Goal: Feedback & Contribution: Contribute content

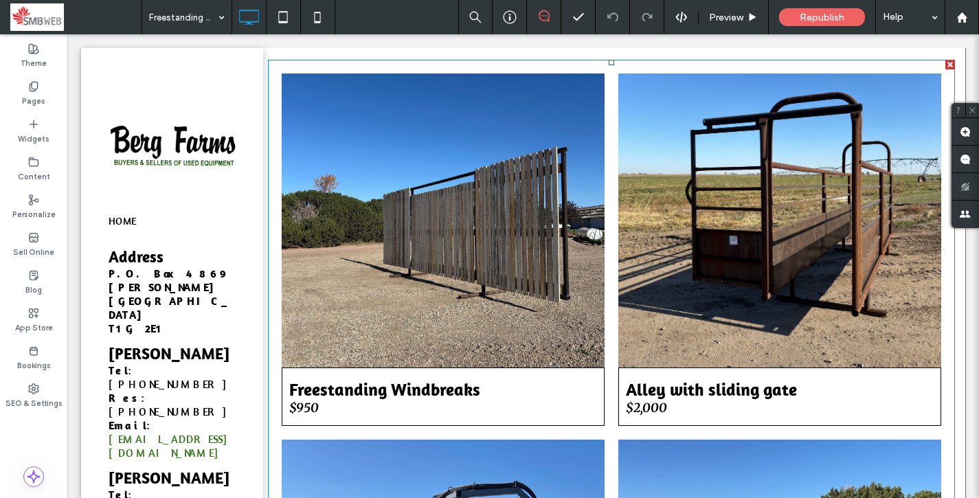
scroll to position [354, 0]
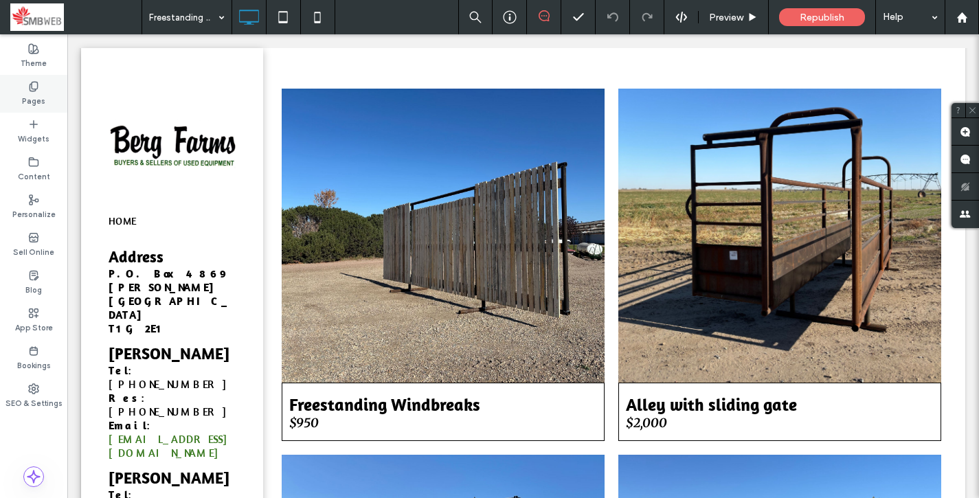
click at [38, 89] on icon at bounding box center [33, 86] width 11 height 11
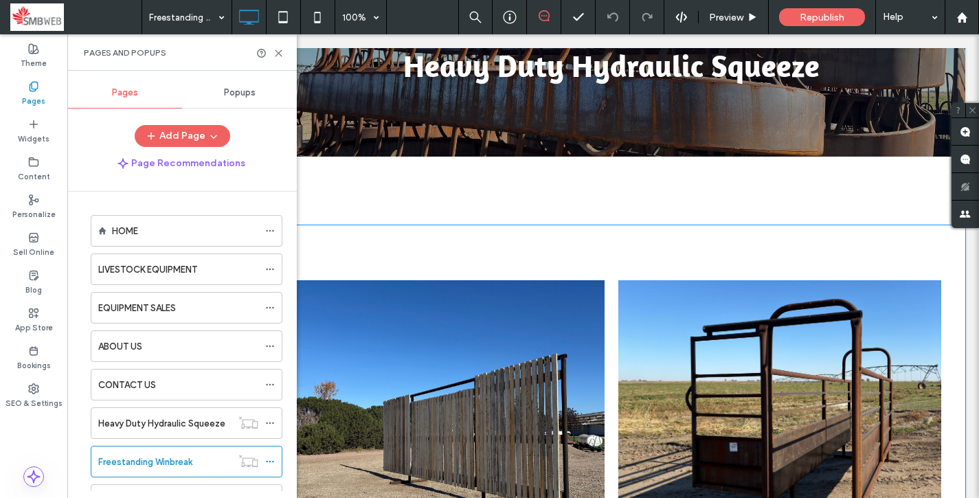
scroll to position [157, 0]
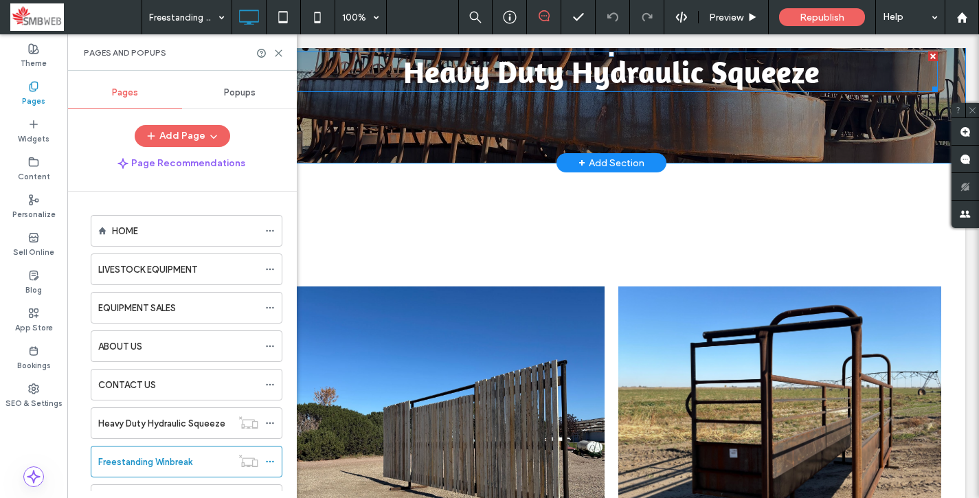
click at [514, 84] on div "Heavy Duty Hydraulic Squeeze" at bounding box center [611, 72] width 652 height 38
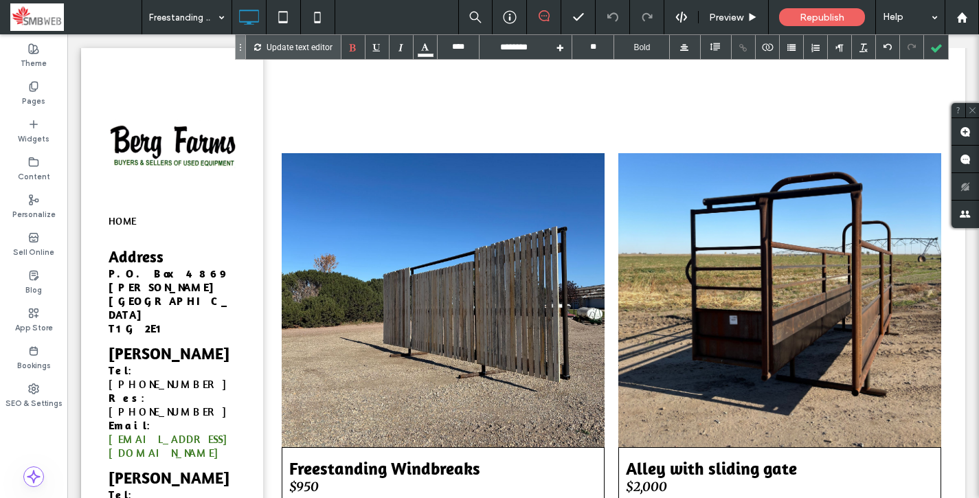
scroll to position [291, 0]
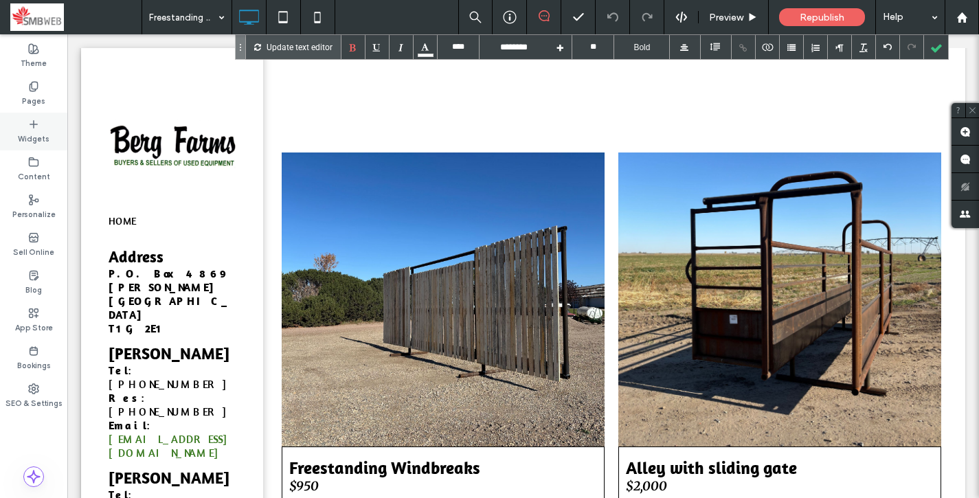
click at [32, 122] on icon at bounding box center [33, 124] width 11 height 11
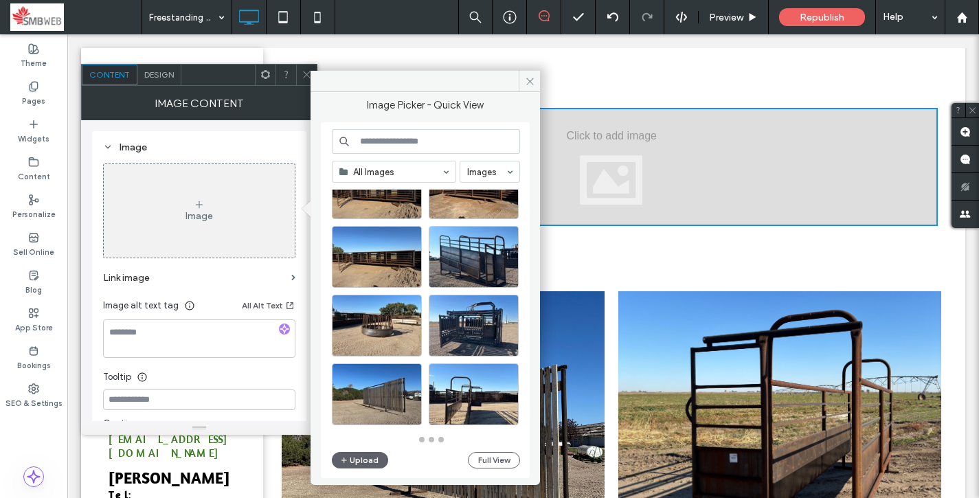
scroll to position [602, 0]
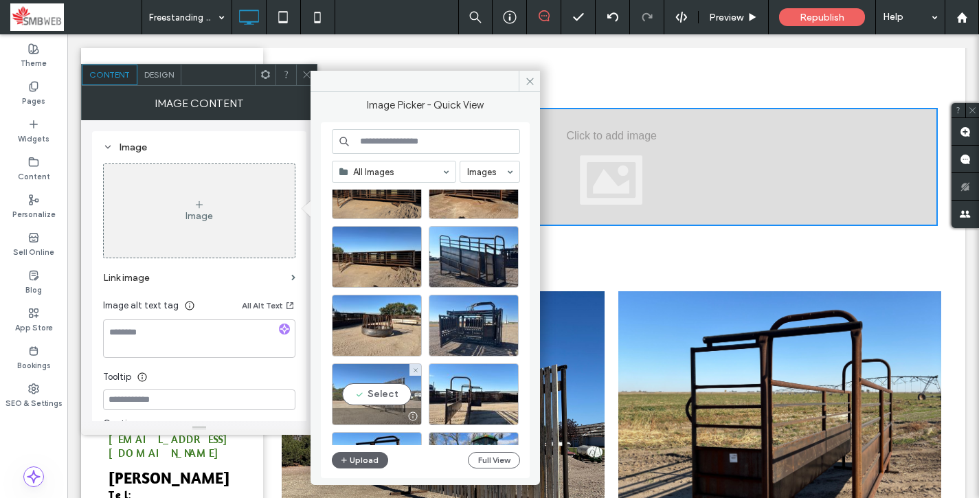
click at [398, 393] on div "Select" at bounding box center [377, 394] width 90 height 62
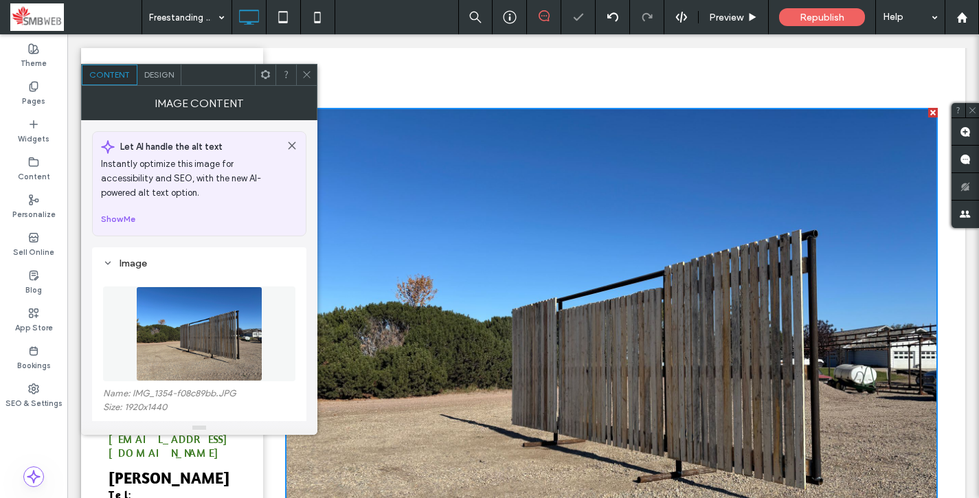
click at [304, 76] on icon at bounding box center [307, 74] width 10 height 10
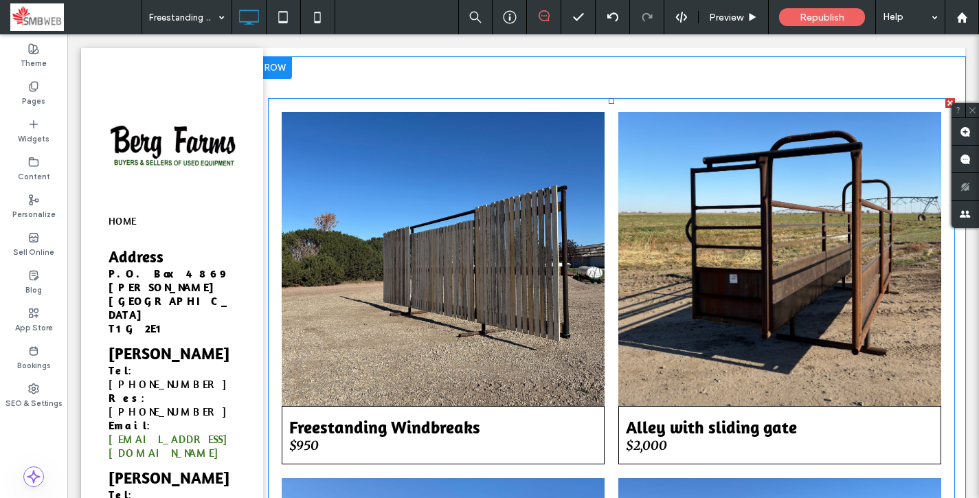
scroll to position [840, 0]
click at [321, 444] on span "Freestanding Windbreaks $950 View more" at bounding box center [443, 436] width 323 height 58
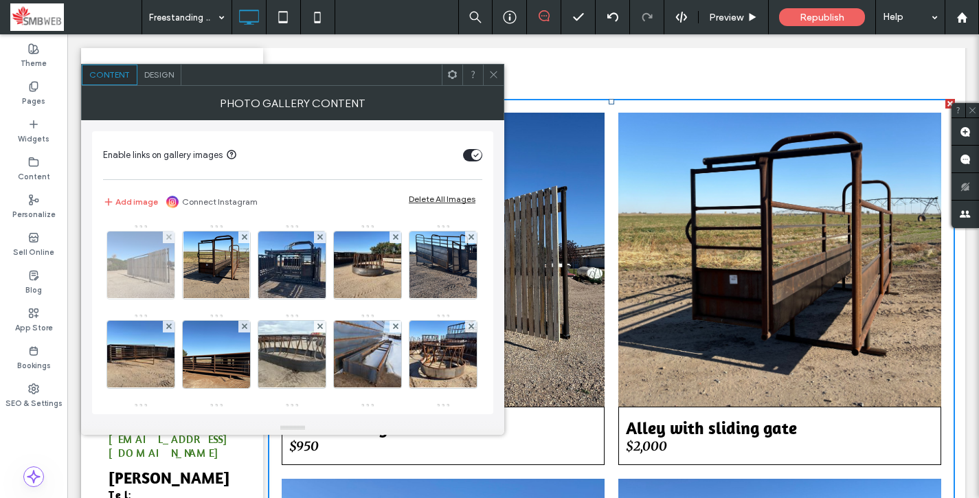
click at [156, 280] on img at bounding box center [141, 264] width 90 height 67
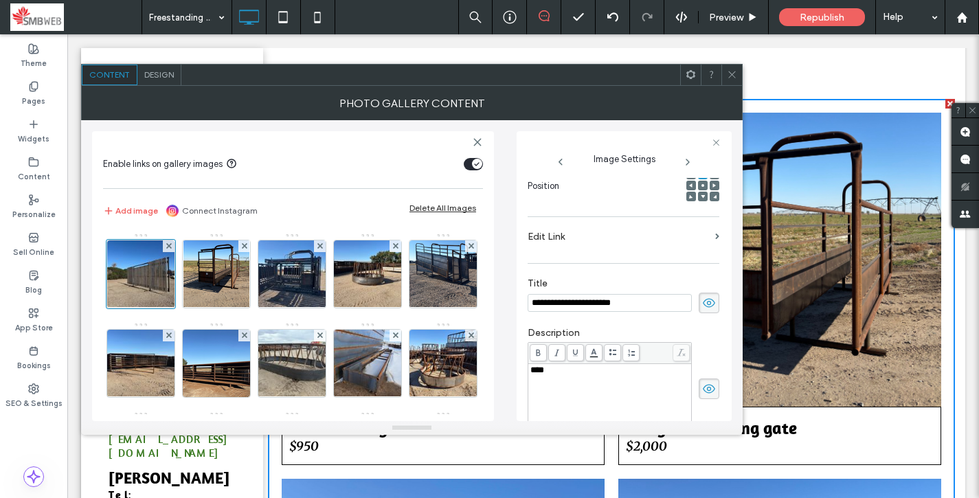
scroll to position [0, 0]
click at [561, 309] on input "**********" at bounding box center [609, 303] width 164 height 18
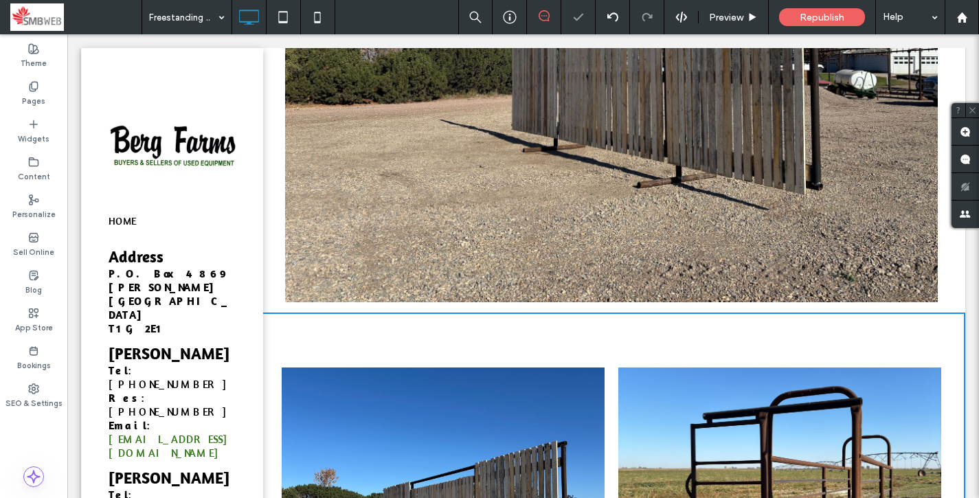
scroll to position [582, 0]
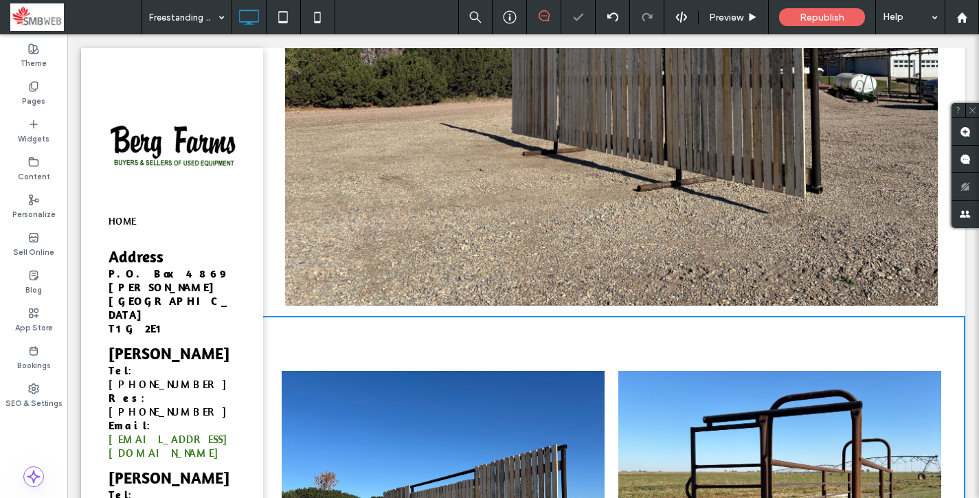
click at [562, 120] on img at bounding box center [611, 61] width 652 height 489
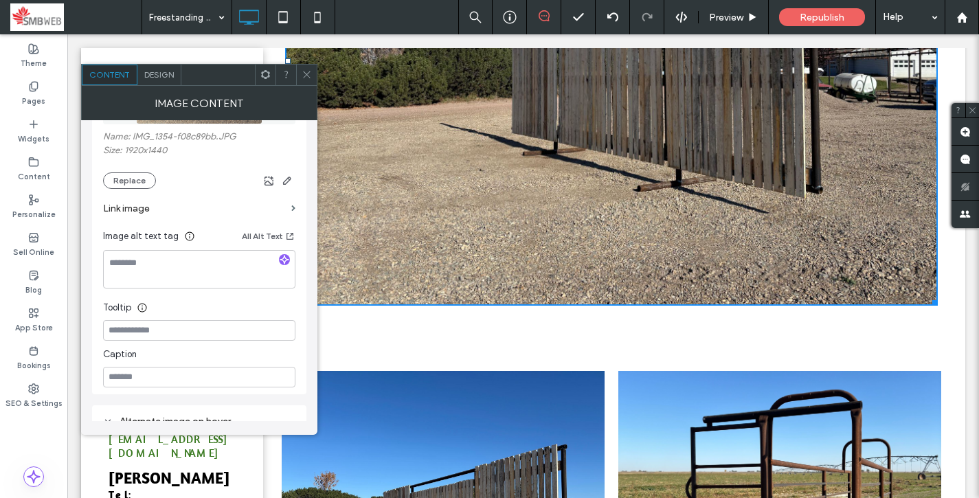
scroll to position [260, 0]
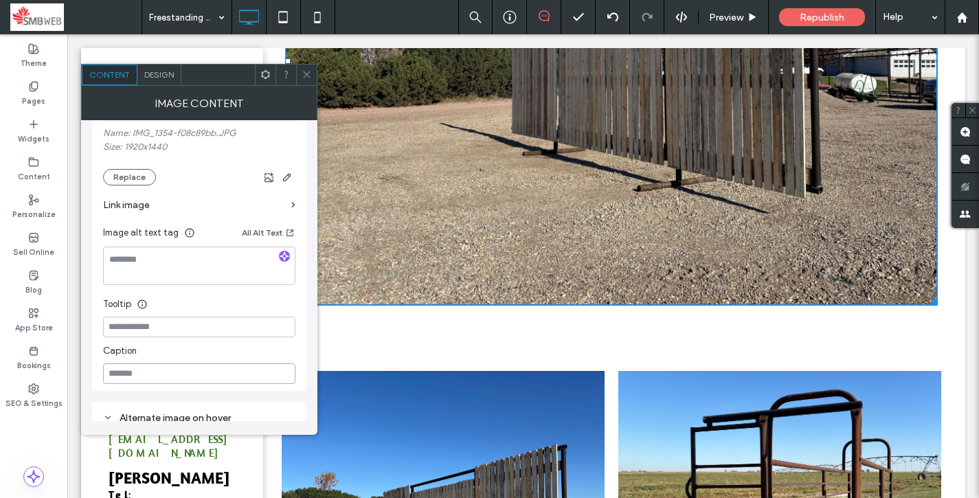
click at [190, 378] on input at bounding box center [199, 373] width 192 height 21
paste input "**********"
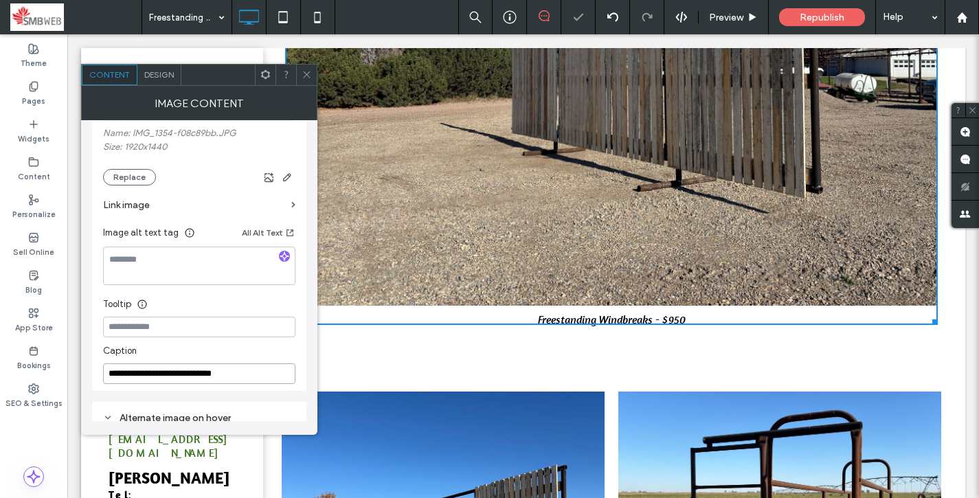
type input "**********"
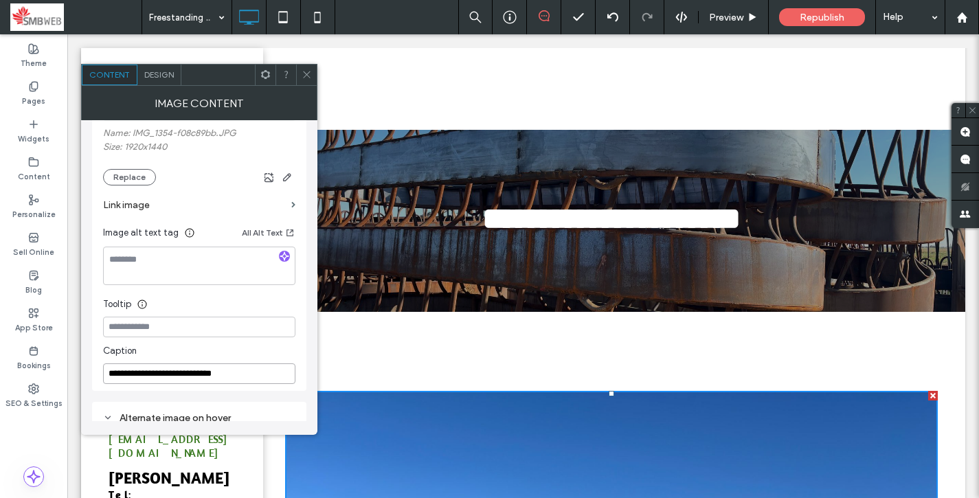
scroll to position [3, 0]
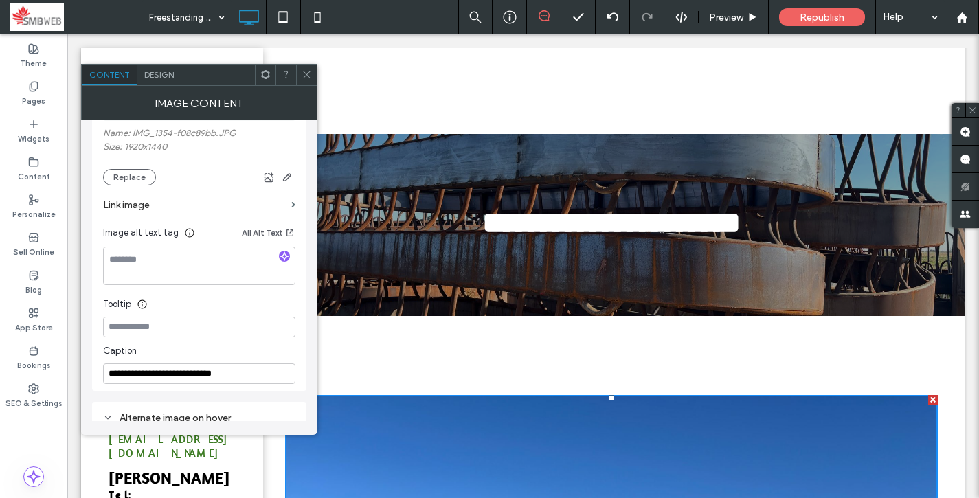
click at [546, 233] on div "**********" at bounding box center [611, 225] width 652 height 38
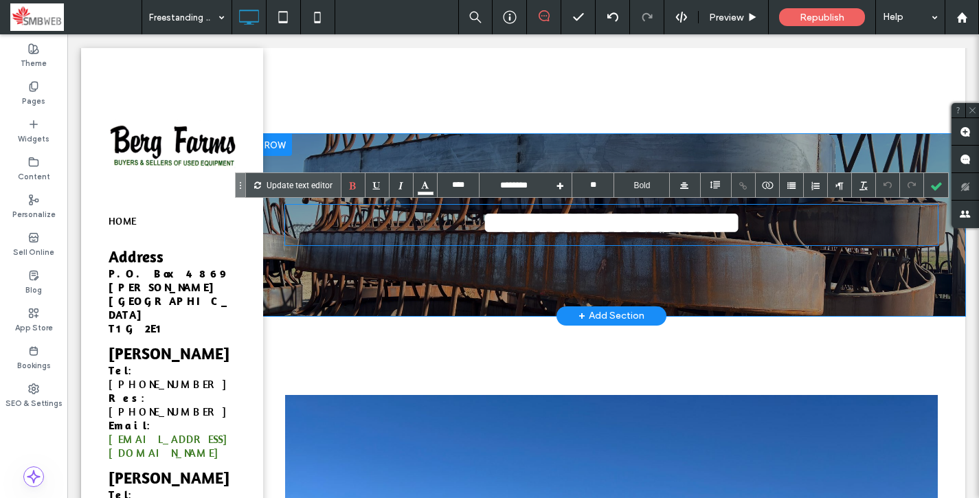
click at [698, 227] on div "**********" at bounding box center [611, 225] width 652 height 38
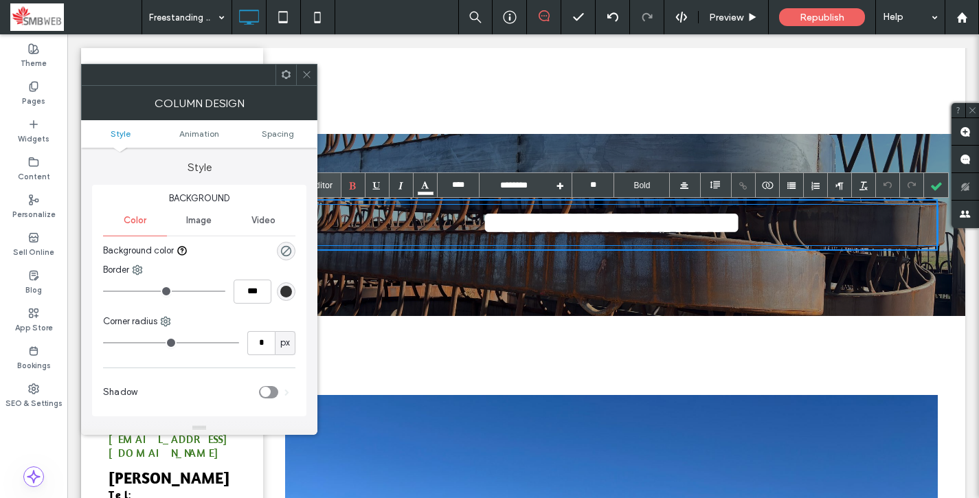
click at [688, 228] on div "**********" at bounding box center [611, 225] width 652 height 38
click at [306, 73] on use at bounding box center [306, 74] width 7 height 7
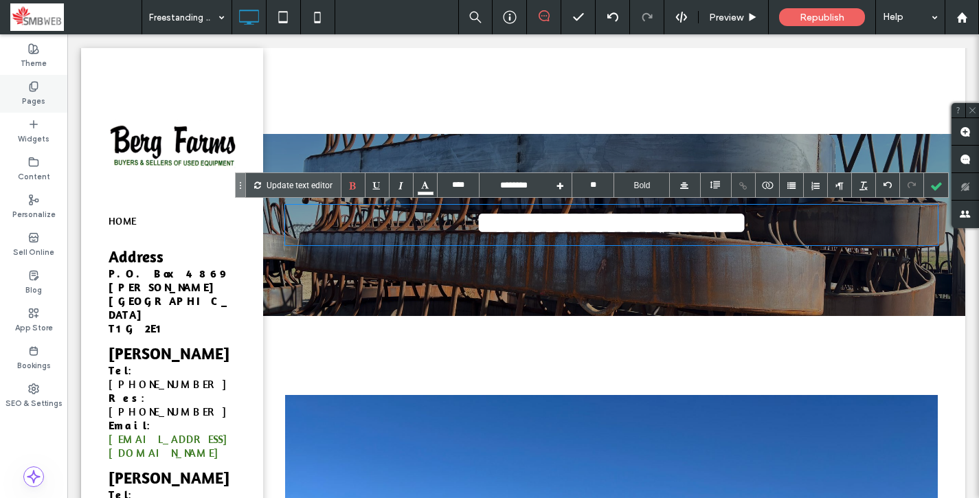
click at [43, 89] on div "Pages" at bounding box center [33, 94] width 67 height 38
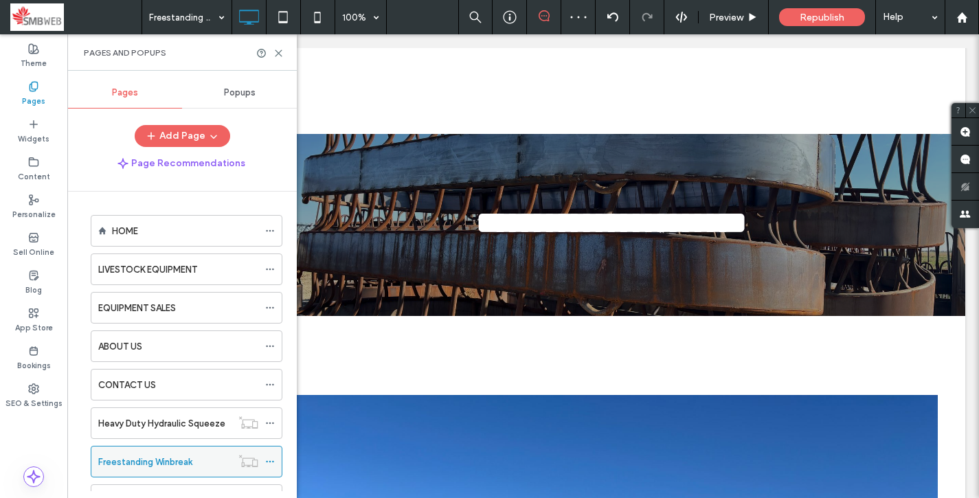
click at [270, 457] on icon at bounding box center [270, 462] width 10 height 10
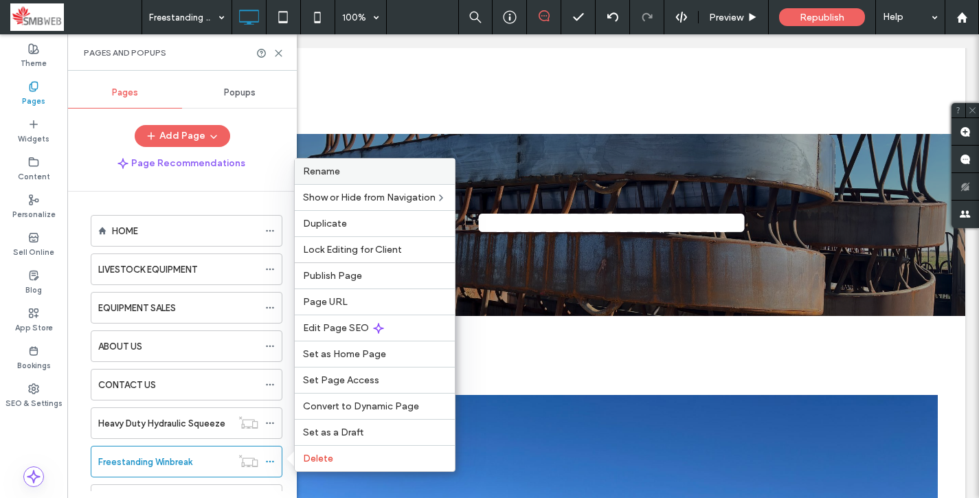
click at [360, 177] on label "Rename" at bounding box center [375, 172] width 144 height 12
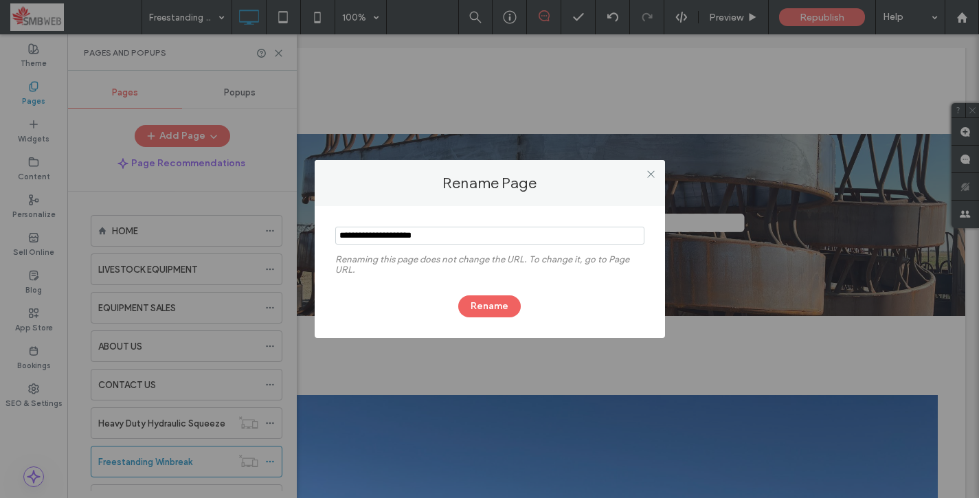
click at [412, 238] on input "notEmpty" at bounding box center [489, 236] width 309 height 18
type input "**********"
click at [490, 299] on button "Rename" at bounding box center [489, 306] width 62 height 22
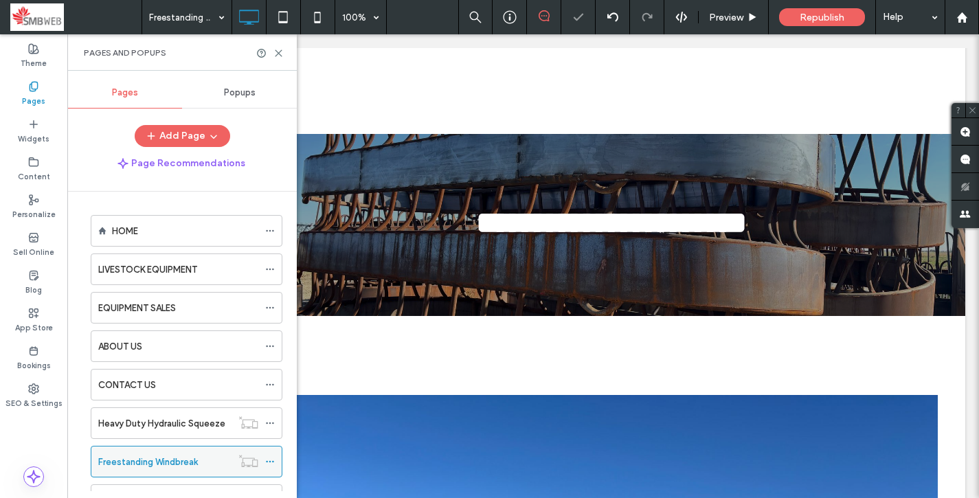
click at [271, 457] on icon at bounding box center [270, 462] width 10 height 10
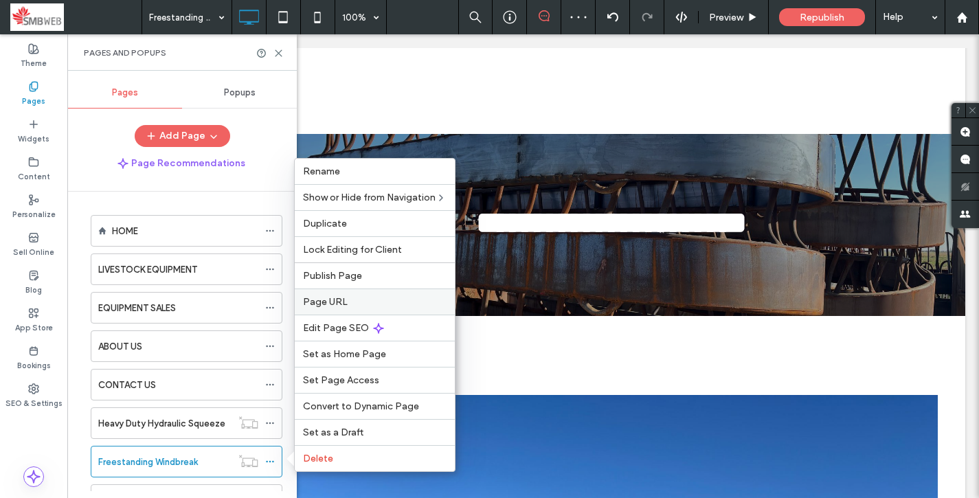
click at [351, 309] on div "Page URL" at bounding box center [375, 301] width 160 height 26
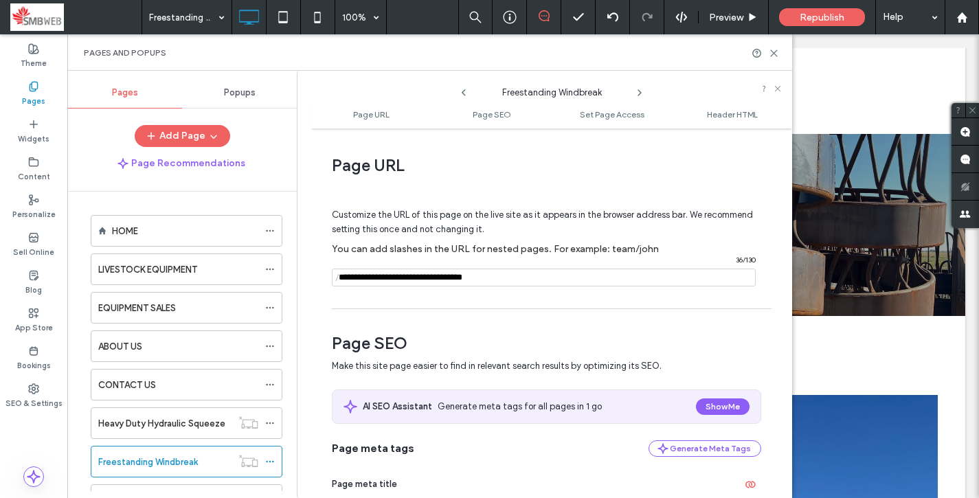
click at [381, 275] on input "notEmpty" at bounding box center [544, 278] width 424 height 18
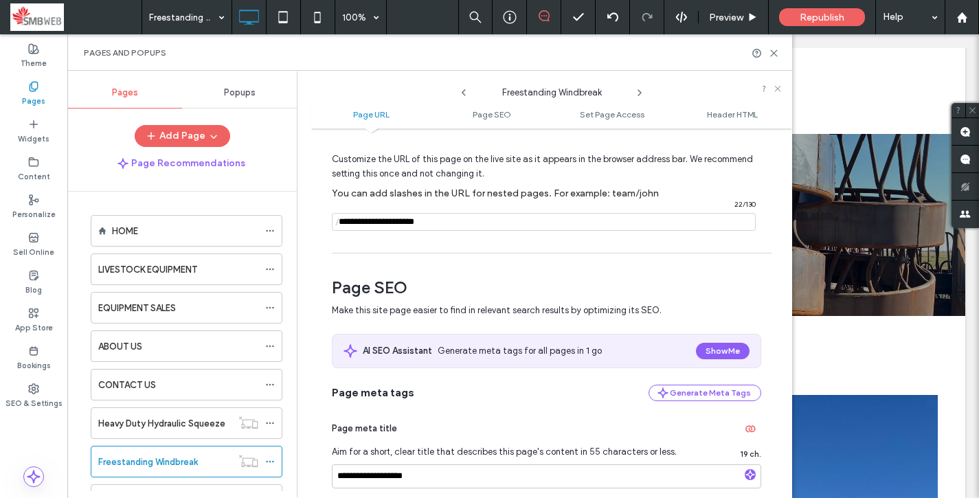
scroll to position [57, 0]
type input "**********"
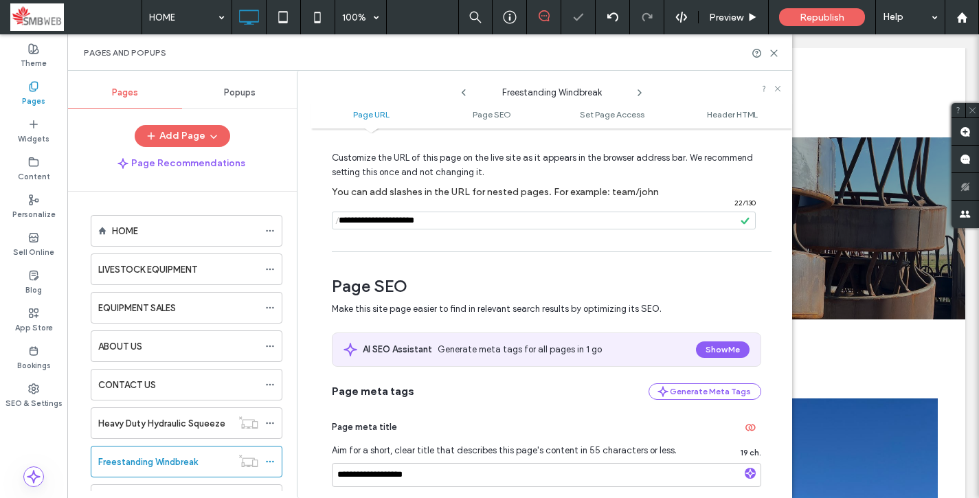
scroll to position [0, 0]
click at [157, 464] on label "Freestanding Windbreak" at bounding box center [148, 462] width 100 height 24
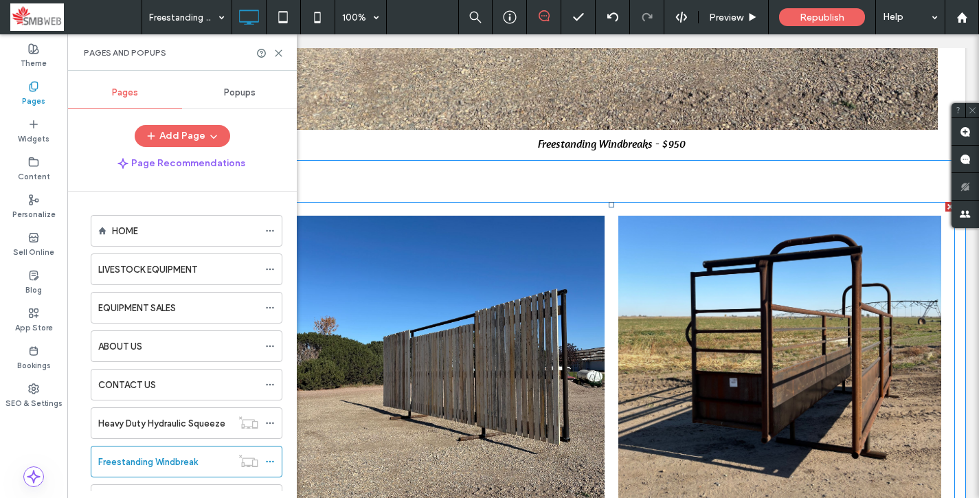
scroll to position [760, 0]
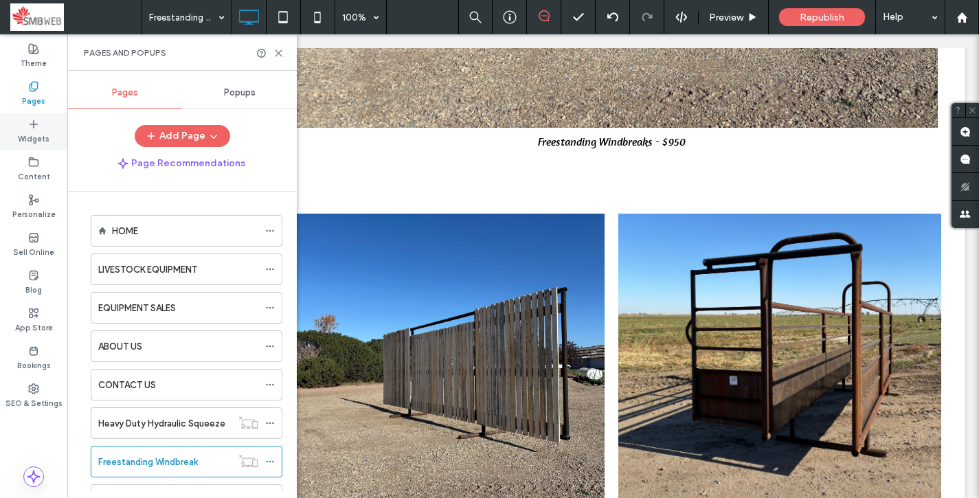
click at [33, 138] on label "Widgets" at bounding box center [34, 137] width 32 height 15
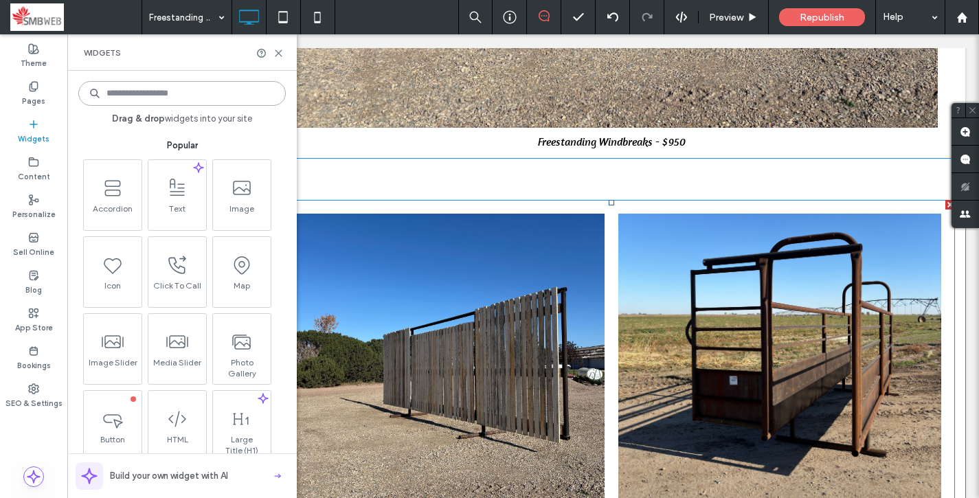
click at [494, 289] on link at bounding box center [443, 361] width 323 height 294
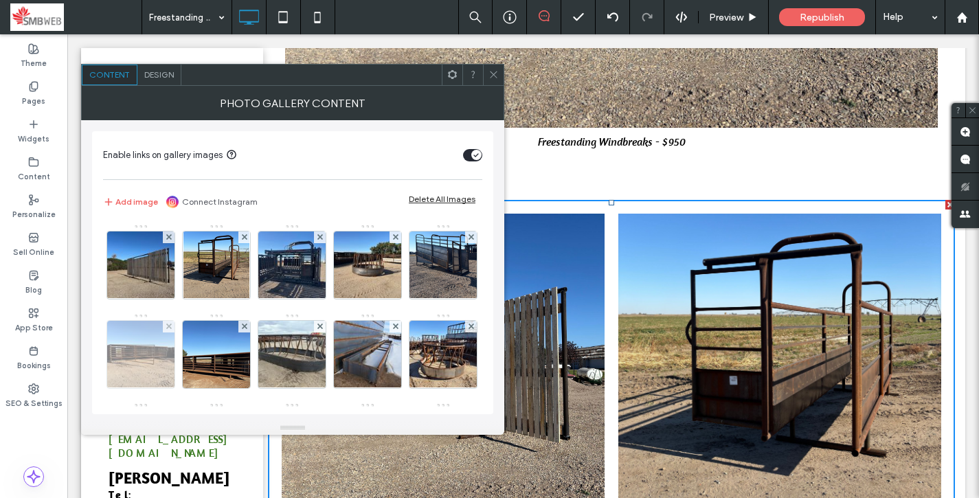
click at [186, 330] on img at bounding box center [141, 354] width 90 height 67
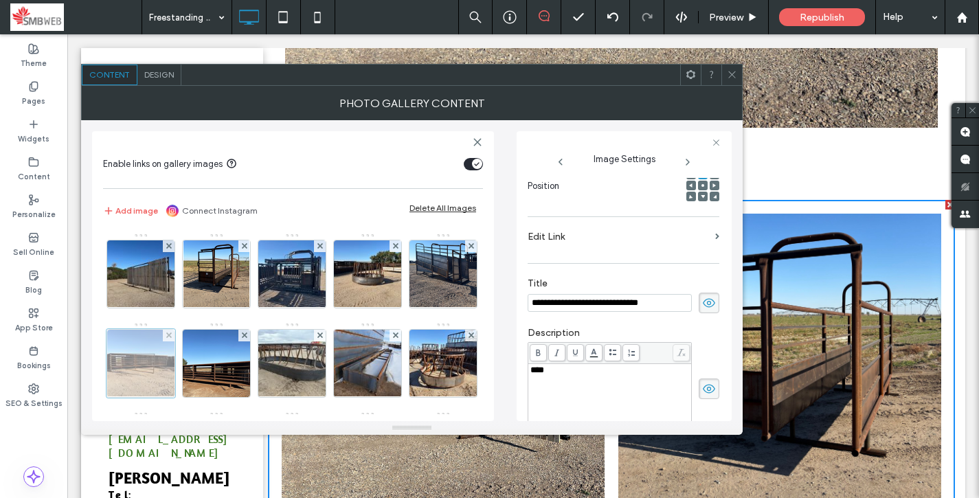
scroll to position [0, 0]
click at [174, 334] on div at bounding box center [169, 336] width 12 height 12
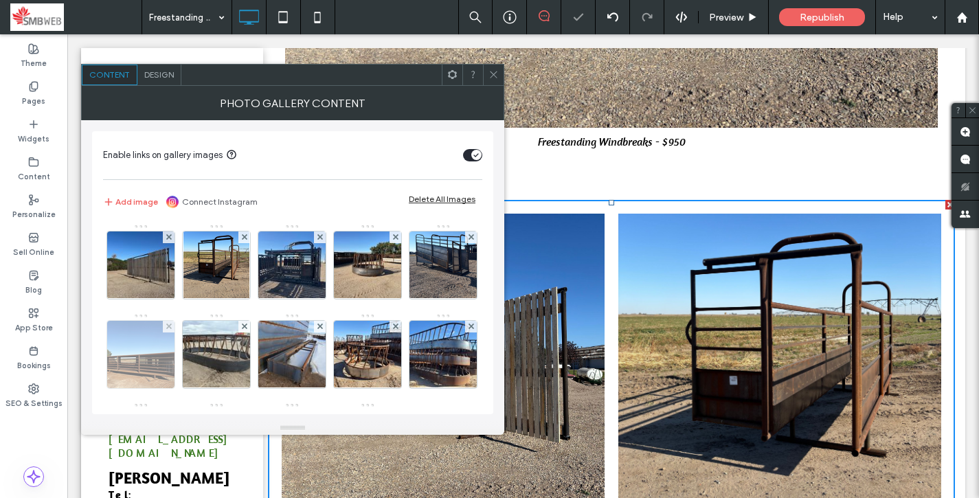
click at [174, 327] on div at bounding box center [169, 327] width 12 height 12
click at [247, 327] on div at bounding box center [244, 327] width 12 height 12
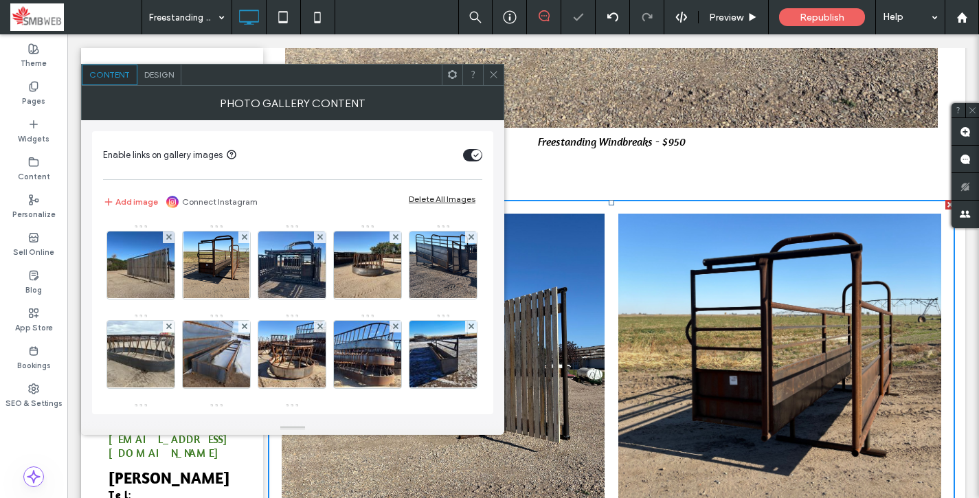
click at [174, 327] on div at bounding box center [169, 327] width 12 height 12
click at [247, 327] on div at bounding box center [244, 327] width 12 height 12
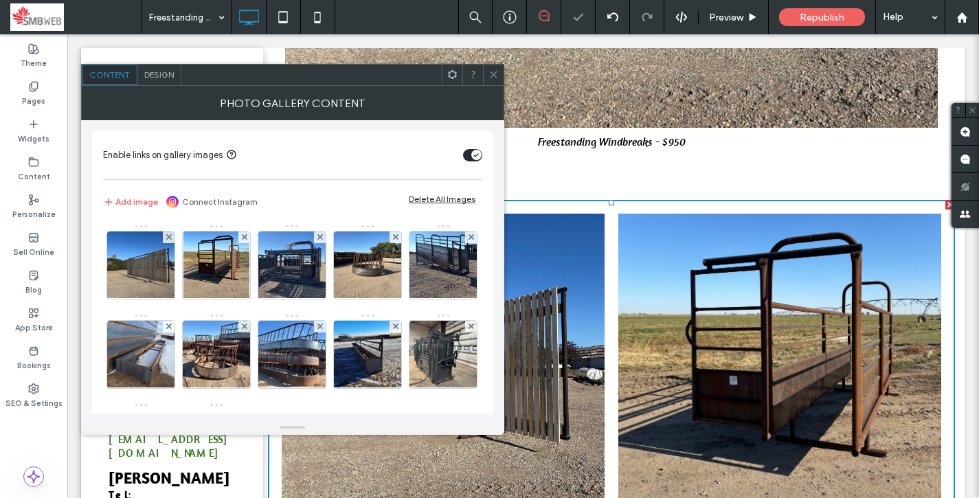
click at [174, 327] on div at bounding box center [169, 327] width 12 height 12
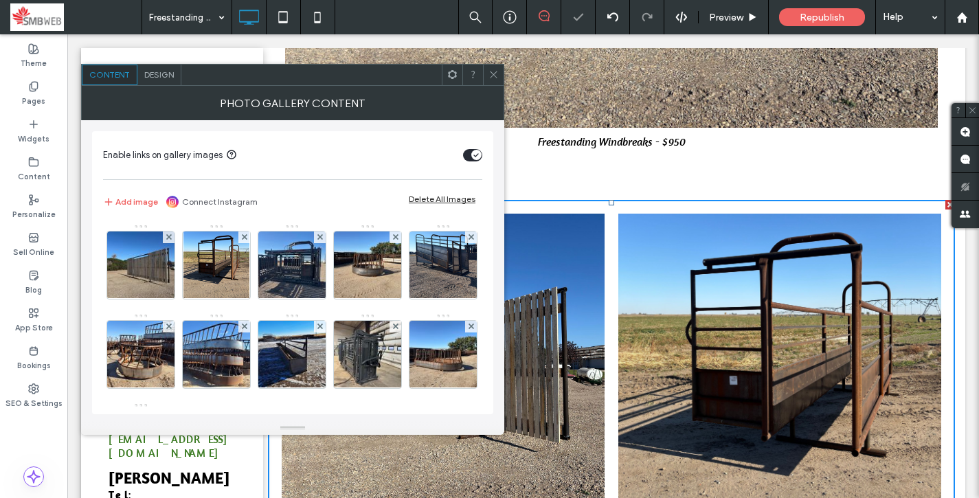
click at [174, 327] on div at bounding box center [169, 327] width 12 height 12
click at [247, 327] on div at bounding box center [244, 327] width 12 height 12
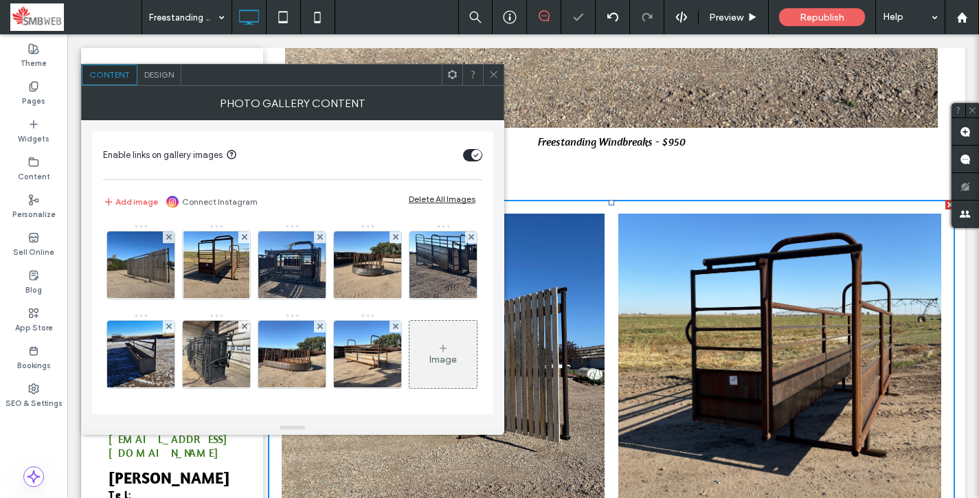
click at [174, 327] on div at bounding box center [169, 327] width 12 height 12
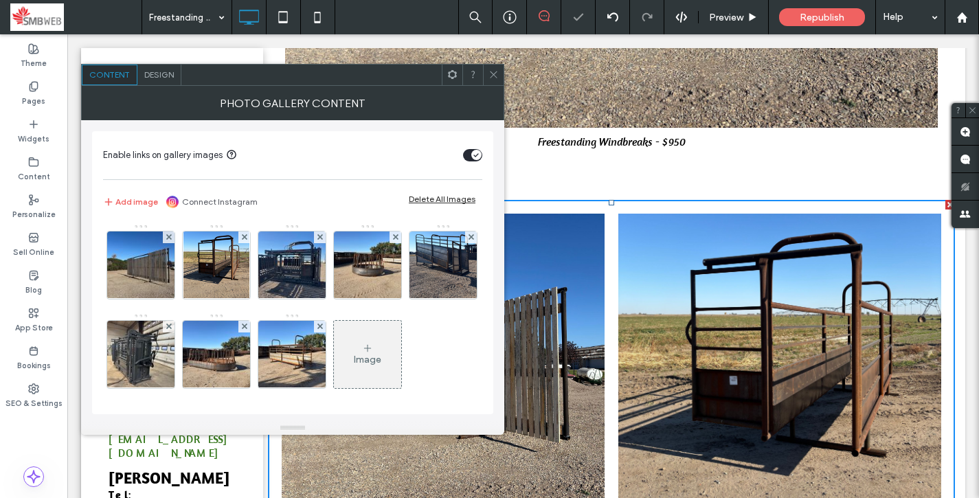
click at [174, 327] on div at bounding box center [169, 327] width 12 height 12
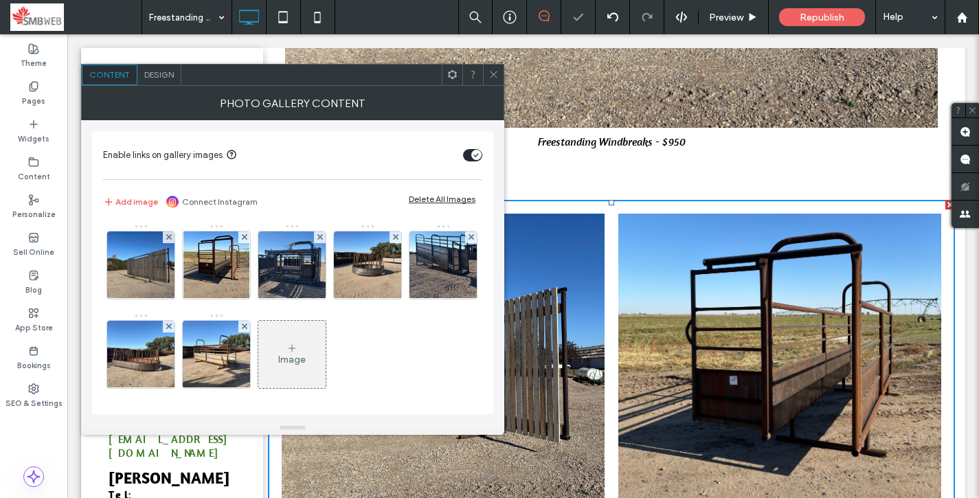
click at [174, 327] on div at bounding box center [169, 327] width 12 height 12
click at [247, 327] on div at bounding box center [244, 327] width 12 height 12
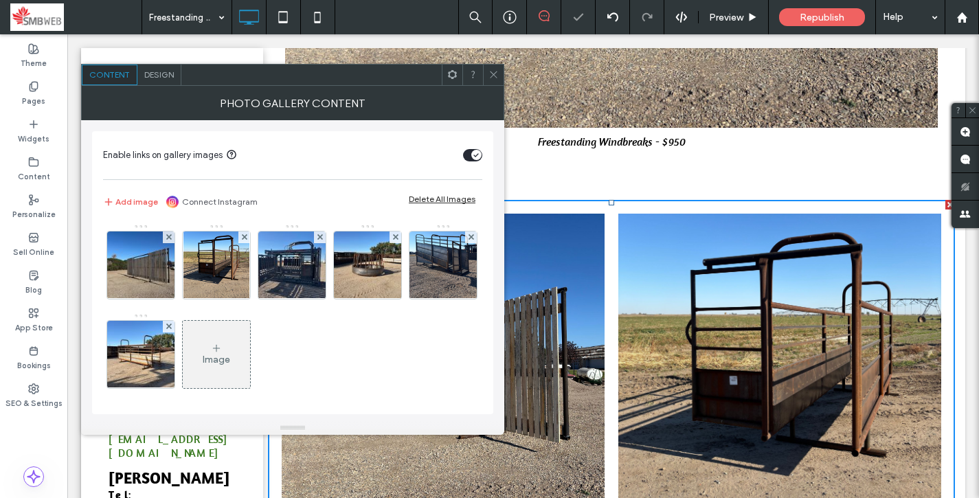
click at [174, 327] on div at bounding box center [169, 327] width 12 height 12
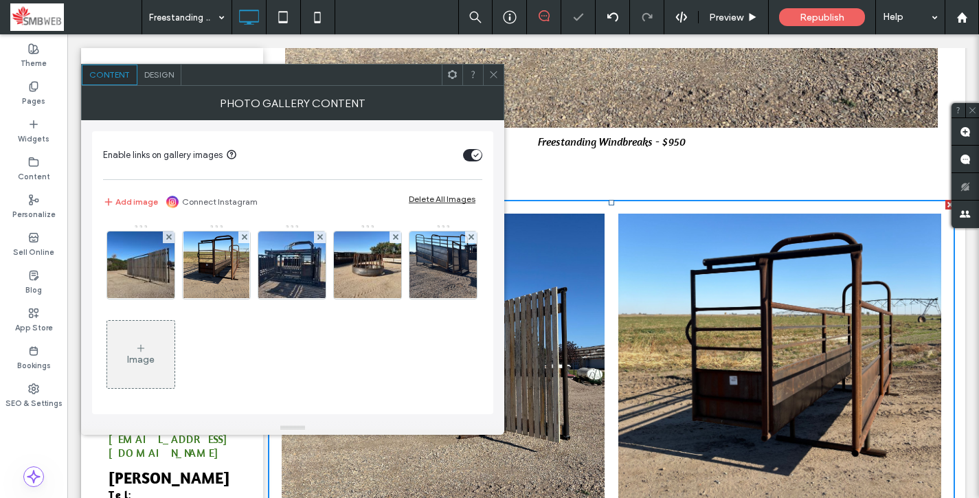
click at [174, 327] on div "Image" at bounding box center [140, 354] width 67 height 65
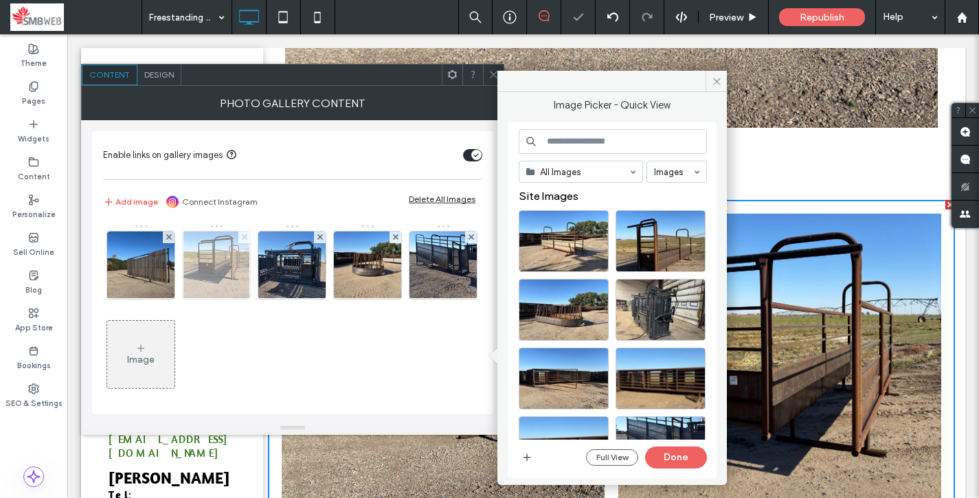
click at [245, 236] on icon at bounding box center [244, 236] width 5 height 5
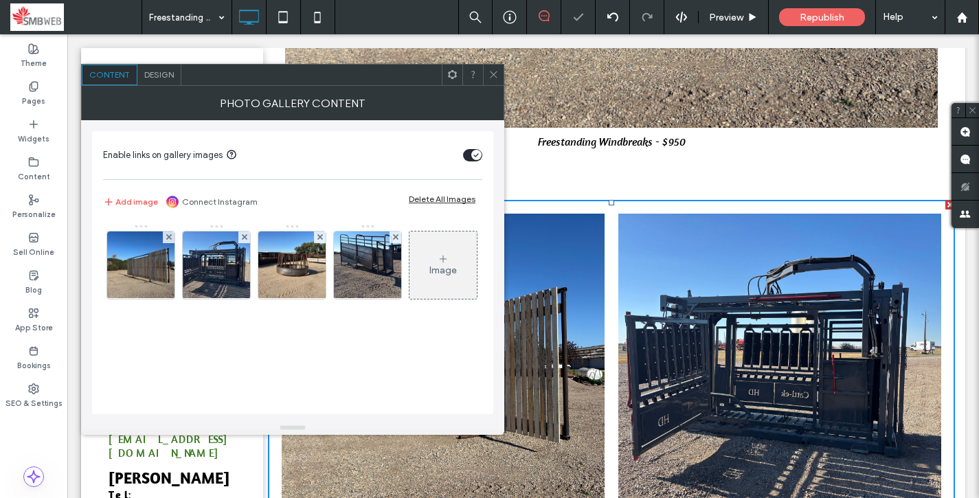
click at [245, 236] on icon at bounding box center [244, 236] width 5 height 5
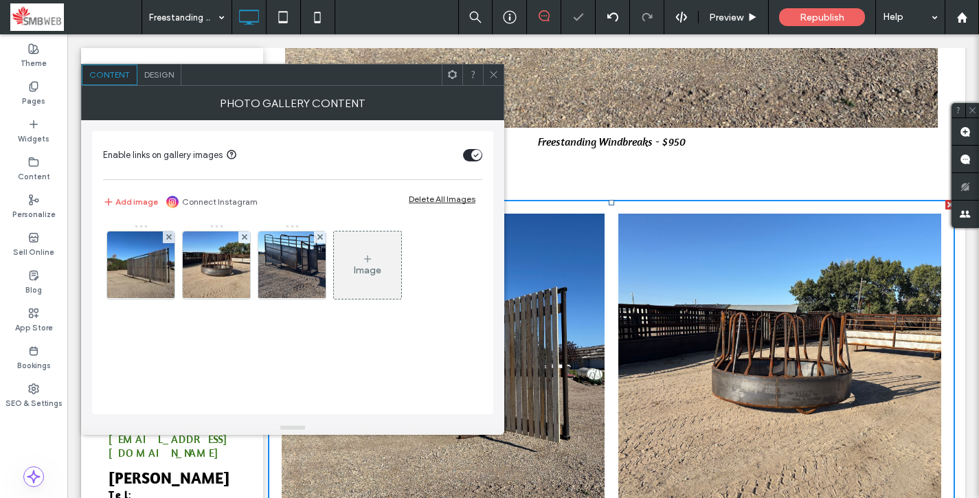
click at [245, 236] on icon at bounding box center [244, 236] width 5 height 5
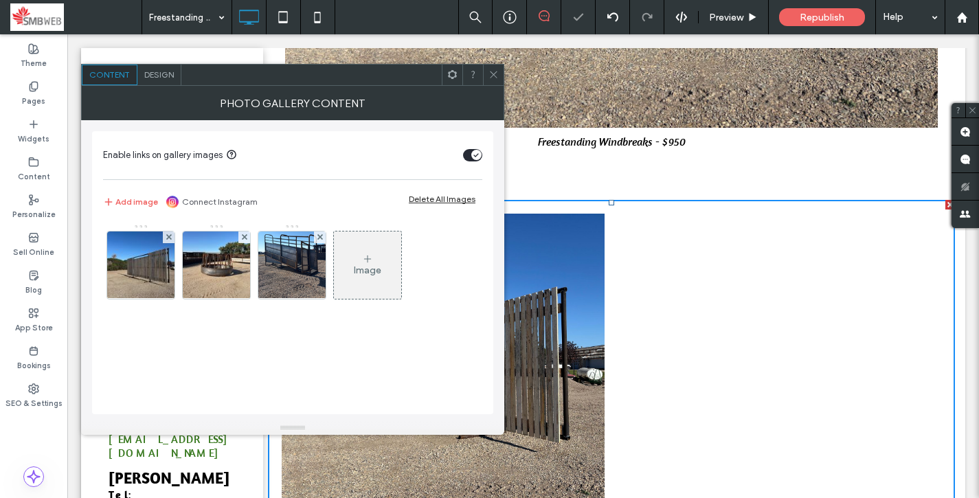
click at [245, 236] on icon at bounding box center [244, 236] width 5 height 5
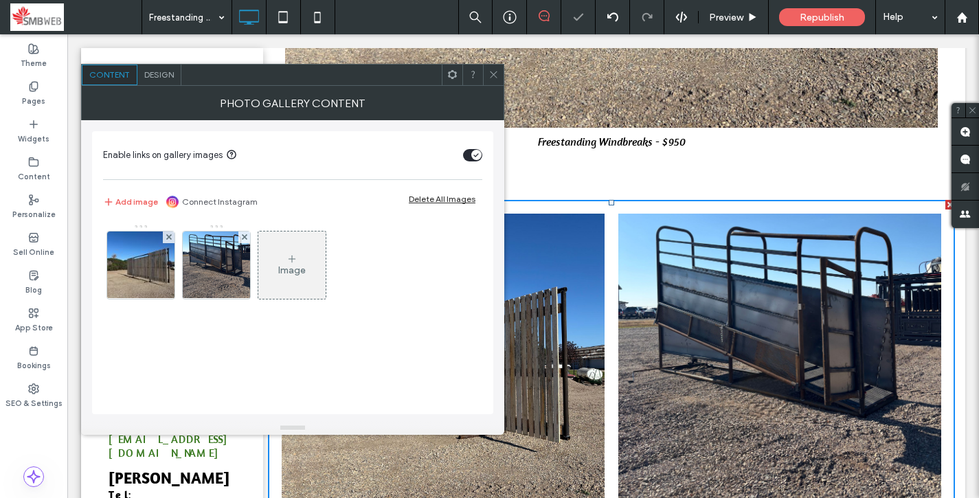
click at [245, 236] on icon at bounding box center [244, 236] width 5 height 5
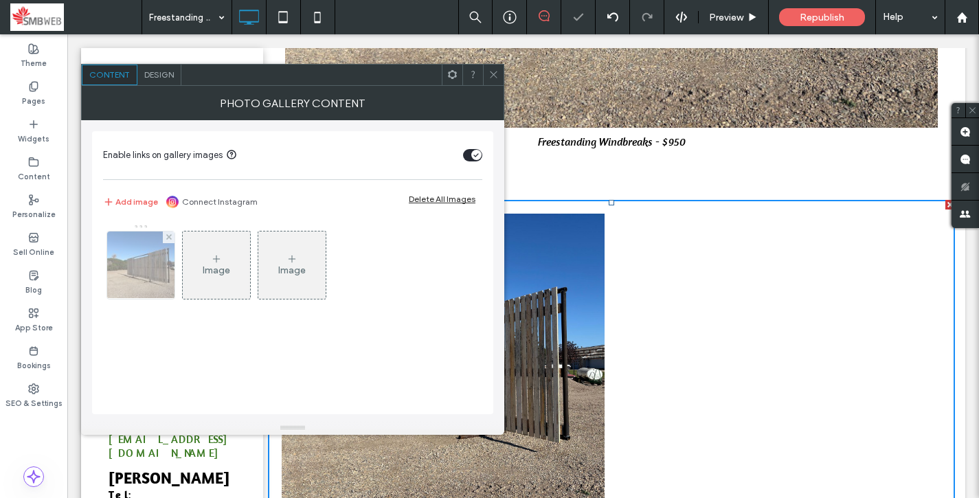
click at [146, 274] on img at bounding box center [141, 264] width 90 height 67
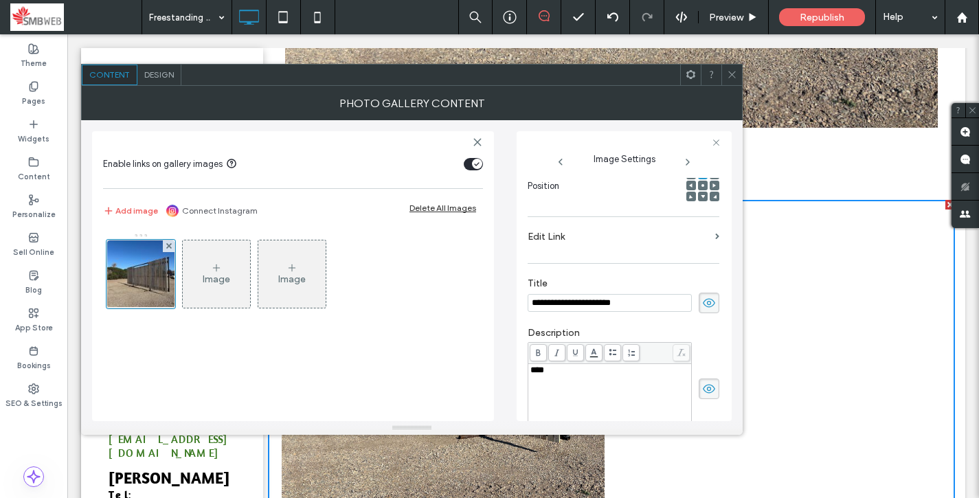
click at [544, 374] on span "****" at bounding box center [537, 369] width 14 height 9
click at [602, 298] on input "**********" at bounding box center [609, 303] width 164 height 18
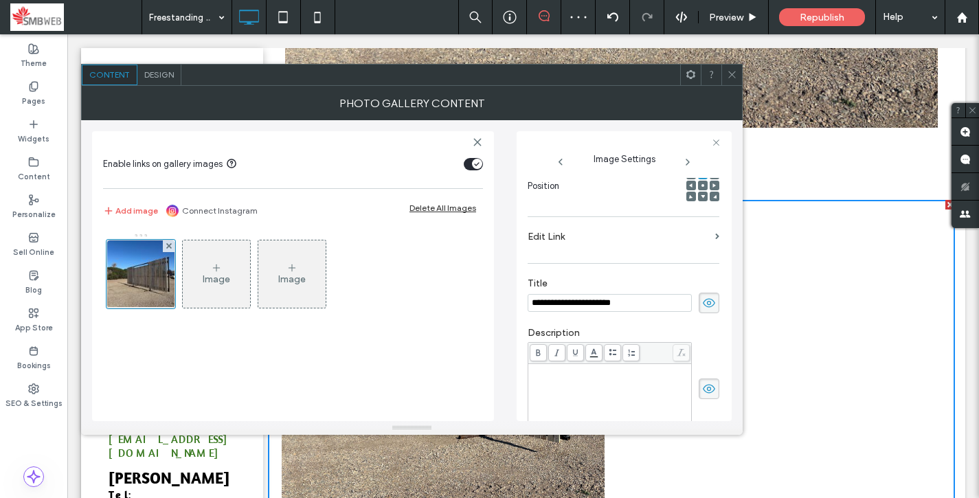
click at [602, 298] on input "**********" at bounding box center [609, 303] width 164 height 18
click at [226, 269] on div "Image" at bounding box center [216, 274] width 67 height 65
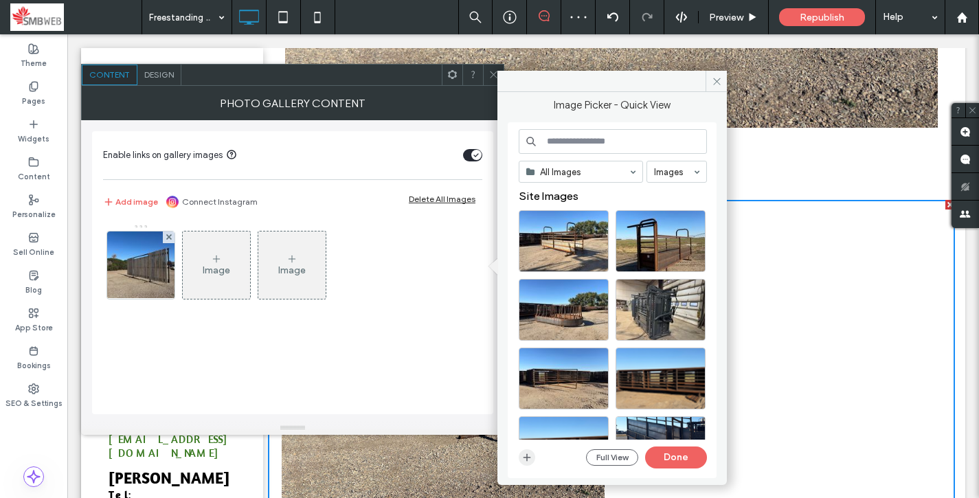
click at [529, 452] on icon "button" at bounding box center [526, 457] width 11 height 11
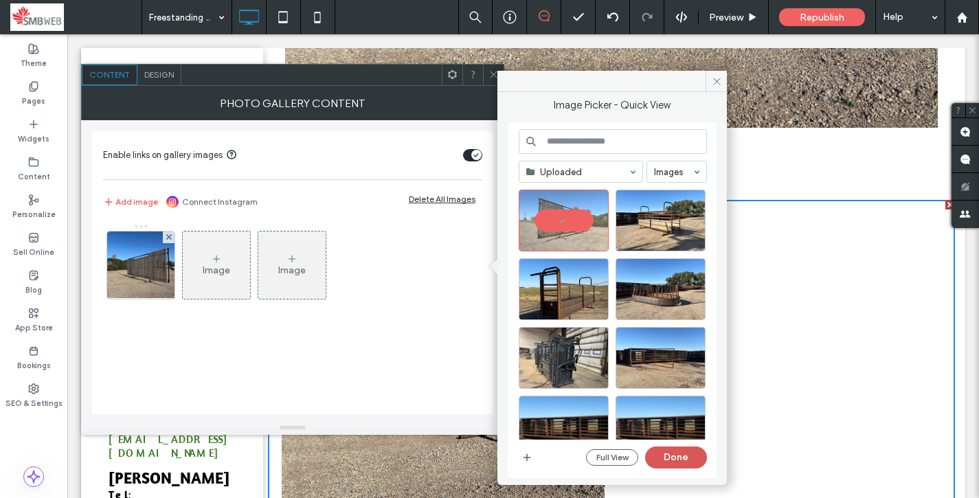
click at [682, 452] on button "Done" at bounding box center [676, 457] width 62 height 22
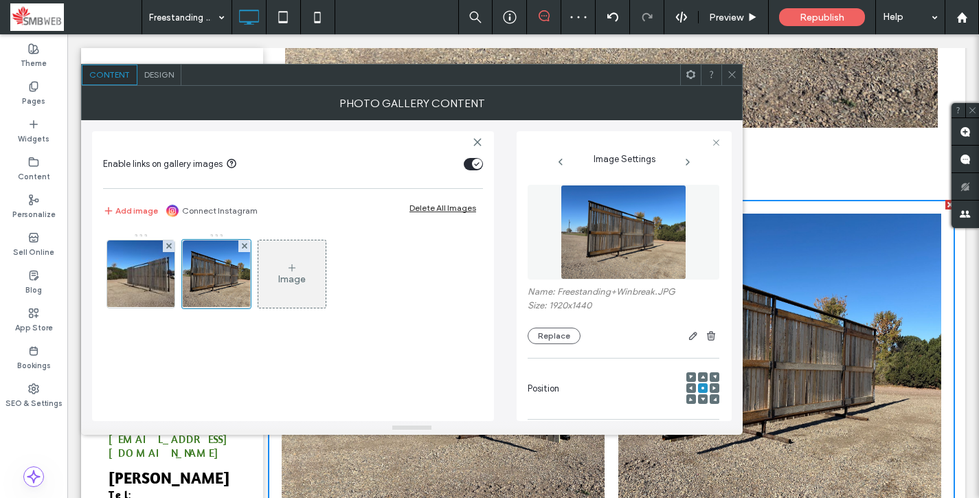
click at [732, 73] on icon at bounding box center [732, 74] width 10 height 10
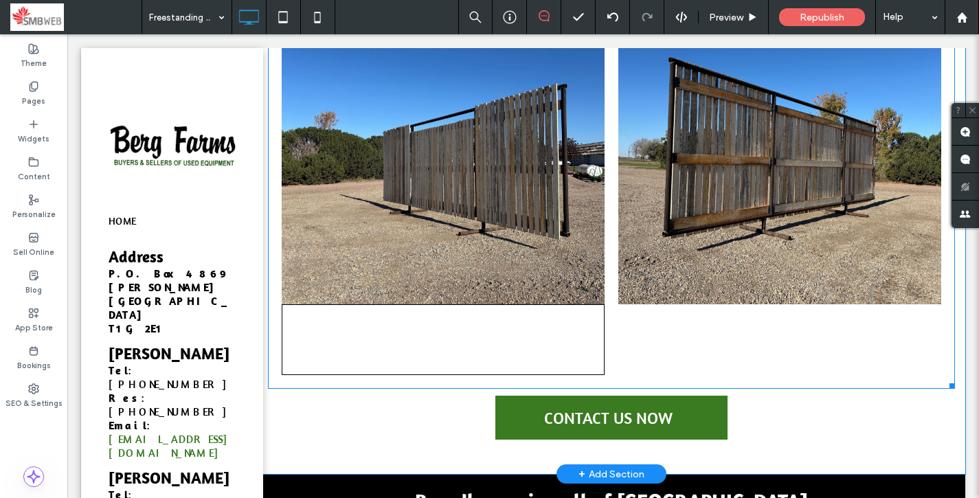
scroll to position [994, 0]
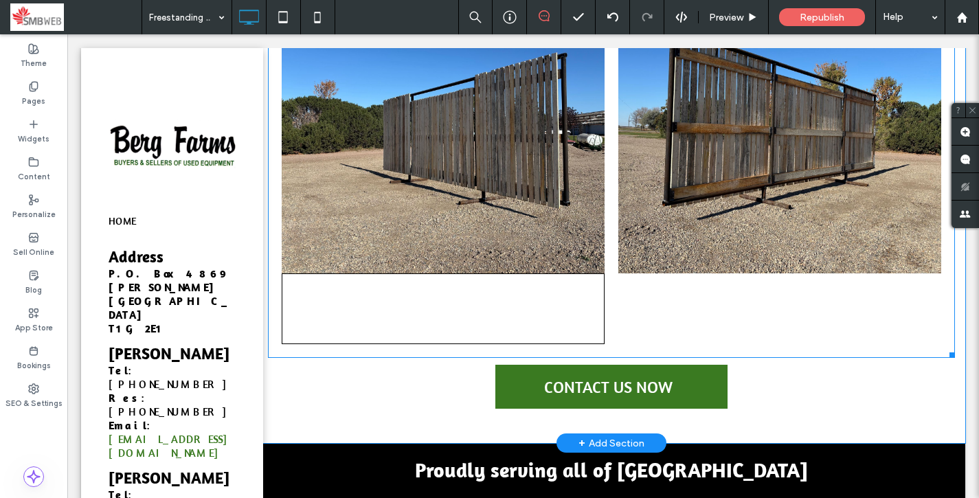
click at [527, 299] on span "View more" at bounding box center [443, 308] width 323 height 71
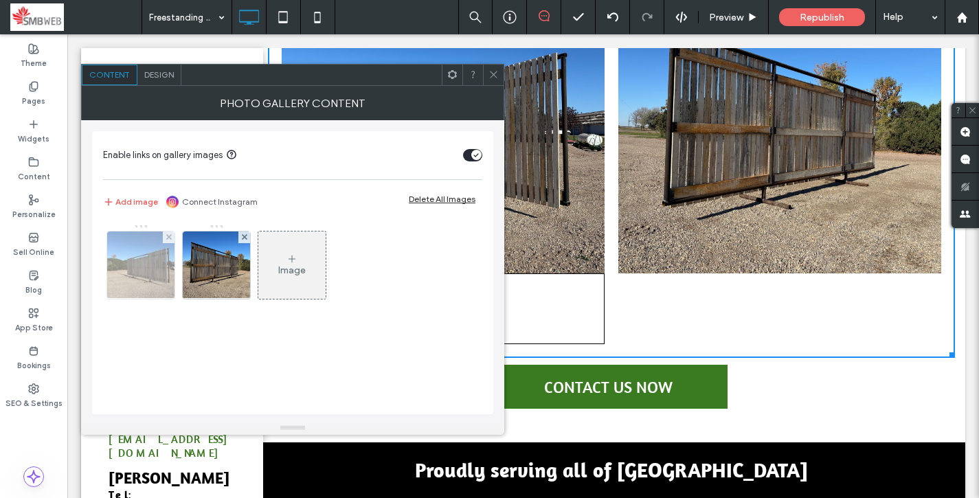
click at [171, 267] on img at bounding box center [141, 264] width 90 height 67
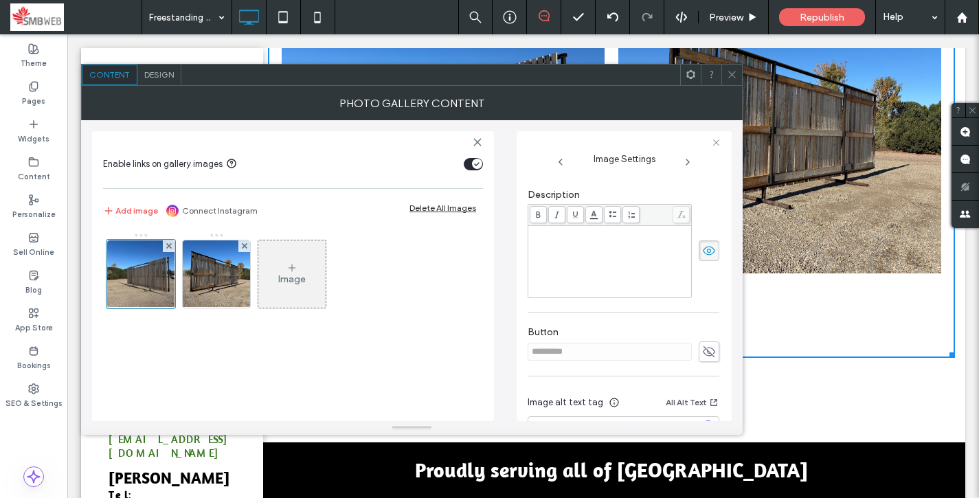
scroll to position [394, 0]
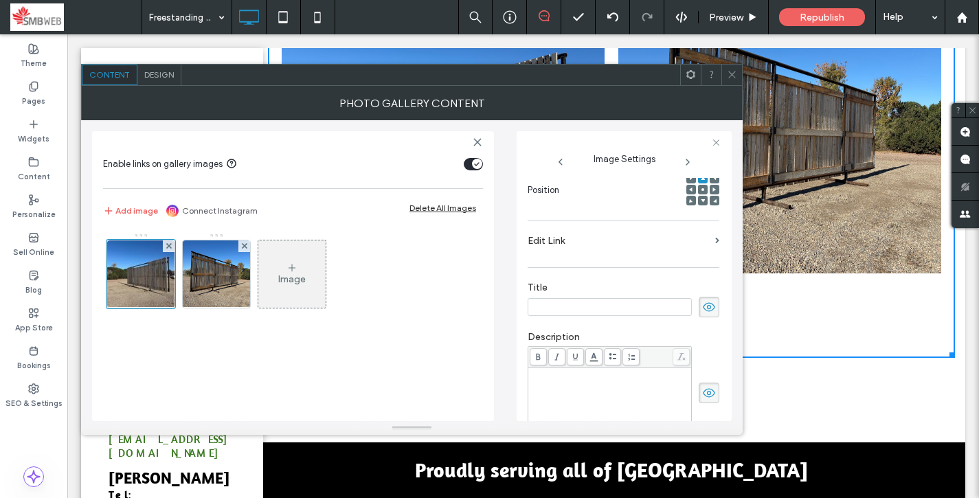
scroll to position [200, 0]
click at [709, 246] on section "Edit Link" at bounding box center [623, 243] width 192 height 32
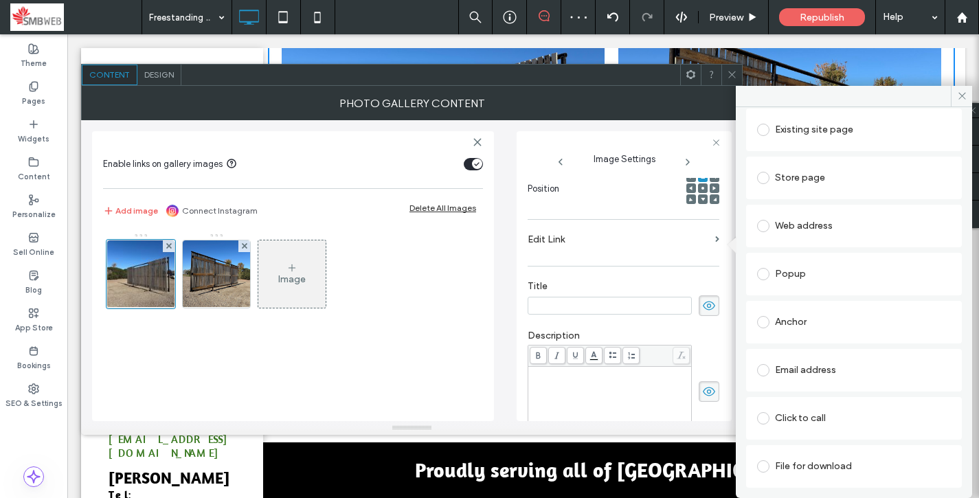
scroll to position [0, 0]
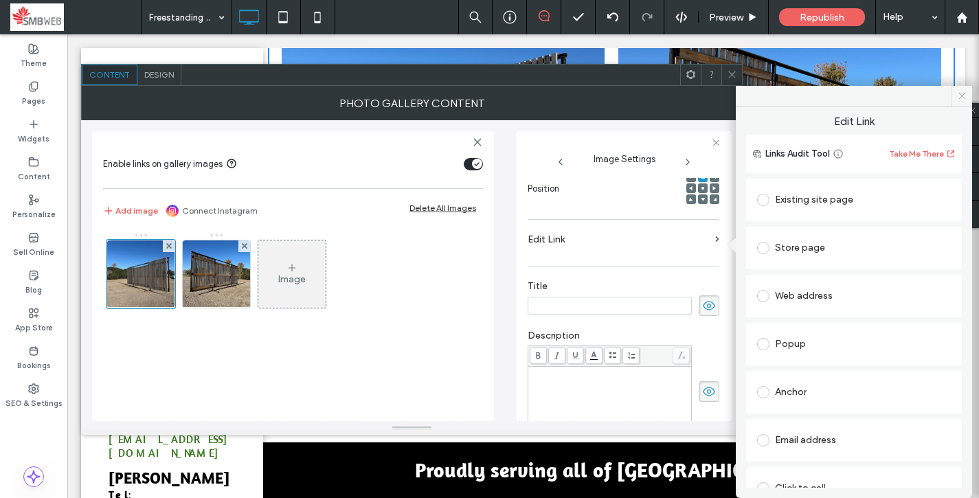
click at [957, 98] on icon at bounding box center [962, 96] width 10 height 10
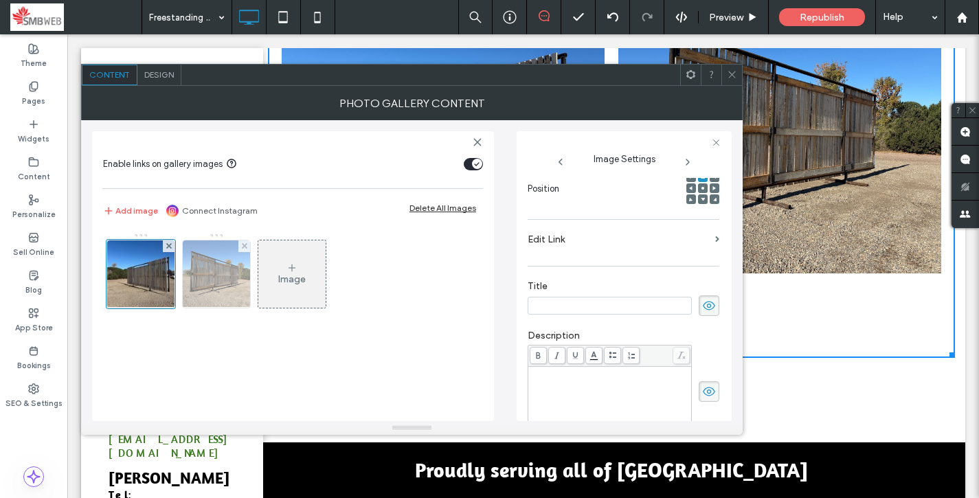
click at [225, 274] on img at bounding box center [217, 273] width 90 height 67
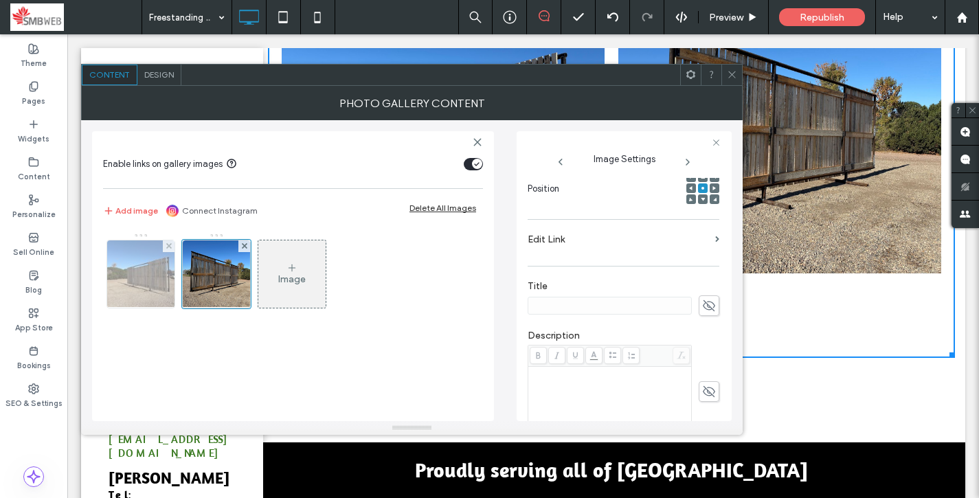
click at [146, 277] on img at bounding box center [141, 273] width 90 height 67
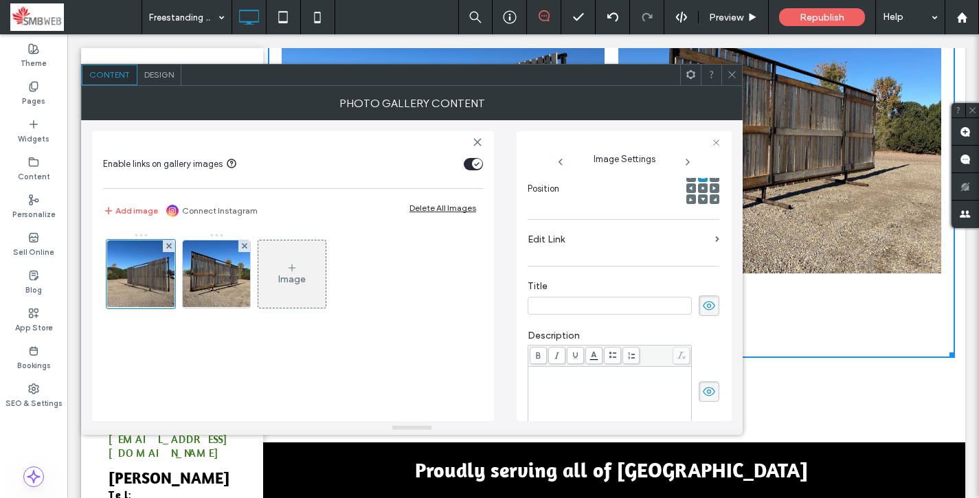
click at [706, 304] on icon at bounding box center [709, 305] width 14 height 15
click at [707, 401] on span at bounding box center [708, 391] width 21 height 21
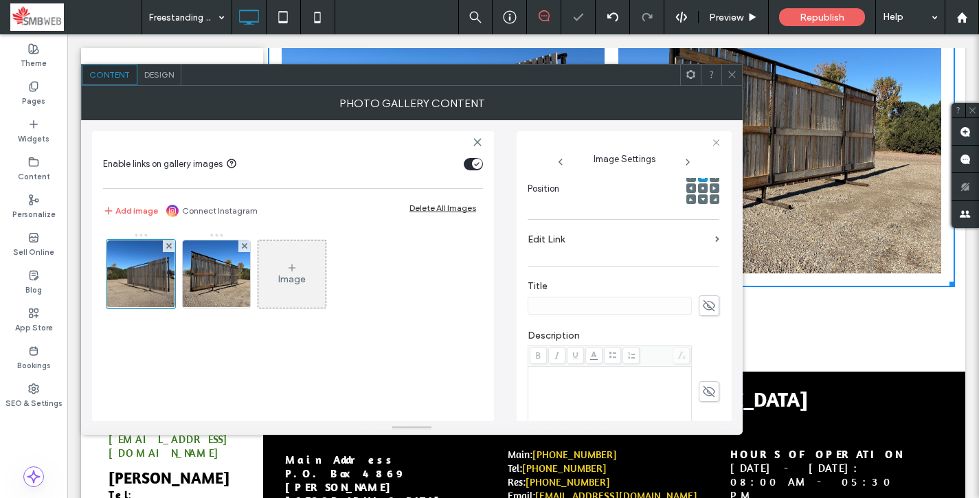
click at [733, 78] on icon at bounding box center [732, 74] width 10 height 10
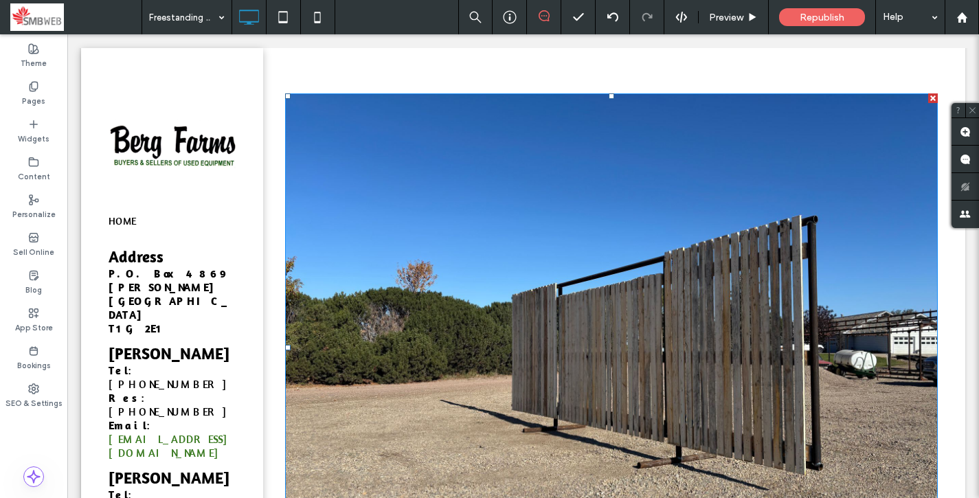
scroll to position [307, 0]
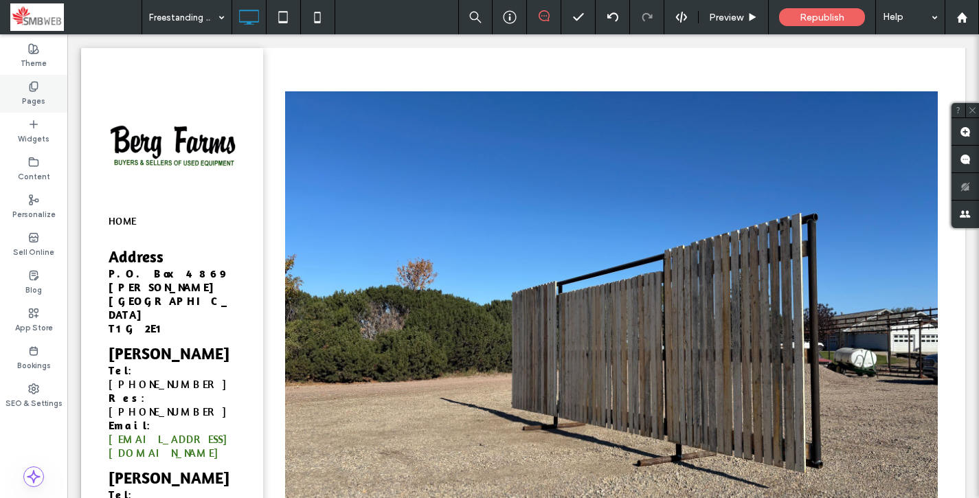
click at [39, 87] on div "Pages" at bounding box center [33, 94] width 67 height 38
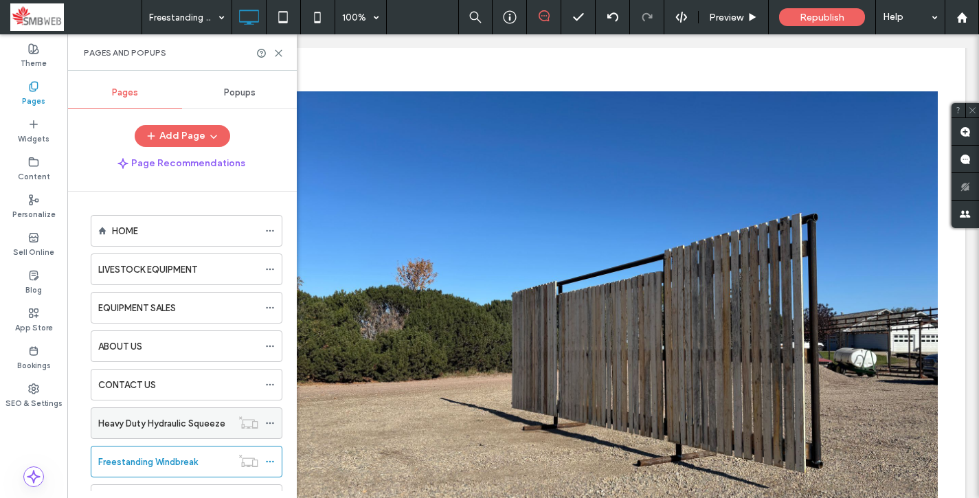
click at [274, 421] on icon at bounding box center [270, 423] width 10 height 10
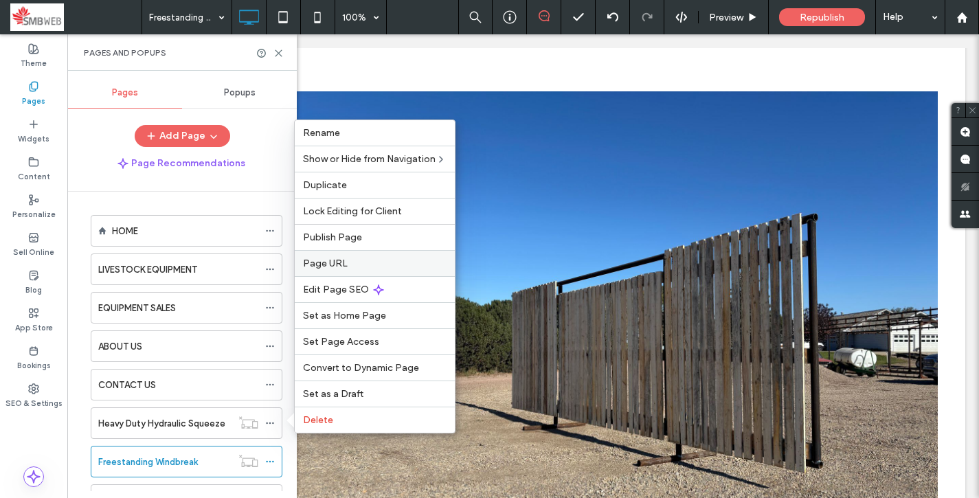
click at [380, 262] on label "Page URL" at bounding box center [375, 264] width 144 height 12
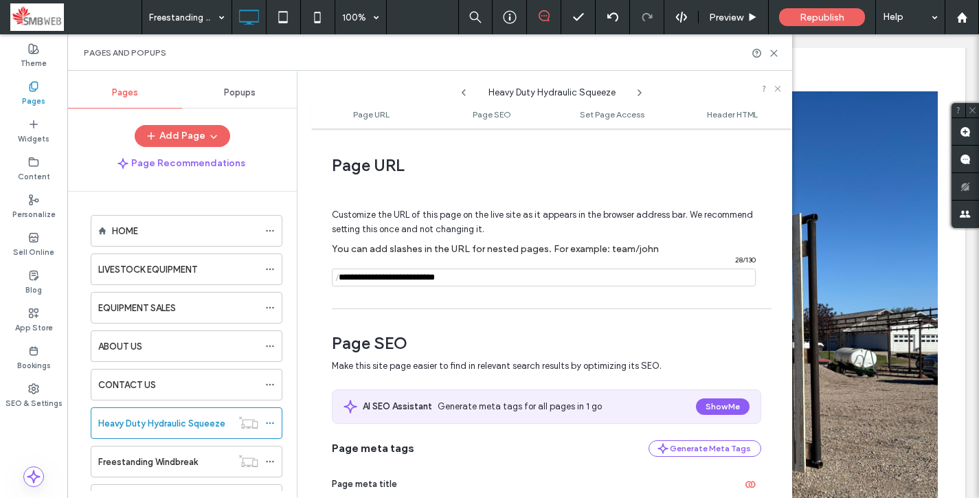
click at [473, 278] on input "notEmpty" at bounding box center [544, 278] width 424 height 18
click at [138, 264] on label "LIVESTOCK EQUIPMENT" at bounding box center [147, 270] width 99 height 24
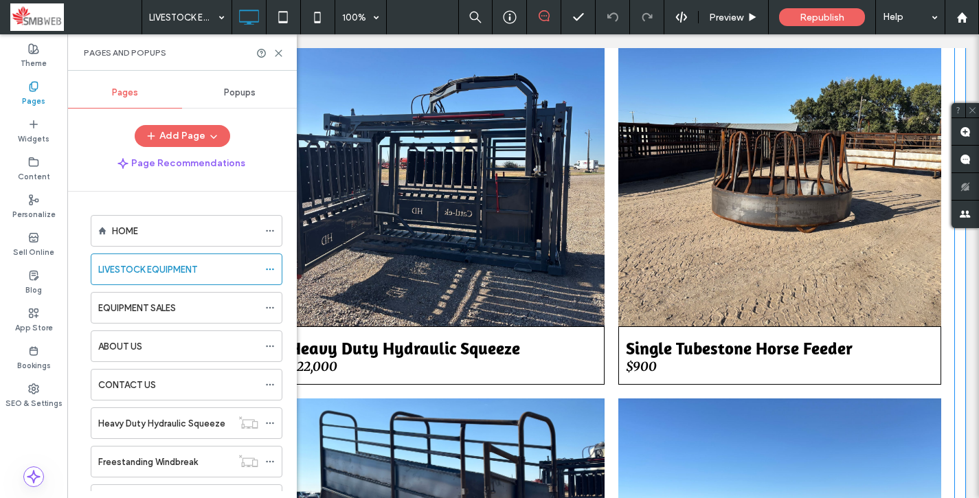
scroll to position [952, 0]
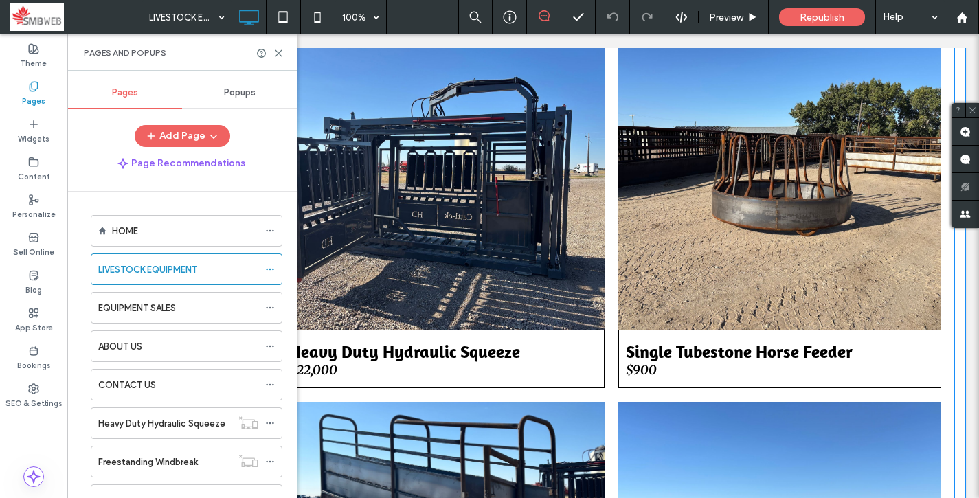
click at [547, 214] on link at bounding box center [443, 183] width 323 height 294
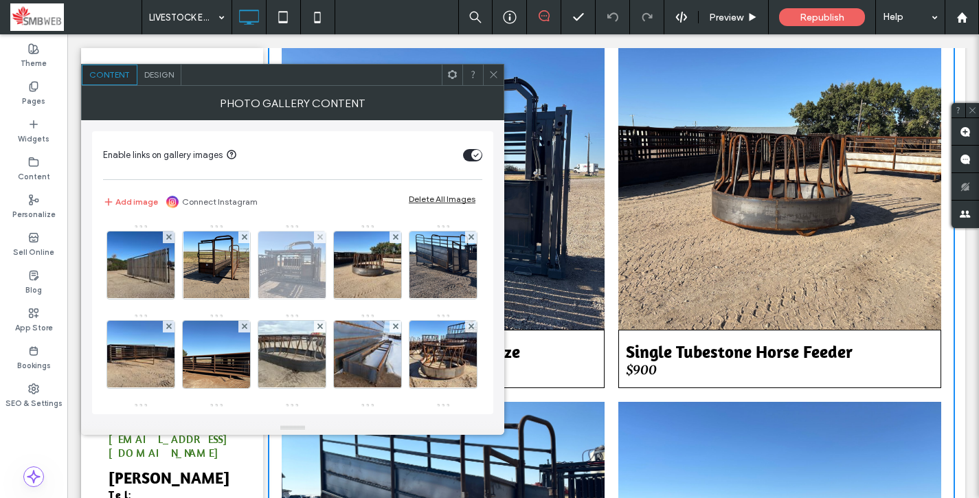
click at [295, 272] on img at bounding box center [292, 264] width 90 height 67
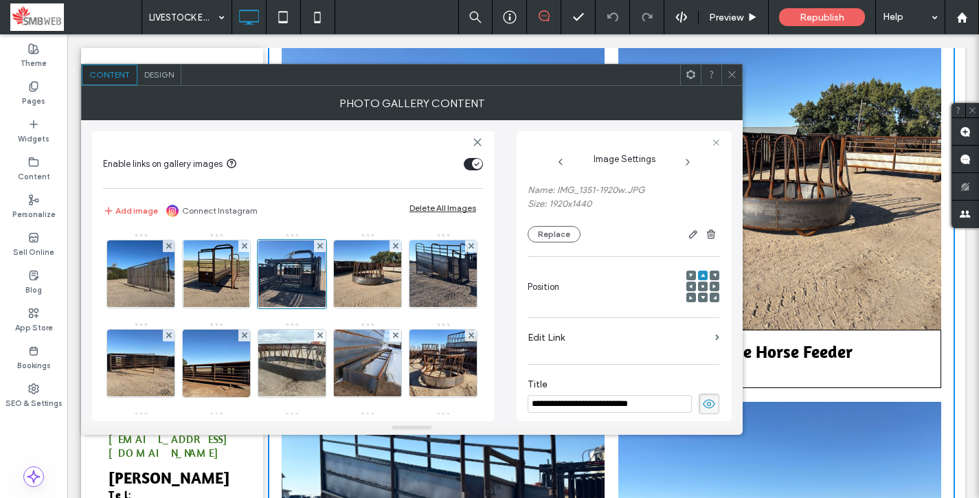
scroll to position [145, 0]
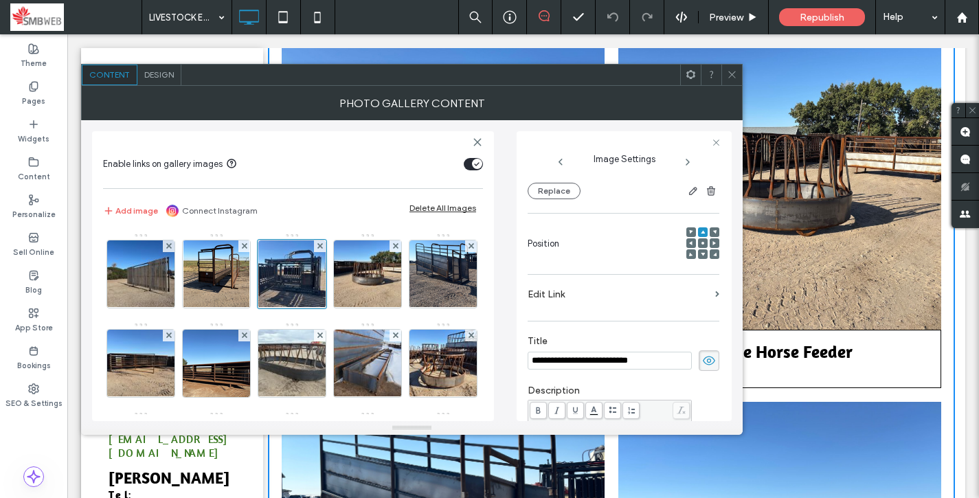
click at [593, 288] on label "Edit Link" at bounding box center [618, 294] width 182 height 25
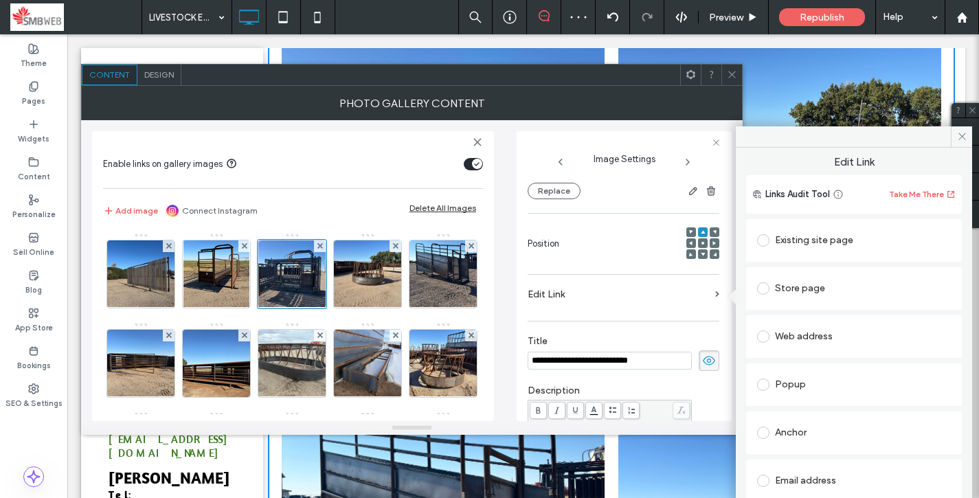
click at [792, 242] on div "Existing site page" at bounding box center [854, 240] width 194 height 22
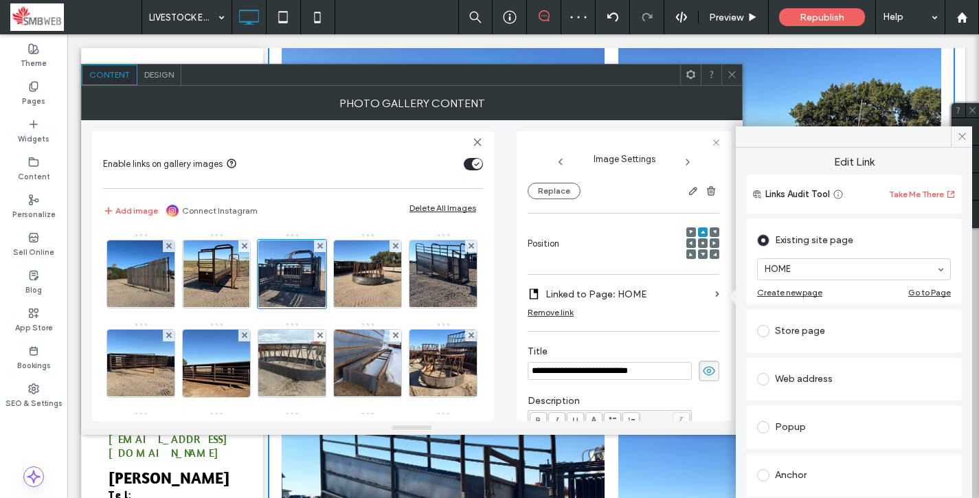
click at [786, 320] on div "Store page" at bounding box center [854, 331] width 194 height 22
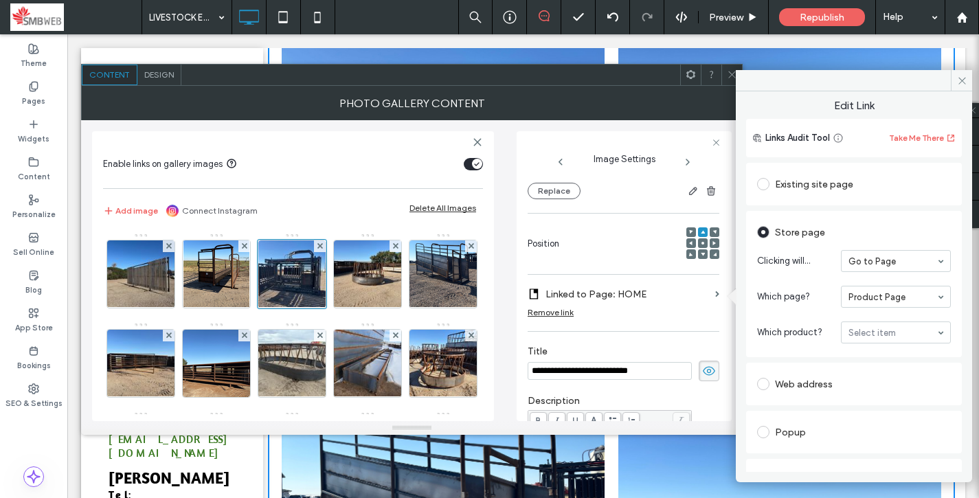
click at [768, 182] on span at bounding box center [763, 184] width 12 height 12
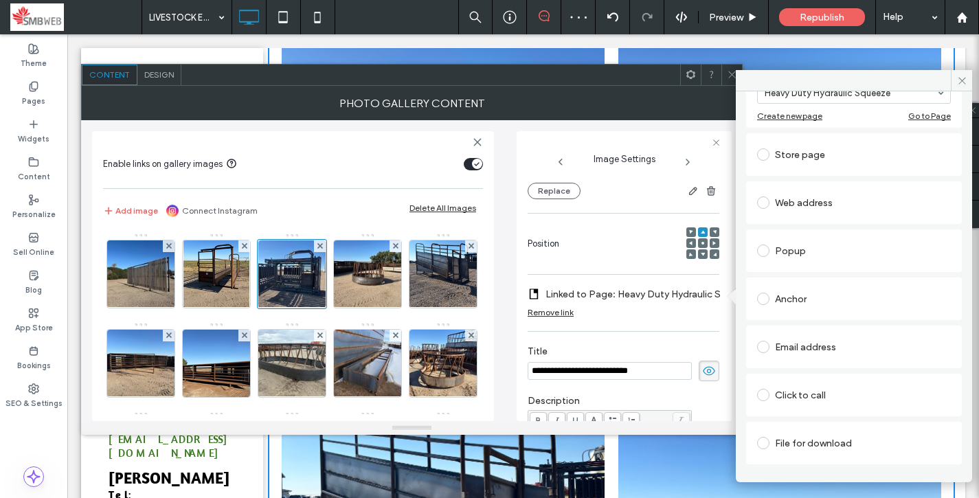
scroll to position [137, 0]
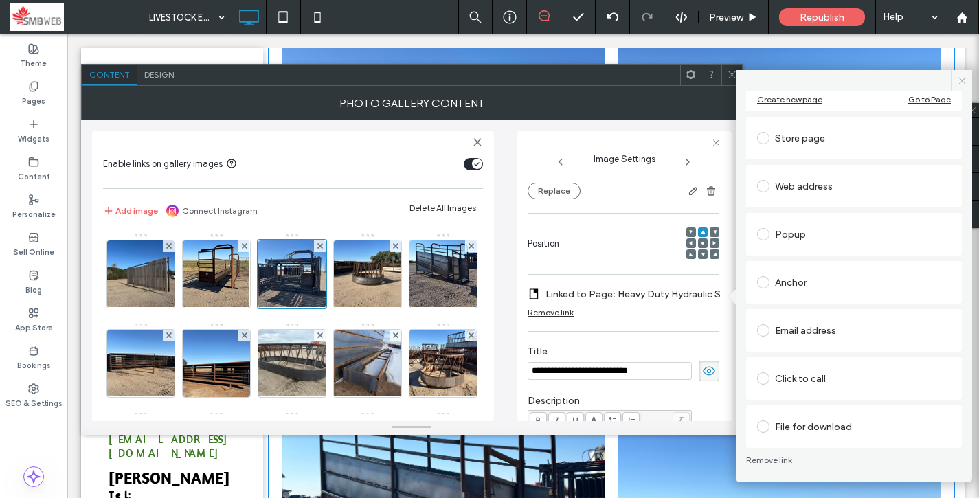
click at [962, 78] on icon at bounding box center [962, 81] width 10 height 10
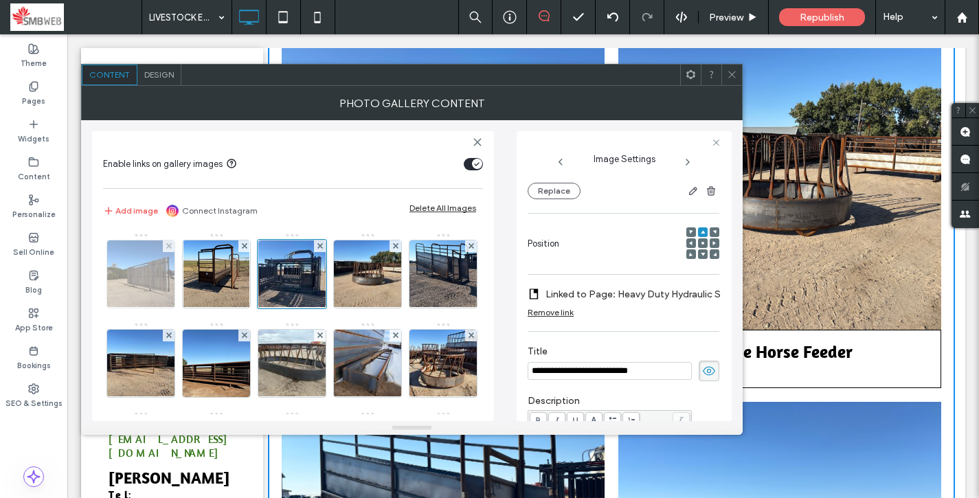
click at [137, 266] on img at bounding box center [141, 273] width 90 height 67
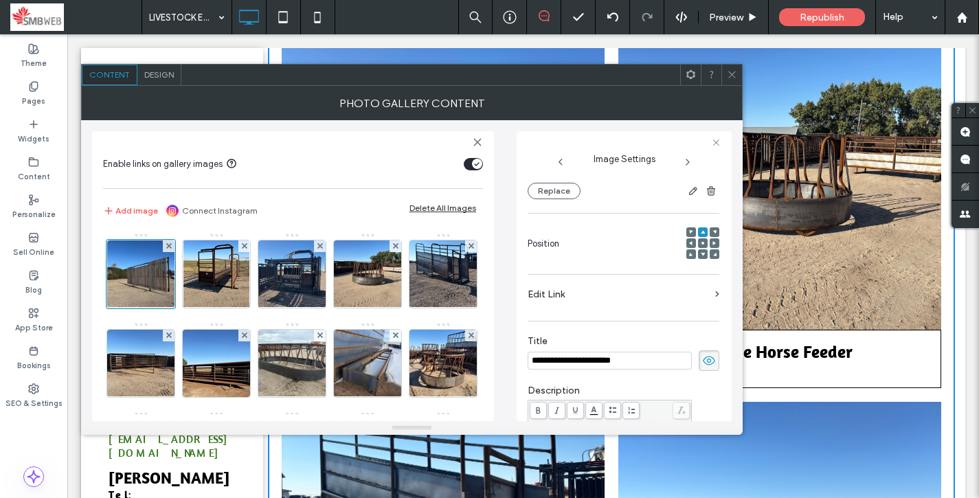
click at [701, 295] on label "Edit Link" at bounding box center [618, 294] width 182 height 25
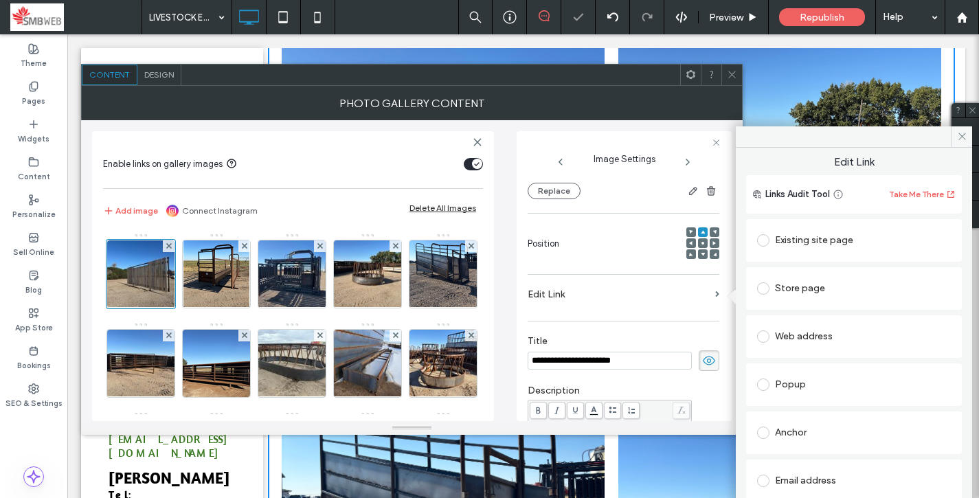
click at [834, 249] on div "Existing site page" at bounding box center [854, 240] width 194 height 22
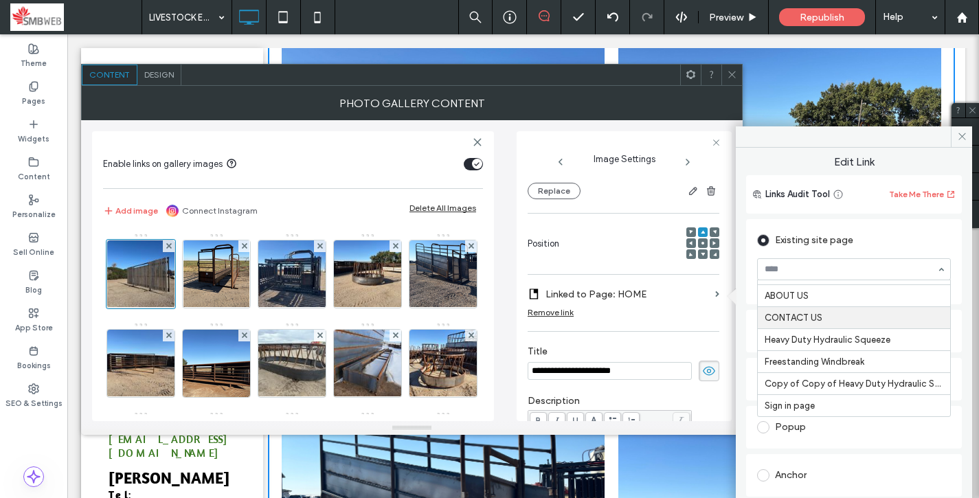
scroll to position [67, 0]
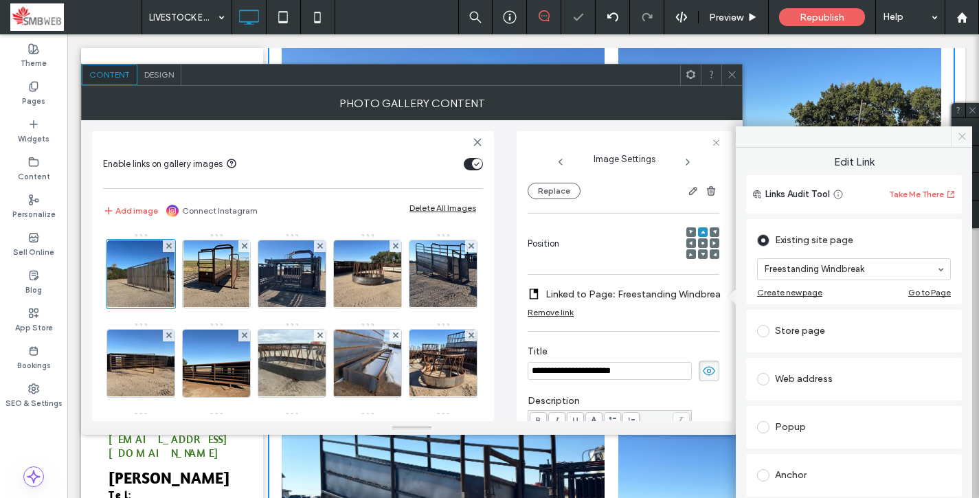
click at [963, 132] on icon at bounding box center [962, 136] width 10 height 10
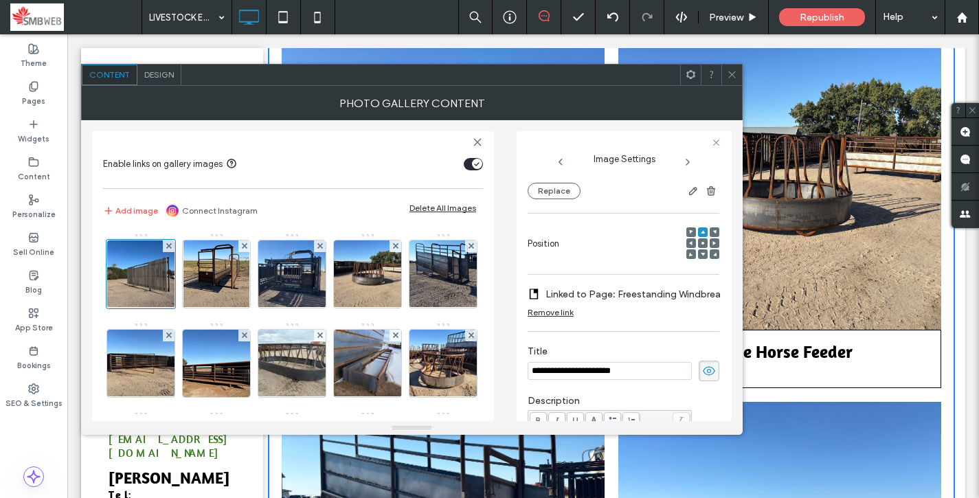
click at [731, 82] on span at bounding box center [732, 75] width 10 height 21
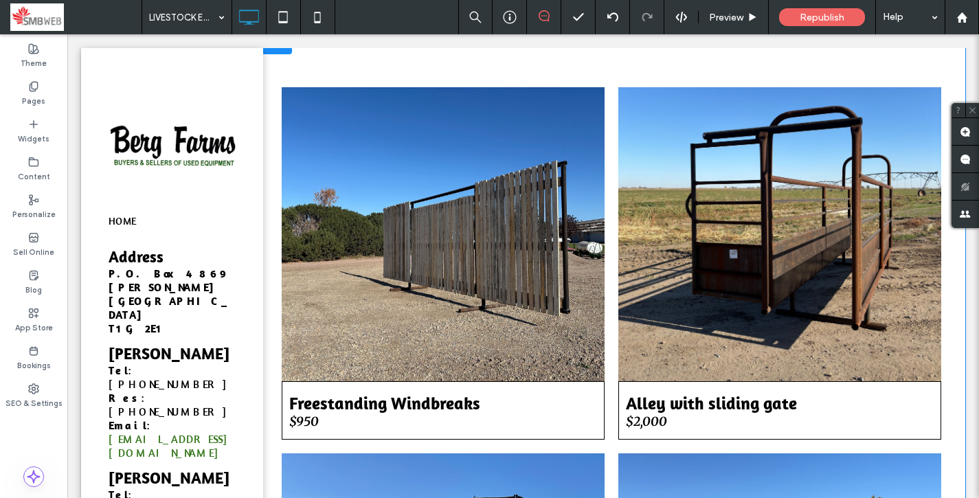
scroll to position [536, 0]
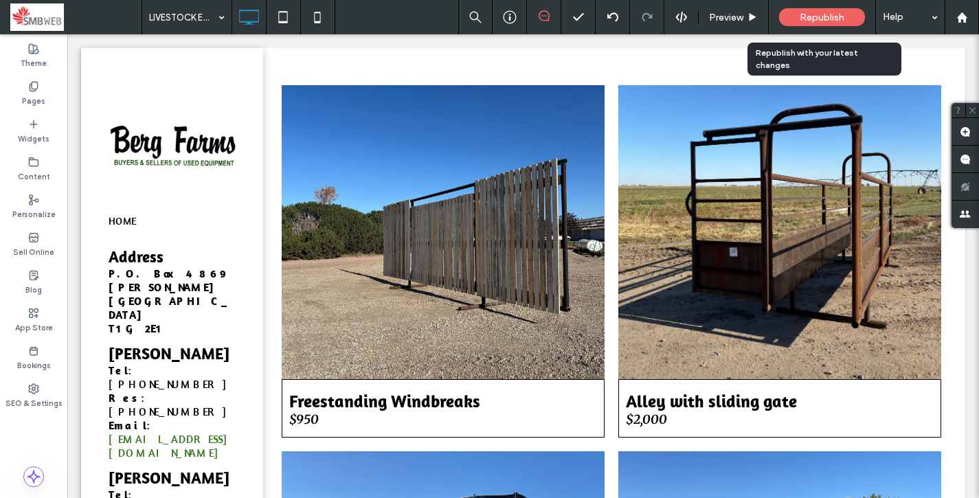
click at [799, 17] on span "Republish" at bounding box center [821, 18] width 45 height 12
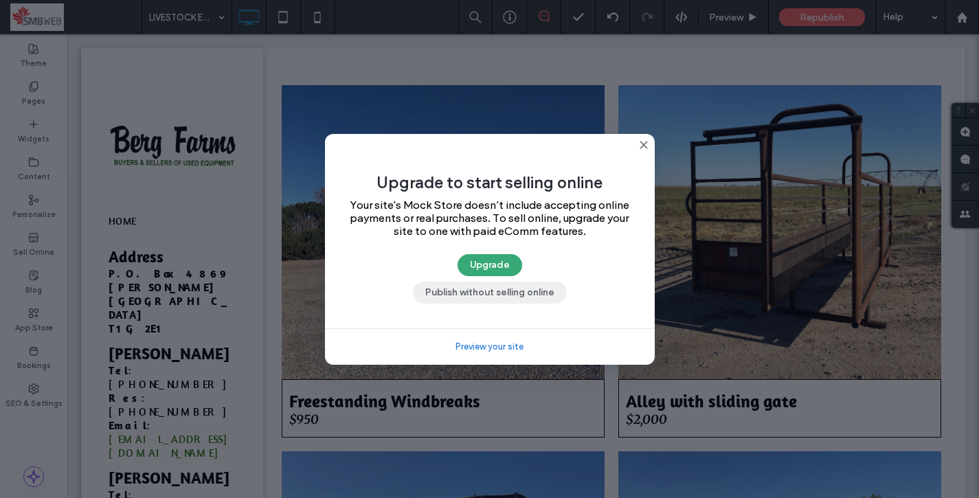
click at [490, 295] on button "Publish without selling online" at bounding box center [490, 293] width 154 height 22
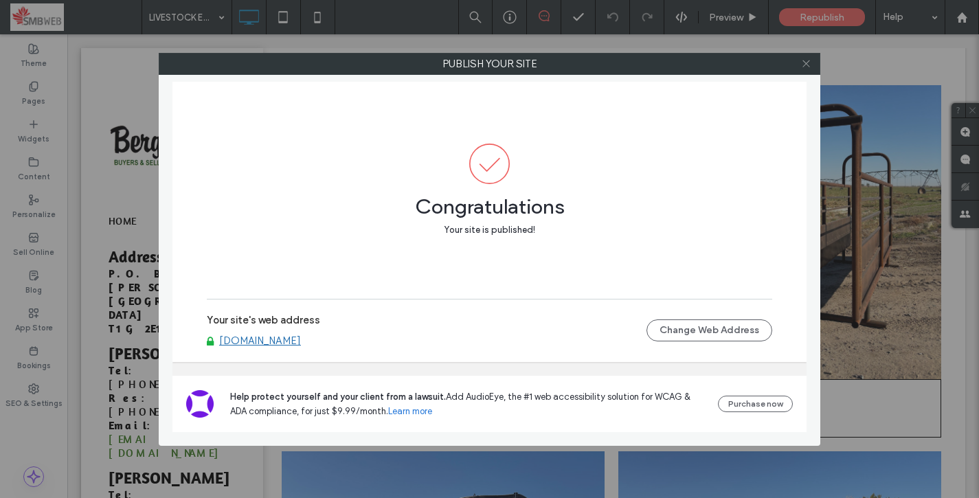
click at [808, 62] on icon at bounding box center [806, 63] width 10 height 10
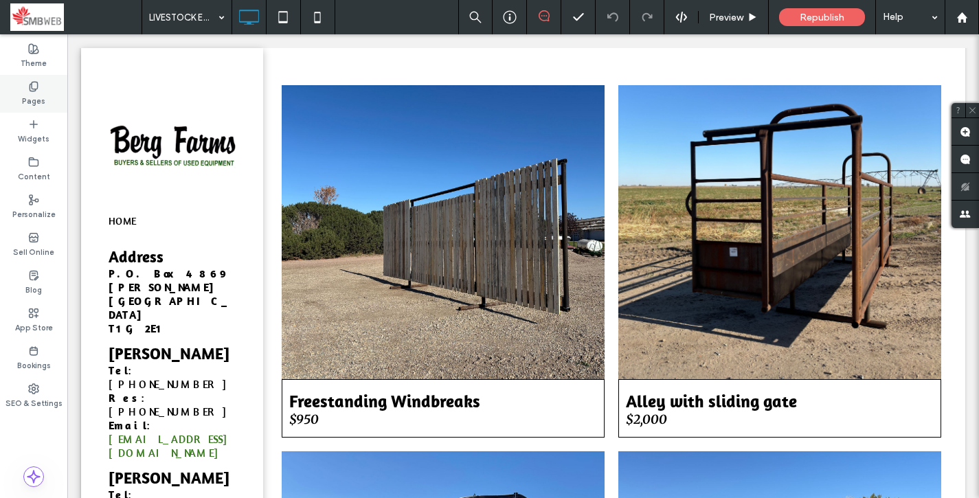
click at [31, 78] on div "Pages" at bounding box center [33, 94] width 67 height 38
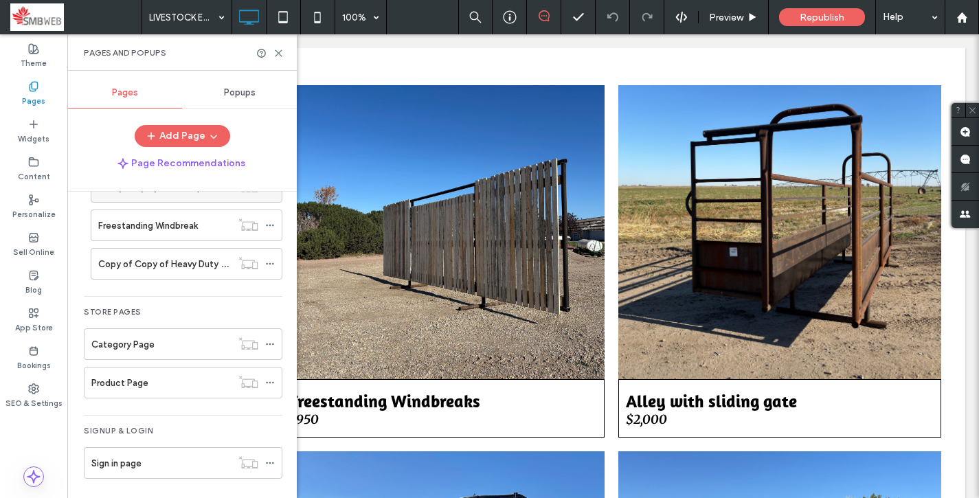
scroll to position [242, 0]
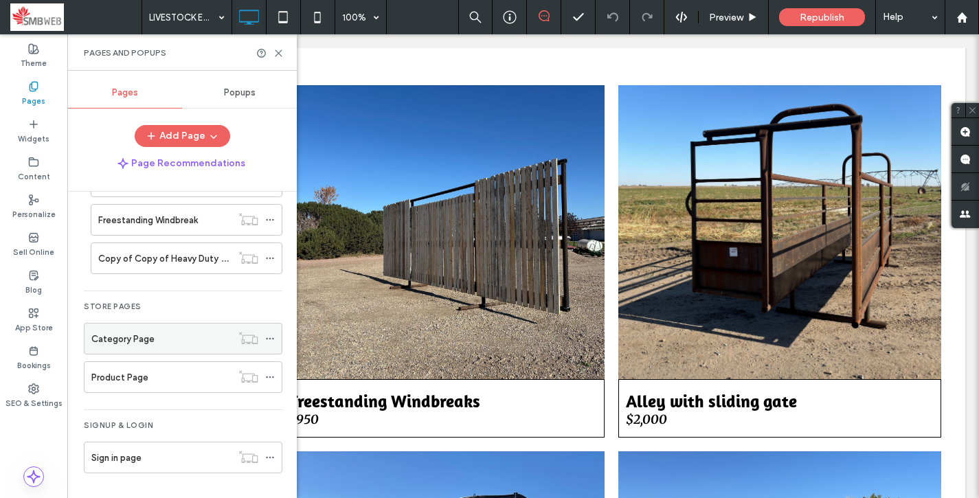
click at [271, 339] on icon at bounding box center [270, 339] width 10 height 10
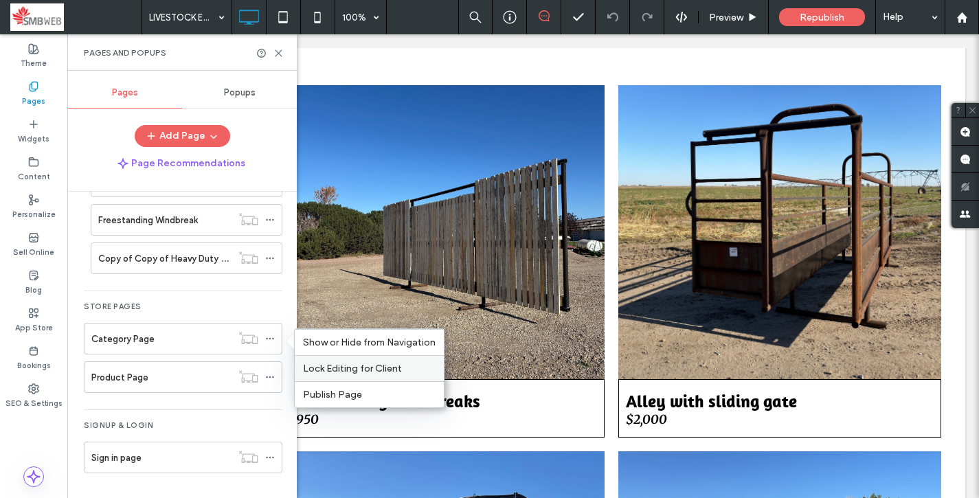
click at [317, 368] on span "Lock Editing for Client" at bounding box center [352, 369] width 99 height 12
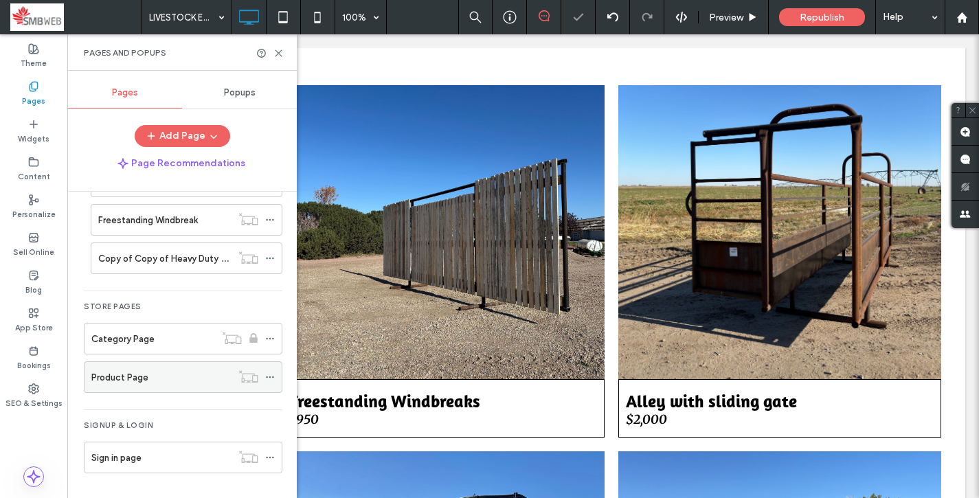
click at [273, 372] on icon at bounding box center [270, 377] width 10 height 10
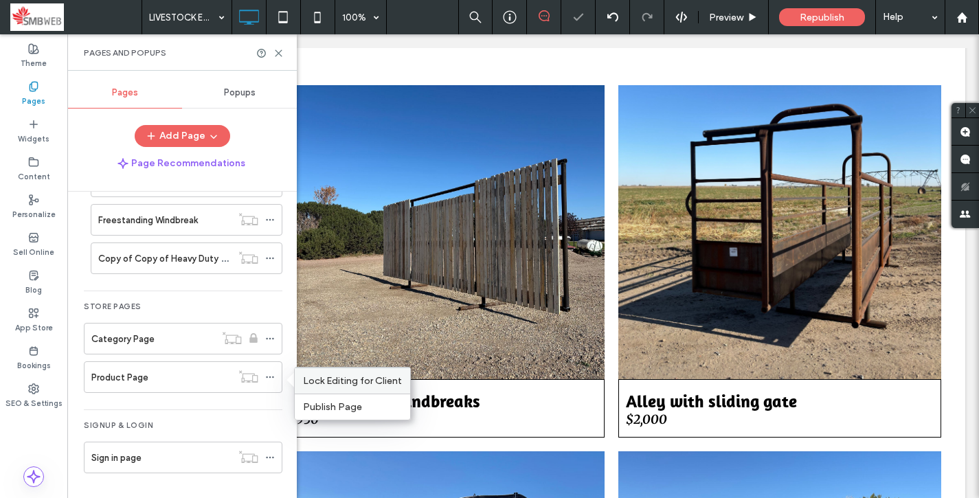
click at [309, 376] on span "Lock Editing for Client" at bounding box center [352, 381] width 99 height 12
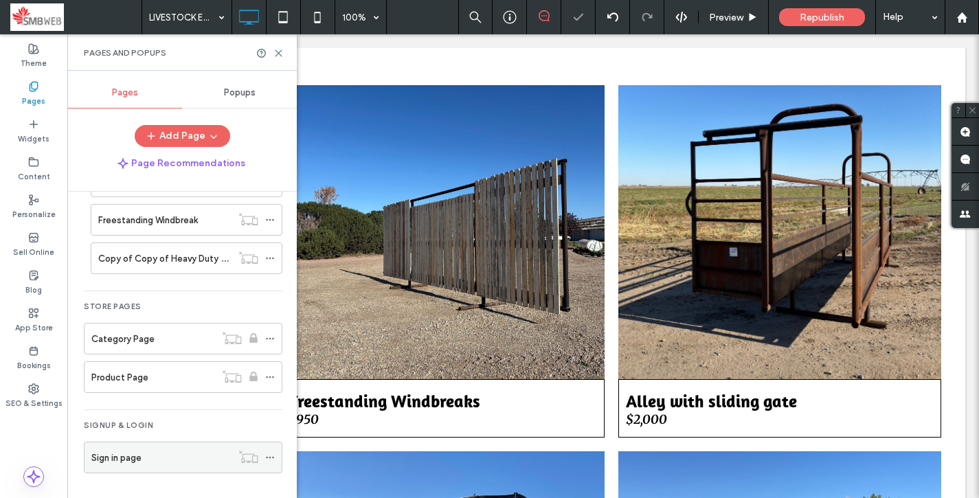
click at [269, 452] on span at bounding box center [270, 457] width 10 height 21
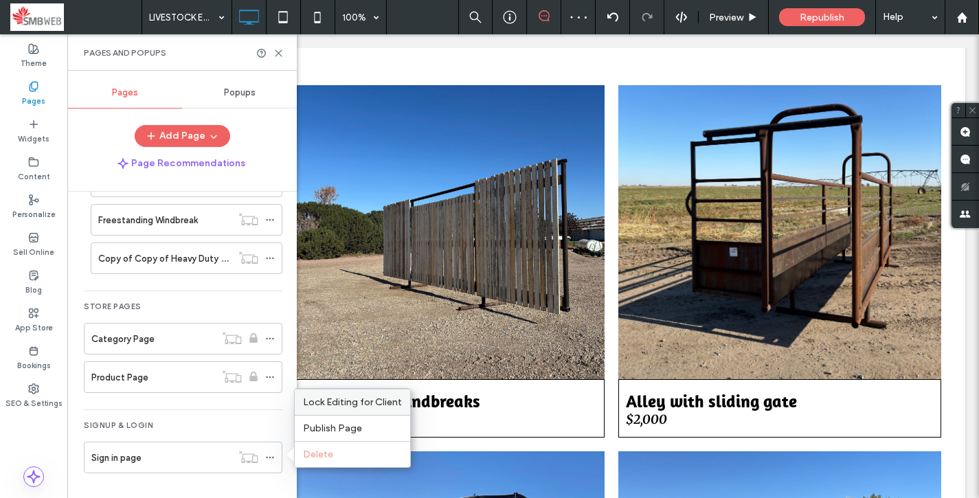
click at [312, 402] on span "Lock Editing for Client" at bounding box center [352, 402] width 99 height 12
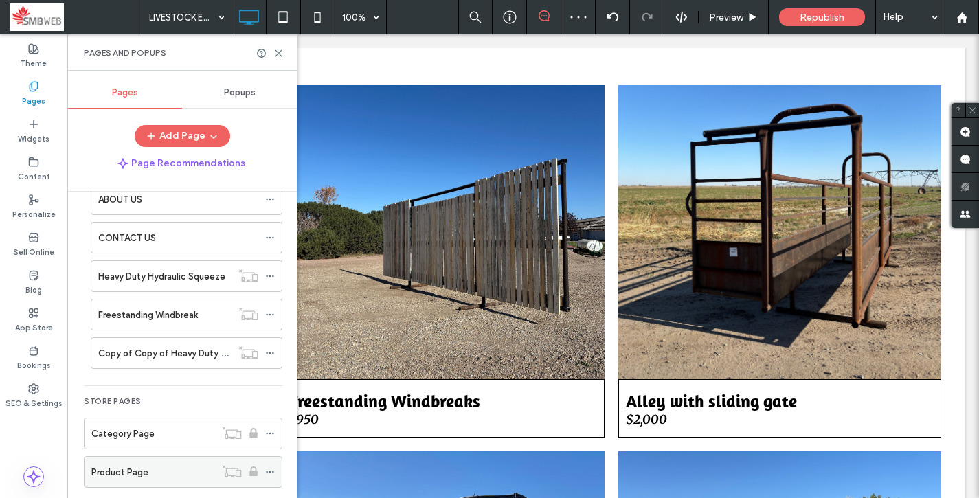
scroll to position [146, 0]
click at [271, 354] on icon at bounding box center [270, 355] width 10 height 10
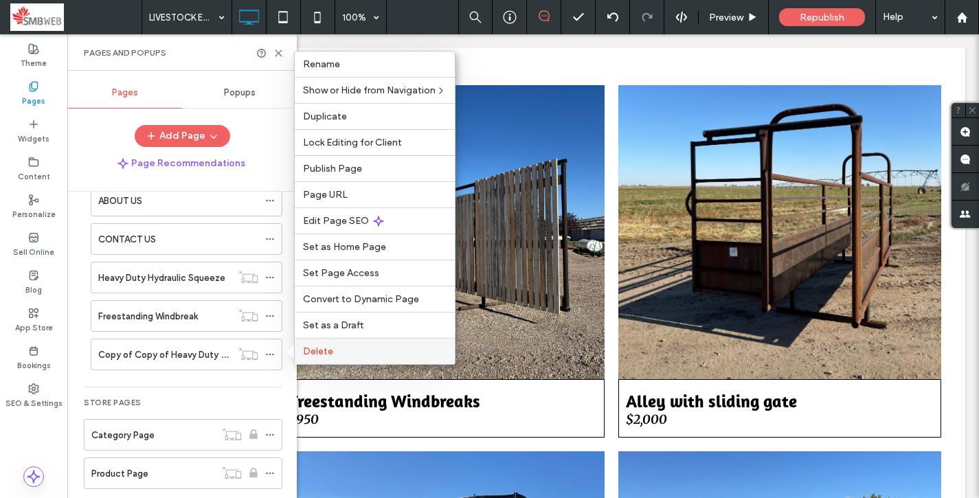
click at [307, 352] on span "Delete" at bounding box center [318, 351] width 30 height 12
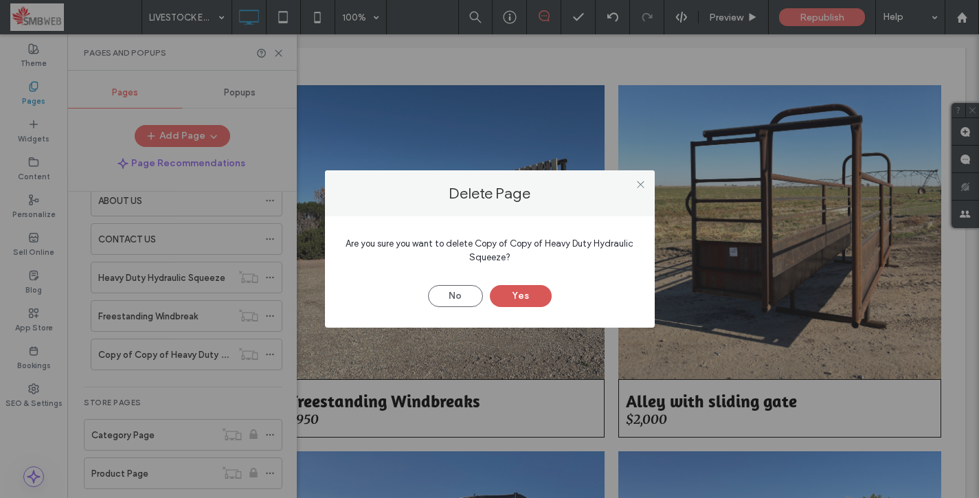
click at [523, 289] on button "Yes" at bounding box center [521, 296] width 62 height 22
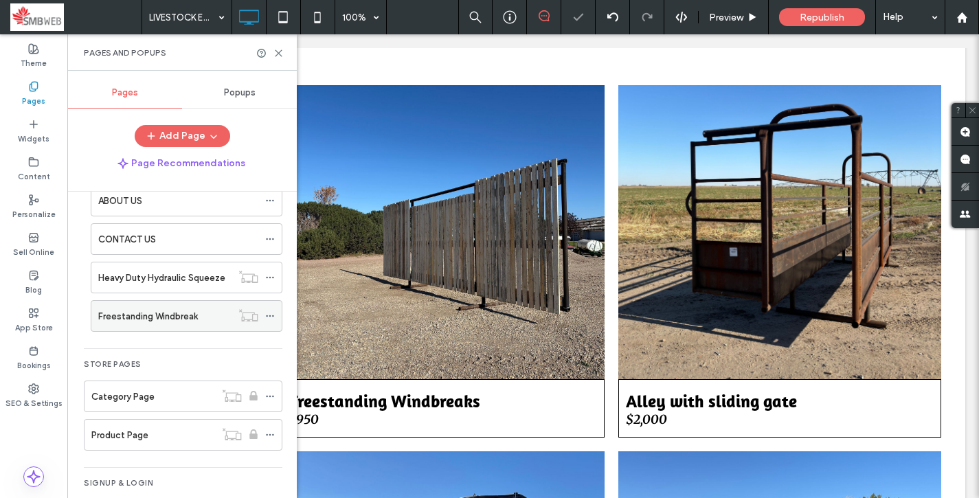
click at [273, 315] on use at bounding box center [270, 316] width 8 height 2
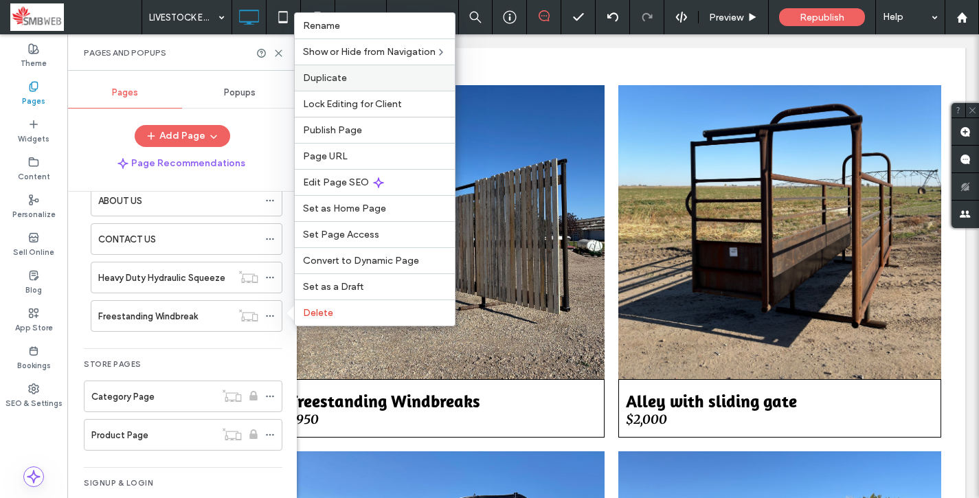
click at [356, 80] on label "Duplicate" at bounding box center [375, 78] width 144 height 12
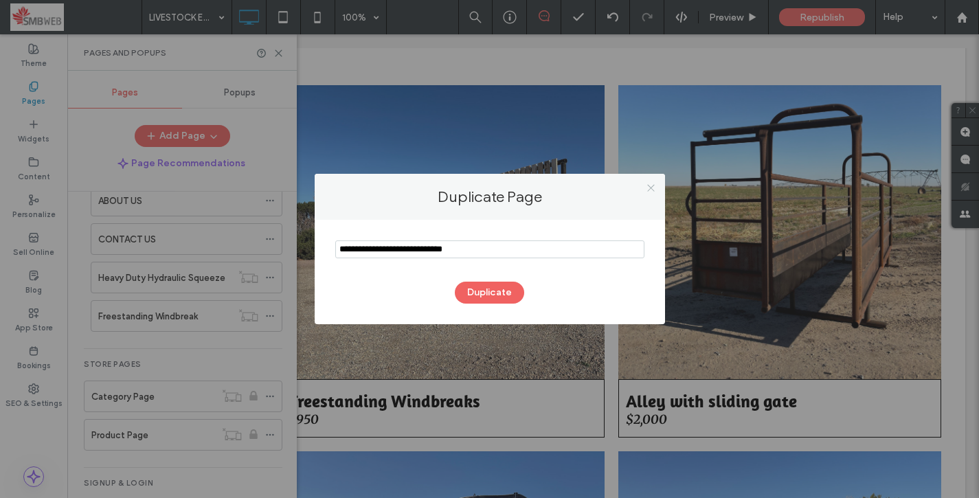
click at [649, 185] on use at bounding box center [650, 187] width 7 height 7
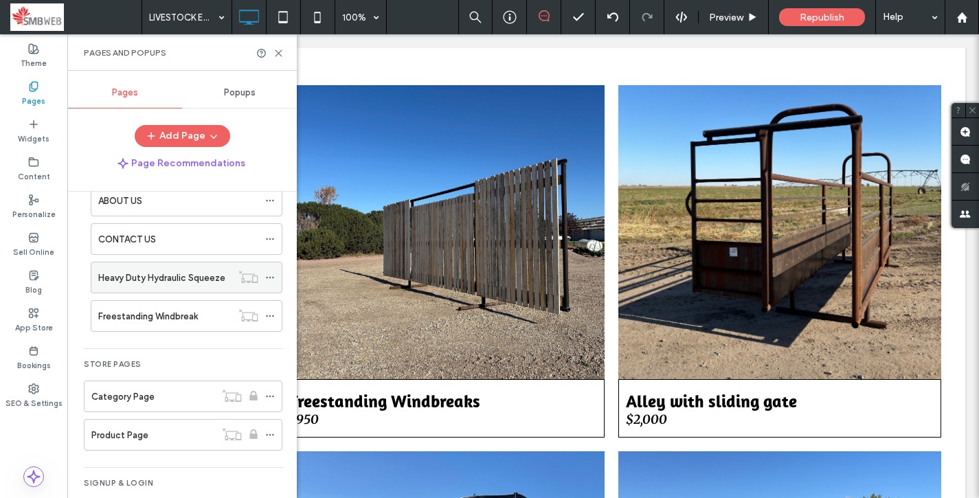
click at [273, 274] on icon at bounding box center [270, 278] width 10 height 10
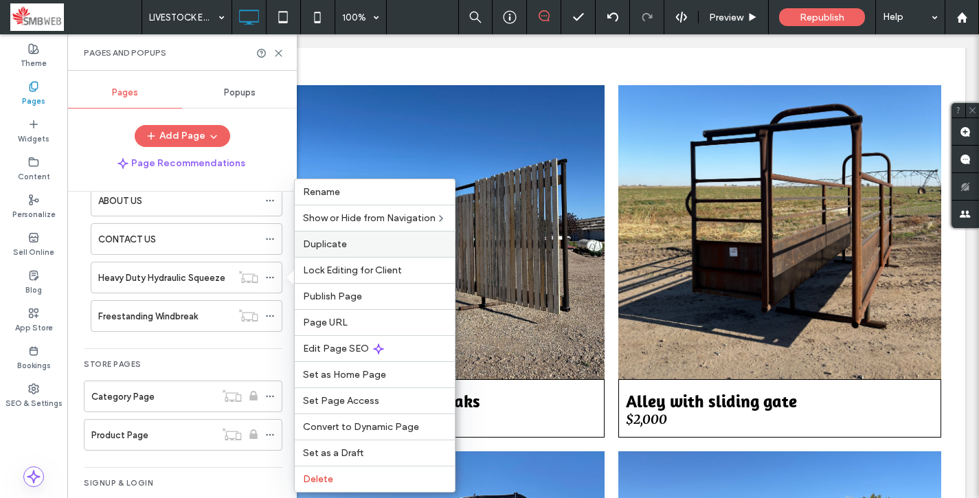
click at [356, 251] on div "Duplicate" at bounding box center [375, 244] width 160 height 26
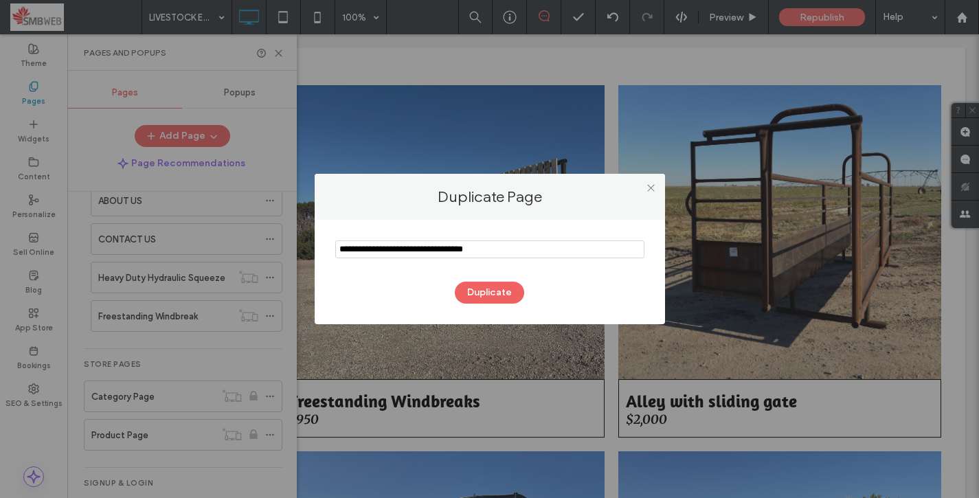
click at [395, 252] on input "notEmpty" at bounding box center [489, 249] width 309 height 18
click at [397, 249] on input "notEmpty" at bounding box center [489, 249] width 309 height 18
type input "**********"
click at [490, 293] on button "Duplicate" at bounding box center [489, 293] width 69 height 22
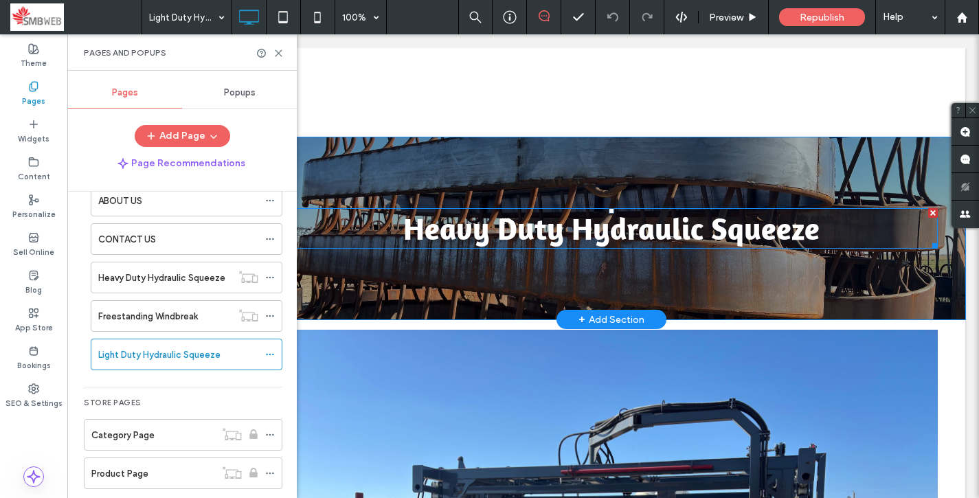
click at [455, 231] on div "Heavy Duty Hydraulic Squeeze" at bounding box center [611, 228] width 652 height 38
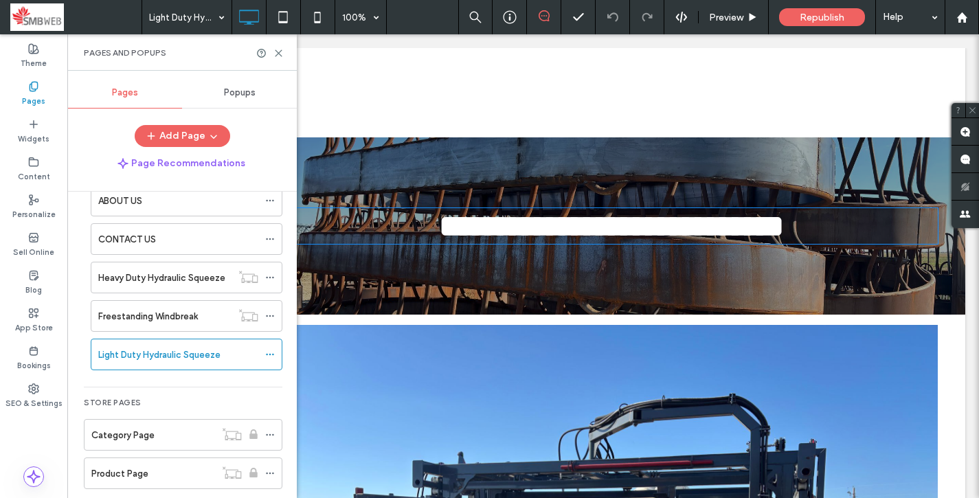
click at [455, 231] on div "**********" at bounding box center [611, 225] width 652 height 33
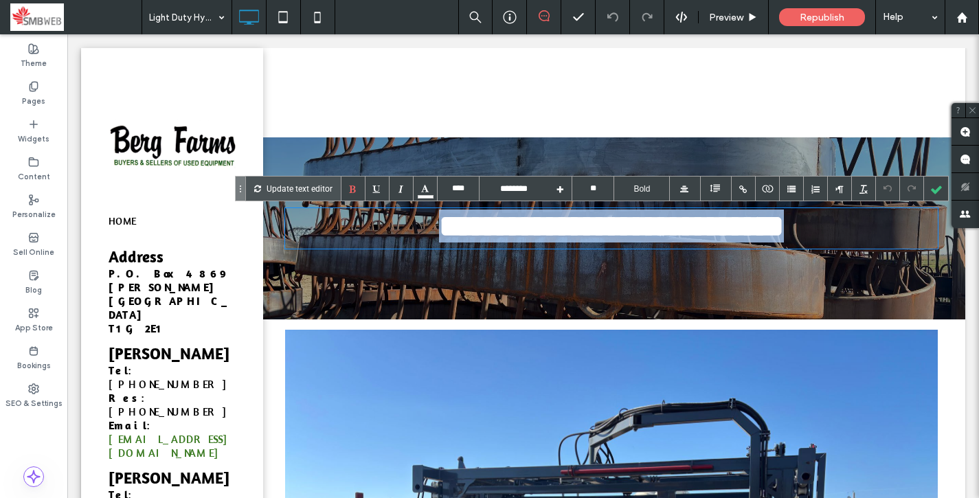
click at [455, 231] on div "**********" at bounding box center [611, 228] width 652 height 38
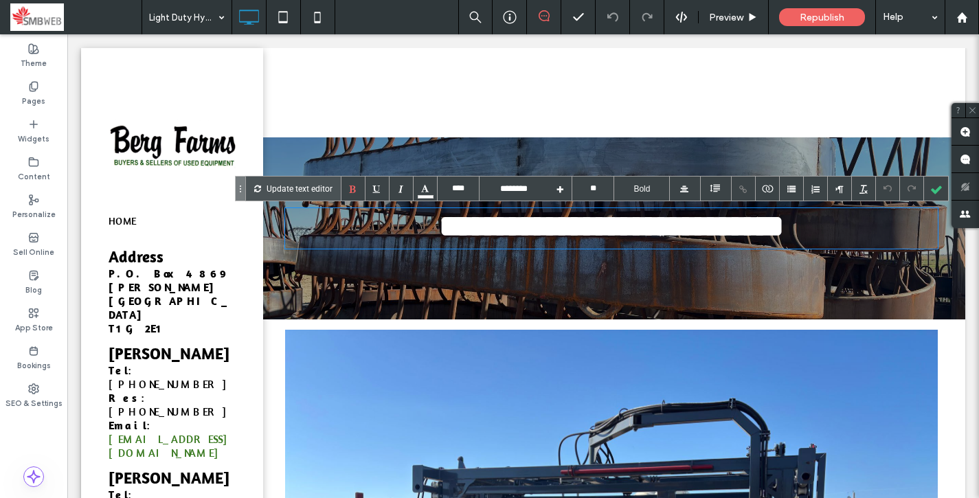
click at [495, 229] on div "**********" at bounding box center [611, 228] width 652 height 38
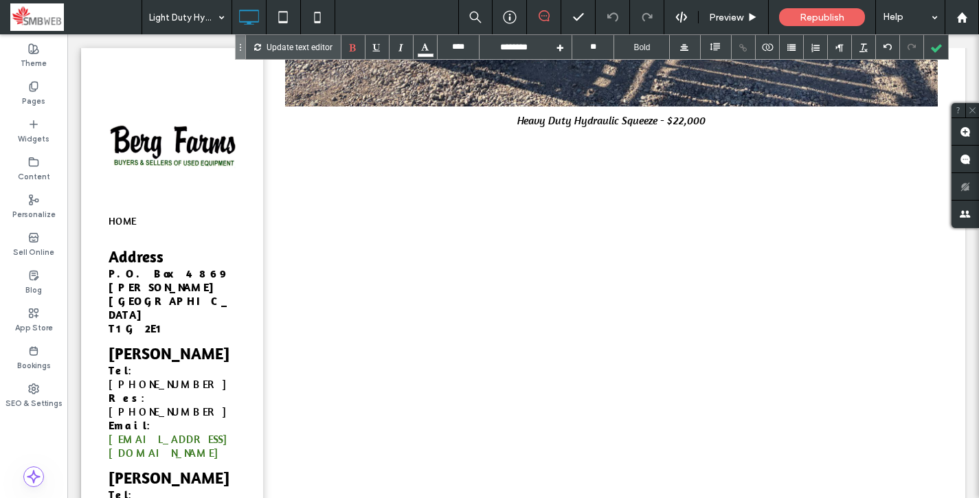
scroll to position [716, 0]
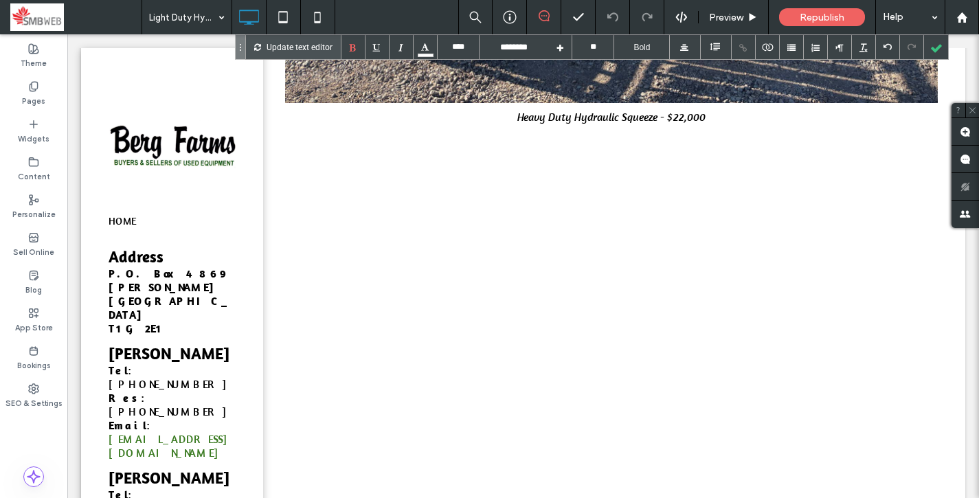
click at [747, 313] on div "Click To Paste" at bounding box center [611, 343] width 652 height 261
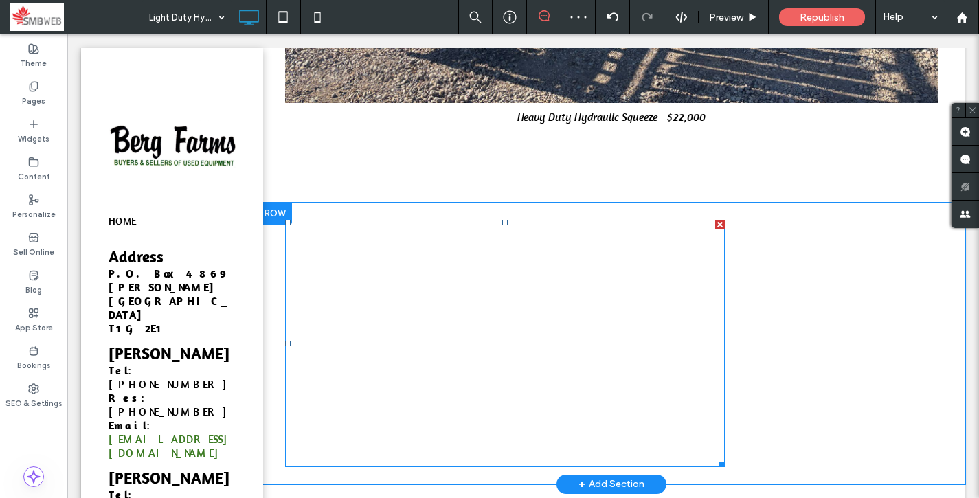
click at [673, 263] on span at bounding box center [505, 343] width 440 height 247
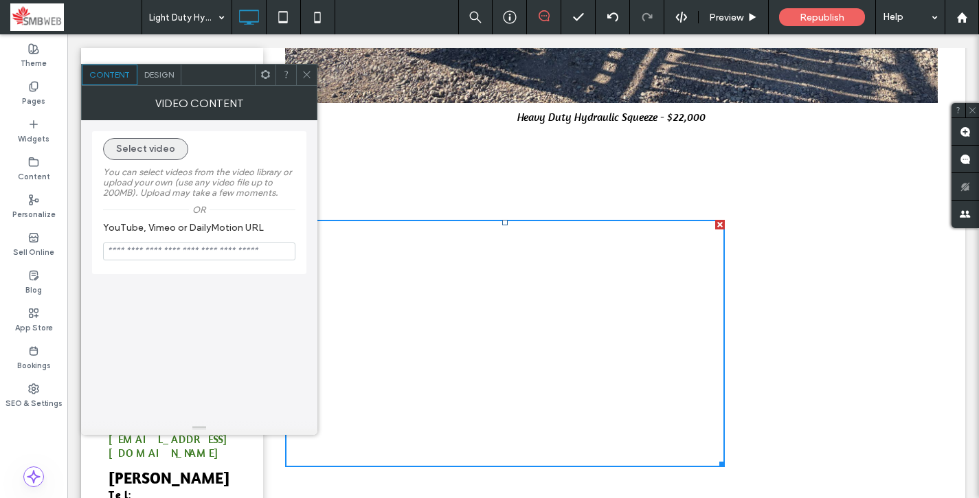
click at [144, 143] on button "Select video" at bounding box center [145, 149] width 85 height 22
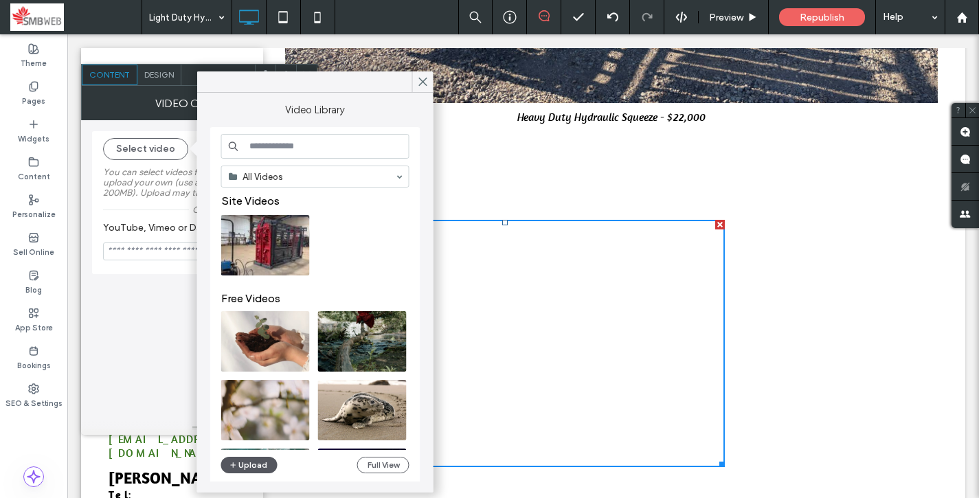
click at [246, 466] on button "Upload" at bounding box center [249, 465] width 56 height 16
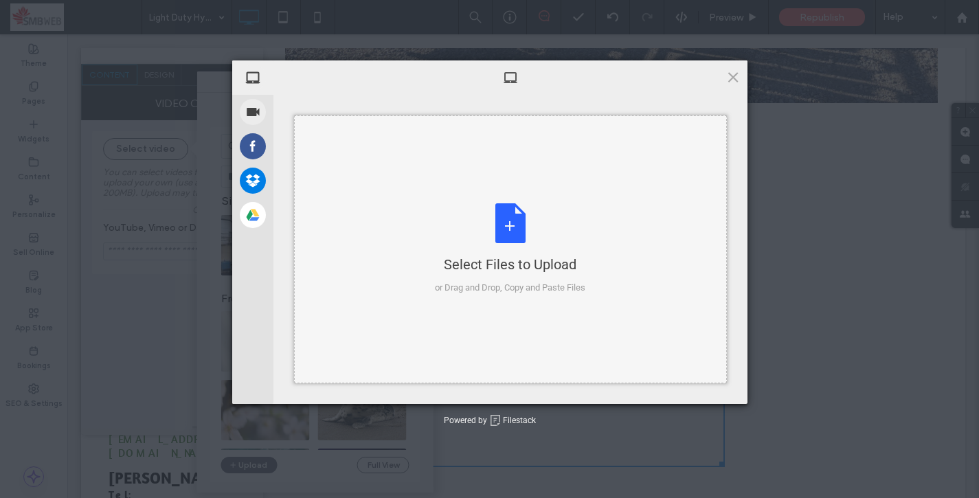
click at [502, 209] on div "Select Files to Upload or Drag and Drop, Copy and Paste Files" at bounding box center [510, 248] width 150 height 91
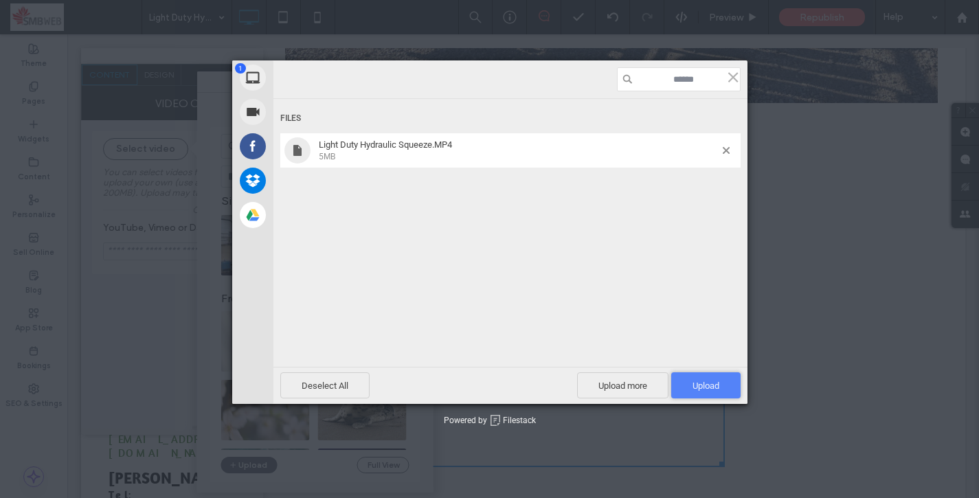
click at [708, 378] on span "Upload 1" at bounding box center [705, 385] width 69 height 26
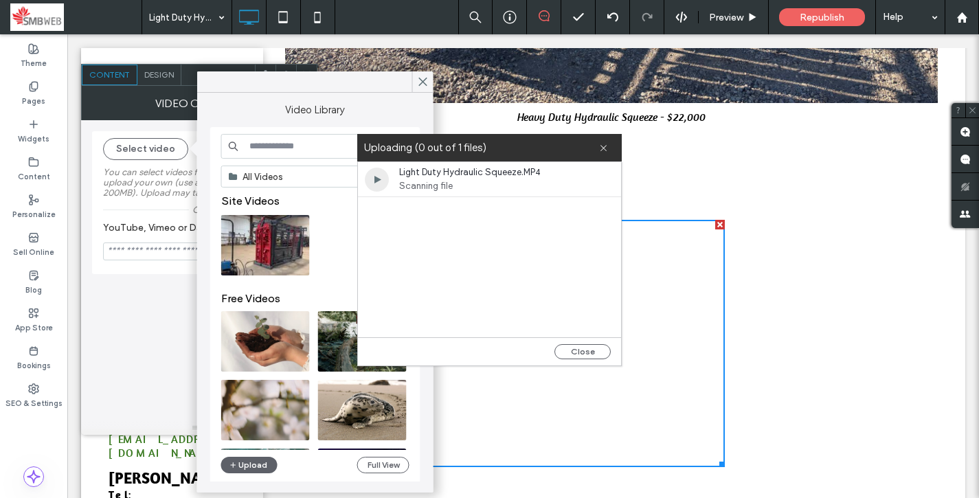
click at [554, 186] on span "Scanning file" at bounding box center [478, 186] width 158 height 14
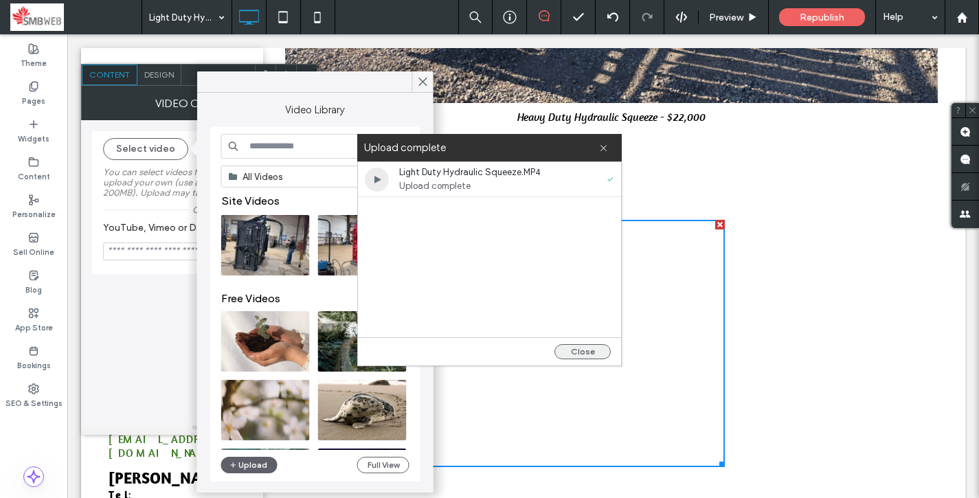
click at [573, 348] on button "Close" at bounding box center [582, 351] width 56 height 15
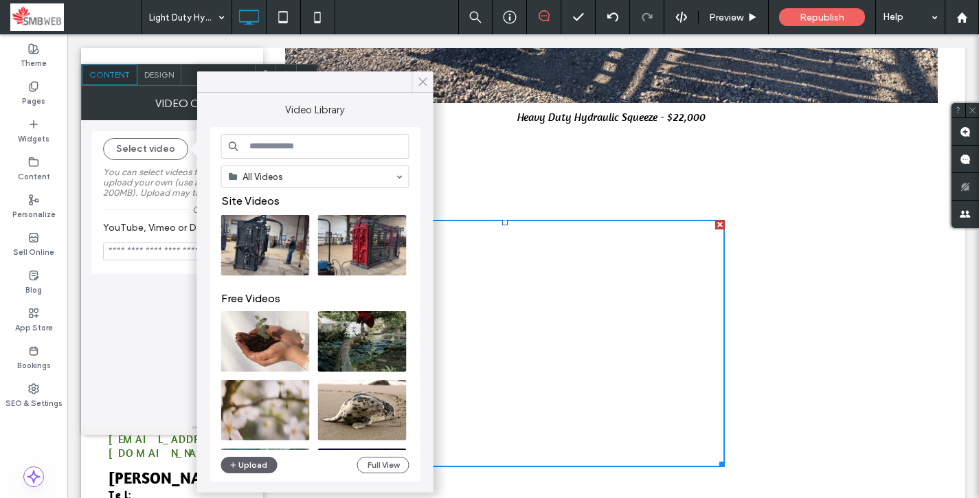
click at [420, 79] on use at bounding box center [422, 82] width 7 height 8
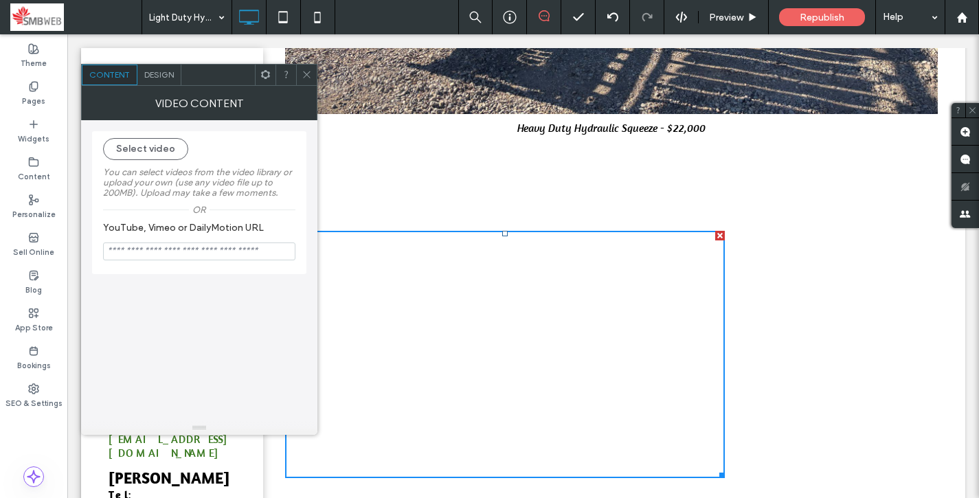
scroll to position [733, 0]
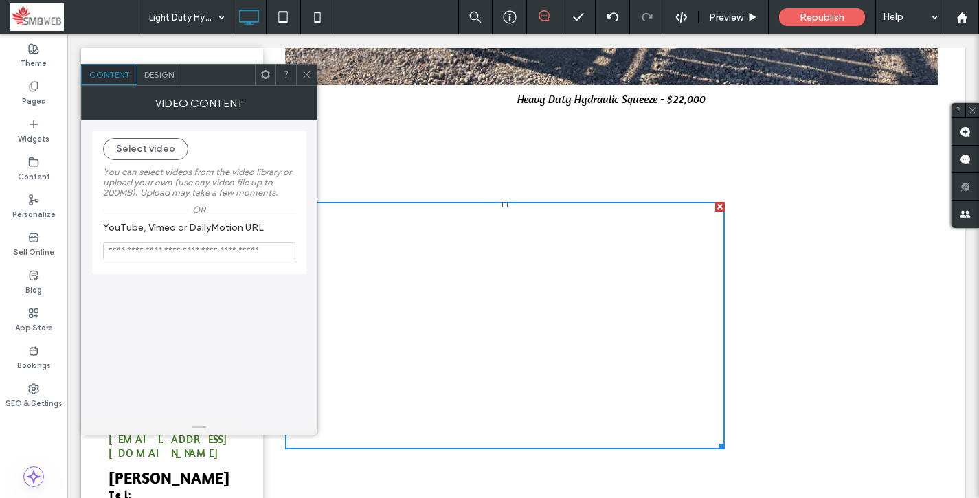
click at [167, 75] on span "Design" at bounding box center [159, 74] width 30 height 10
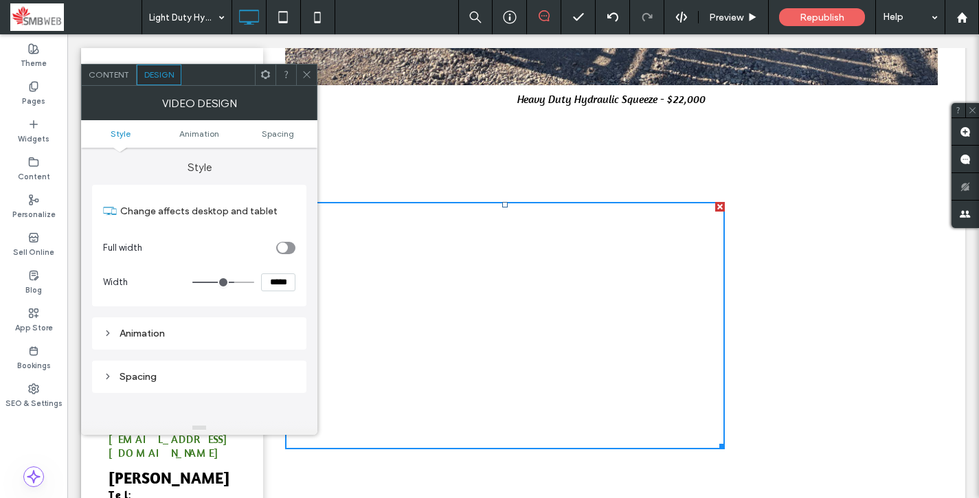
scroll to position [3, 0]
click at [222, 326] on div "Animation" at bounding box center [199, 330] width 192 height 12
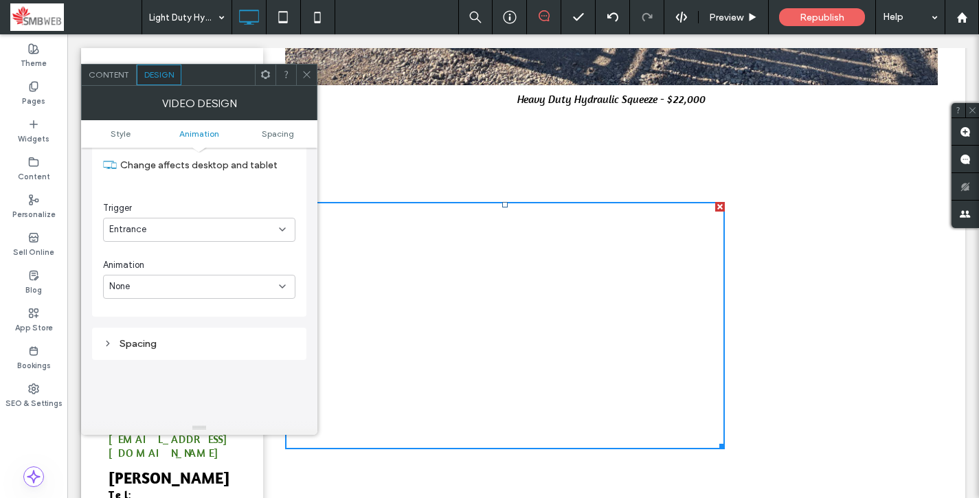
scroll to position [207, 0]
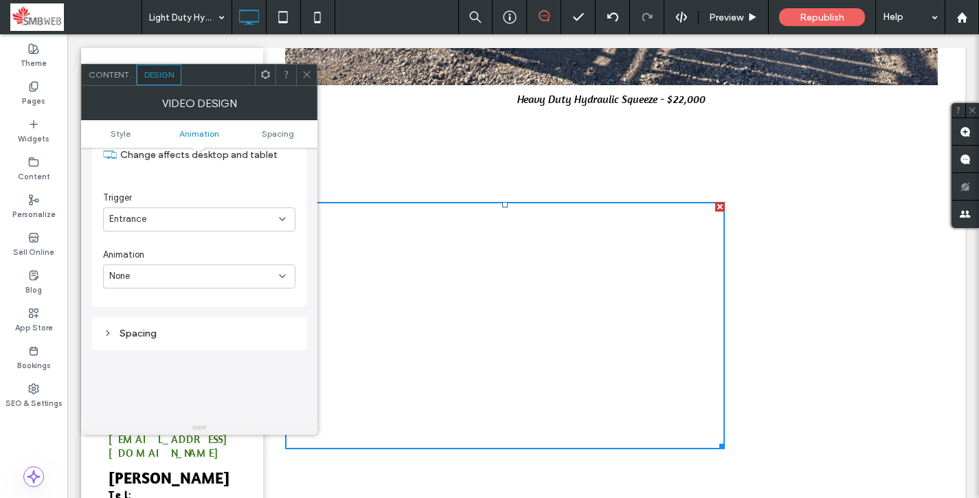
click at [217, 332] on div "Spacing" at bounding box center [199, 334] width 192 height 12
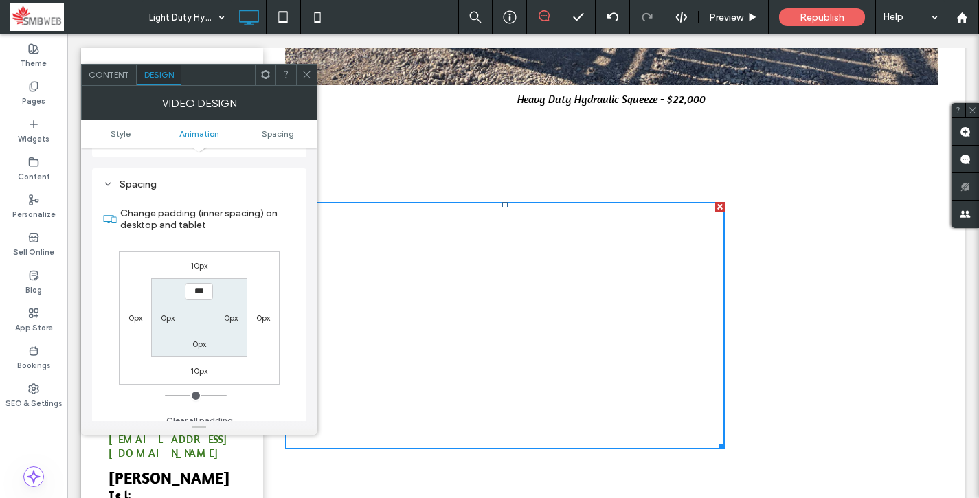
scroll to position [606, 0]
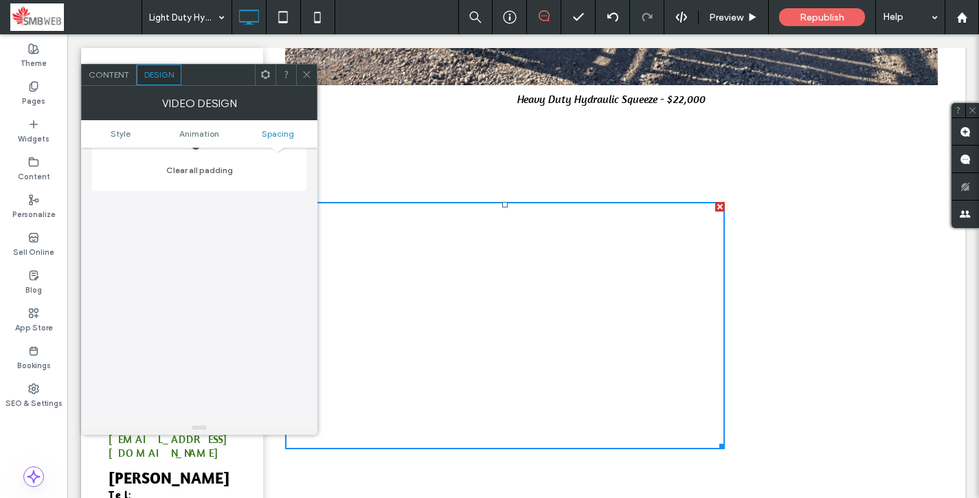
click at [765, 325] on div "Click To Paste" at bounding box center [611, 325] width 652 height 261
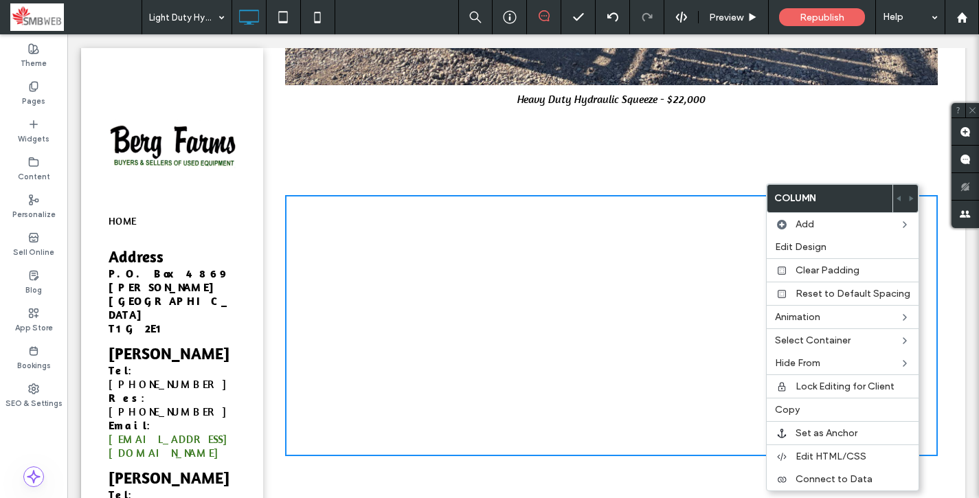
click at [764, 397] on div "Click To Paste" at bounding box center [611, 325] width 652 height 261
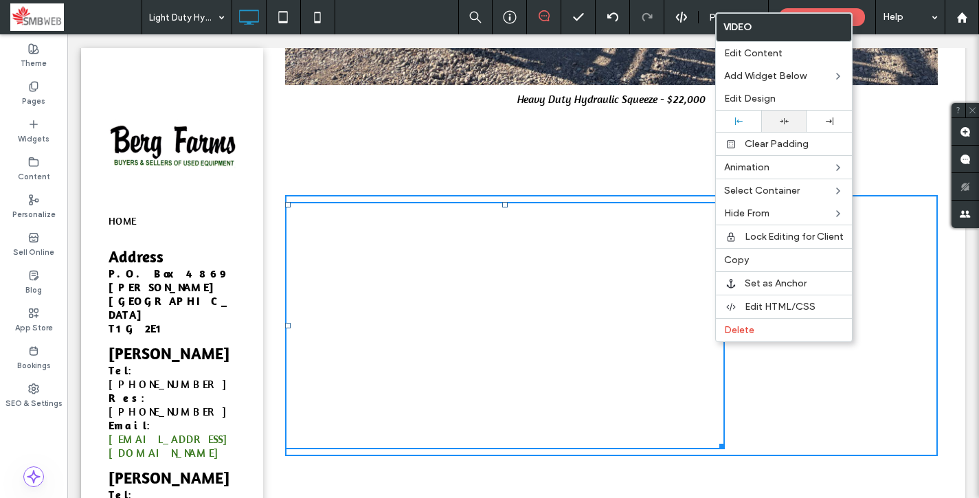
click at [780, 124] on icon at bounding box center [784, 121] width 9 height 9
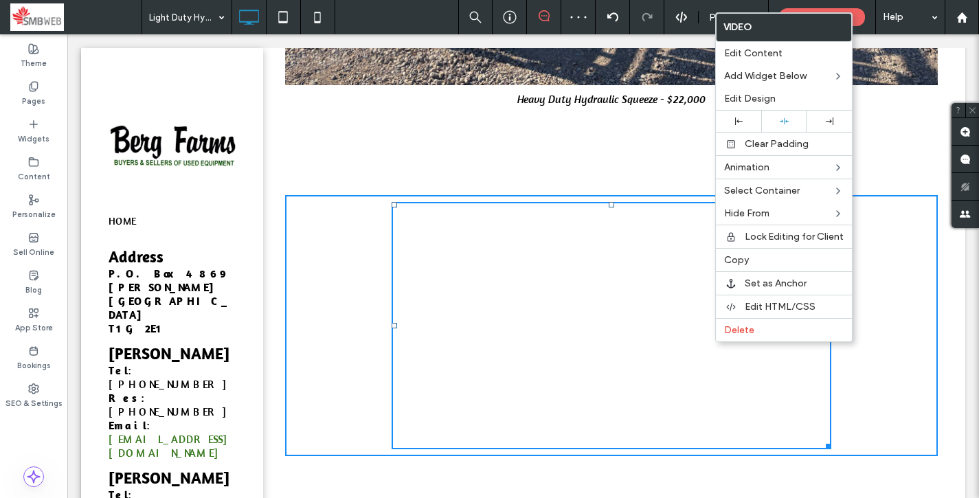
click at [536, 100] on span at bounding box center [611, 98] width 652 height 11
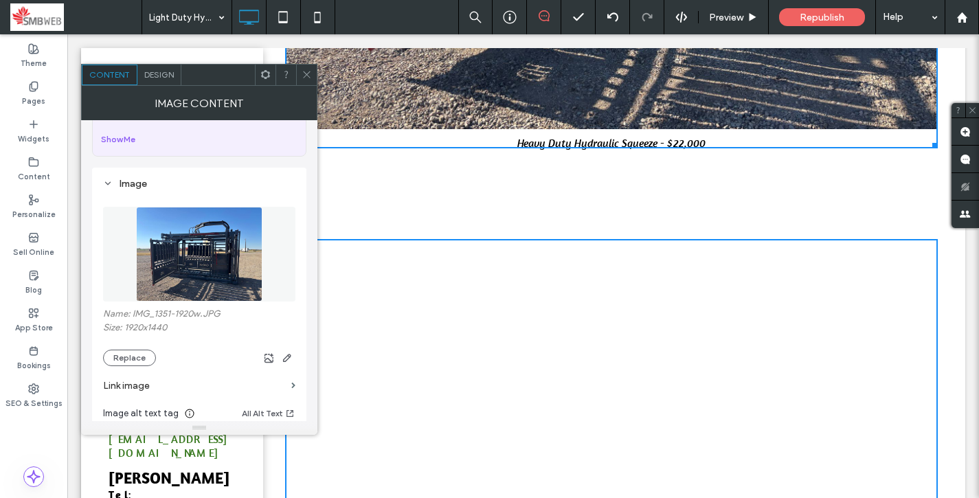
scroll to position [677, 0]
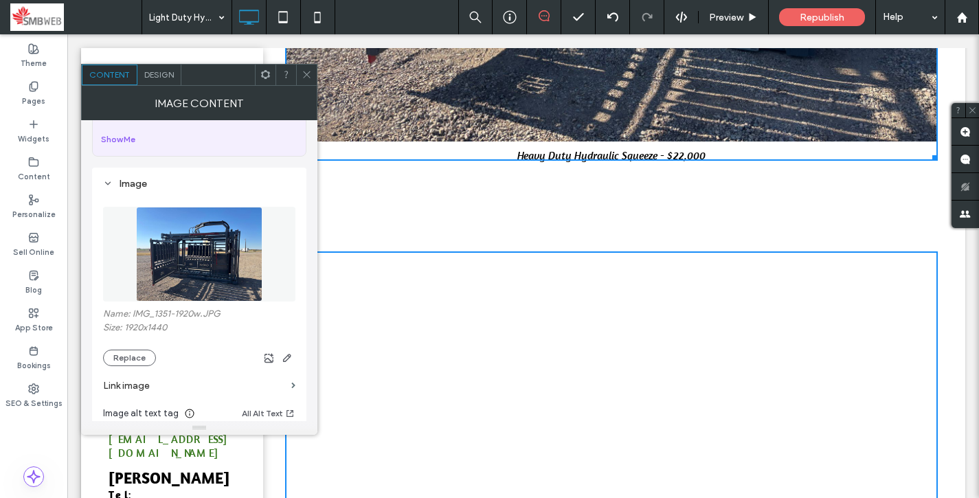
click at [622, 159] on span at bounding box center [611, 155] width 652 height 11
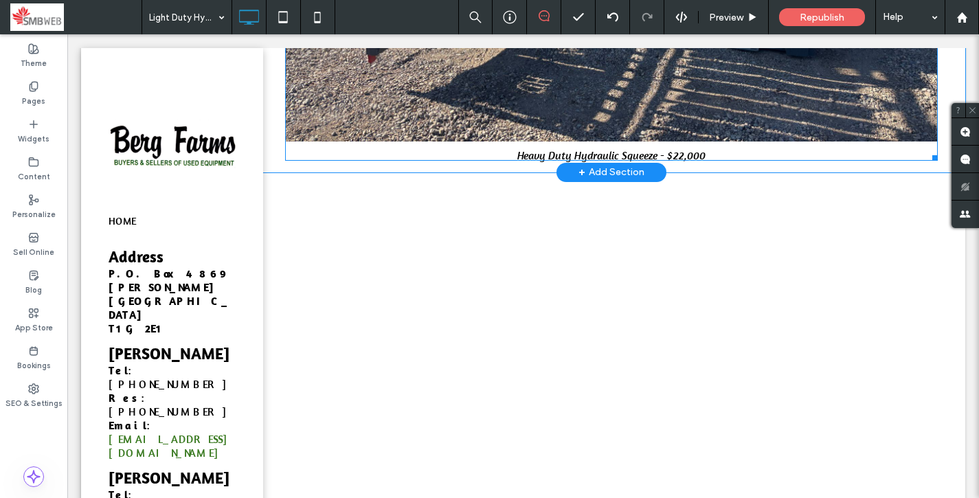
click at [622, 159] on span at bounding box center [611, 155] width 652 height 11
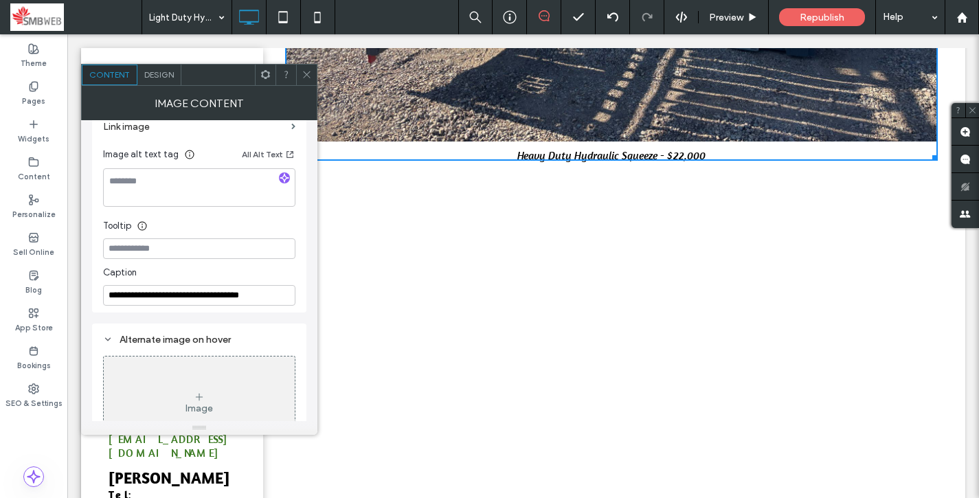
scroll to position [341, 0]
click at [130, 295] on input "**********" at bounding box center [199, 293] width 192 height 21
click at [249, 297] on input "**********" at bounding box center [199, 293] width 192 height 21
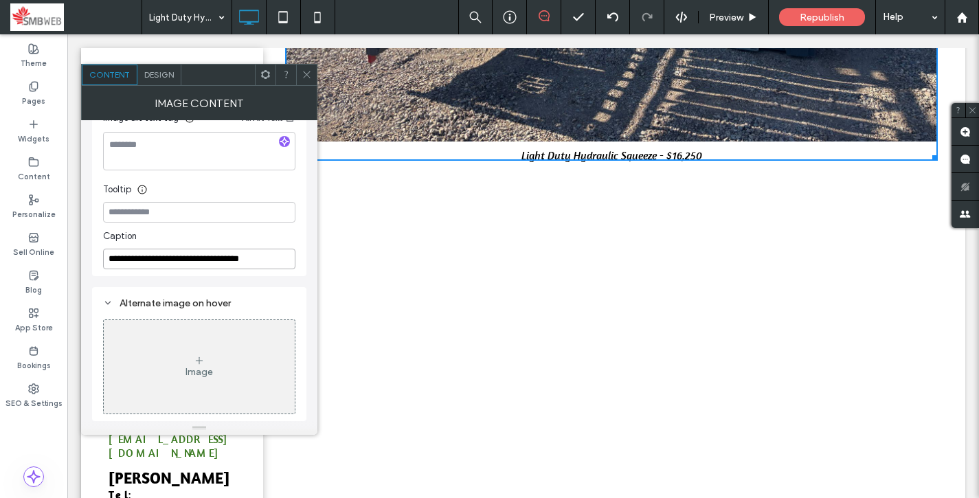
click at [282, 258] on input "**********" at bounding box center [199, 259] width 192 height 21
type input "**********"
click at [309, 79] on icon at bounding box center [307, 74] width 10 height 10
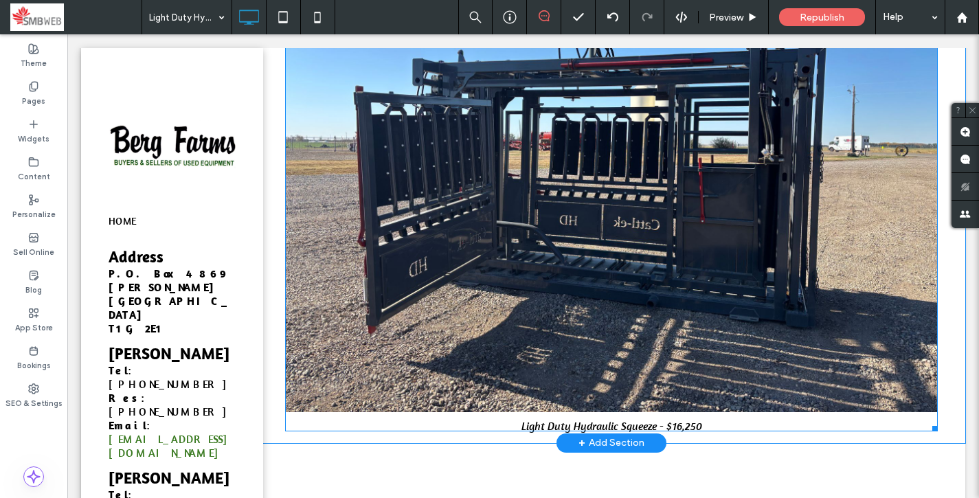
scroll to position [464, 0]
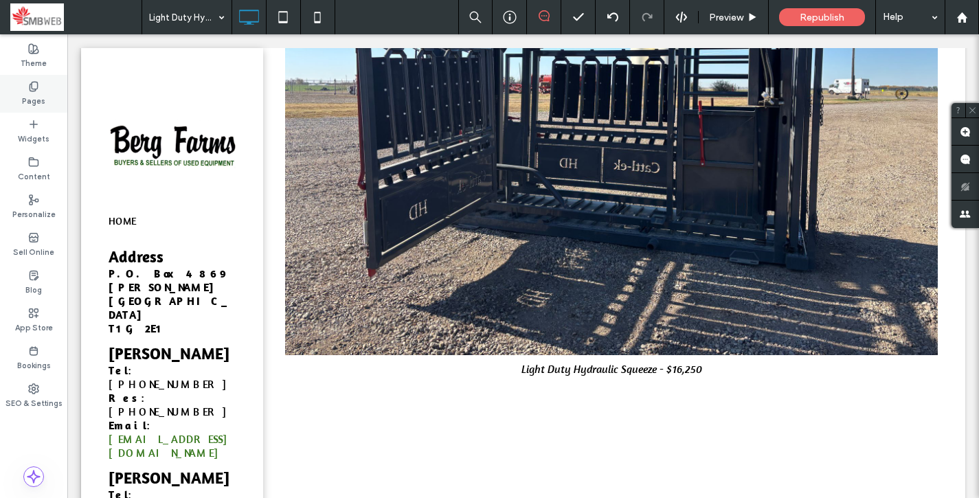
click at [45, 102] on div "Pages" at bounding box center [33, 94] width 67 height 38
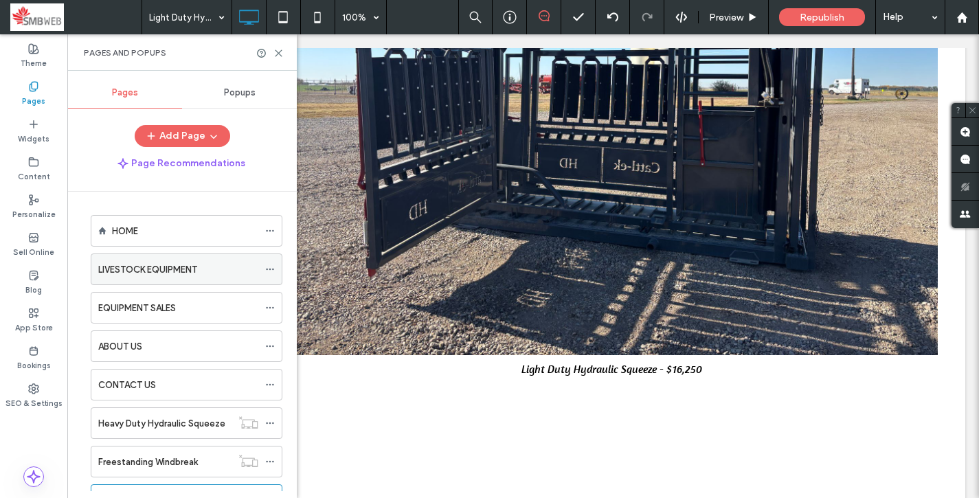
click at [135, 273] on label "LIVESTOCK EQUIPMENT" at bounding box center [147, 270] width 99 height 24
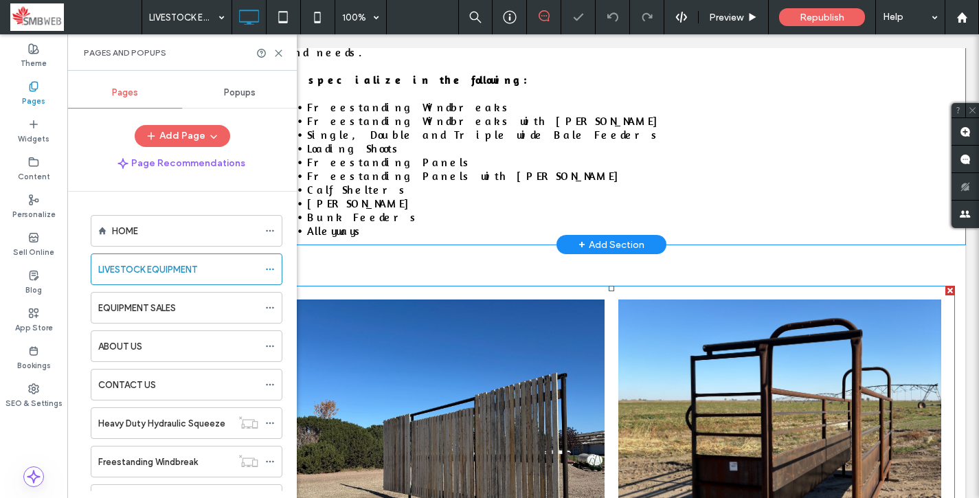
scroll to position [330, 0]
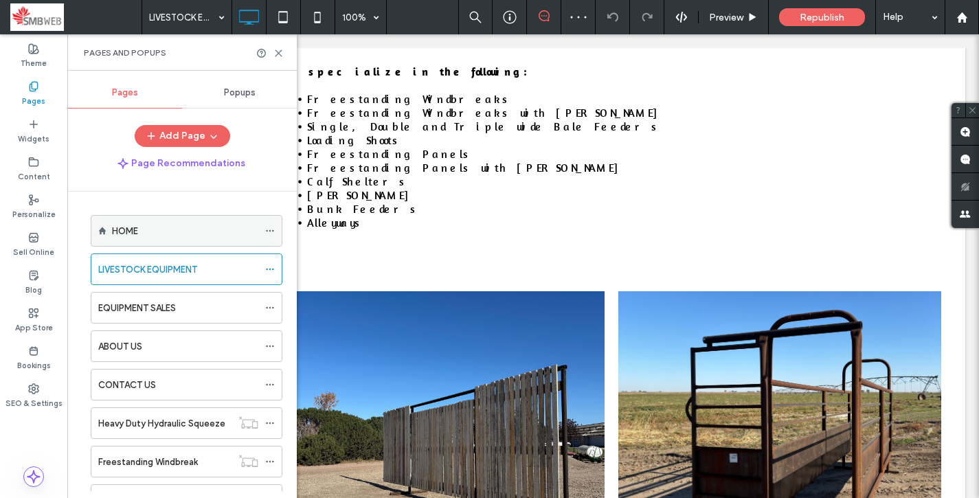
click at [228, 226] on div "HOME" at bounding box center [185, 231] width 146 height 14
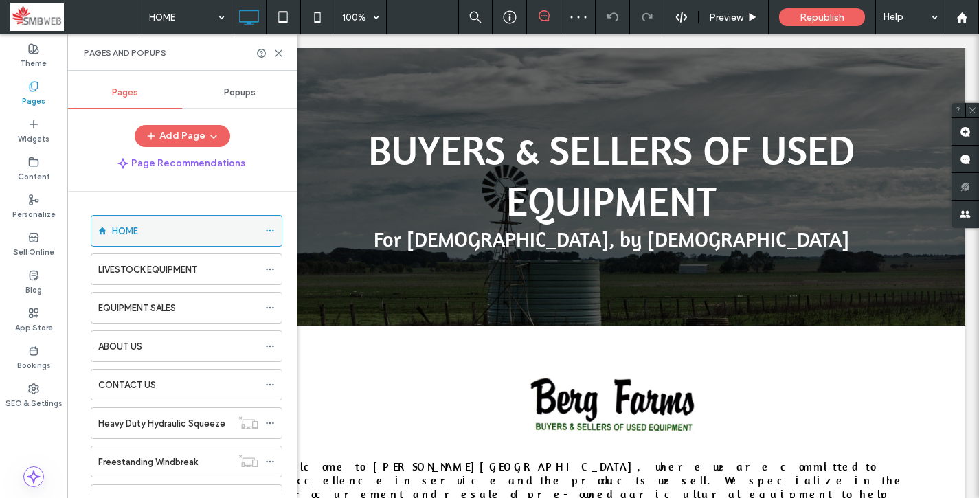
scroll to position [0, 0]
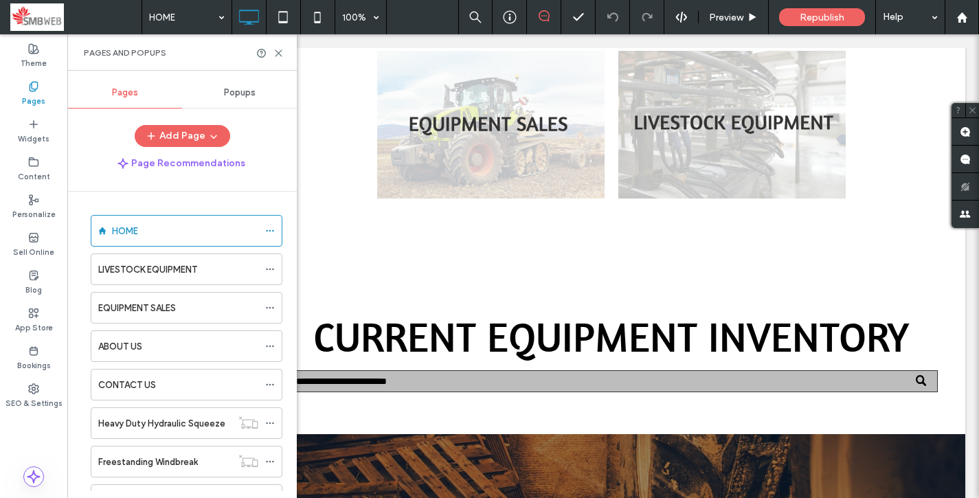
scroll to position [640, 0]
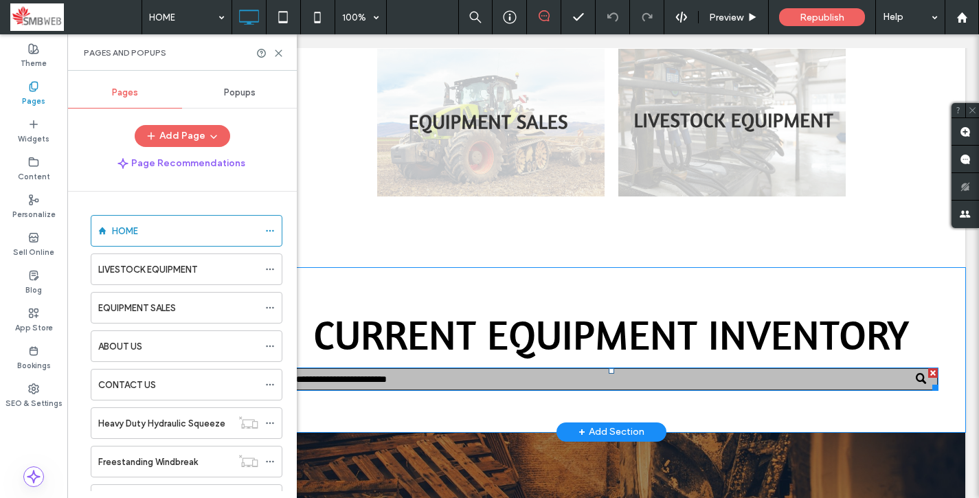
click at [554, 368] on input "Search" at bounding box center [611, 379] width 652 height 22
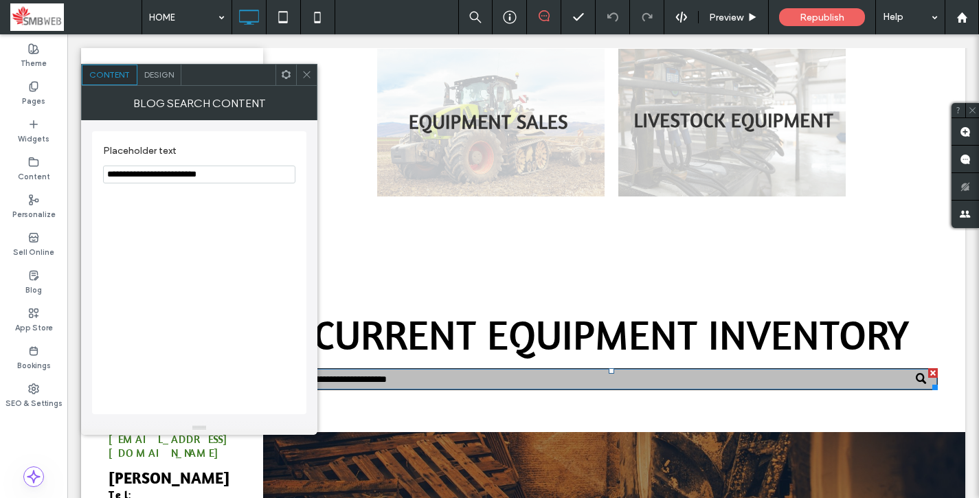
click at [163, 78] on span "Design" at bounding box center [159, 74] width 30 height 10
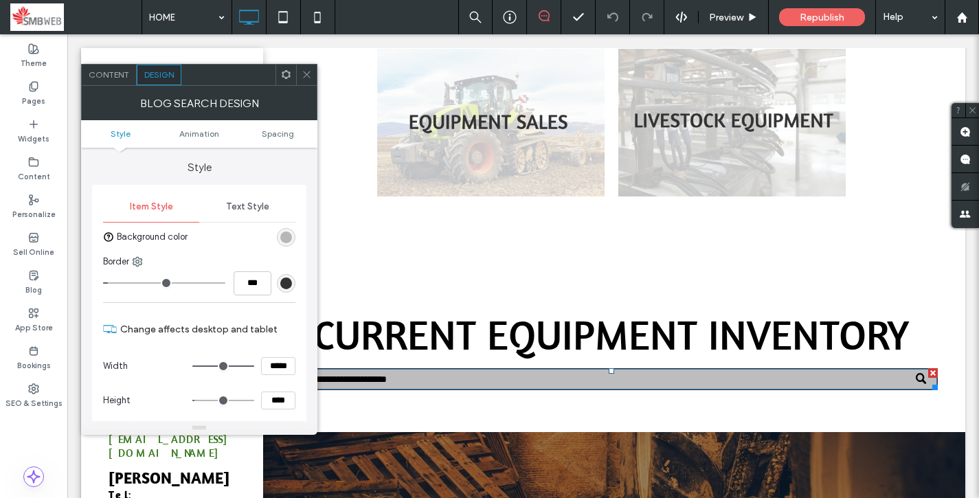
click at [310, 72] on icon at bounding box center [307, 74] width 10 height 10
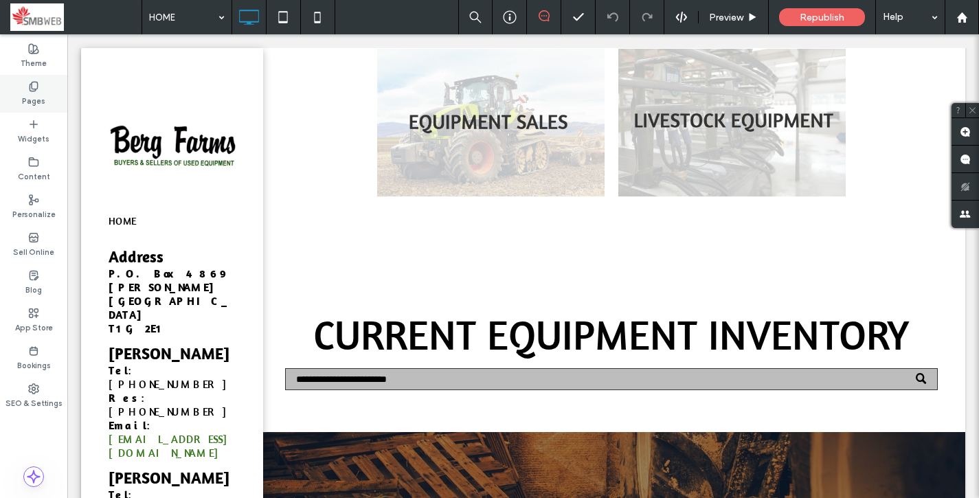
click at [26, 92] on label "Pages" at bounding box center [33, 99] width 23 height 15
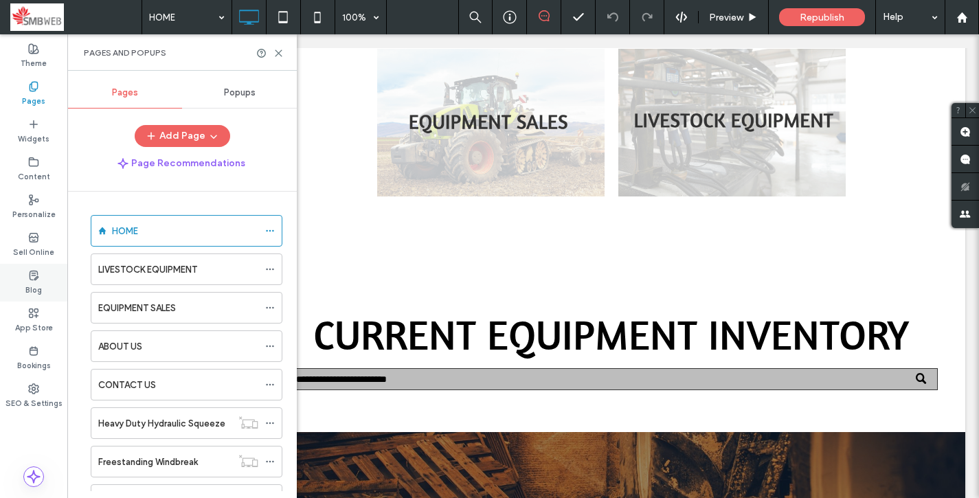
click at [28, 276] on icon at bounding box center [33, 275] width 11 height 11
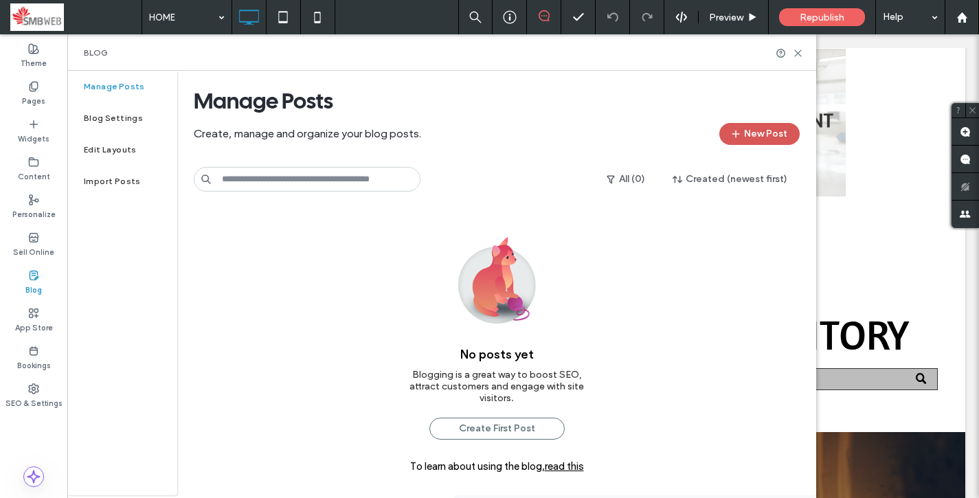
click at [754, 134] on button "New Post" at bounding box center [759, 134] width 80 height 22
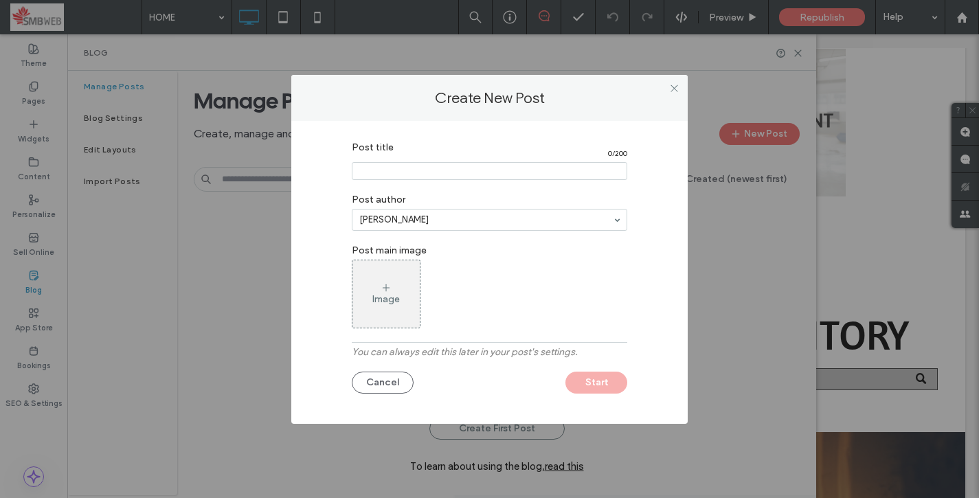
click at [582, 172] on input "Post title" at bounding box center [489, 171] width 275 height 18
paste input "**********"
click at [361, 171] on input "Post title" at bounding box center [489, 171] width 275 height 18
click at [389, 176] on input "Post title" at bounding box center [489, 171] width 275 height 18
click at [391, 169] on input "Post title" at bounding box center [489, 171] width 275 height 18
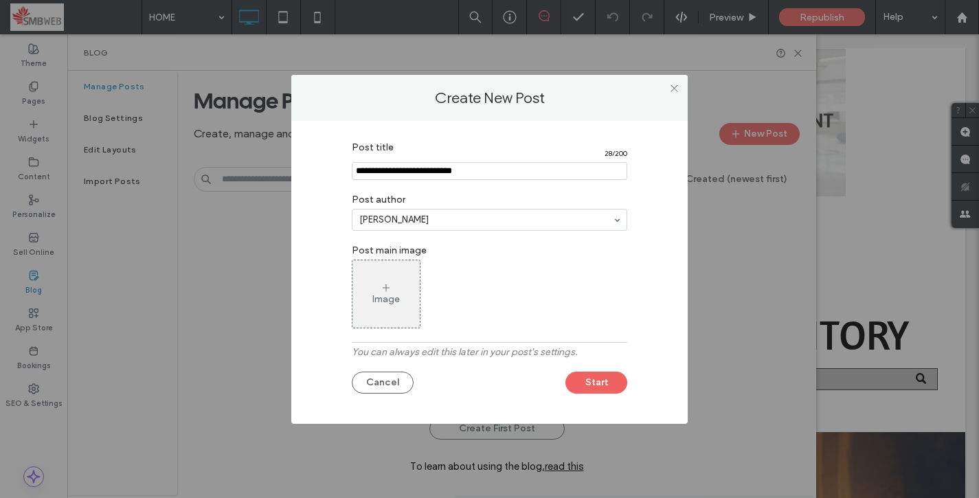
click at [408, 171] on input "Post title" at bounding box center [489, 171] width 275 height 18
click at [453, 172] on input "Post title" at bounding box center [489, 171] width 275 height 18
type input "**********"
click at [371, 293] on div "Image" at bounding box center [385, 294] width 67 height 65
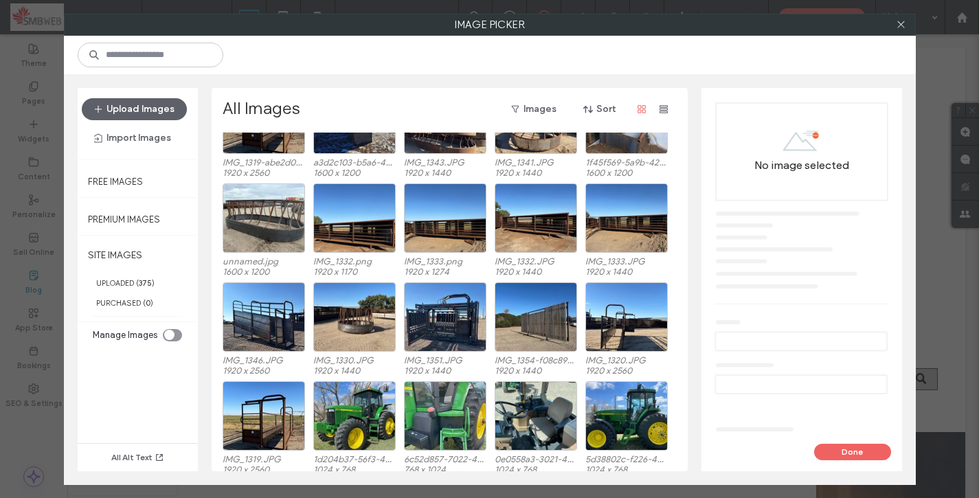
scroll to position [275, 0]
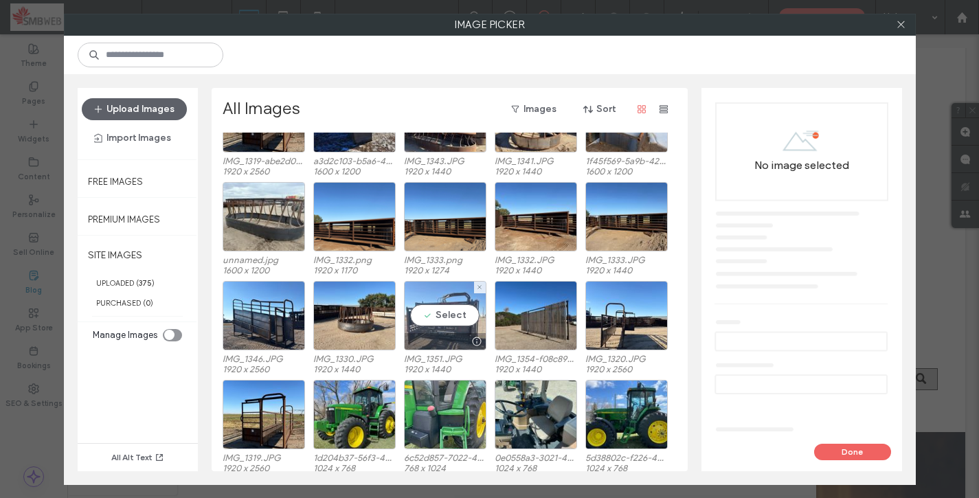
click at [435, 312] on div "Select" at bounding box center [445, 315] width 82 height 69
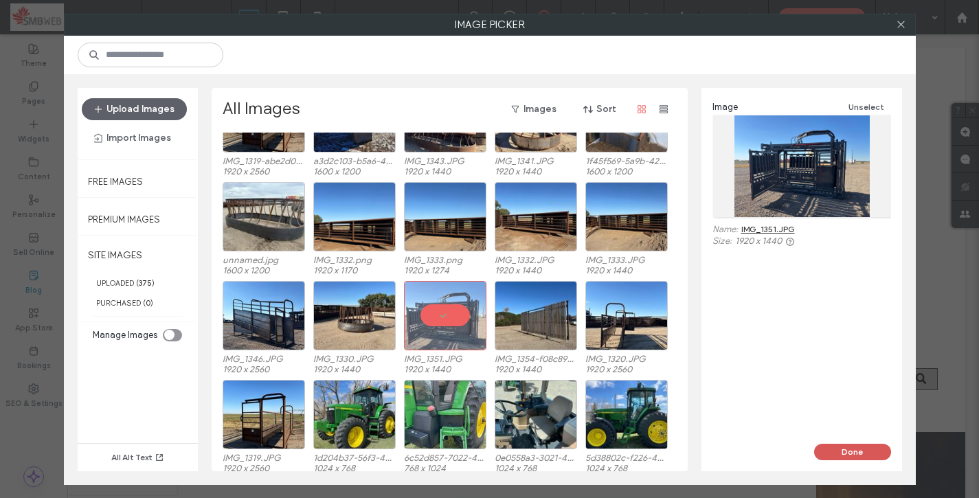
click at [835, 453] on button "Done" at bounding box center [852, 452] width 77 height 16
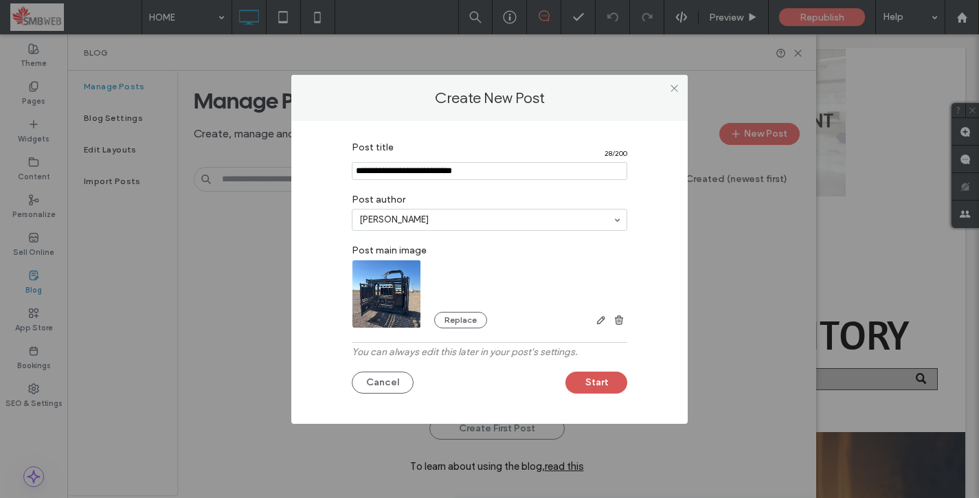
click at [606, 383] on button "Start" at bounding box center [596, 383] width 62 height 22
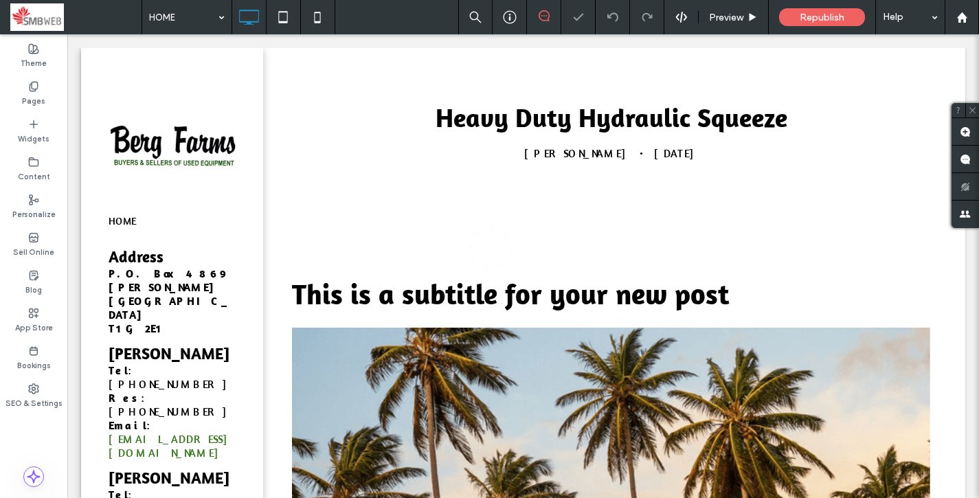
scroll to position [0, 0]
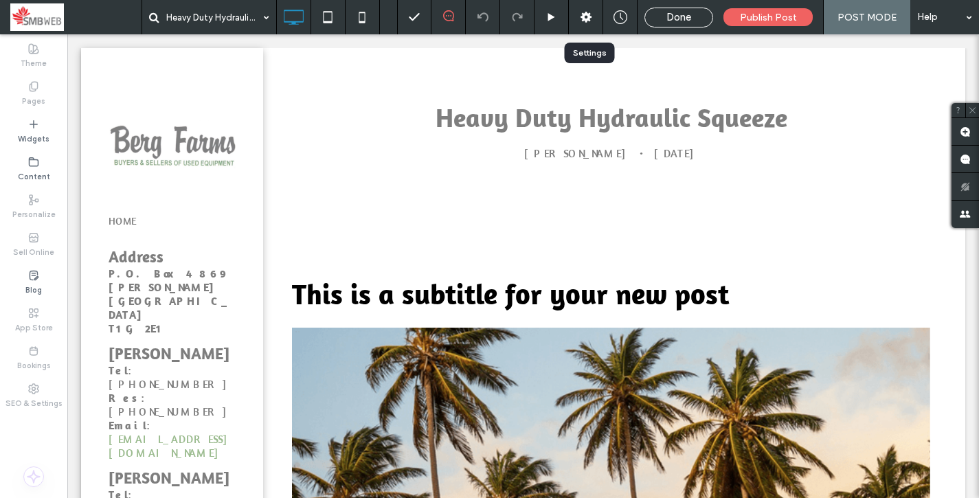
click at [587, 18] on use at bounding box center [585, 17] width 11 height 11
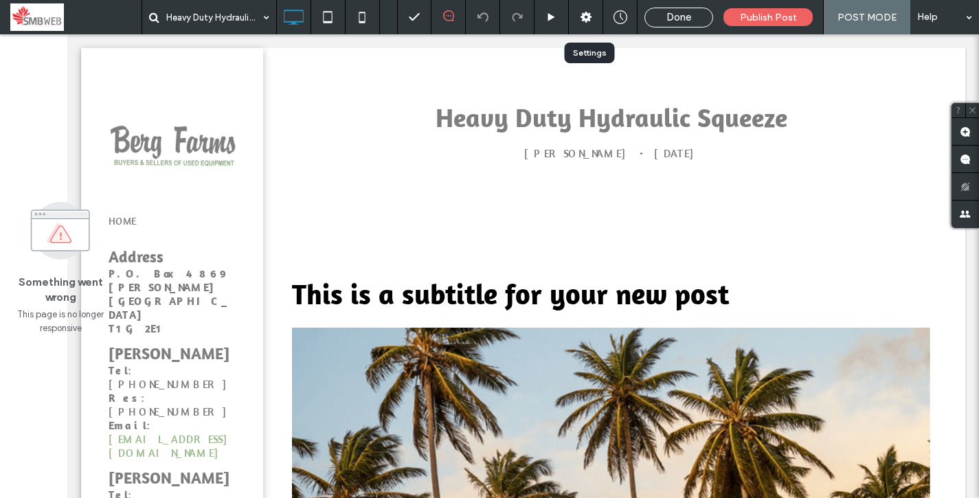
click at [585, 15] on use at bounding box center [585, 17] width 11 height 11
click at [85, 233] on use at bounding box center [60, 231] width 58 height 58
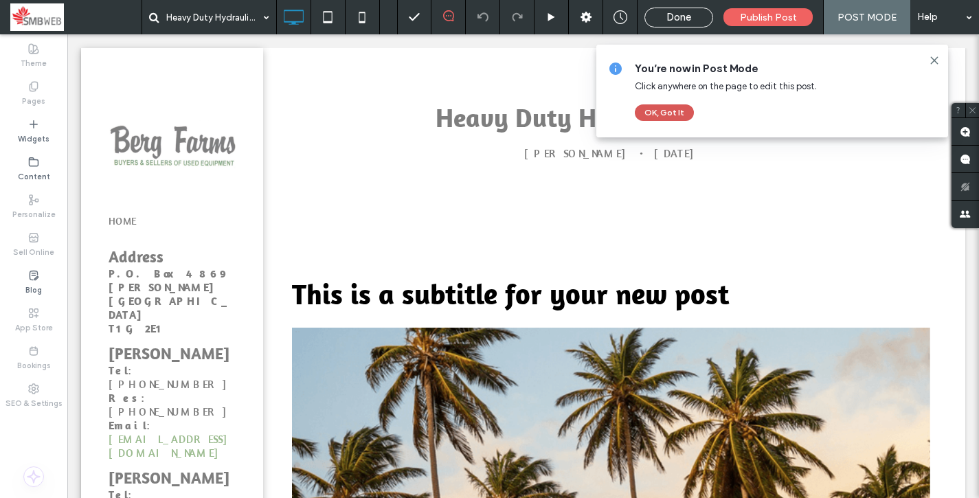
click at [652, 111] on button "OK, Got It" at bounding box center [664, 112] width 59 height 16
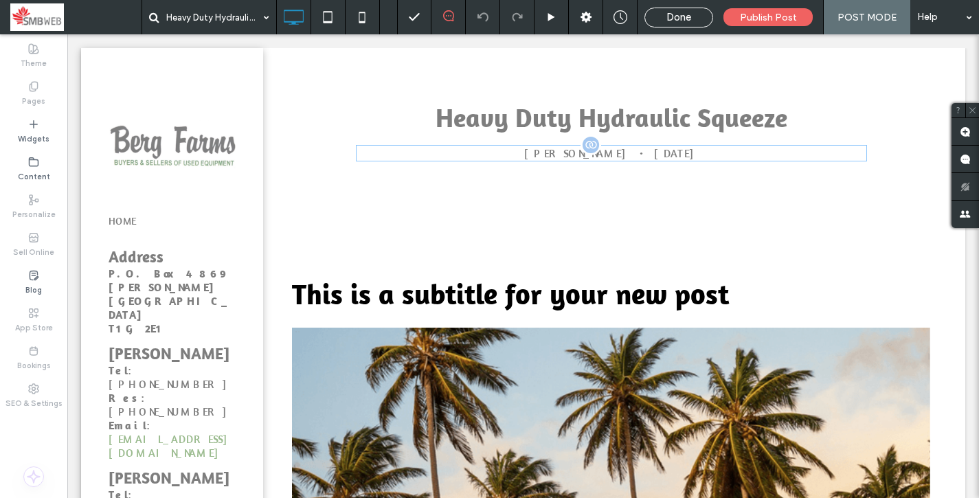
click at [589, 146] on div at bounding box center [590, 145] width 21 height 21
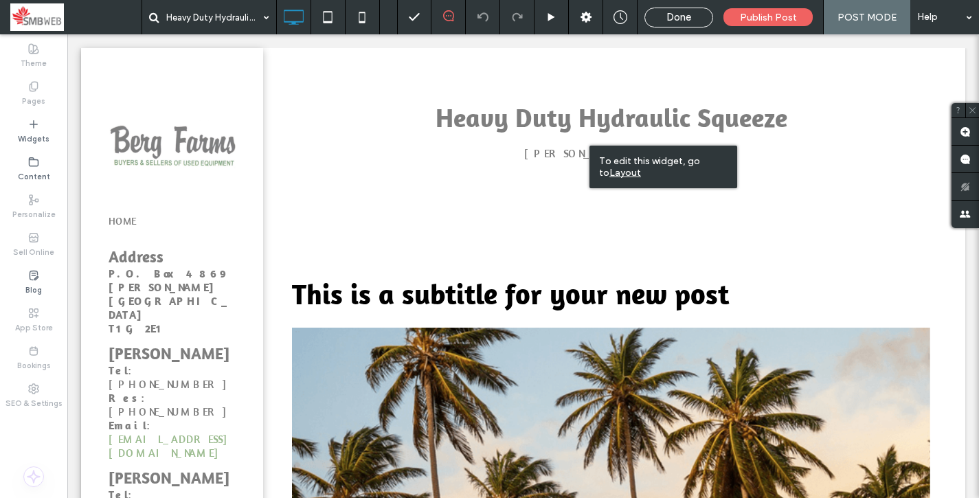
click at [618, 171] on u "Layout" at bounding box center [625, 173] width 32 height 12
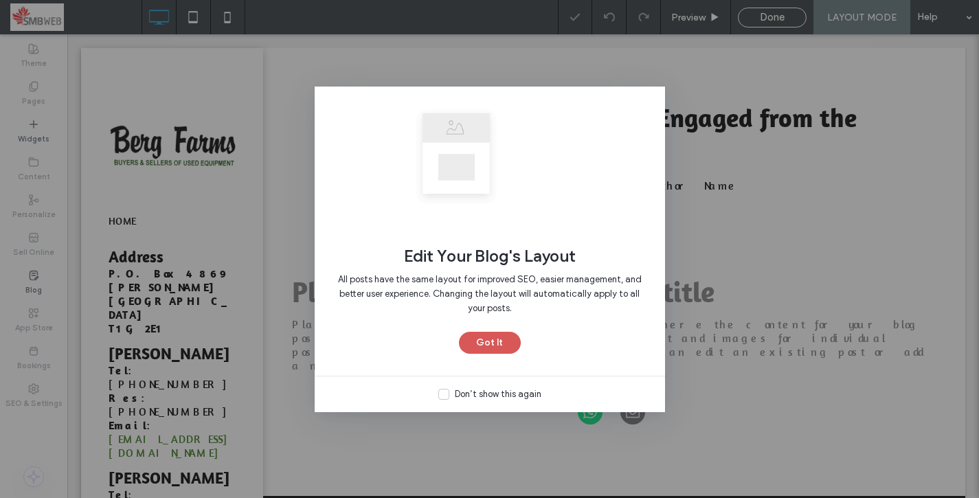
click at [496, 343] on button "Got It" at bounding box center [490, 343] width 62 height 22
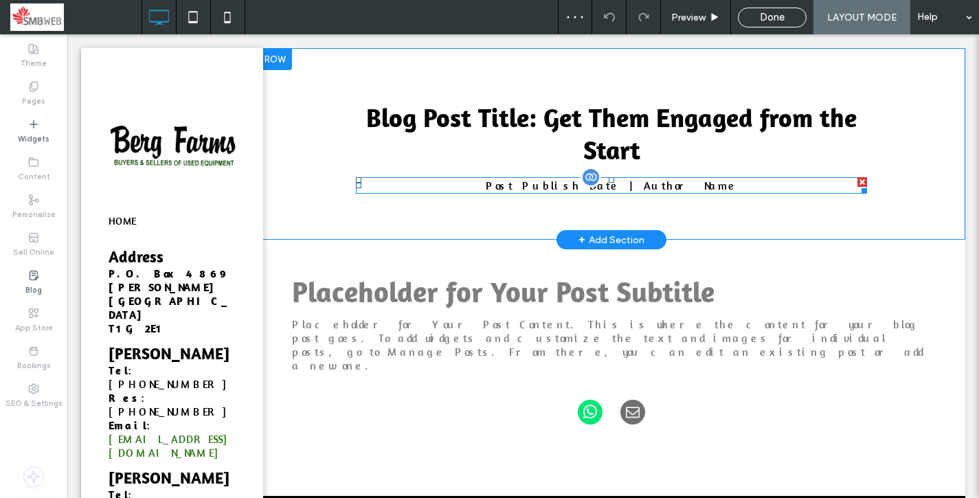
click at [593, 180] on div at bounding box center [590, 177] width 21 height 21
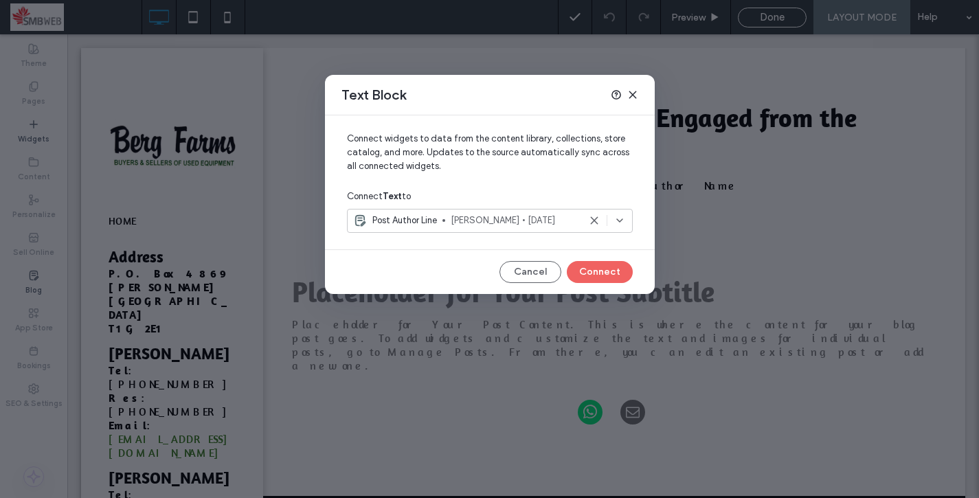
click at [592, 221] on use at bounding box center [594, 221] width 6 height 6
click at [591, 269] on button "Connect" at bounding box center [600, 272] width 66 height 22
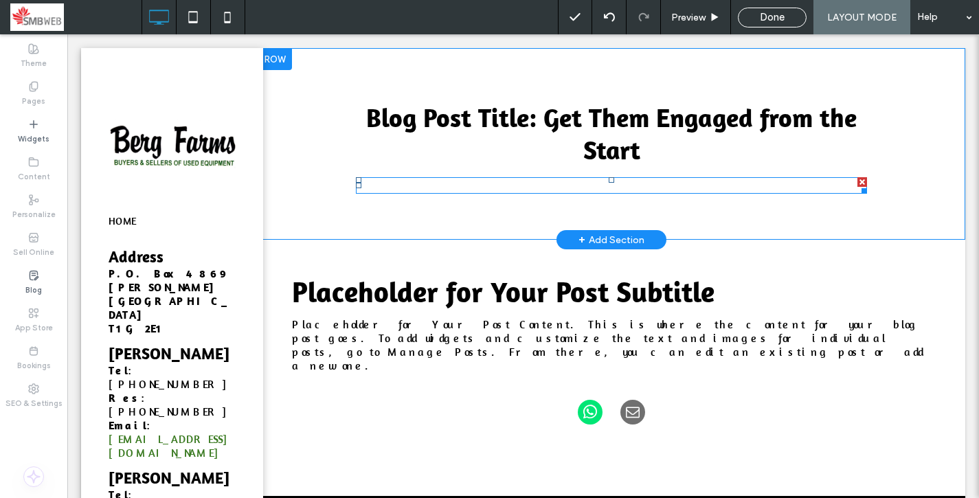
click at [862, 180] on div at bounding box center [862, 182] width 10 height 10
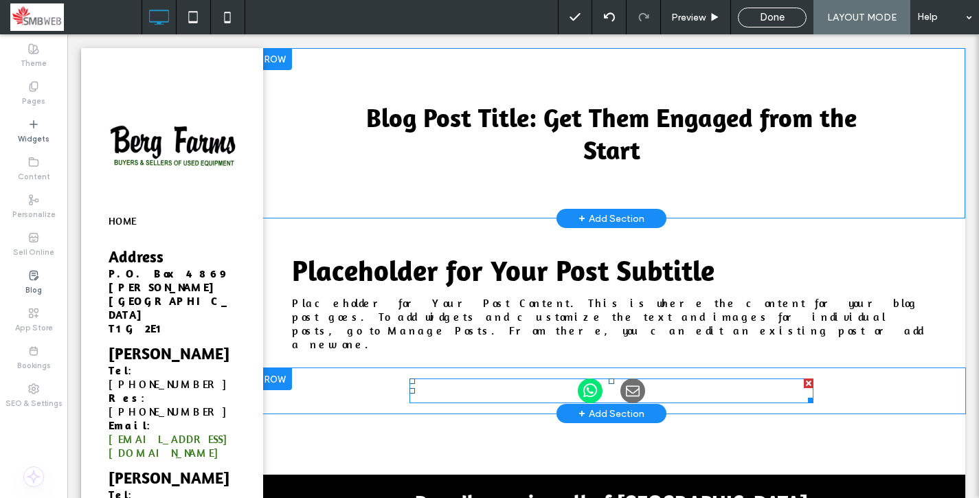
click at [810, 378] on div at bounding box center [809, 383] width 10 height 10
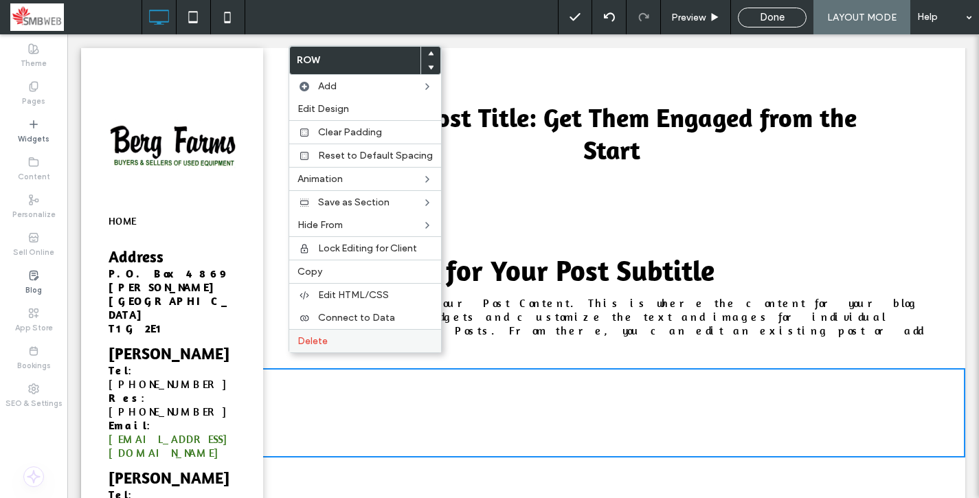
click at [308, 336] on span "Delete" at bounding box center [312, 341] width 30 height 12
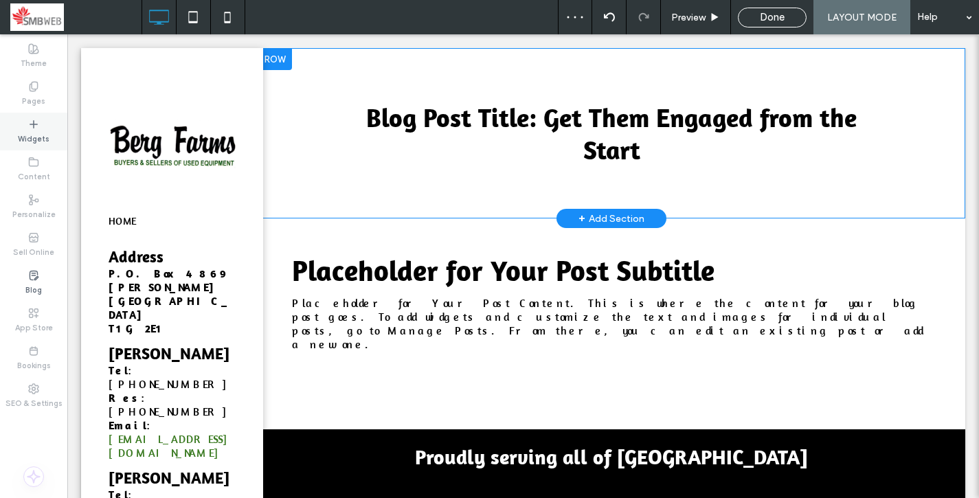
click at [42, 141] on label "Widgets" at bounding box center [34, 137] width 32 height 15
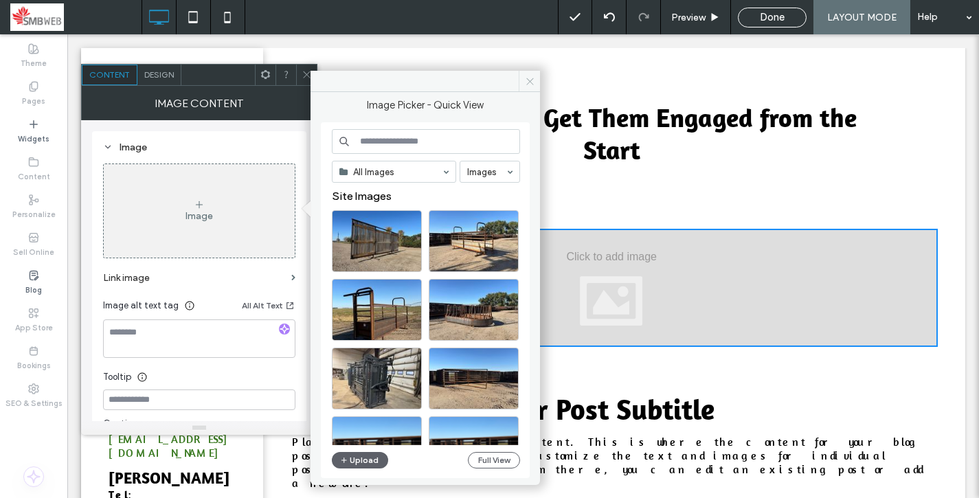
click at [529, 80] on use at bounding box center [529, 81] width 7 height 7
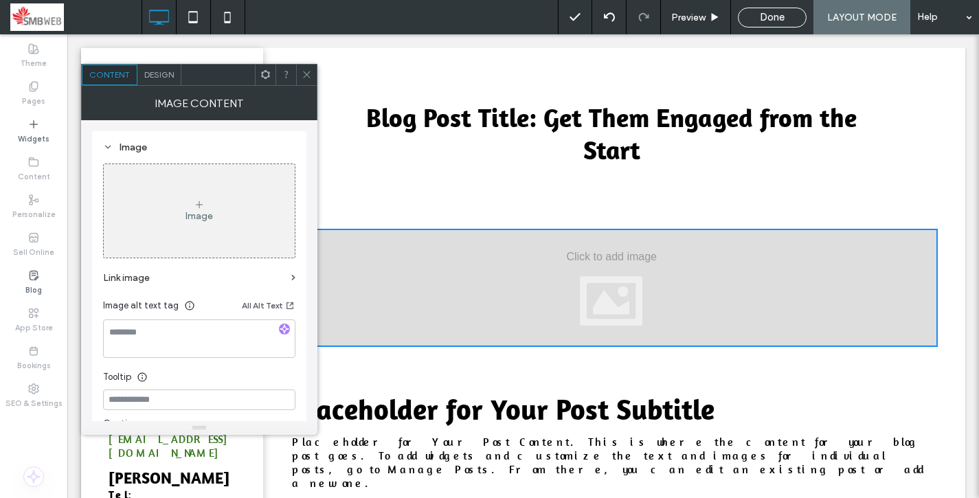
click at [306, 80] on span at bounding box center [307, 75] width 10 height 21
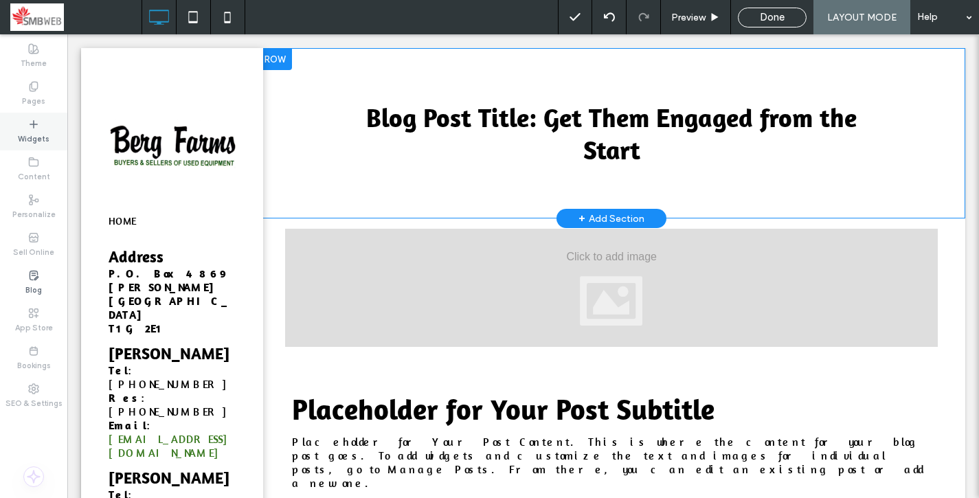
click at [38, 128] on icon at bounding box center [33, 124] width 11 height 11
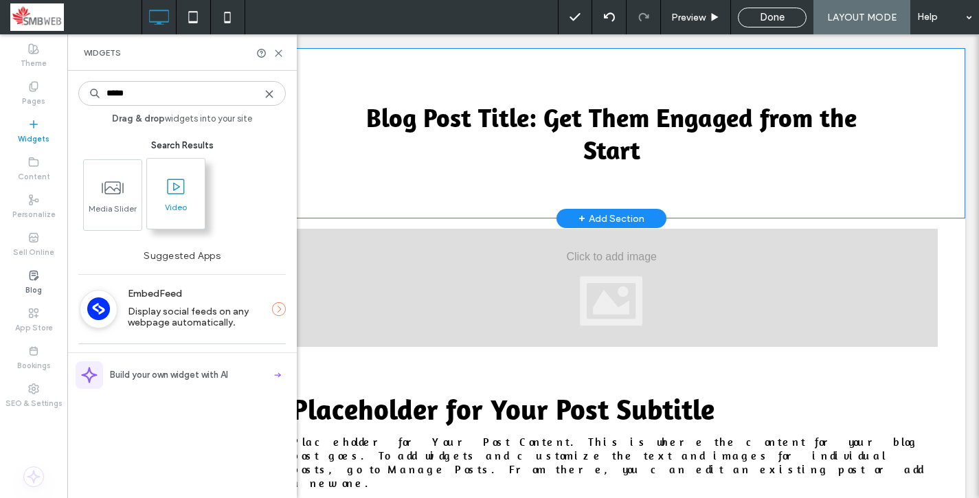
type input "*****"
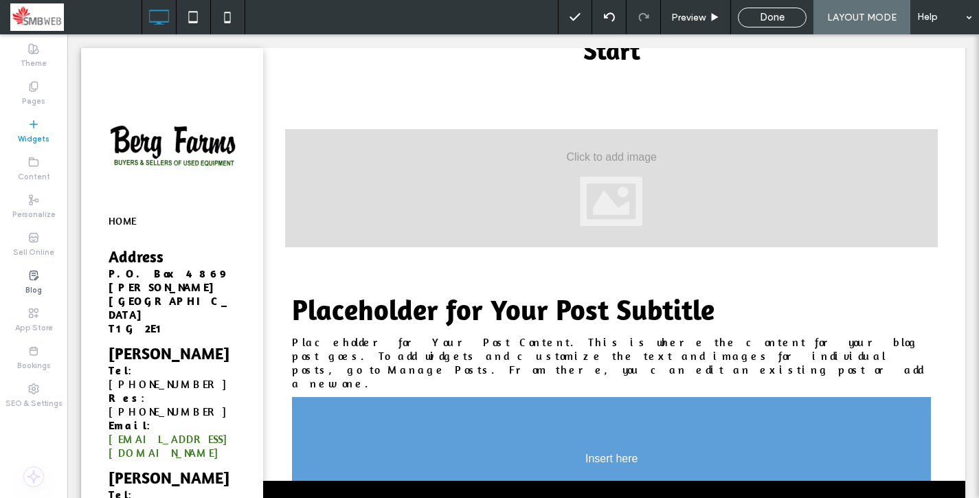
scroll to position [106, 0]
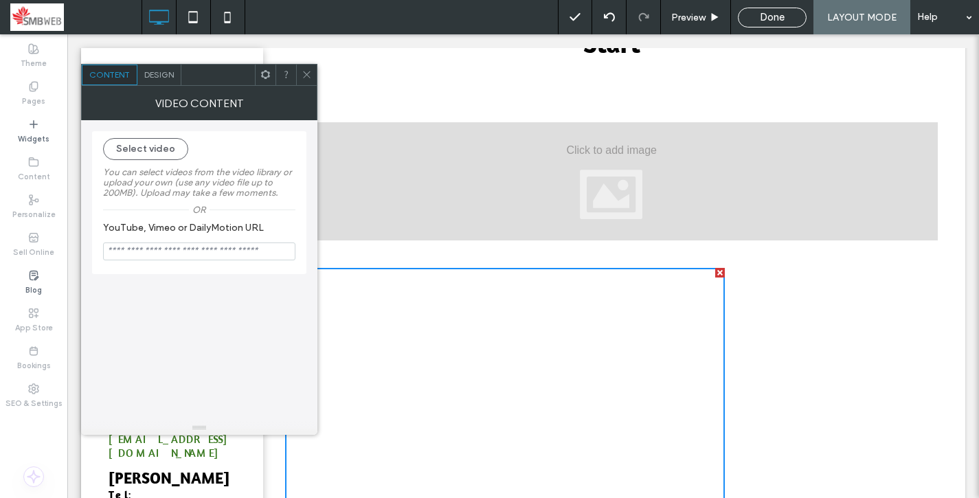
click at [305, 77] on icon at bounding box center [307, 74] width 10 height 10
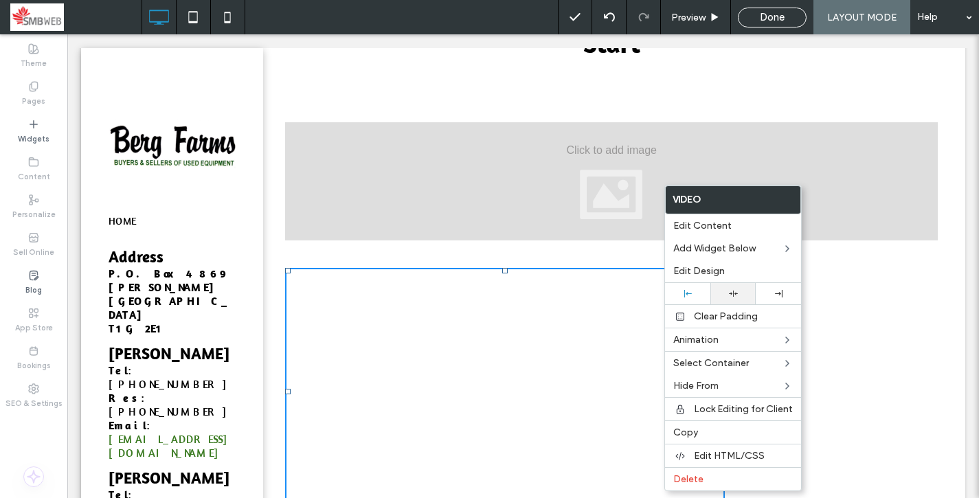
click at [735, 289] on icon at bounding box center [733, 293] width 9 height 9
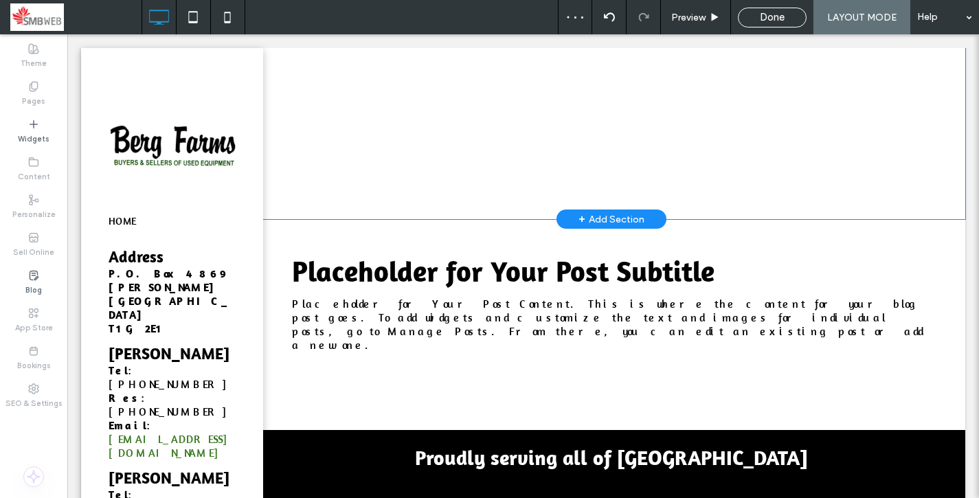
scroll to position [417, 0]
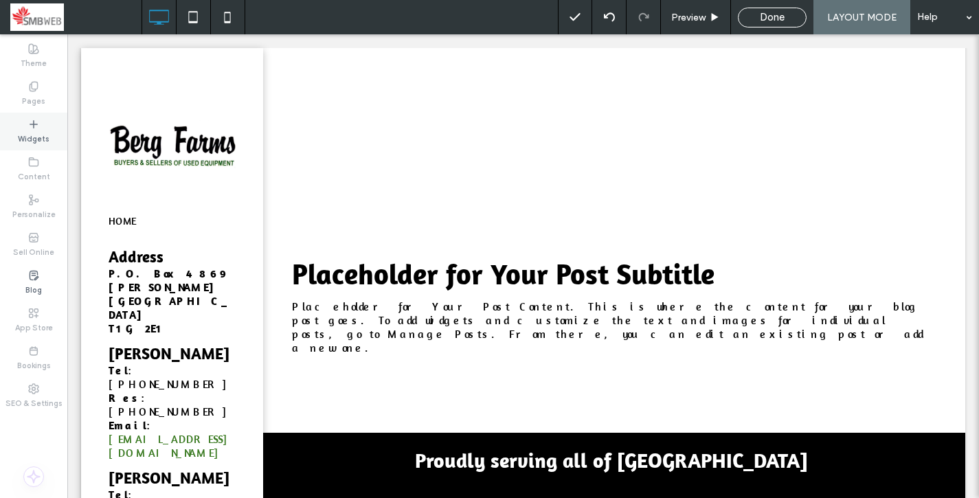
click at [26, 127] on div "Widgets" at bounding box center [33, 132] width 67 height 38
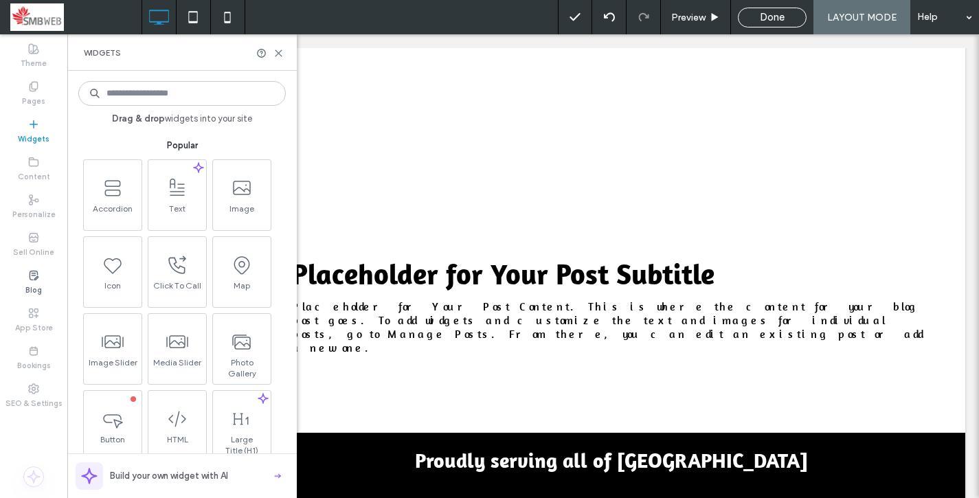
click at [174, 98] on input at bounding box center [181, 93] width 207 height 25
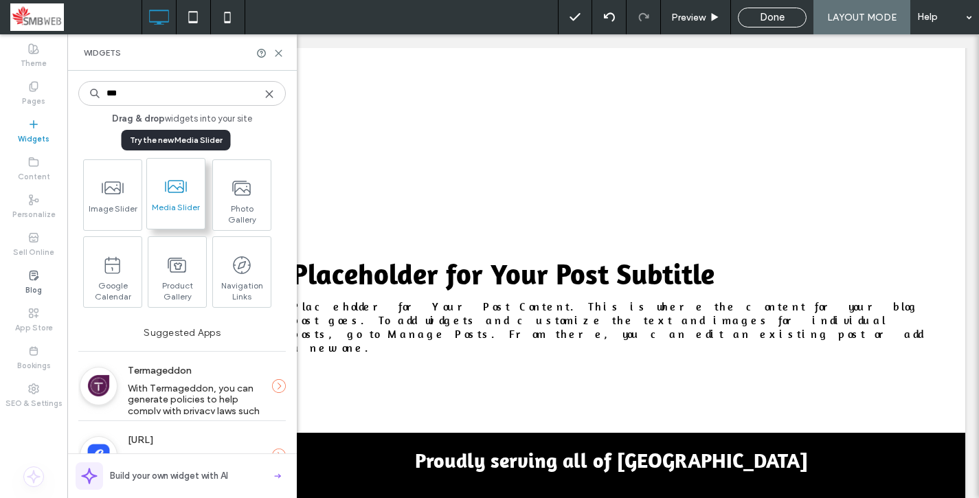
type input "***"
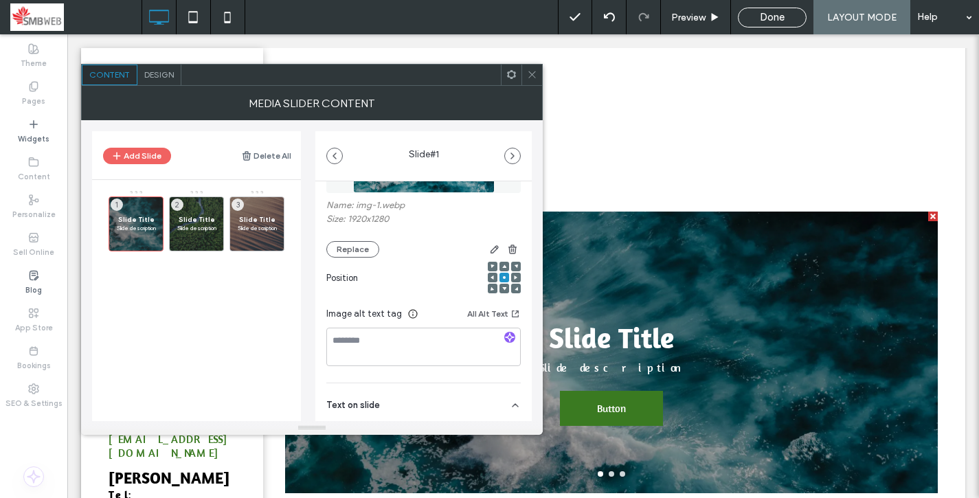
scroll to position [136, 0]
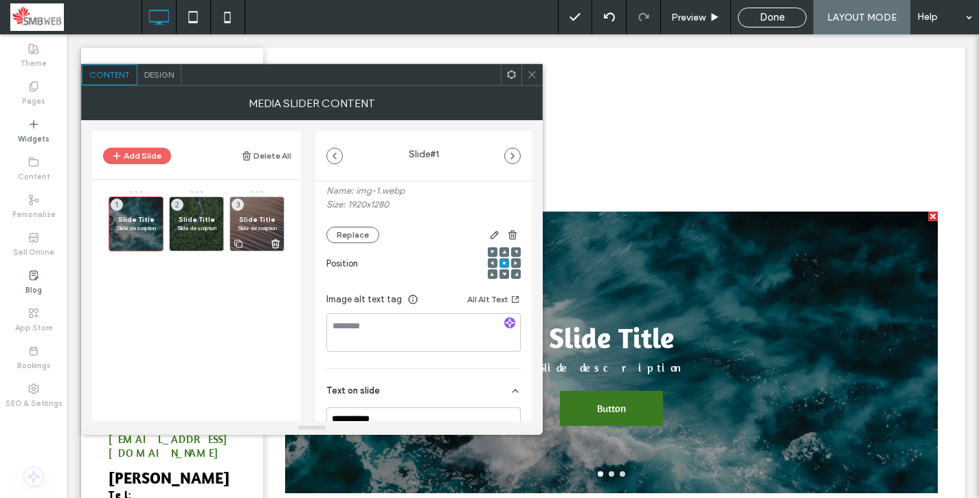
click at [257, 225] on span "Slide description" at bounding box center [257, 228] width 40 height 8
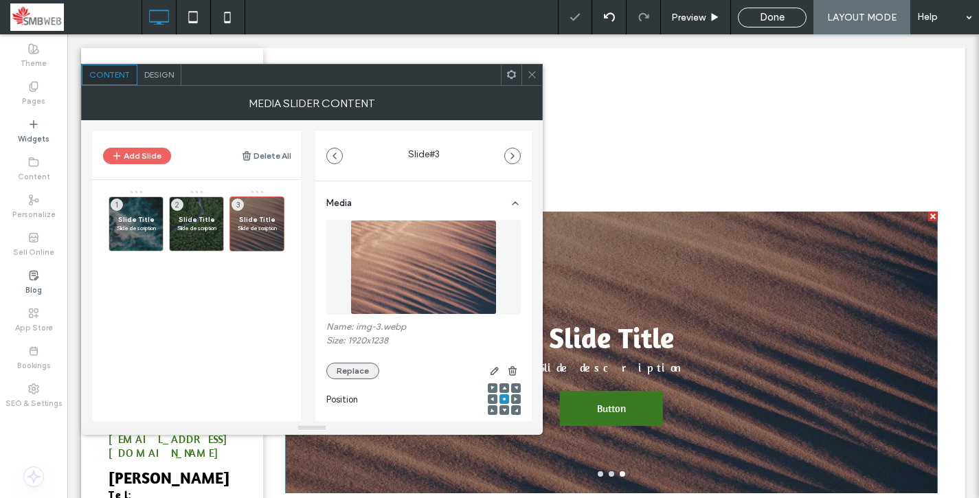
click at [361, 373] on button "Replace" at bounding box center [352, 371] width 53 height 16
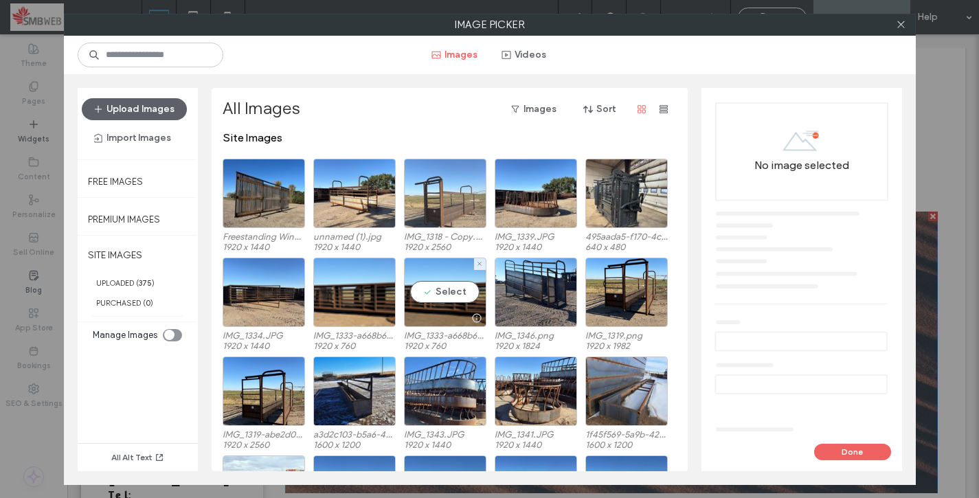
scroll to position [0, 0]
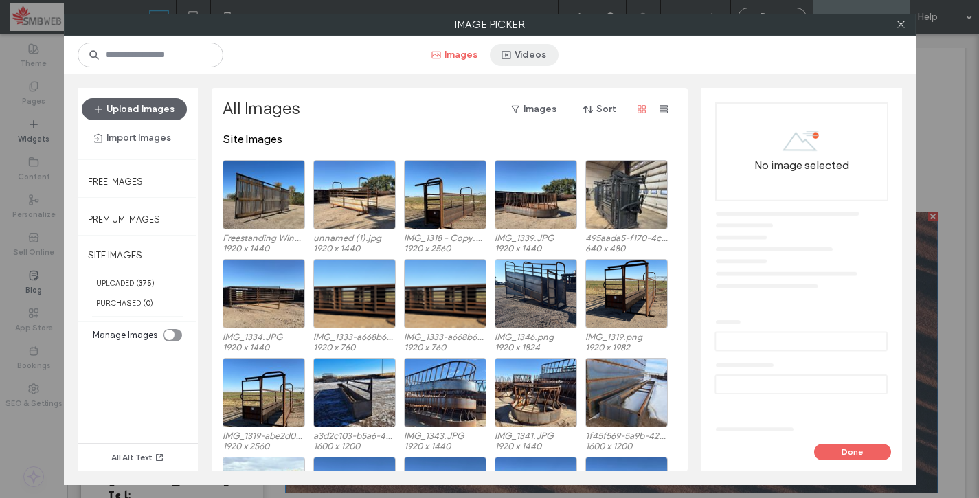
click at [514, 47] on button "Videos" at bounding box center [524, 55] width 69 height 22
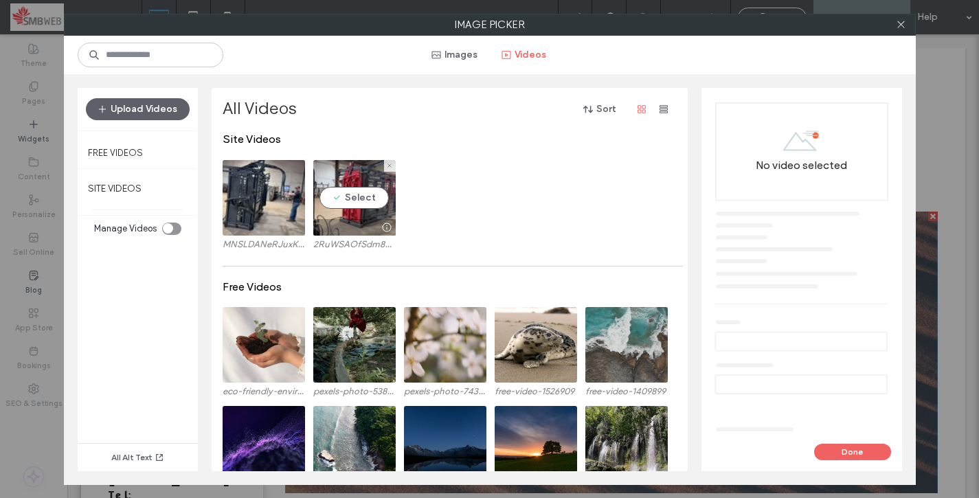
click at [364, 179] on video at bounding box center [354, 198] width 82 height 76
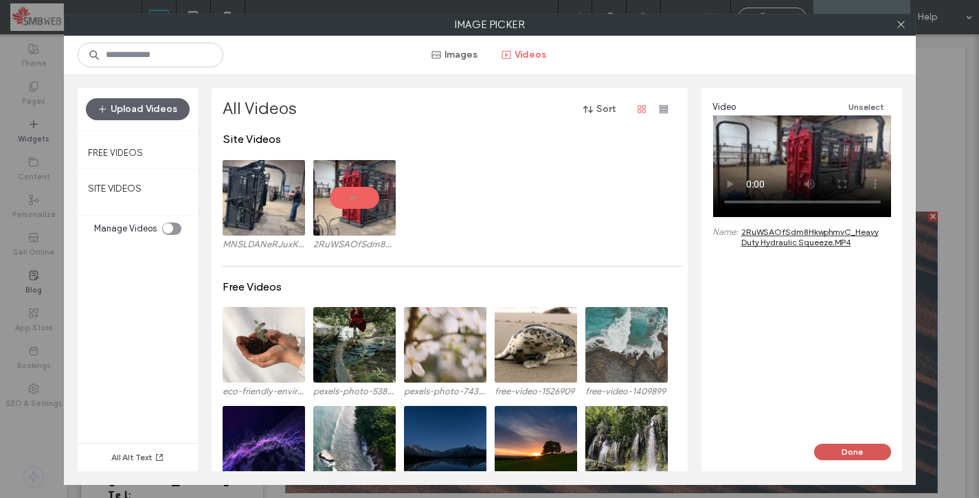
click at [848, 453] on button "Done" at bounding box center [852, 452] width 77 height 16
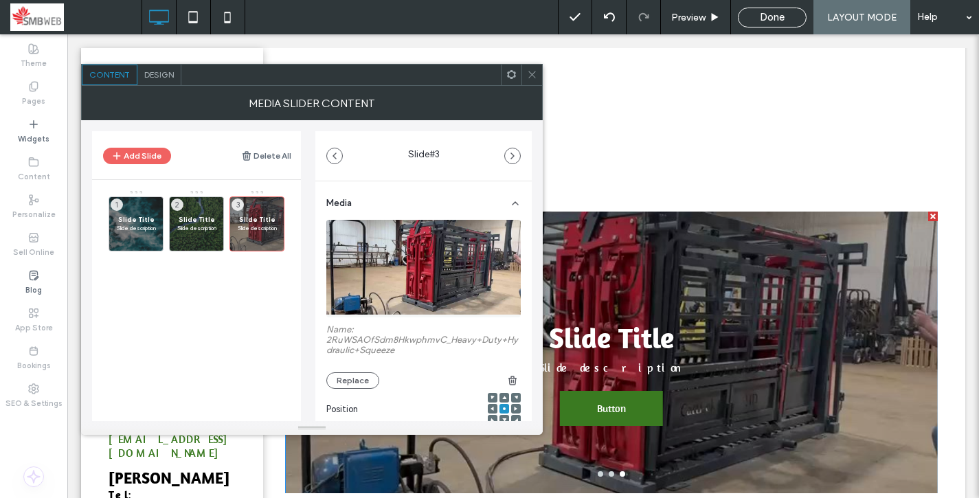
click at [529, 80] on span at bounding box center [532, 75] width 10 height 21
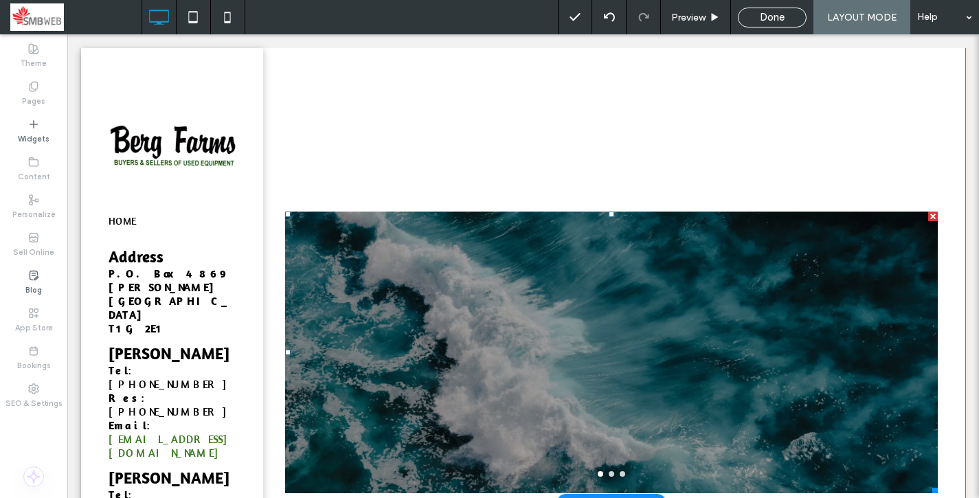
click at [933, 216] on div at bounding box center [933, 217] width 10 height 10
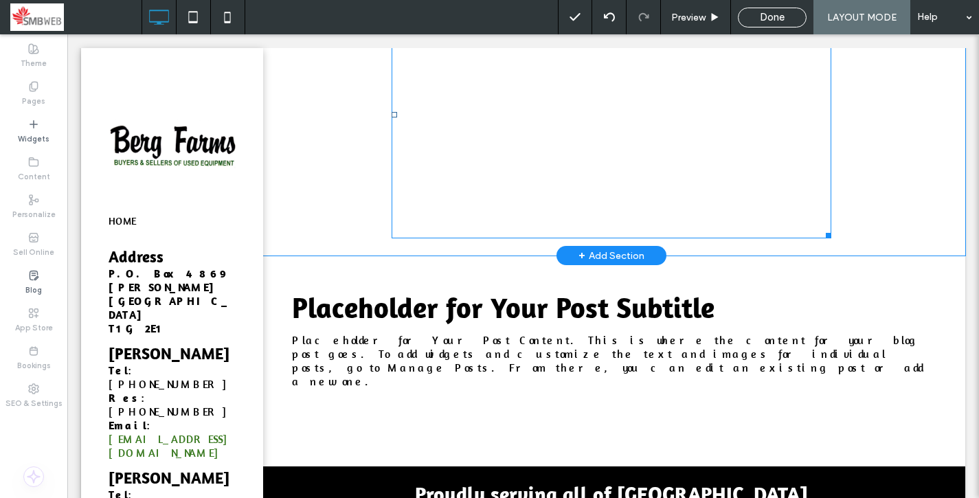
scroll to position [384, 0]
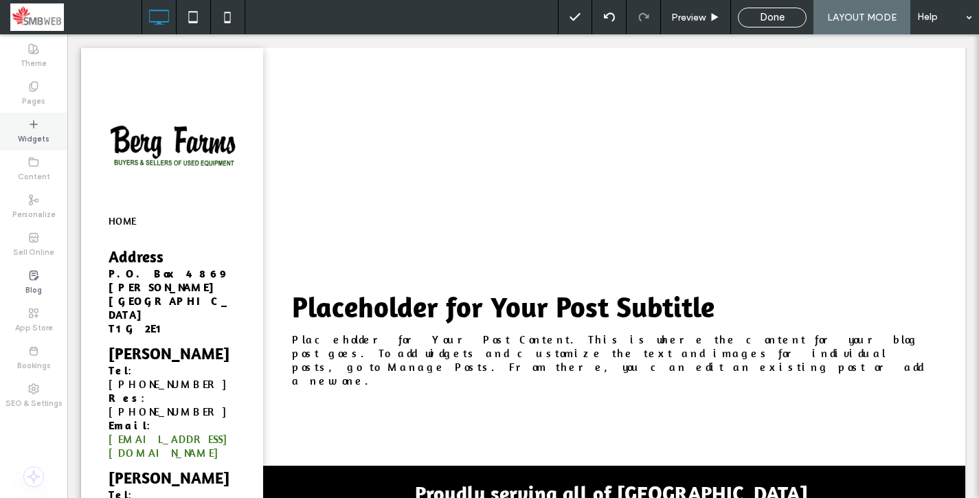
click at [33, 126] on use at bounding box center [33, 123] width 7 height 7
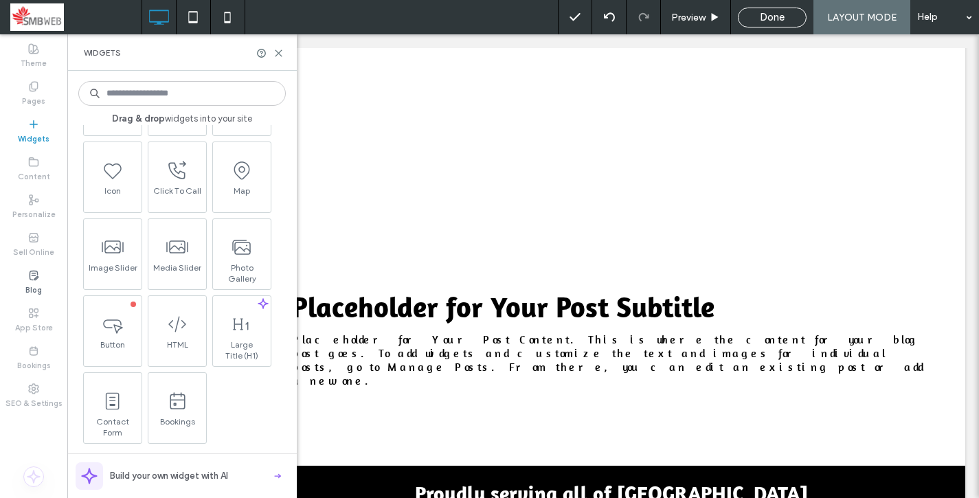
scroll to position [215, 0]
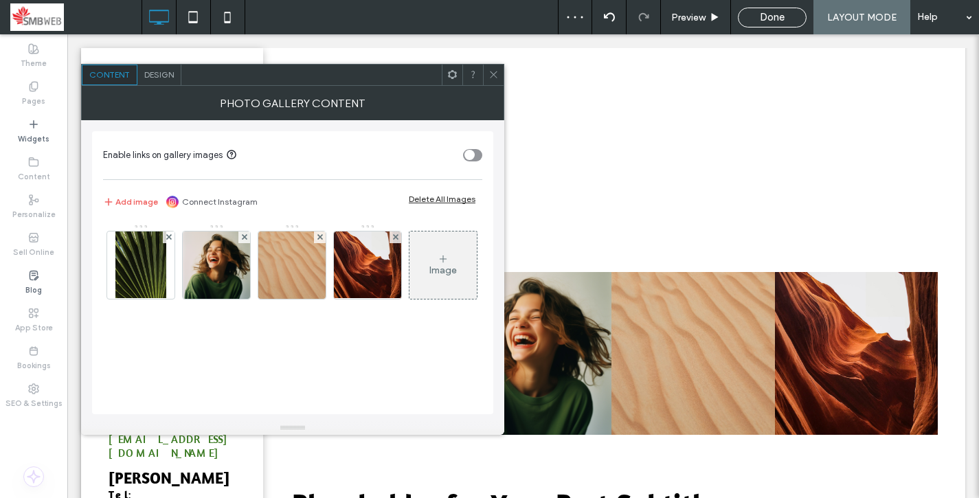
click at [489, 75] on icon at bounding box center [493, 74] width 10 height 10
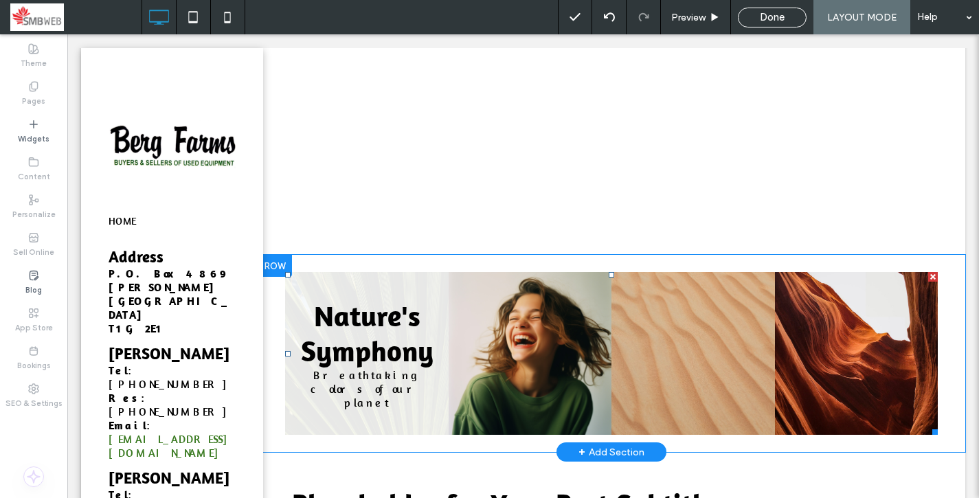
click at [396, 334] on link at bounding box center [366, 353] width 163 height 163
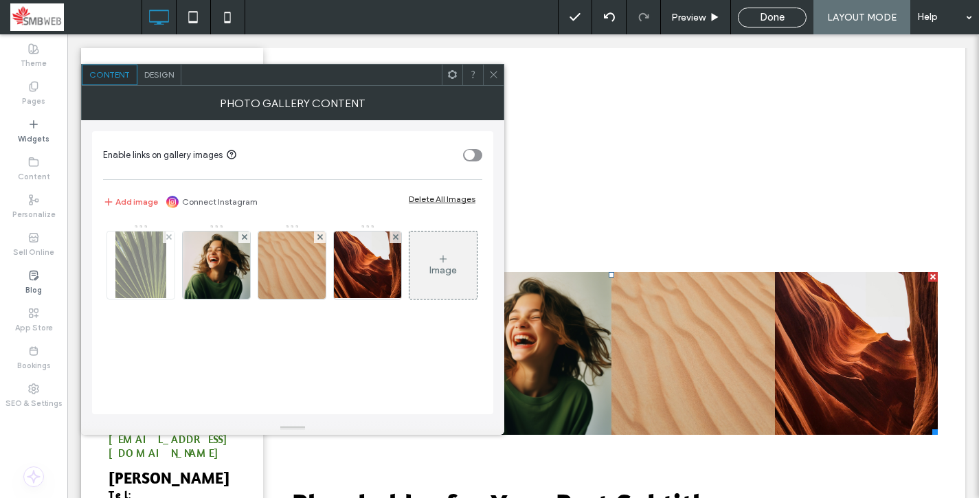
click at [138, 271] on img at bounding box center [141, 264] width 52 height 67
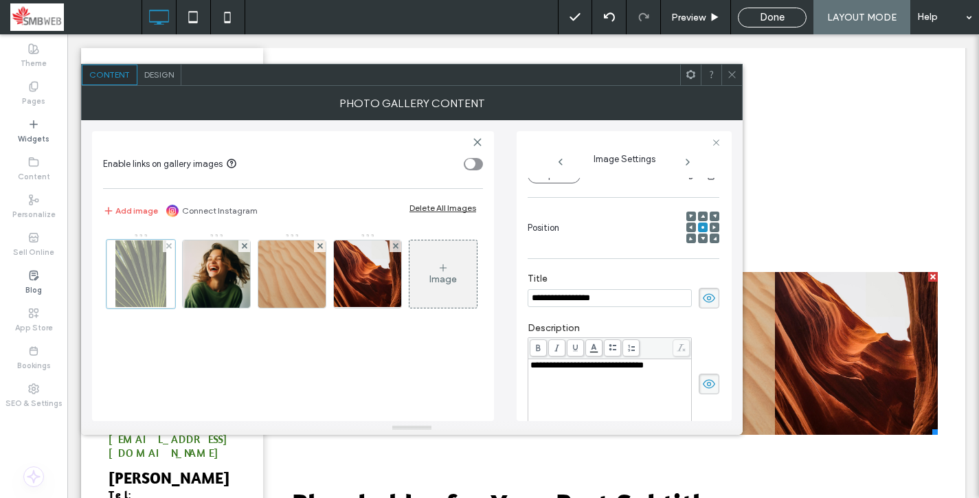
scroll to position [0, 0]
click at [594, 297] on input "**********" at bounding box center [609, 298] width 164 height 18
click at [703, 302] on icon at bounding box center [709, 298] width 14 height 15
click at [703, 385] on icon at bounding box center [709, 383] width 14 height 15
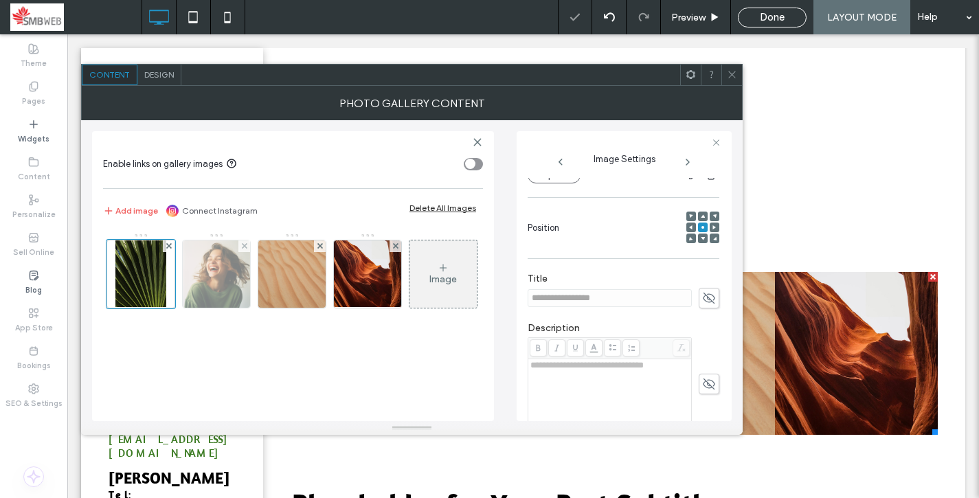
click at [192, 280] on img at bounding box center [216, 273] width 67 height 67
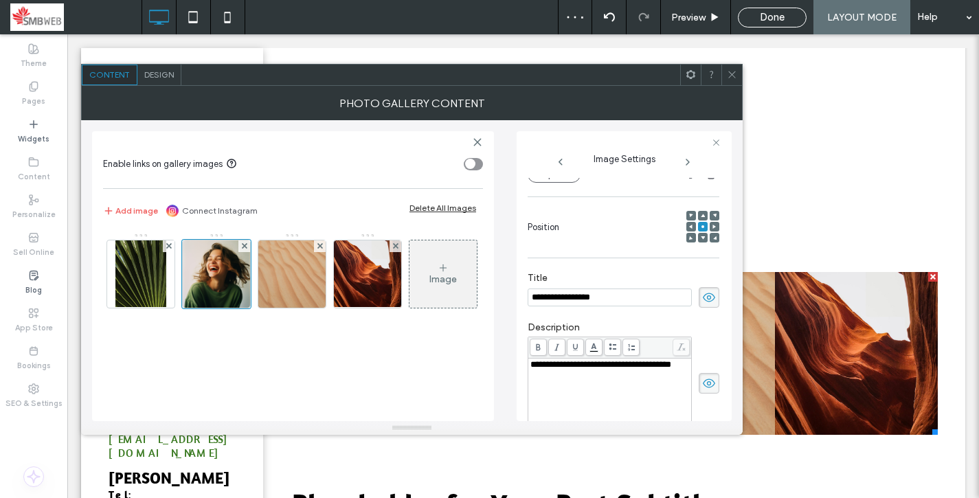
click at [707, 311] on div "**********" at bounding box center [623, 289] width 192 height 49
click at [705, 304] on icon at bounding box center [709, 297] width 14 height 15
click at [706, 384] on icon at bounding box center [709, 383] width 14 height 15
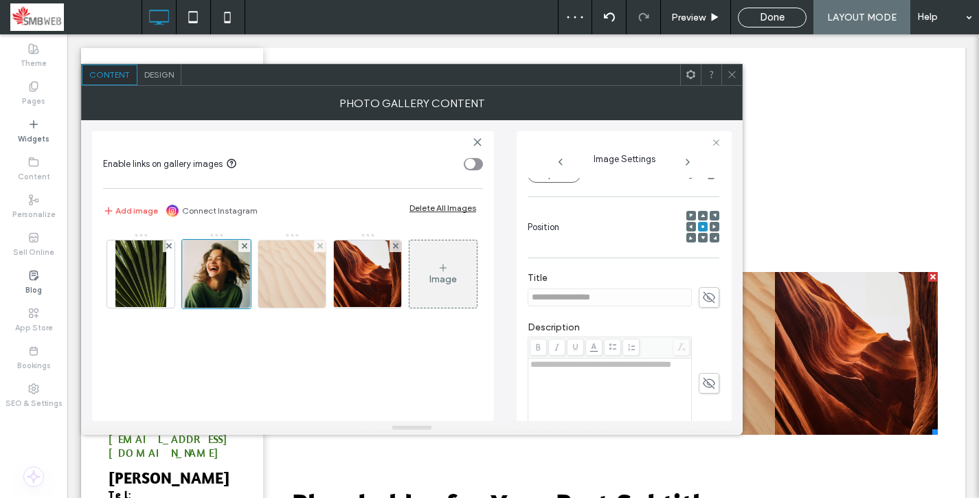
click at [304, 284] on img at bounding box center [291, 273] width 67 height 67
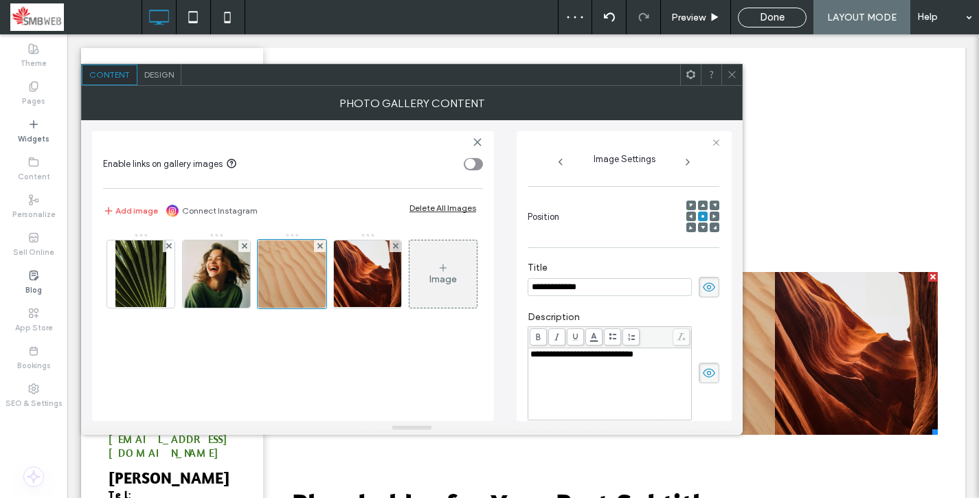
scroll to position [161, 0]
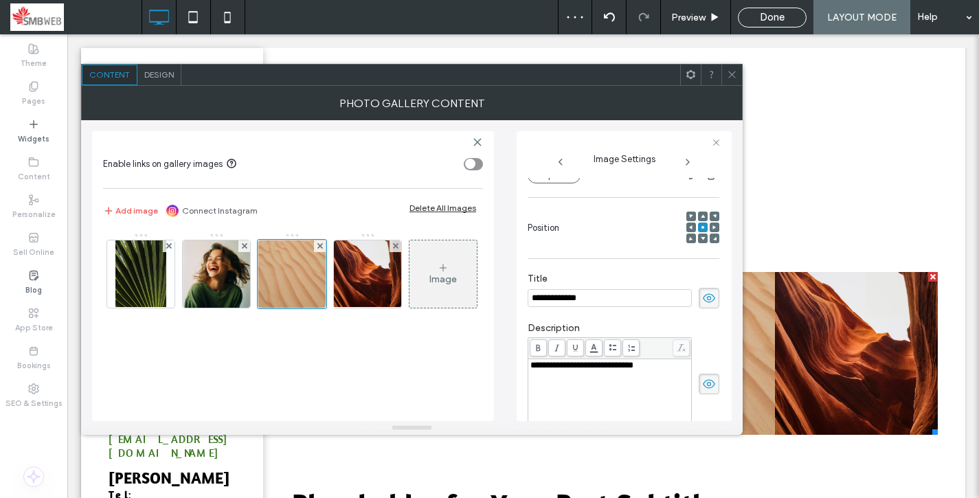
click at [703, 301] on use at bounding box center [709, 297] width 12 height 9
click at [702, 382] on icon at bounding box center [709, 383] width 14 height 15
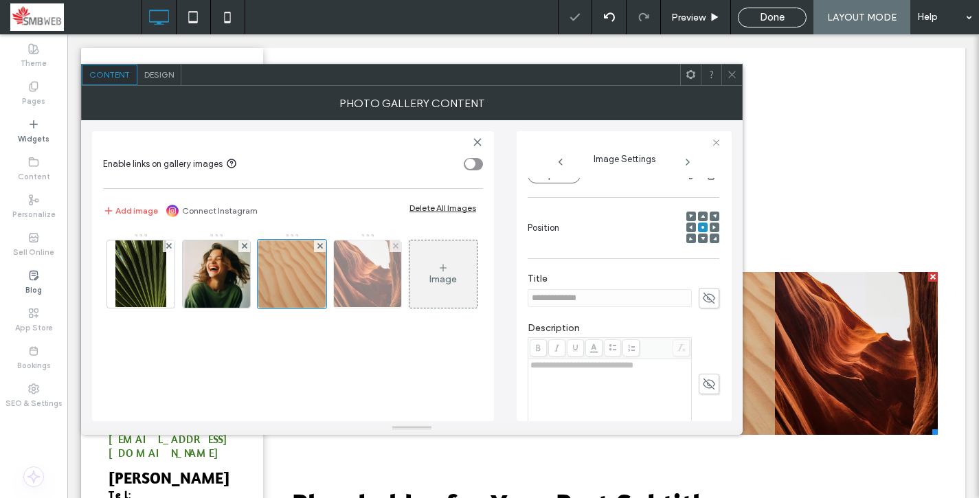
click at [356, 280] on img at bounding box center [367, 273] width 87 height 67
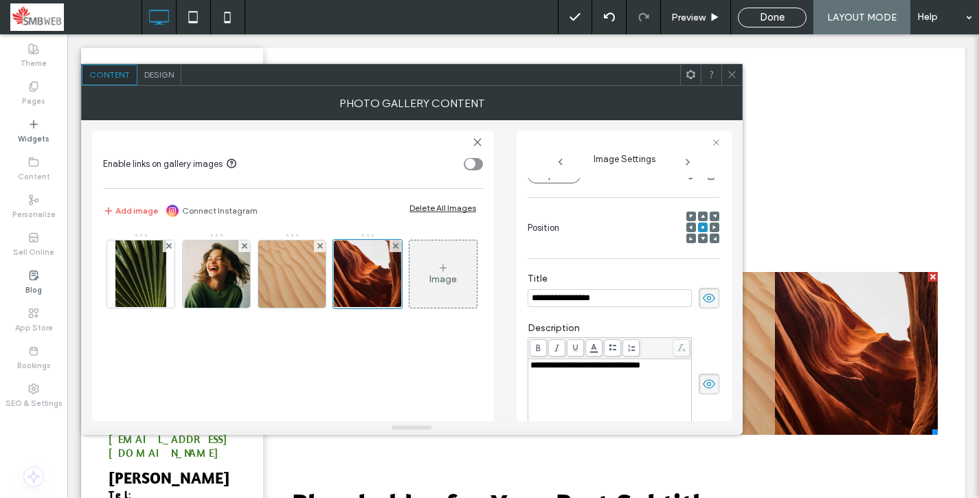
click at [706, 302] on use at bounding box center [709, 297] width 12 height 9
click at [705, 387] on icon at bounding box center [709, 383] width 14 height 15
click at [733, 75] on icon at bounding box center [732, 74] width 10 height 10
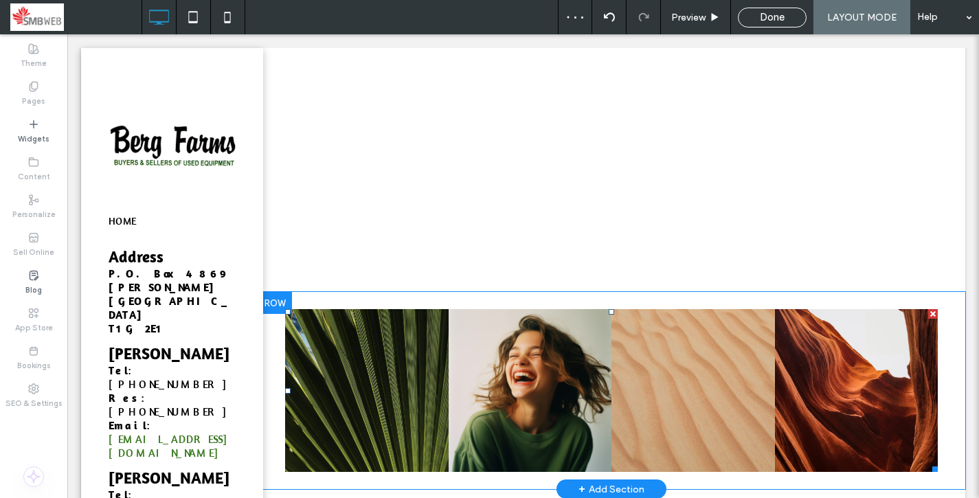
scroll to position [366, 0]
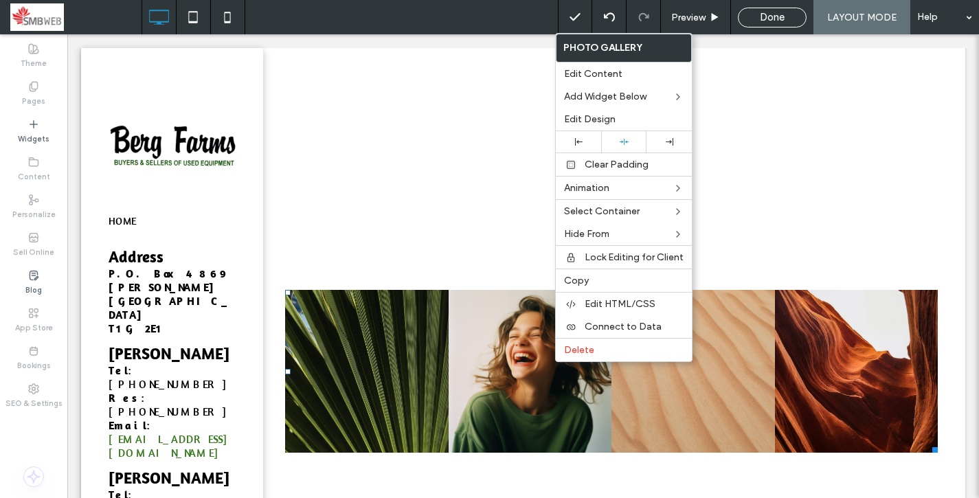
click at [454, 321] on link at bounding box center [529, 371] width 163 height 163
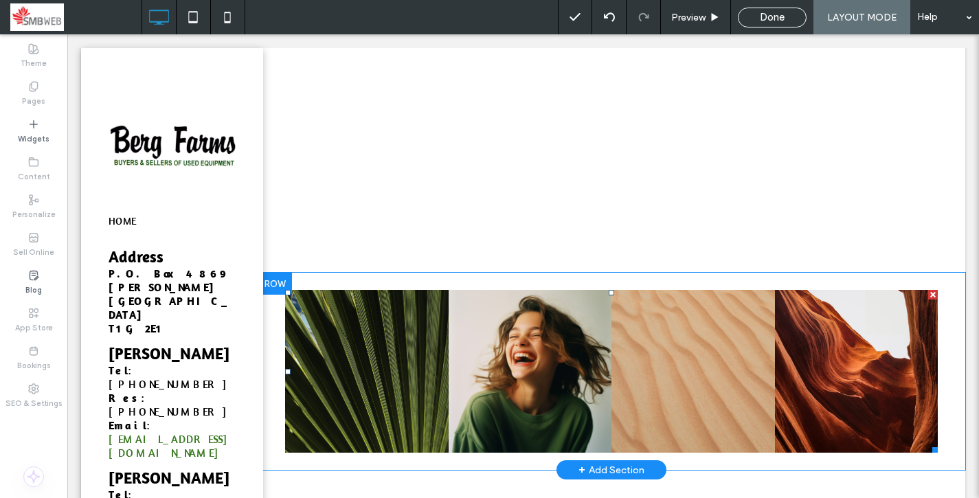
click at [462, 322] on link at bounding box center [529, 371] width 163 height 163
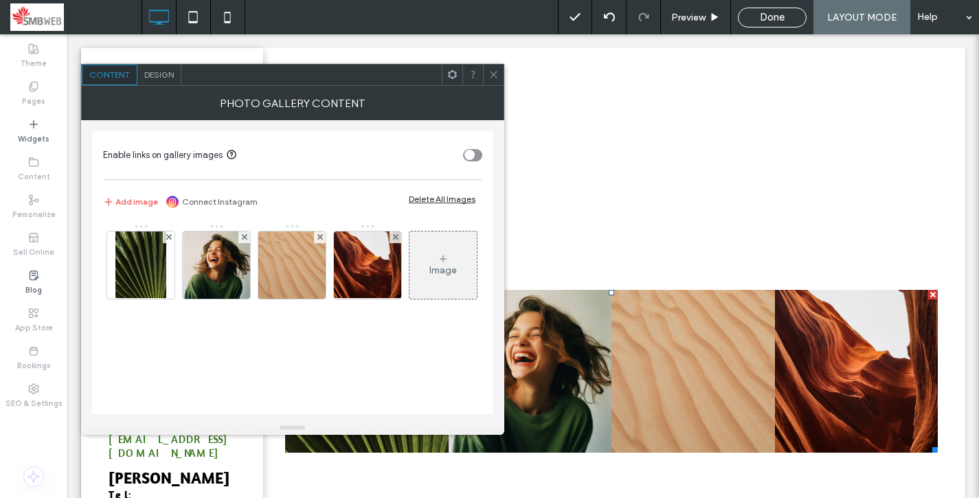
click at [152, 72] on span "Design" at bounding box center [159, 74] width 30 height 10
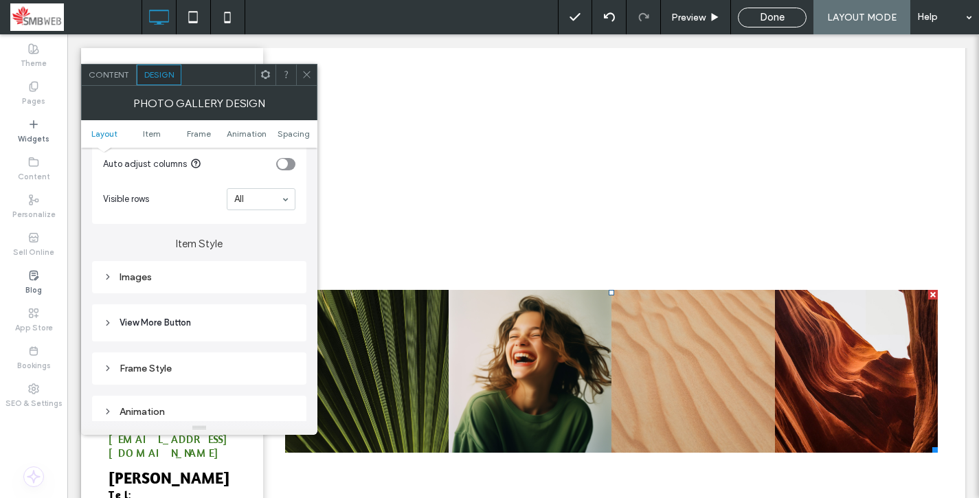
scroll to position [409, 0]
click at [293, 133] on span "Spacing" at bounding box center [293, 133] width 32 height 10
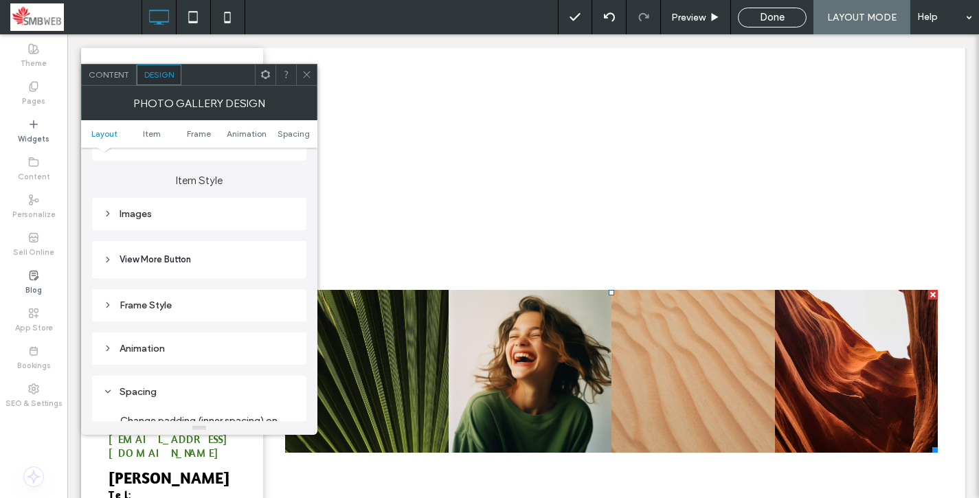
scroll to position [470, 0]
click at [195, 305] on div "Frame Style" at bounding box center [199, 309] width 192 height 12
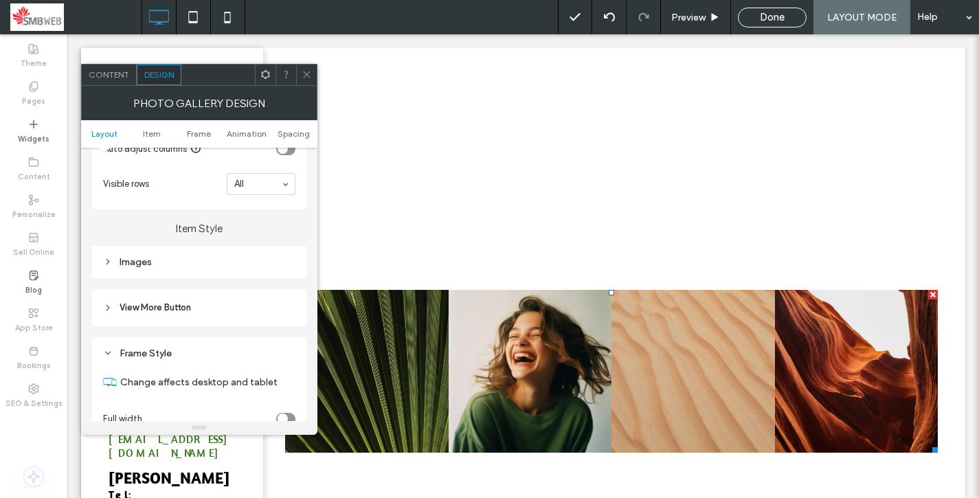
click at [195, 305] on header "View More Button" at bounding box center [199, 307] width 214 height 37
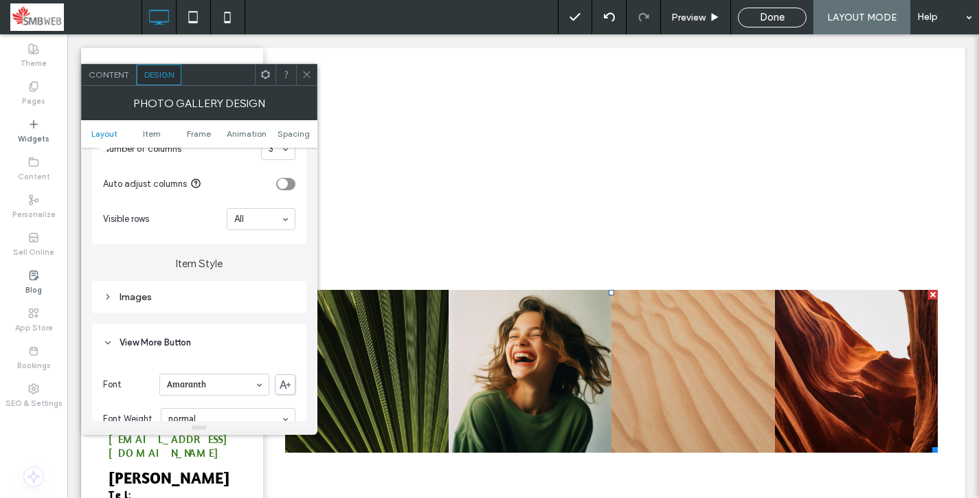
scroll to position [396, 0]
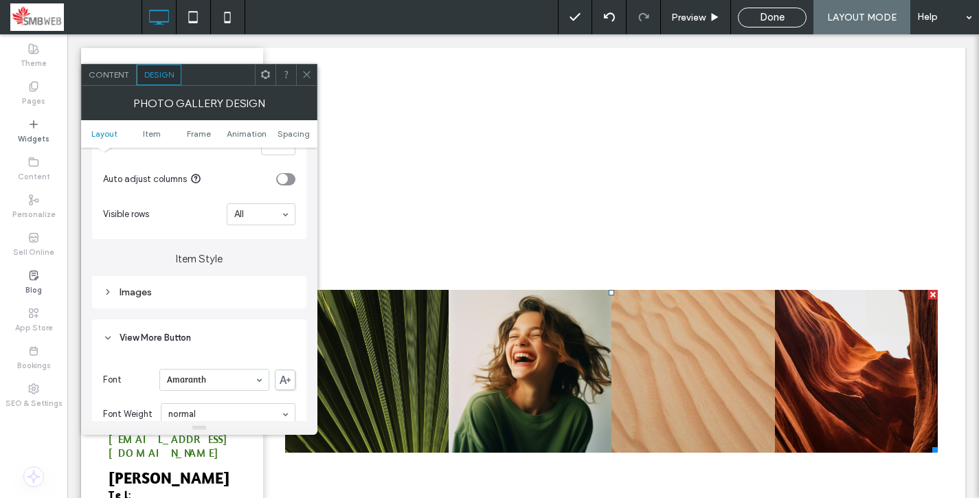
click at [195, 305] on div "Images" at bounding box center [199, 292] width 214 height 32
click at [160, 296] on div "Images" at bounding box center [199, 292] width 192 height 12
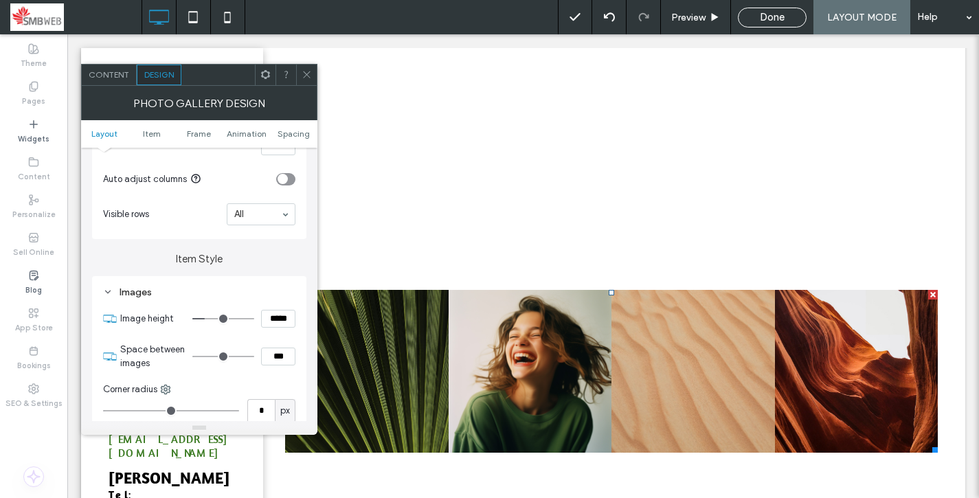
click at [275, 359] on input "***" at bounding box center [278, 357] width 34 height 18
type input "***"
type input "*"
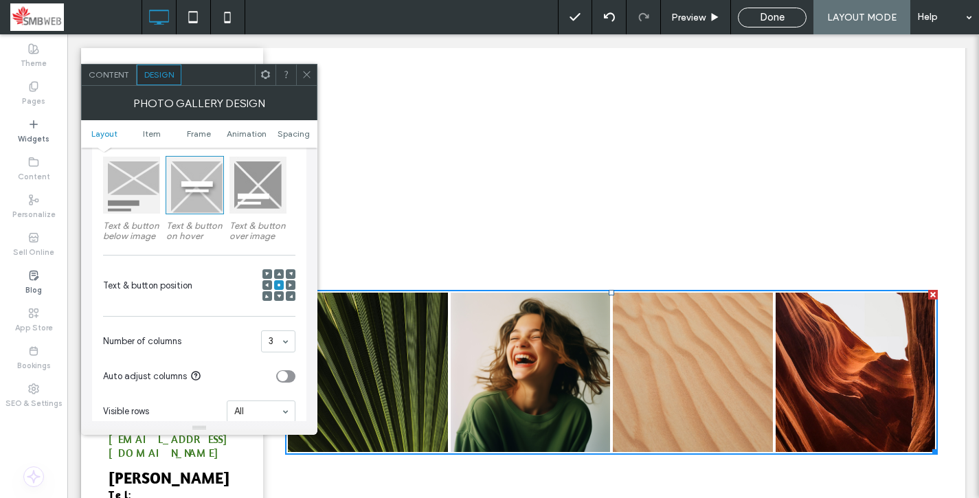
scroll to position [241, 0]
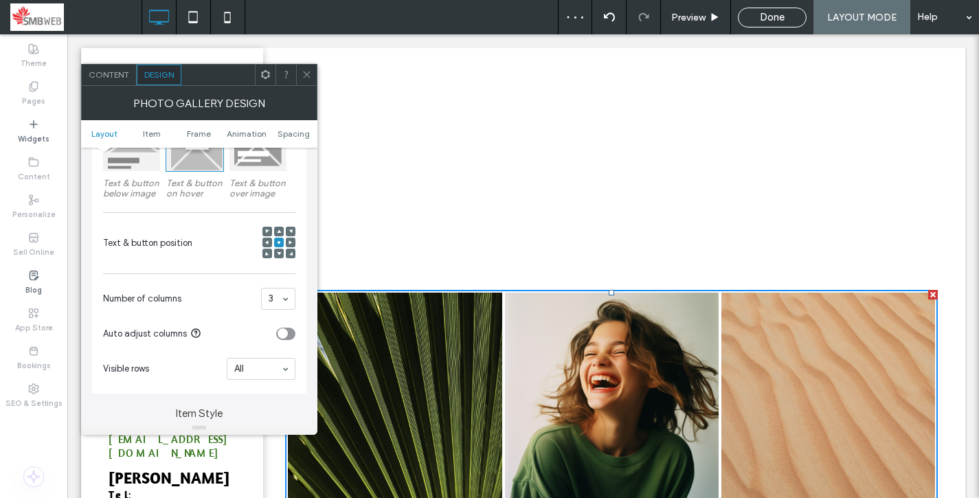
click at [308, 80] on span at bounding box center [307, 75] width 10 height 21
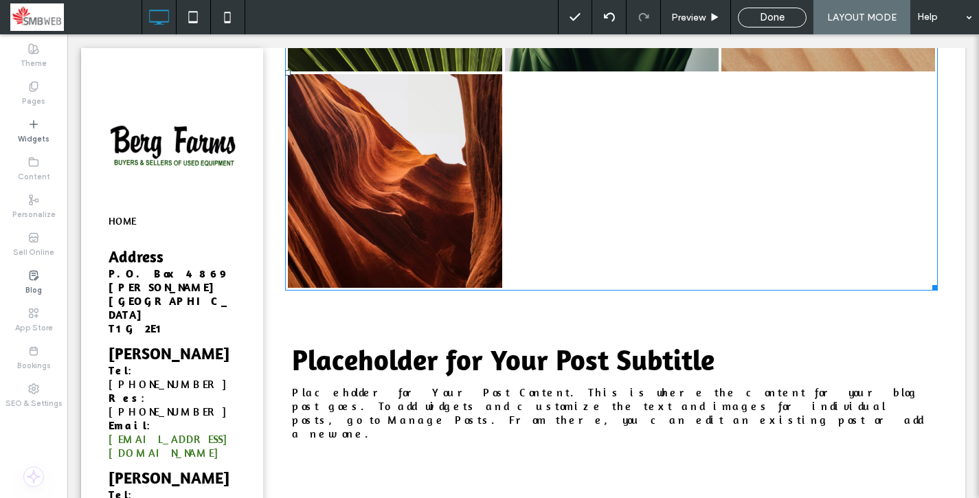
scroll to position [801, 0]
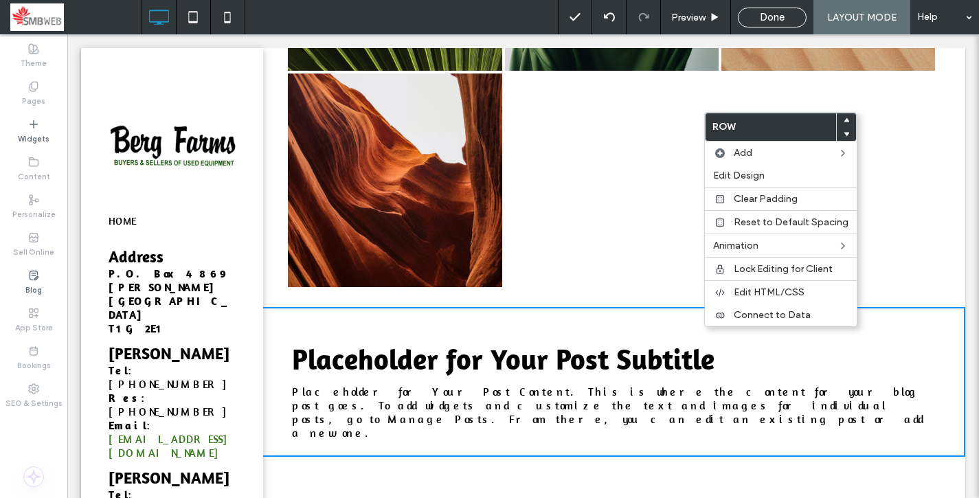
click at [899, 154] on div at bounding box center [828, 180] width 216 height 216
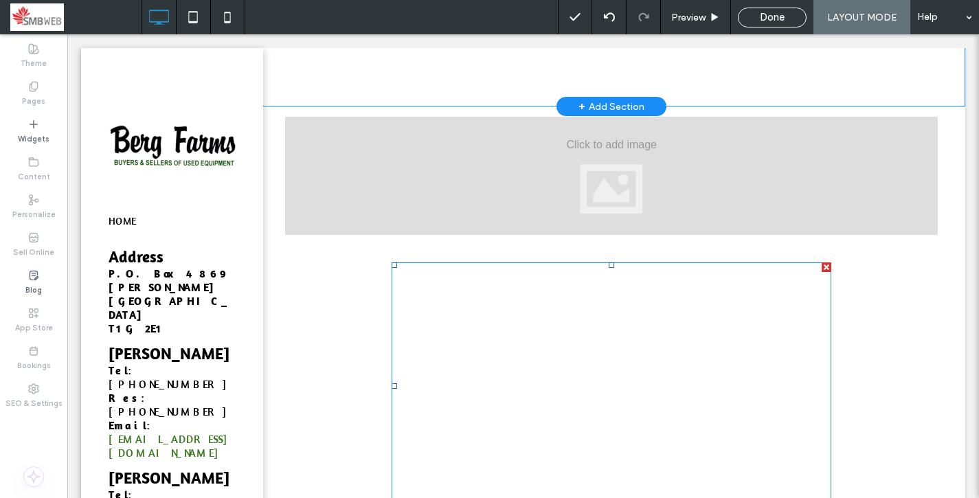
scroll to position [0, 0]
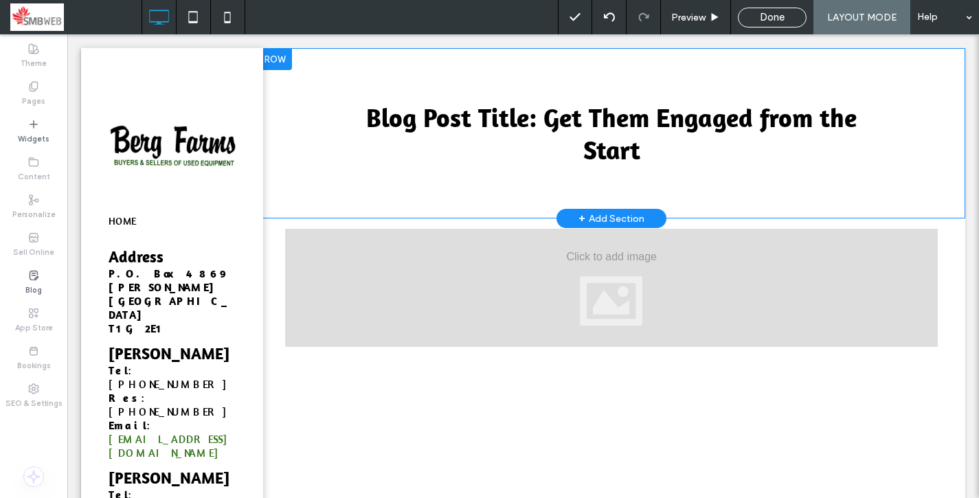
click at [769, 19] on span "Done" at bounding box center [772, 17] width 25 height 12
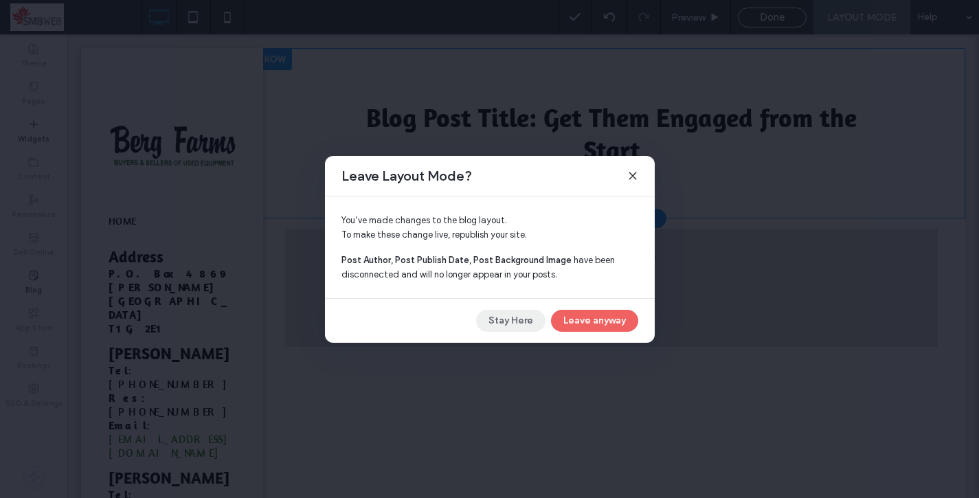
click at [515, 326] on button "Stay Here" at bounding box center [510, 321] width 69 height 22
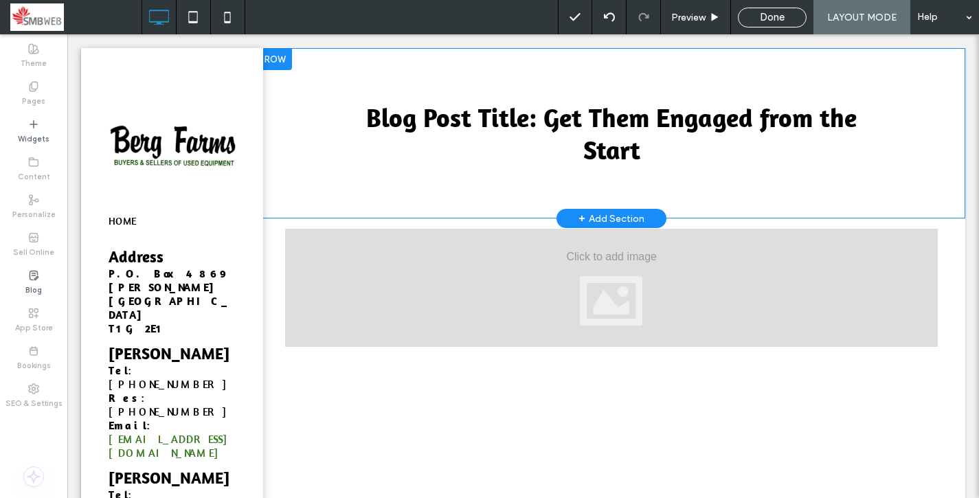
click at [760, 18] on div "Done" at bounding box center [771, 17] width 67 height 12
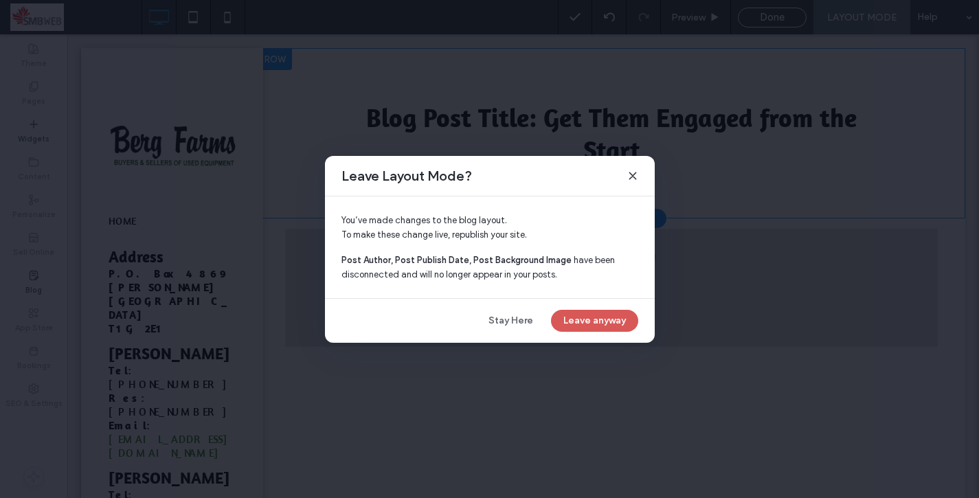
click at [579, 313] on button "Leave anyway" at bounding box center [594, 321] width 87 height 22
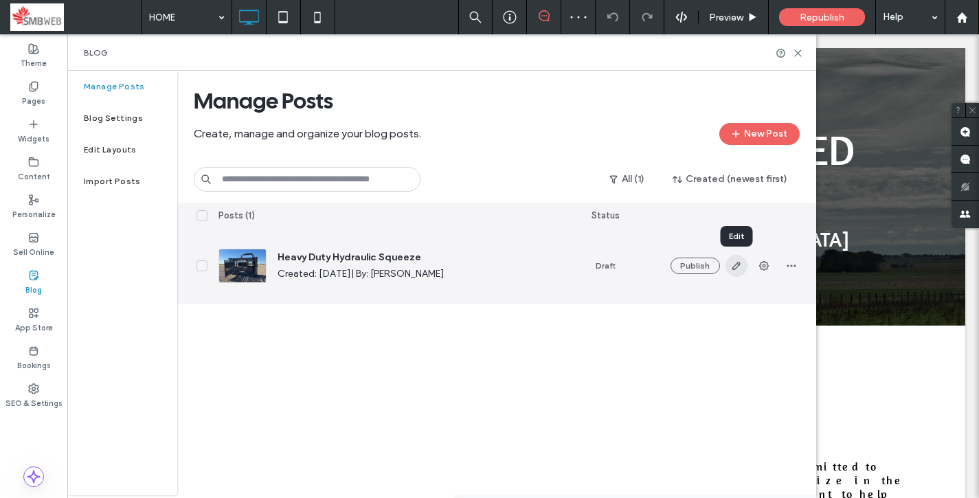
click at [737, 267] on icon "button" at bounding box center [736, 265] width 11 height 11
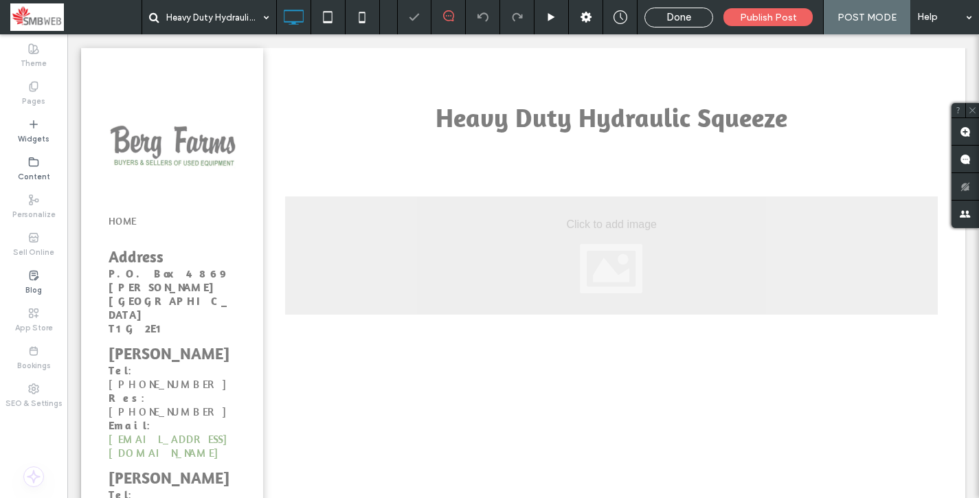
click at [608, 258] on div at bounding box center [611, 255] width 652 height 118
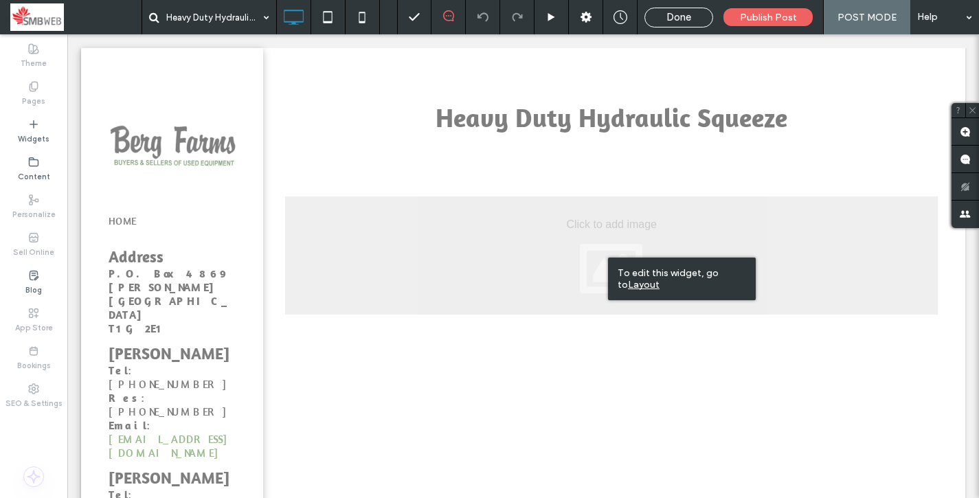
click at [565, 248] on div at bounding box center [611, 255] width 652 height 118
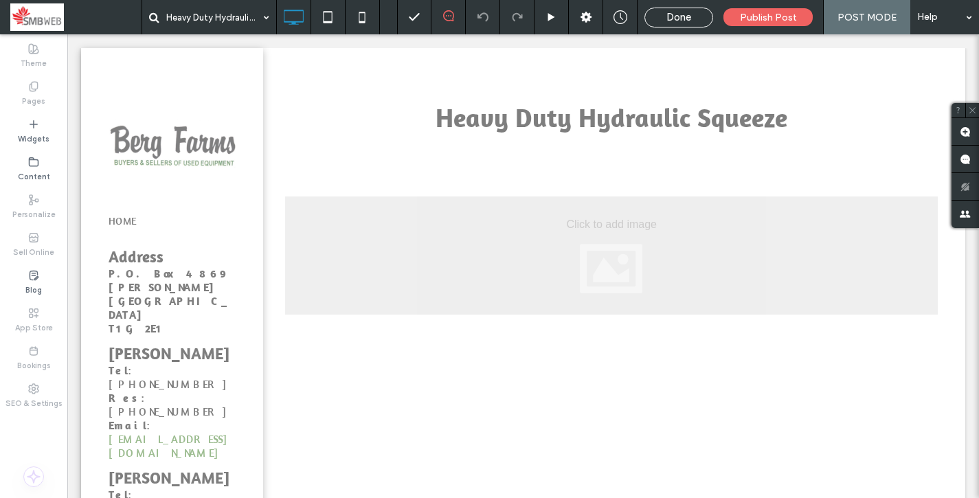
click at [643, 242] on div at bounding box center [611, 255] width 652 height 118
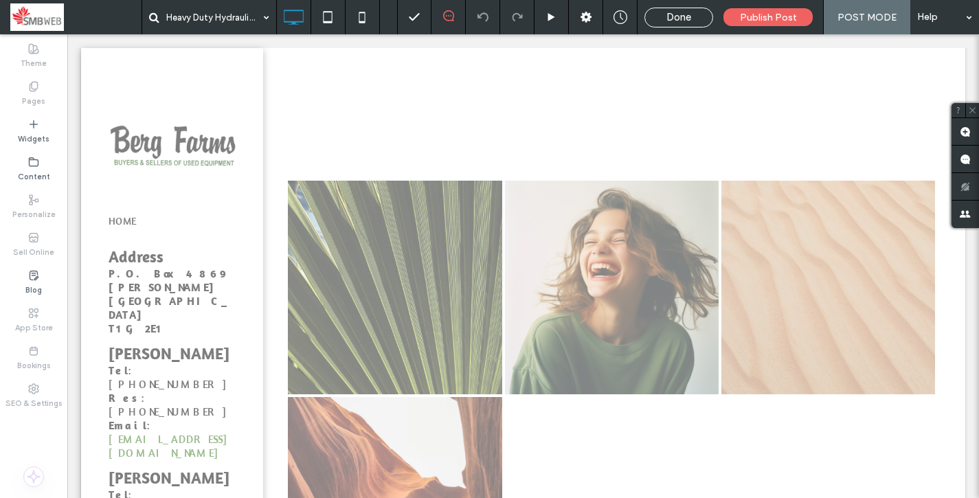
scroll to position [464, 0]
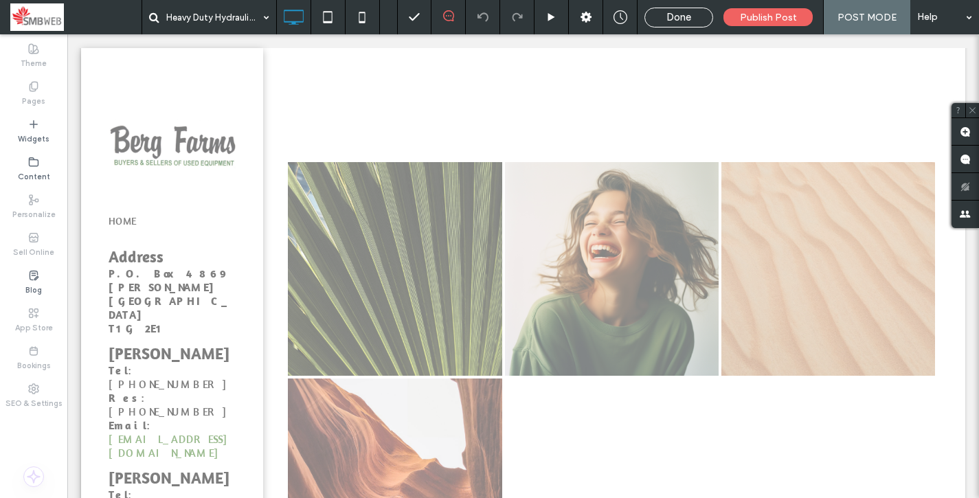
click at [538, 342] on link at bounding box center [612, 269] width 214 height 214
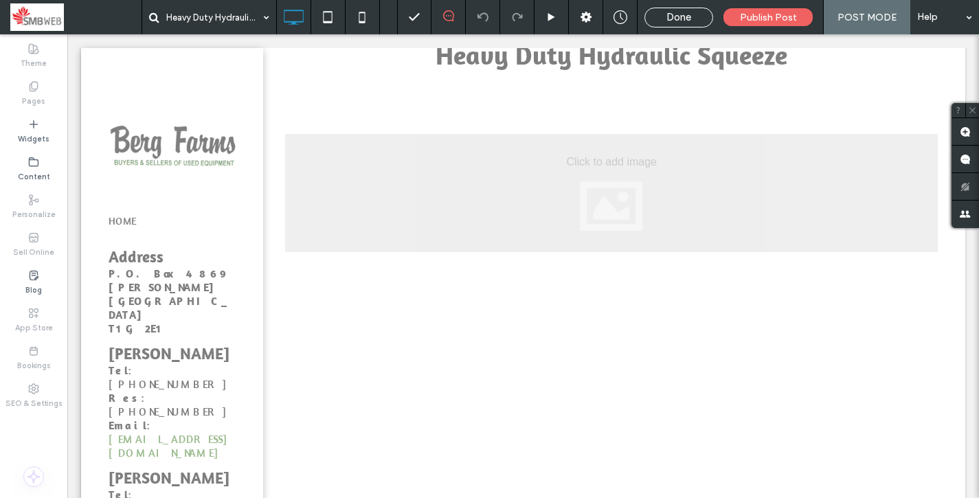
scroll to position [0, 0]
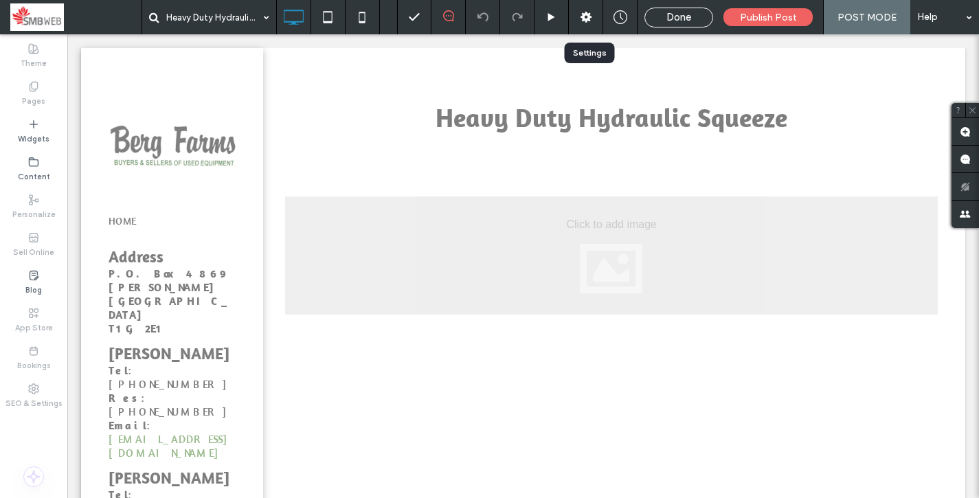
click at [584, 23] on icon at bounding box center [586, 17] width 14 height 14
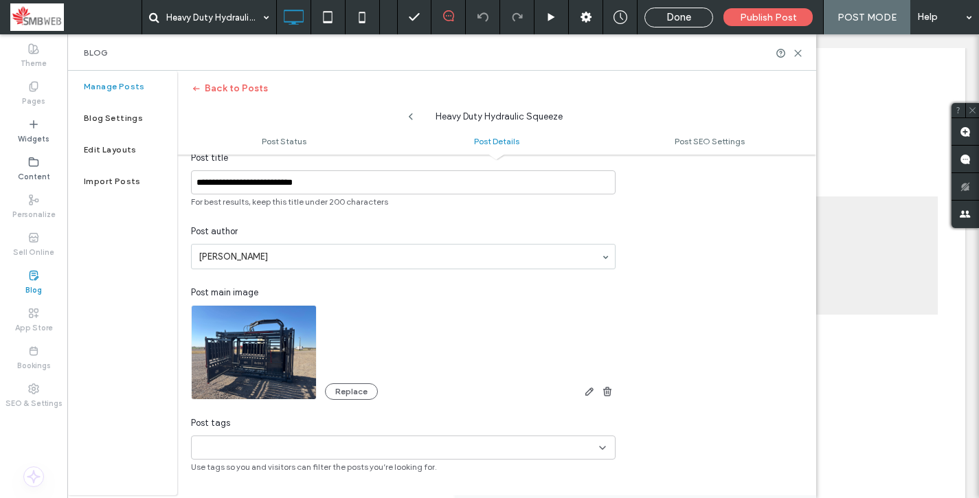
scroll to position [270, 0]
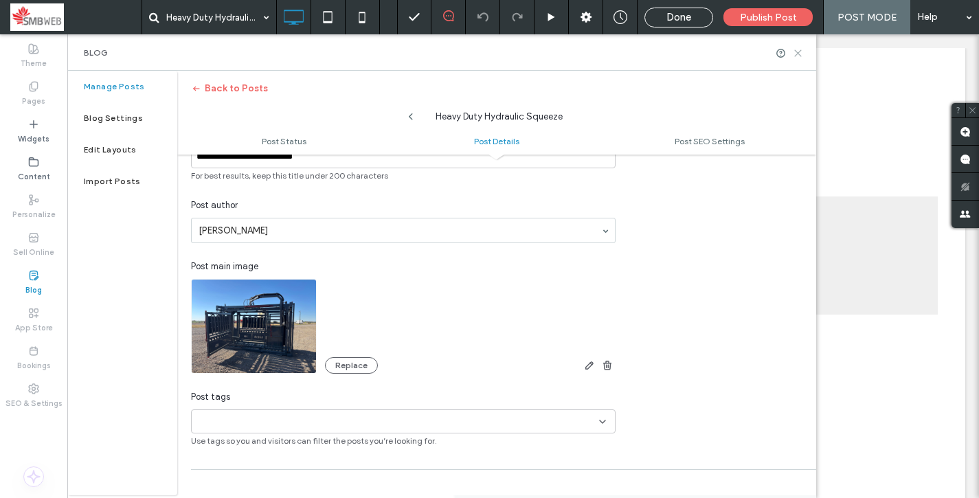
click at [798, 49] on icon at bounding box center [798, 53] width 10 height 10
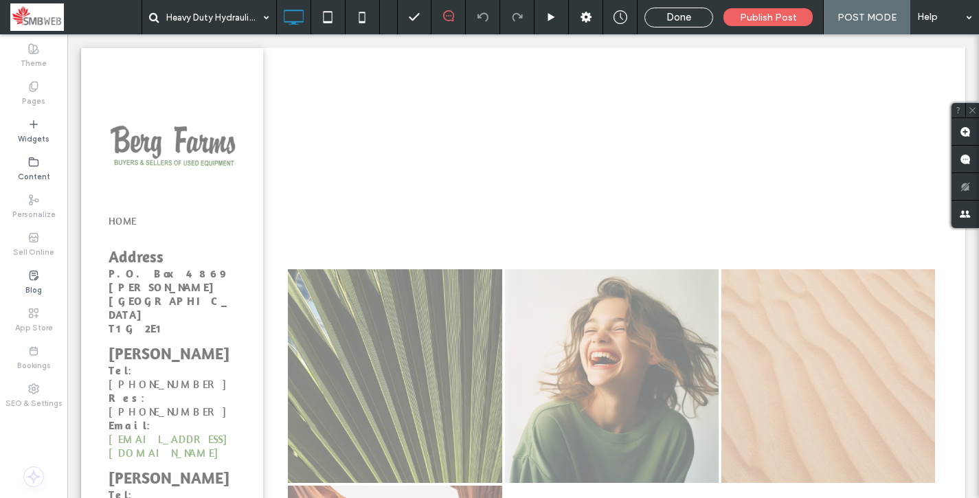
scroll to position [361, 0]
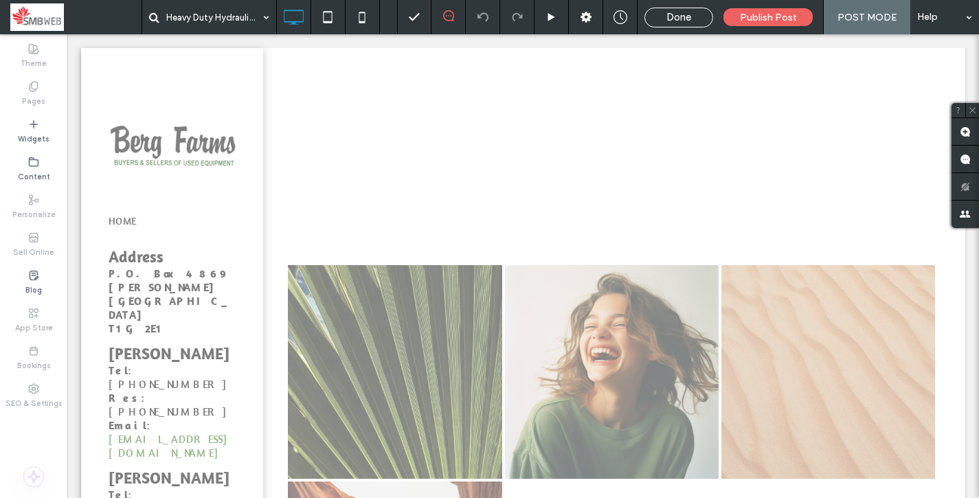
click at [580, 350] on link at bounding box center [612, 372] width 214 height 214
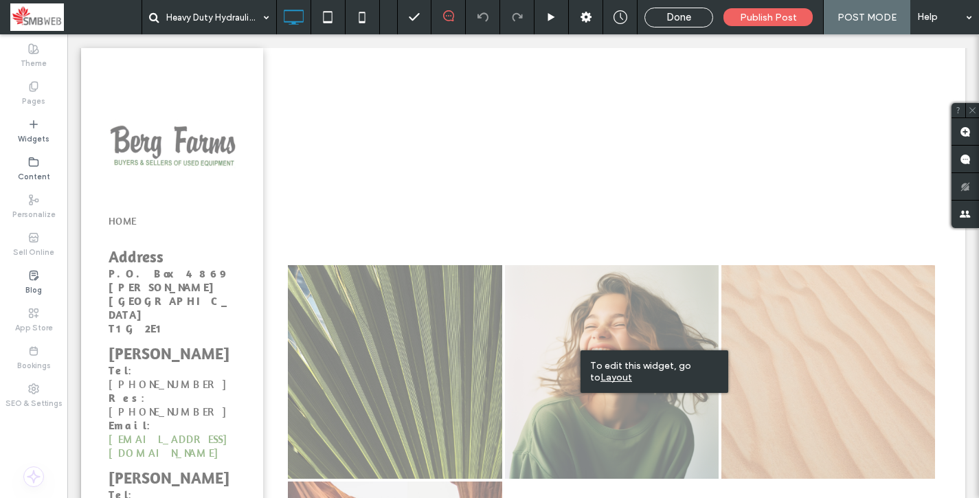
click at [580, 350] on div "To edit this widget, go to Layout" at bounding box center [654, 371] width 148 height 43
click at [605, 380] on u "Layout" at bounding box center [616, 378] width 32 height 12
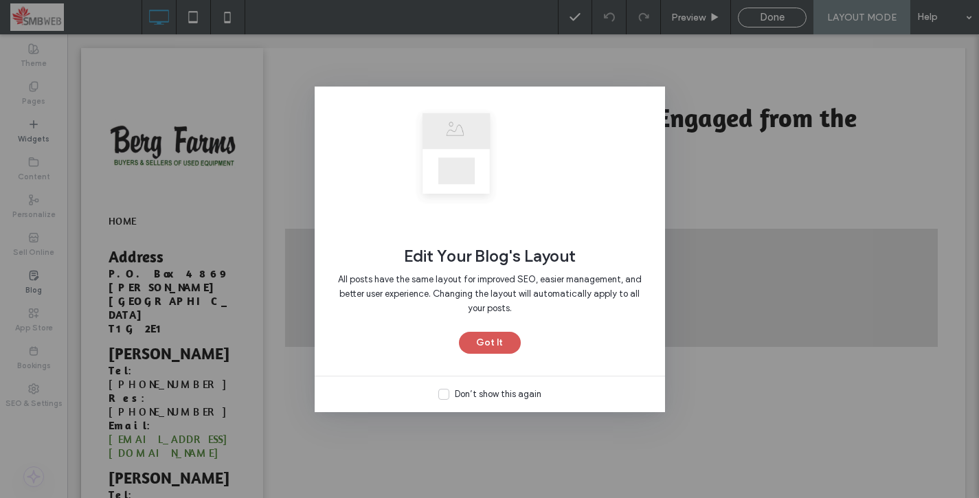
click at [484, 344] on button "Got It" at bounding box center [490, 343] width 62 height 22
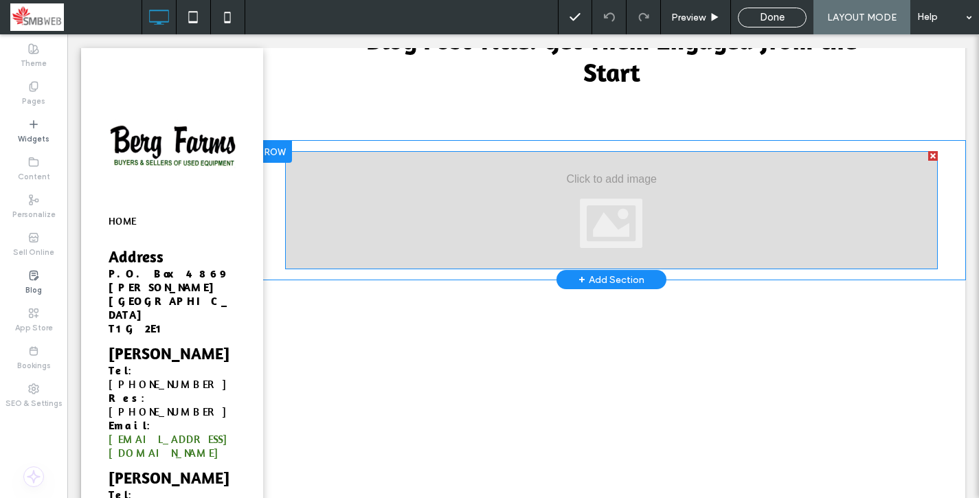
scroll to position [79, 0]
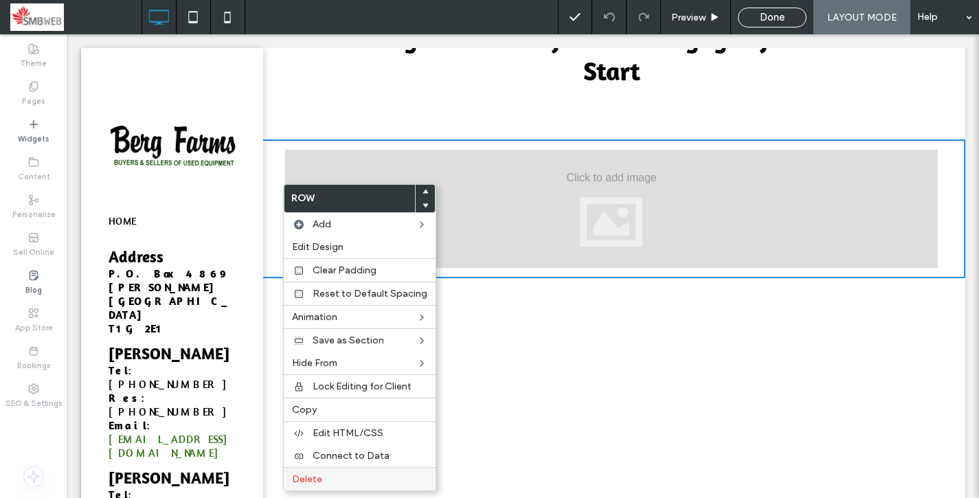
click at [334, 481] on label "Delete" at bounding box center [359, 479] width 135 height 12
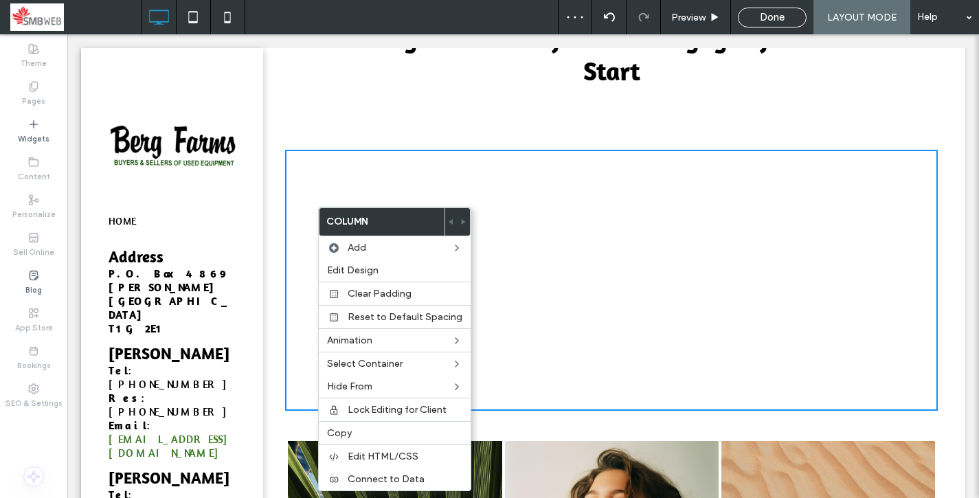
click at [320, 164] on div "Click To Paste" at bounding box center [611, 280] width 652 height 261
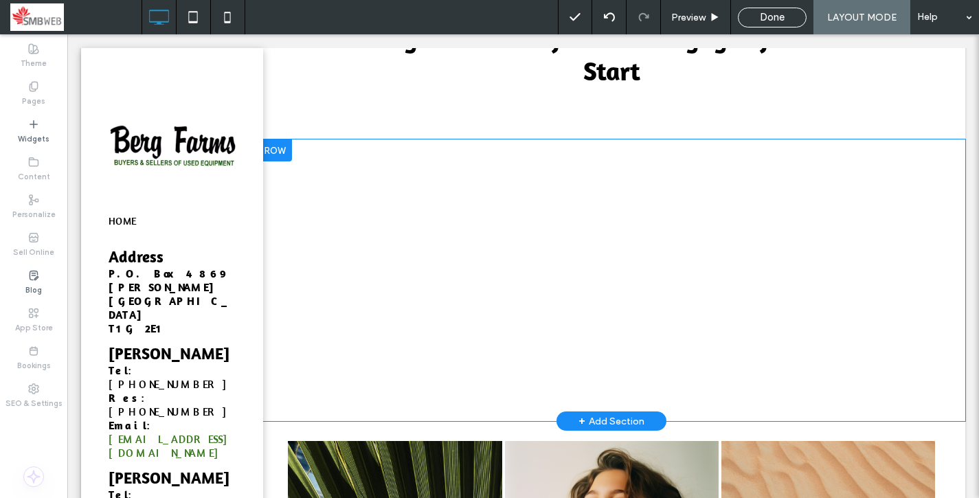
click at [320, 164] on div "Click To Paste" at bounding box center [611, 280] width 652 height 261
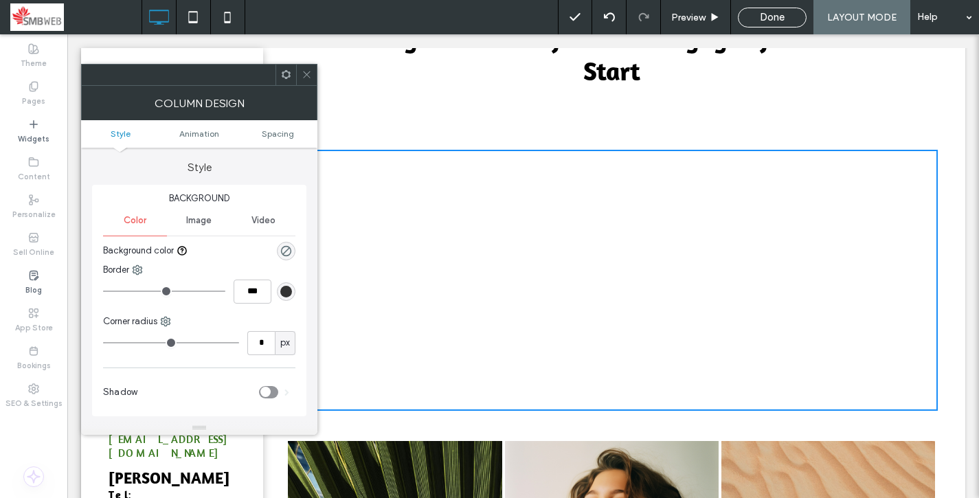
click at [305, 76] on use at bounding box center [306, 74] width 7 height 7
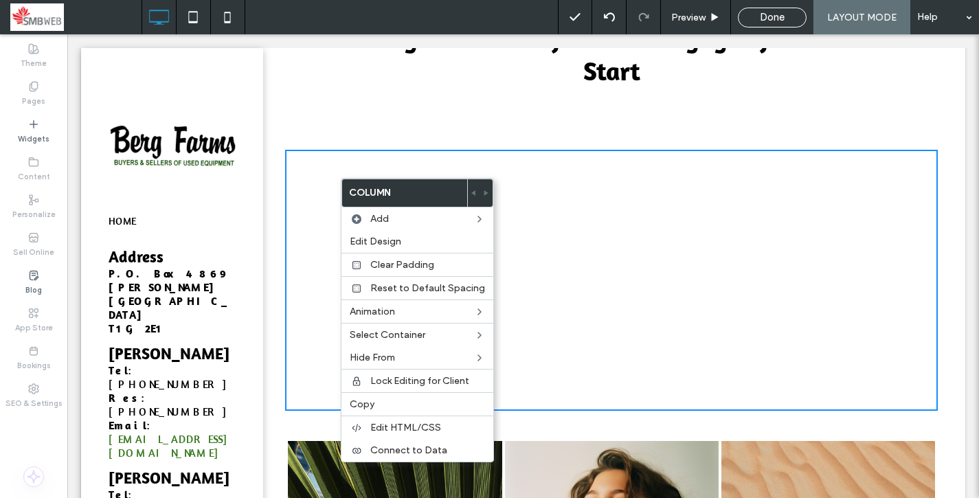
click at [293, 153] on div "Click To Paste" at bounding box center [611, 280] width 652 height 261
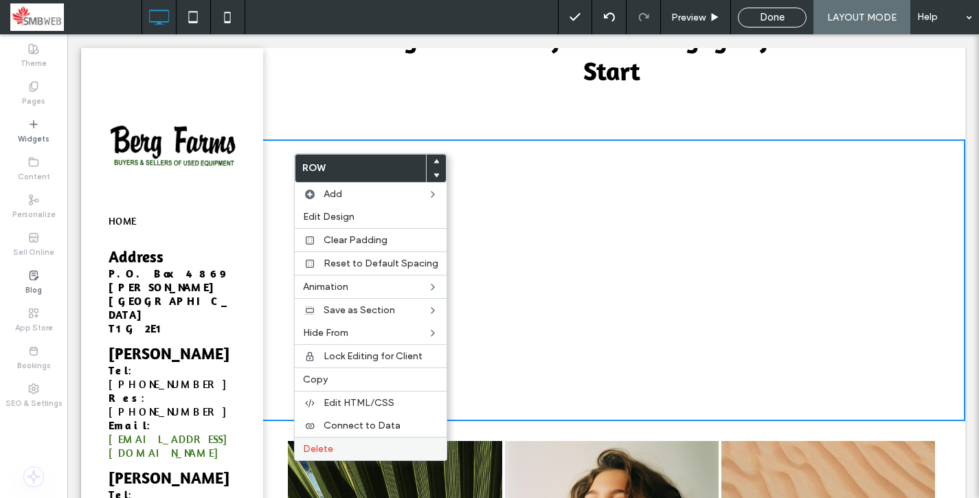
click at [332, 448] on label "Delete" at bounding box center [370, 449] width 135 height 12
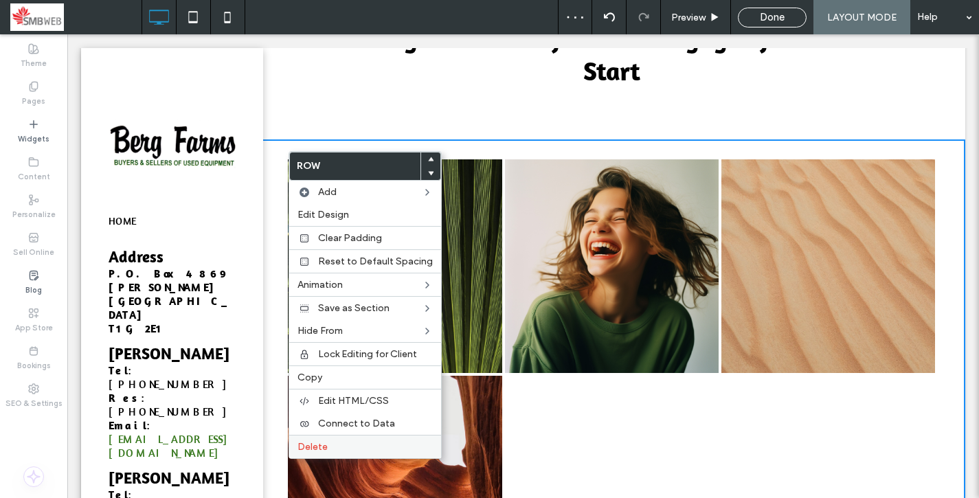
click at [323, 444] on span "Delete" at bounding box center [312, 447] width 30 height 12
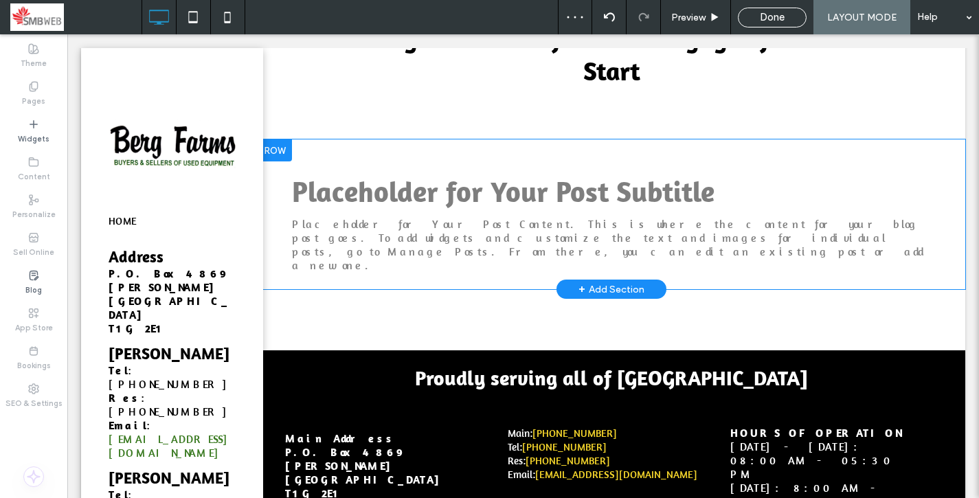
scroll to position [0, 0]
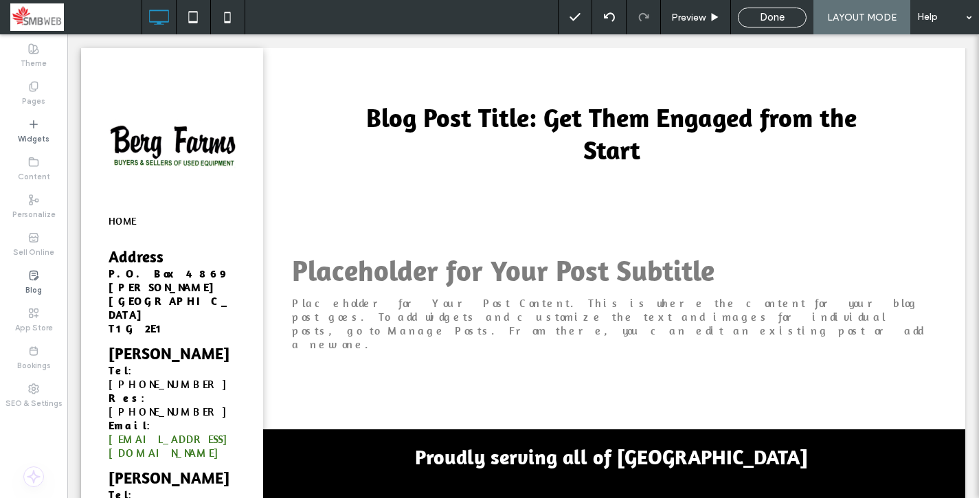
click at [773, 5] on div "Preview Done LAYOUT MODE Help" at bounding box center [768, 17] width 421 height 34
click at [773, 16] on span "Done" at bounding box center [772, 17] width 25 height 12
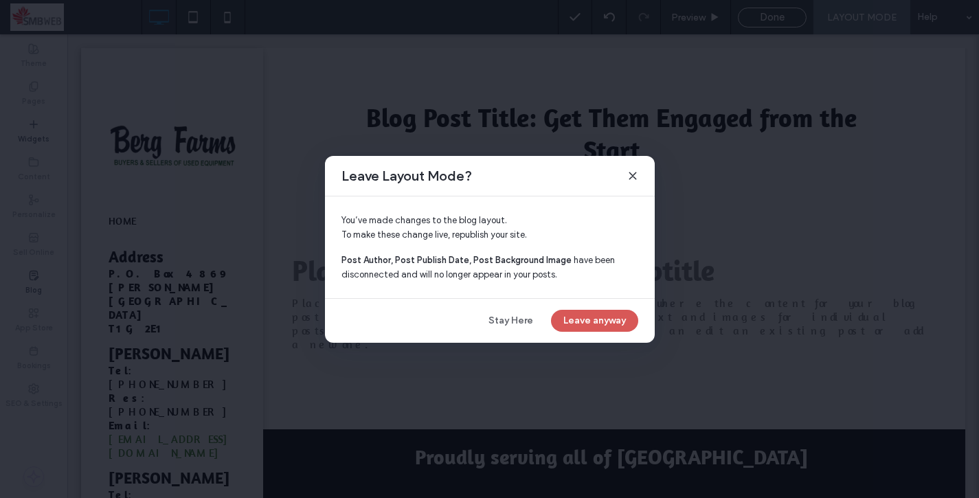
click at [585, 321] on button "Leave anyway" at bounding box center [594, 321] width 87 height 22
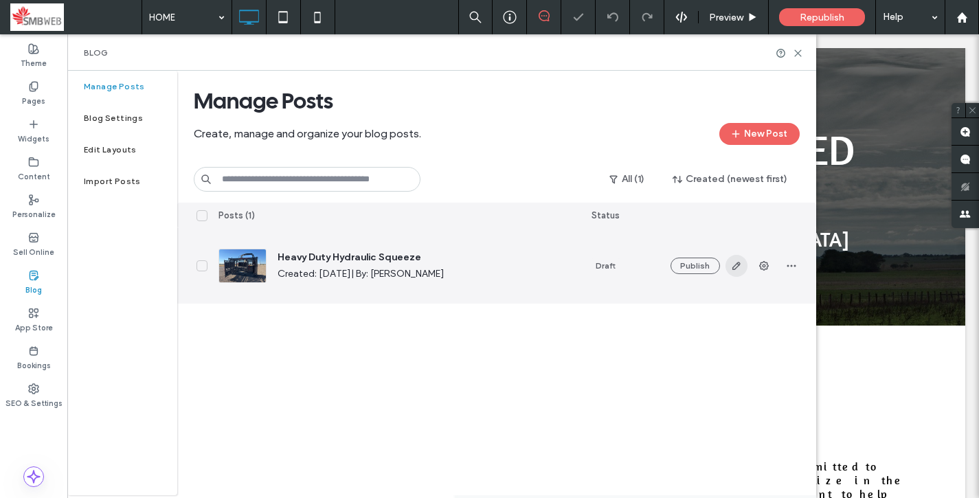
click at [731, 260] on icon "button" at bounding box center [736, 265] width 11 height 11
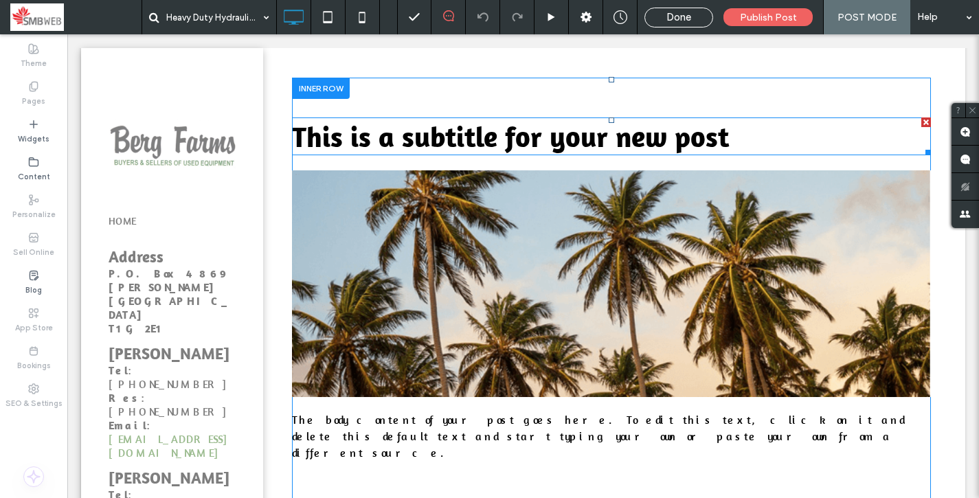
scroll to position [138, 0]
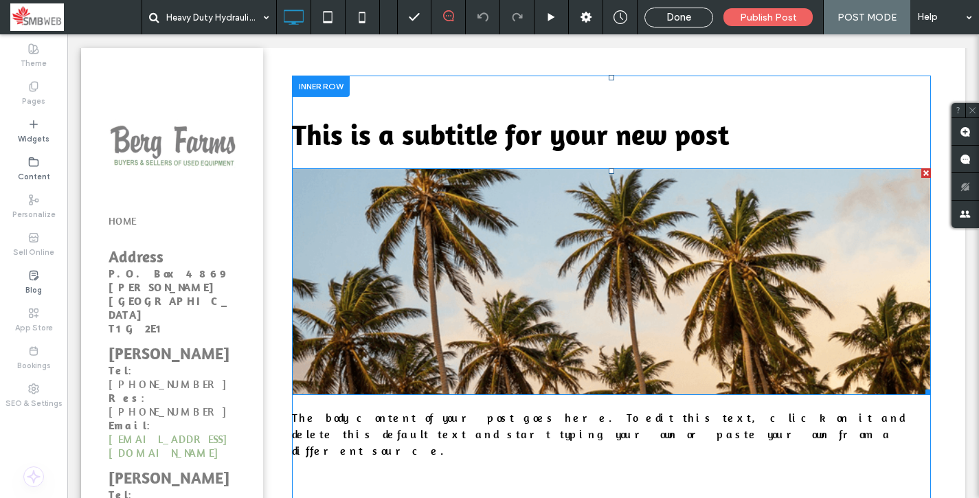
click at [562, 324] on img at bounding box center [611, 281] width 639 height 227
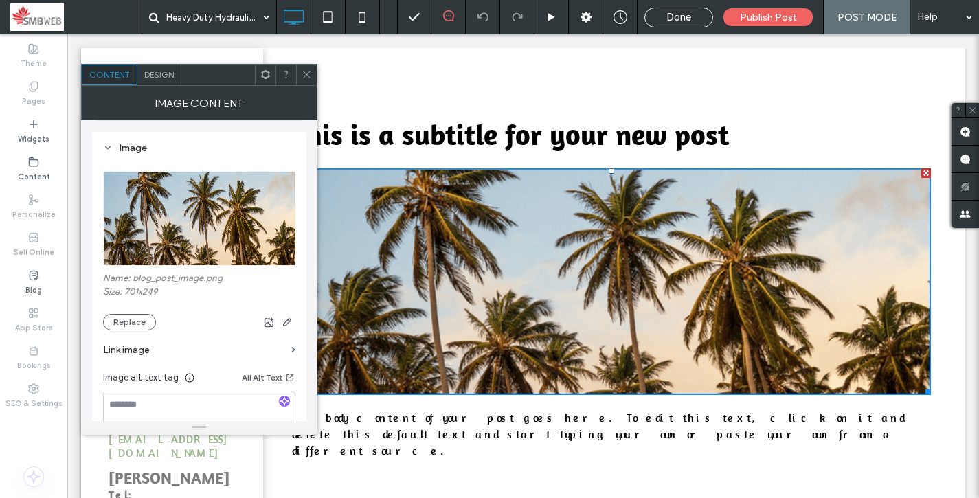
scroll to position [120, 0]
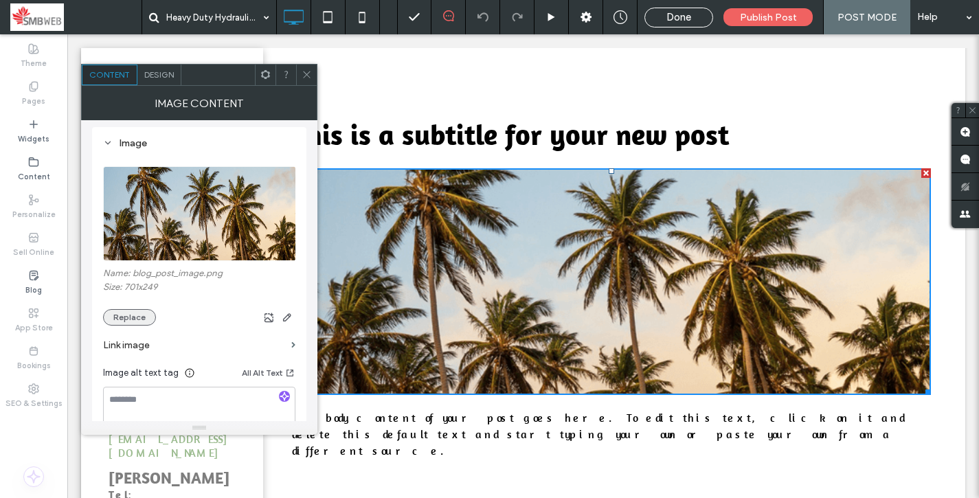
click at [139, 324] on button "Replace" at bounding box center [129, 317] width 53 height 16
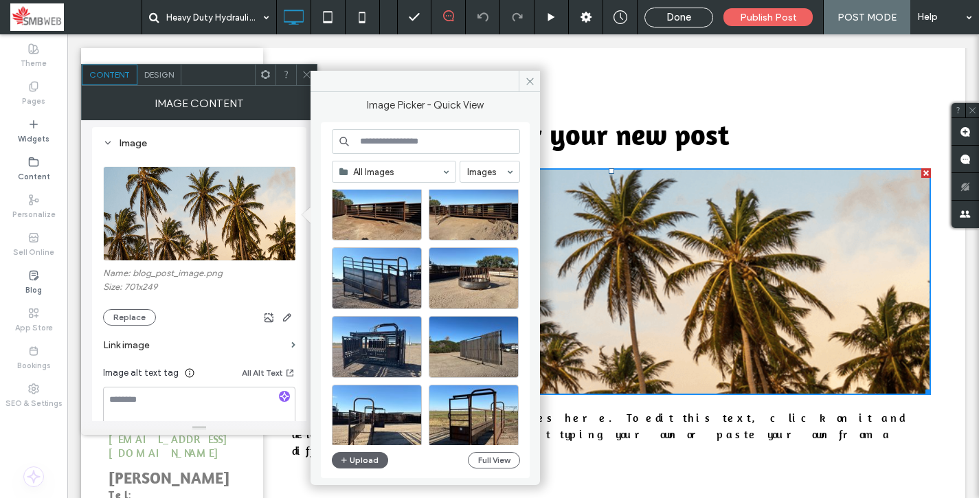
scroll to position [653, 0]
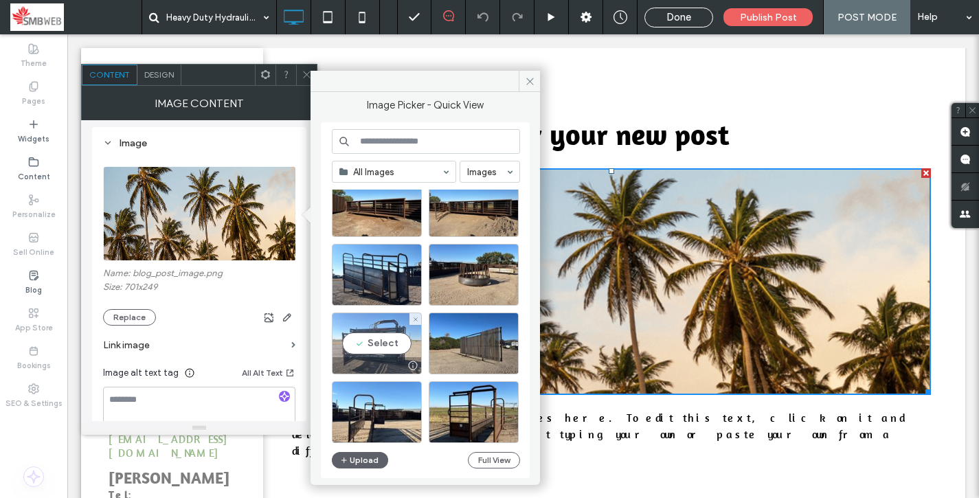
click at [373, 338] on div "Select" at bounding box center [377, 343] width 90 height 62
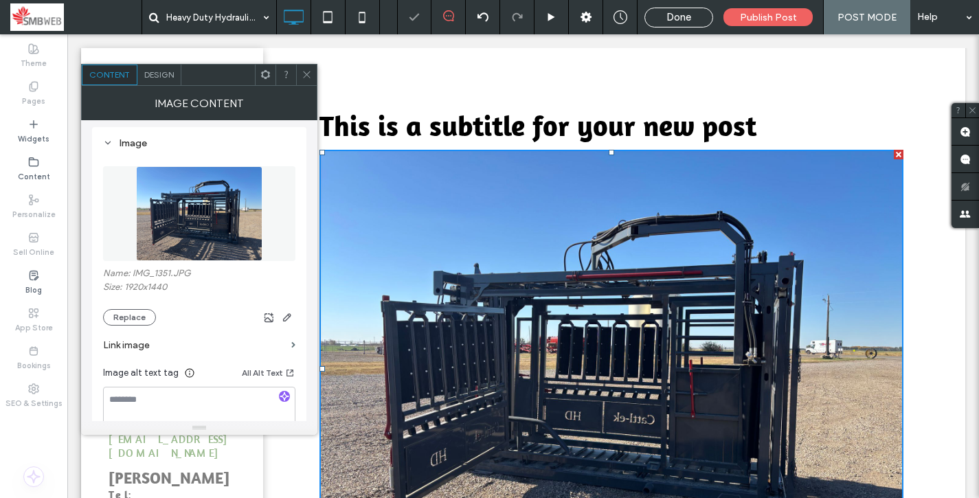
scroll to position [81, 0]
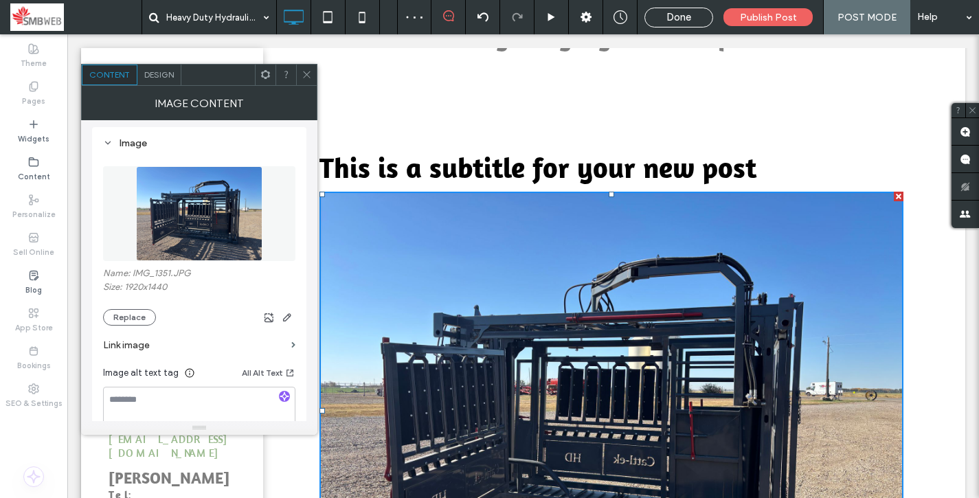
click at [604, 157] on span "This is a subtitle for your new post" at bounding box center [537, 167] width 437 height 35
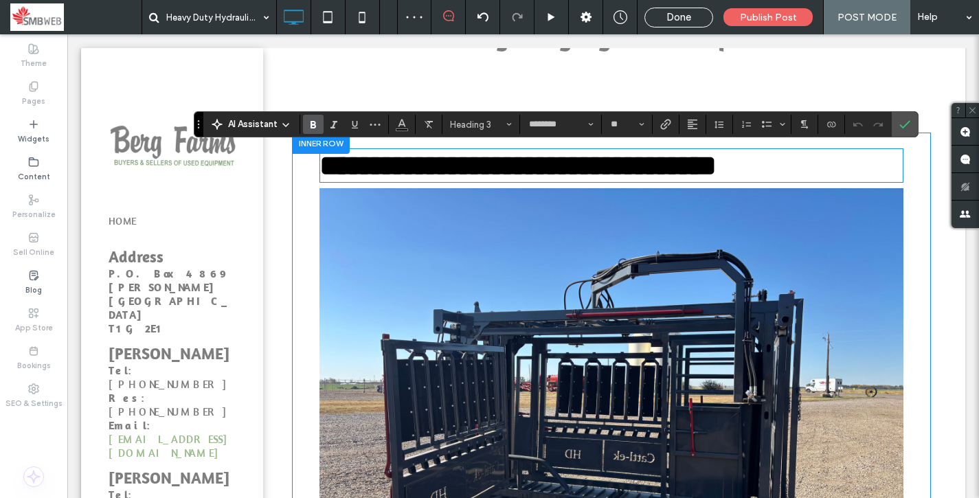
click at [815, 152] on h3 "**********" at bounding box center [611, 166] width 584 height 32
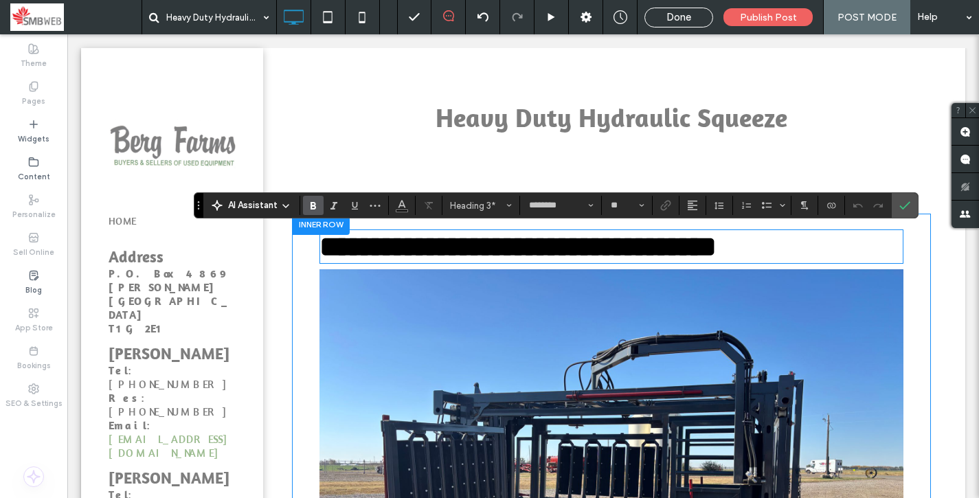
scroll to position [1, 0]
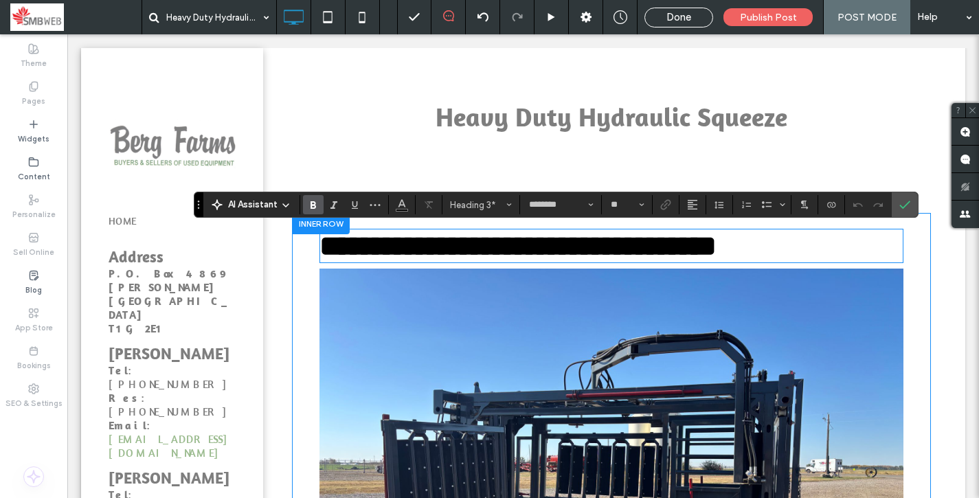
click at [821, 231] on h3 "**********" at bounding box center [611, 246] width 584 height 32
click at [819, 251] on h3 "**********" at bounding box center [611, 246] width 584 height 32
click at [359, 244] on span "**********" at bounding box center [517, 245] width 397 height 29
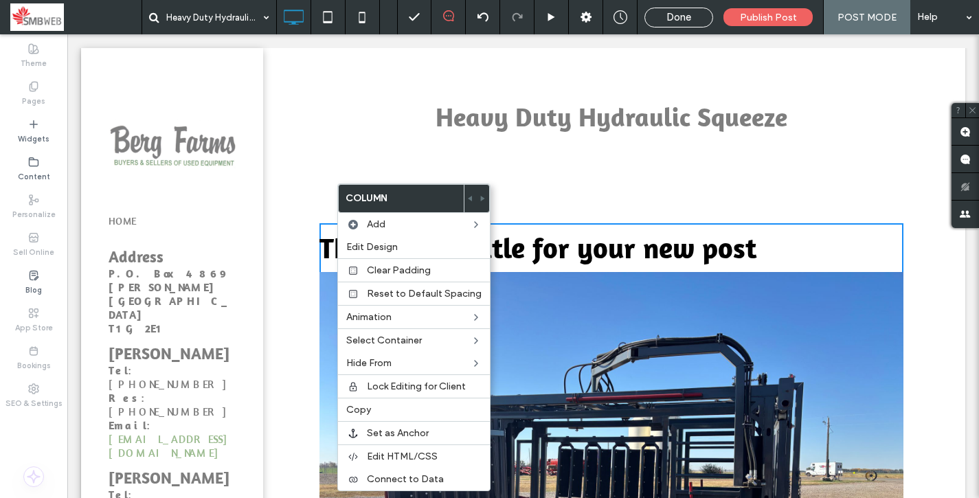
click at [523, 298] on img at bounding box center [611, 490] width 584 height 437
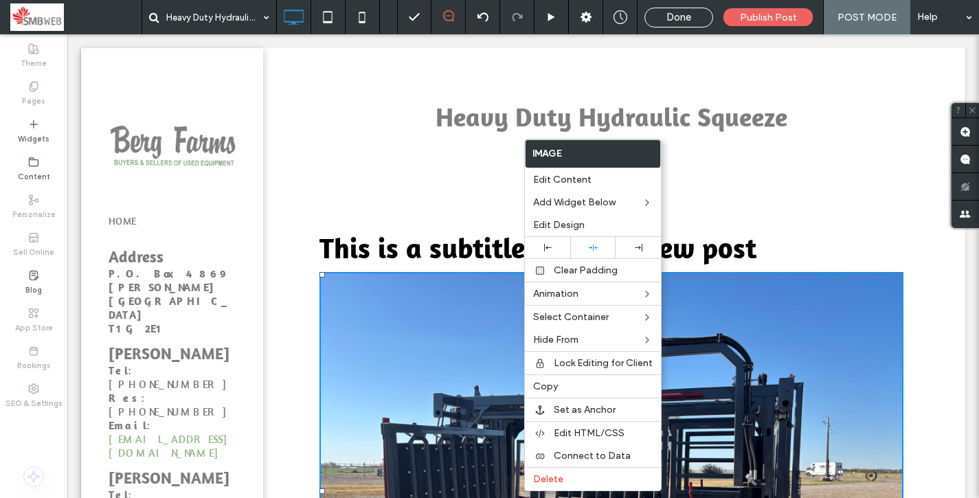
click at [406, 237] on span "This is a subtitle for your new post" at bounding box center [537, 247] width 437 height 35
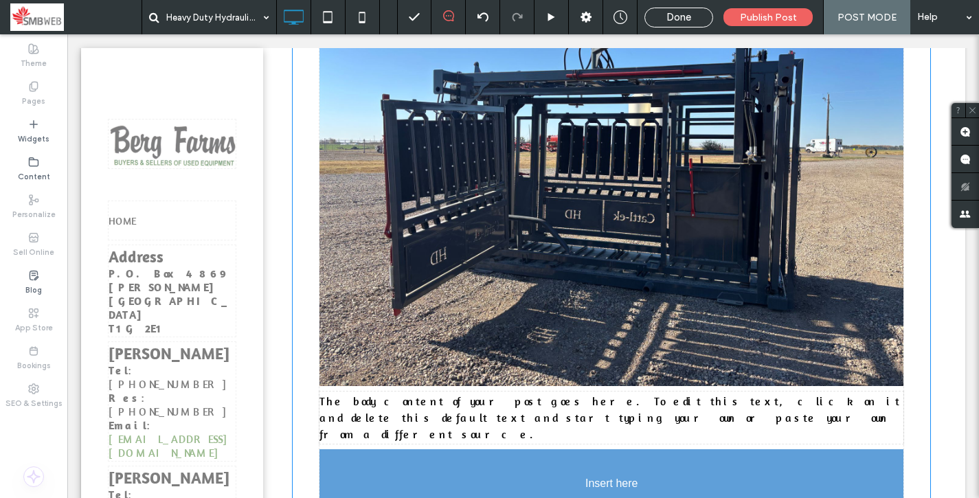
scroll to position [303, 0]
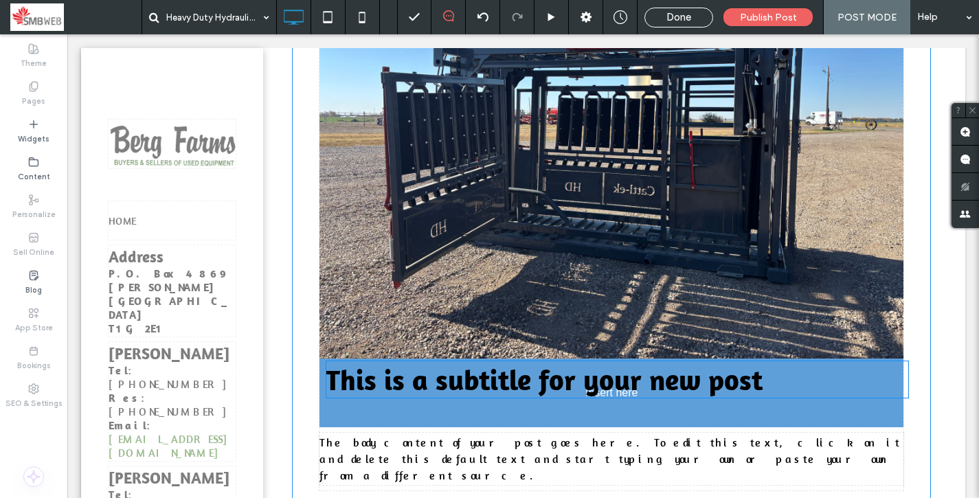
drag, startPoint x: 422, startPoint y: 235, endPoint x: 376, endPoint y: 367, distance: 139.4
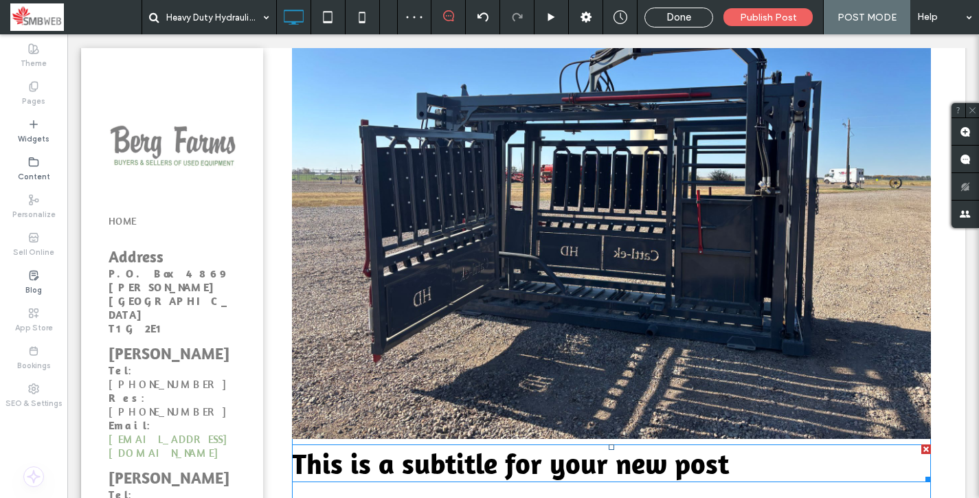
click at [442, 455] on span "This is a subtitle for your new post" at bounding box center [510, 463] width 437 height 35
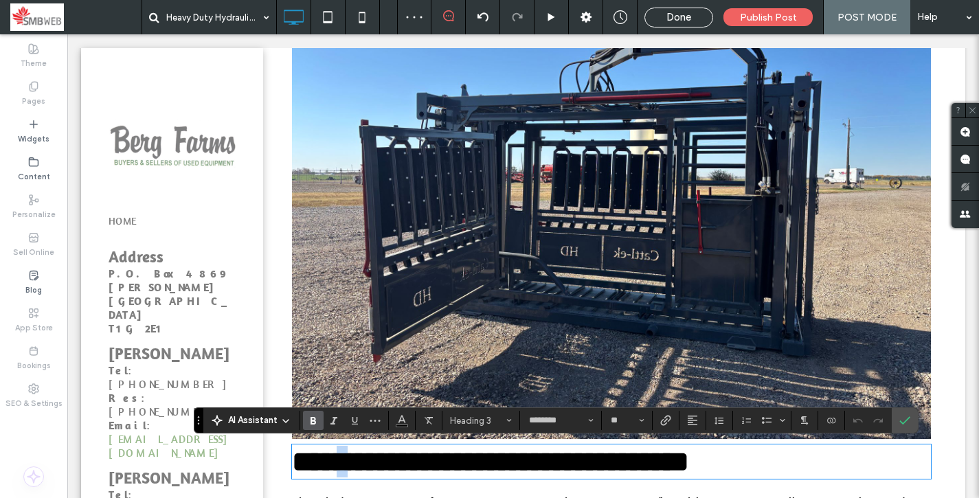
click at [442, 455] on span "**********" at bounding box center [490, 461] width 397 height 29
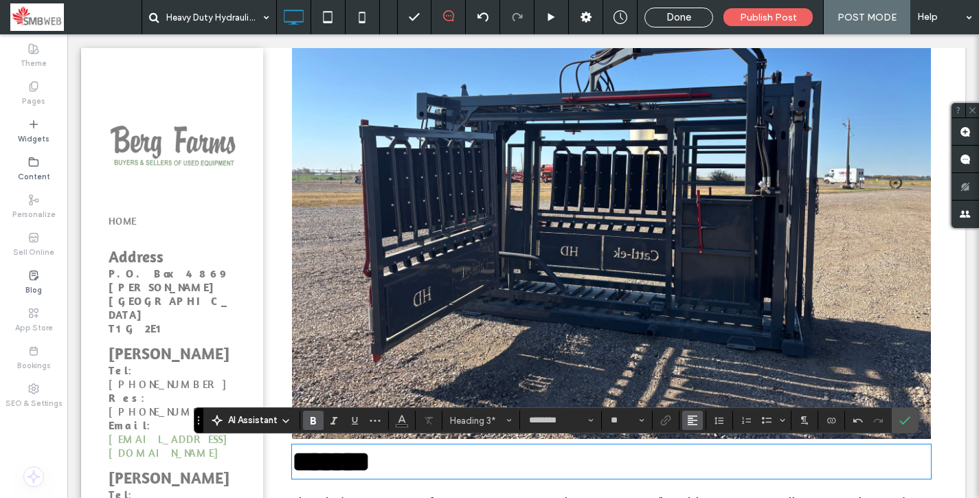
click at [694, 428] on span "Alignment" at bounding box center [692, 420] width 11 height 18
click at [706, 357] on use "ui.textEditor.alignment.center" at bounding box center [703, 359] width 10 height 10
click at [940, 225] on div "******* The body content of your post goes here. To edit this text, click on it…" at bounding box center [611, 264] width 707 height 707
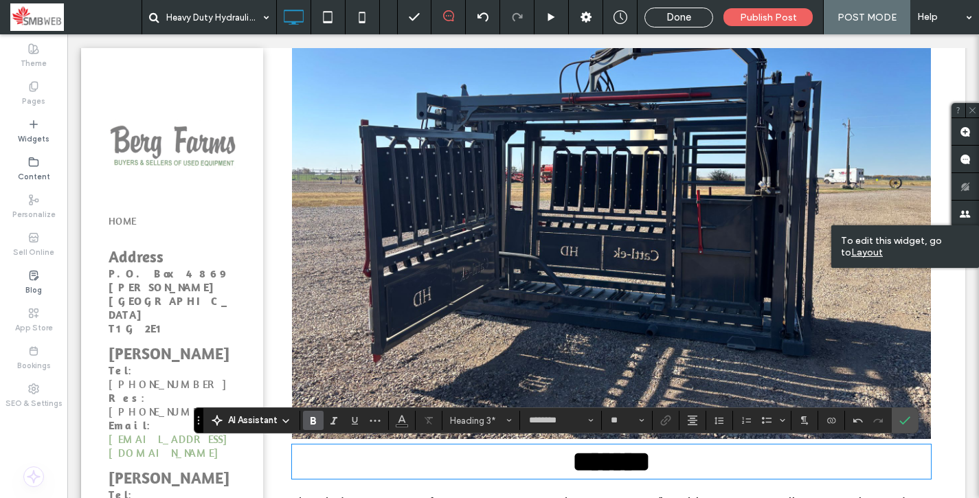
click at [944, 45] on body "Click To Paste Row HOME Address P.O. Box 4869 Taber, AB T1G 2E1 Willy Berg Tel …" at bounding box center [522, 375] width 911 height 1288
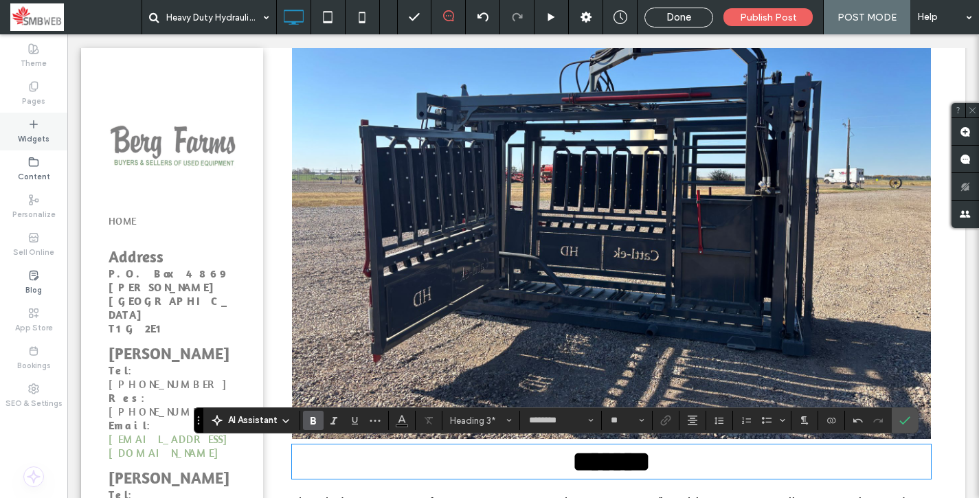
click at [38, 141] on label "Widgets" at bounding box center [34, 137] width 32 height 15
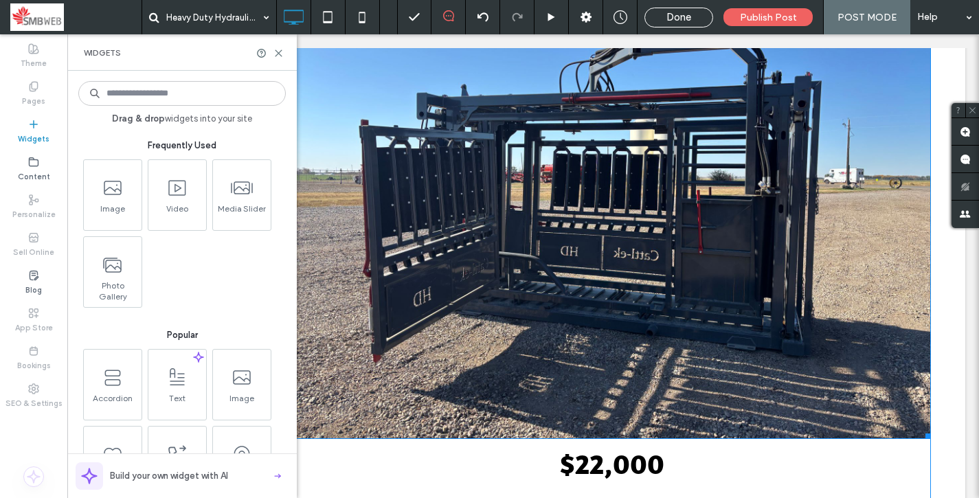
click at [606, 306] on img at bounding box center [611, 199] width 639 height 479
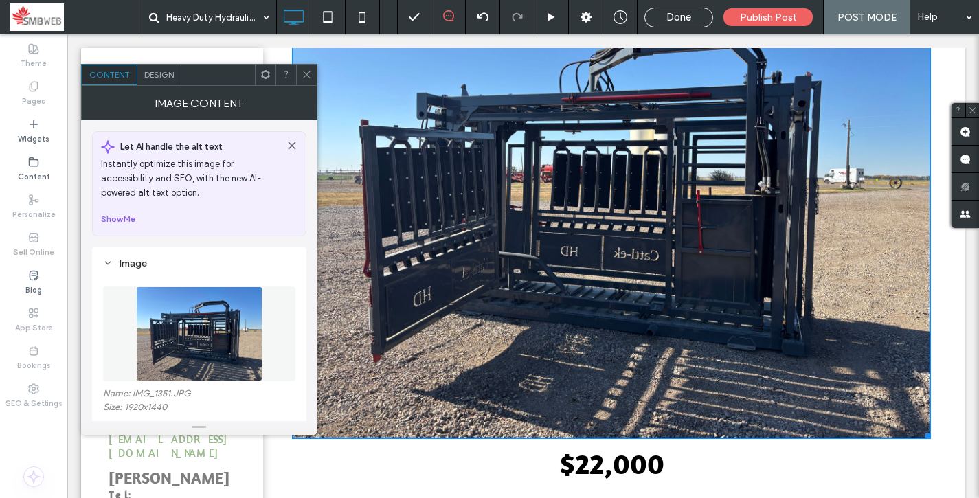
click at [523, 352] on img at bounding box center [611, 199] width 639 height 479
click at [306, 68] on span at bounding box center [307, 75] width 10 height 21
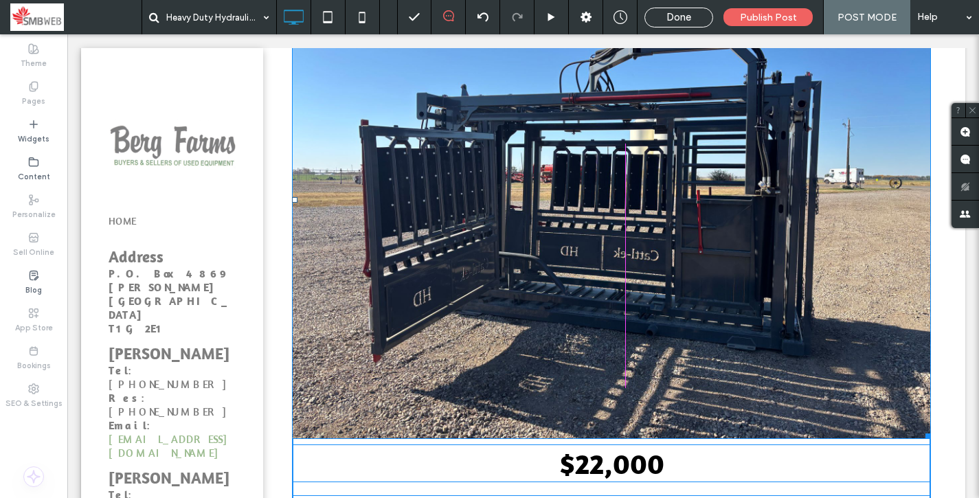
drag, startPoint x: 926, startPoint y: 435, endPoint x: 800, endPoint y: 297, distance: 186.7
click at [800, 297] on div "W:563.602 H:422 $22,000 The body content of your post goes here. To edit this t…" at bounding box center [611, 249] width 639 height 608
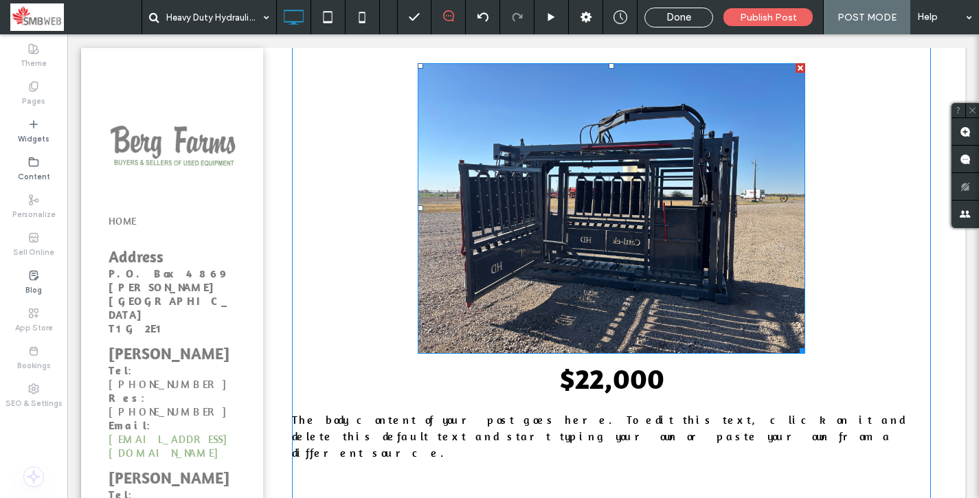
scroll to position [198, 0]
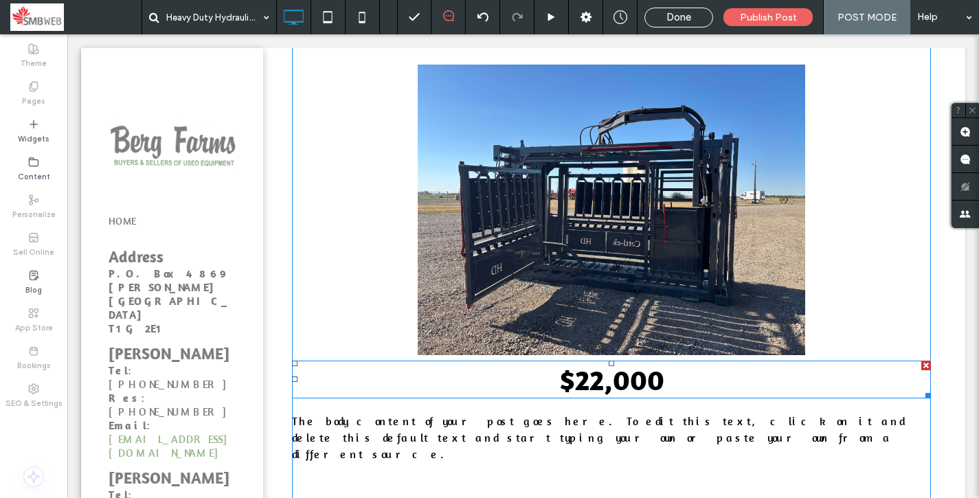
click at [629, 387] on span "$22,000" at bounding box center [611, 379] width 105 height 35
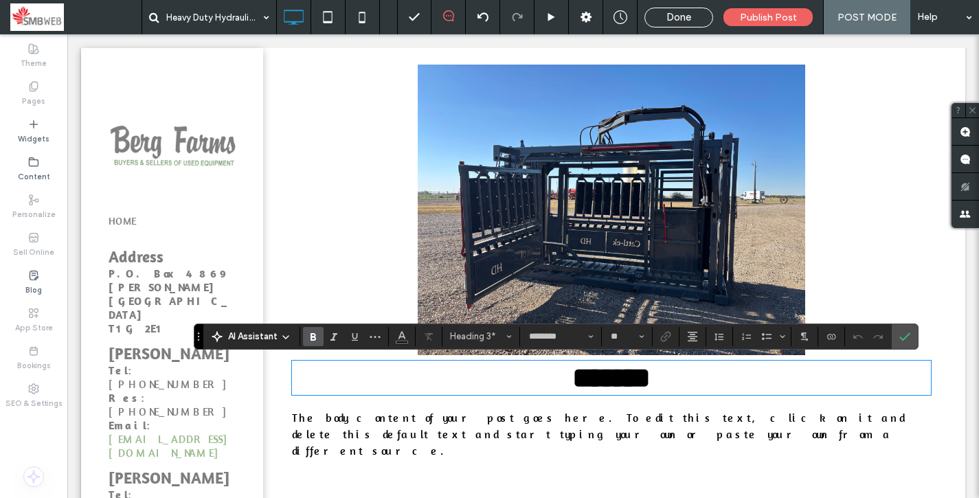
click at [629, 387] on span "*******" at bounding box center [611, 377] width 78 height 29
click at [616, 332] on input "**" at bounding box center [622, 336] width 27 height 11
click at [616, 332] on input "Size-input" at bounding box center [622, 336] width 27 height 11
type input "**"
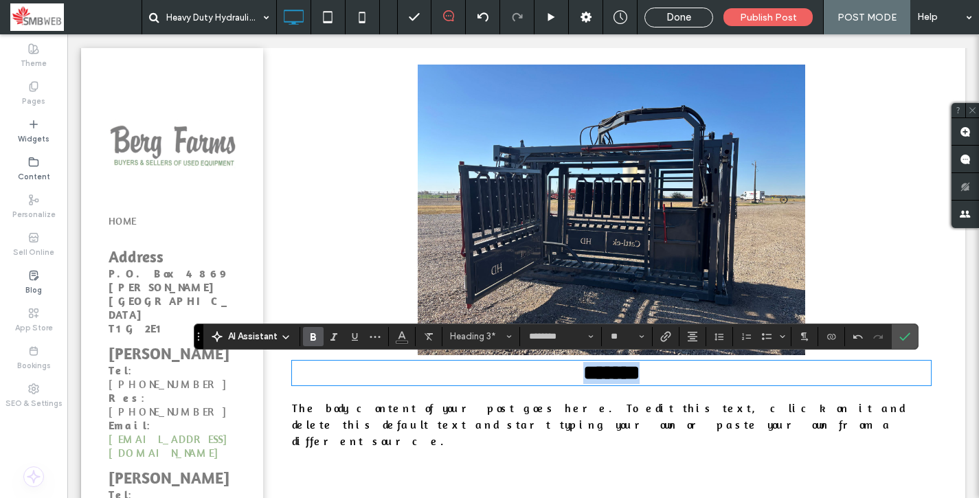
click at [608, 457] on div "******* The body content of your post goes here. To edit this text, click on it…" at bounding box center [611, 270] width 639 height 510
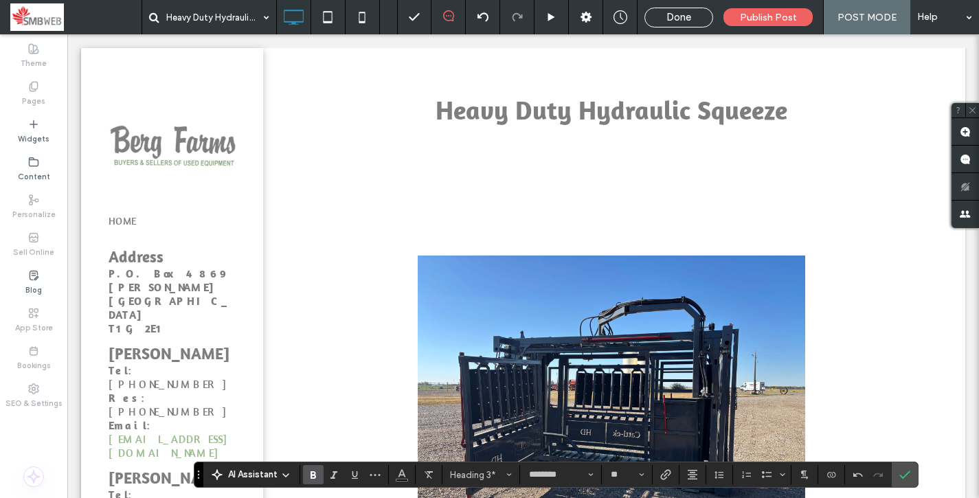
scroll to position [73, 0]
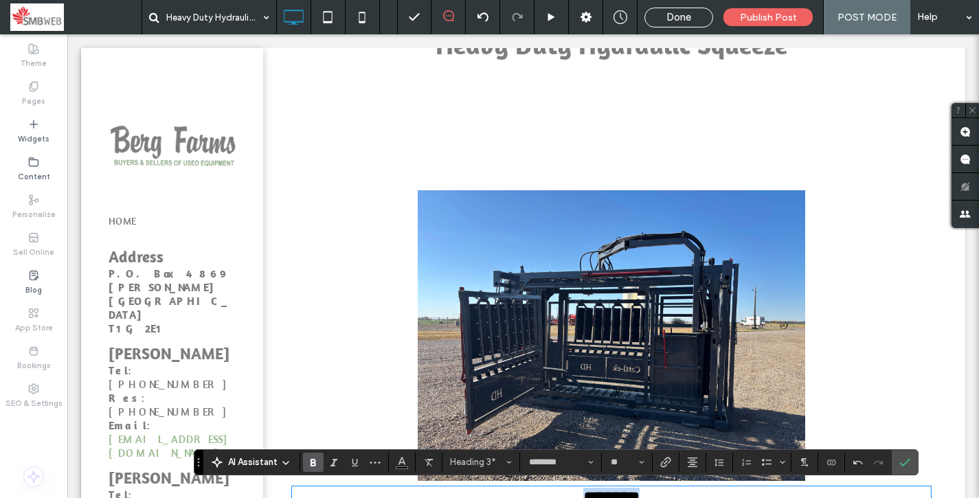
click at [645, 135] on div "******* The body content of your post goes here. To edit this text, click on it…" at bounding box center [611, 386] width 707 height 547
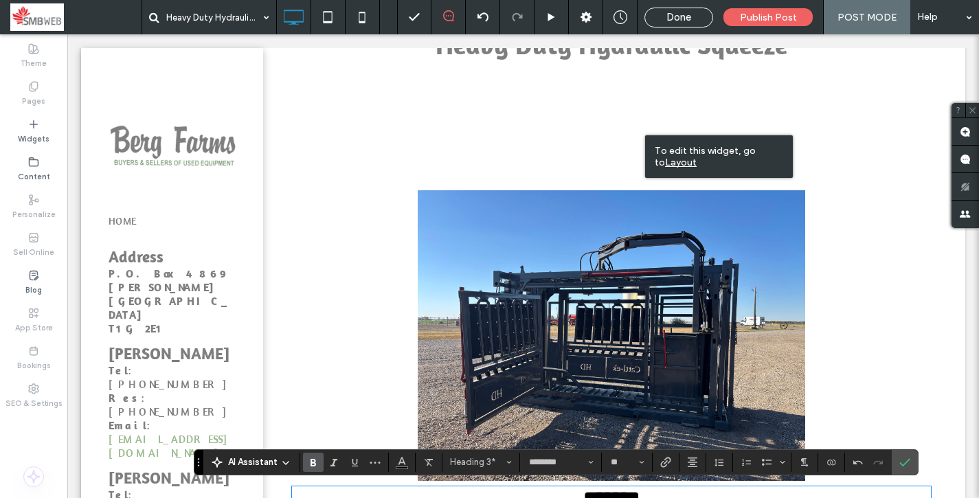
click at [604, 179] on div "******* The body content of your post goes here. To edit this text, click on it…" at bounding box center [611, 378] width 639 height 407
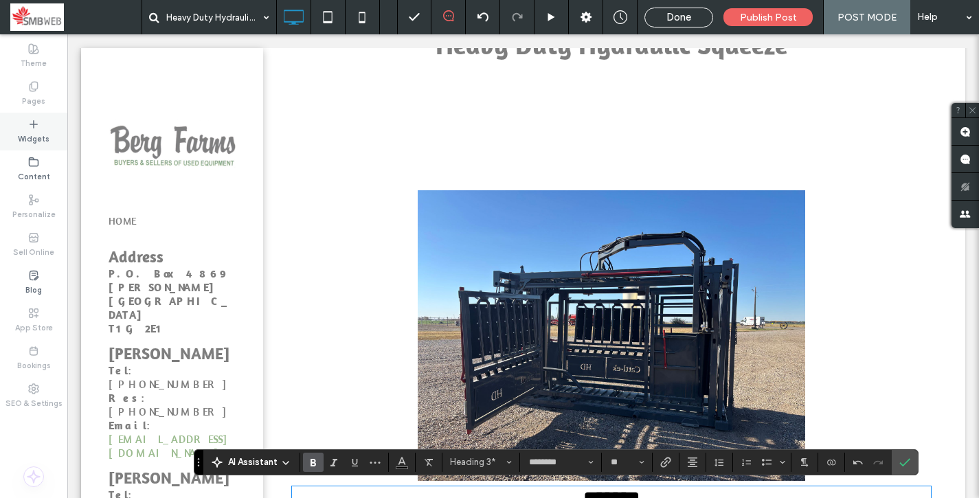
click at [45, 127] on div "Widgets" at bounding box center [33, 132] width 67 height 38
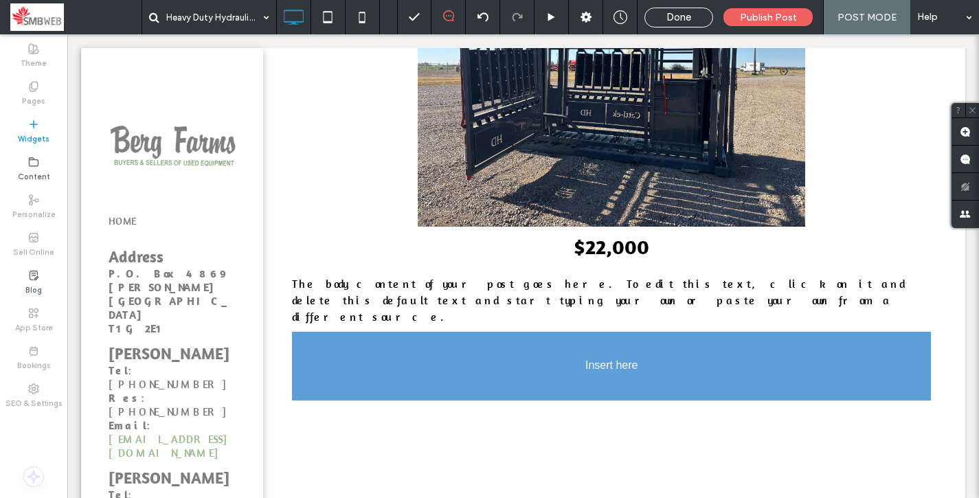
scroll to position [337, 0]
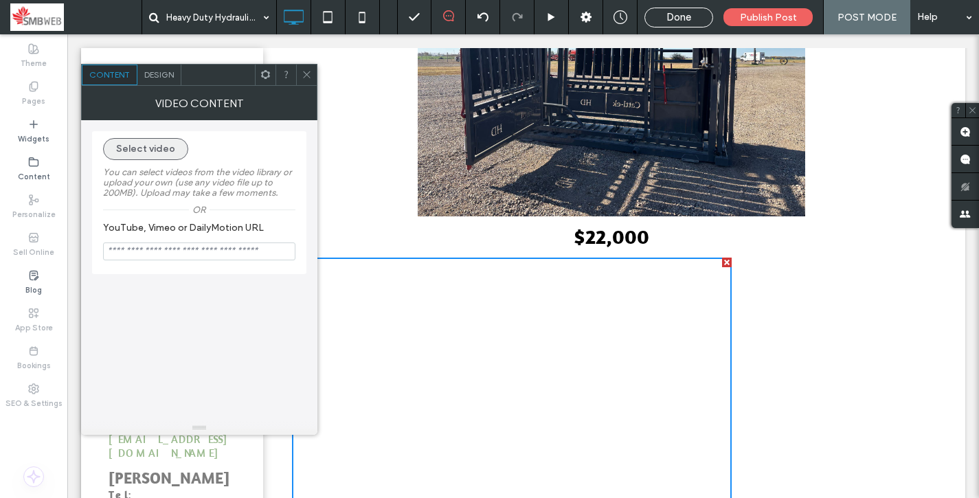
click at [162, 140] on button "Select video" at bounding box center [145, 149] width 85 height 22
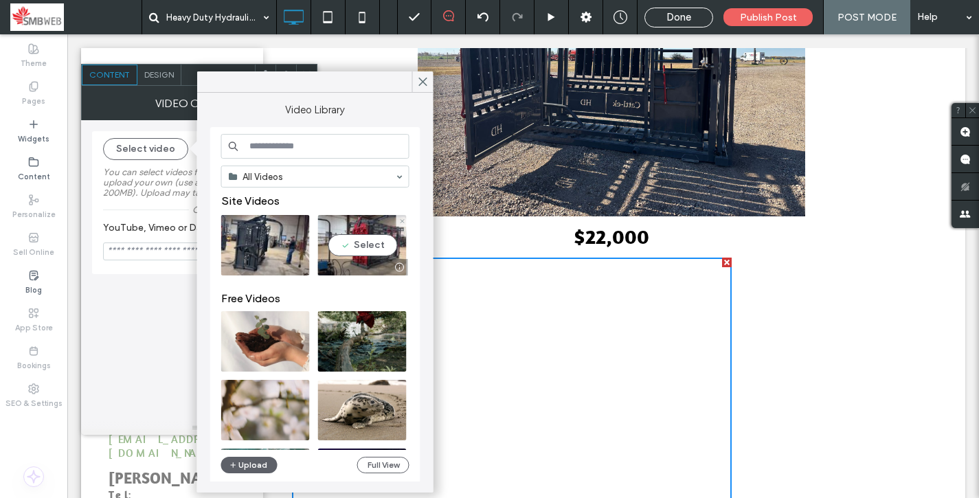
click at [355, 244] on video at bounding box center [362, 245] width 89 height 60
type input "**********"
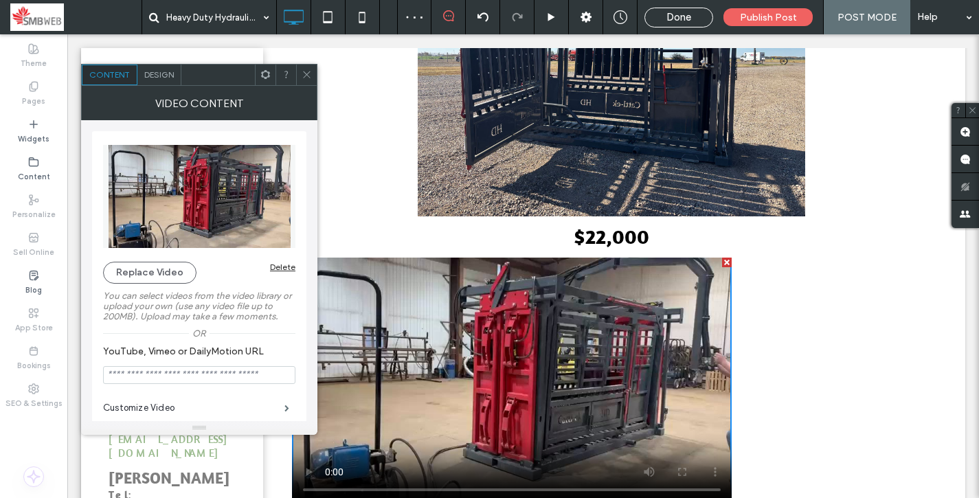
click at [731, 277] on div "$22,000 The body content of your post goes here. To edit this text, click on it…" at bounding box center [611, 243] width 639 height 665
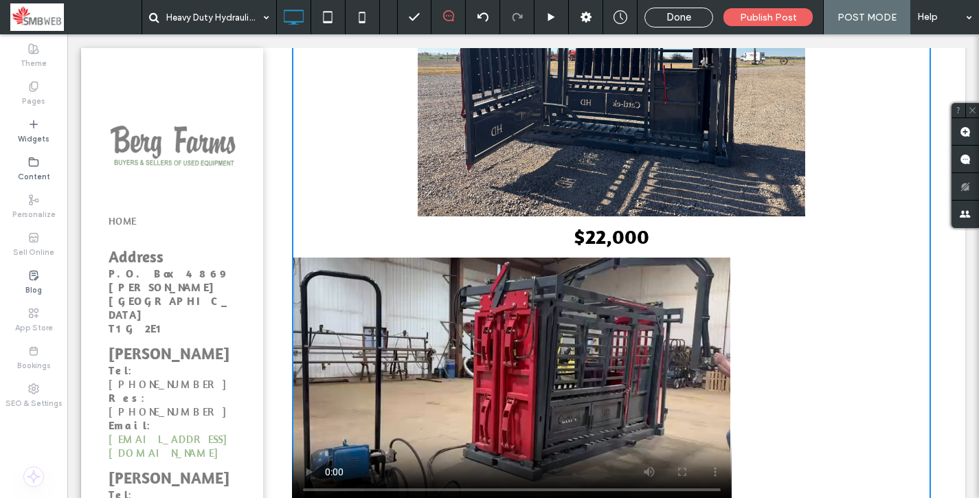
click at [783, 306] on div "$22,000 The body content of your post goes here. To edit this text, click on it…" at bounding box center [611, 243] width 639 height 665
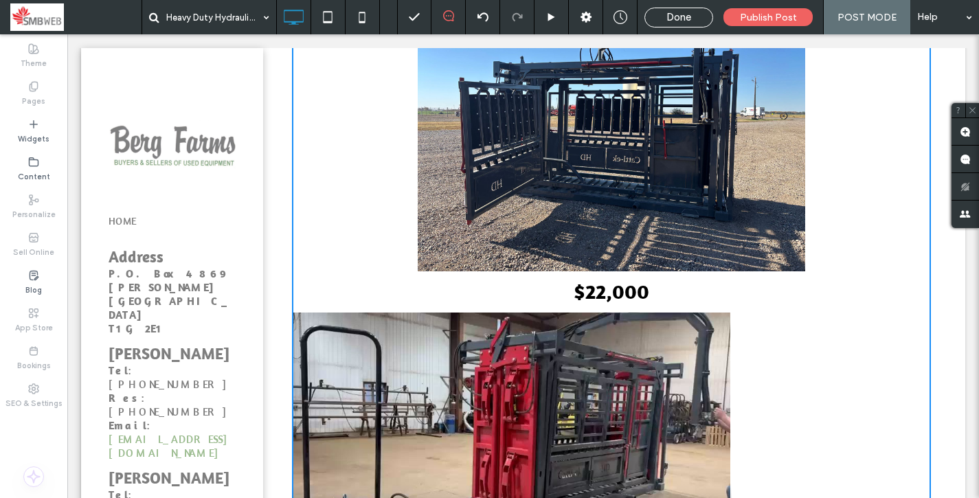
scroll to position [297, 0]
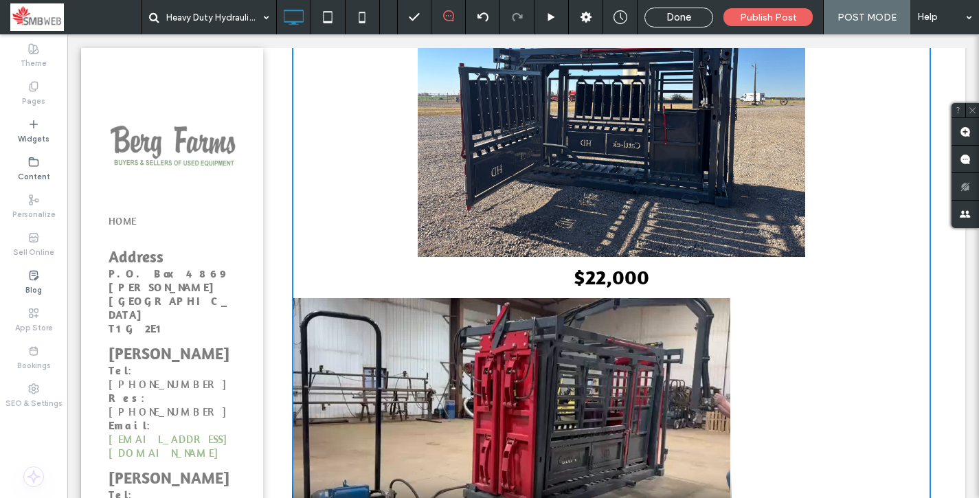
click at [622, 269] on span "$22,000" at bounding box center [611, 277] width 76 height 26
type input "********"
type input "**"
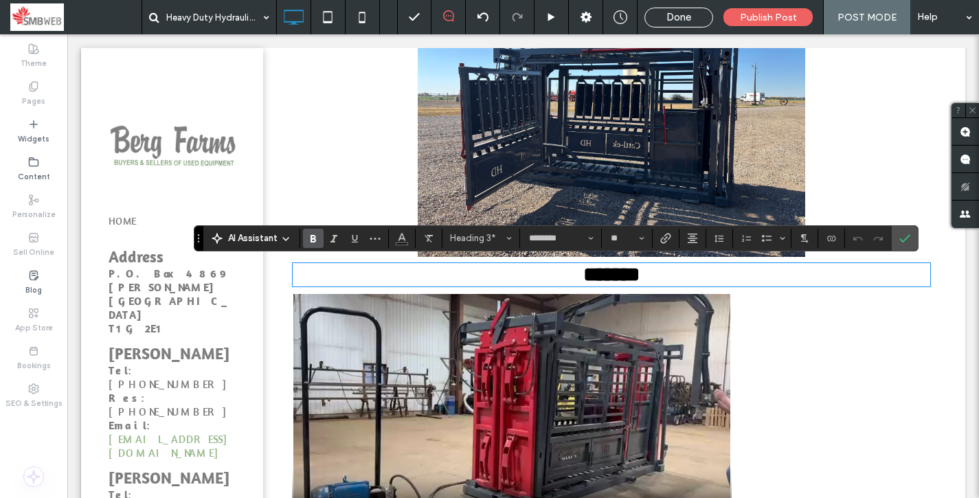
click at [828, 272] on h3 "*******" at bounding box center [611, 275] width 639 height 22
click at [848, 260] on div "******* The body content of your post goes here. To edit this text, click on it…" at bounding box center [611, 281] width 639 height 661
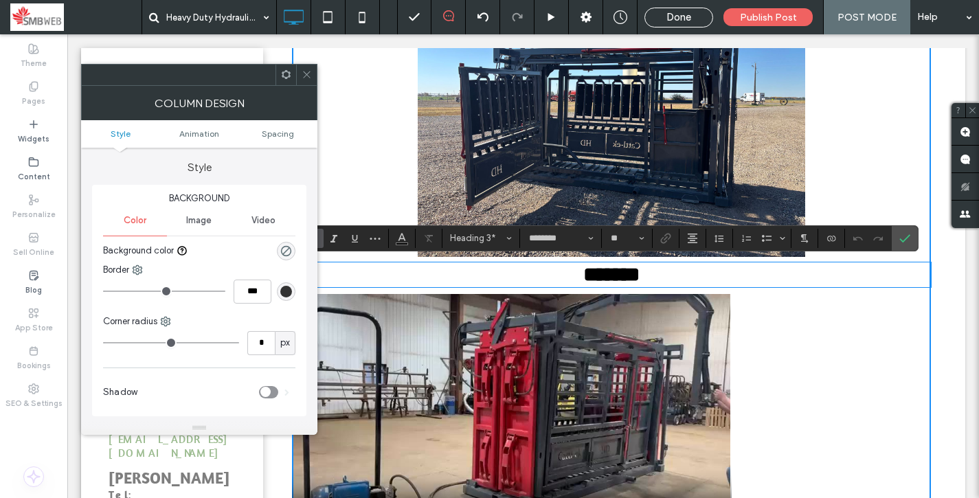
click at [309, 76] on icon at bounding box center [307, 74] width 10 height 10
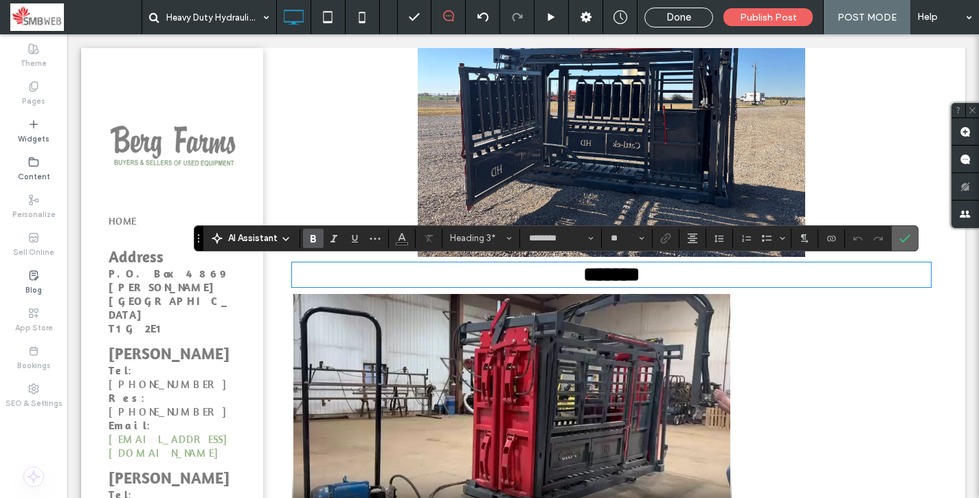
click at [909, 242] on icon "Confirm" at bounding box center [904, 238] width 11 height 11
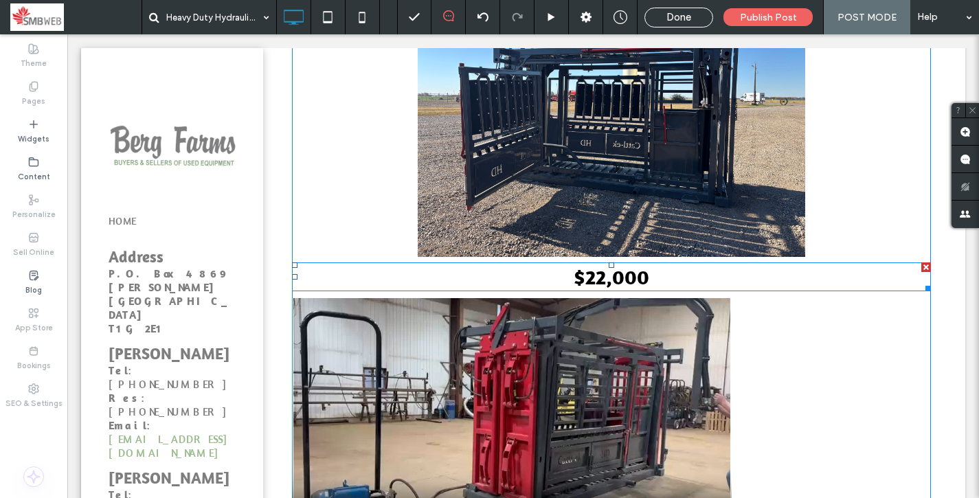
click at [923, 266] on div at bounding box center [926, 267] width 10 height 10
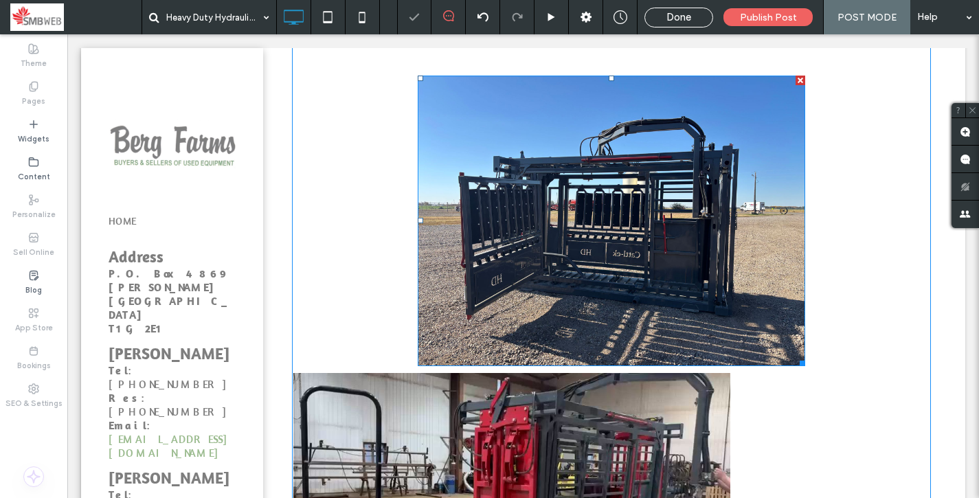
scroll to position [188, 0]
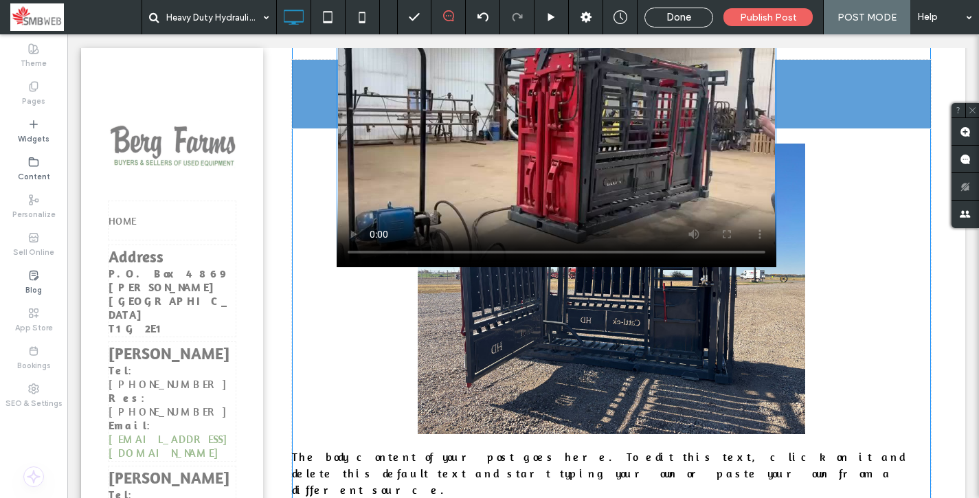
drag, startPoint x: 590, startPoint y: 456, endPoint x: 635, endPoint y: 106, distance: 352.5
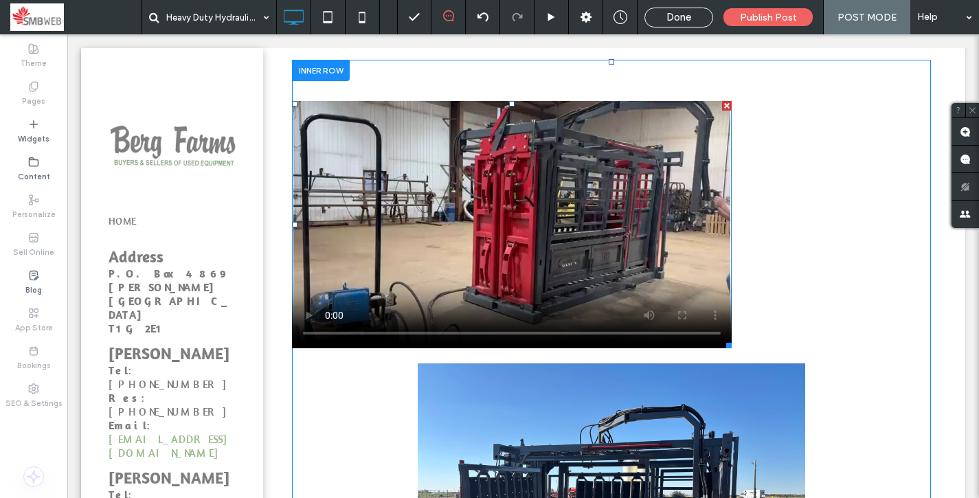
scroll to position [148, 0]
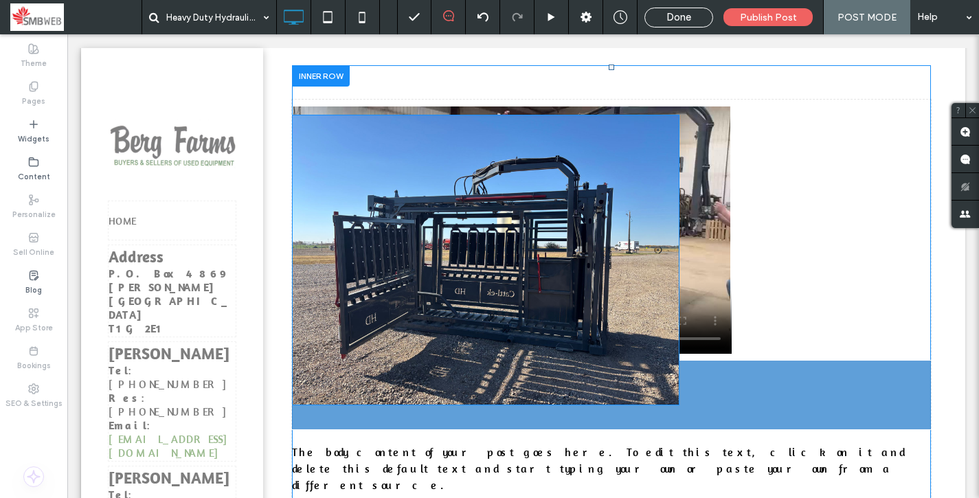
drag, startPoint x: 539, startPoint y: 426, endPoint x: 579, endPoint y: 407, distance: 44.2
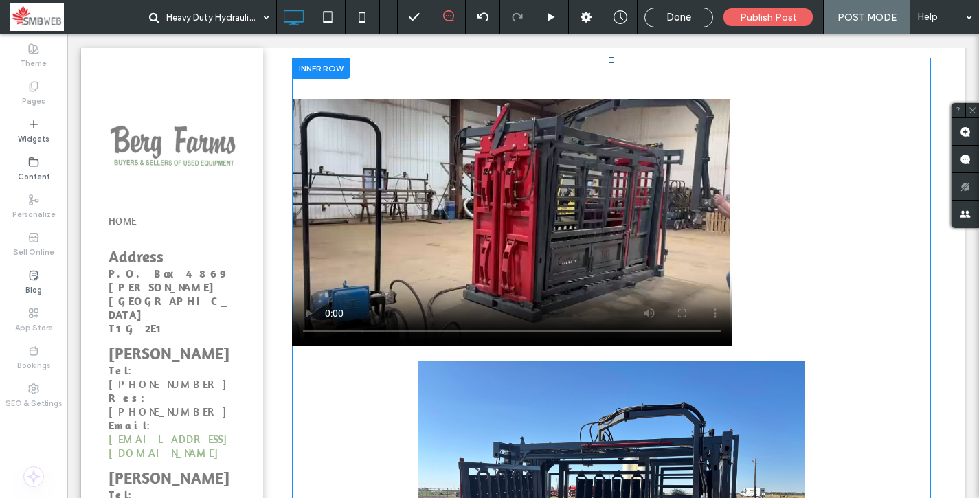
scroll to position [155, 0]
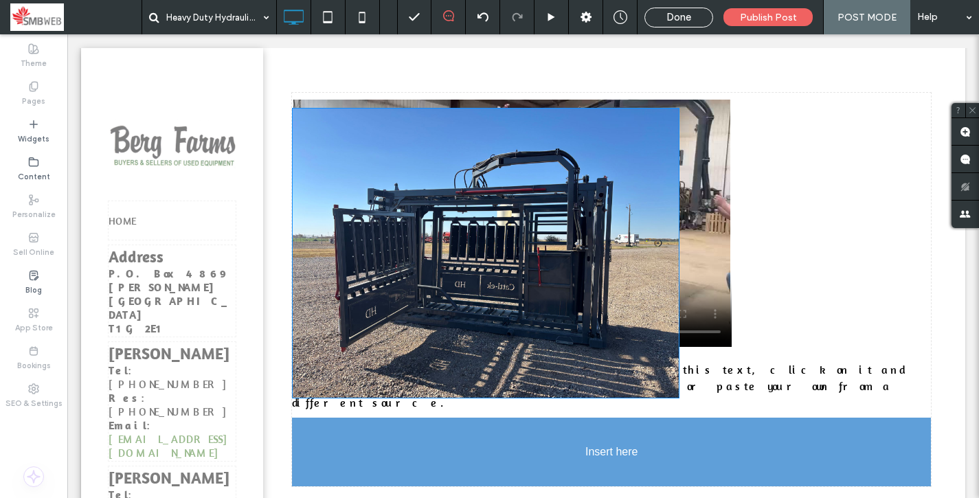
drag, startPoint x: 538, startPoint y: 453, endPoint x: 538, endPoint y: 440, distance: 13.1
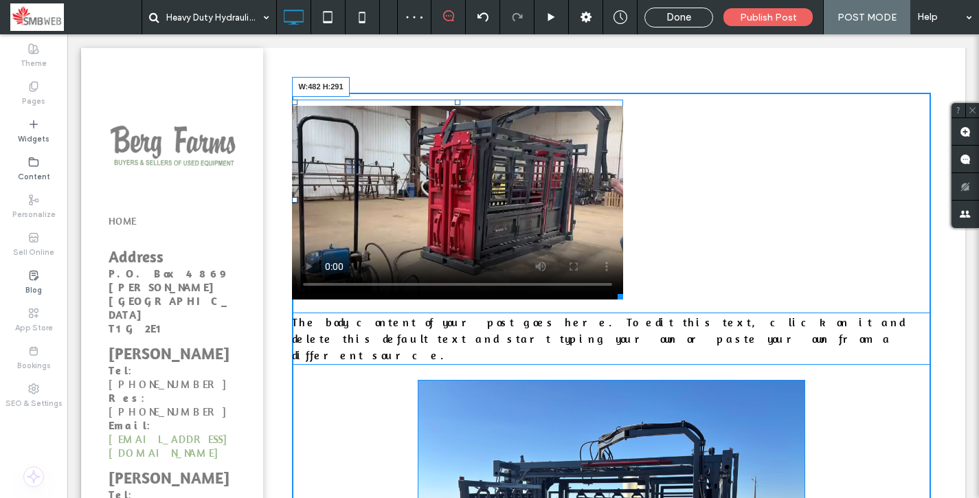
drag, startPoint x: 728, startPoint y: 344, endPoint x: 619, endPoint y: 297, distance: 118.4
click at [619, 297] on div at bounding box center [618, 294] width 10 height 10
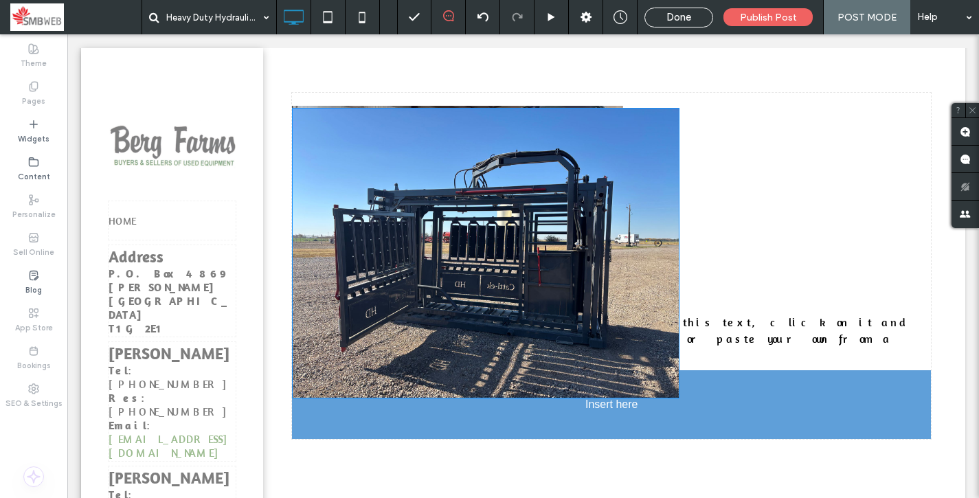
drag, startPoint x: 633, startPoint y: 492, endPoint x: 510, endPoint y: 395, distance: 157.5
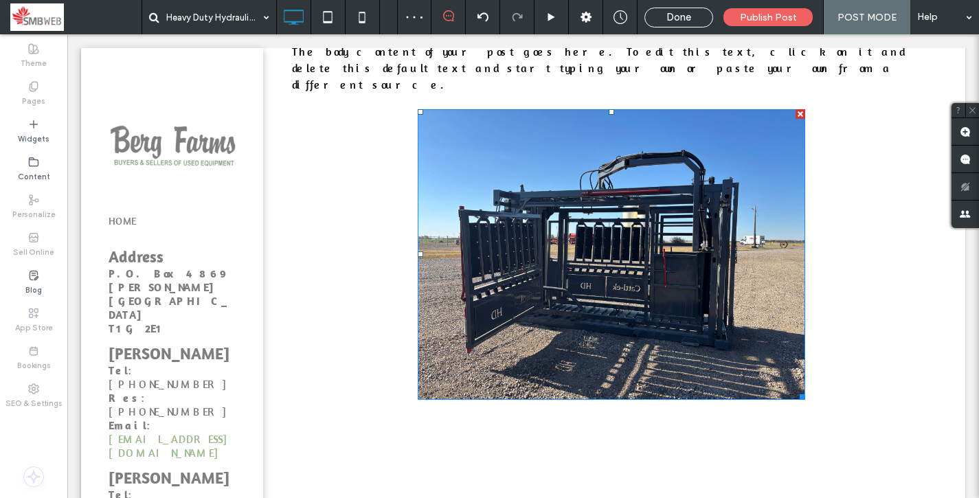
scroll to position [433, 0]
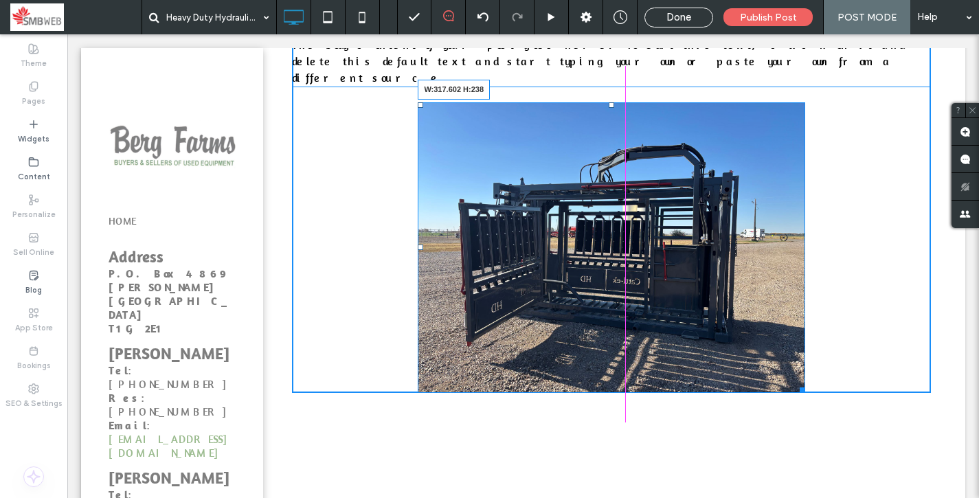
drag, startPoint x: 802, startPoint y: 372, endPoint x: 718, endPoint y: 299, distance: 111.4
click at [718, 299] on div "The body content of your post goes here. To edit this text, click on it and del…" at bounding box center [611, 121] width 639 height 681
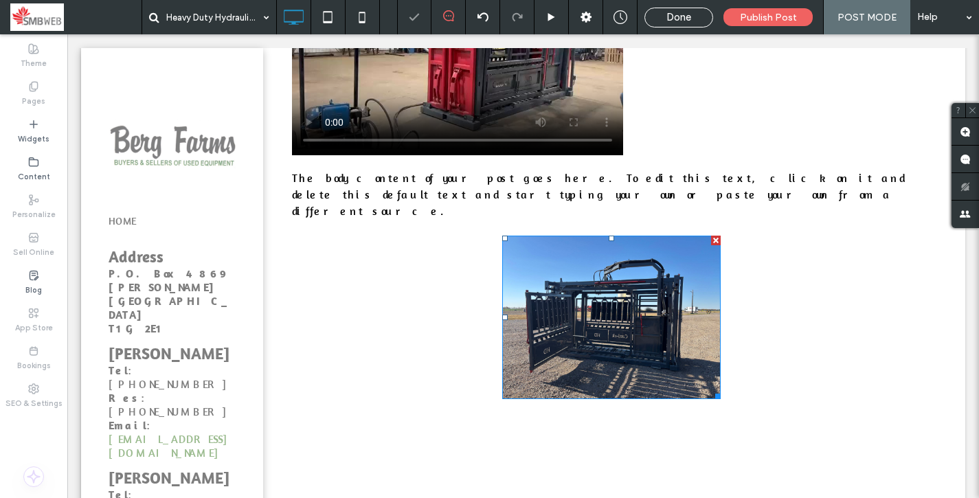
scroll to position [297, 0]
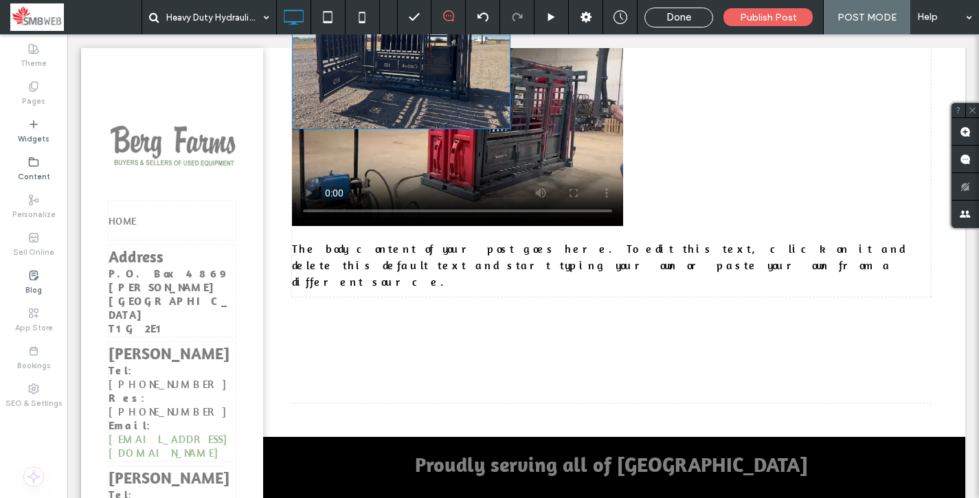
drag, startPoint x: 635, startPoint y: 311, endPoint x: 797, endPoint y: 115, distance: 254.2
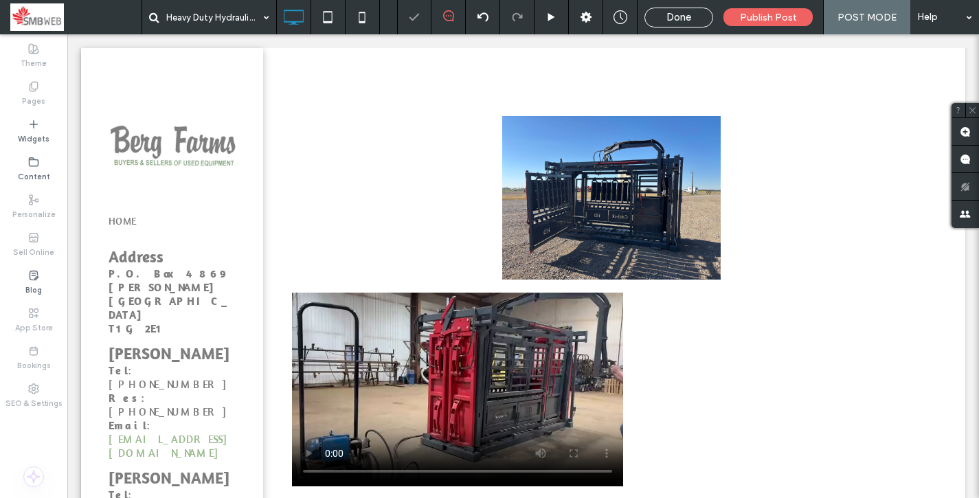
scroll to position [140, 0]
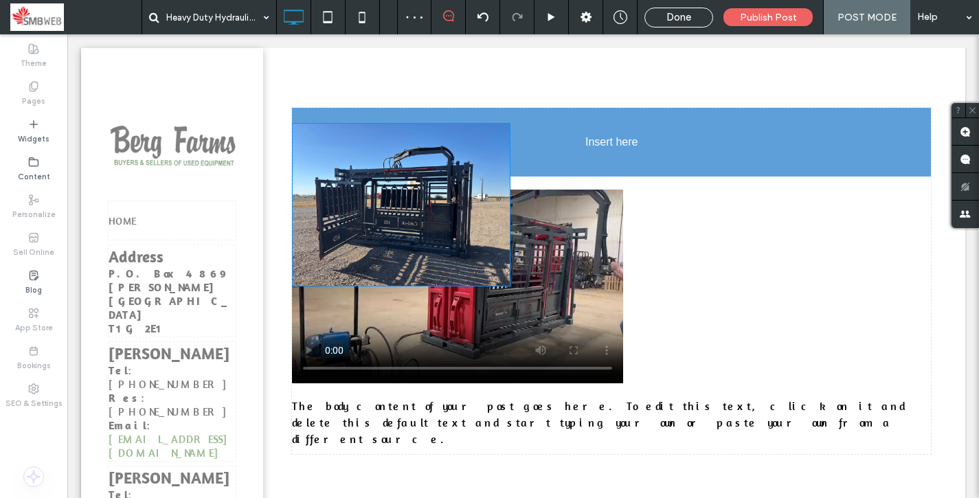
drag, startPoint x: 635, startPoint y: 206, endPoint x: 801, endPoint y: 275, distance: 179.8
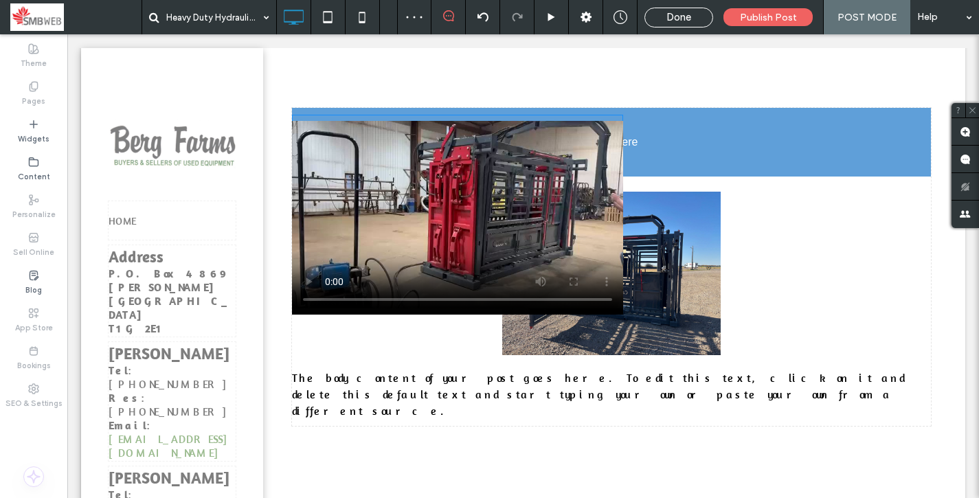
drag, startPoint x: 568, startPoint y: 403, endPoint x: 633, endPoint y: 210, distance: 203.5
drag, startPoint x: 546, startPoint y: 352, endPoint x: 730, endPoint y: 156, distance: 269.2
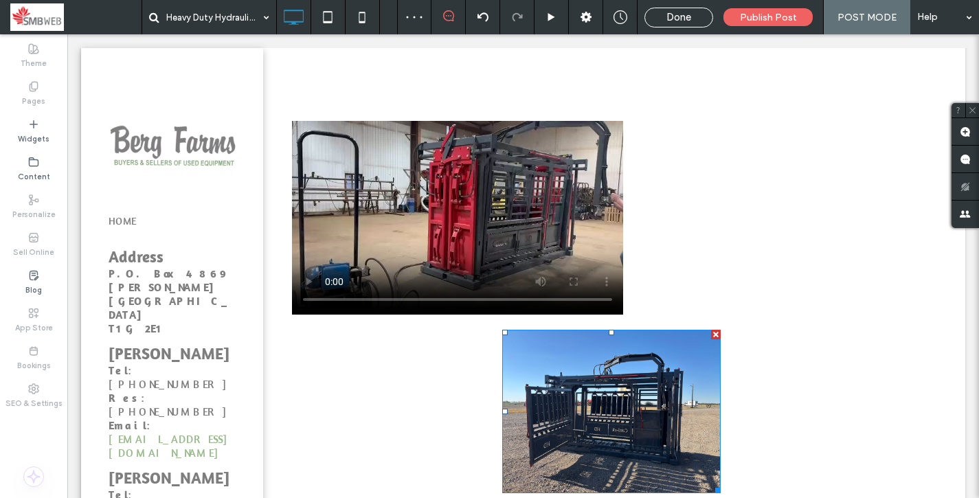
click at [622, 401] on img at bounding box center [611, 411] width 218 height 163
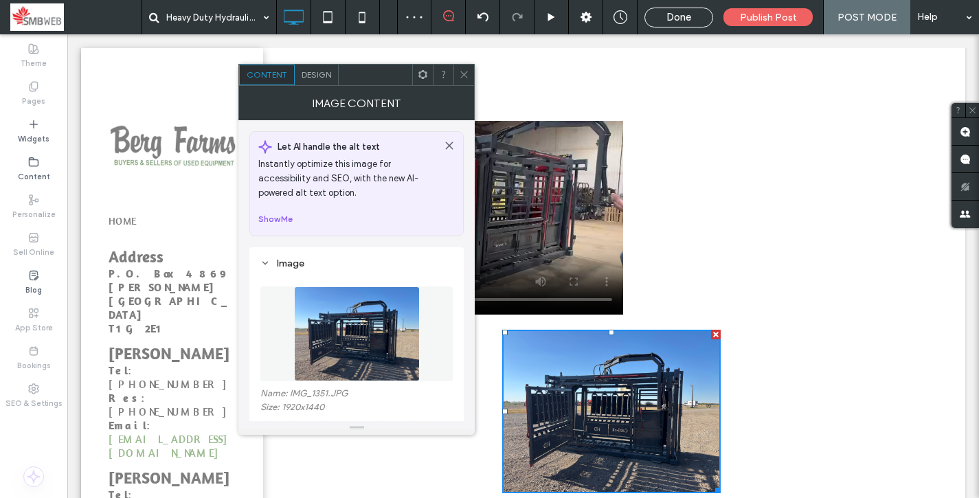
click at [713, 333] on div at bounding box center [716, 335] width 10 height 10
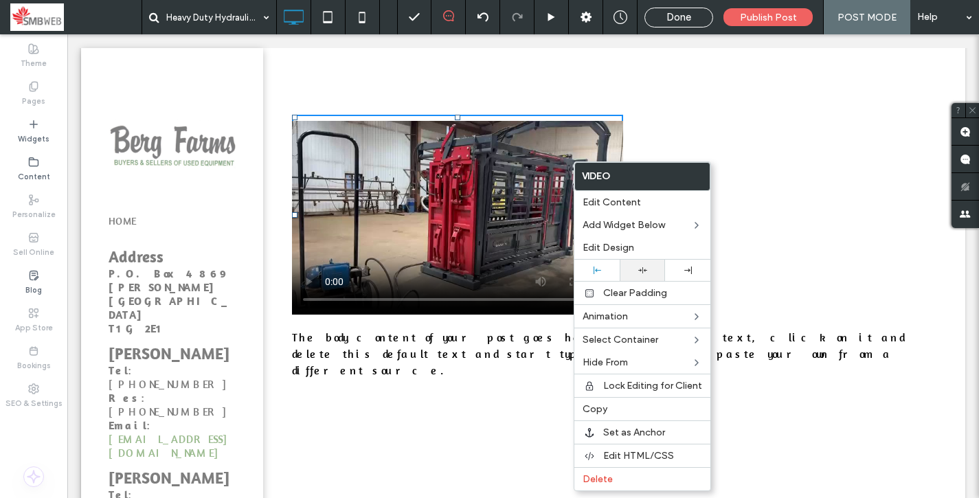
click at [634, 266] on div at bounding box center [642, 270] width 32 height 9
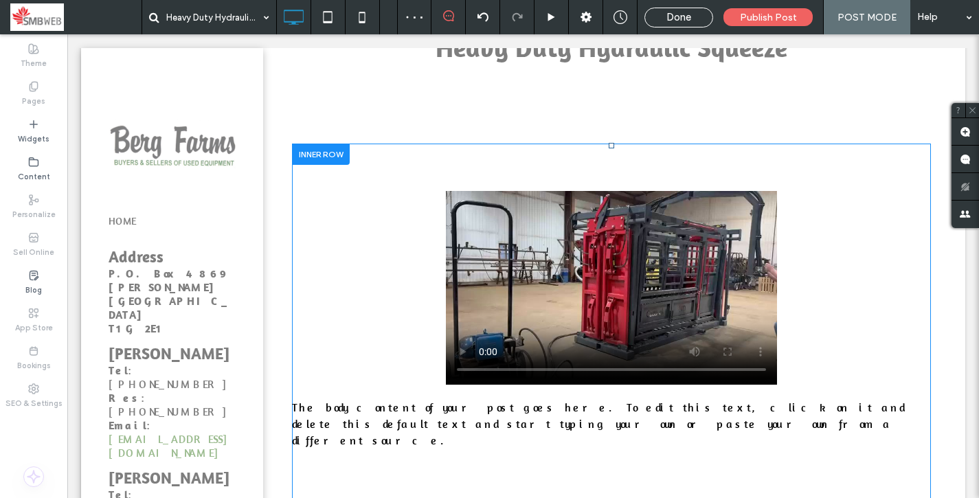
scroll to position [73, 0]
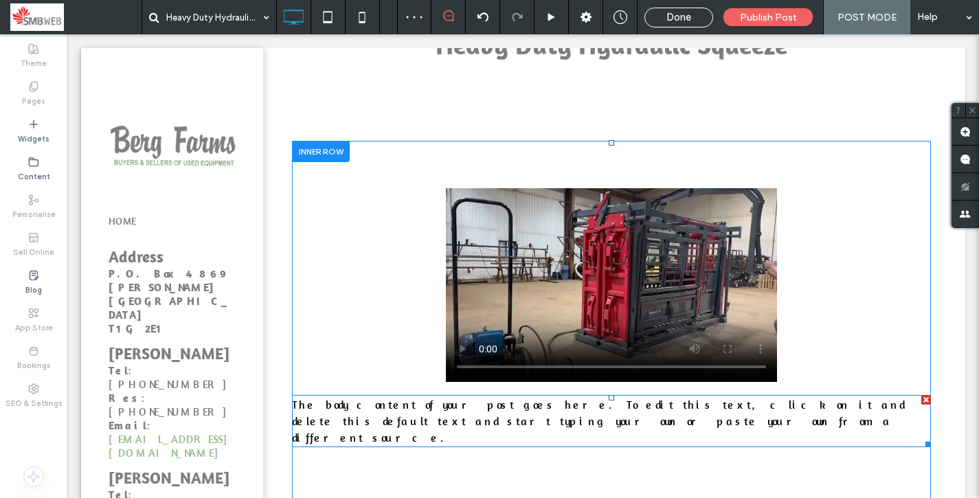
click at [760, 401] on span "The body content of your post goes here. To edit this text, click on it and del…" at bounding box center [598, 421] width 612 height 47
type input "********"
type input "**"
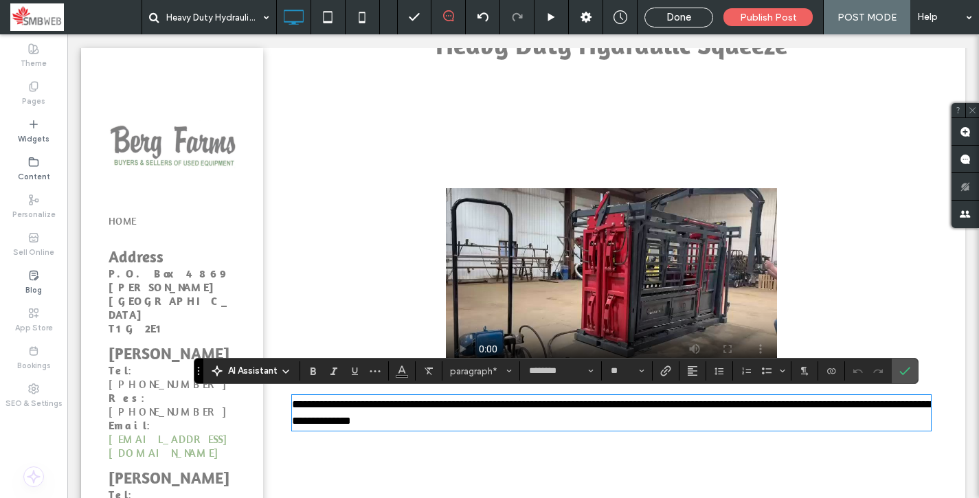
click at [817, 468] on div "**********" at bounding box center [611, 323] width 639 height 364
click at [946, 381] on div "**********" at bounding box center [611, 323] width 707 height 364
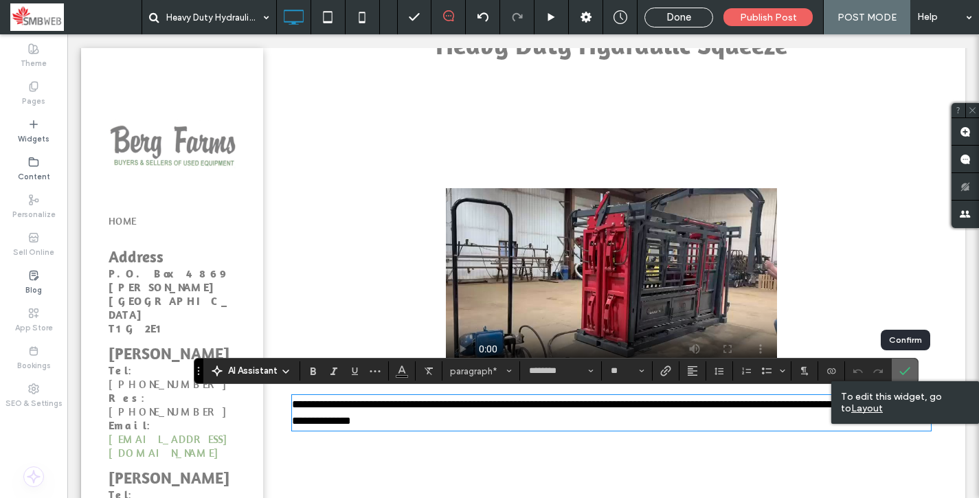
click at [905, 367] on icon "Confirm" at bounding box center [904, 370] width 11 height 11
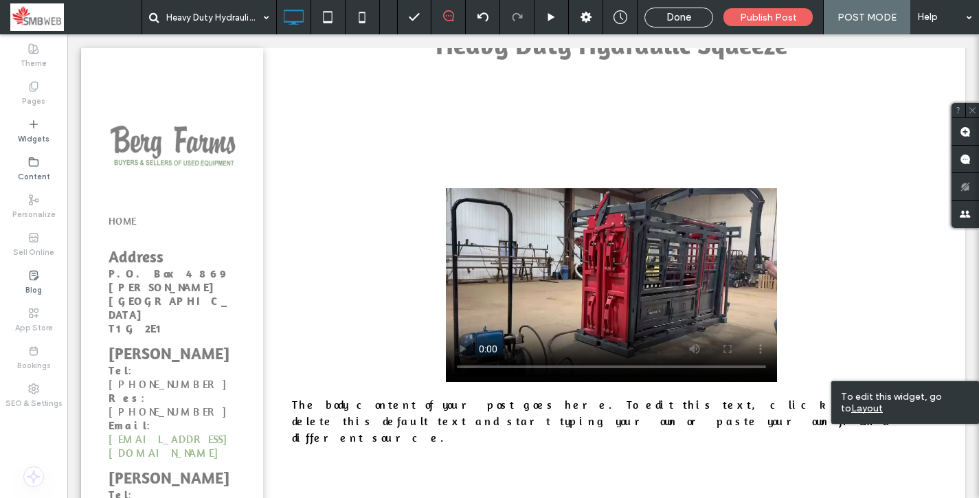
click at [864, 433] on div "The body content of your post goes here. To edit this text, click on it and del…" at bounding box center [611, 313] width 639 height 277
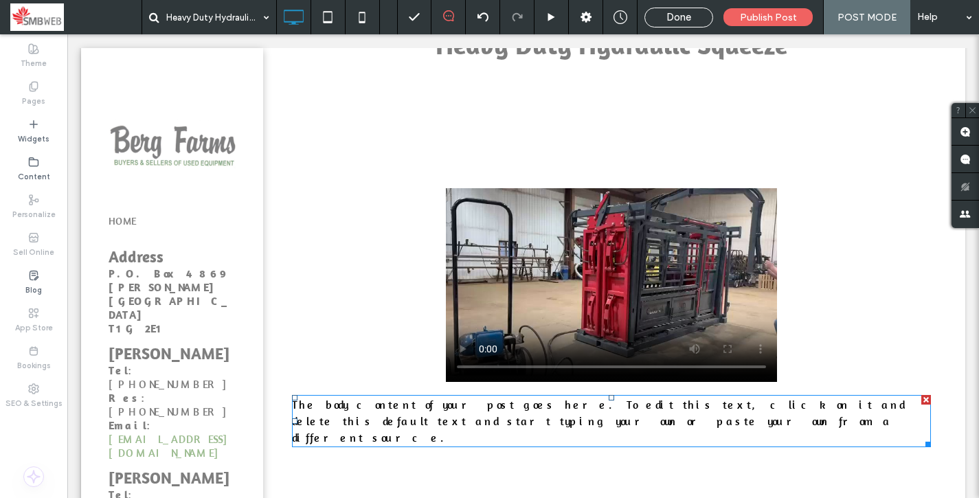
click at [926, 398] on div at bounding box center [926, 400] width 10 height 10
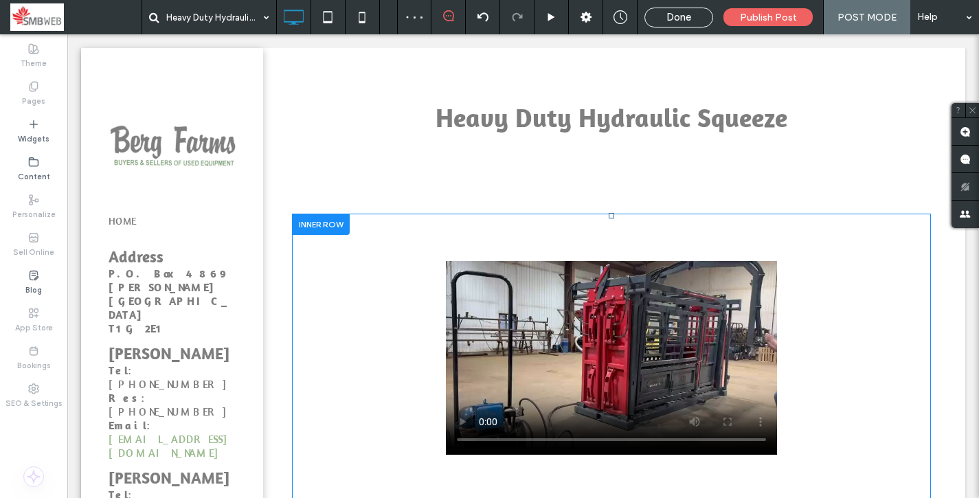
scroll to position [3, 0]
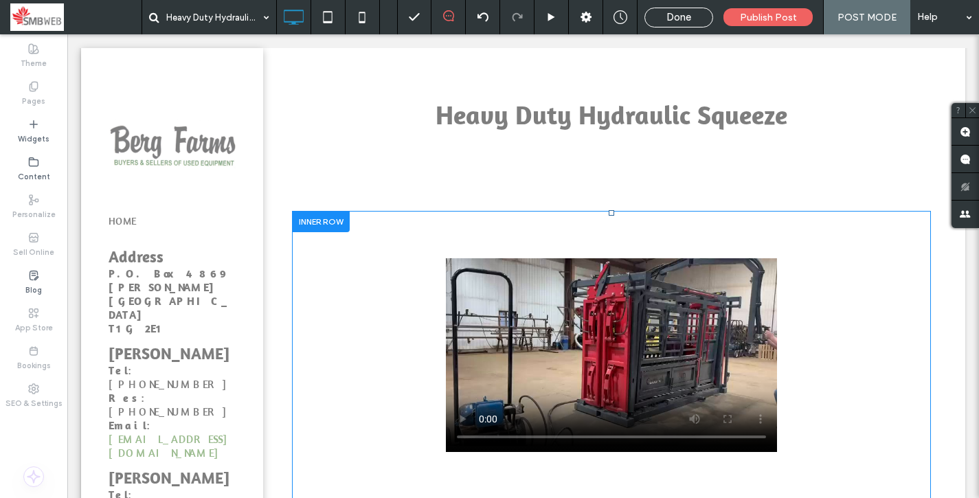
click at [341, 225] on div at bounding box center [321, 221] width 58 height 21
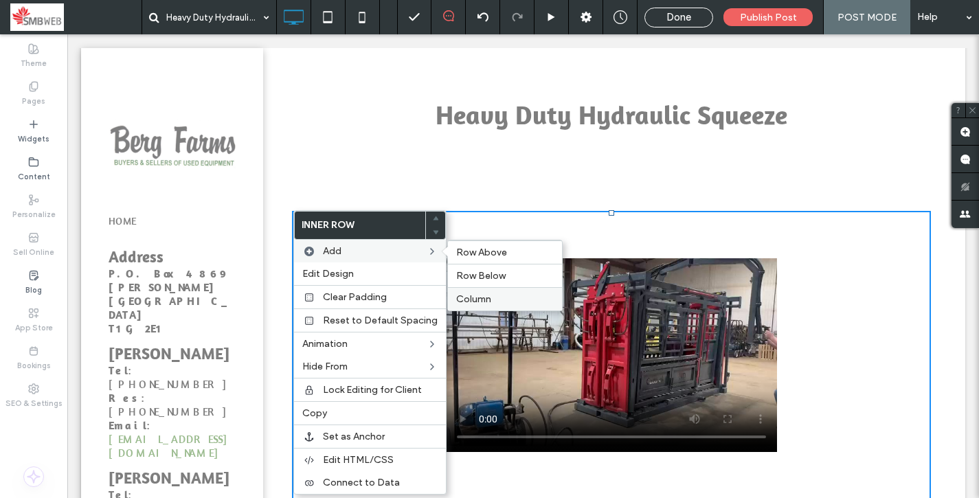
click at [506, 294] on label "Column" at bounding box center [505, 299] width 98 height 12
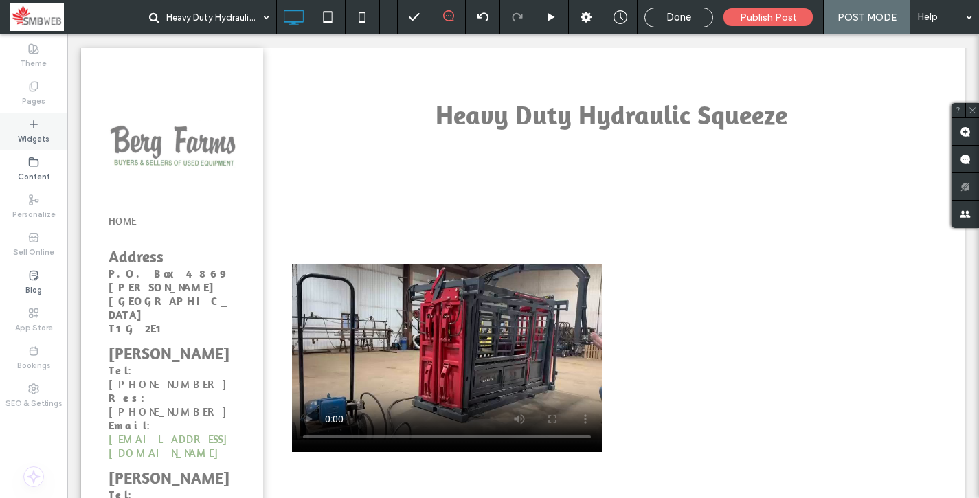
click at [34, 128] on icon at bounding box center [33, 124] width 11 height 11
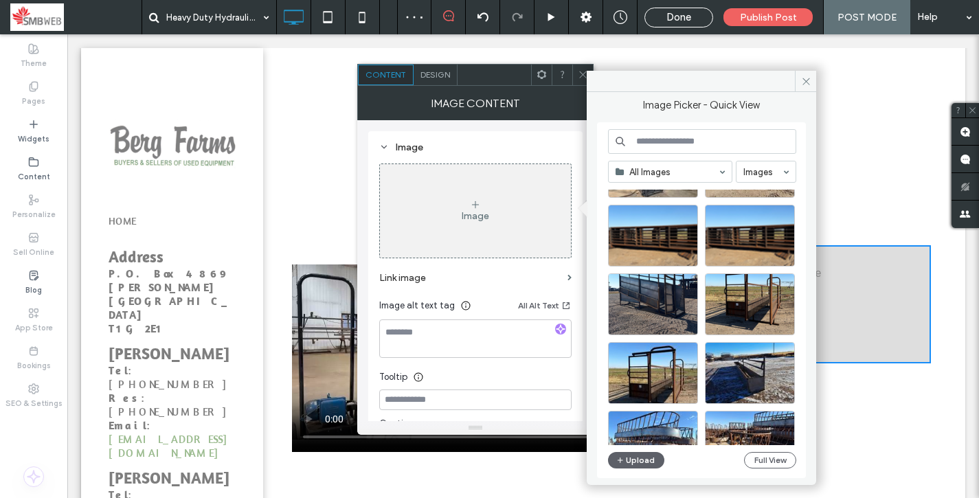
scroll to position [234, 0]
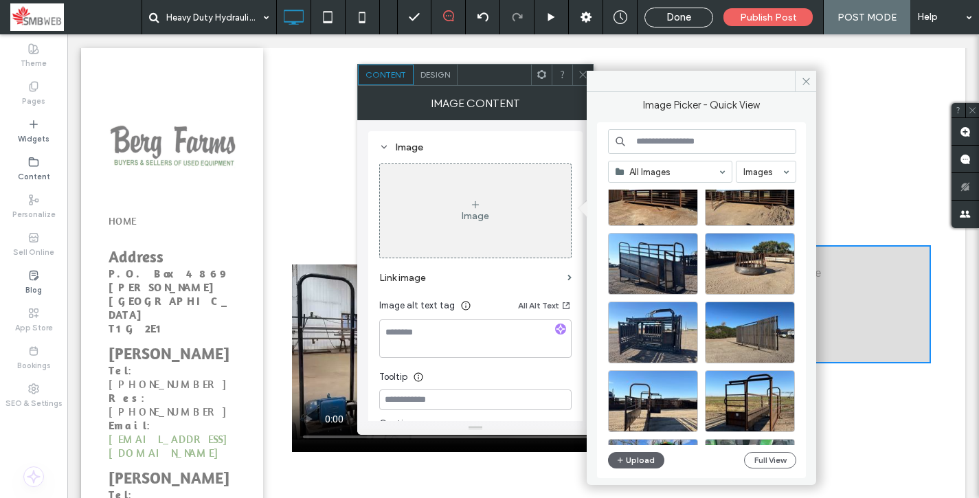
scroll to position [663, 0]
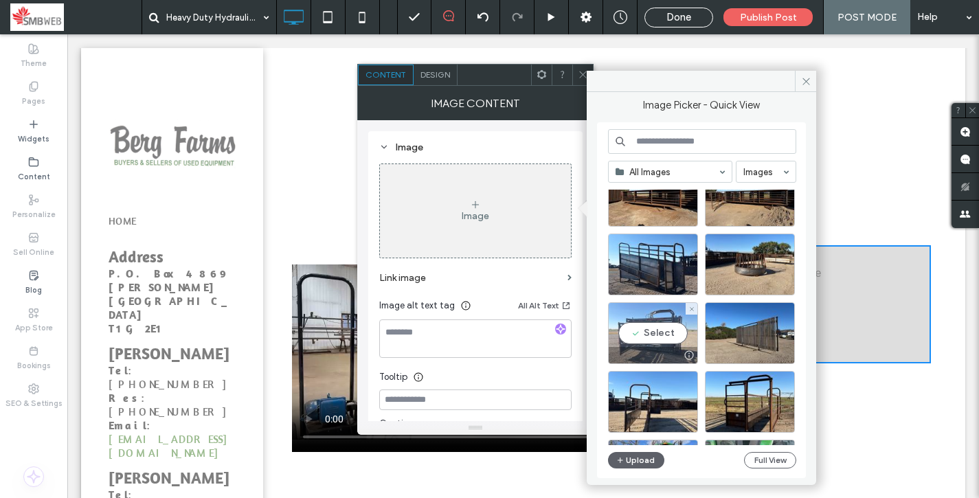
click at [652, 330] on div "Select" at bounding box center [653, 333] width 90 height 62
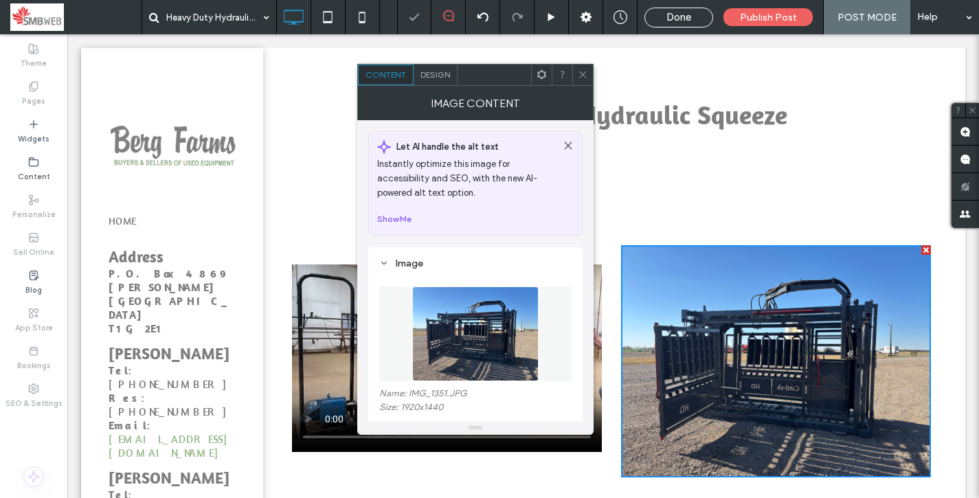
click at [578, 86] on div "Image Content" at bounding box center [475, 103] width 236 height 34
click at [584, 79] on icon at bounding box center [583, 74] width 10 height 10
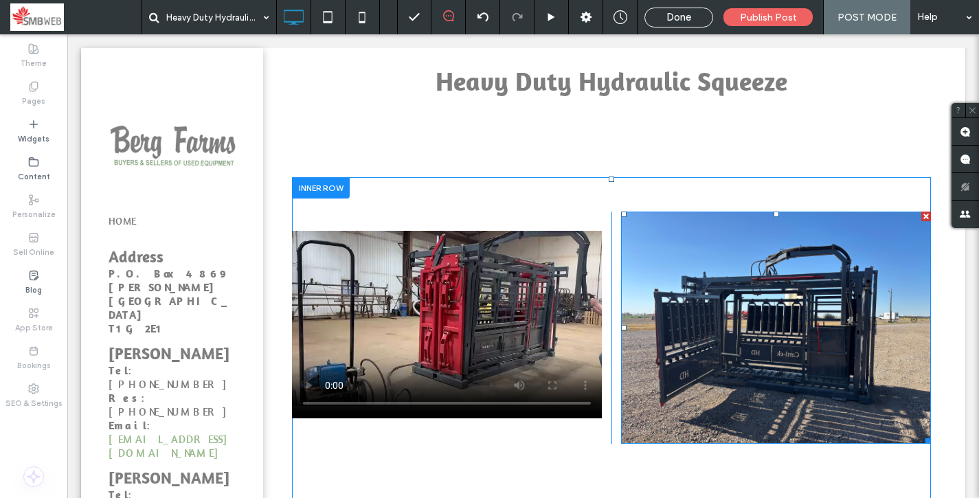
scroll to position [0, 0]
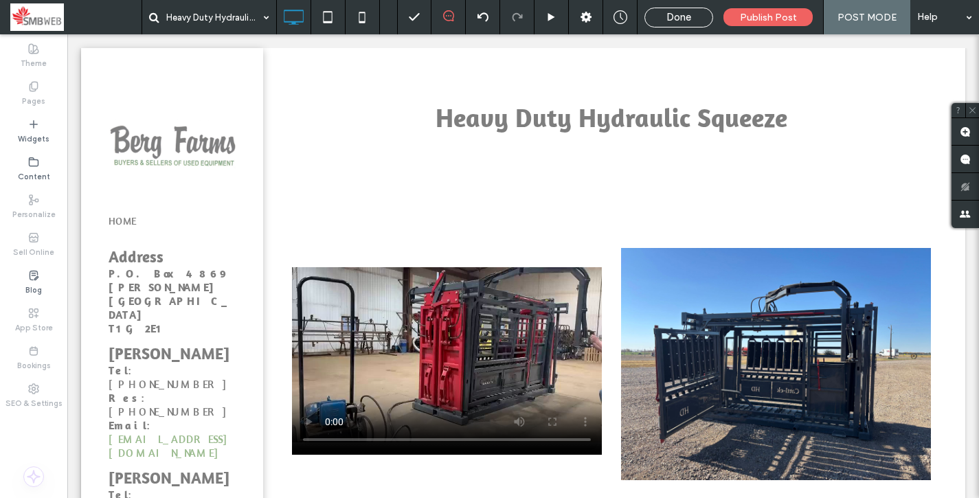
click at [689, 20] on span "Done" at bounding box center [678, 17] width 25 height 12
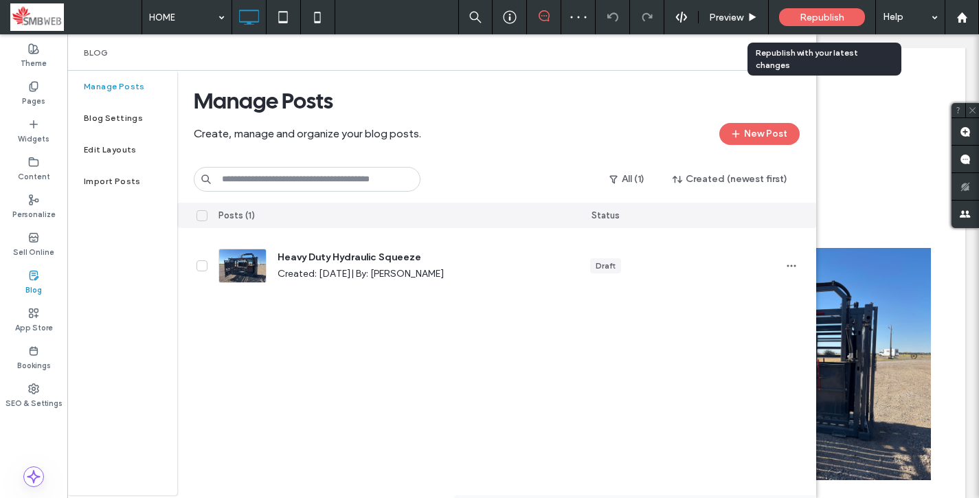
click at [814, 19] on span "Republish" at bounding box center [821, 18] width 45 height 12
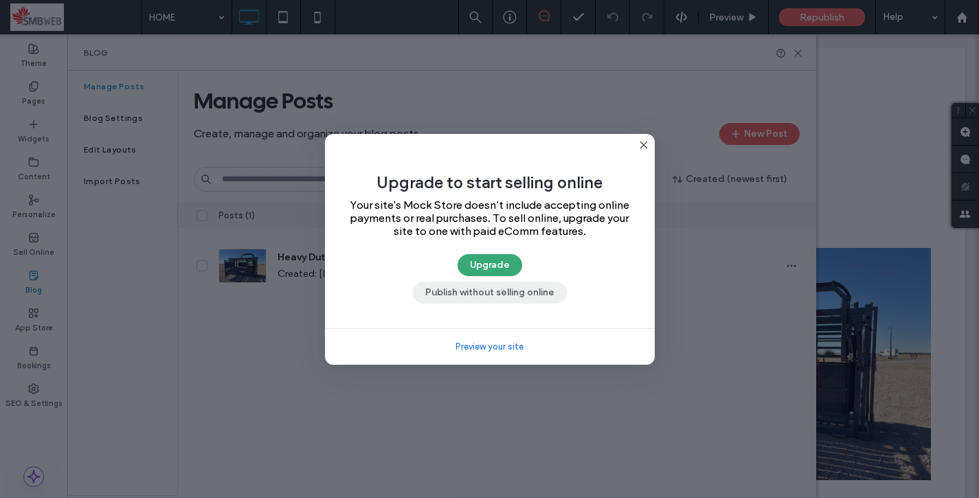
click at [532, 297] on button "Publish without selling online" at bounding box center [490, 293] width 154 height 22
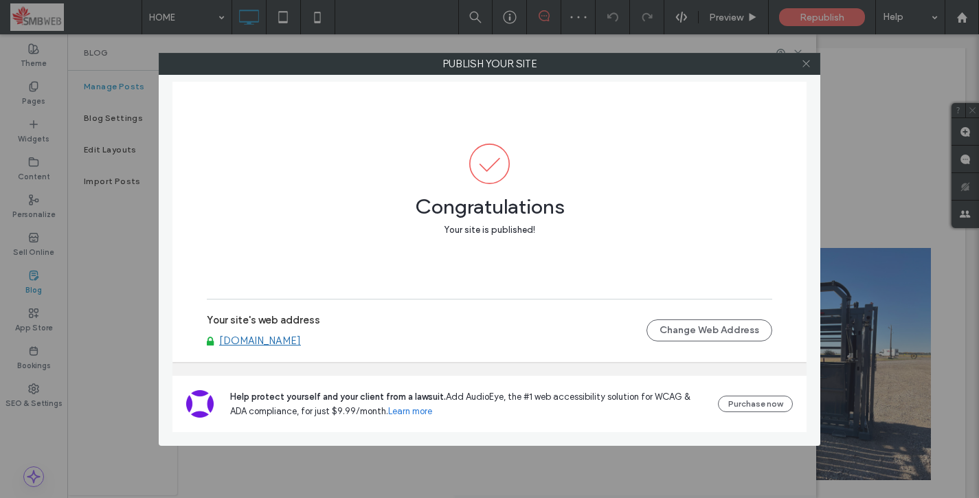
click at [804, 66] on icon at bounding box center [806, 63] width 10 height 10
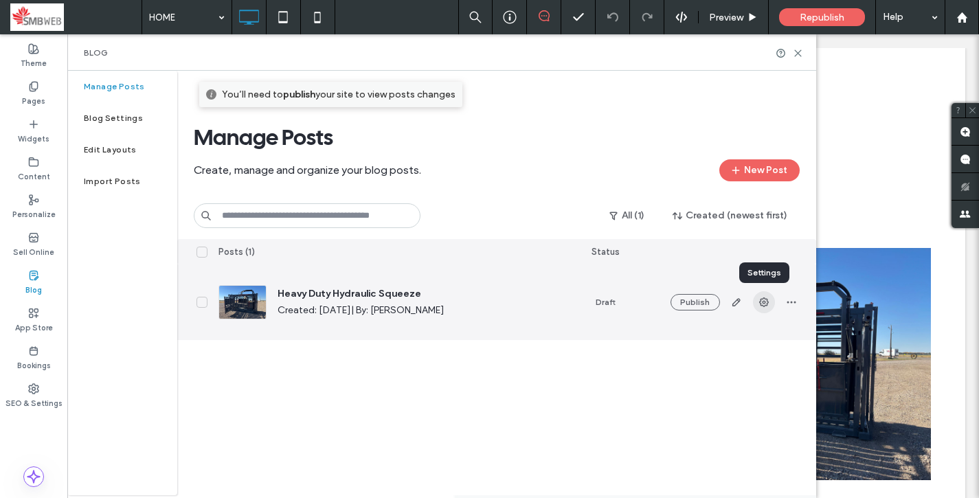
click at [762, 304] on use "button" at bounding box center [764, 302] width 10 height 10
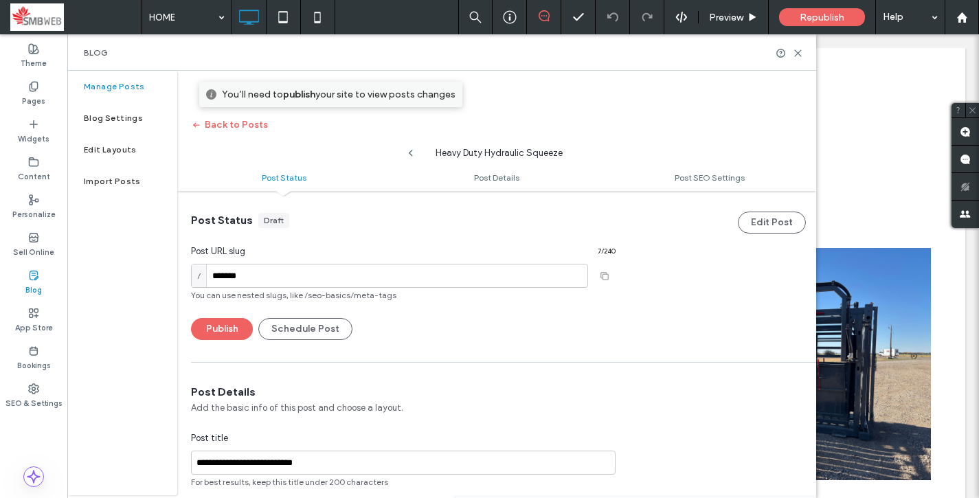
scroll to position [1, 0]
click at [417, 271] on input "*******" at bounding box center [389, 275] width 397 height 24
paste input "**********"
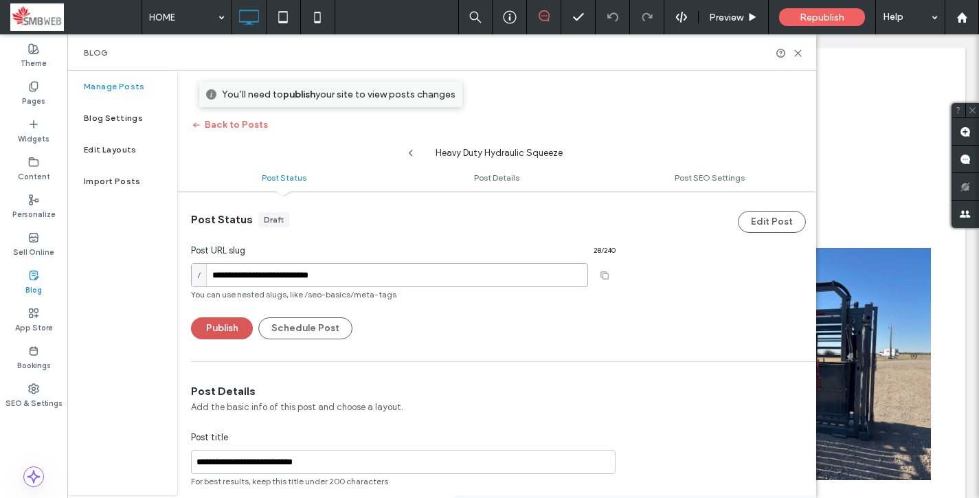
type input "**********"
click at [227, 330] on button "Publish" at bounding box center [222, 328] width 62 height 22
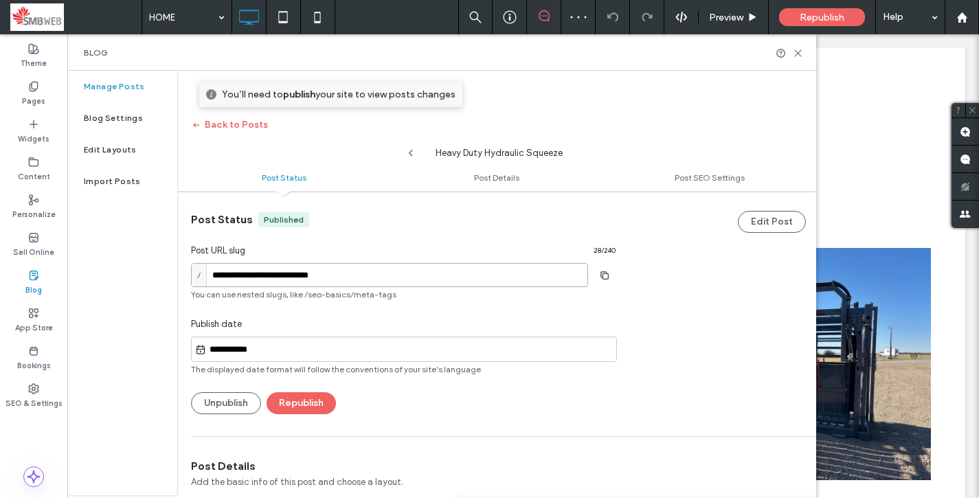
click at [451, 275] on input "**********" at bounding box center [389, 275] width 397 height 24
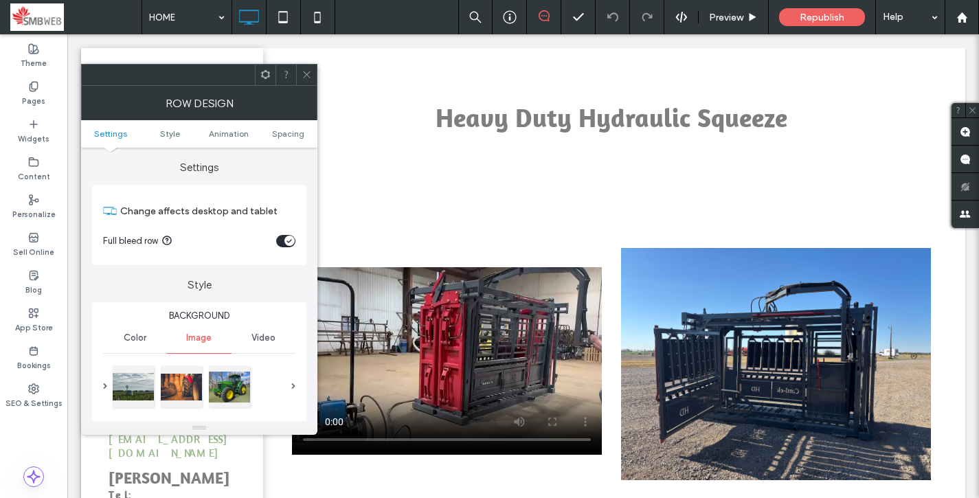
click at [308, 77] on icon at bounding box center [307, 74] width 10 height 10
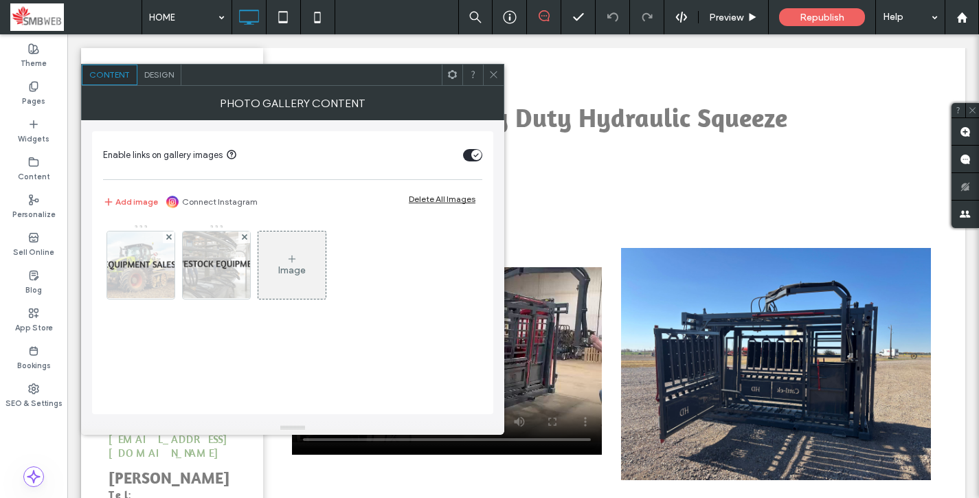
click at [493, 78] on icon at bounding box center [493, 74] width 10 height 10
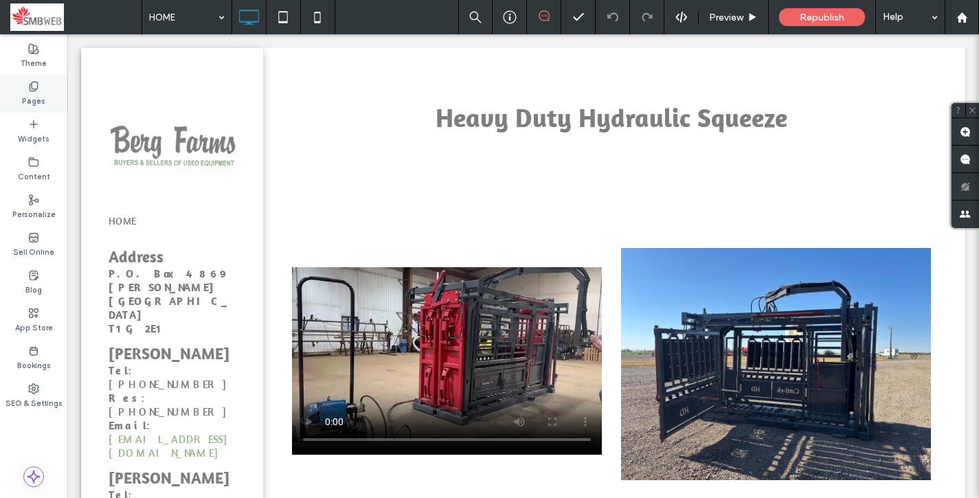
click at [31, 90] on icon at bounding box center [33, 86] width 11 height 11
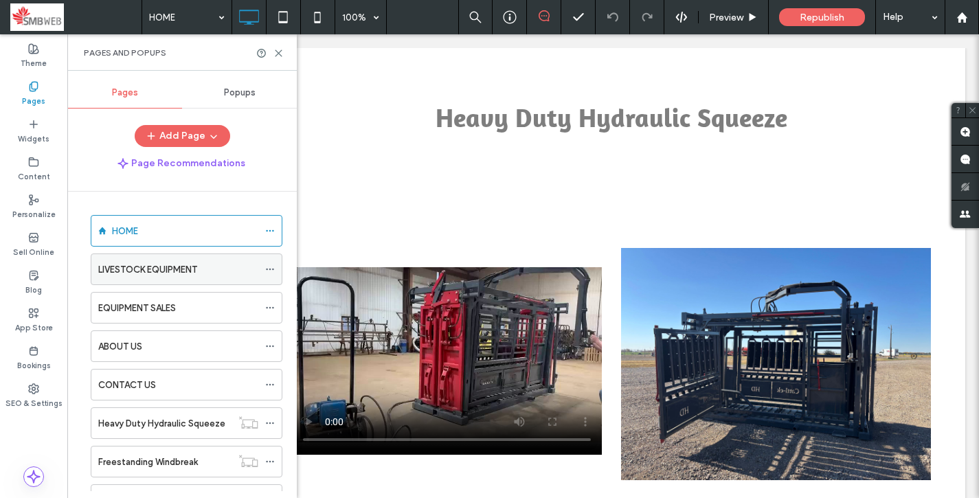
click at [168, 274] on label "LIVESTOCK EQUIPMENT" at bounding box center [147, 270] width 99 height 24
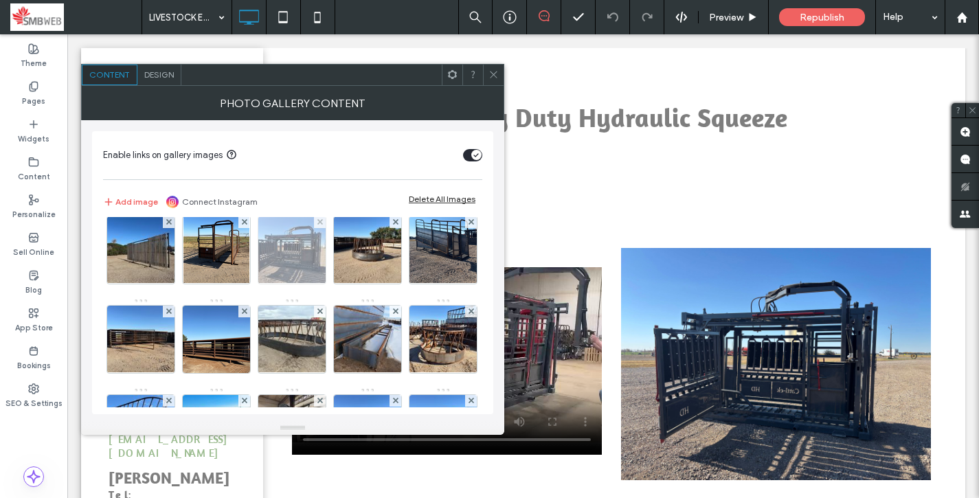
scroll to position [17, 0]
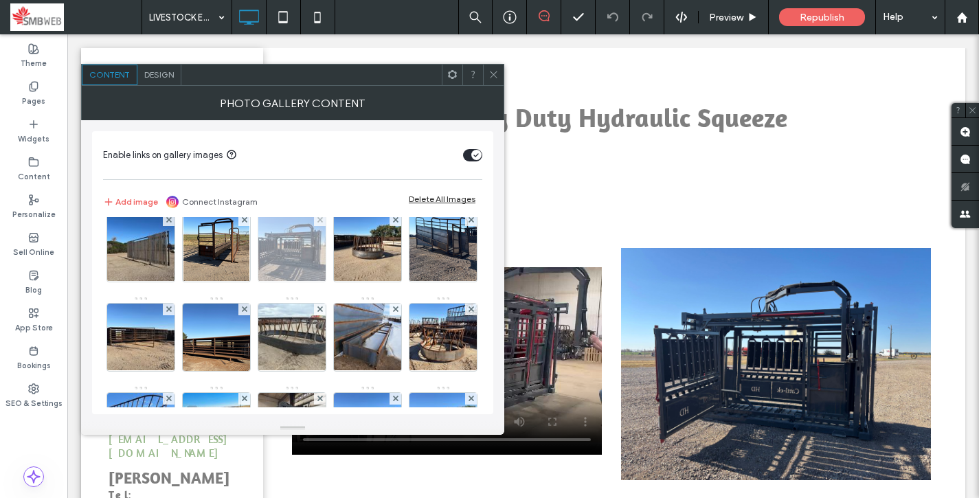
click at [304, 269] on img at bounding box center [292, 247] width 90 height 67
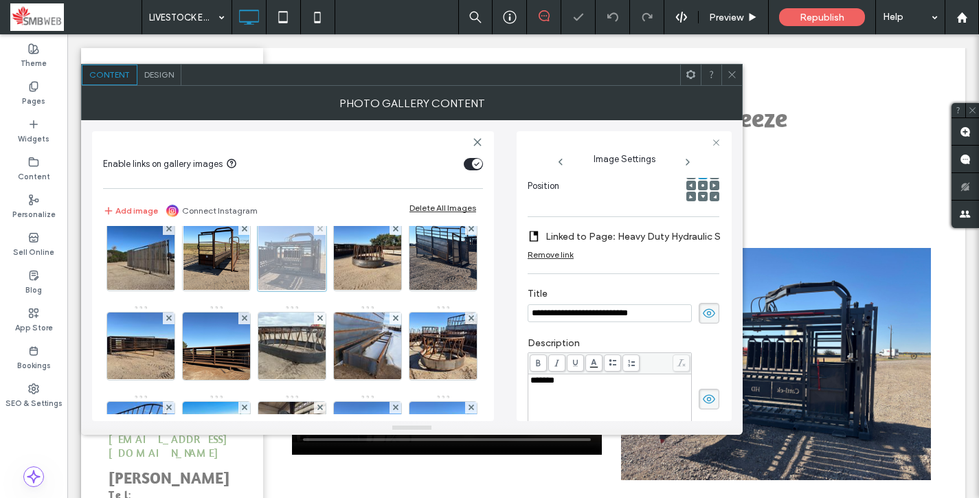
scroll to position [0, 0]
click at [564, 254] on div "Remove link" at bounding box center [550, 254] width 46 height 10
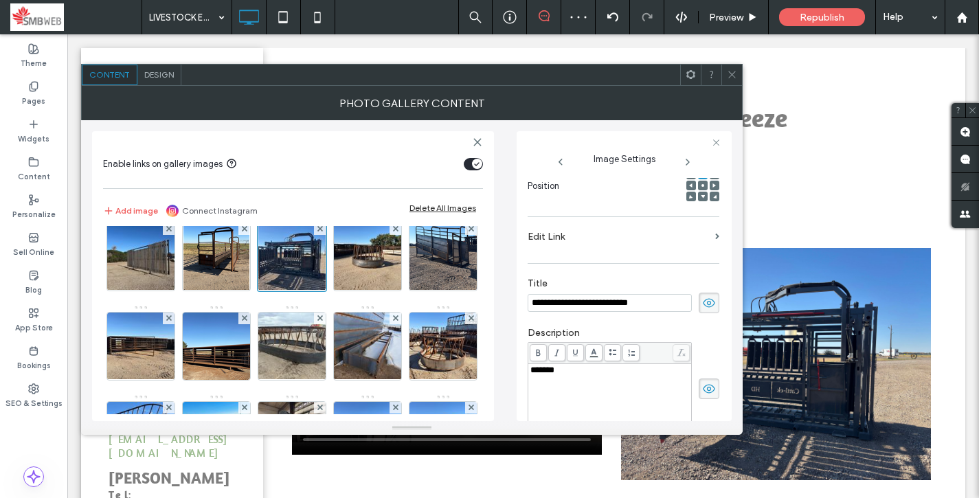
click at [615, 235] on label "Edit Link" at bounding box center [618, 236] width 182 height 25
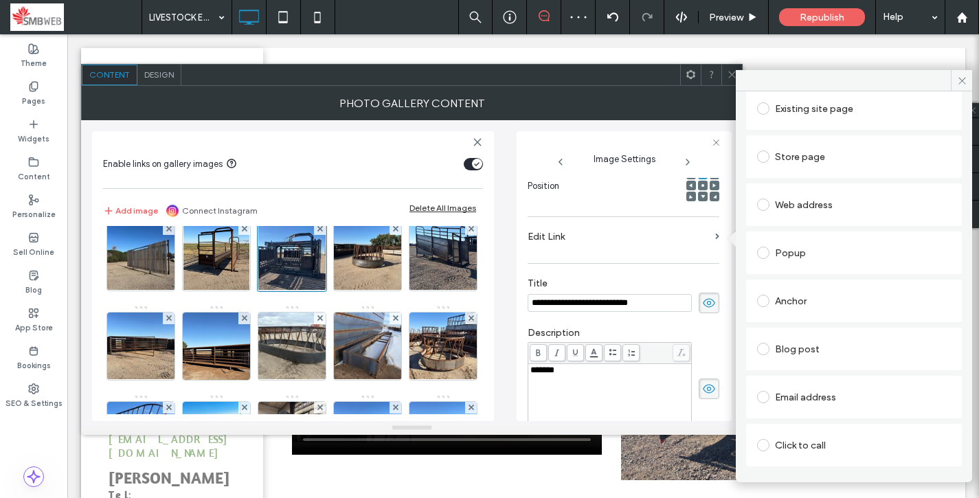
scroll to position [78, 0]
click at [821, 355] on div "Blog post" at bounding box center [854, 347] width 194 height 22
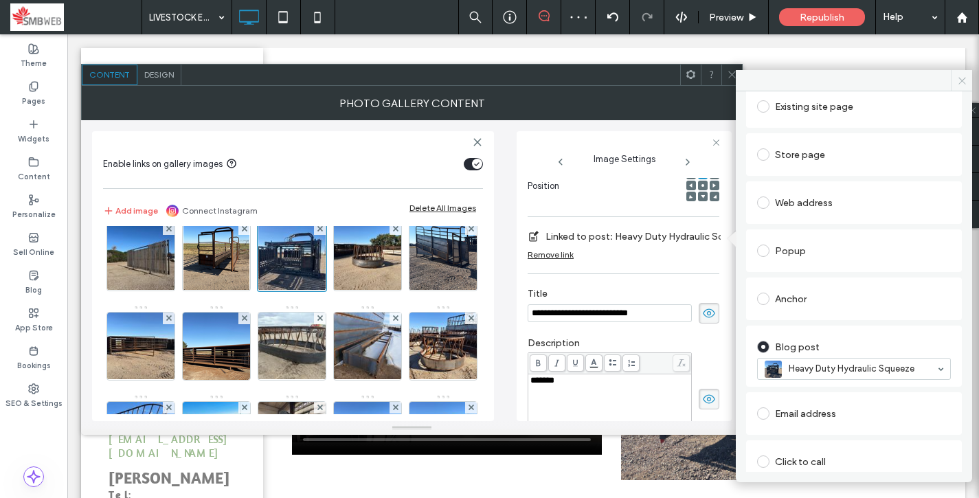
click at [962, 85] on span at bounding box center [961, 80] width 21 height 21
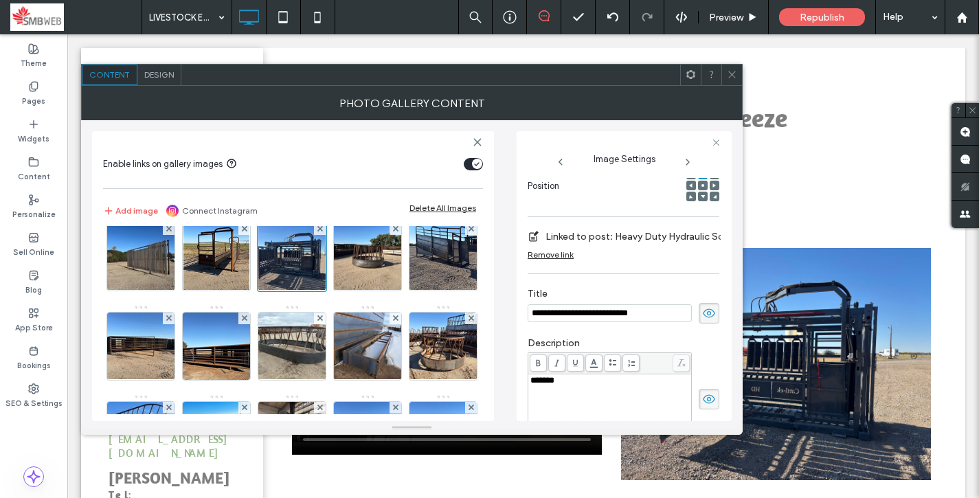
click at [736, 76] on icon at bounding box center [732, 74] width 10 height 10
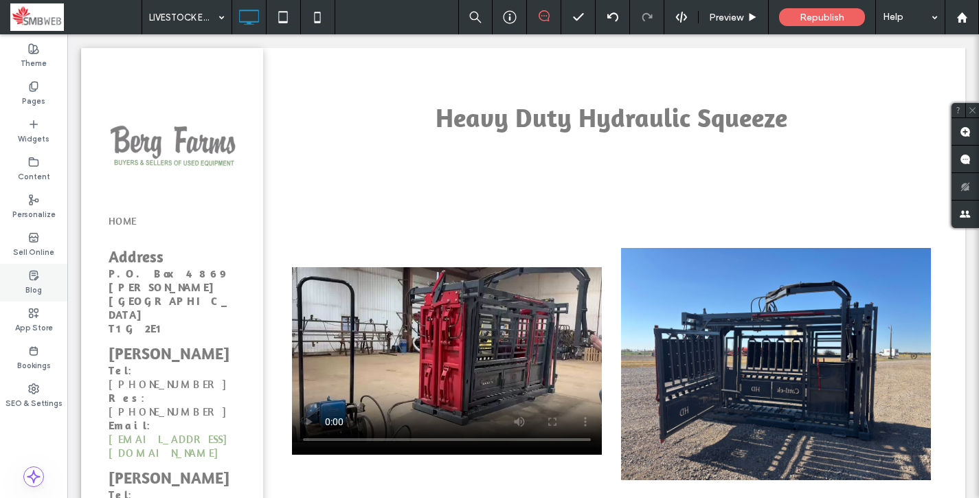
click at [39, 269] on div "Blog" at bounding box center [33, 283] width 67 height 38
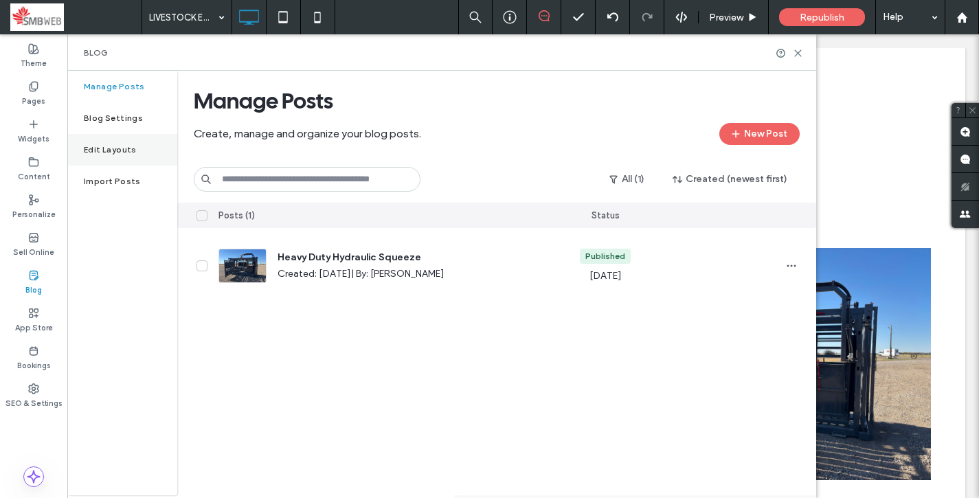
click at [122, 140] on div "Edit Layouts" at bounding box center [122, 150] width 110 height 32
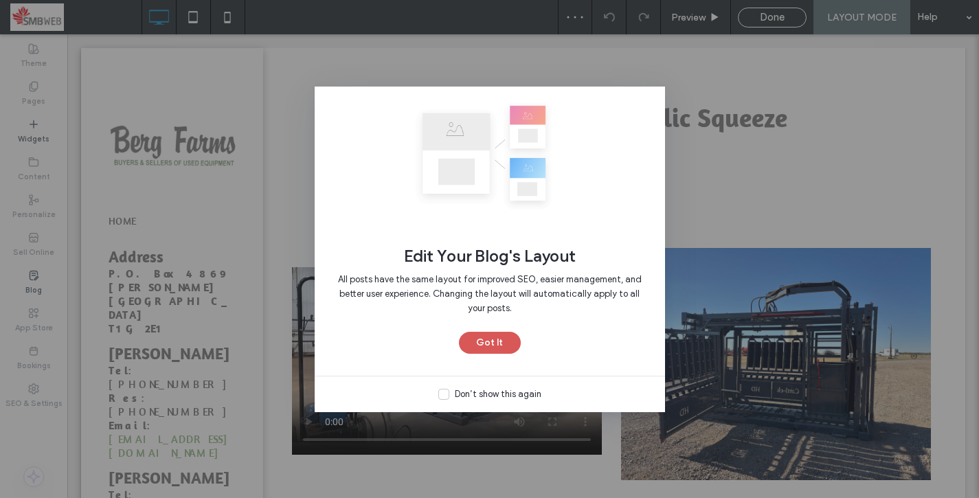
click at [479, 336] on button "Got It" at bounding box center [490, 343] width 62 height 22
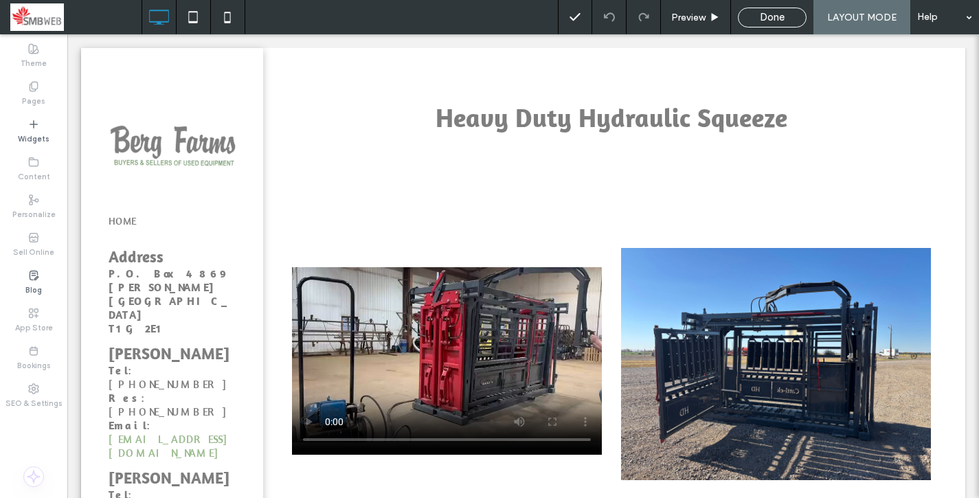
click at [764, 22] on span "Done" at bounding box center [772, 17] width 25 height 12
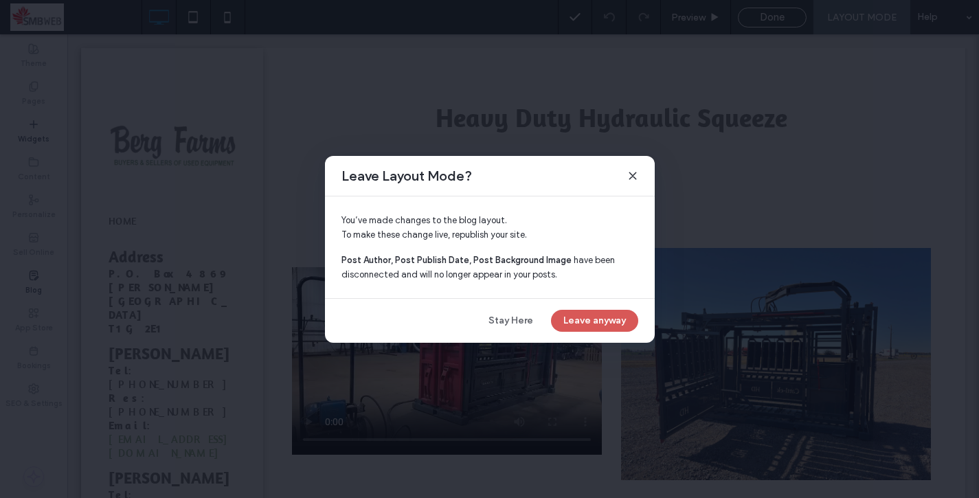
click at [582, 323] on button "Leave anyway" at bounding box center [594, 321] width 87 height 22
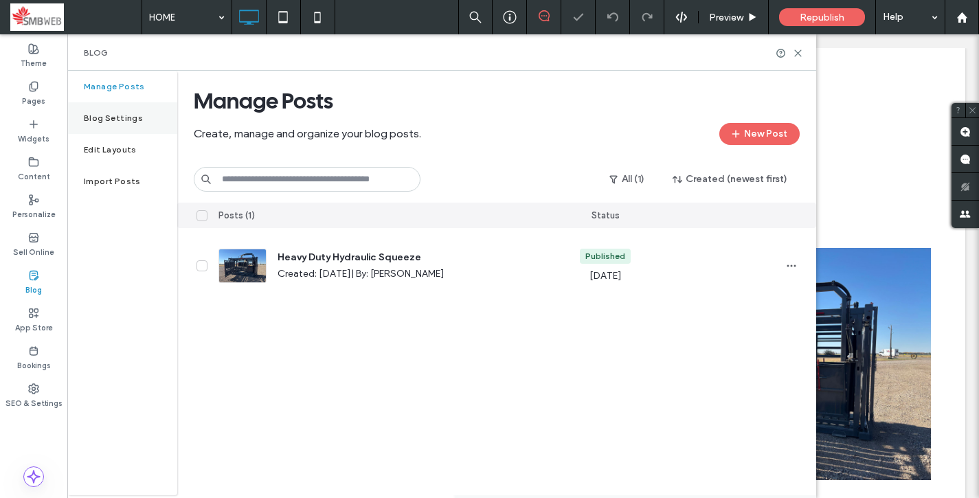
click at [117, 109] on div "Blog Settings" at bounding box center [122, 118] width 110 height 32
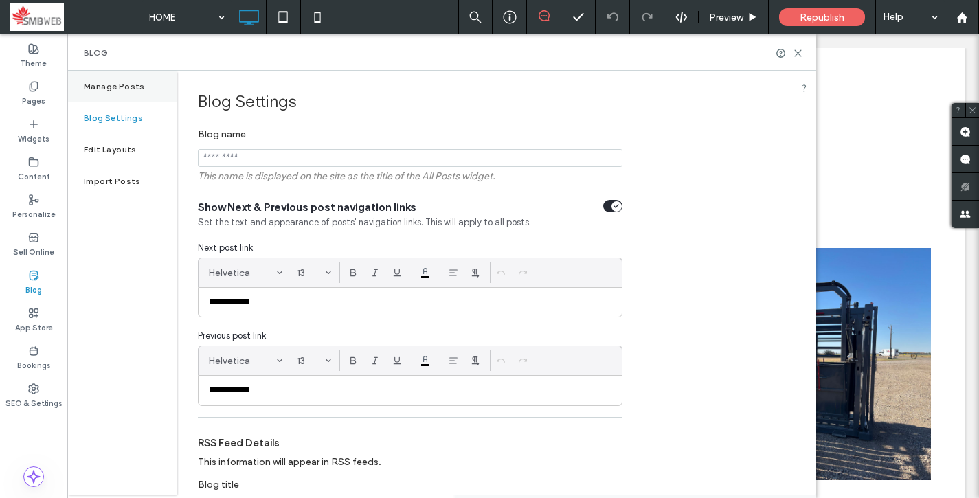
click at [110, 84] on label "Manage Posts" at bounding box center [114, 87] width 61 height 10
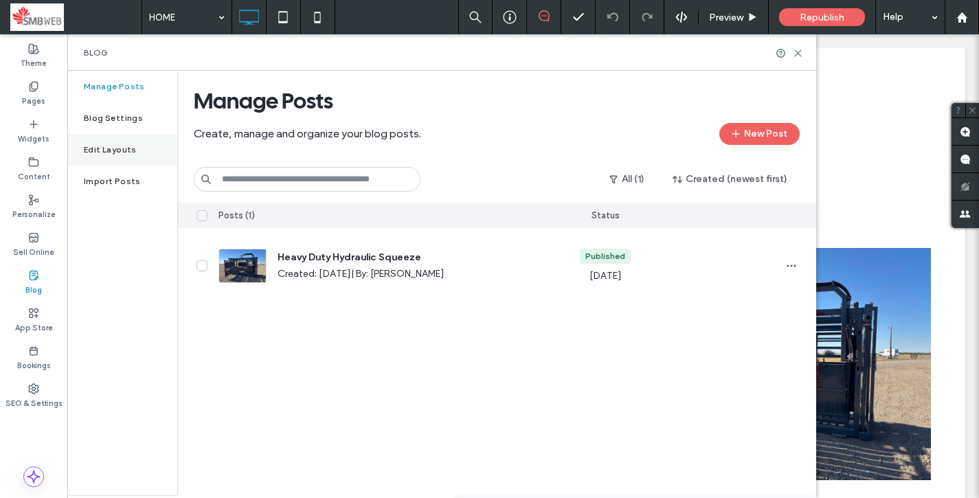
click at [113, 146] on label "Edit Layouts" at bounding box center [110, 150] width 53 height 10
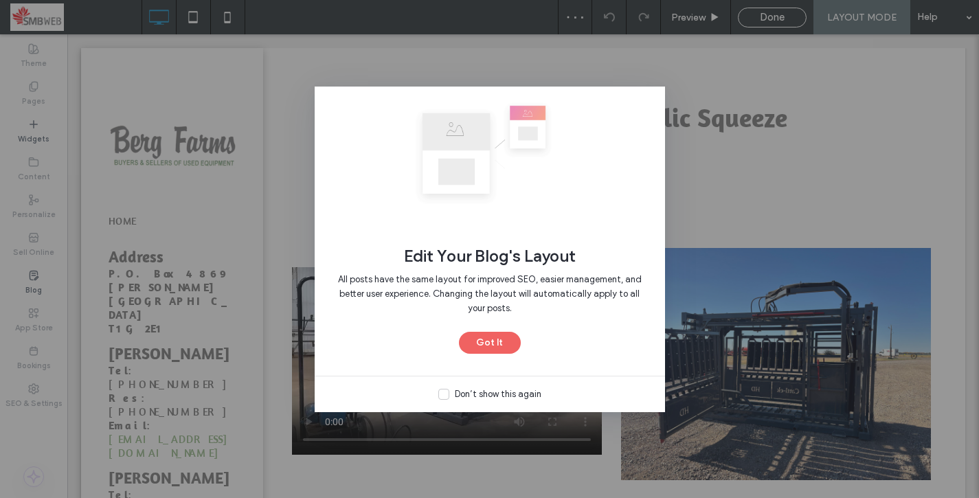
click at [446, 392] on icon at bounding box center [443, 393] width 5 height 3
click at [482, 350] on button "Got It" at bounding box center [490, 343] width 62 height 22
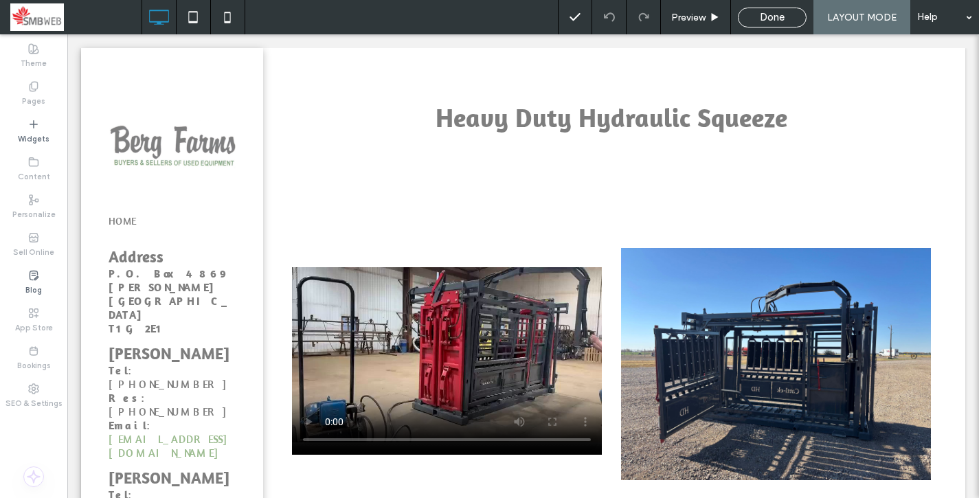
click at [742, 23] on div "Done" at bounding box center [772, 18] width 69 height 20
click at [762, 16] on span "Done" at bounding box center [772, 17] width 25 height 12
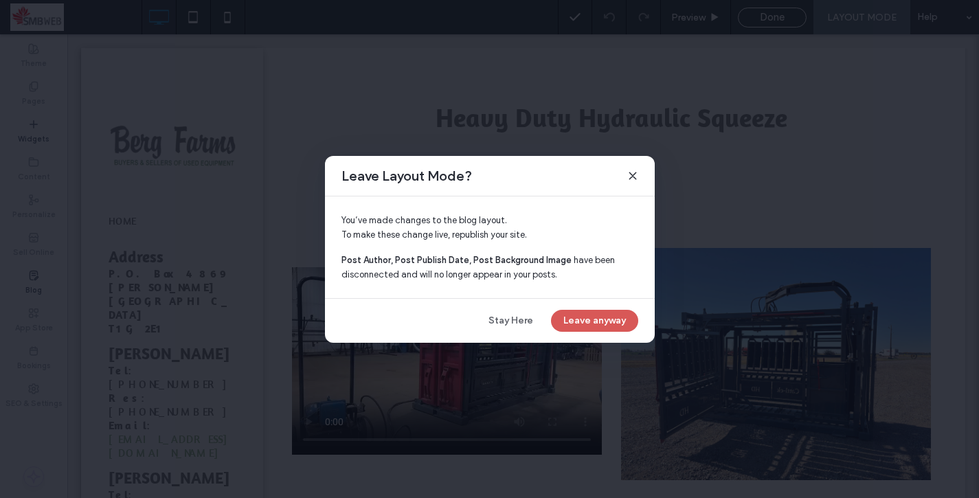
click at [591, 326] on button "Leave anyway" at bounding box center [594, 321] width 87 height 22
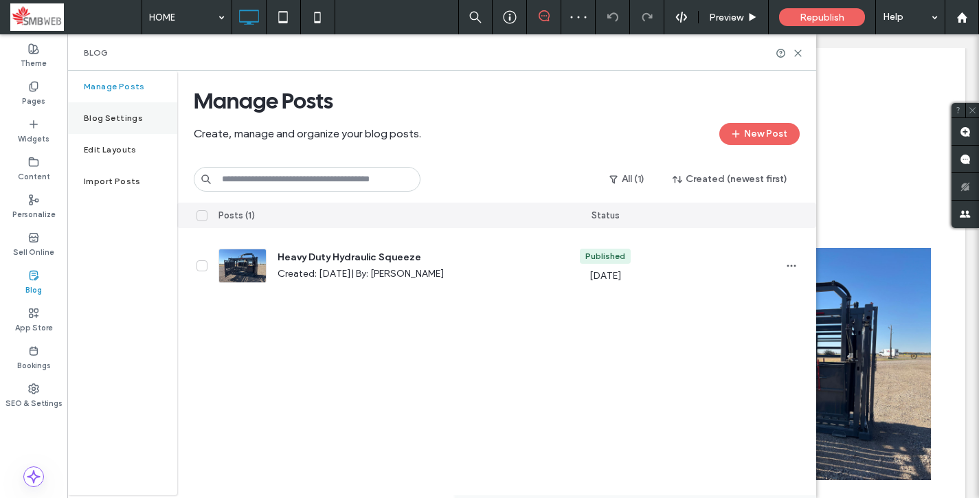
click at [117, 117] on label "Blog Settings" at bounding box center [113, 118] width 59 height 10
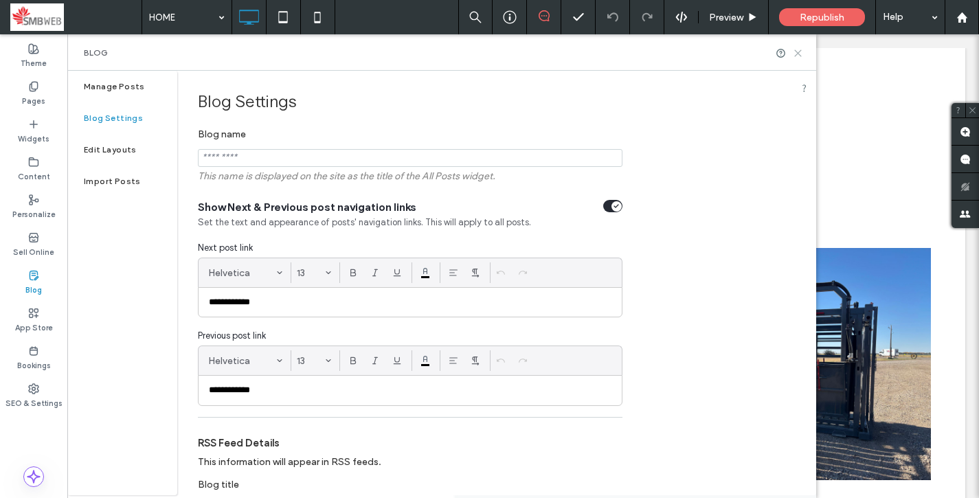
click at [801, 57] on icon at bounding box center [798, 53] width 10 height 10
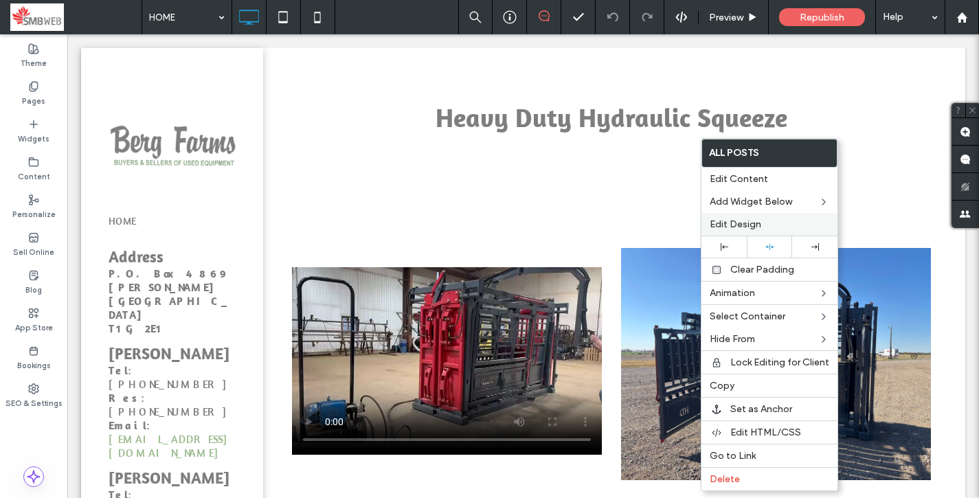
click at [744, 225] on span "Edit Design" at bounding box center [735, 224] width 52 height 12
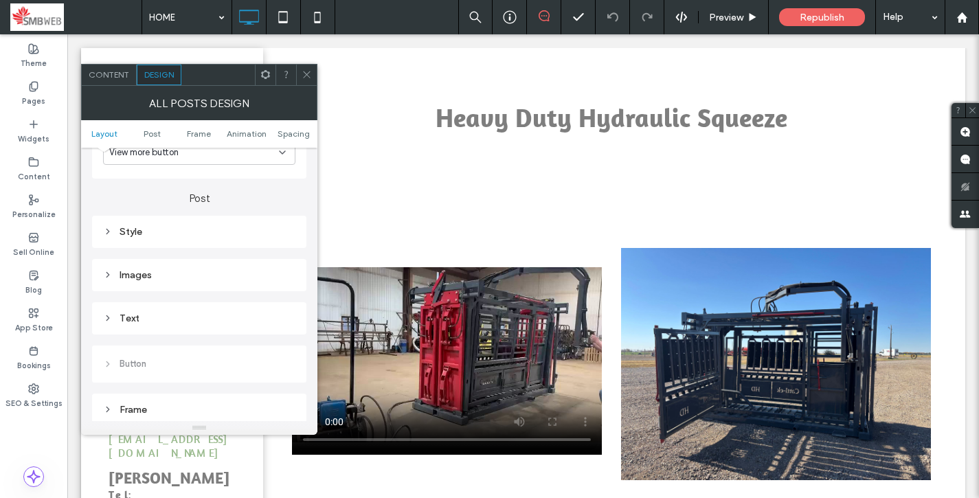
click at [135, 310] on div "Text" at bounding box center [199, 318] width 192 height 19
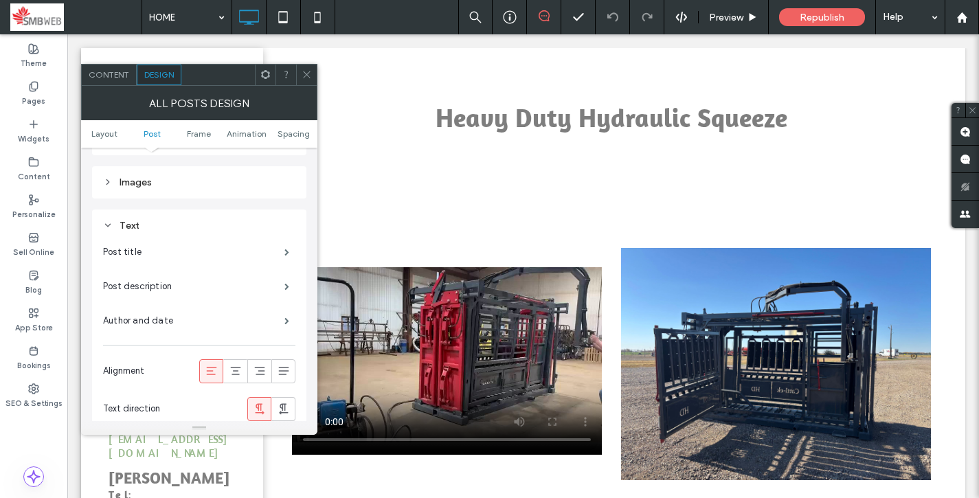
scroll to position [413, 0]
click at [135, 310] on label "Author and date" at bounding box center [193, 318] width 181 height 27
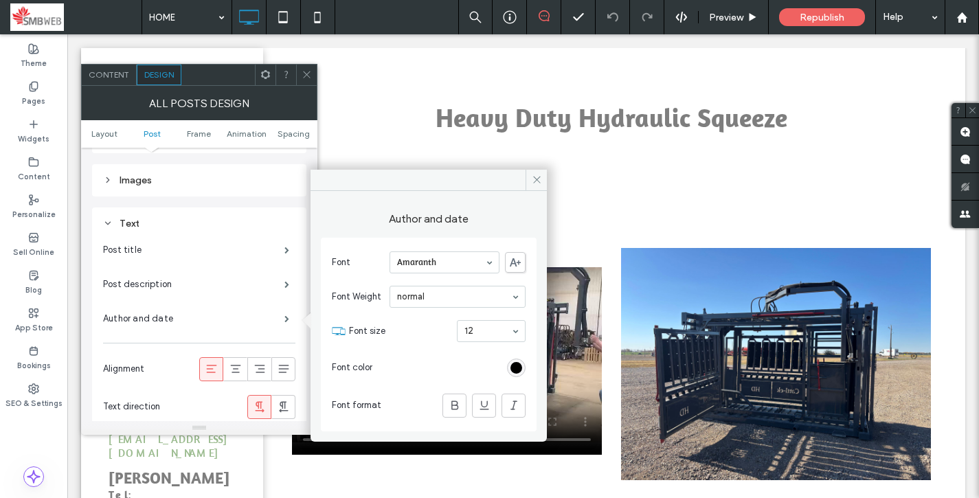
click at [511, 368] on div "rgb(0, 0, 0)" at bounding box center [516, 368] width 12 height 12
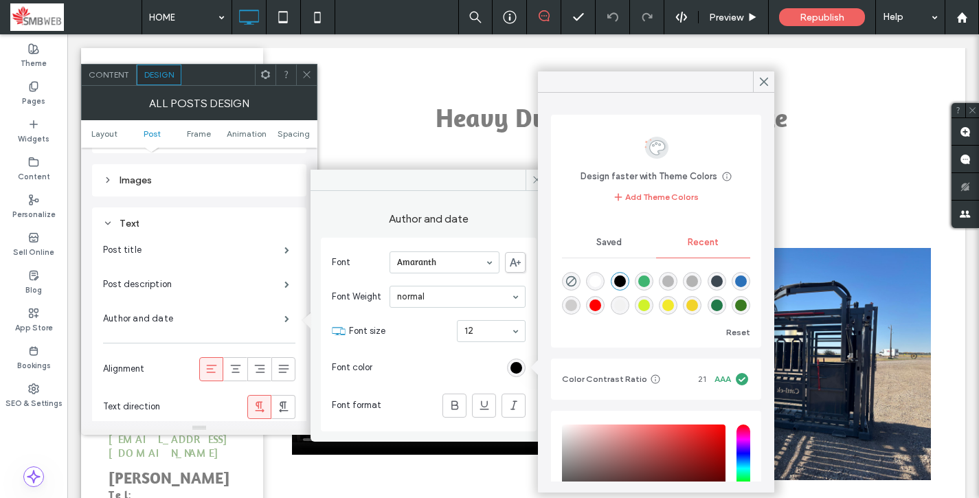
click at [599, 273] on div "rgba(255, 255, 255, 1)" at bounding box center [595, 281] width 19 height 19
type input "*******"
click at [760, 82] on icon at bounding box center [764, 82] width 12 height 12
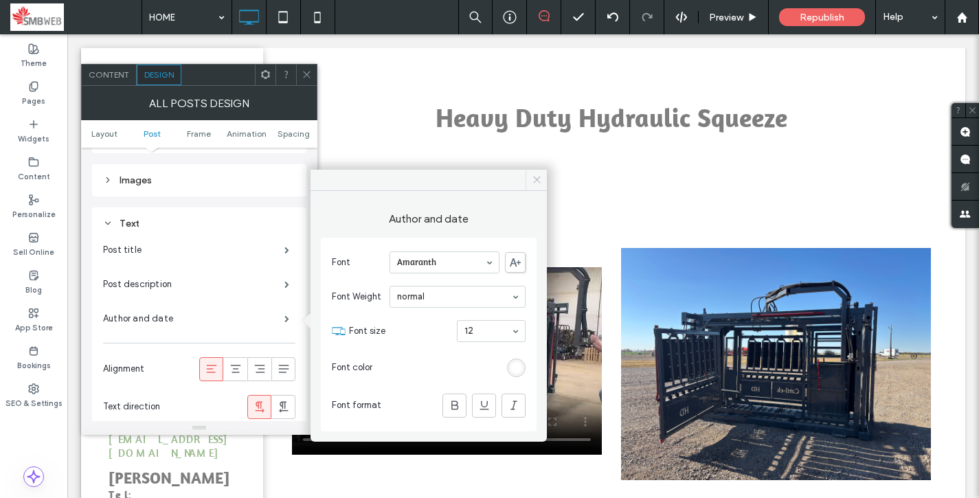
click at [543, 182] on span at bounding box center [535, 180] width 21 height 21
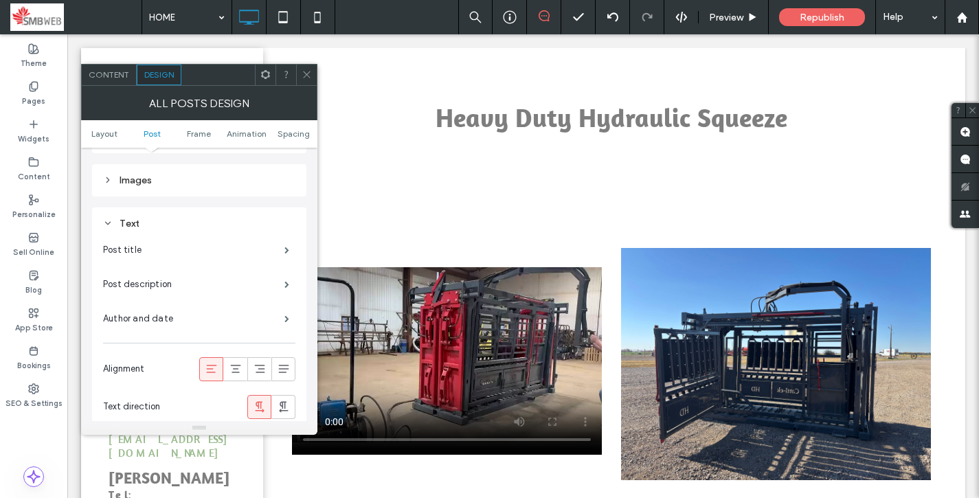
click at [302, 76] on icon at bounding box center [307, 74] width 10 height 10
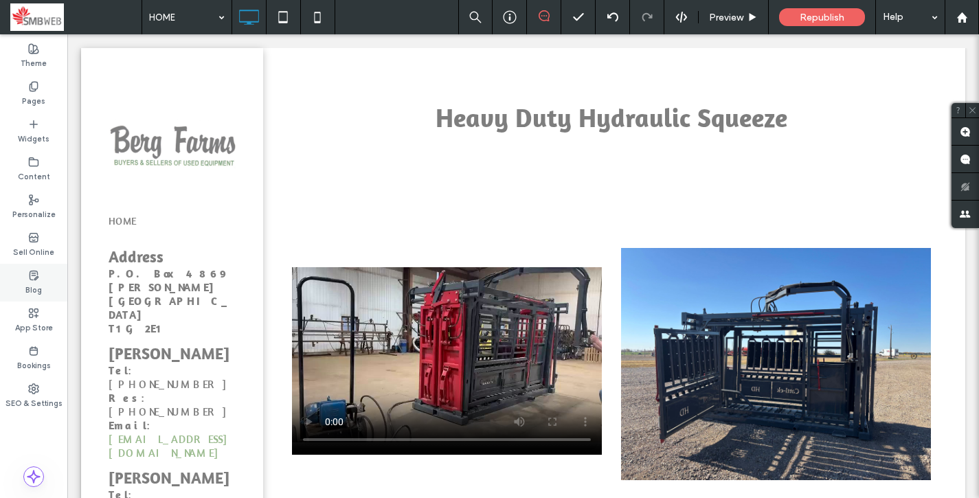
click at [35, 284] on label "Blog" at bounding box center [33, 288] width 16 height 15
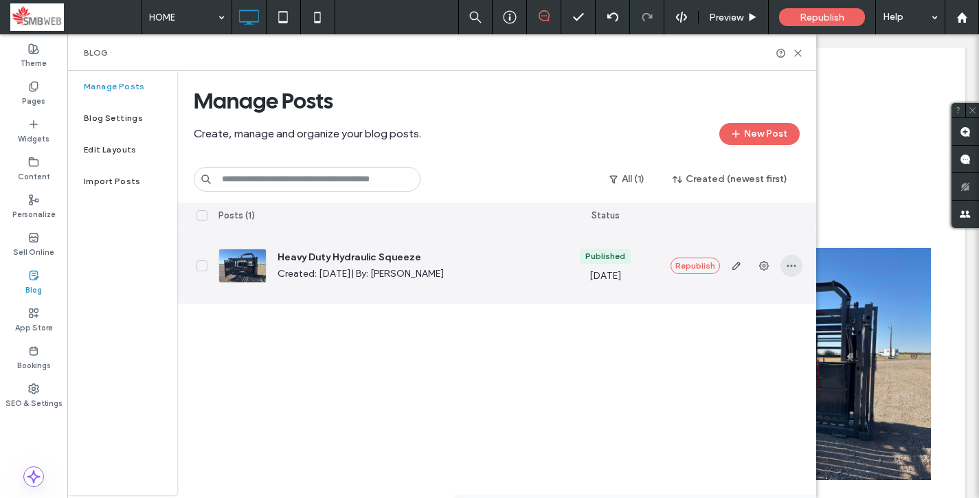
click at [790, 265] on use "button" at bounding box center [790, 266] width 9 height 2
click at [738, 325] on span "Duplicate" at bounding box center [727, 328] width 40 height 14
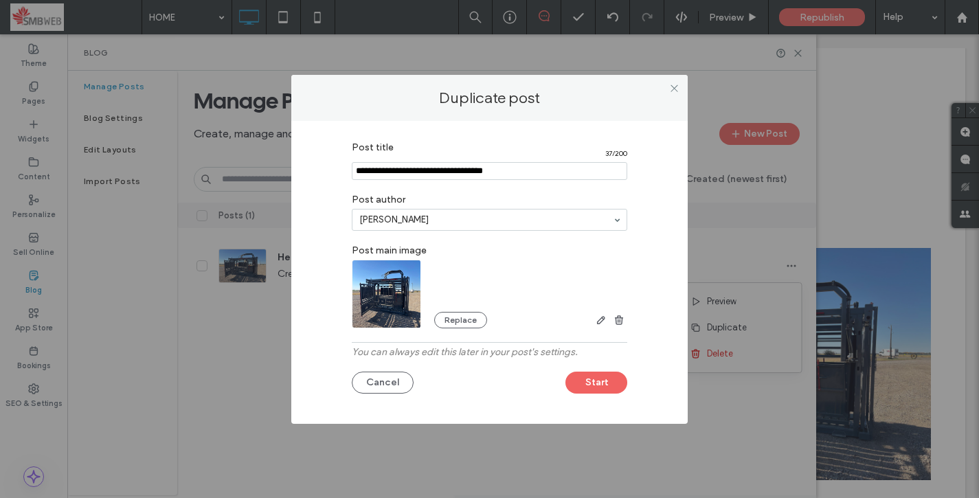
click at [420, 174] on input "Post title" at bounding box center [489, 171] width 275 height 18
type input "**********"
click at [596, 394] on div "Post title 28 / 200 Post author No author Post main image Replace You can alway…" at bounding box center [489, 269] width 355 height 269
click at [593, 380] on button "Start" at bounding box center [596, 383] width 62 height 22
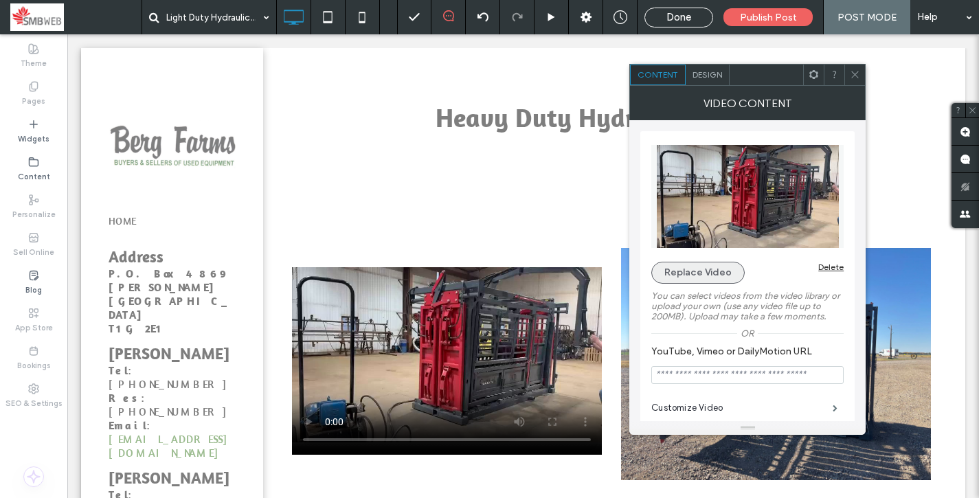
click at [731, 269] on button "Replace Video" at bounding box center [697, 273] width 93 height 22
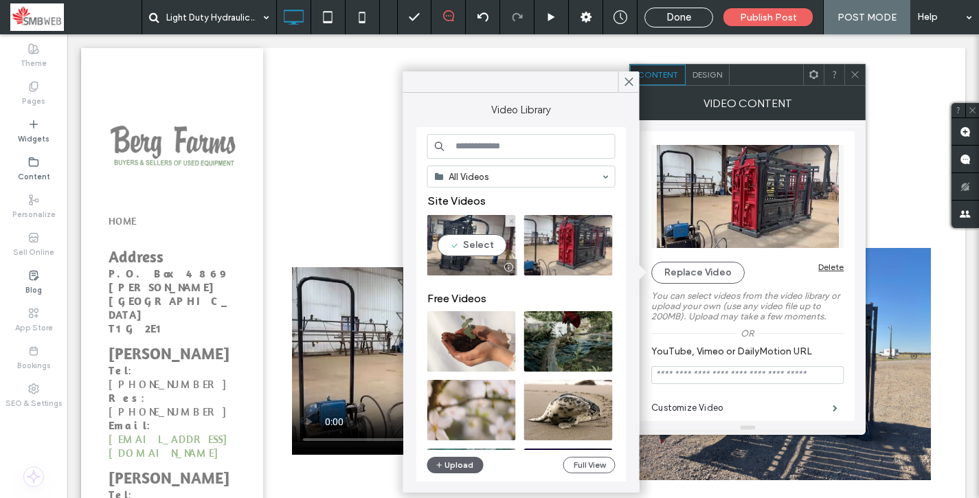
click at [492, 243] on video at bounding box center [471, 245] width 89 height 60
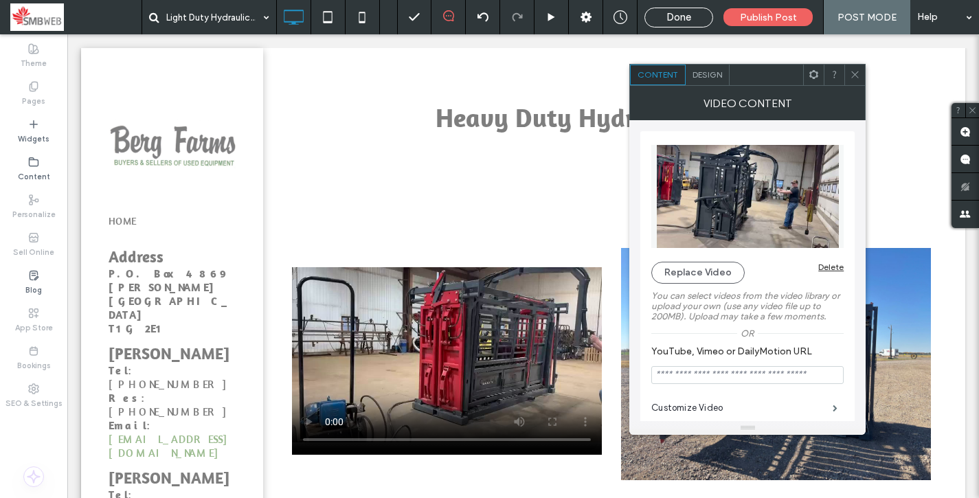
click at [855, 80] on span at bounding box center [855, 75] width 10 height 21
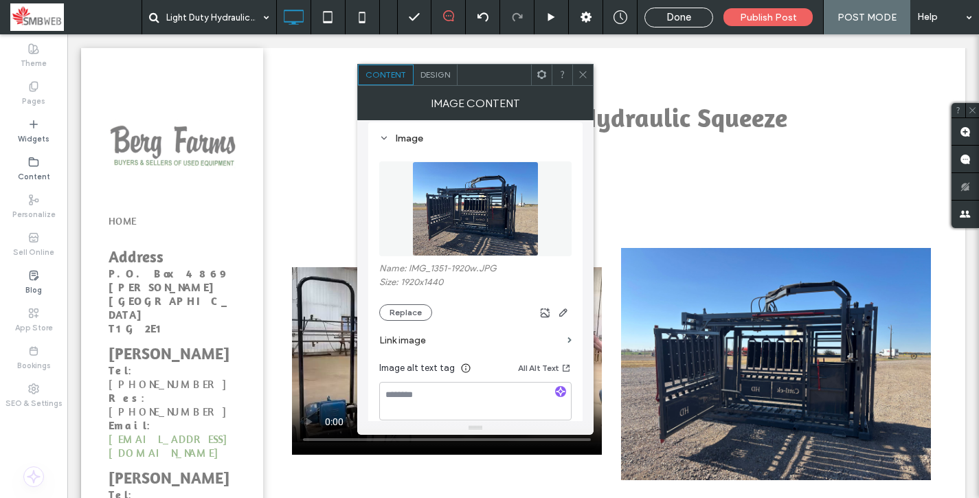
scroll to position [131, 0]
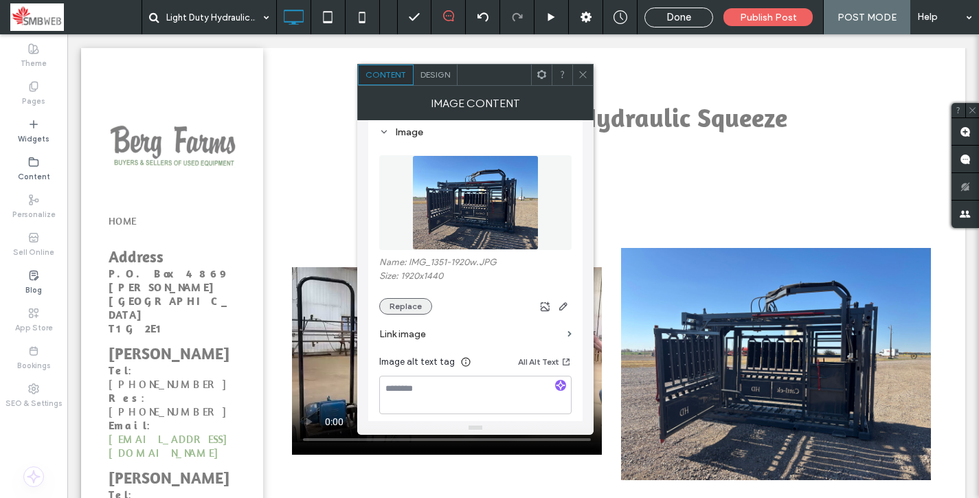
click at [418, 306] on button "Replace" at bounding box center [405, 306] width 53 height 16
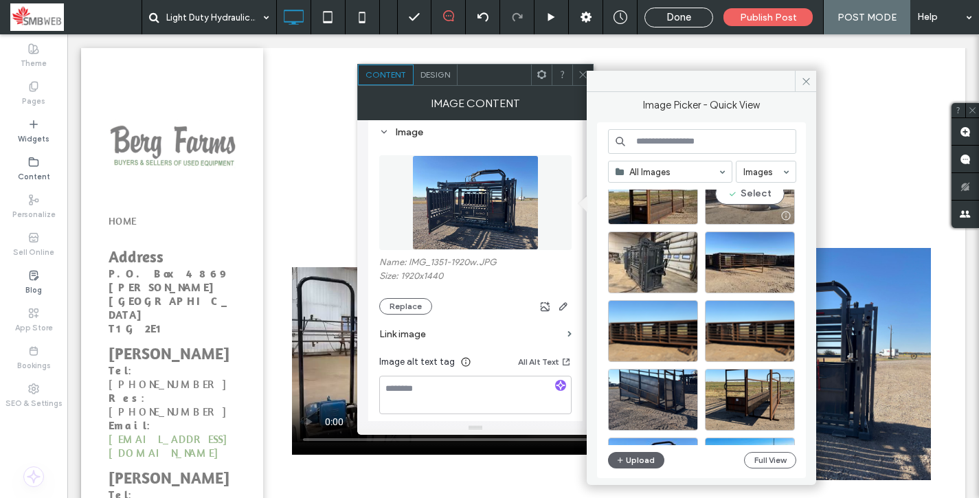
scroll to position [117, 0]
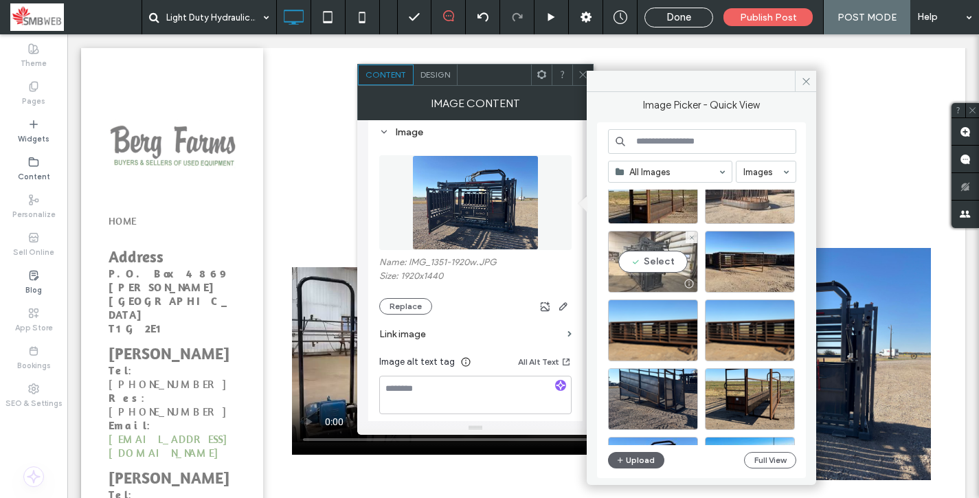
click at [641, 271] on div "Select" at bounding box center [653, 262] width 90 height 62
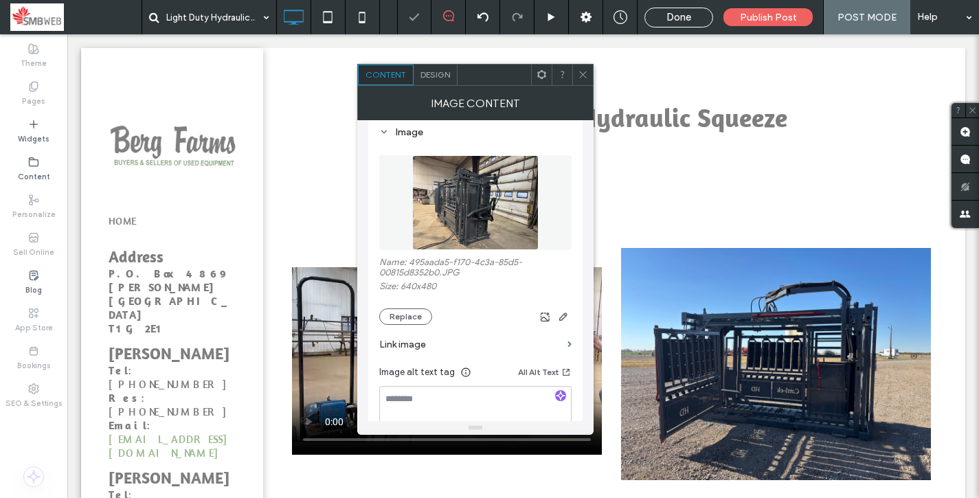
click at [582, 76] on use at bounding box center [582, 74] width 7 height 7
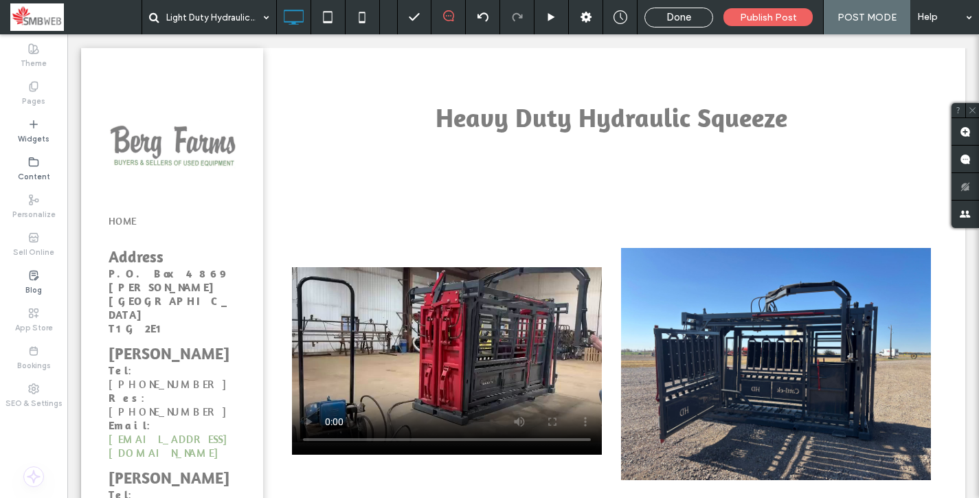
click at [687, 15] on span "Done" at bounding box center [678, 17] width 25 height 12
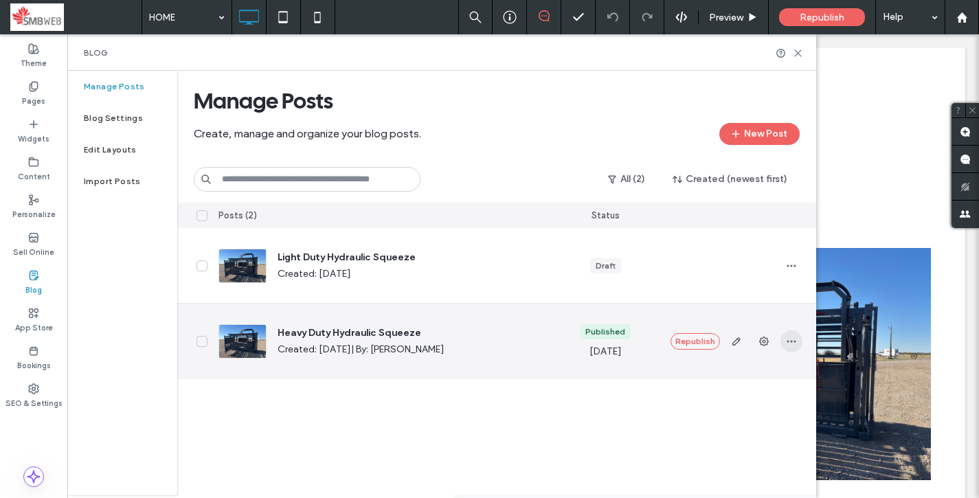
click at [784, 339] on span "button" at bounding box center [791, 341] width 22 height 22
click at [740, 340] on icon "button" at bounding box center [736, 341] width 11 height 11
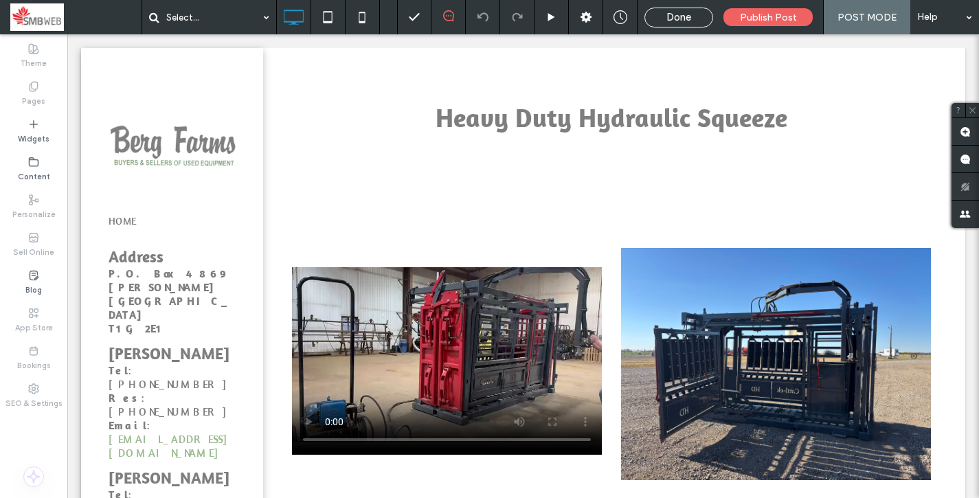
click at [663, 15] on div "Done" at bounding box center [678, 17] width 67 height 12
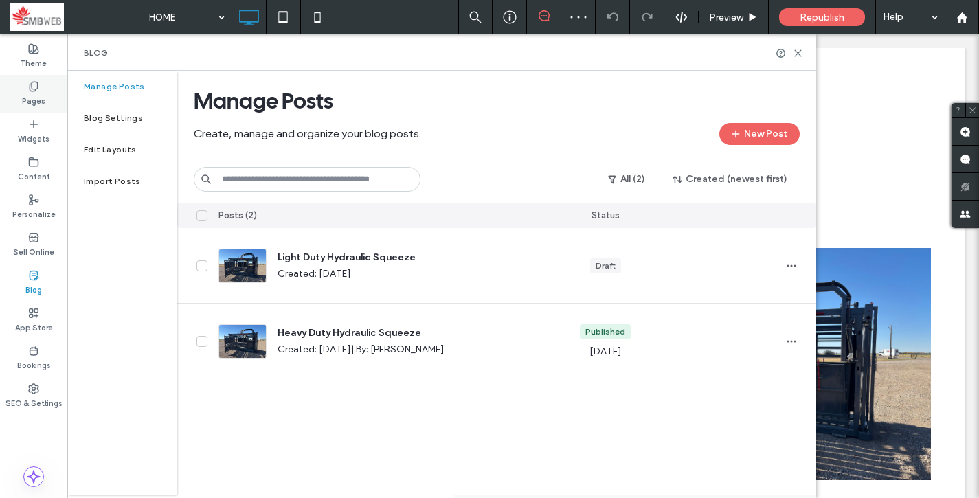
click at [41, 81] on div "Pages" at bounding box center [33, 94] width 67 height 38
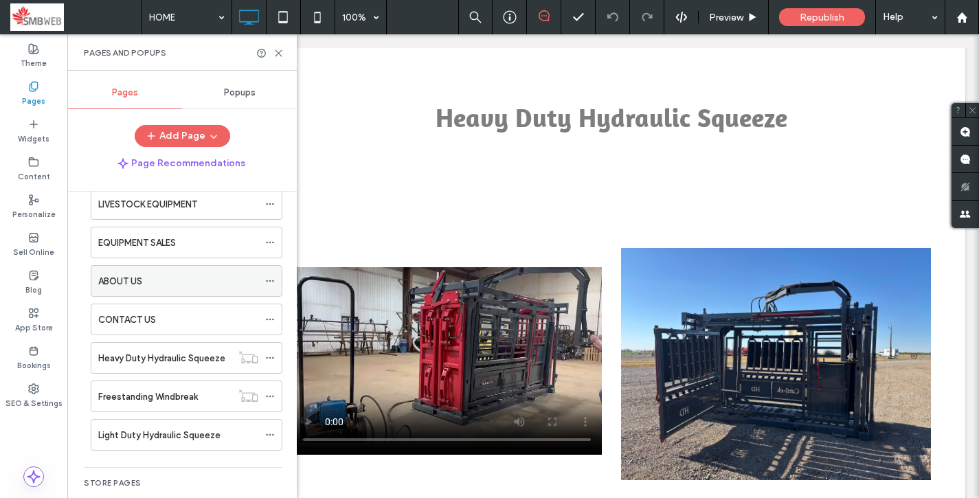
scroll to position [69, 0]
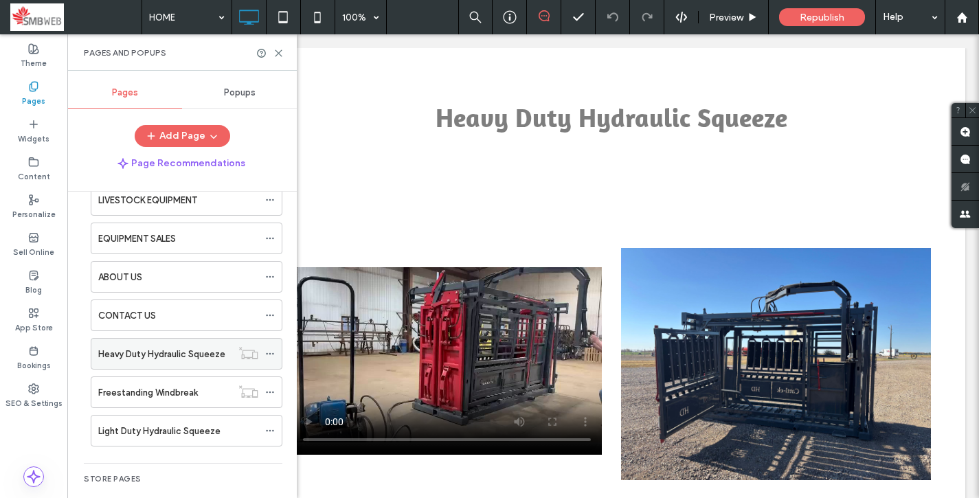
click at [270, 350] on icon at bounding box center [270, 354] width 10 height 10
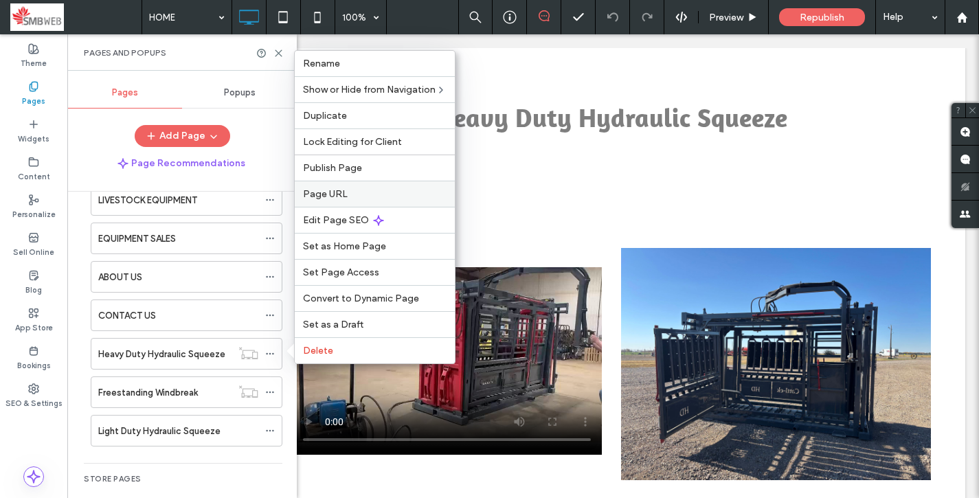
click at [353, 188] on label "Page URL" at bounding box center [375, 194] width 144 height 12
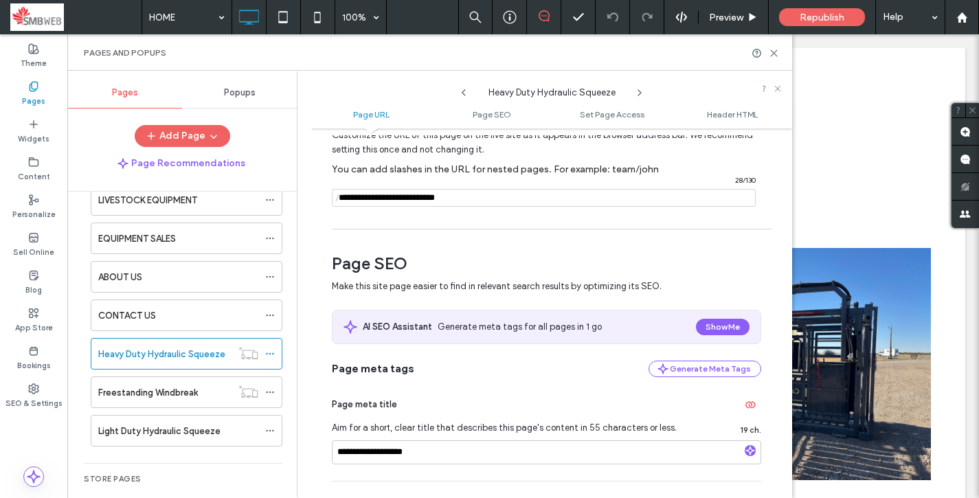
scroll to position [83, 0]
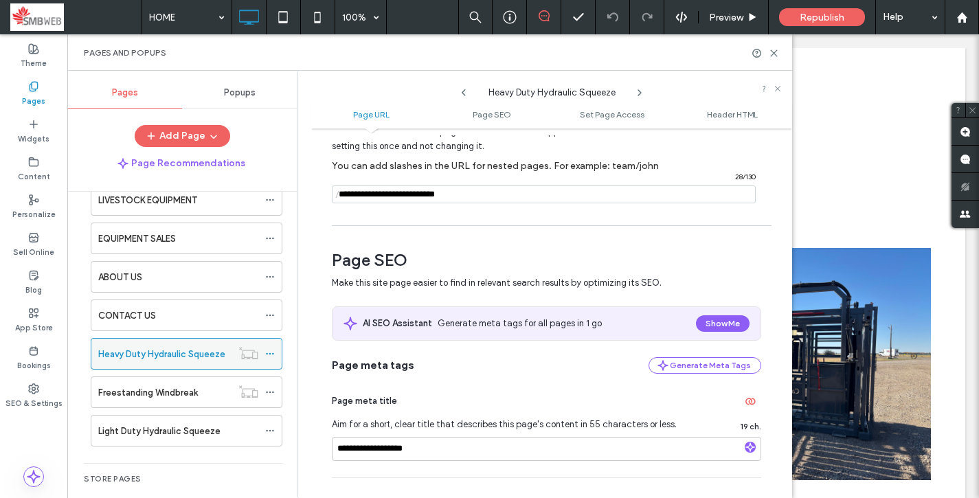
click at [273, 352] on icon at bounding box center [270, 354] width 10 height 10
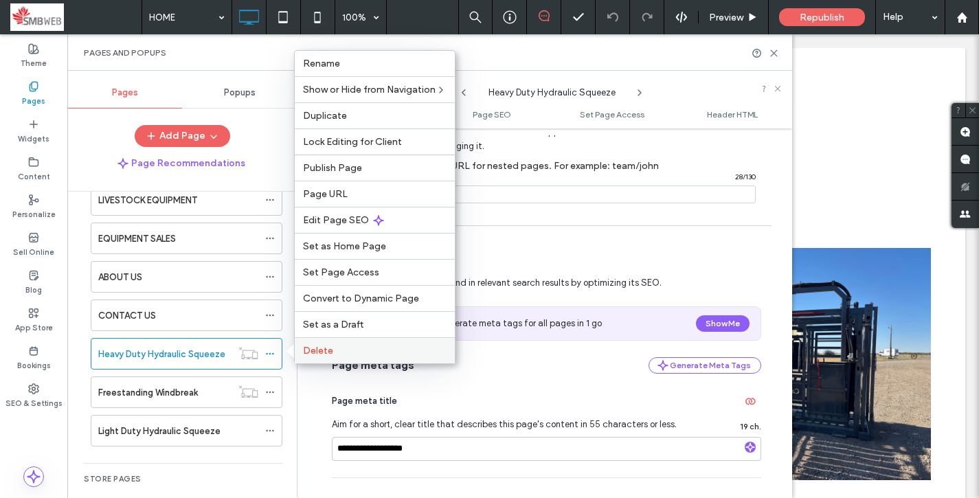
click at [318, 348] on span "Delete" at bounding box center [318, 351] width 30 height 12
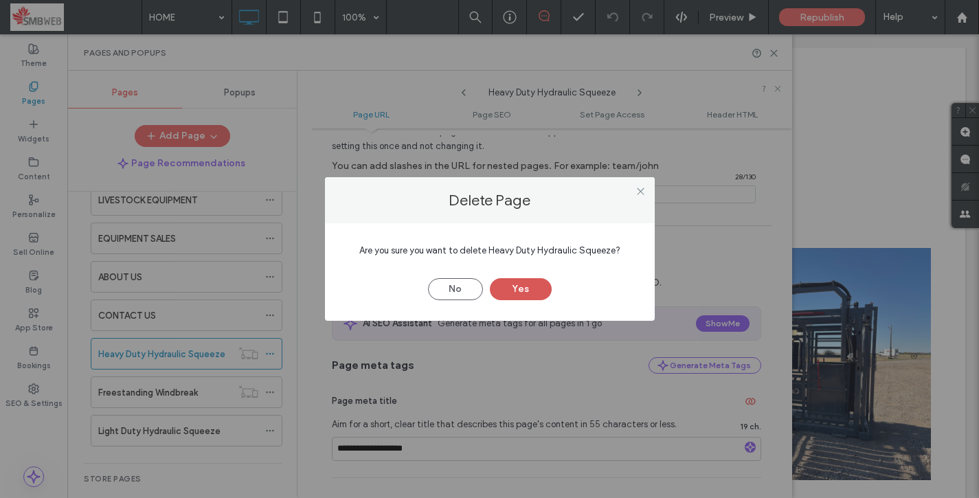
click at [516, 285] on button "Yes" at bounding box center [521, 289] width 62 height 22
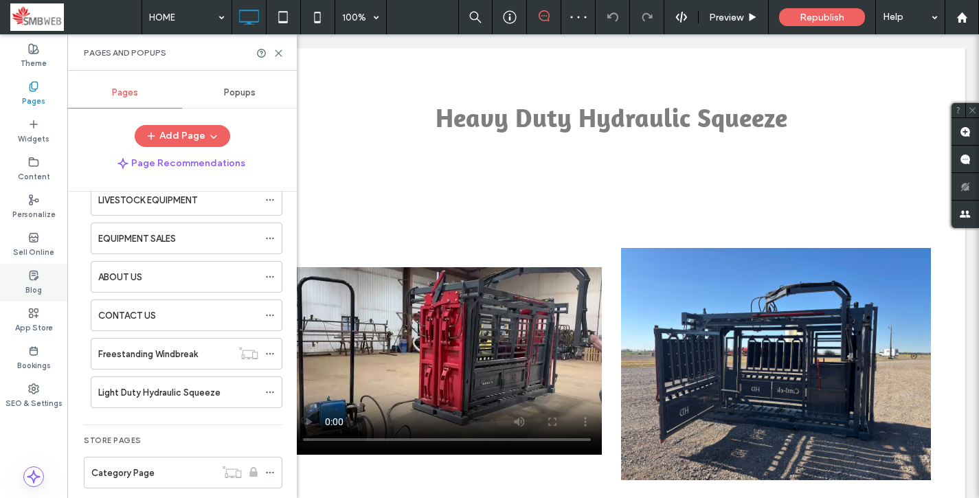
click at [45, 269] on div "Blog" at bounding box center [33, 283] width 67 height 38
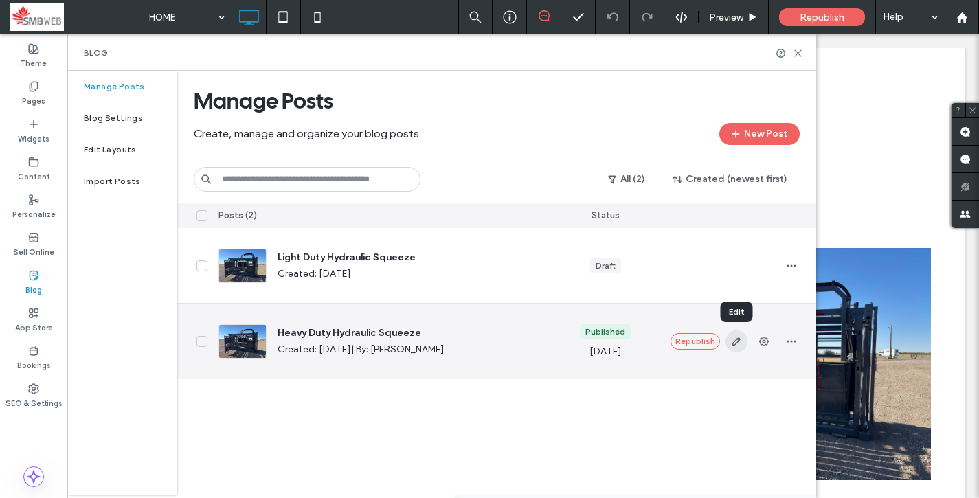
click at [731, 346] on icon "button" at bounding box center [736, 341] width 11 height 11
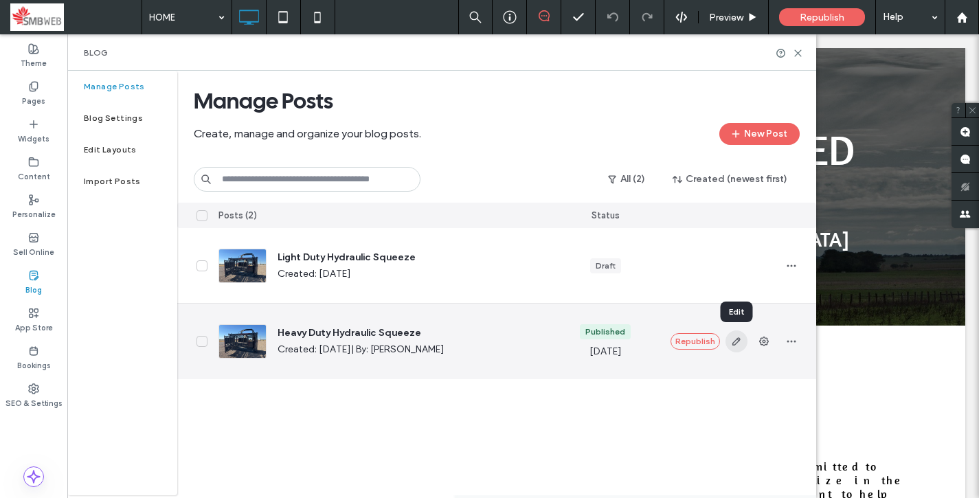
click at [731, 341] on icon "button" at bounding box center [736, 341] width 11 height 11
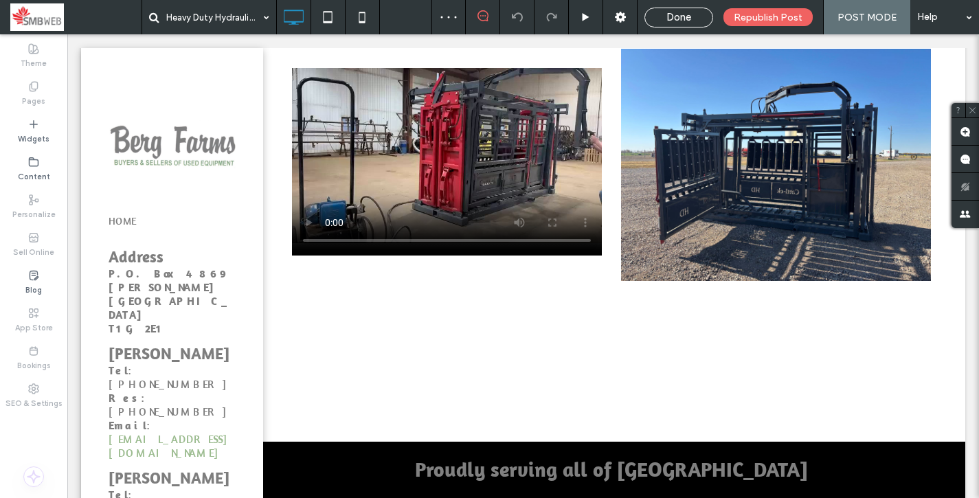
scroll to position [200, 0]
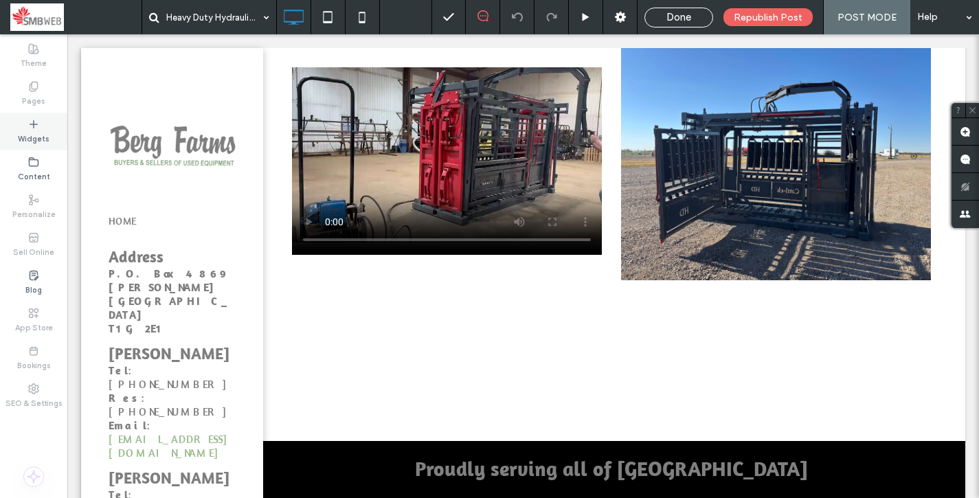
click at [47, 128] on div "Widgets" at bounding box center [33, 132] width 67 height 38
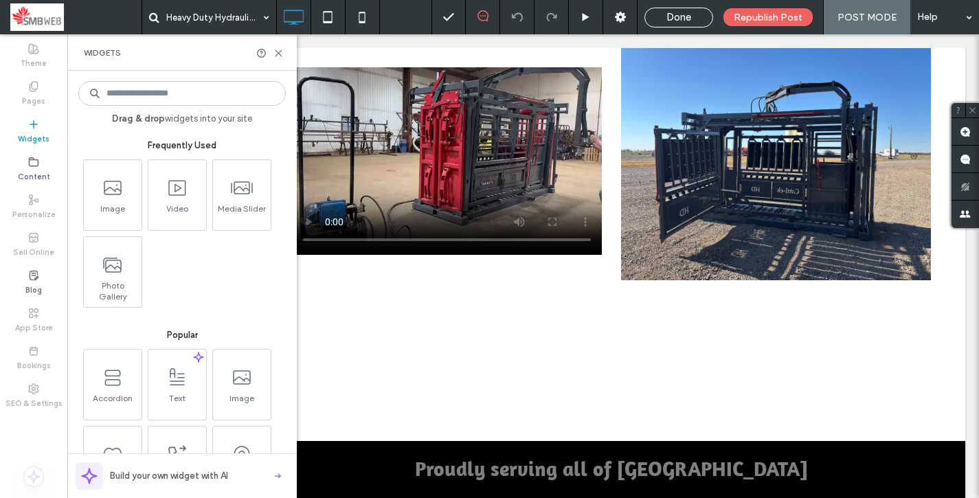
click at [181, 103] on input at bounding box center [181, 93] width 207 height 25
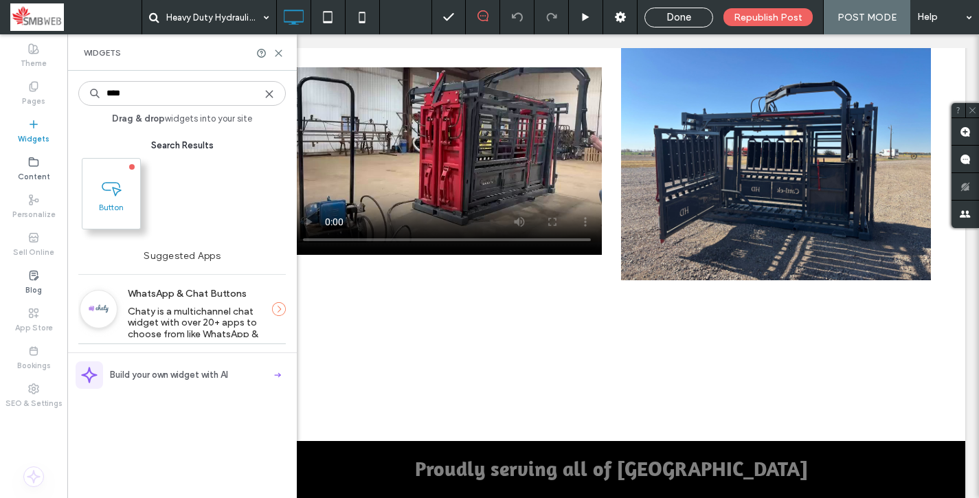
type input "****"
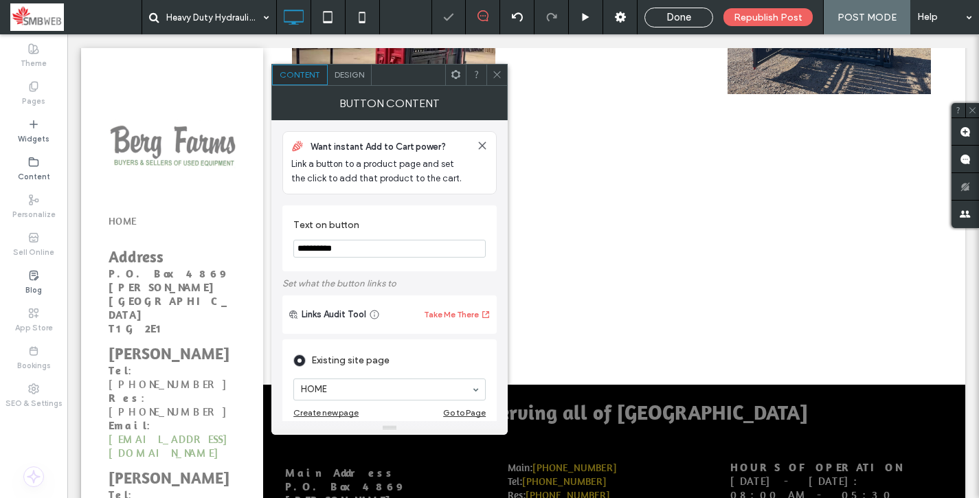
scroll to position [310, 0]
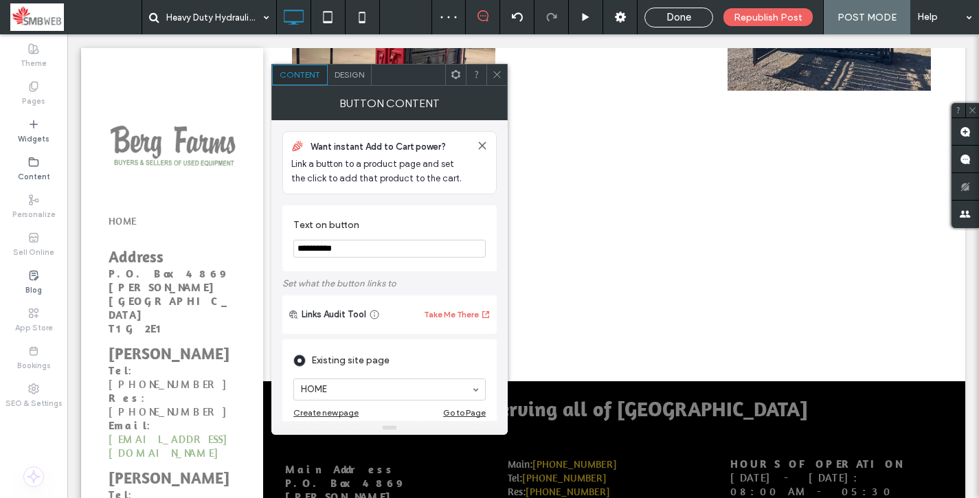
click at [339, 253] on input "**********" at bounding box center [389, 249] width 192 height 18
type input "*******"
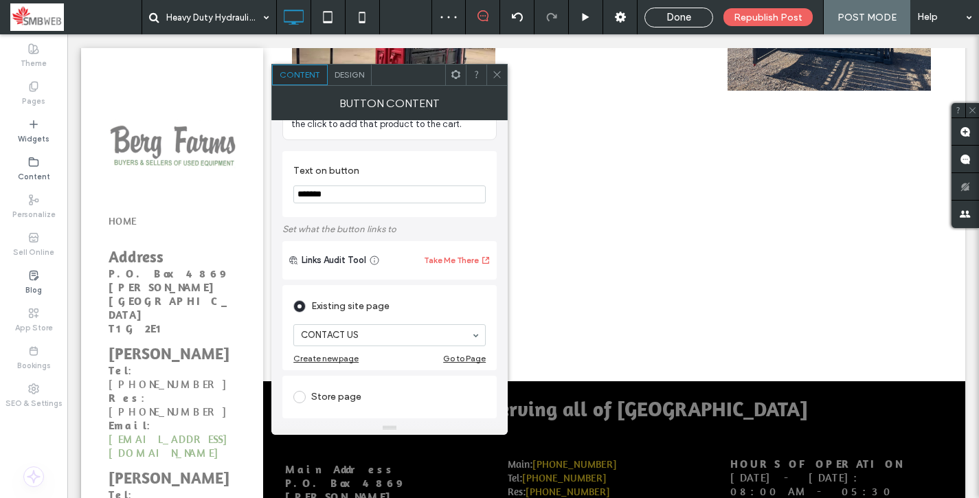
scroll to position [0, 0]
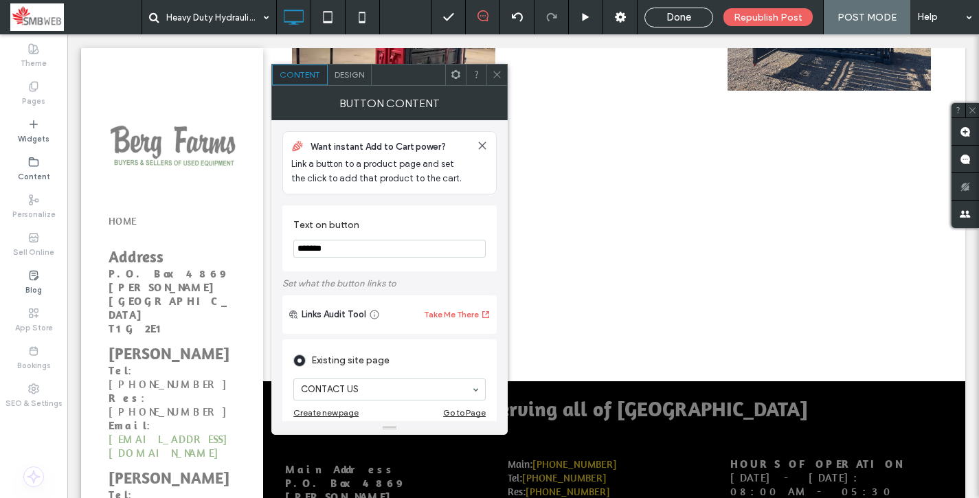
click at [416, 238] on section "Text on button *******" at bounding box center [389, 238] width 192 height 52
click at [501, 69] on icon at bounding box center [497, 74] width 10 height 10
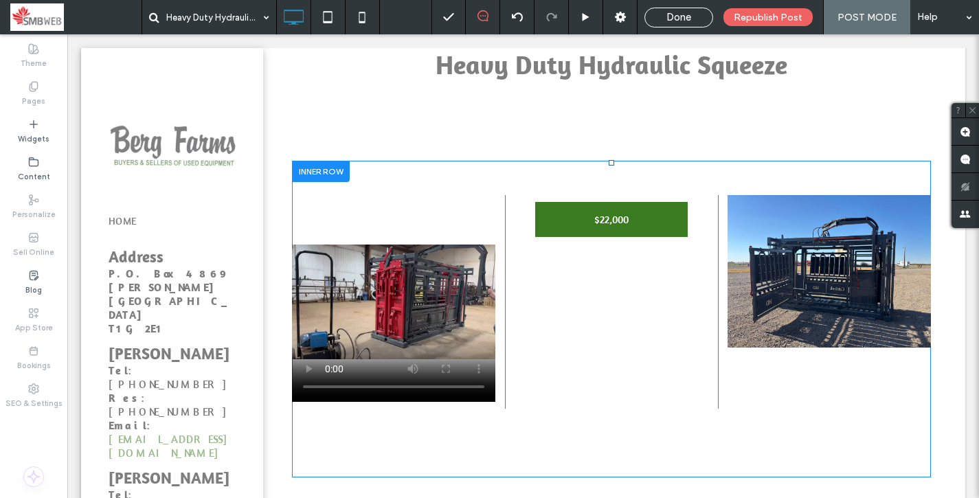
scroll to position [78, 0]
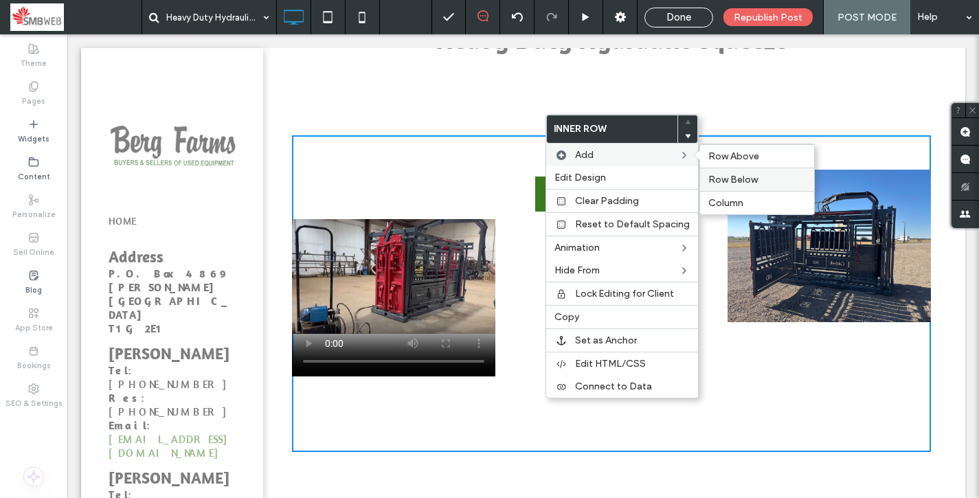
click at [724, 184] on span "Row Below" at bounding box center [732, 180] width 49 height 12
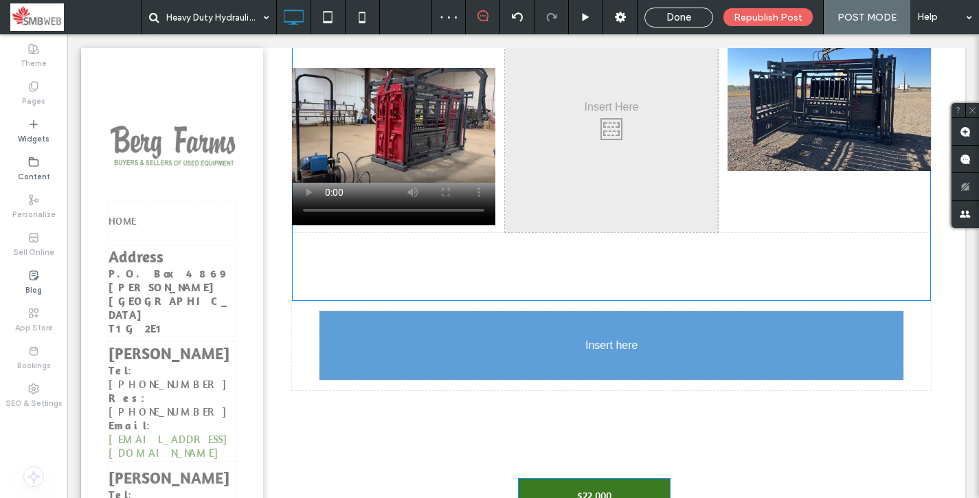
scroll to position [243, 0]
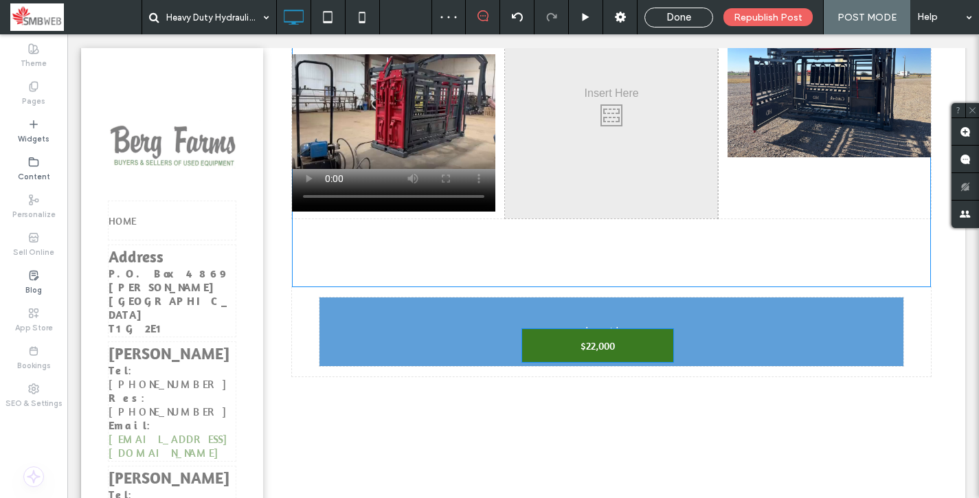
drag, startPoint x: 627, startPoint y: 202, endPoint x: 579, endPoint y: 350, distance: 155.3
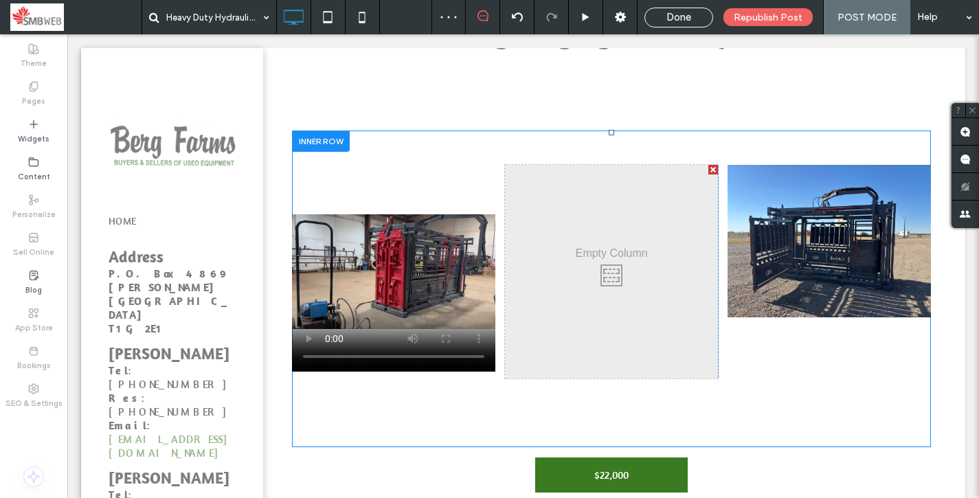
scroll to position [75, 0]
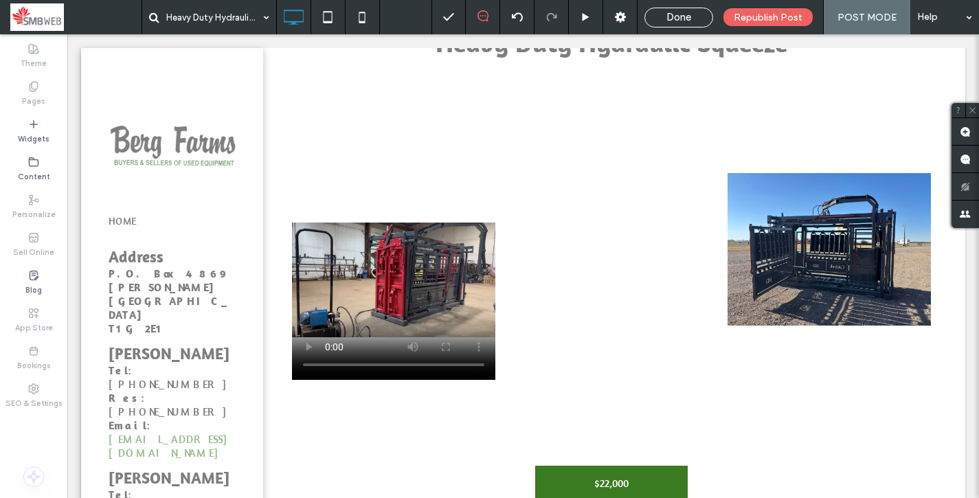
click at [711, 173] on div at bounding box center [713, 178] width 10 height 10
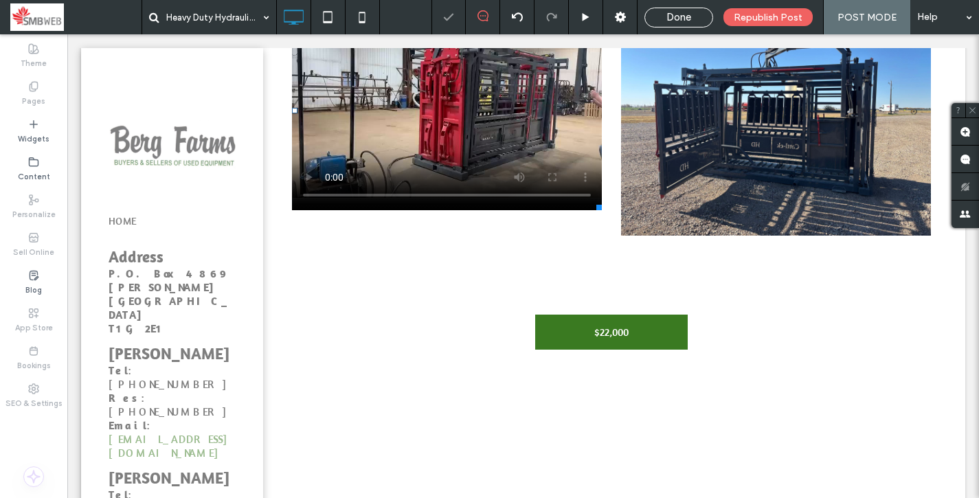
scroll to position [245, 0]
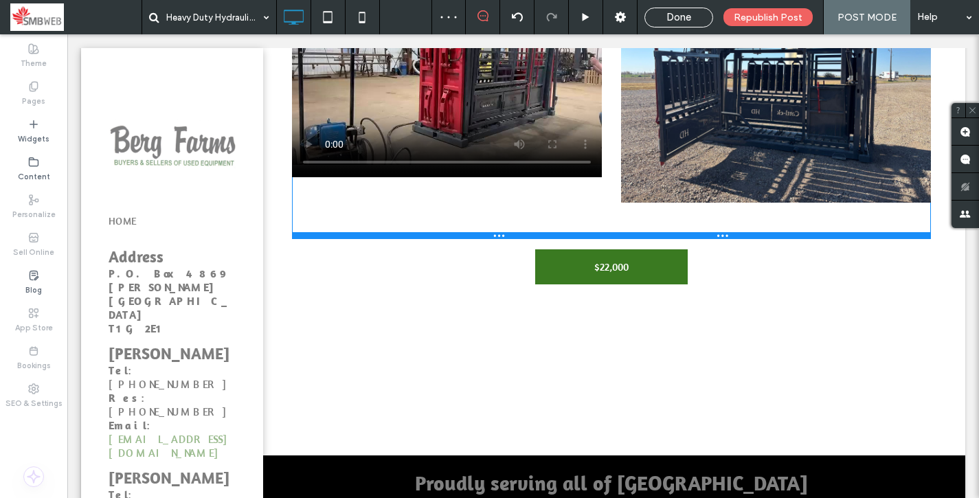
drag, startPoint x: 612, startPoint y: 302, endPoint x: 604, endPoint y: 237, distance: 65.0
click at [604, 237] on div at bounding box center [611, 235] width 639 height 7
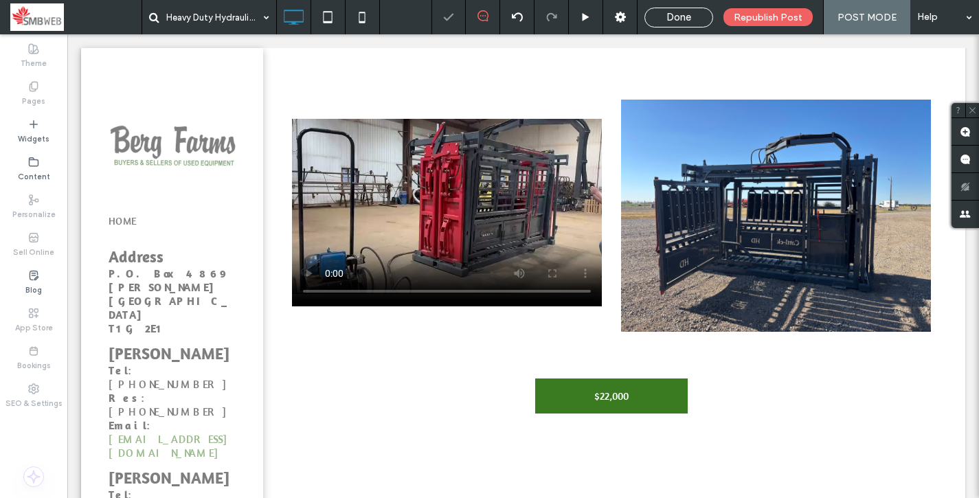
scroll to position [99, 0]
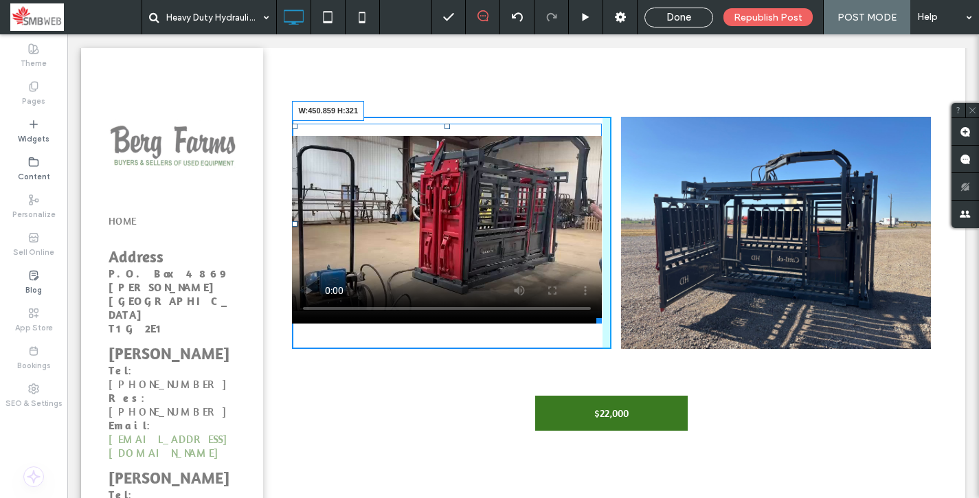
drag, startPoint x: 598, startPoint y: 320, endPoint x: 612, endPoint y: 341, distance: 24.8
click at [612, 341] on div "W:450.859 H:321 Click To Paste Click To Paste" at bounding box center [611, 233] width 639 height 232
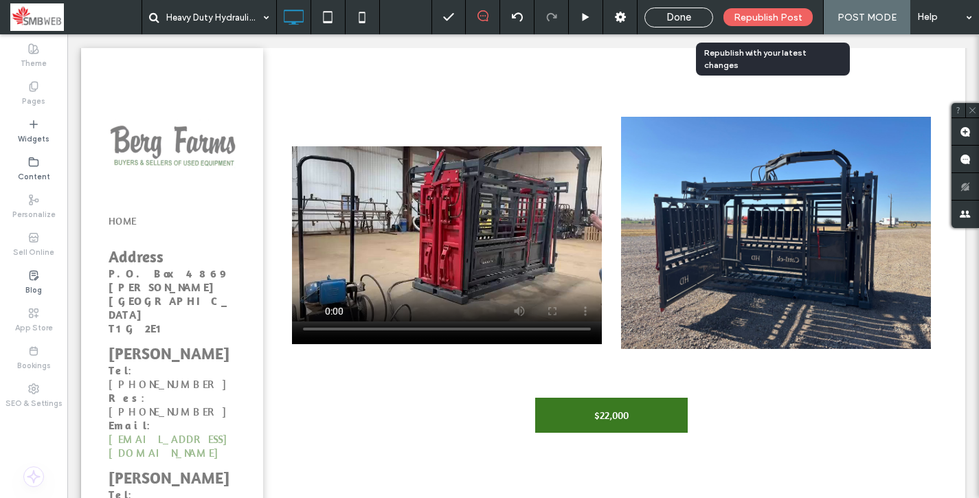
click at [769, 18] on span "Republish Post" at bounding box center [767, 18] width 69 height 12
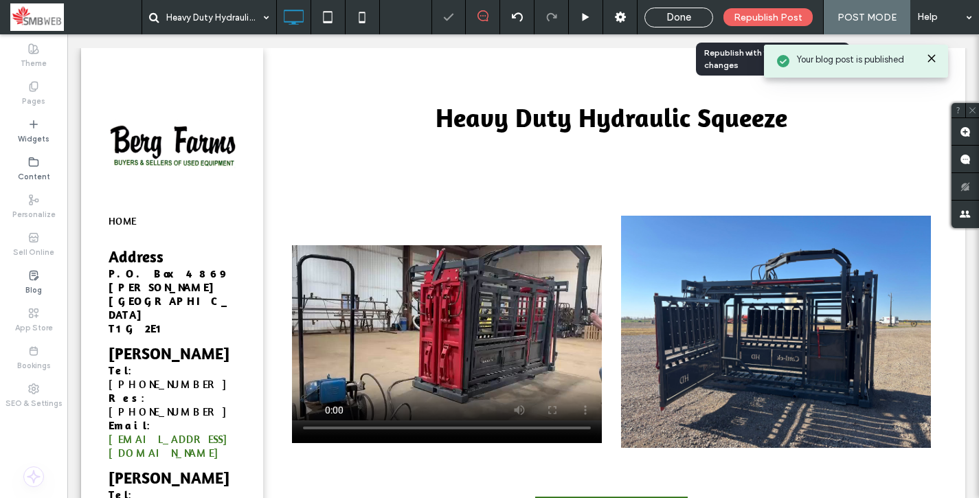
scroll to position [0, 0]
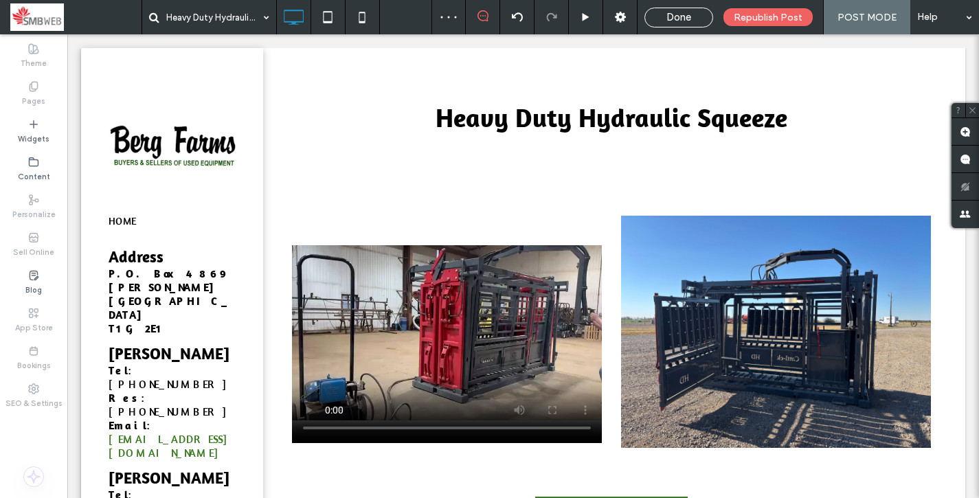
click at [694, 16] on div "Done" at bounding box center [678, 17] width 67 height 12
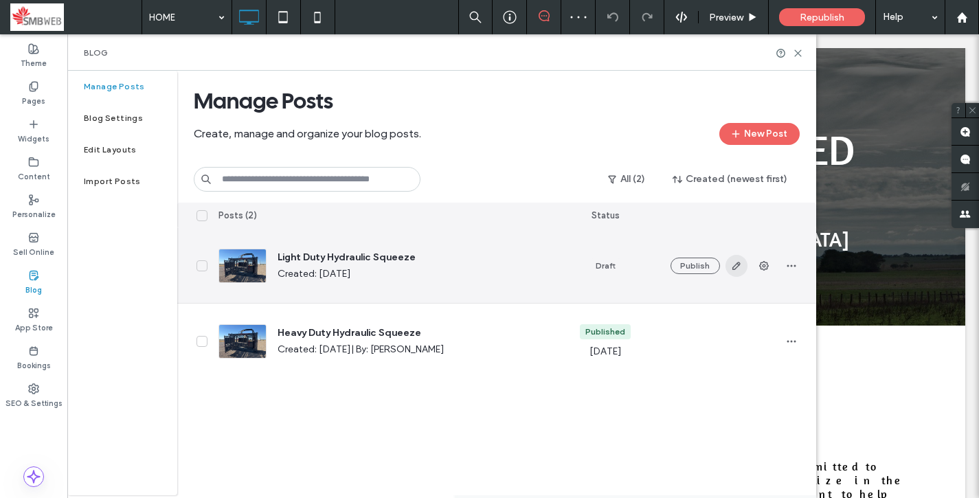
click at [731, 266] on icon "button" at bounding box center [736, 265] width 11 height 11
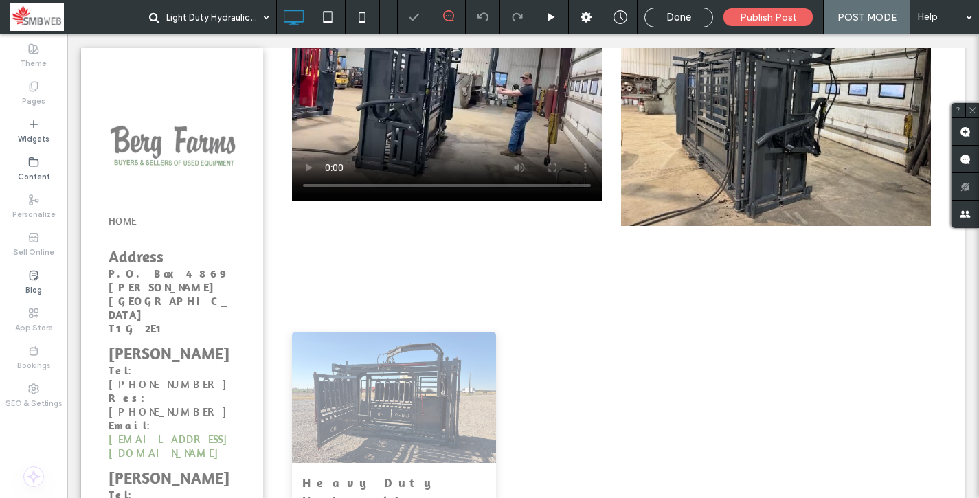
scroll to position [244, 0]
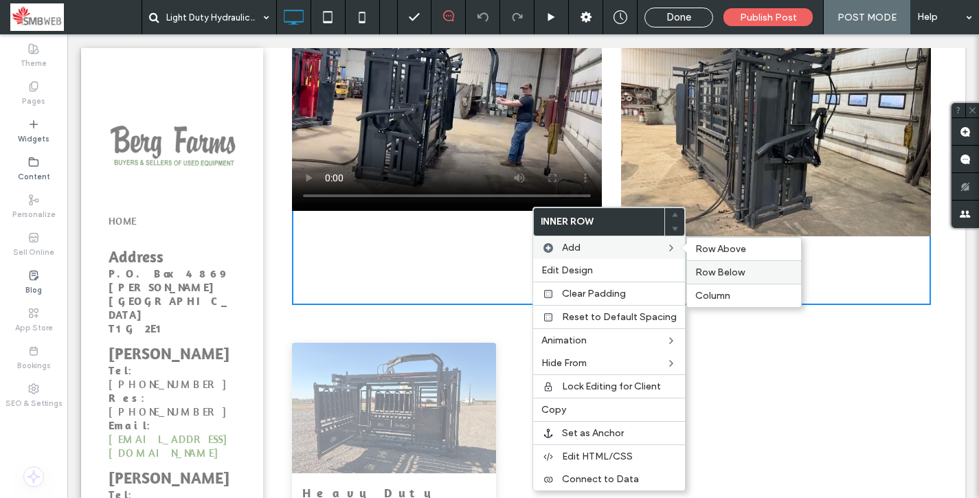
click at [722, 277] on span "Row Below" at bounding box center [719, 272] width 49 height 12
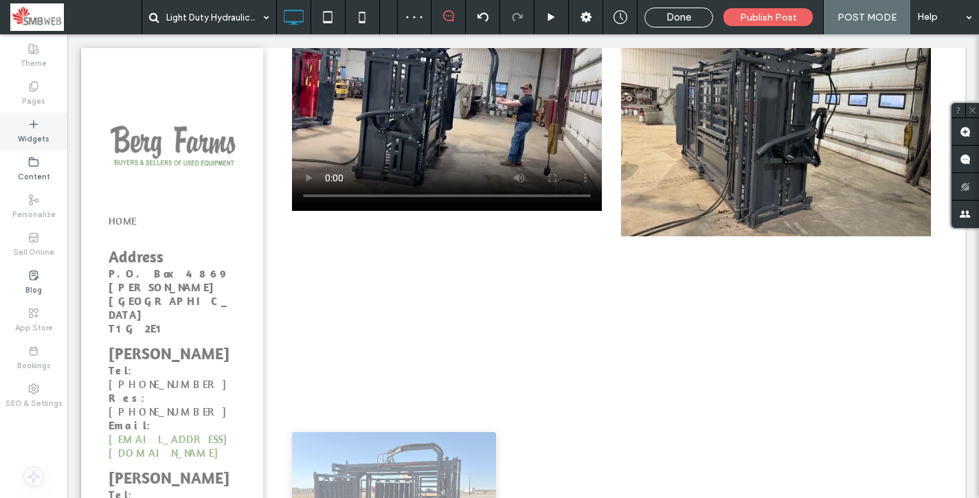
click at [47, 131] on label "Widgets" at bounding box center [34, 137] width 32 height 15
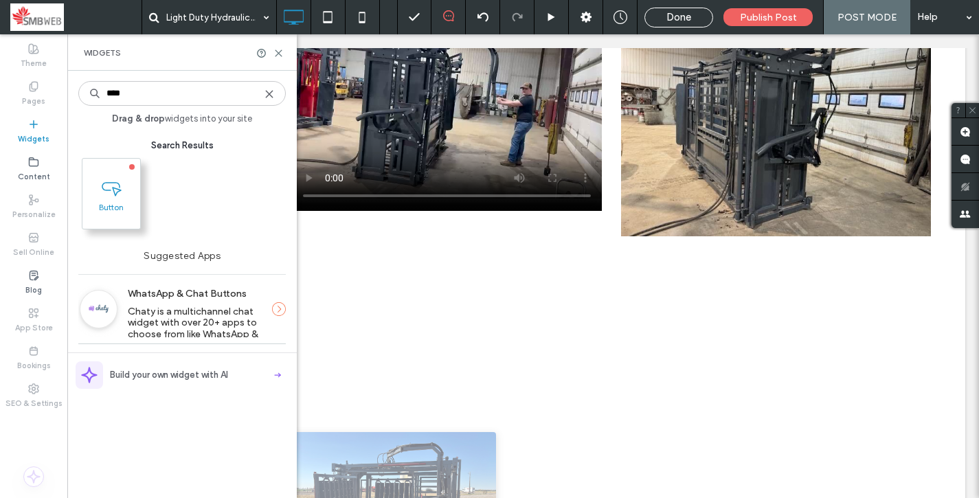
type input "****"
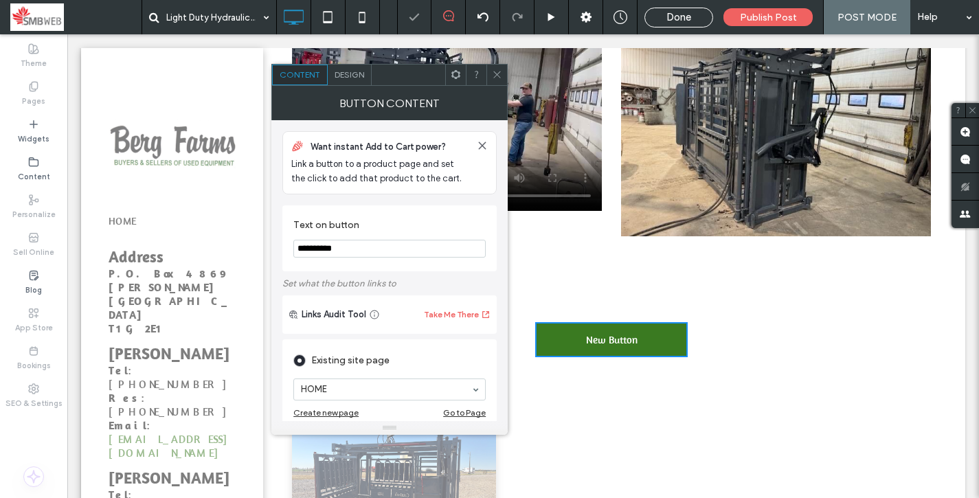
click at [337, 242] on input "**********" at bounding box center [389, 249] width 192 height 18
type input "*"
type input "*******"
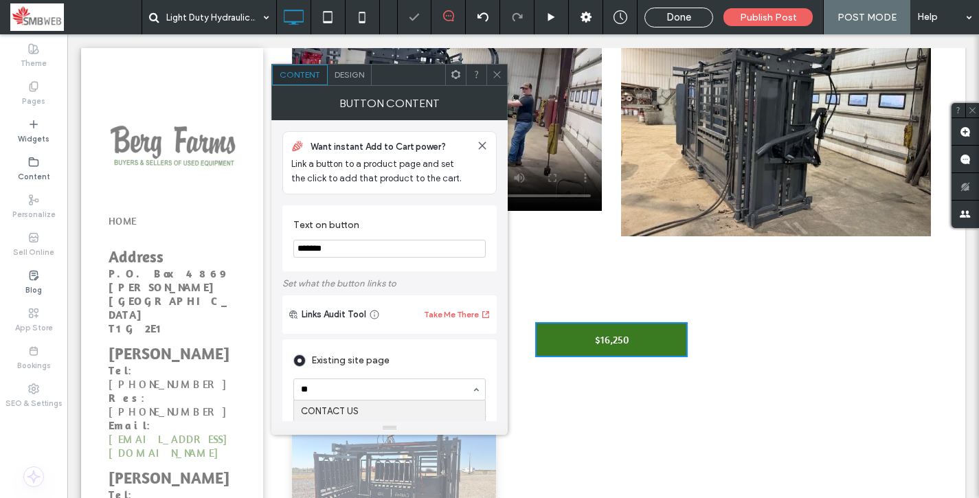
type input "***"
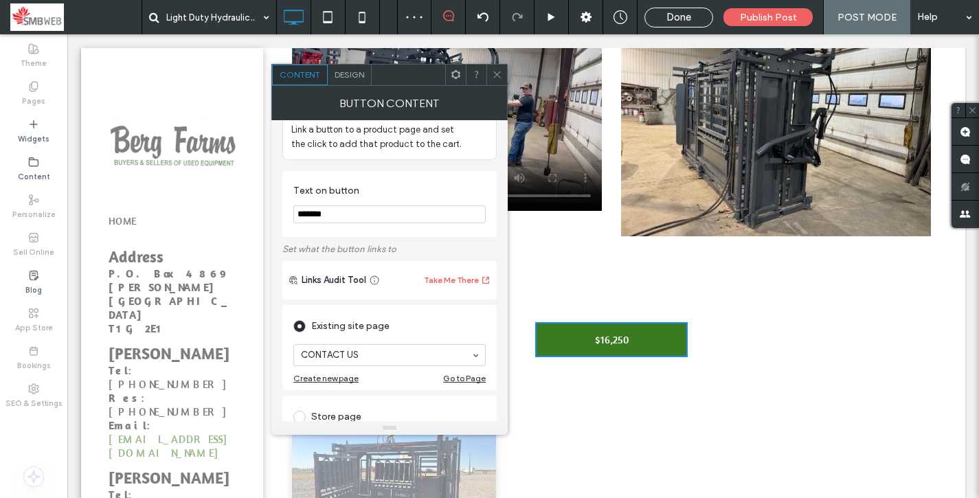
scroll to position [61, 0]
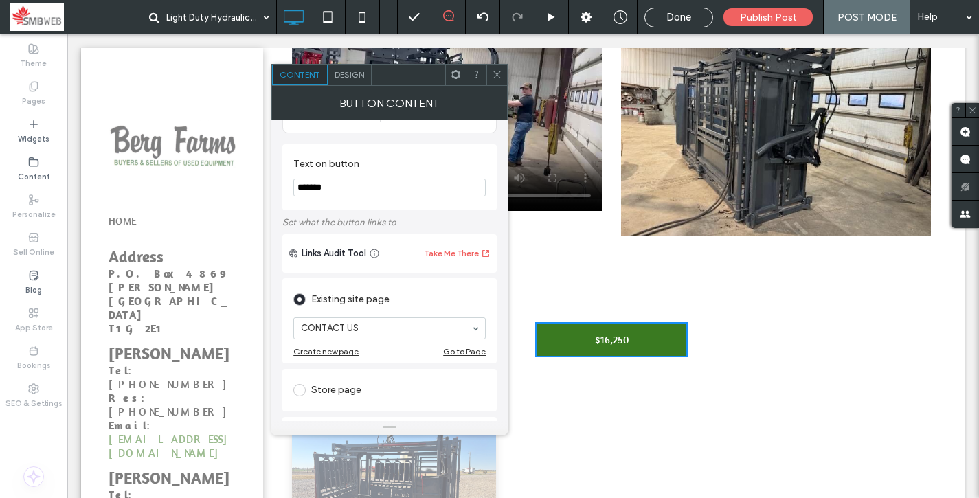
click at [495, 82] on span at bounding box center [497, 75] width 10 height 21
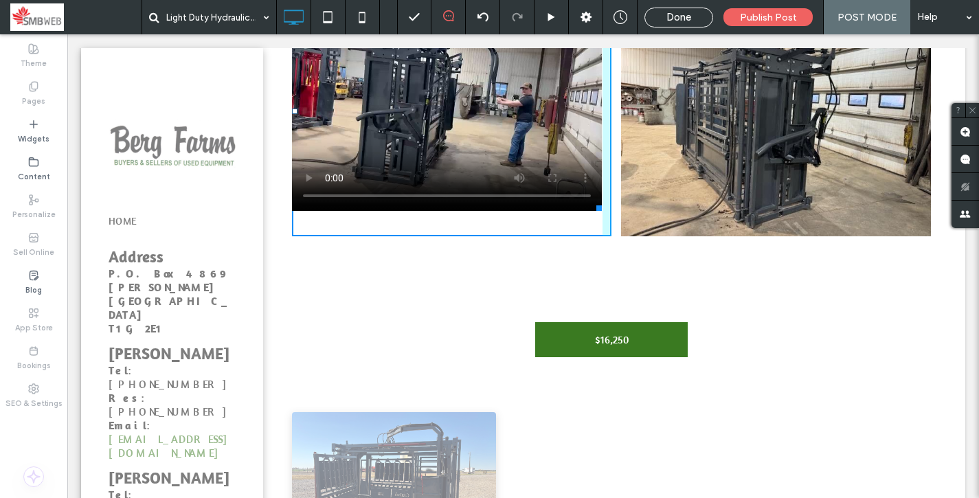
drag, startPoint x: 596, startPoint y: 207, endPoint x: 612, endPoint y: 227, distance: 25.4
click at [612, 227] on div "W:450.859 H:320 Click To Paste Click To Paste" at bounding box center [611, 120] width 639 height 232
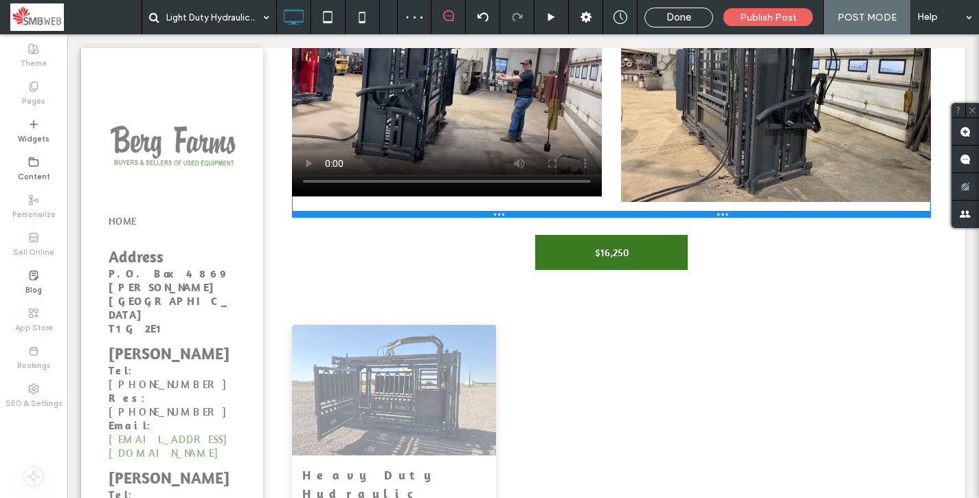
drag, startPoint x: 611, startPoint y: 304, endPoint x: 604, endPoint y: 215, distance: 88.9
click at [604, 215] on div at bounding box center [611, 214] width 639 height 7
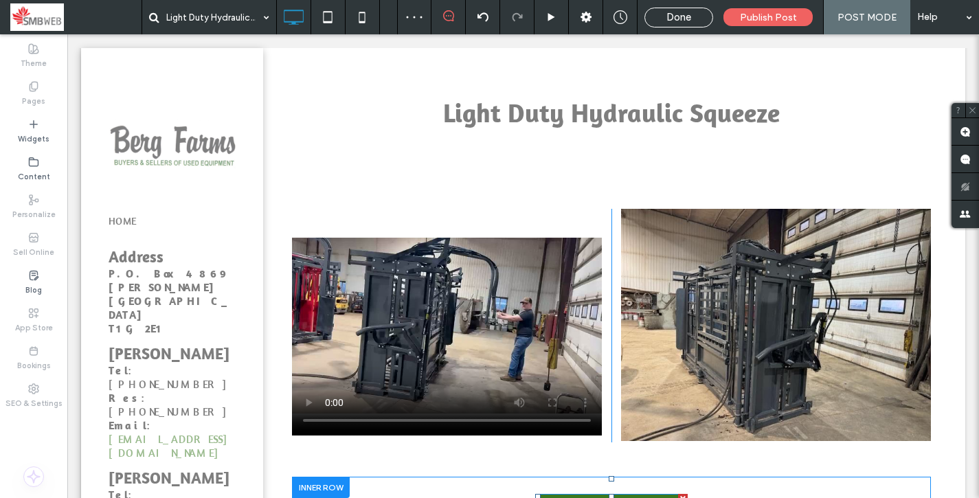
scroll to position [0, 0]
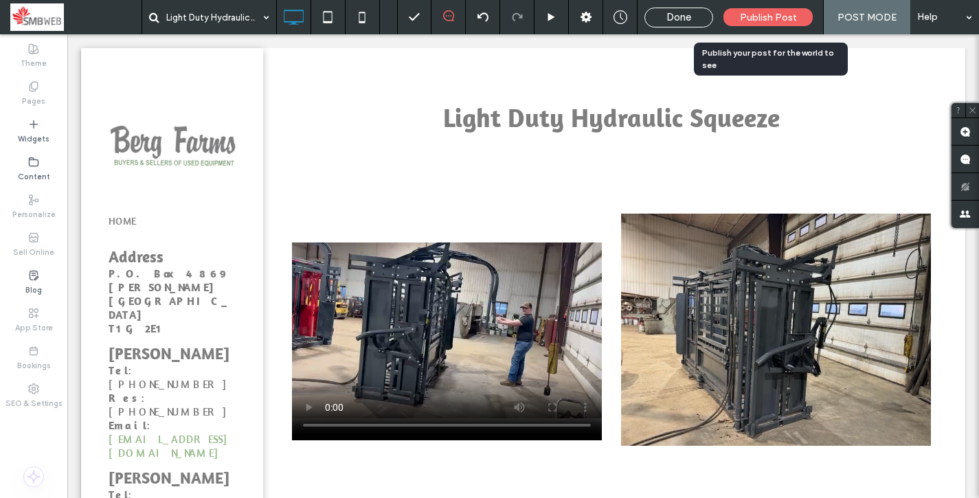
click at [791, 13] on span "Publish Post" at bounding box center [768, 18] width 57 height 12
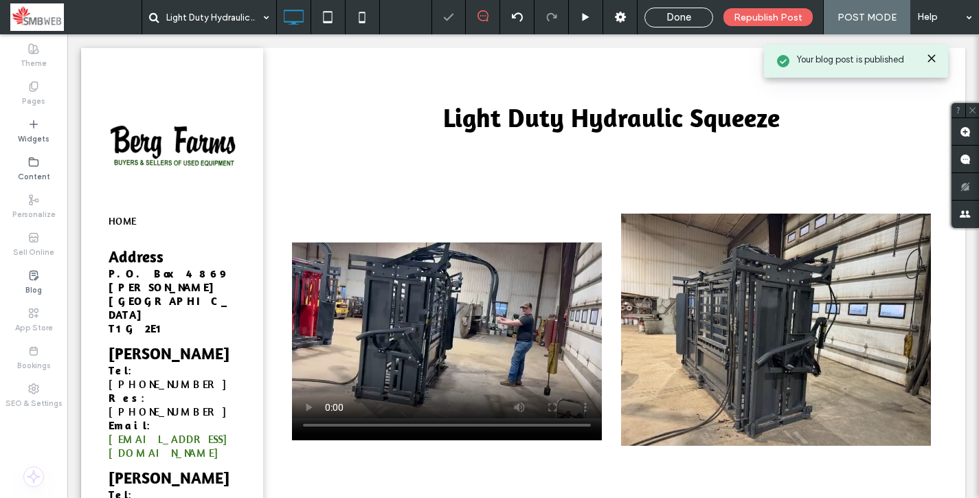
click at [685, 18] on span "Done" at bounding box center [678, 17] width 25 height 12
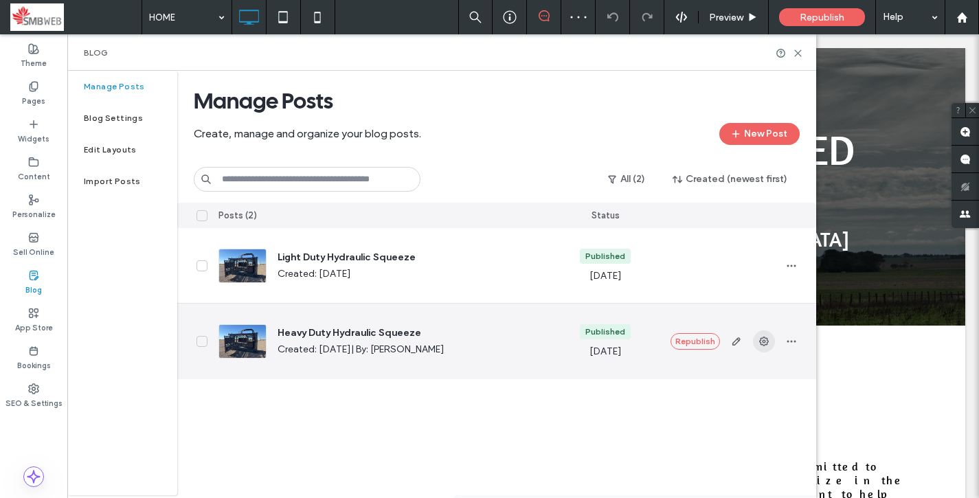
click at [766, 342] on use "button" at bounding box center [764, 342] width 10 height 10
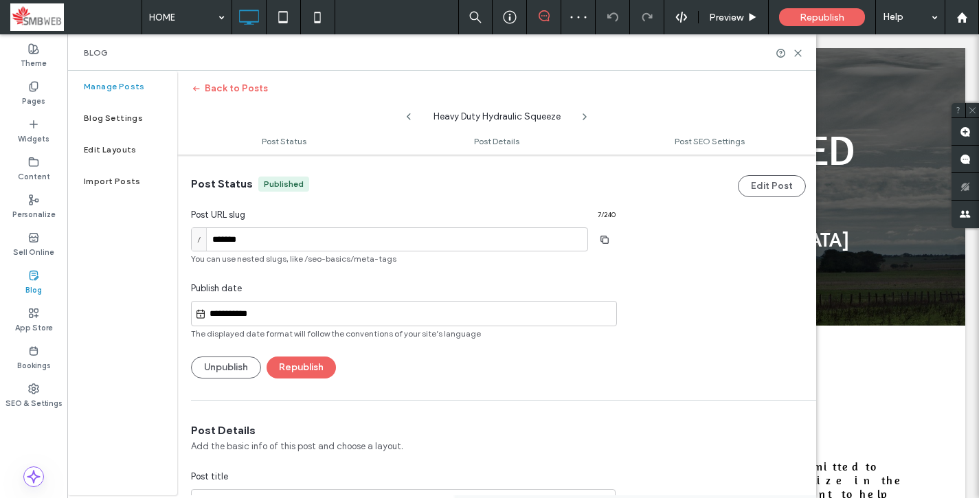
scroll to position [1, 0]
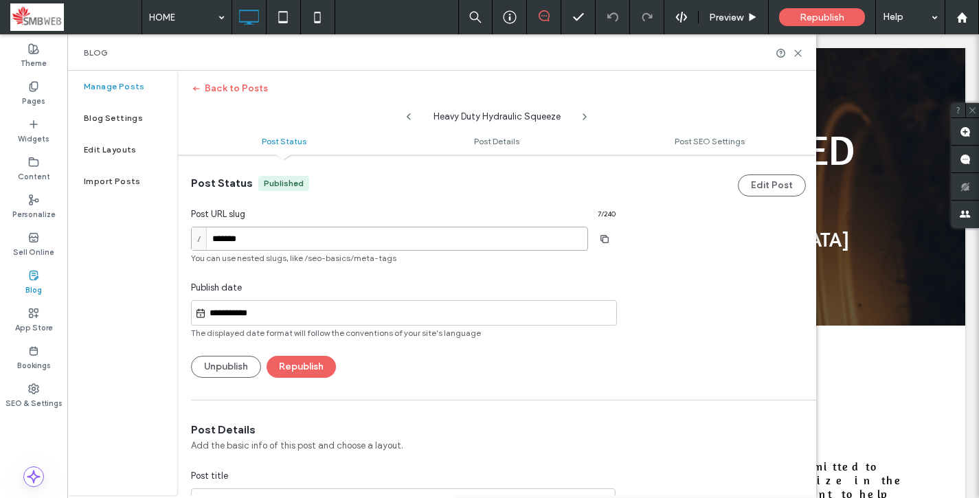
click at [424, 231] on input "*******" at bounding box center [389, 239] width 397 height 24
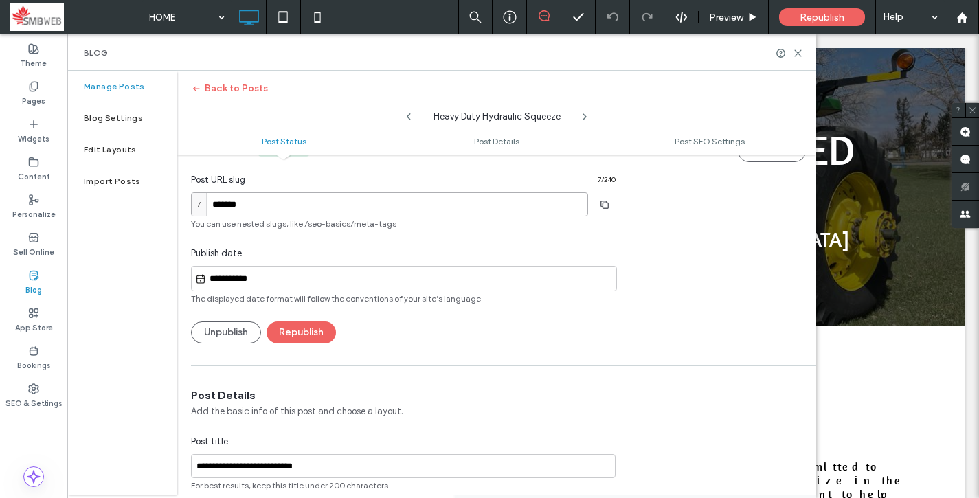
scroll to position [0, 0]
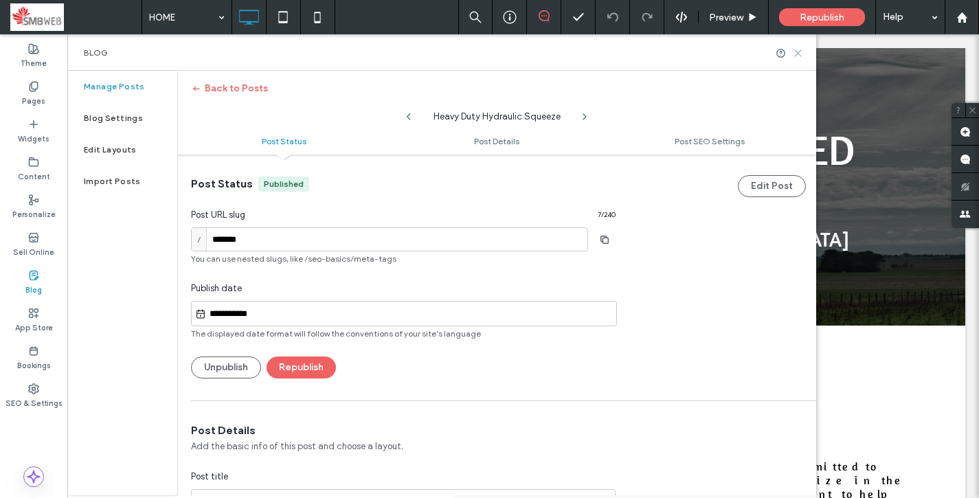
click at [796, 52] on icon at bounding box center [798, 53] width 10 height 10
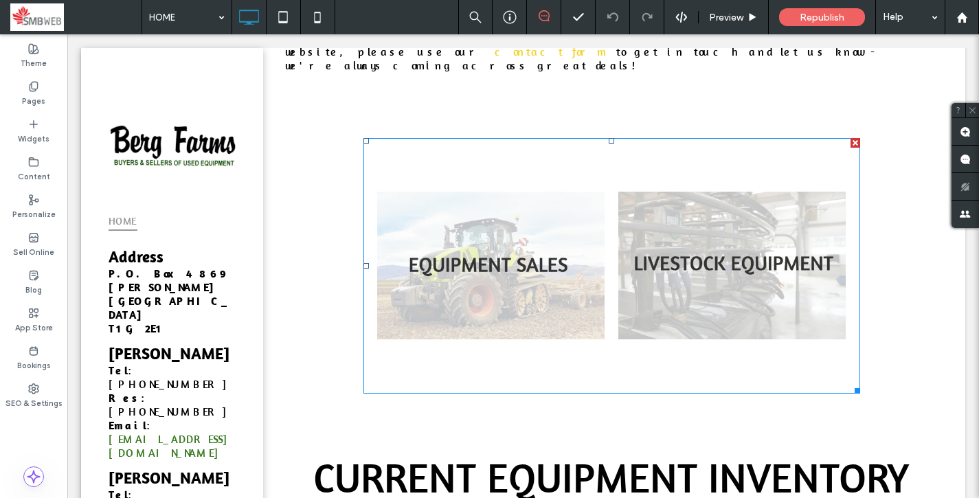
scroll to position [502, 0]
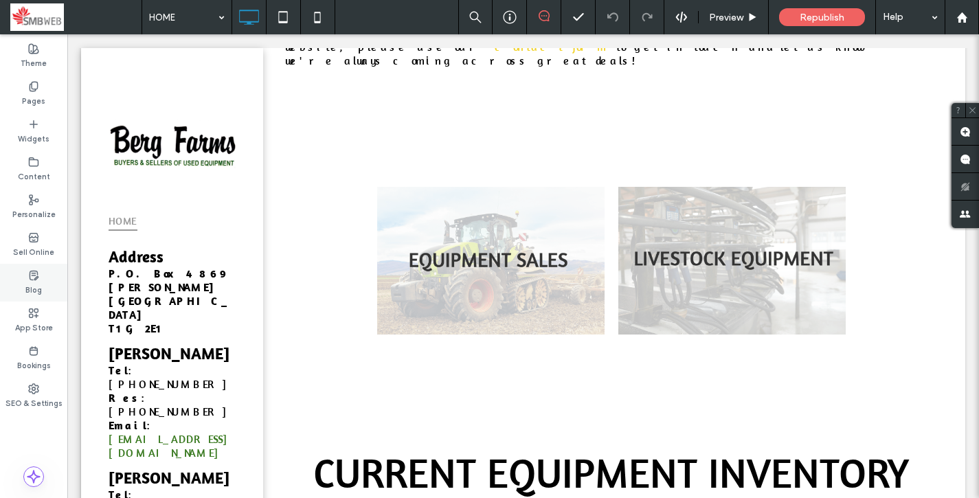
click at [34, 286] on label "Blog" at bounding box center [33, 288] width 16 height 15
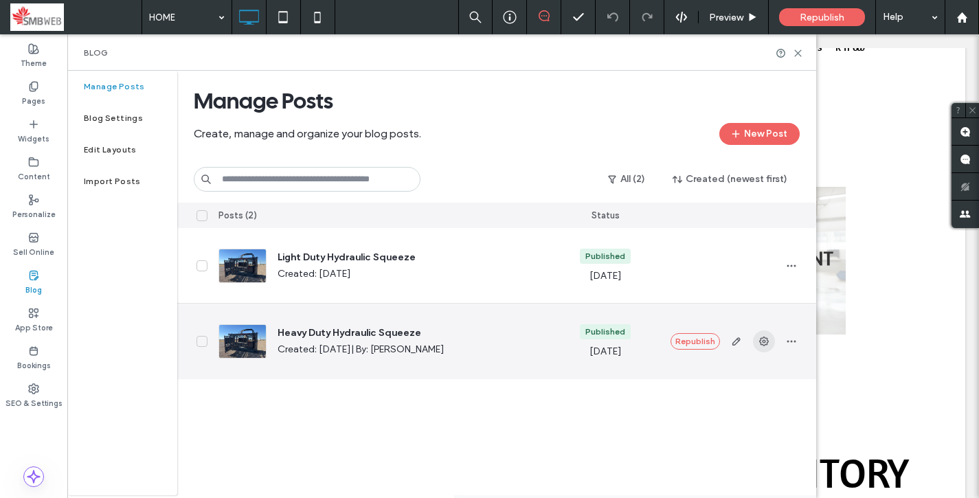
click at [764, 344] on use "button" at bounding box center [764, 342] width 10 height 10
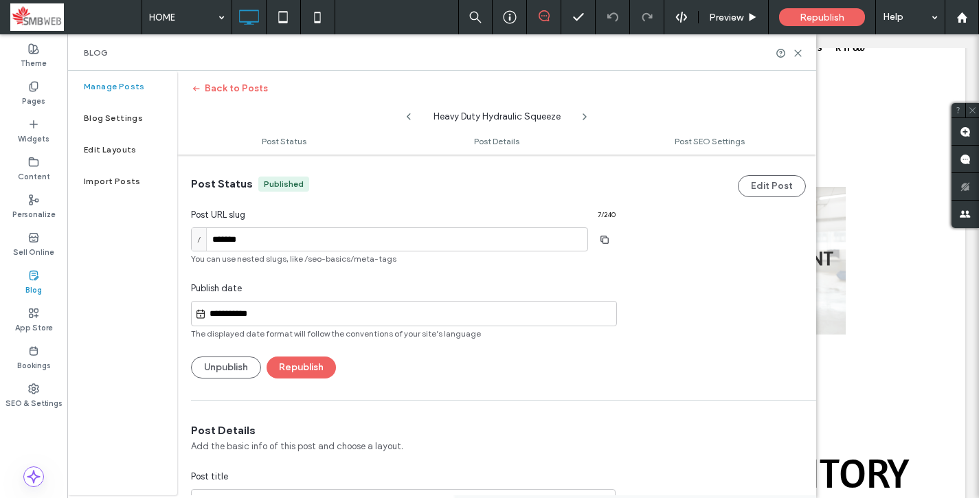
scroll to position [1, 0]
click at [415, 236] on input "*******" at bounding box center [389, 239] width 397 height 24
paste input "**********"
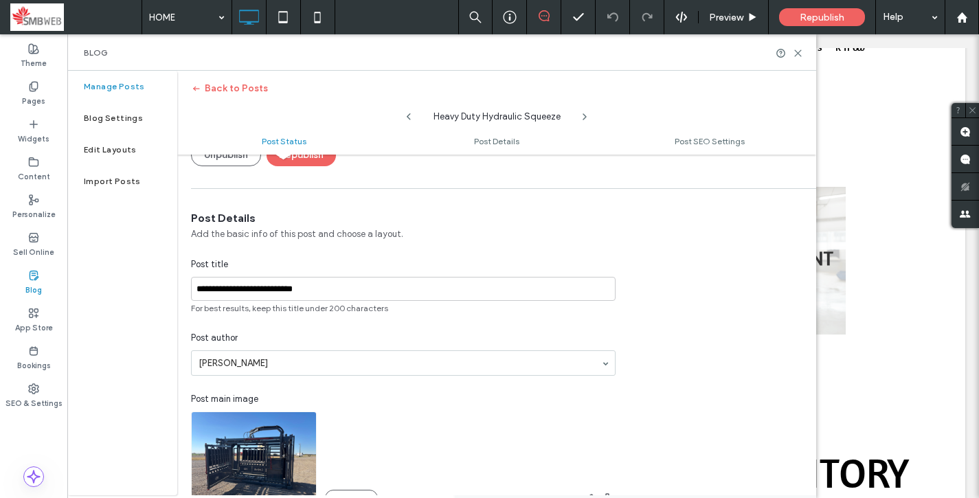
scroll to position [214, 0]
type input "**********"
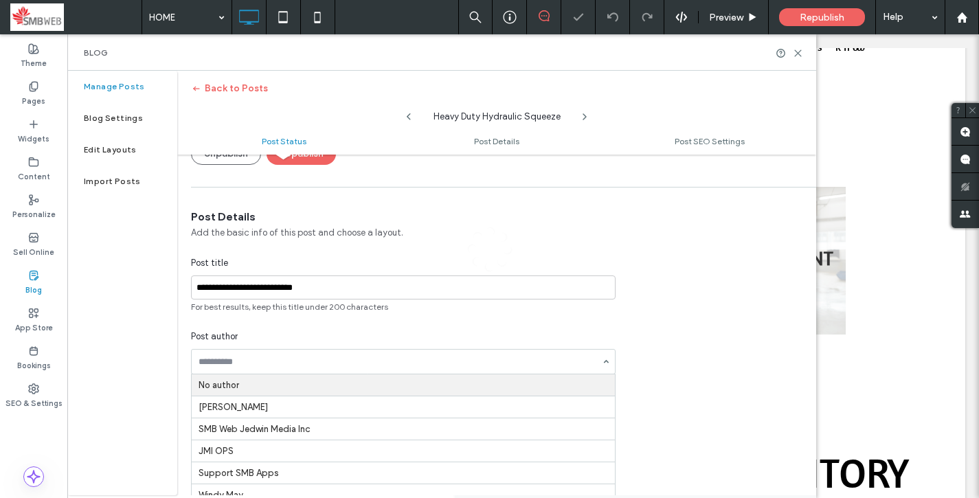
click at [308, 391] on div at bounding box center [489, 249] width 979 height 498
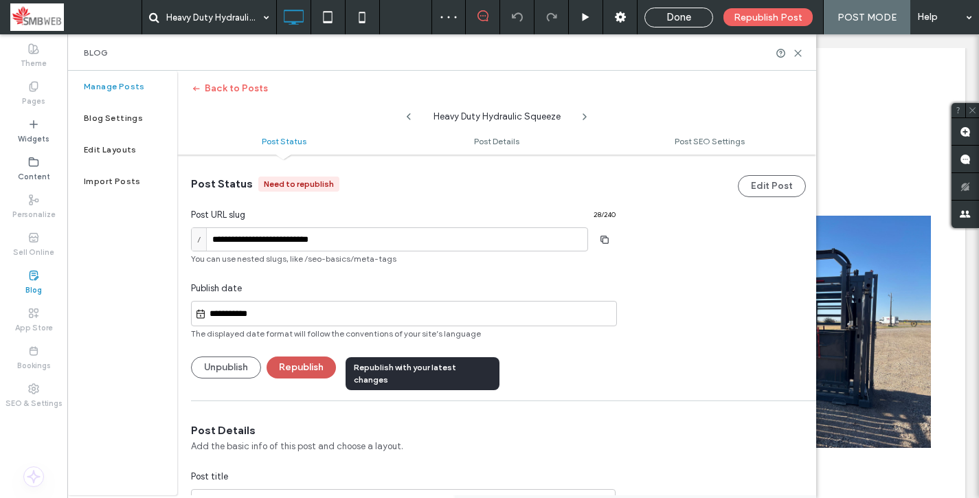
click at [299, 366] on button "Republish" at bounding box center [300, 367] width 69 height 22
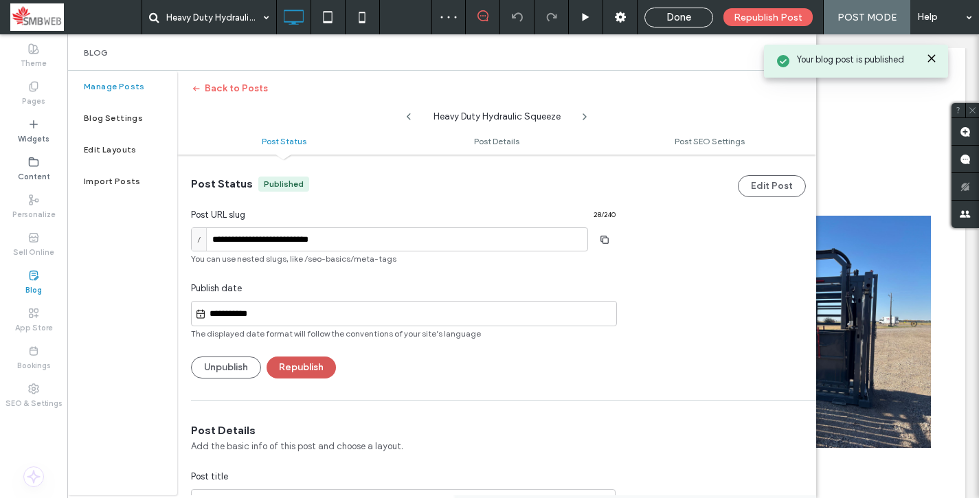
click at [299, 366] on button "Republish" at bounding box center [300, 367] width 69 height 22
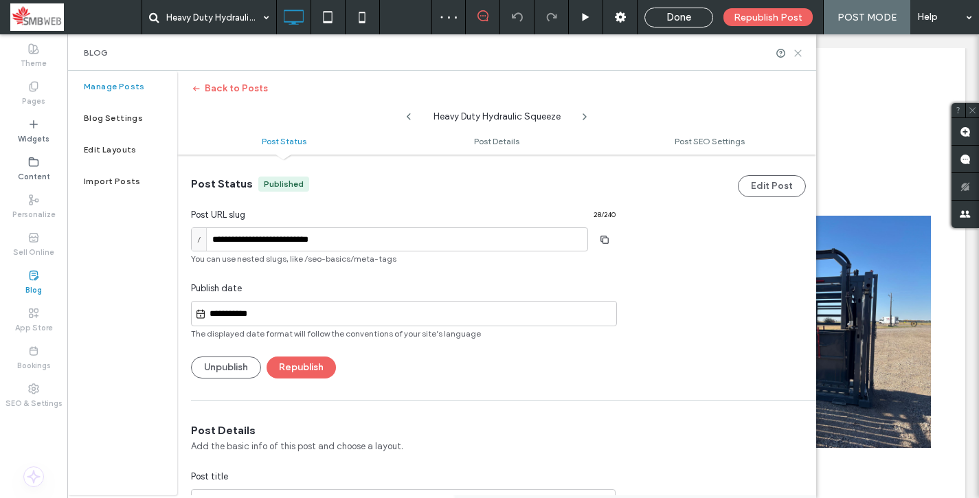
click at [799, 54] on use at bounding box center [798, 53] width 6 height 6
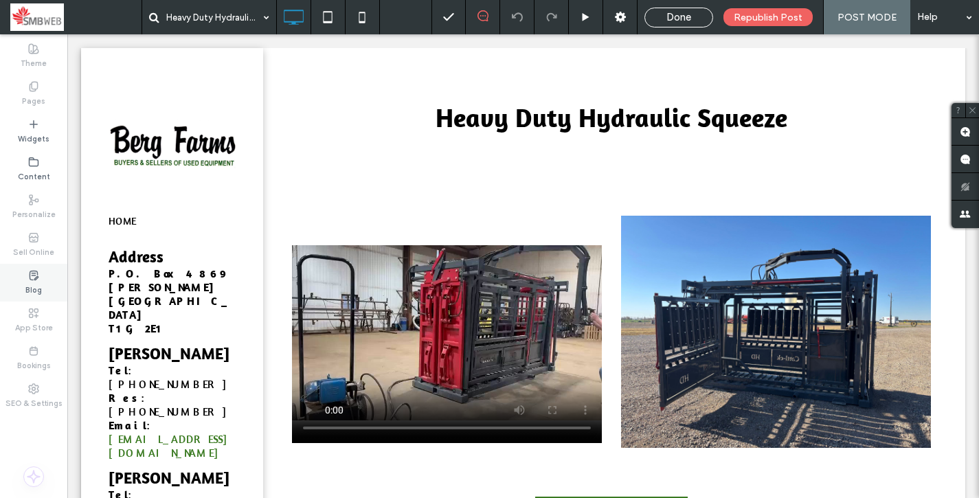
click at [36, 284] on label "Blog" at bounding box center [33, 288] width 16 height 15
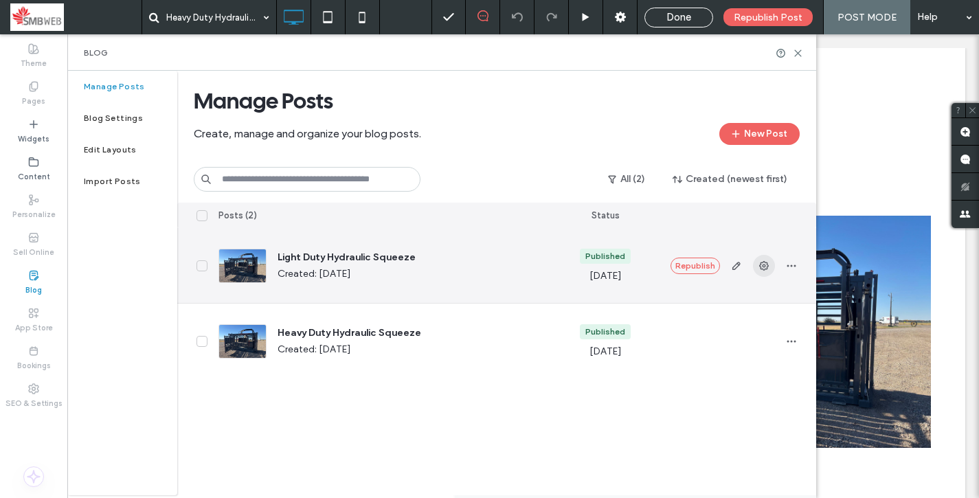
click at [760, 265] on icon "button" at bounding box center [763, 265] width 11 height 11
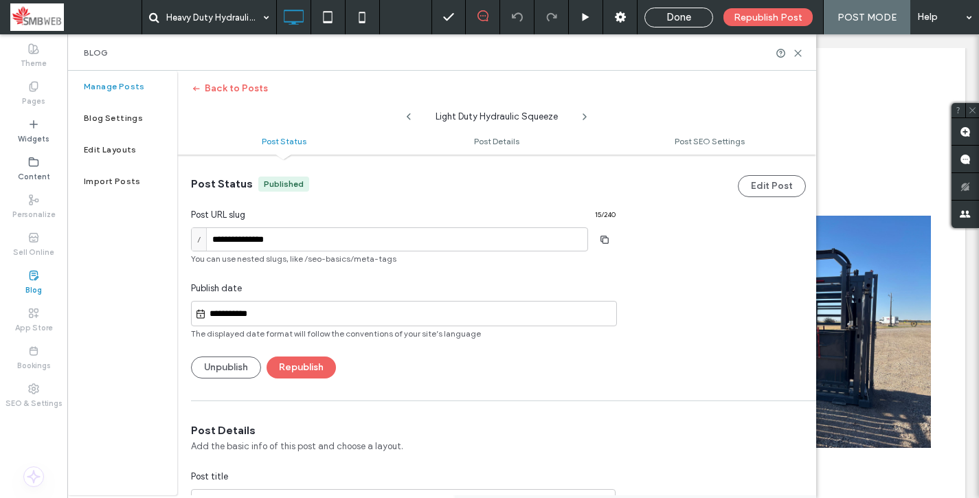
scroll to position [1, 0]
click at [477, 238] on input "**********" at bounding box center [389, 239] width 397 height 24
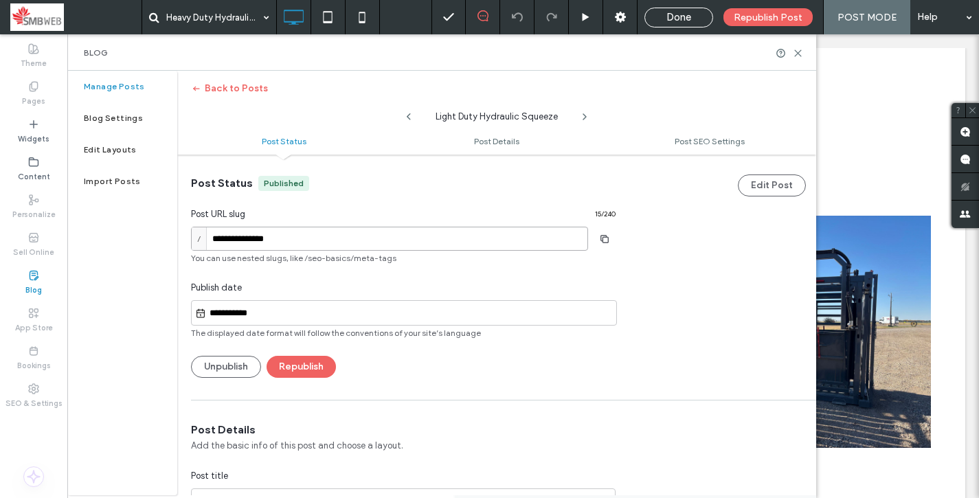
paste input "**********"
click at [236, 240] on input "**********" at bounding box center [389, 239] width 397 height 24
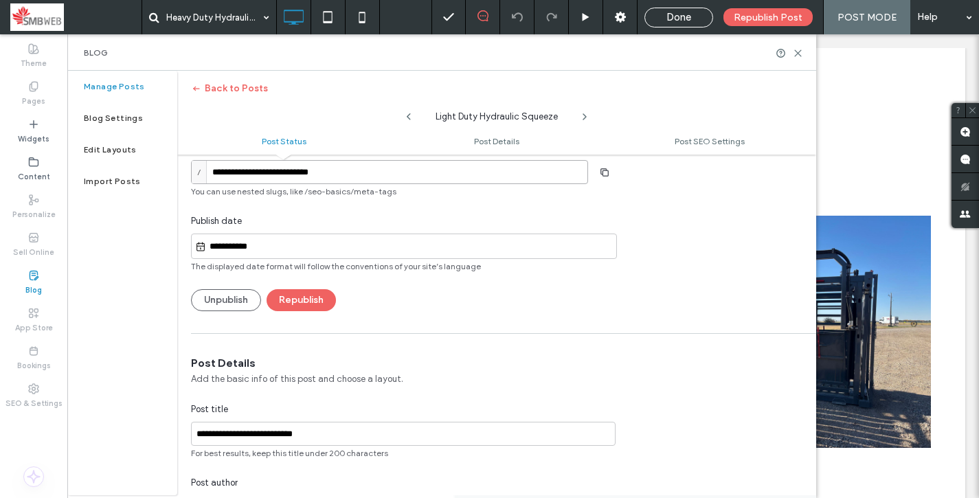
scroll to position [38, 0]
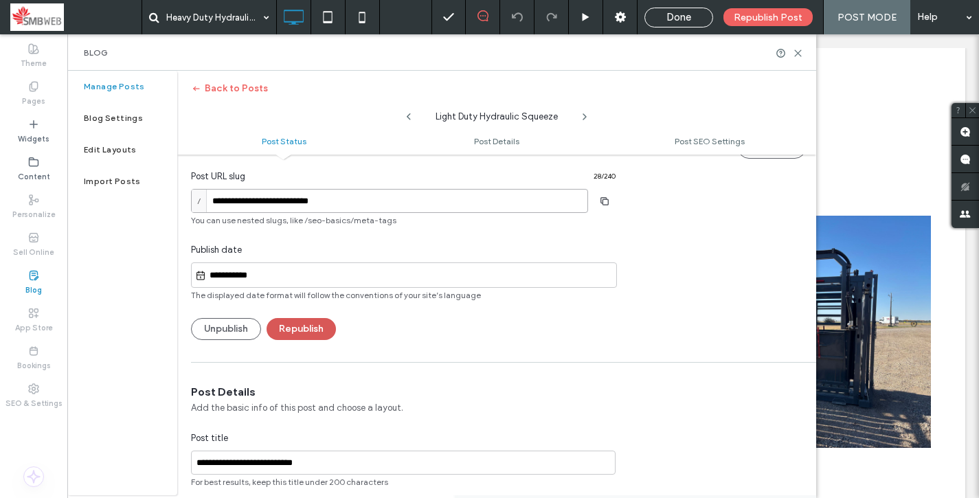
type input "**********"
click at [320, 321] on button "Republish" at bounding box center [300, 329] width 69 height 22
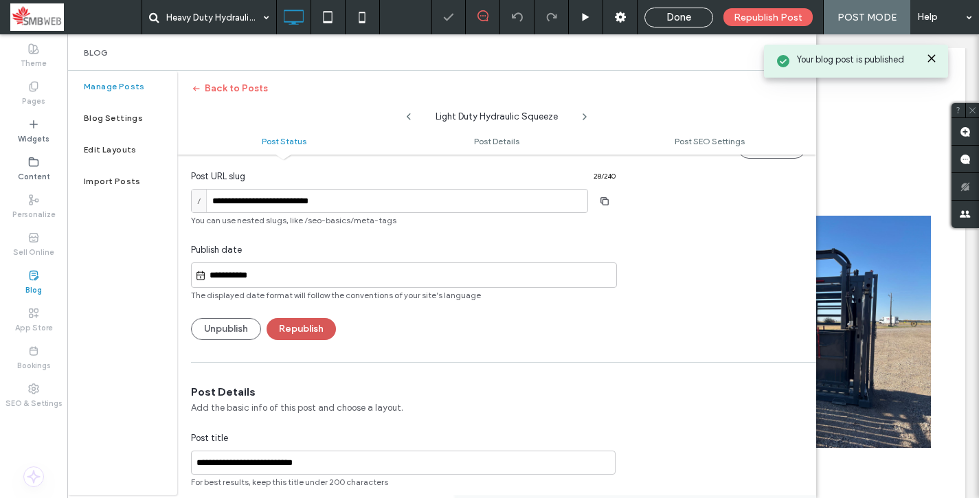
scroll to position [0, 0]
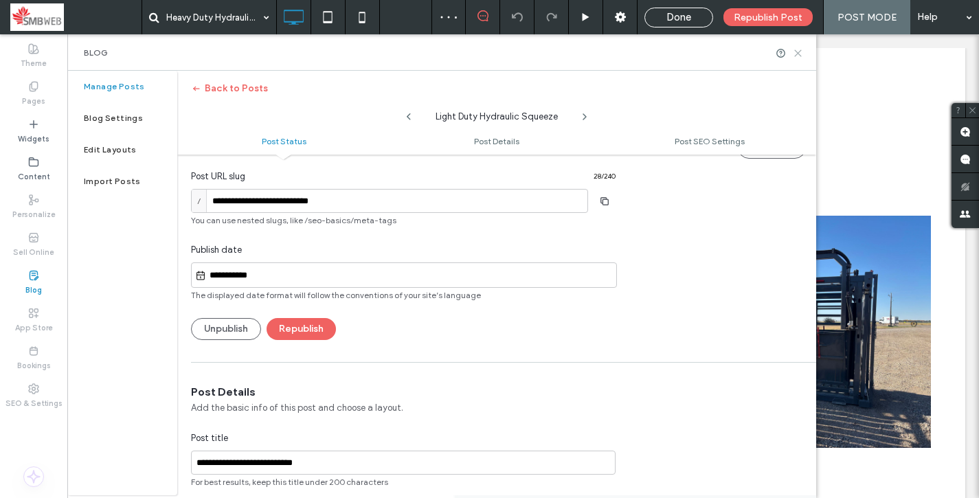
click at [797, 52] on use at bounding box center [798, 53] width 6 height 6
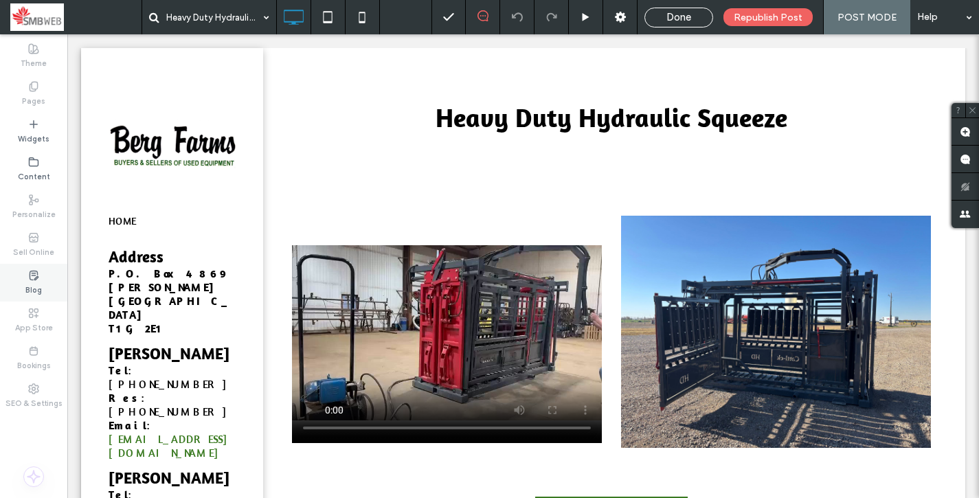
click at [42, 293] on div "Blog" at bounding box center [33, 283] width 67 height 38
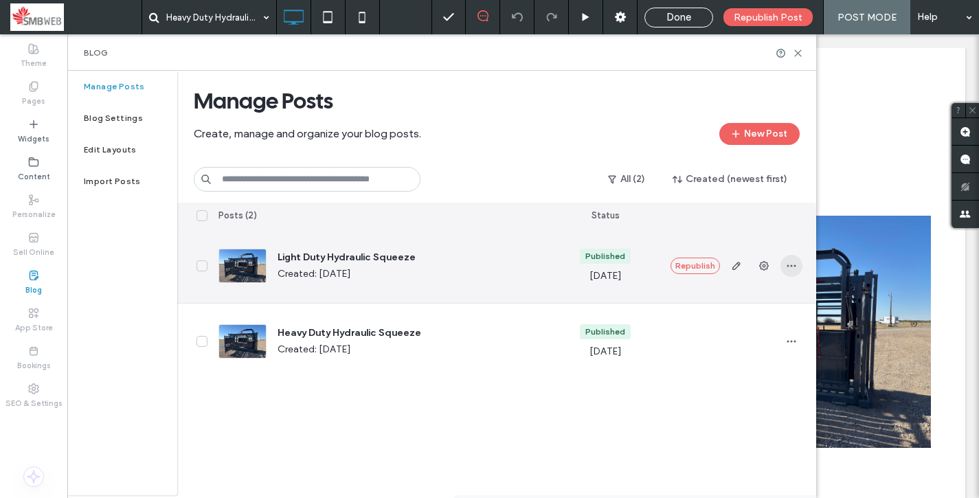
click at [791, 272] on span "button" at bounding box center [791, 266] width 22 height 22
click at [744, 330] on span "Duplicate" at bounding box center [727, 328] width 40 height 14
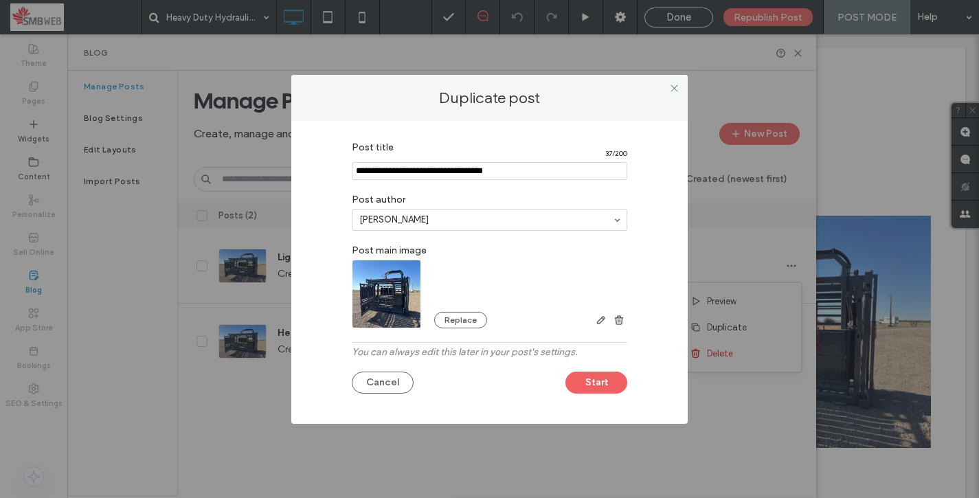
click at [437, 163] on input "Post title" at bounding box center [489, 171] width 275 height 18
type input "**********"
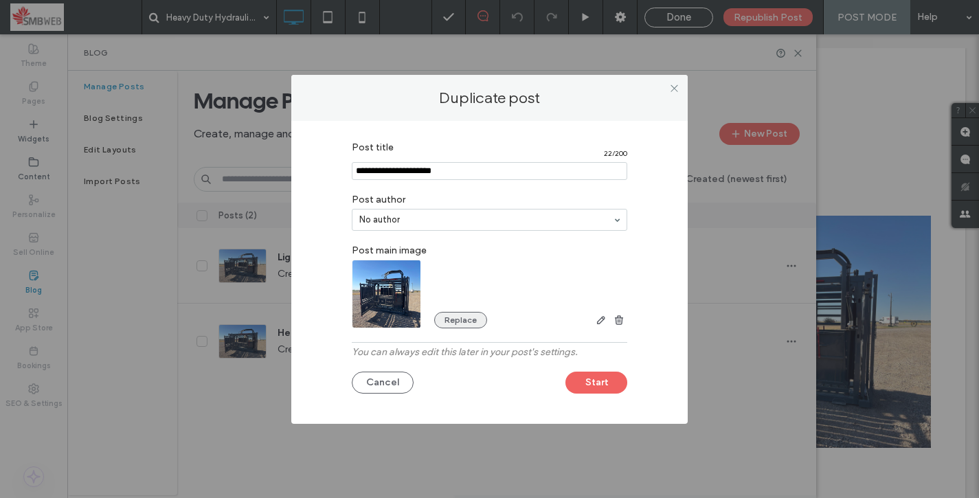
click at [468, 322] on button "Replace" at bounding box center [460, 320] width 53 height 16
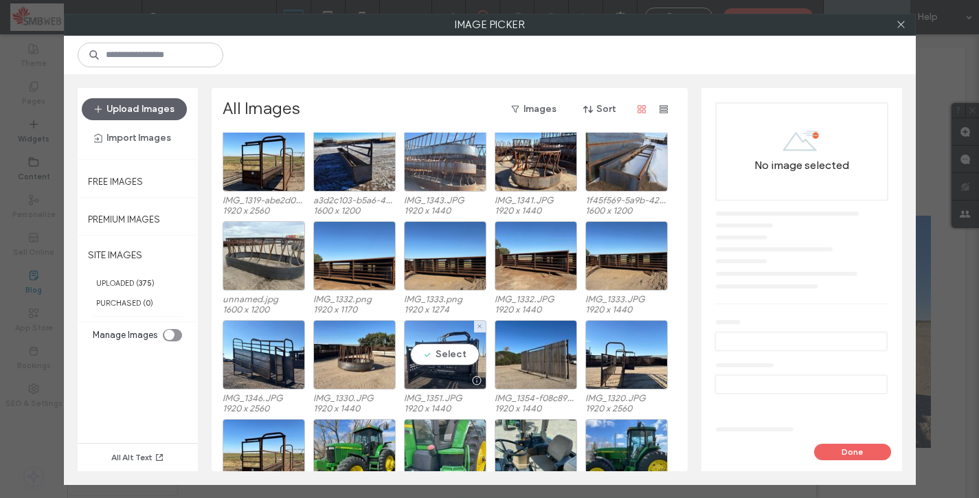
scroll to position [253, 0]
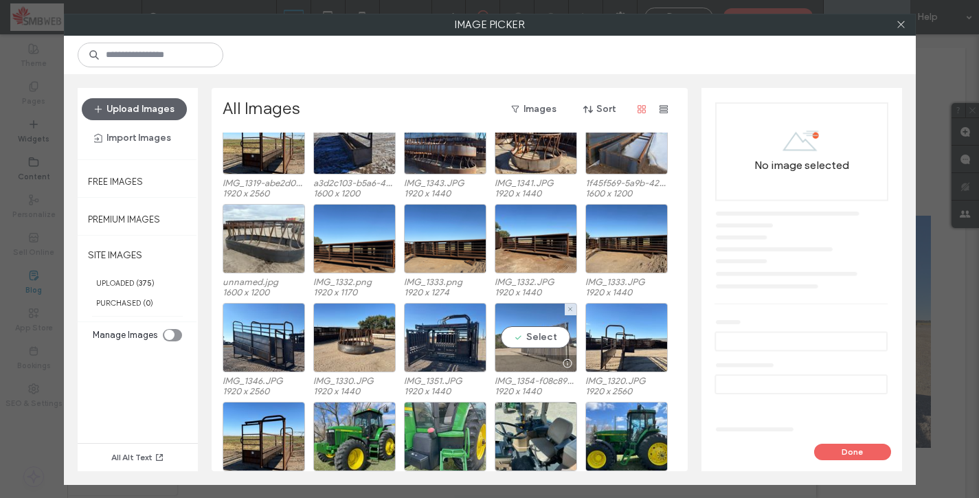
click at [536, 361] on div at bounding box center [535, 363] width 81 height 16
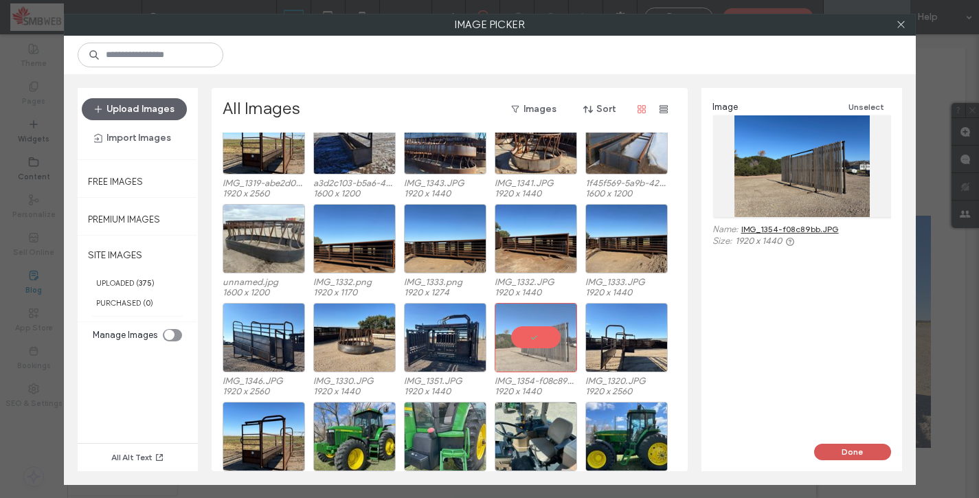
click at [842, 453] on button "Done" at bounding box center [852, 452] width 77 height 16
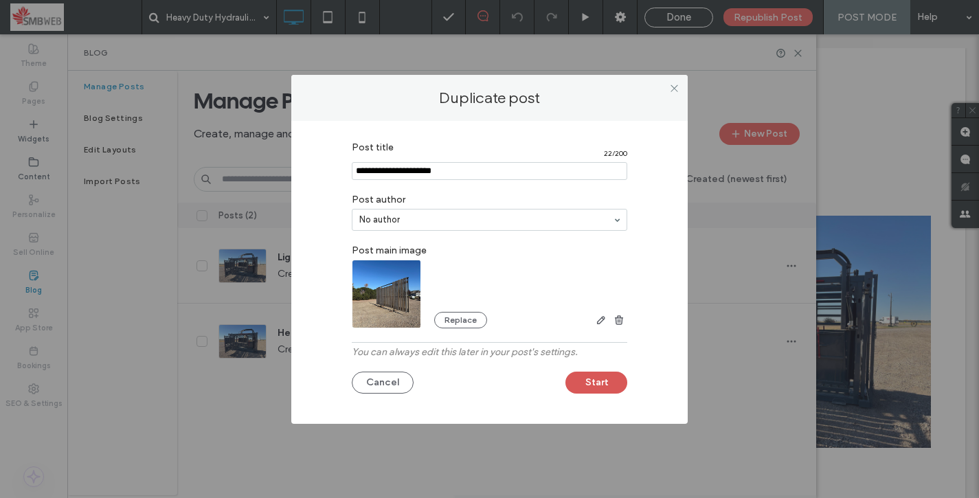
click at [598, 388] on button "Start" at bounding box center [596, 383] width 62 height 22
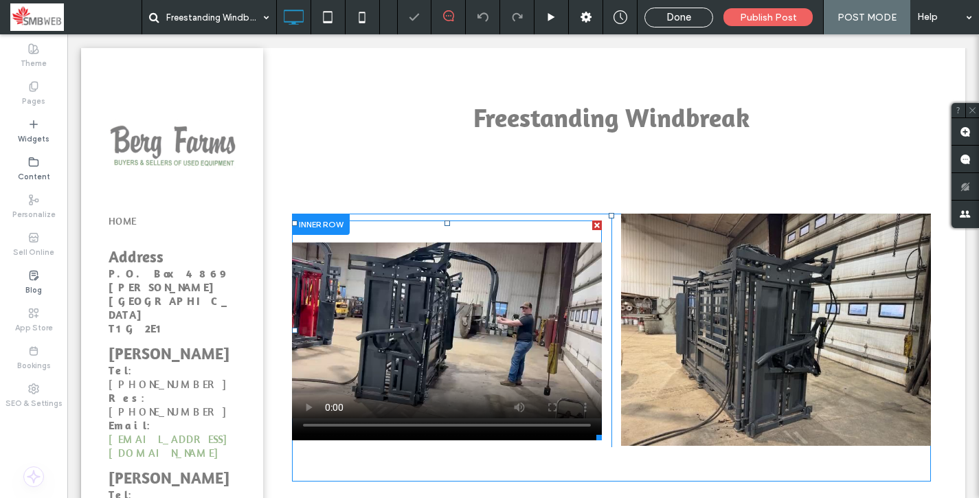
click at [534, 356] on span at bounding box center [447, 330] width 310 height 220
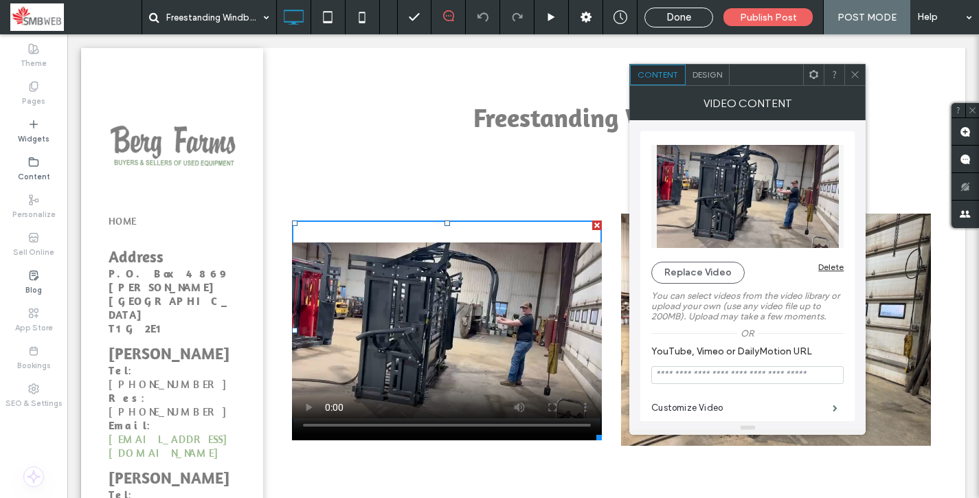
click at [835, 268] on div "Delete" at bounding box center [830, 267] width 25 height 10
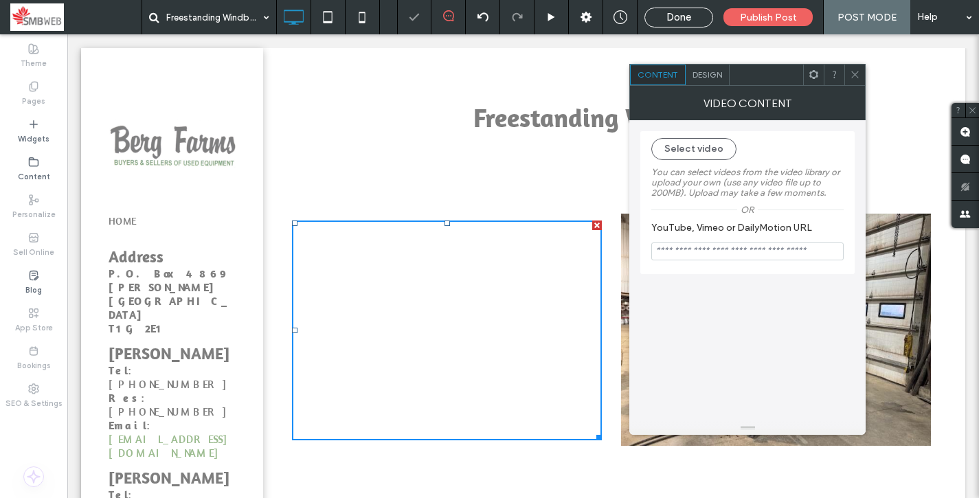
click at [598, 227] on div at bounding box center [597, 225] width 10 height 10
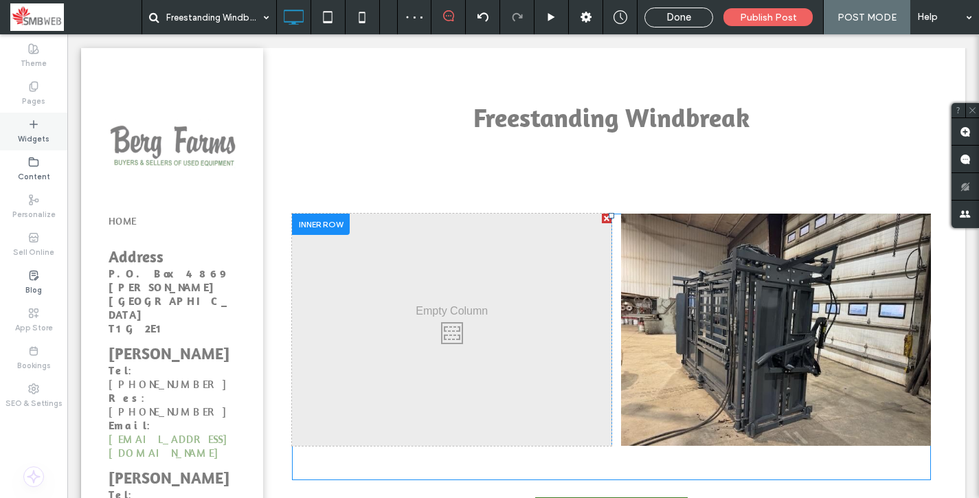
click at [32, 135] on label "Widgets" at bounding box center [34, 137] width 32 height 15
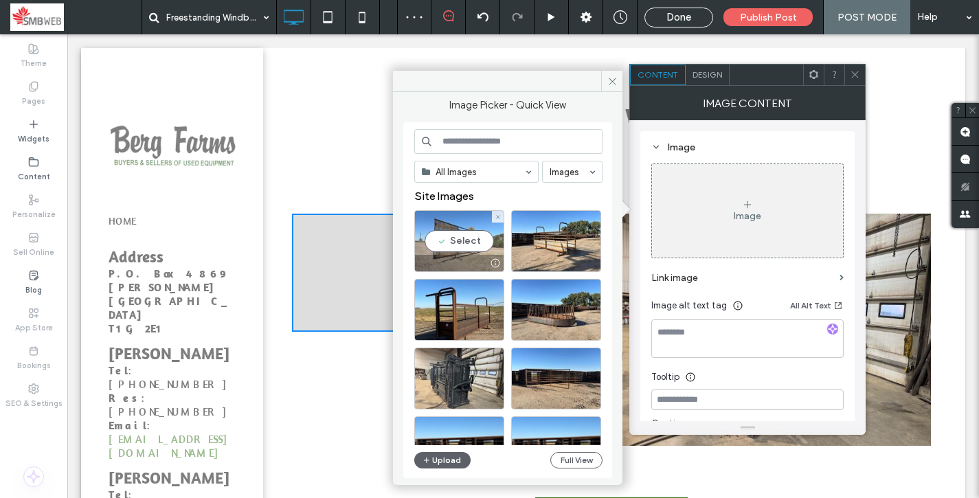
click at [475, 254] on div "Select" at bounding box center [459, 241] width 90 height 62
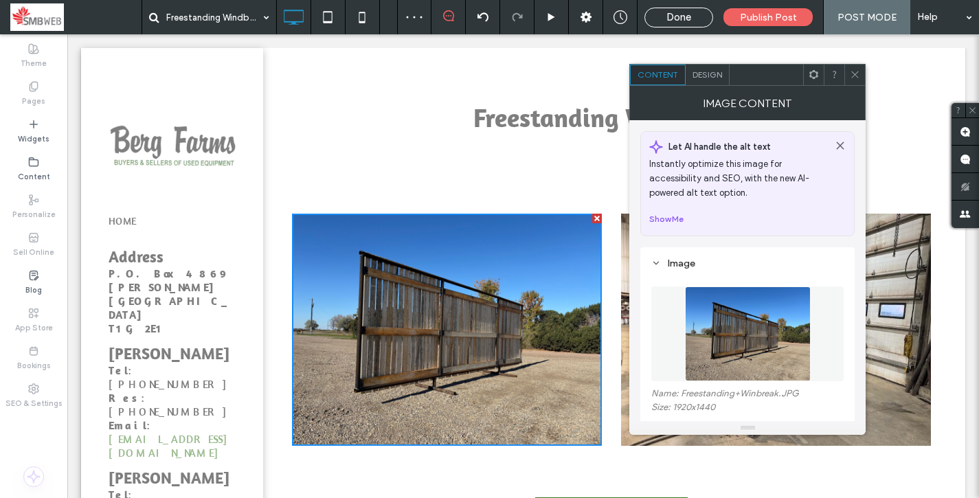
click at [867, 302] on img at bounding box center [776, 330] width 310 height 232
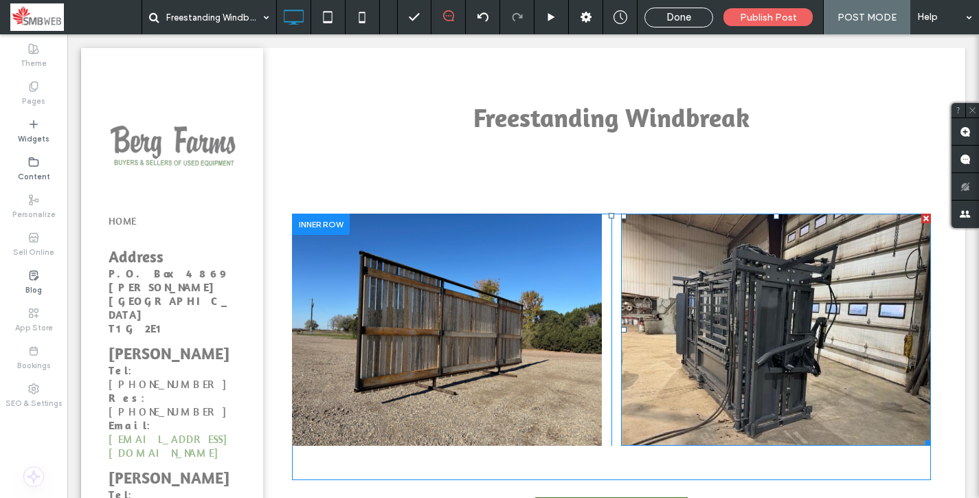
click at [801, 299] on img at bounding box center [776, 330] width 310 height 232
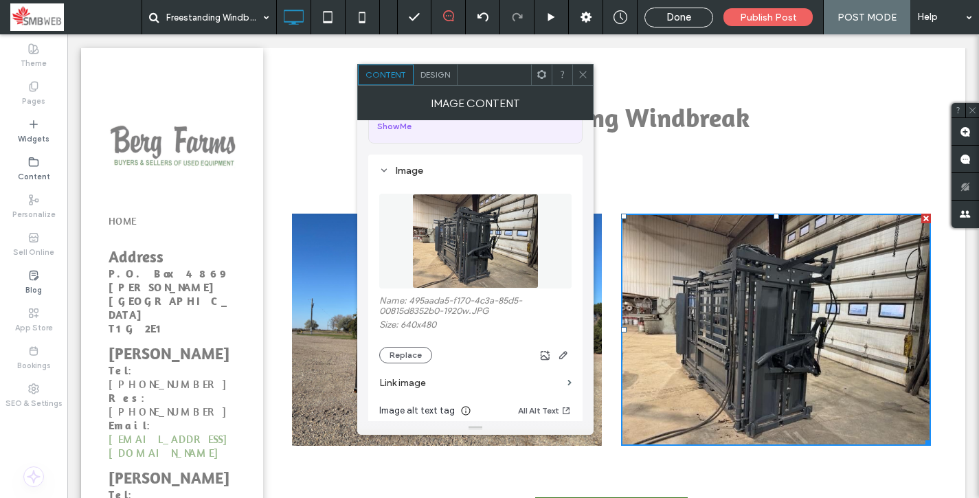
scroll to position [96, 0]
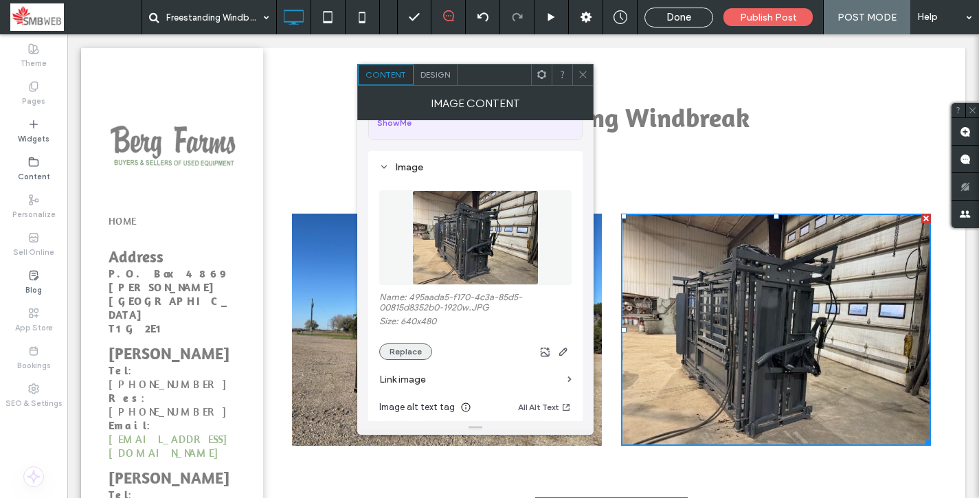
click at [393, 353] on button "Replace" at bounding box center [405, 351] width 53 height 16
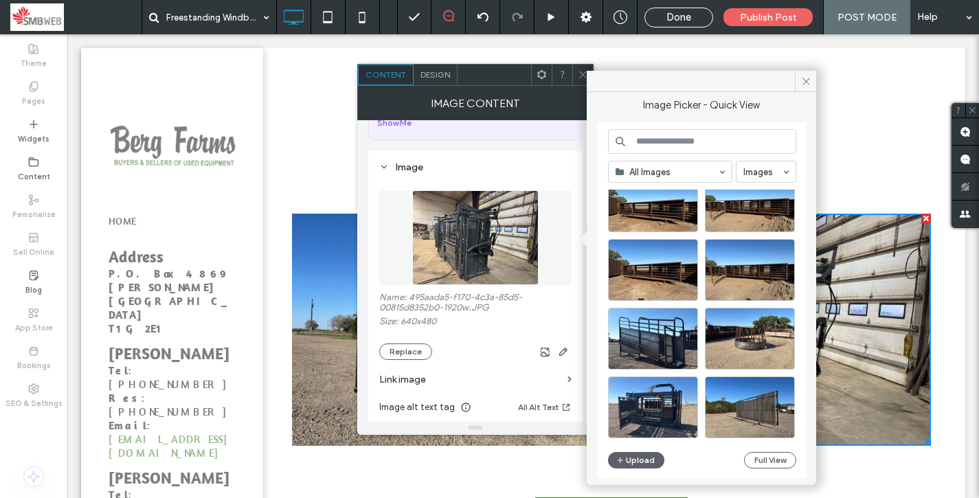
scroll to position [602, 0]
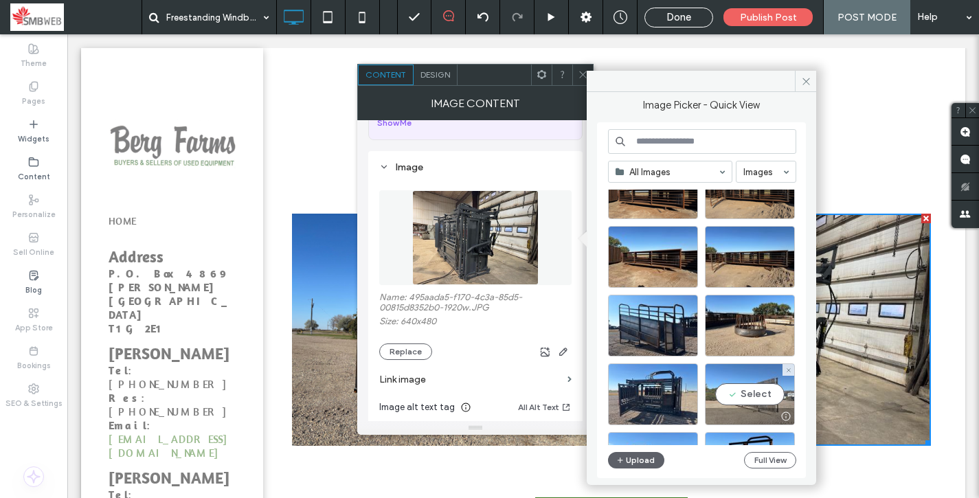
click at [734, 398] on div "Select" at bounding box center [750, 394] width 90 height 62
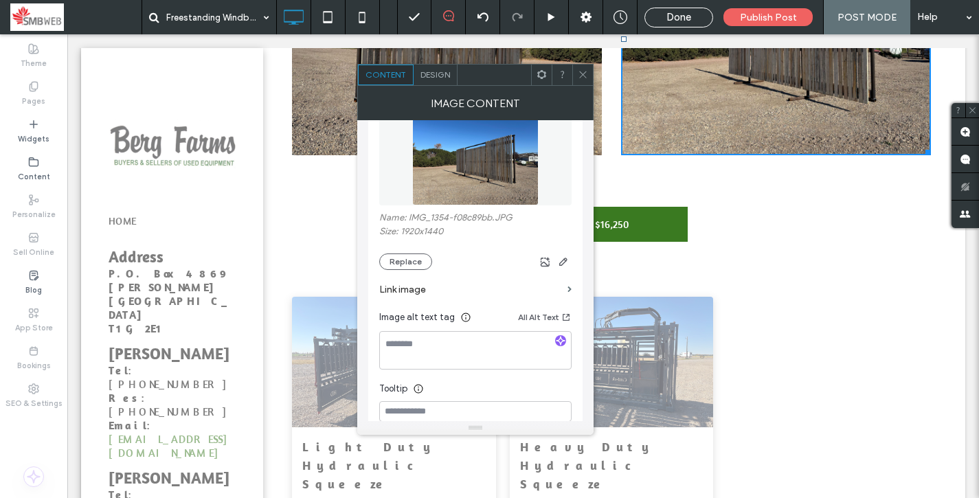
scroll to position [175, 0]
click at [583, 76] on icon at bounding box center [583, 74] width 10 height 10
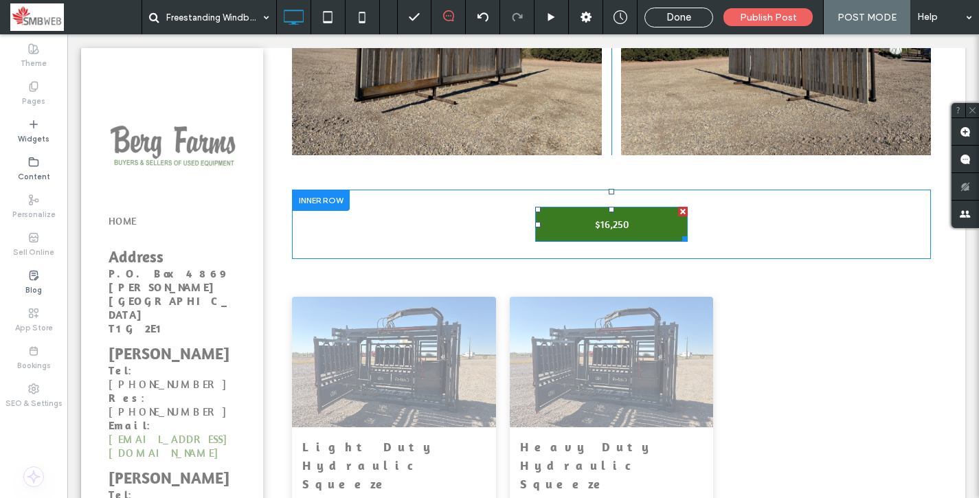
click at [614, 221] on span "$16,250" at bounding box center [612, 224] width 34 height 13
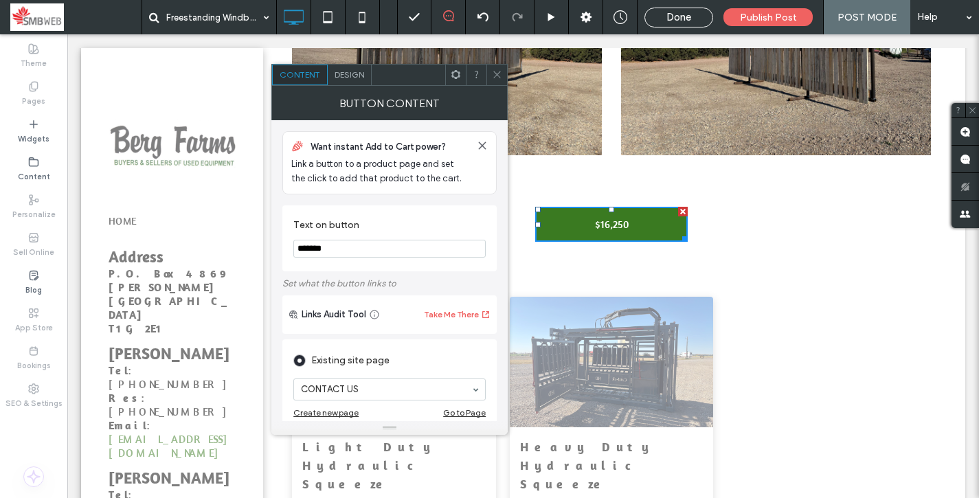
click at [614, 221] on span "$16,250" at bounding box center [612, 224] width 34 height 13
click at [361, 244] on input "*******" at bounding box center [389, 249] width 192 height 18
type input "**"
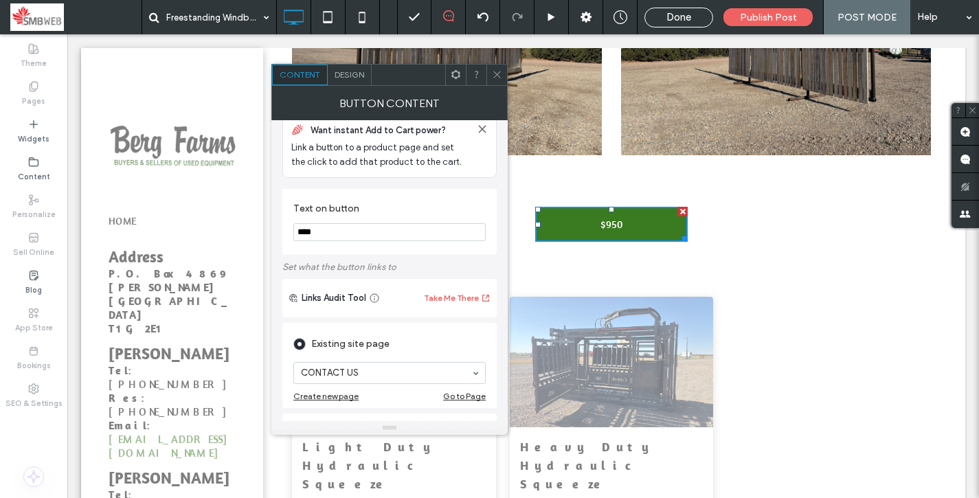
type input "****"
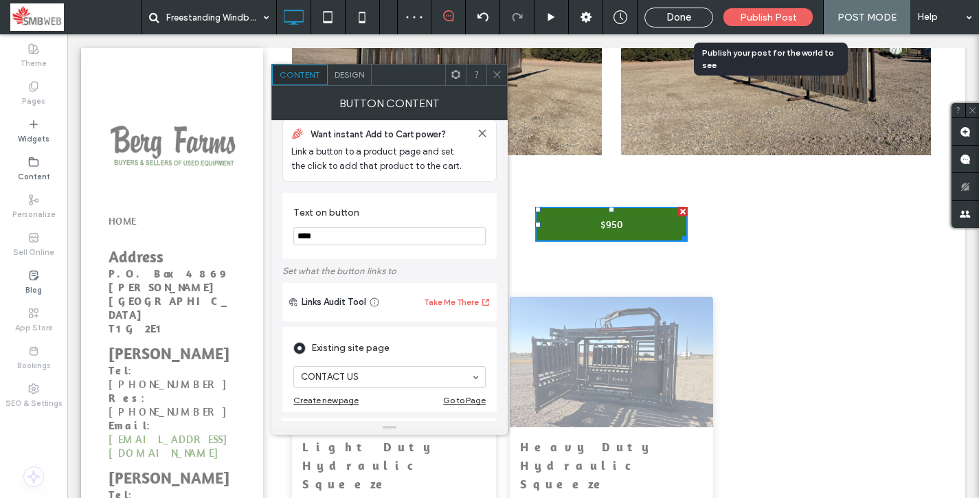
click at [767, 19] on span "Publish Post" at bounding box center [768, 18] width 57 height 12
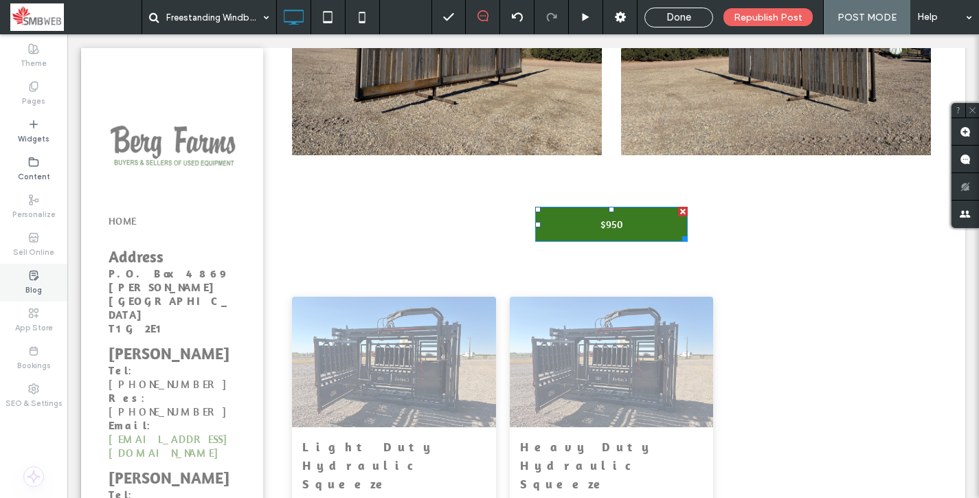
click at [44, 268] on div "Blog" at bounding box center [33, 283] width 67 height 38
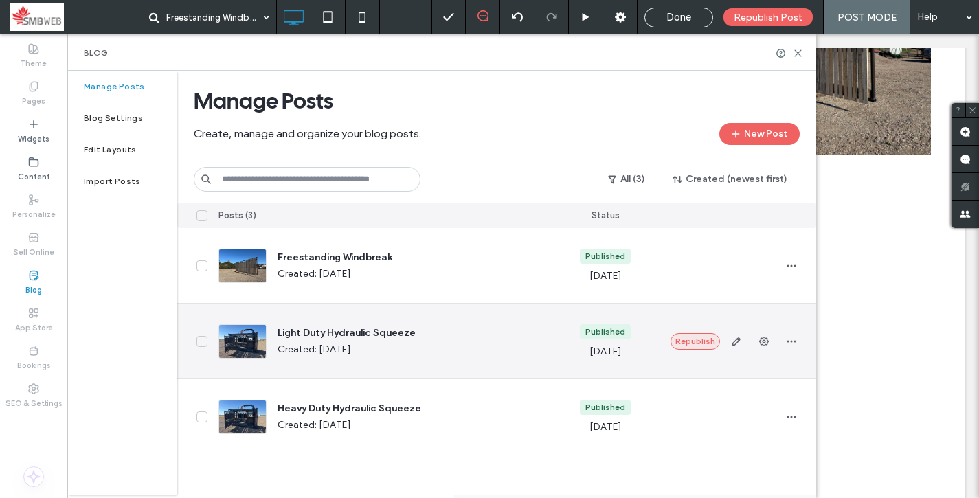
click at [692, 344] on button "Republish" at bounding box center [694, 341] width 49 height 16
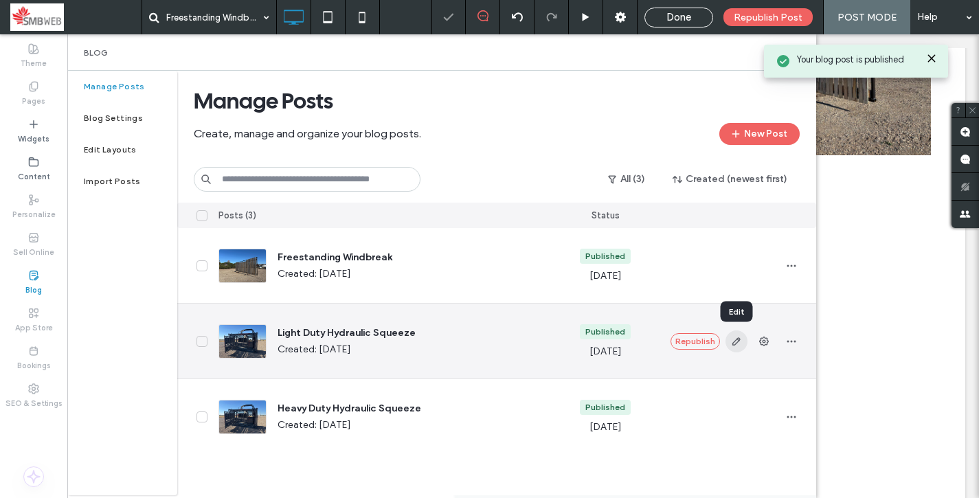
click at [733, 345] on use "button" at bounding box center [735, 341] width 8 height 8
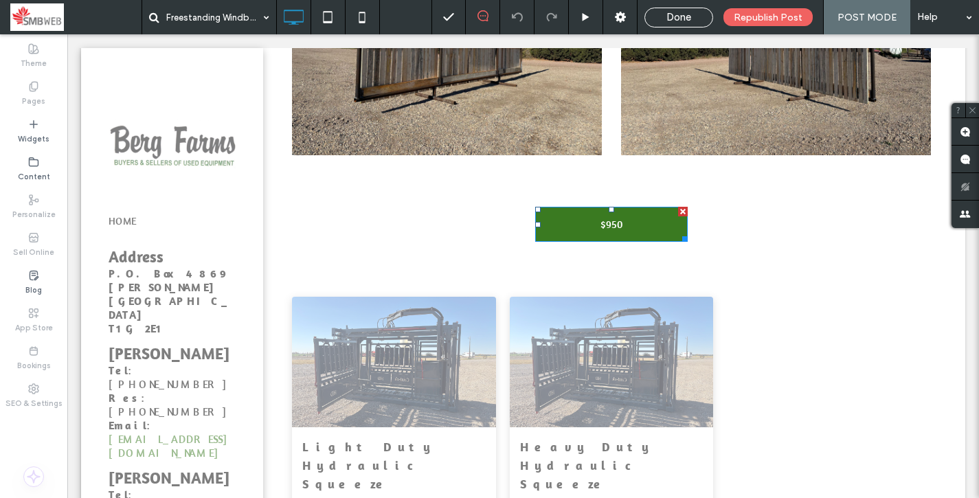
click at [703, 14] on div "Done" at bounding box center [678, 17] width 67 height 12
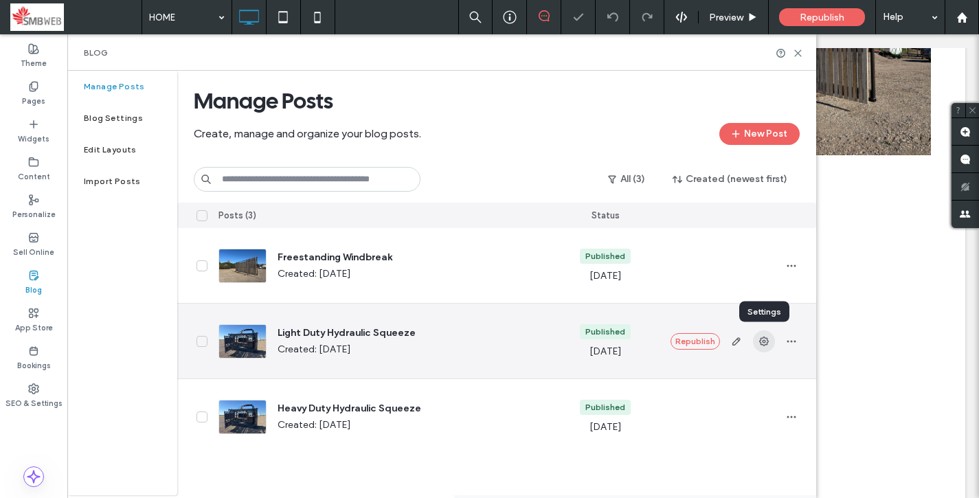
click at [764, 342] on icon "button" at bounding box center [763, 341] width 11 height 11
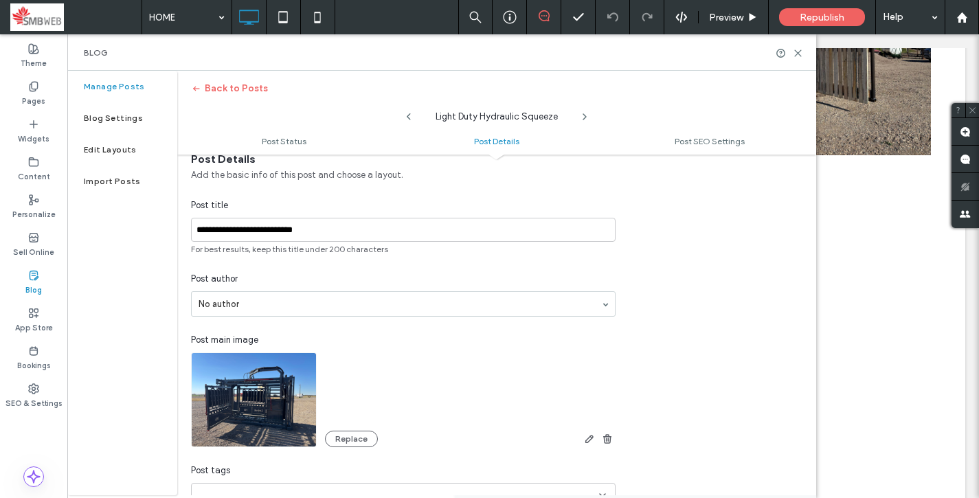
scroll to position [273, 0]
click at [338, 438] on button "Replace" at bounding box center [351, 437] width 53 height 16
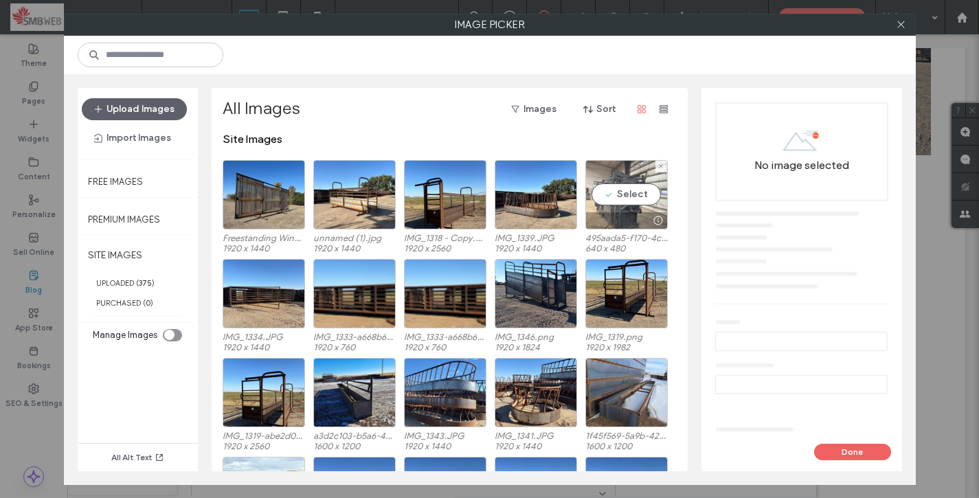
click at [626, 194] on div "Select" at bounding box center [626, 194] width 82 height 69
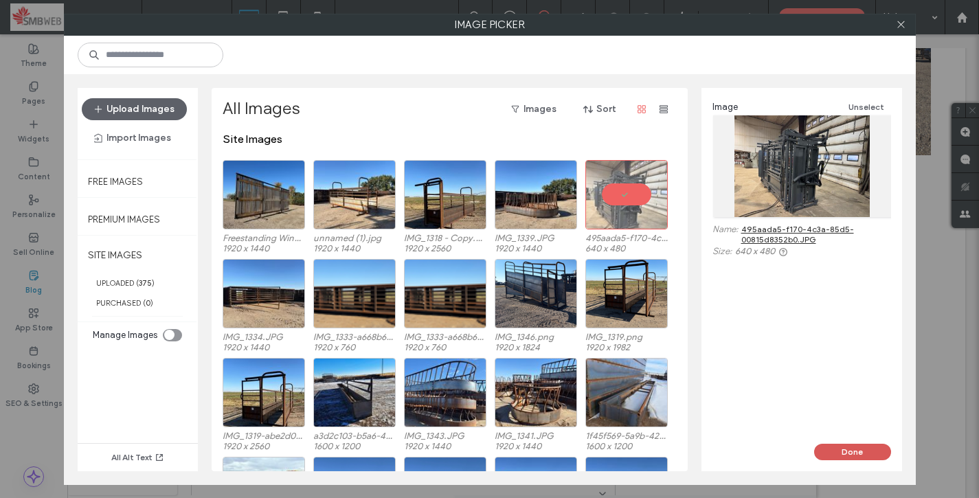
click at [836, 448] on button "Done" at bounding box center [852, 452] width 77 height 16
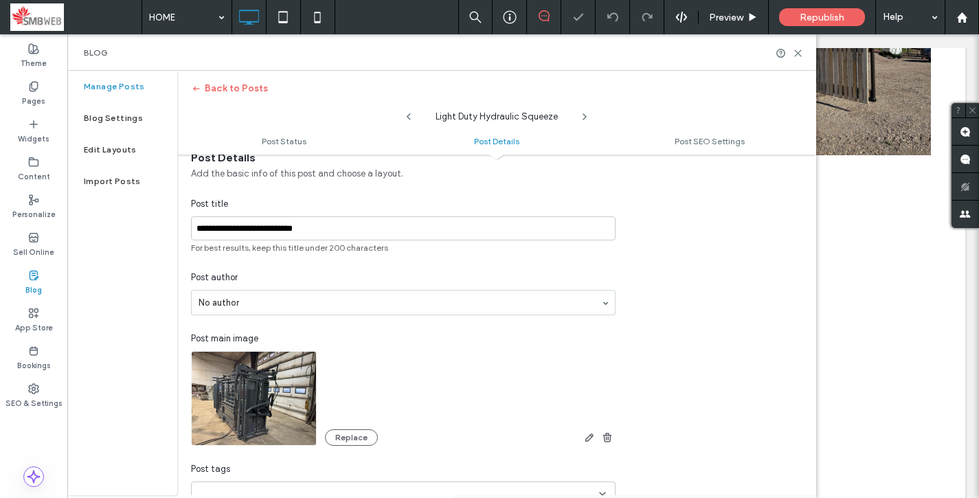
type input "**********"
click at [827, 14] on span "Republish" at bounding box center [821, 18] width 45 height 12
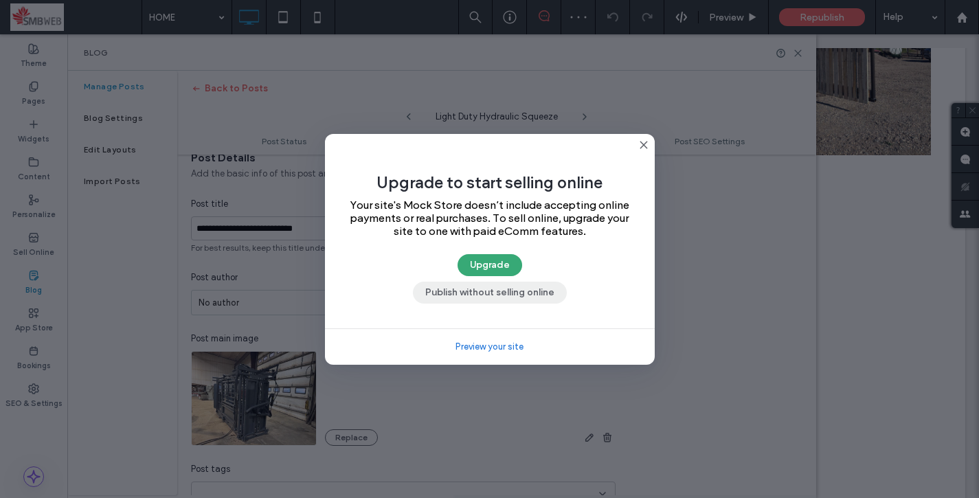
click at [493, 297] on button "Publish without selling online" at bounding box center [490, 293] width 154 height 22
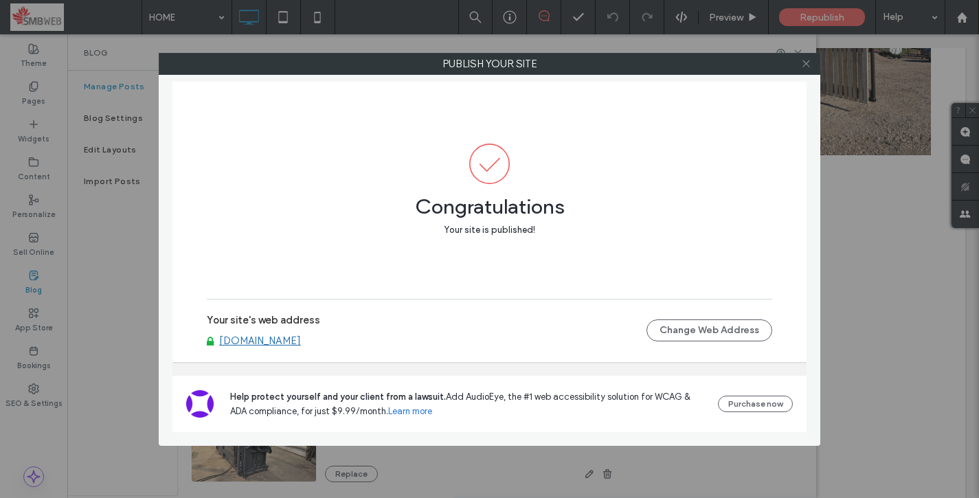
click at [806, 65] on icon at bounding box center [806, 63] width 10 height 10
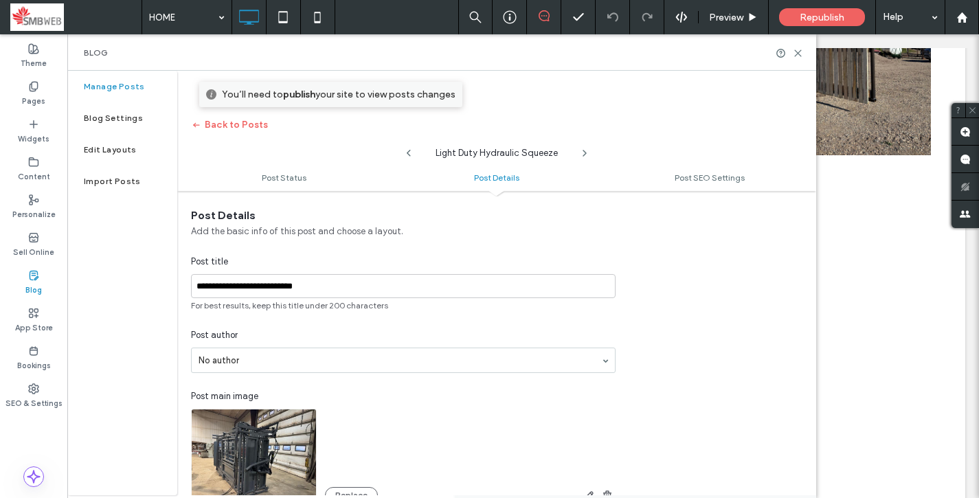
scroll to position [0, 0]
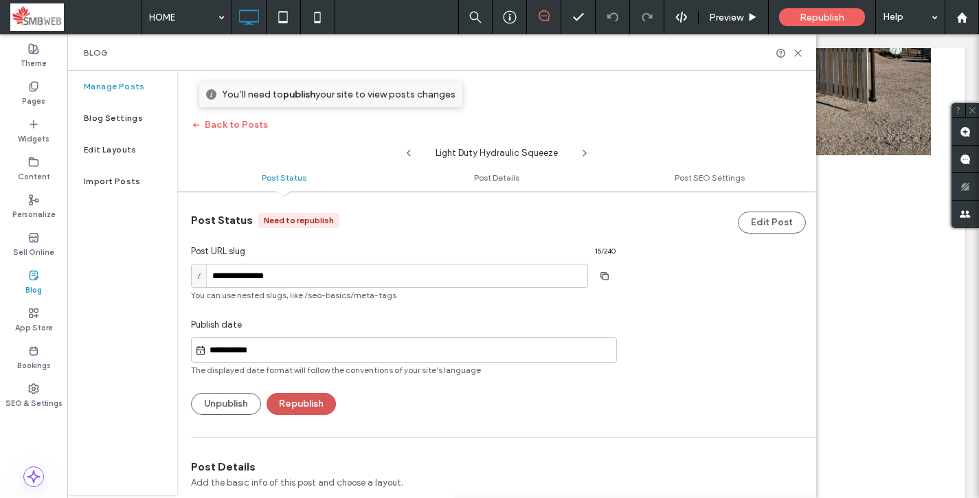
click at [298, 414] on button "Republish" at bounding box center [300, 404] width 69 height 22
click at [801, 54] on icon at bounding box center [798, 53] width 10 height 10
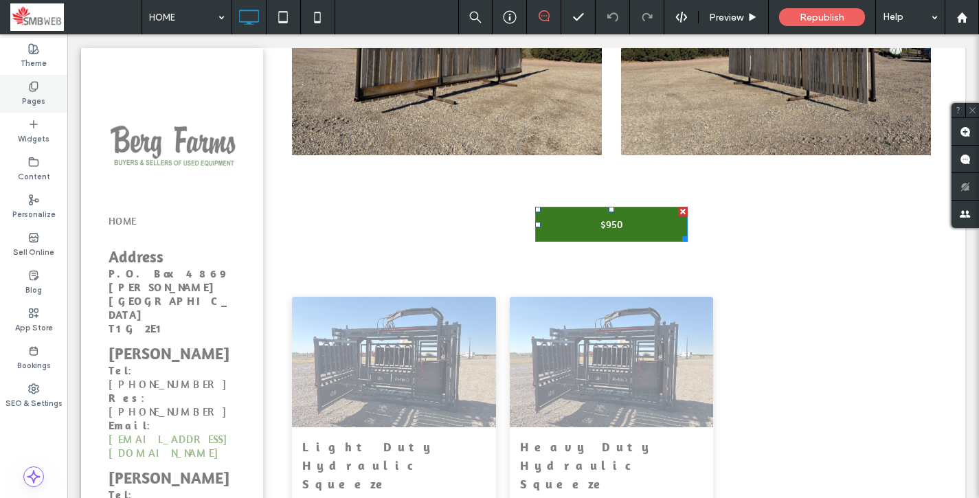
click at [47, 84] on div "Pages" at bounding box center [33, 94] width 67 height 38
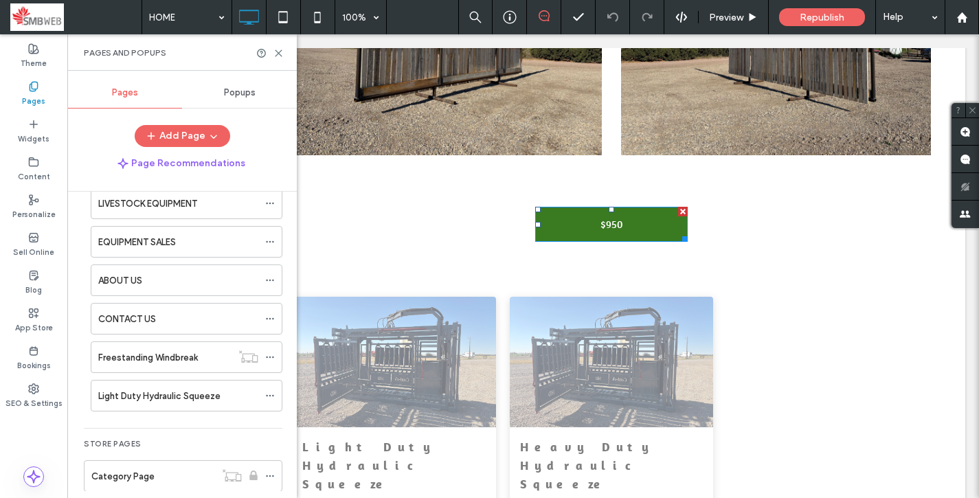
scroll to position [69, 0]
click at [274, 391] on icon at bounding box center [270, 393] width 10 height 10
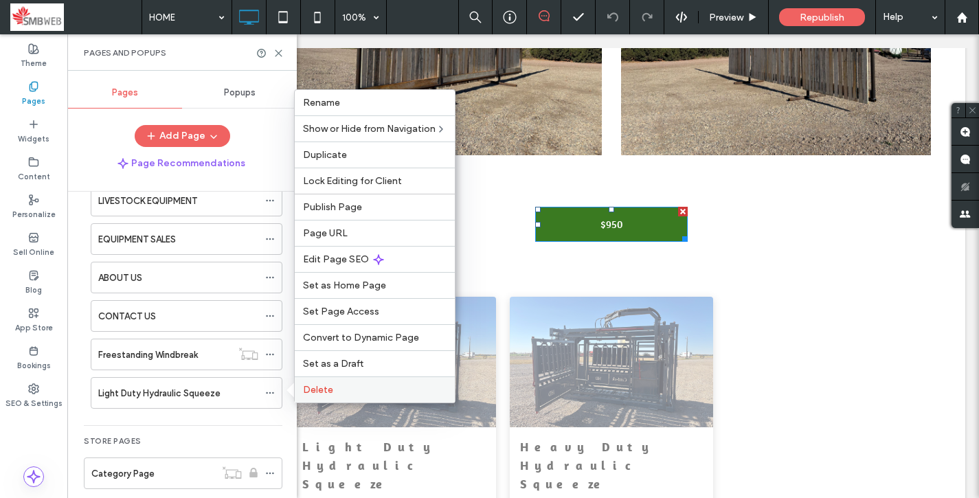
click at [312, 388] on span "Delete" at bounding box center [318, 390] width 30 height 12
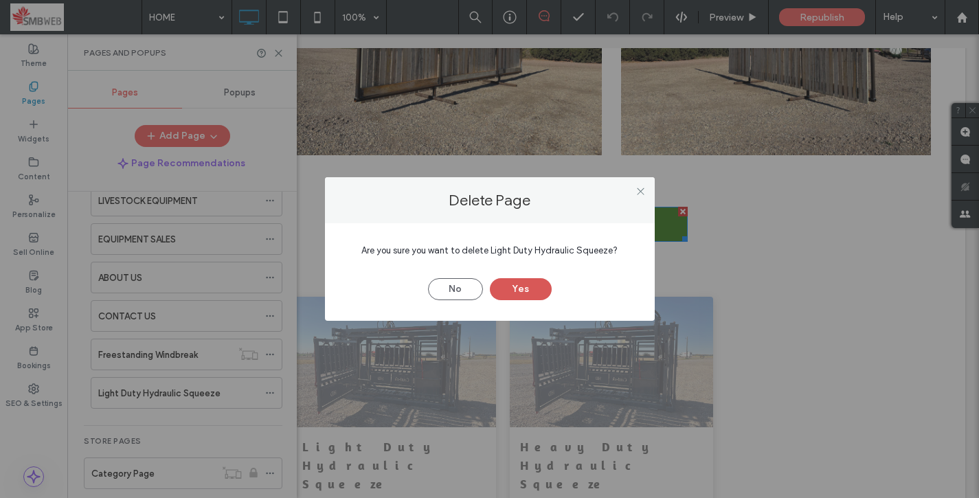
click at [516, 288] on button "Yes" at bounding box center [521, 289] width 62 height 22
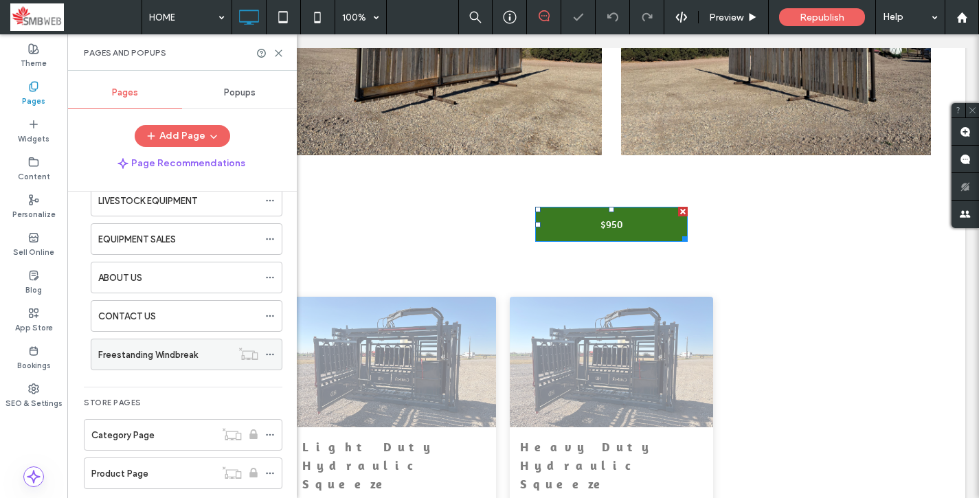
click at [274, 351] on icon at bounding box center [270, 355] width 10 height 10
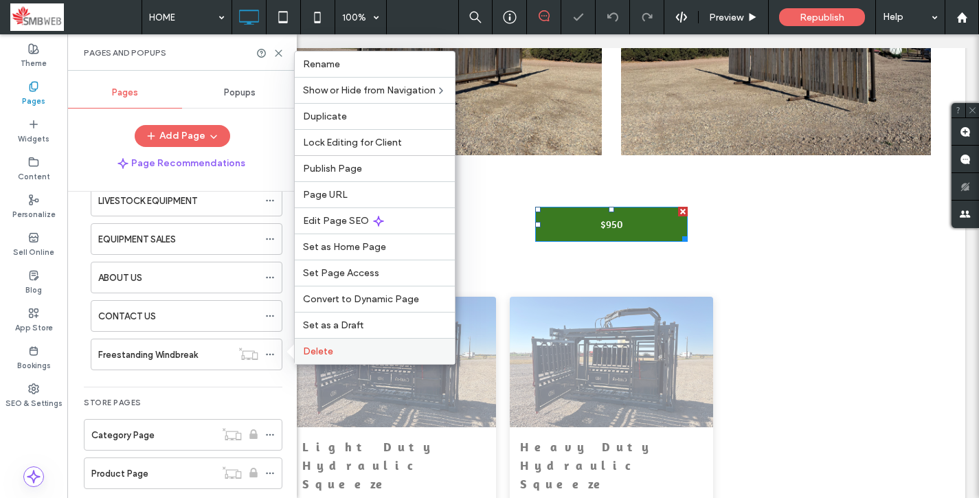
click at [332, 351] on label "Delete" at bounding box center [375, 351] width 144 height 12
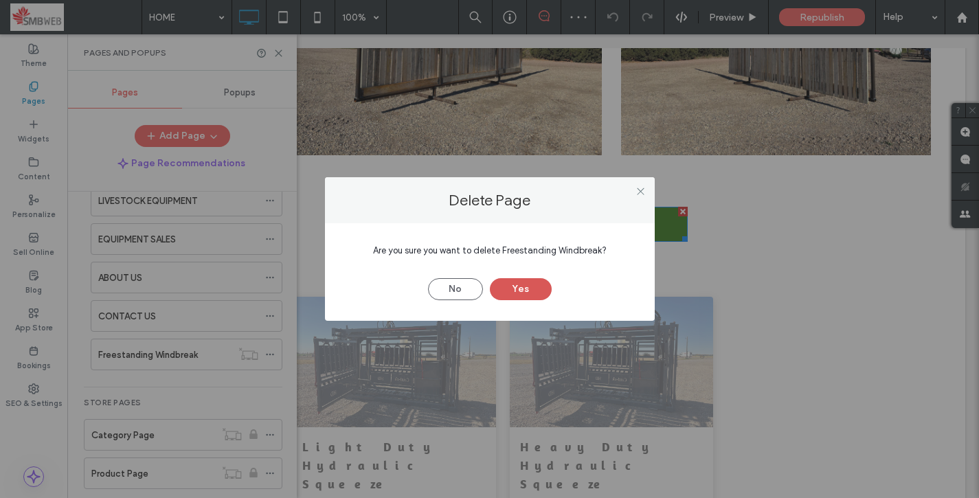
click at [504, 289] on button "Yes" at bounding box center [521, 289] width 62 height 22
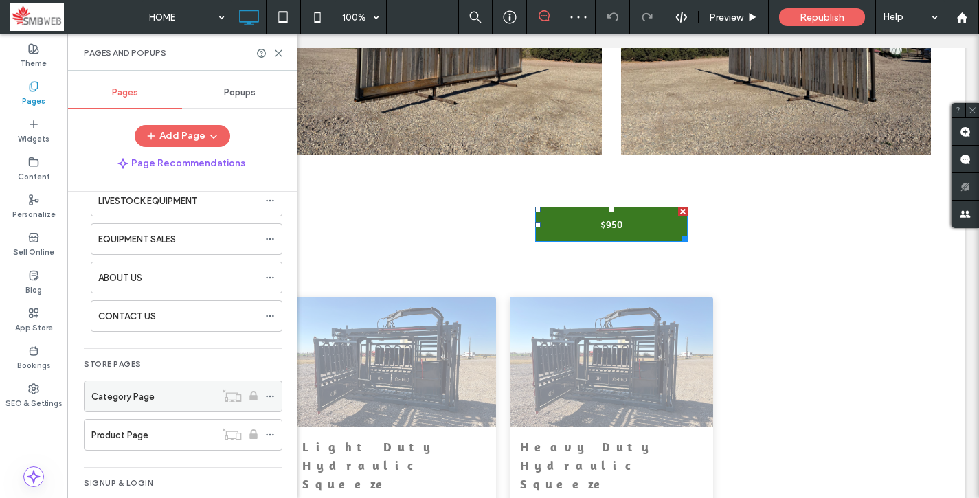
click at [266, 397] on use at bounding box center [270, 397] width 8 height 2
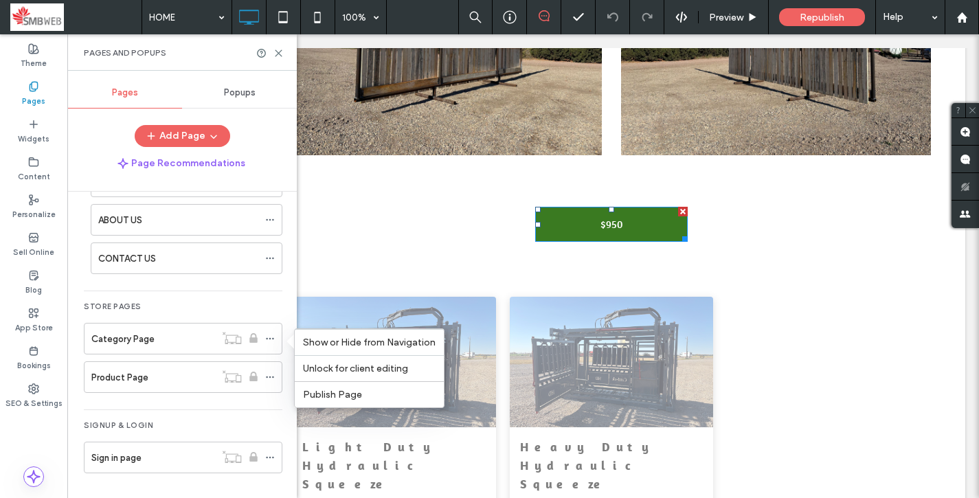
scroll to position [23, 0]
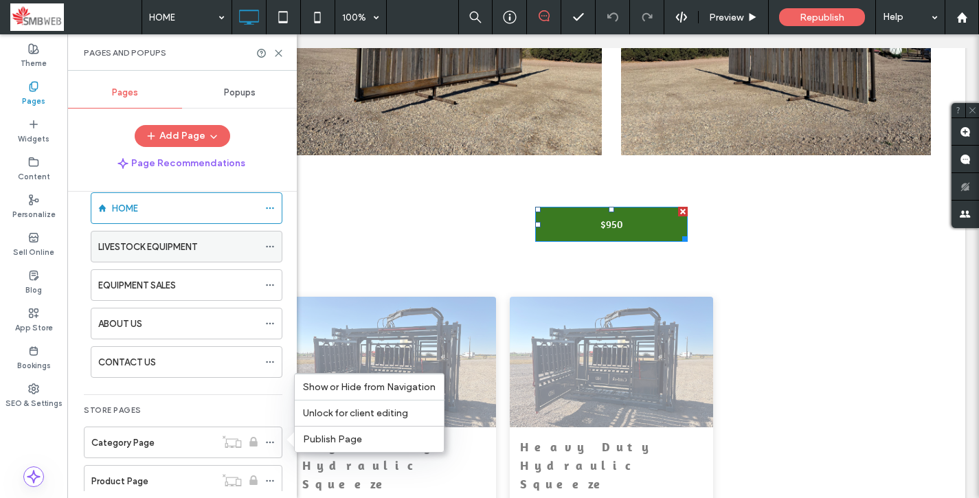
click at [185, 255] on div "LIVESTOCK EQUIPMENT" at bounding box center [178, 246] width 160 height 30
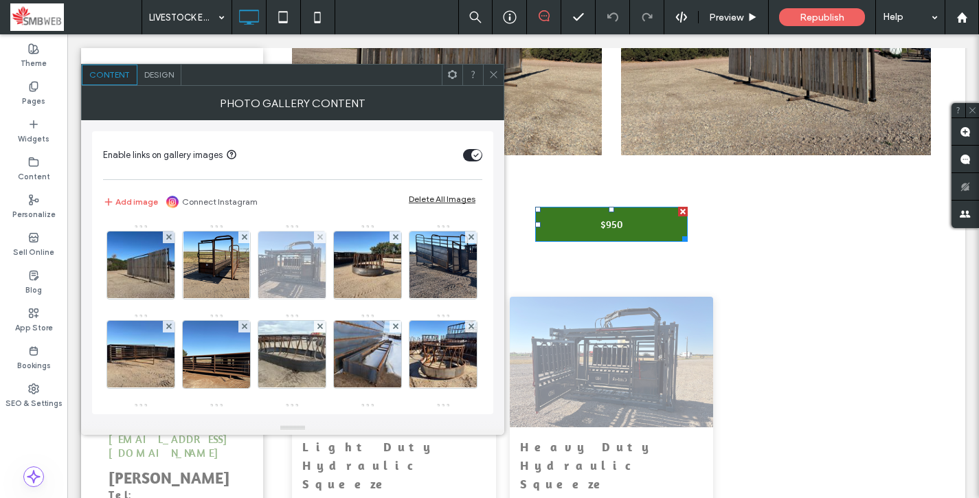
click at [284, 268] on img at bounding box center [292, 264] width 90 height 67
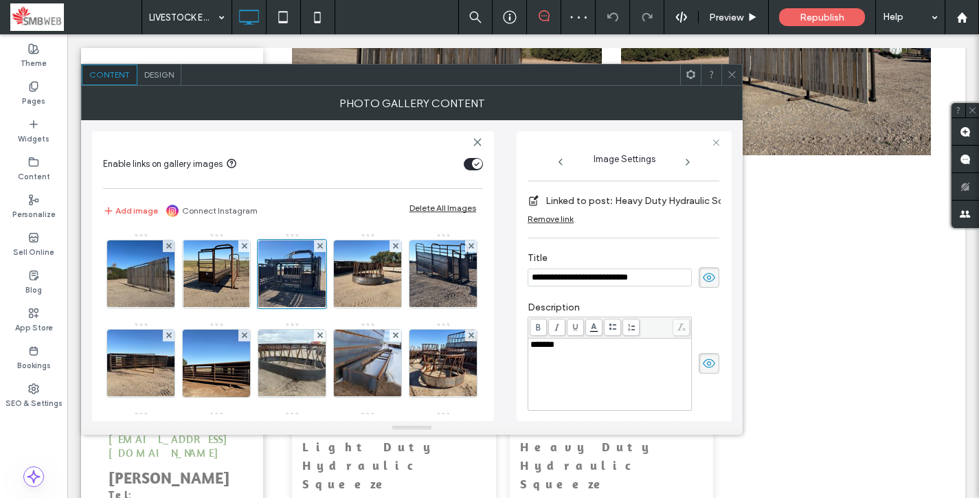
scroll to position [152, 0]
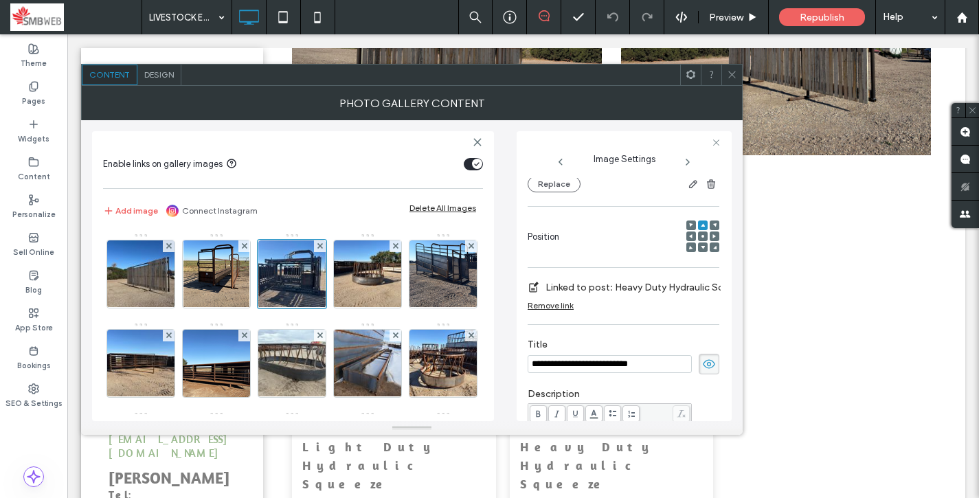
click at [732, 80] on span at bounding box center [732, 75] width 10 height 21
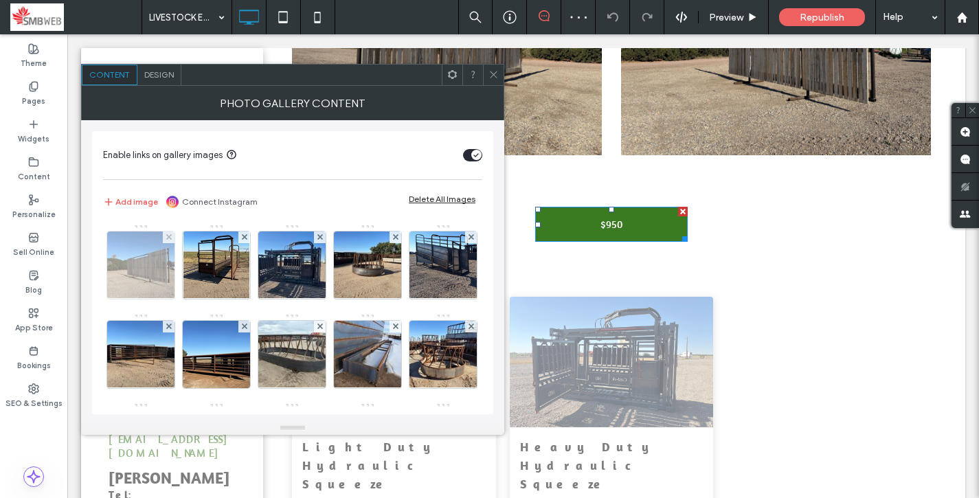
click at [147, 282] on img at bounding box center [141, 264] width 90 height 67
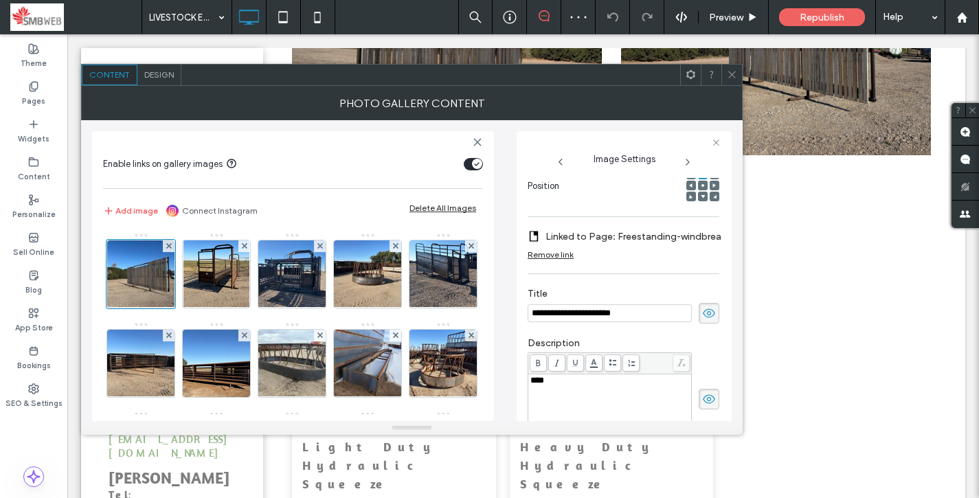
scroll to position [0, 0]
click at [644, 238] on label "Linked to Page: Freestanding-windbreak (Deleted)" at bounding box center [641, 236] width 192 height 25
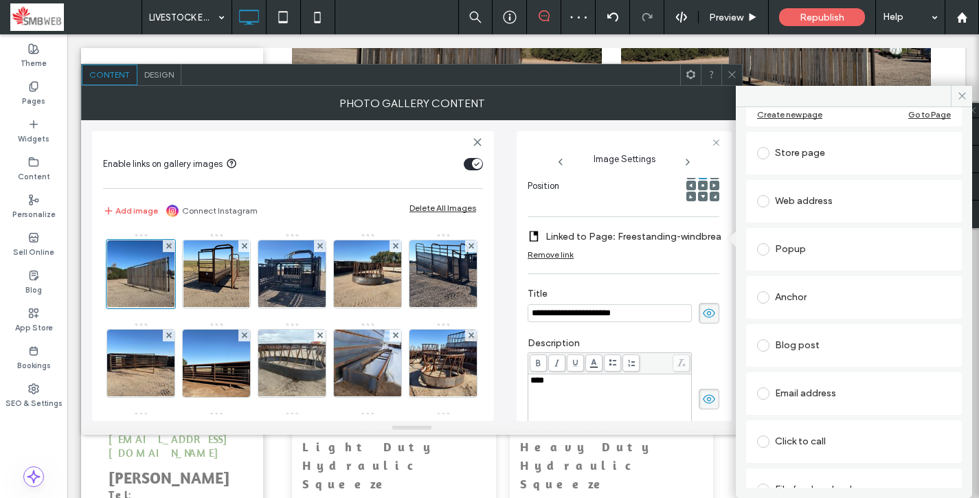
scroll to position [185, 0]
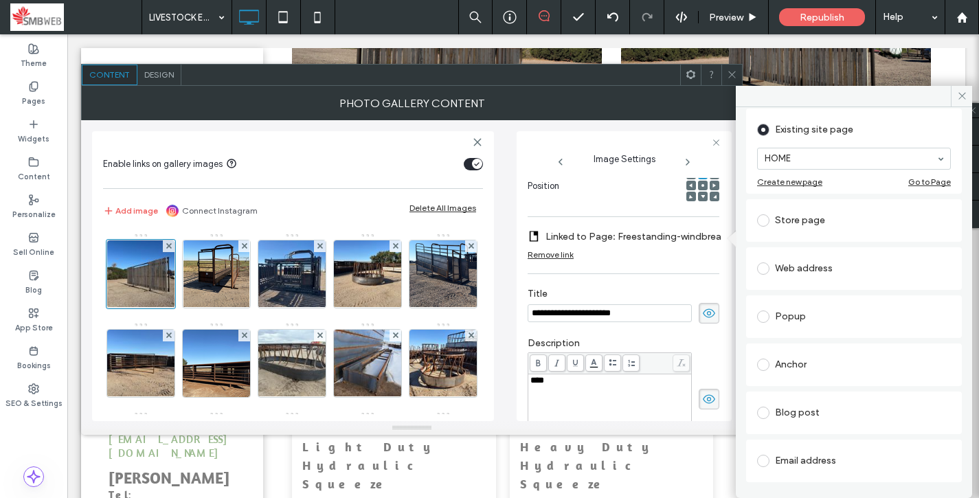
scroll to position [63, 0]
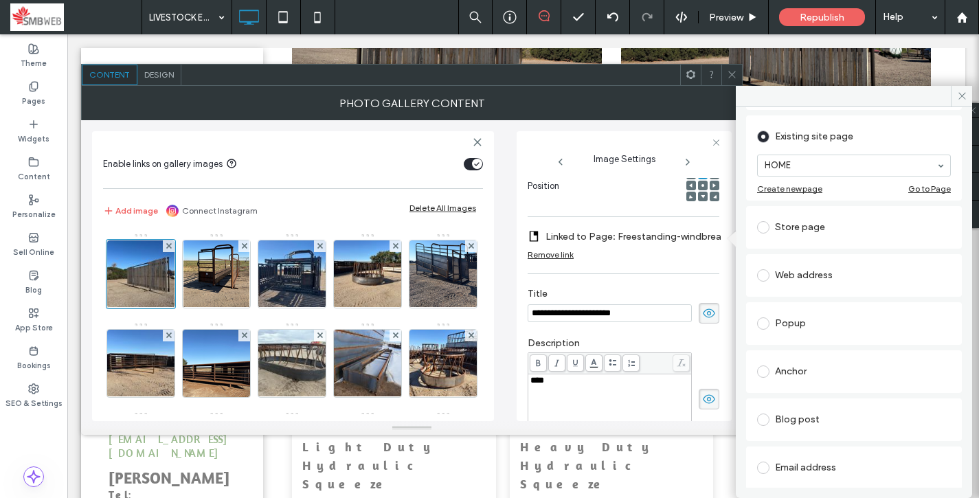
click at [813, 416] on div "Blog post" at bounding box center [854, 420] width 194 height 22
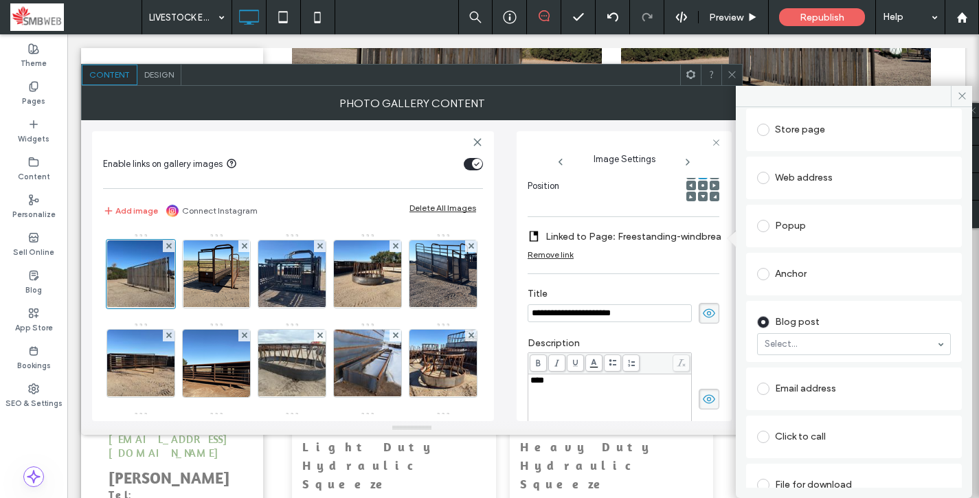
scroll to position [121, 0]
click at [960, 98] on icon at bounding box center [962, 96] width 10 height 10
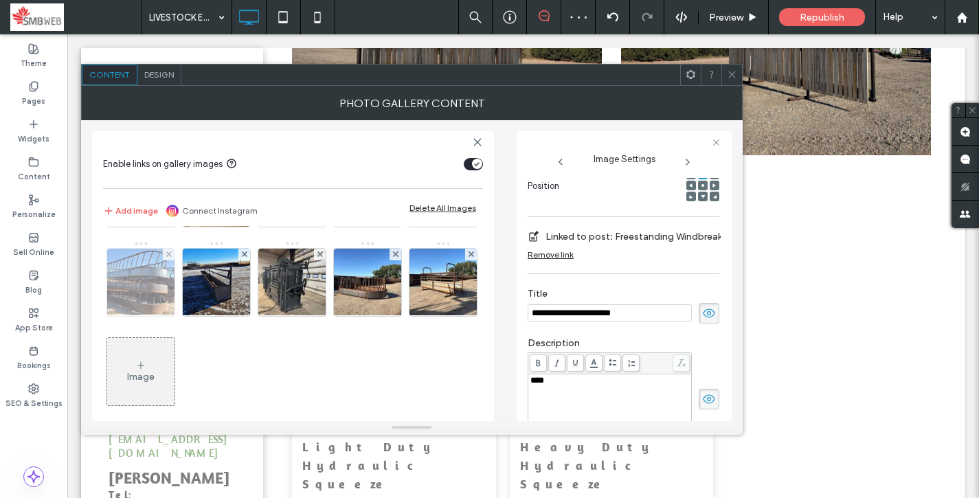
scroll to position [175, 0]
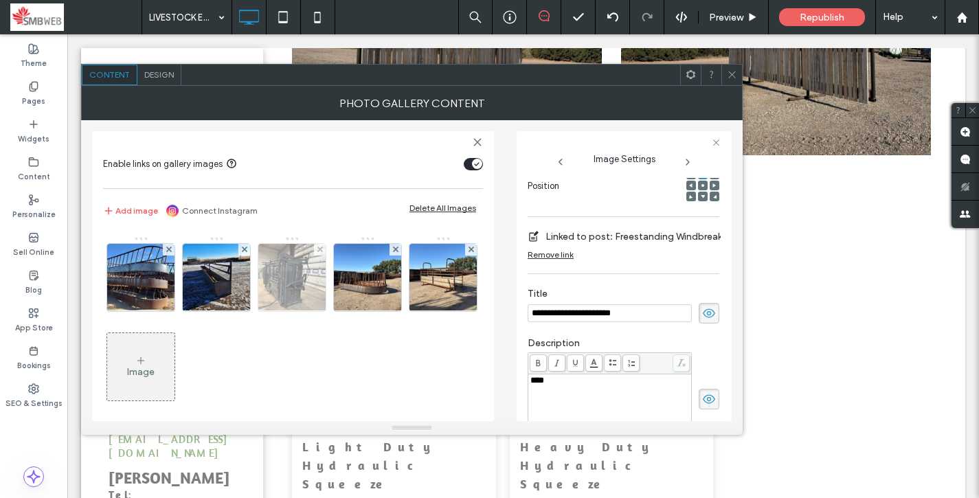
click at [247, 311] on img at bounding box center [292, 277] width 90 height 67
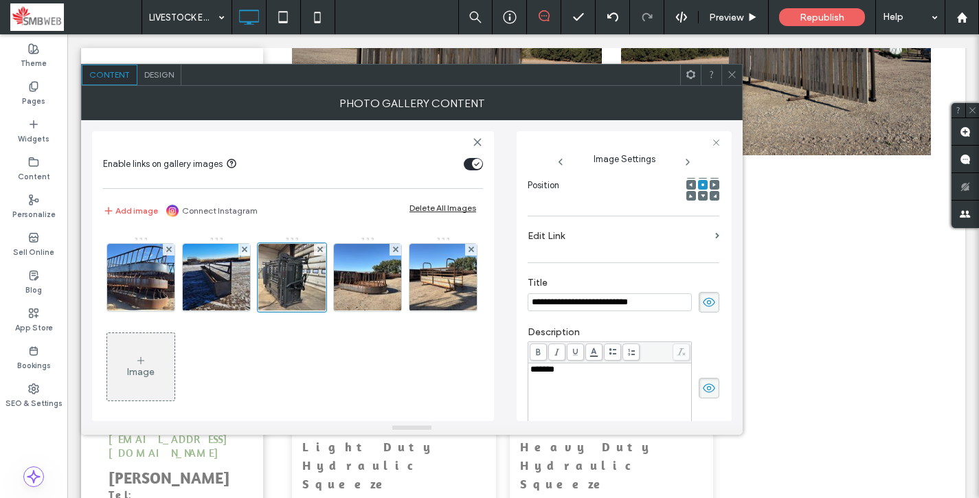
click at [701, 245] on label "Edit Link" at bounding box center [618, 235] width 182 height 25
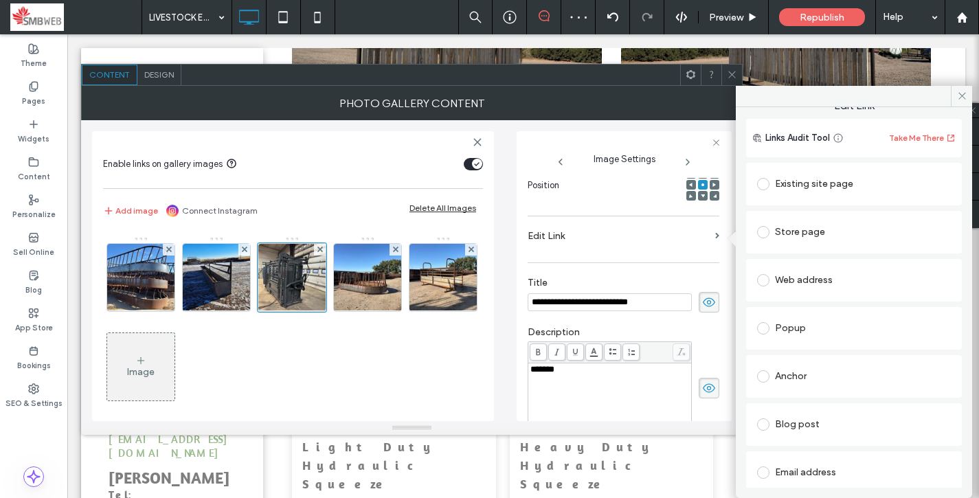
scroll to position [0, 0]
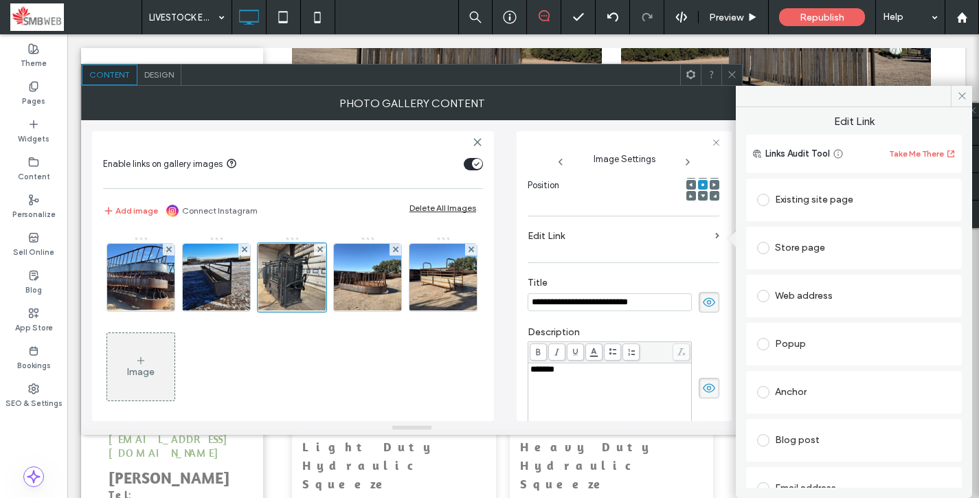
click at [817, 436] on div "Blog post" at bounding box center [854, 440] width 194 height 22
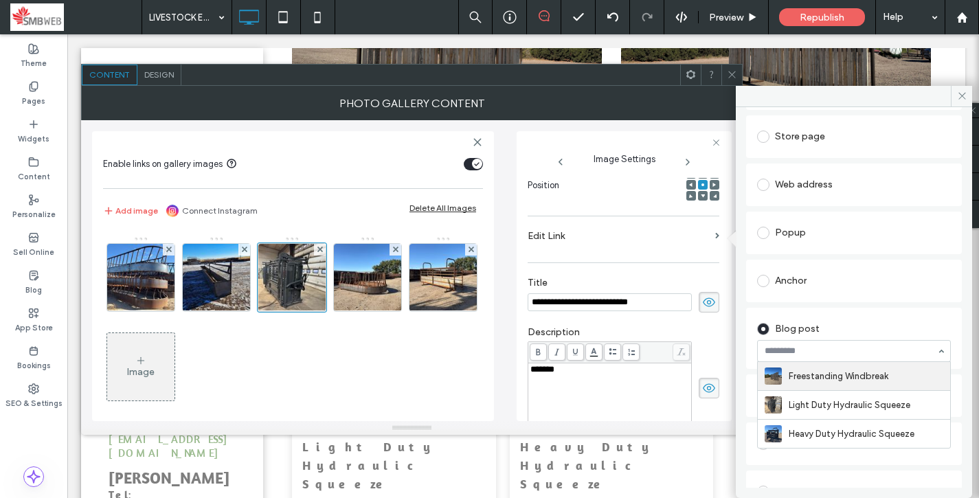
scroll to position [115, 0]
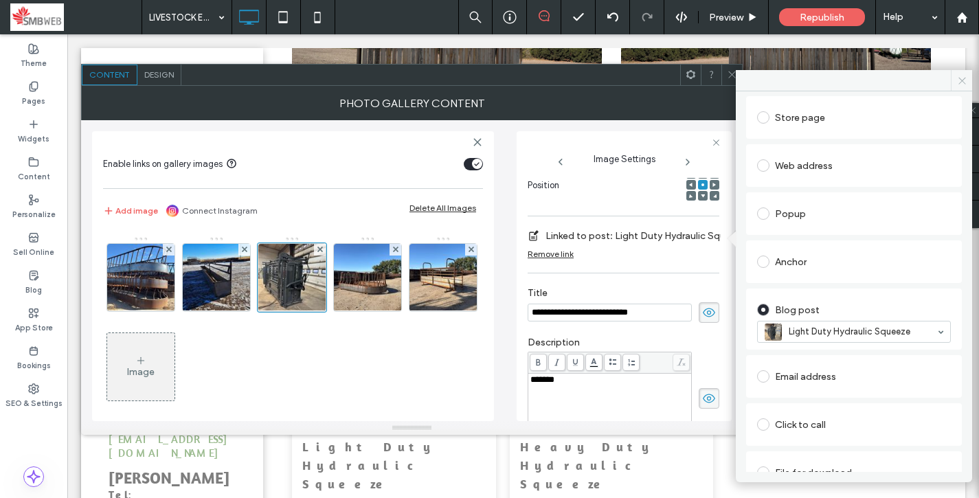
click at [962, 81] on icon at bounding box center [962, 81] width 10 height 10
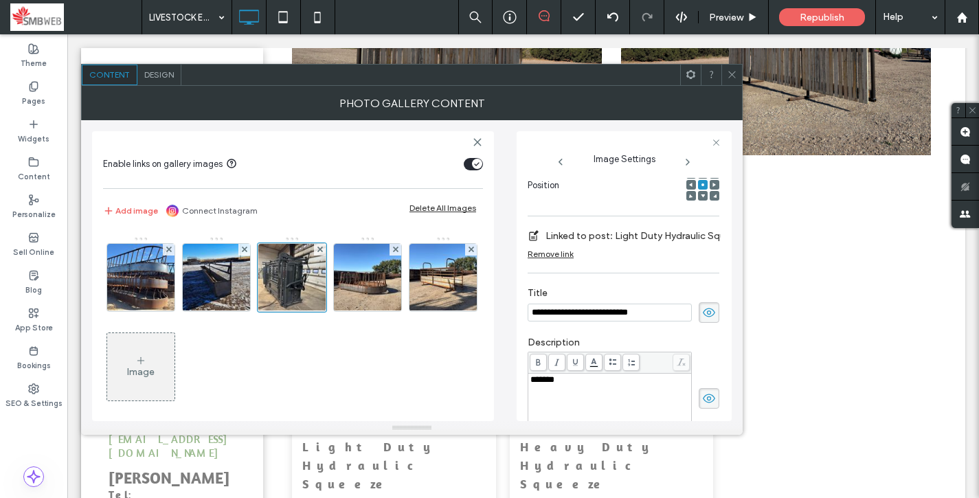
click at [733, 73] on use at bounding box center [731, 74] width 7 height 7
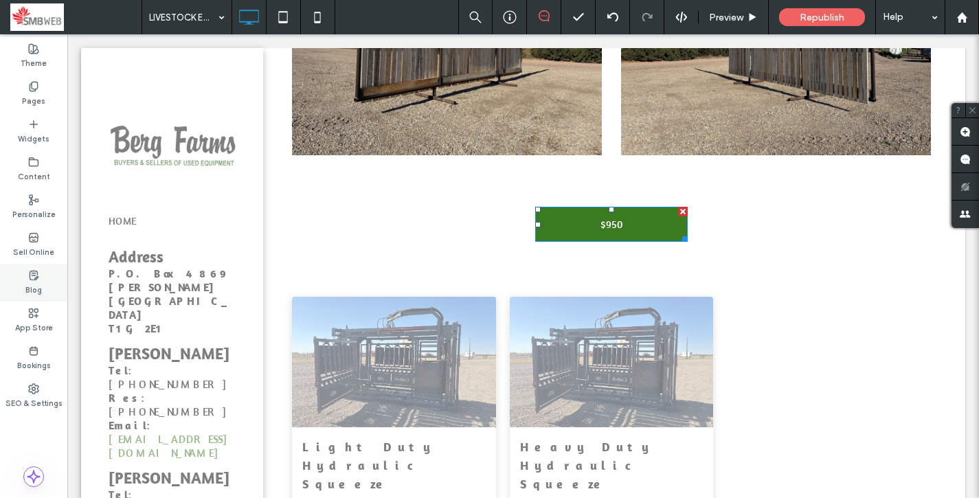
click at [38, 295] on label "Blog" at bounding box center [33, 288] width 16 height 15
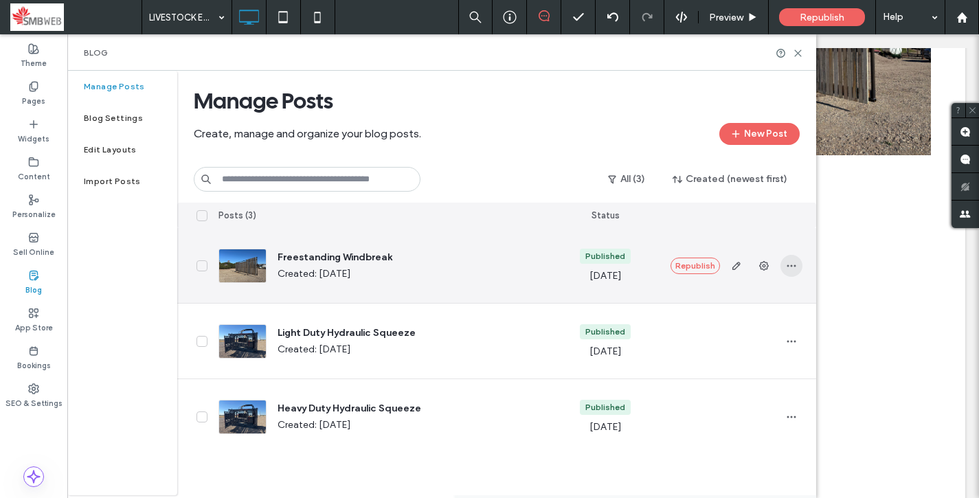
click at [788, 266] on icon "button" at bounding box center [791, 265] width 11 height 11
click at [722, 325] on span "Duplicate" at bounding box center [727, 328] width 40 height 14
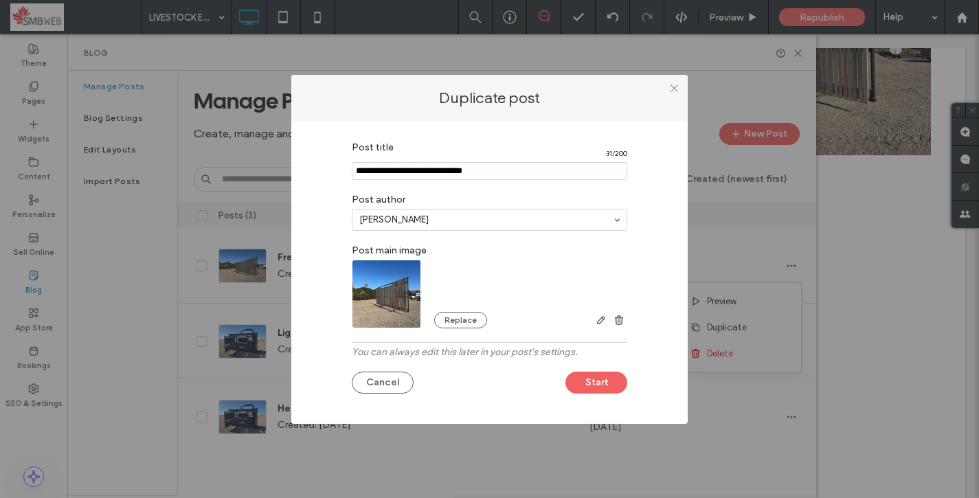
click at [508, 163] on input "Post title" at bounding box center [489, 171] width 275 height 18
type input "**********"
click at [453, 319] on button "Replace" at bounding box center [460, 320] width 53 height 16
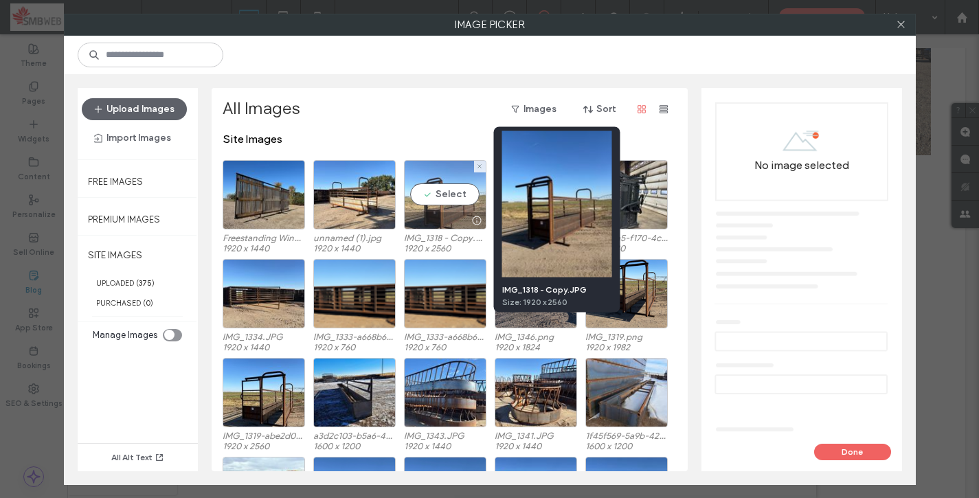
click at [468, 220] on div at bounding box center [476, 220] width 17 height 11
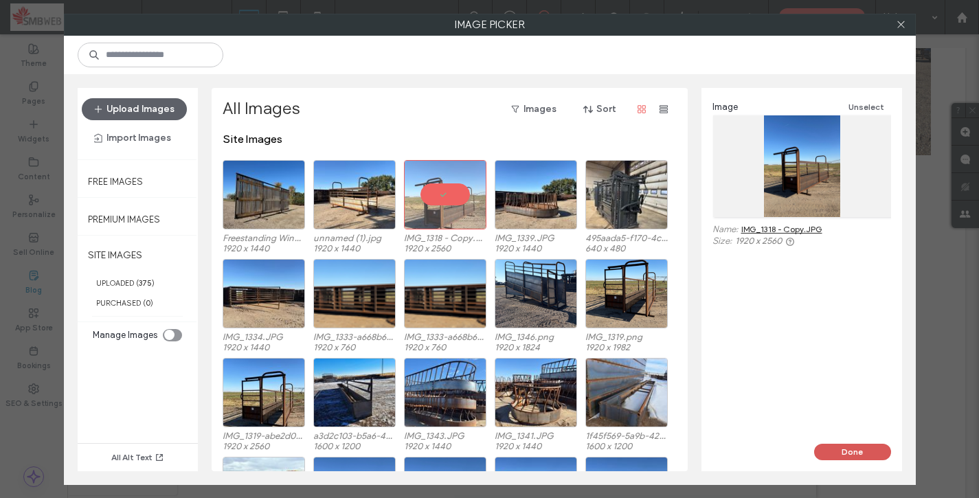
click at [855, 448] on button "Done" at bounding box center [852, 452] width 77 height 16
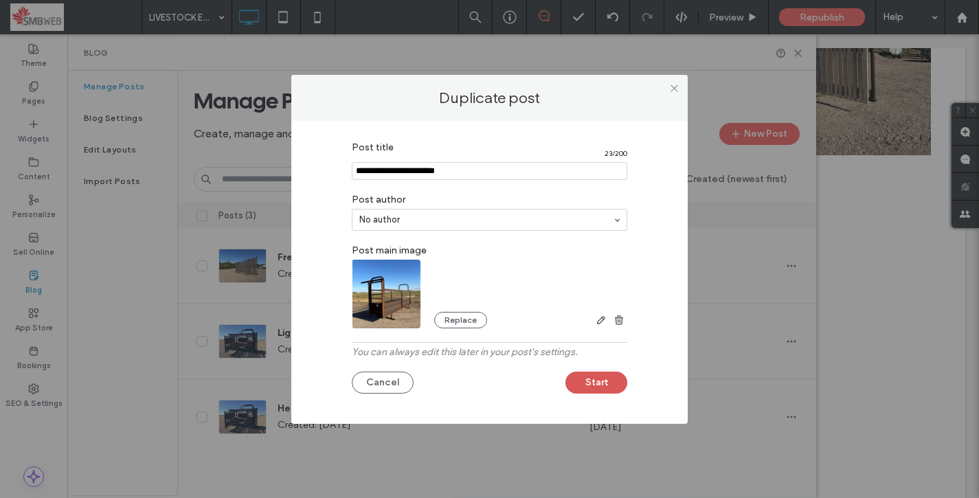
click at [616, 376] on button "Start" at bounding box center [596, 383] width 62 height 22
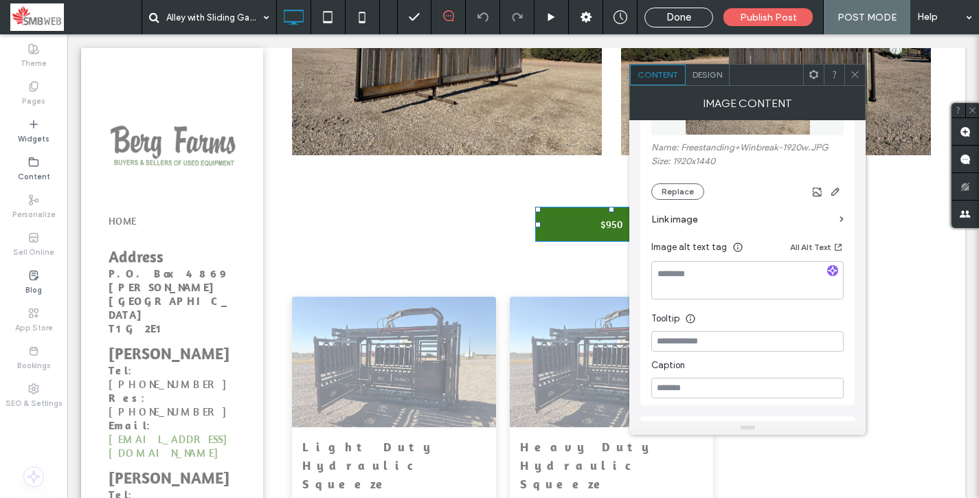
scroll to position [303, 0]
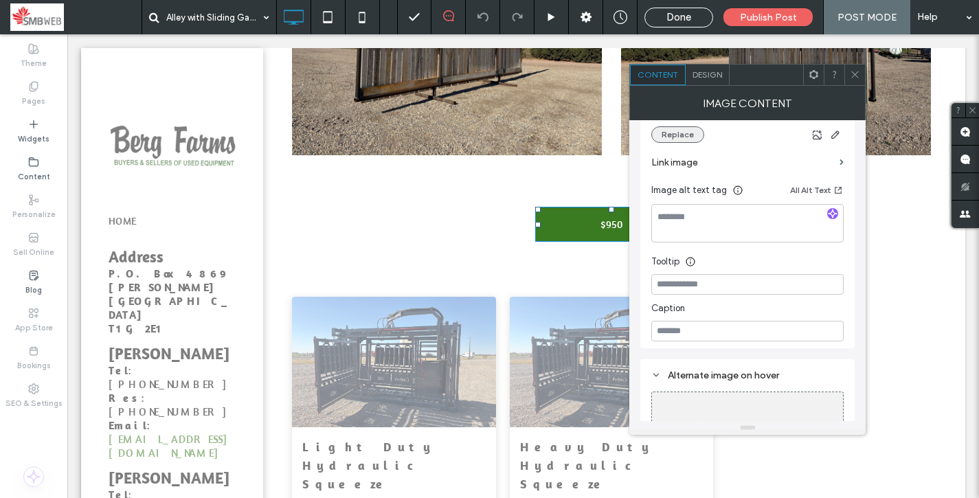
click at [681, 137] on button "Replace" at bounding box center [677, 134] width 53 height 16
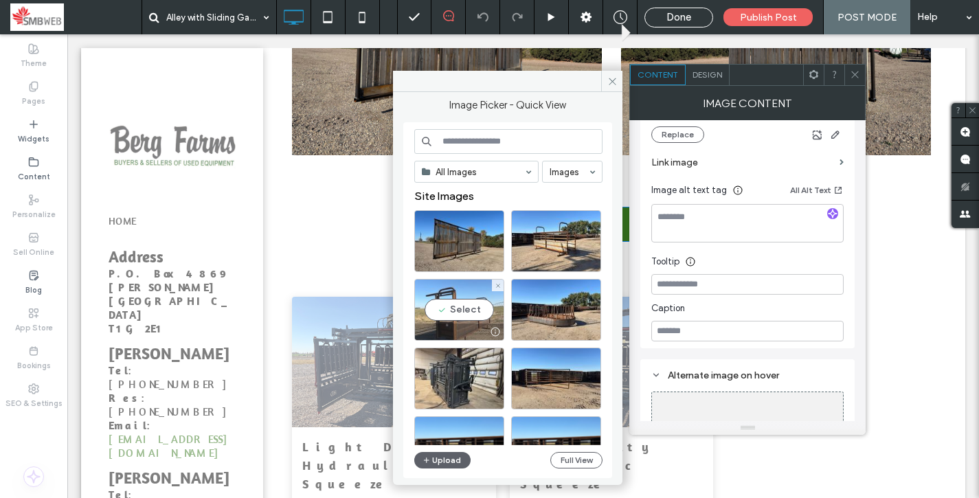
click at [444, 303] on div "Select" at bounding box center [459, 310] width 90 height 62
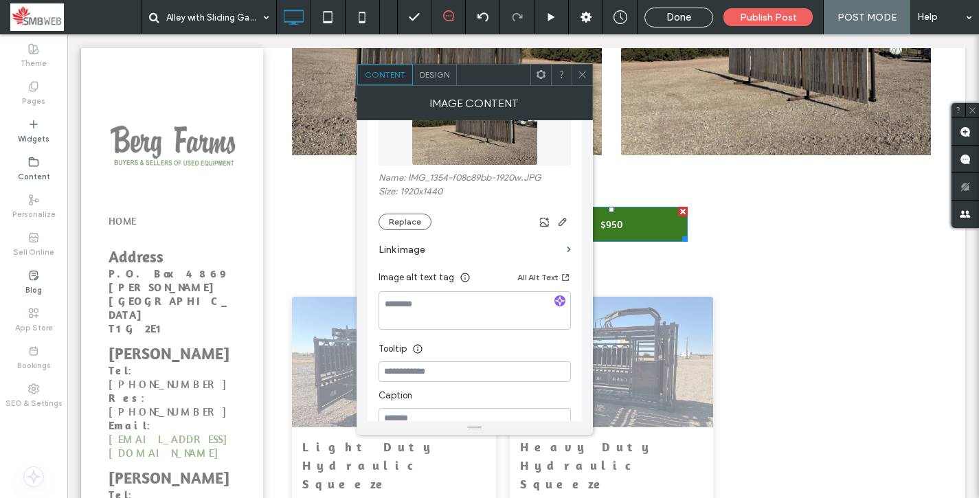
scroll to position [219, 0]
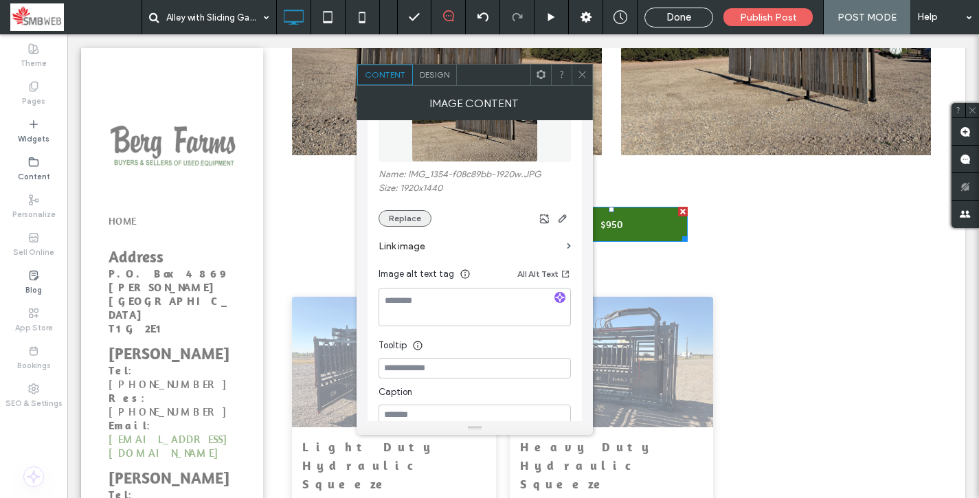
click at [407, 219] on button "Replace" at bounding box center [404, 218] width 53 height 16
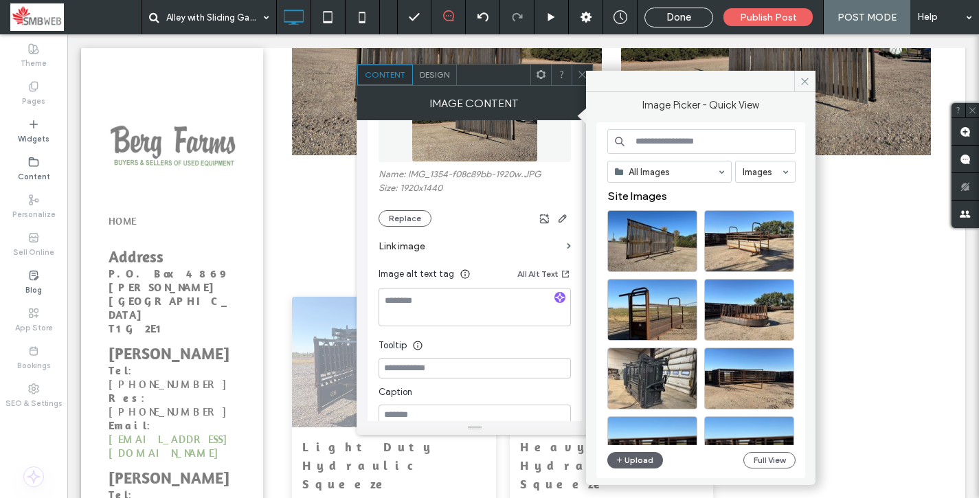
click at [640, 473] on div "All Images Images Site Images Upload Full View" at bounding box center [700, 300] width 209 height 356
click at [637, 457] on button "Upload" at bounding box center [635, 460] width 56 height 16
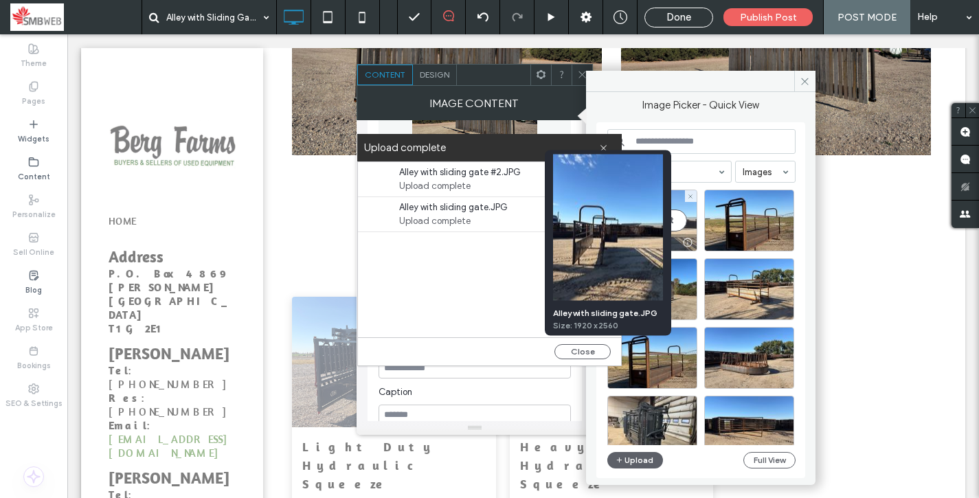
click at [679, 243] on div at bounding box center [687, 242] width 17 height 11
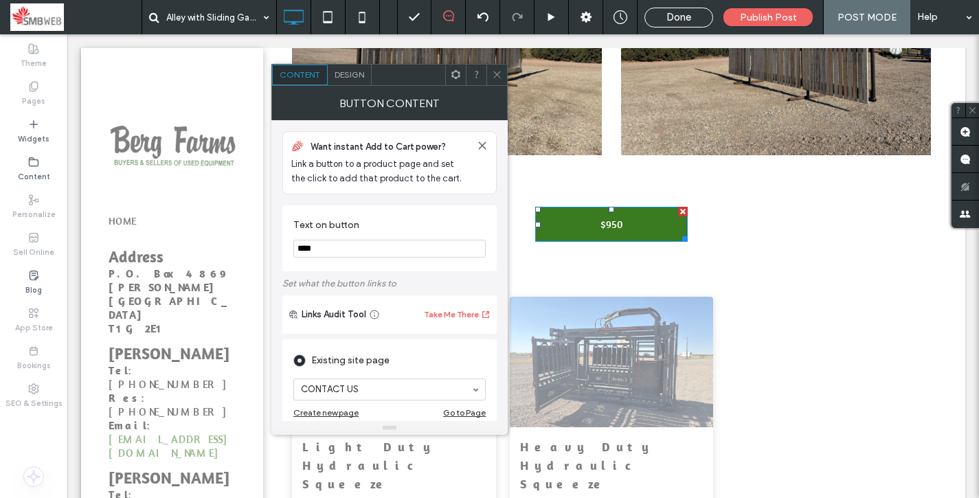
click at [353, 249] on input "****" at bounding box center [389, 249] width 192 height 18
type input "*****"
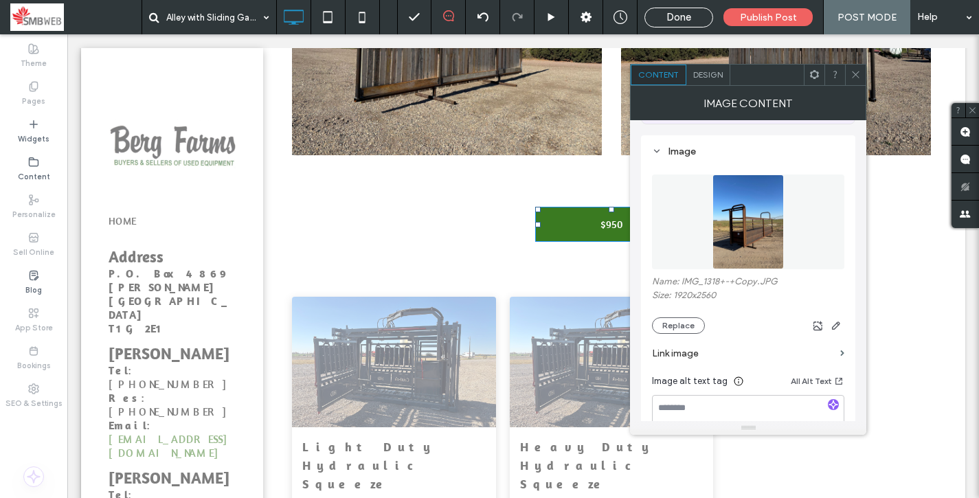
scroll to position [79, 0]
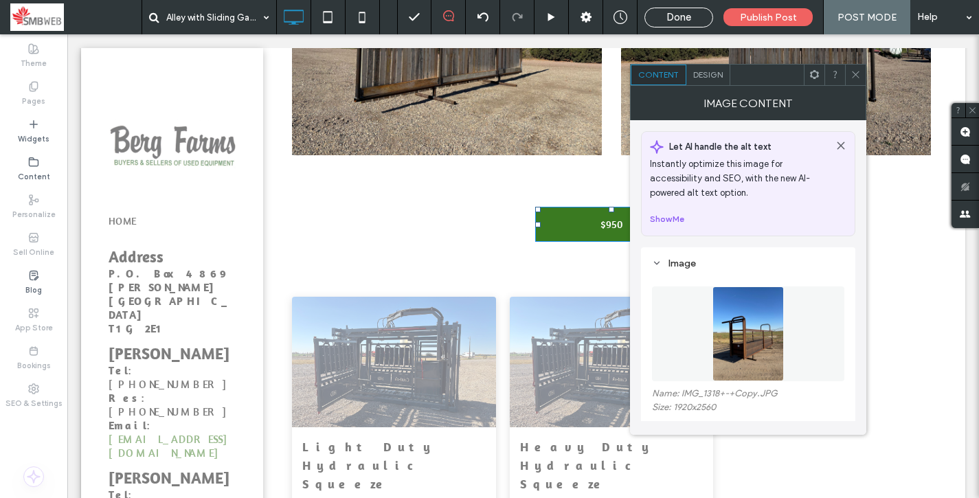
click at [857, 76] on icon at bounding box center [855, 74] width 10 height 10
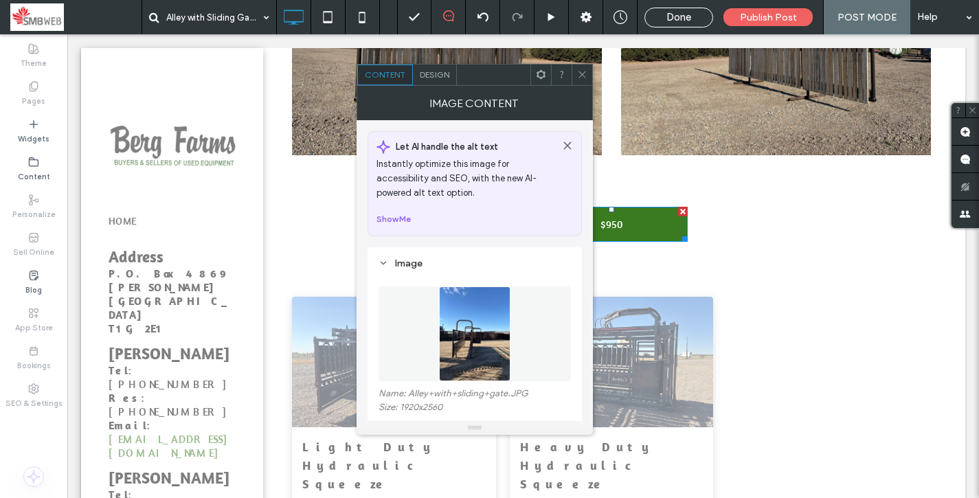
click at [578, 71] on icon at bounding box center [582, 74] width 10 height 10
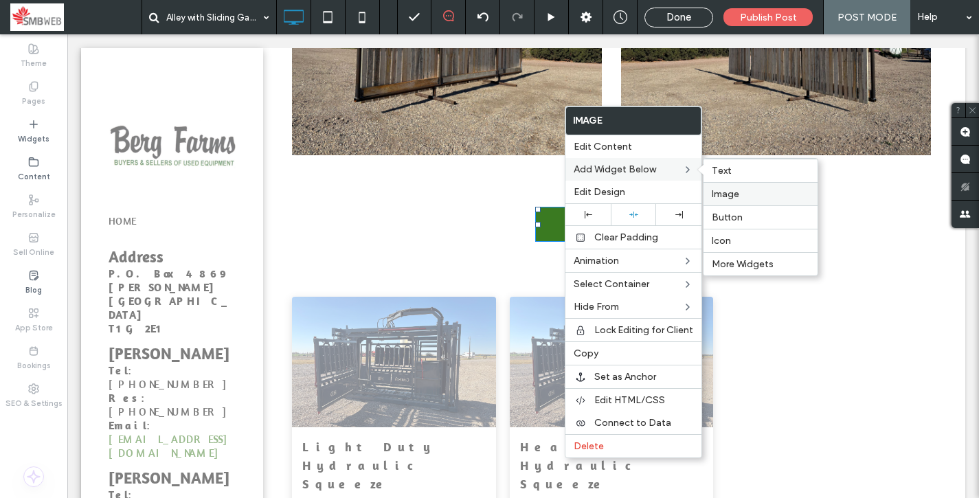
click at [751, 194] on label "Image" at bounding box center [761, 194] width 98 height 12
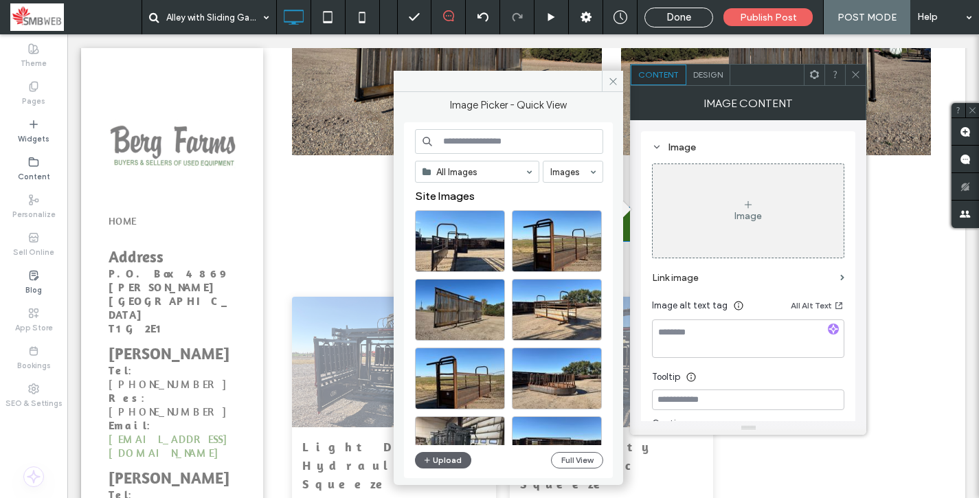
click at [857, 73] on use at bounding box center [855, 74] width 7 height 7
click at [464, 254] on div "Select" at bounding box center [460, 241] width 90 height 62
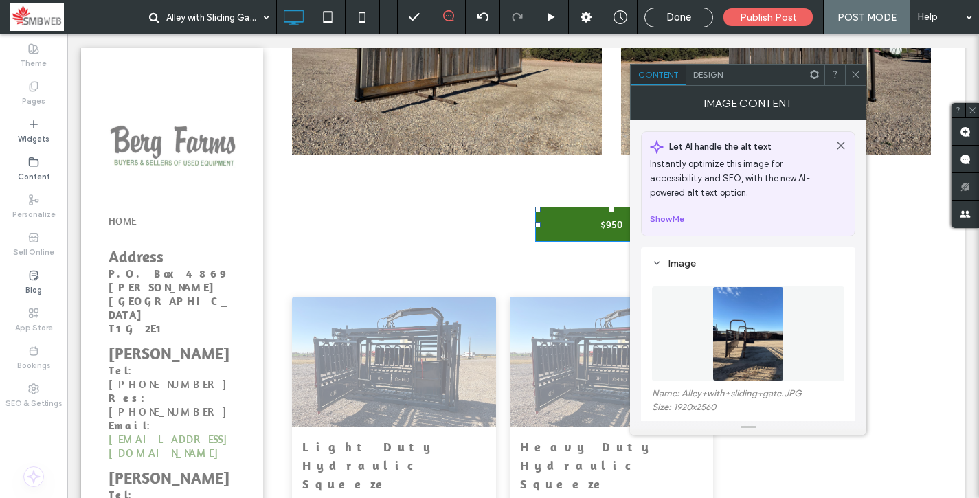
click at [858, 78] on icon at bounding box center [855, 74] width 10 height 10
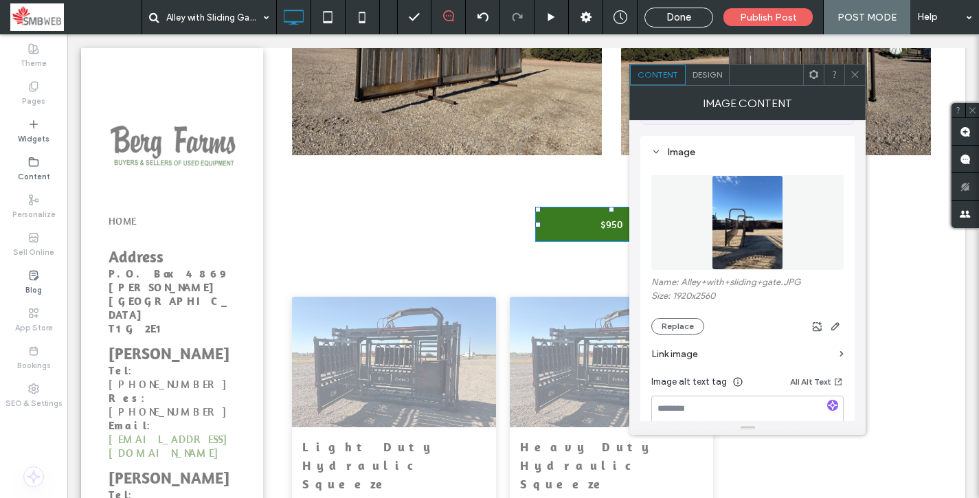
scroll to position [115, 0]
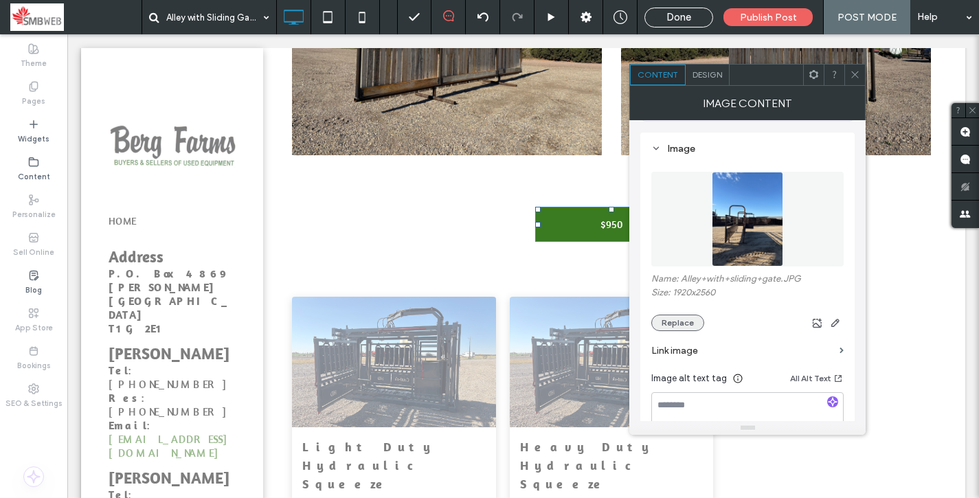
click at [682, 324] on button "Replace" at bounding box center [677, 323] width 53 height 16
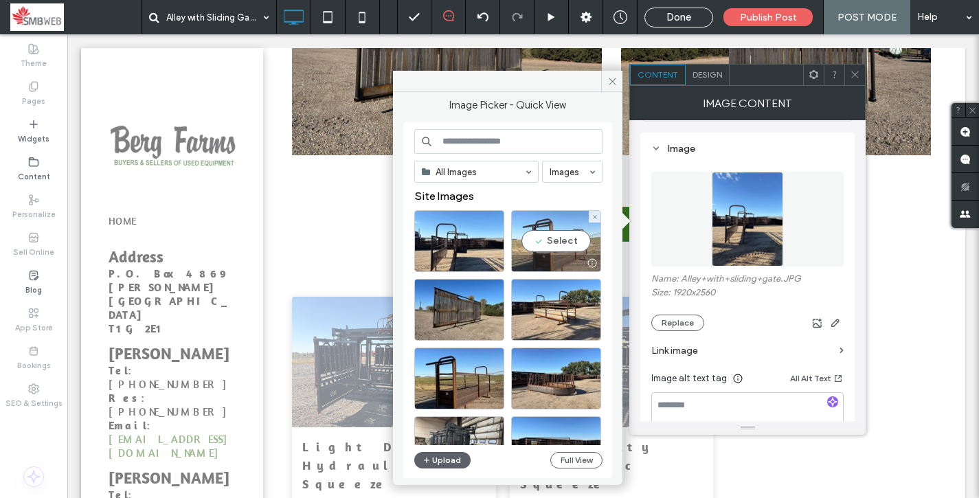
click at [545, 266] on div at bounding box center [556, 263] width 89 height 16
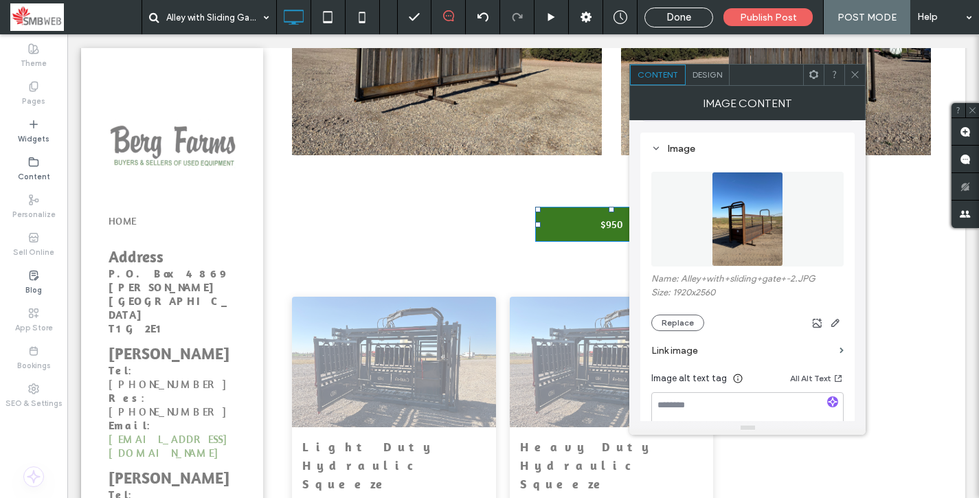
click at [856, 71] on icon at bounding box center [855, 74] width 10 height 10
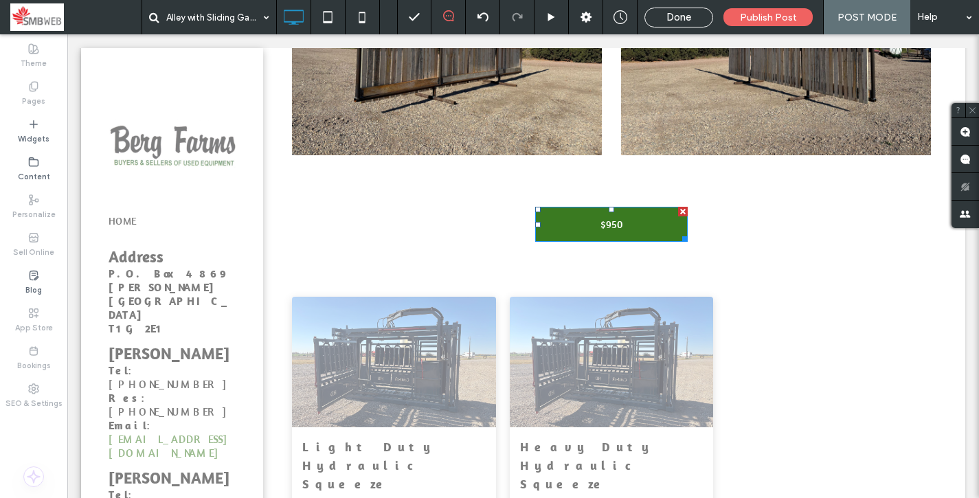
click at [690, 18] on span "Done" at bounding box center [678, 17] width 25 height 12
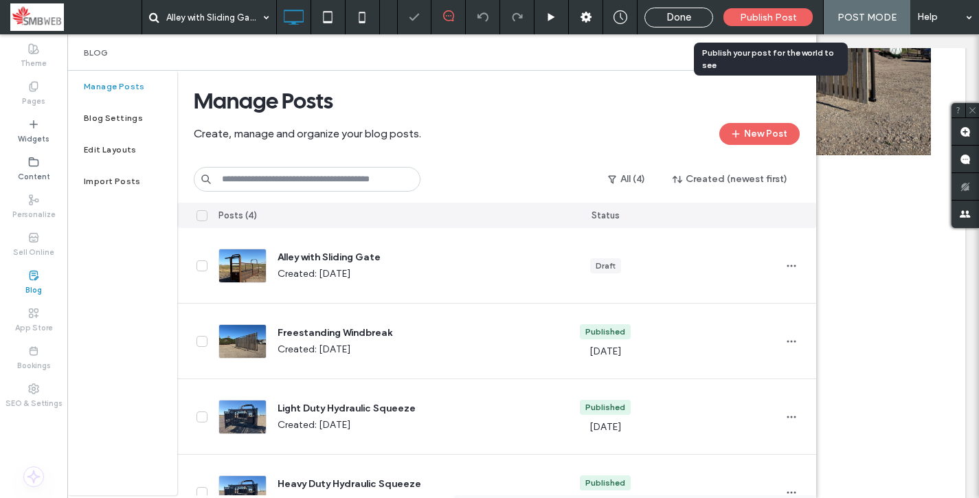
click at [771, 18] on span "Publish Post" at bounding box center [768, 18] width 57 height 12
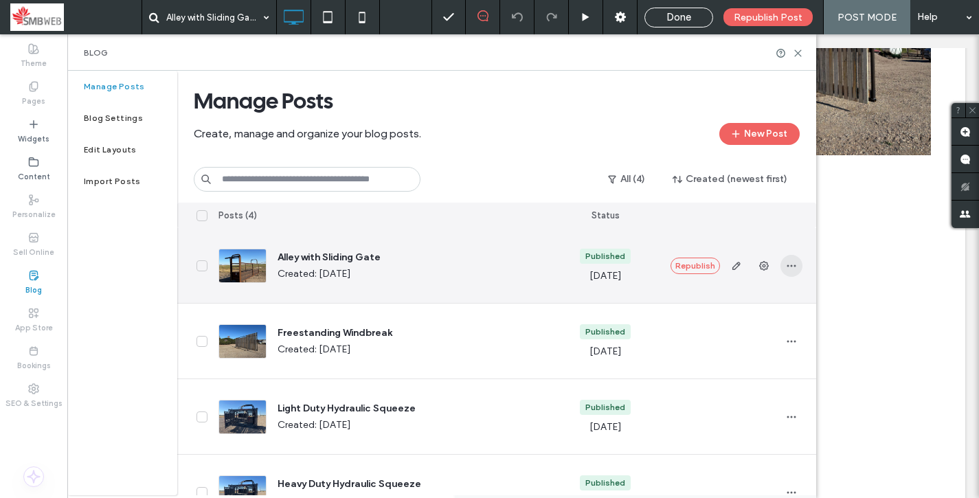
click at [790, 266] on icon "button" at bounding box center [791, 265] width 11 height 11
click at [744, 316] on div "Duplicate" at bounding box center [740, 328] width 122 height 26
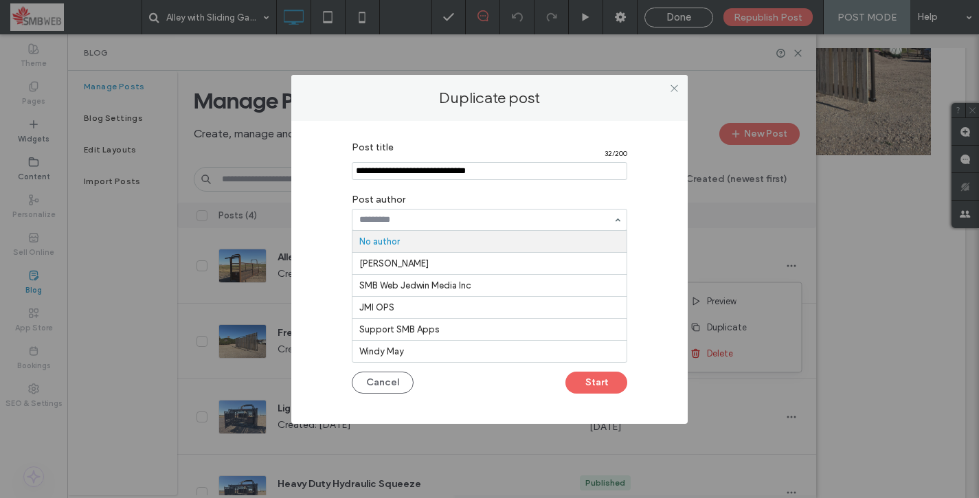
click at [525, 158] on section "Post title 32 / 200" at bounding box center [489, 161] width 275 height 52
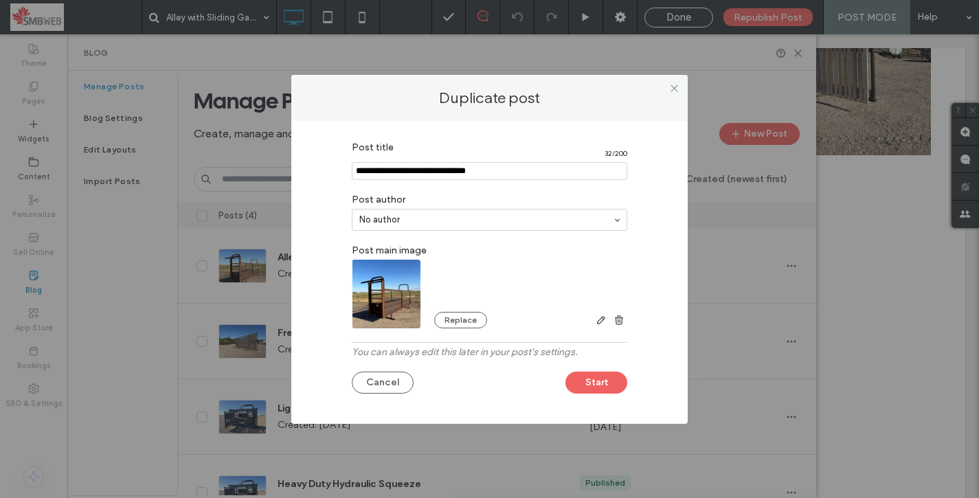
click at [519, 174] on input "Post title" at bounding box center [489, 171] width 275 height 18
click at [464, 324] on button "Replace" at bounding box center [460, 320] width 53 height 16
type input "**********"
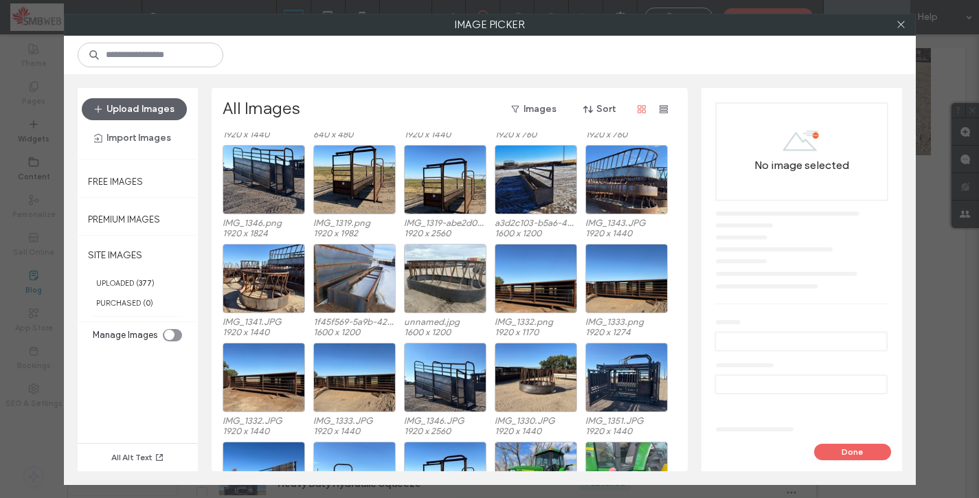
scroll to position [217, 0]
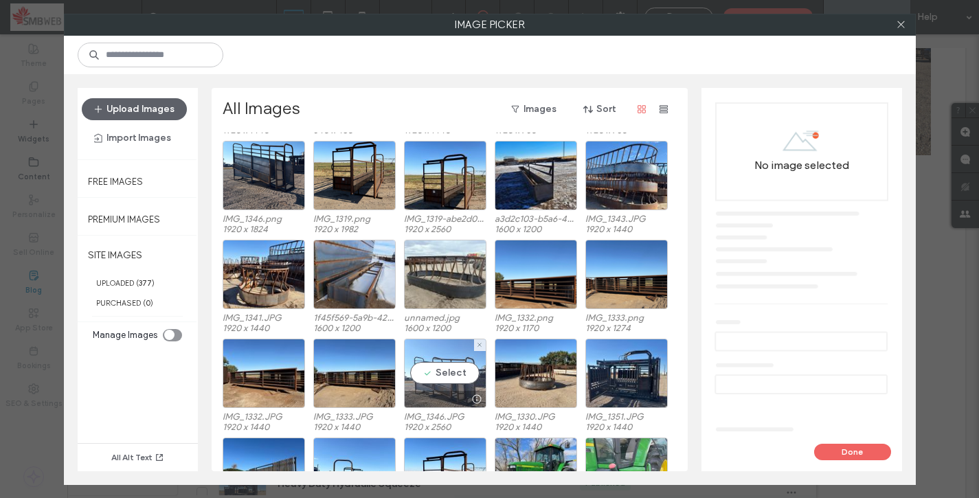
click at [444, 365] on div "Select" at bounding box center [445, 373] width 82 height 69
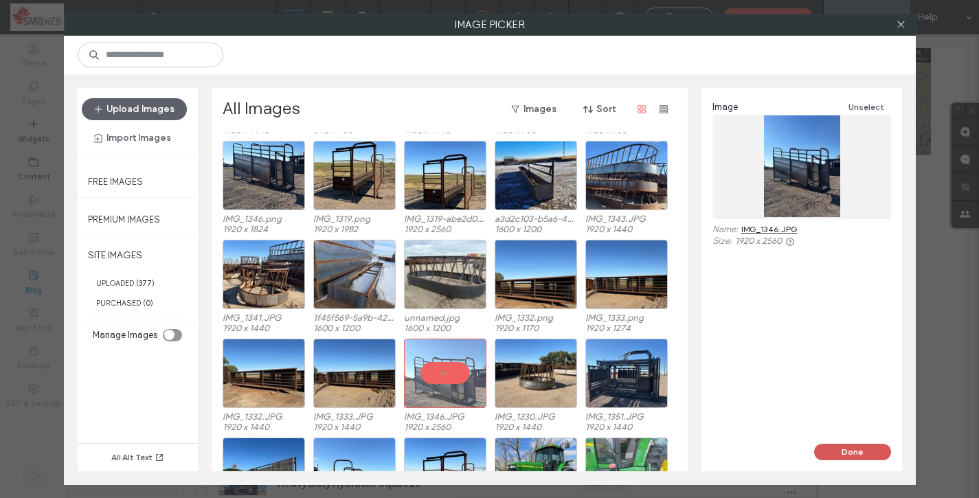
click at [839, 451] on button "Done" at bounding box center [852, 452] width 77 height 16
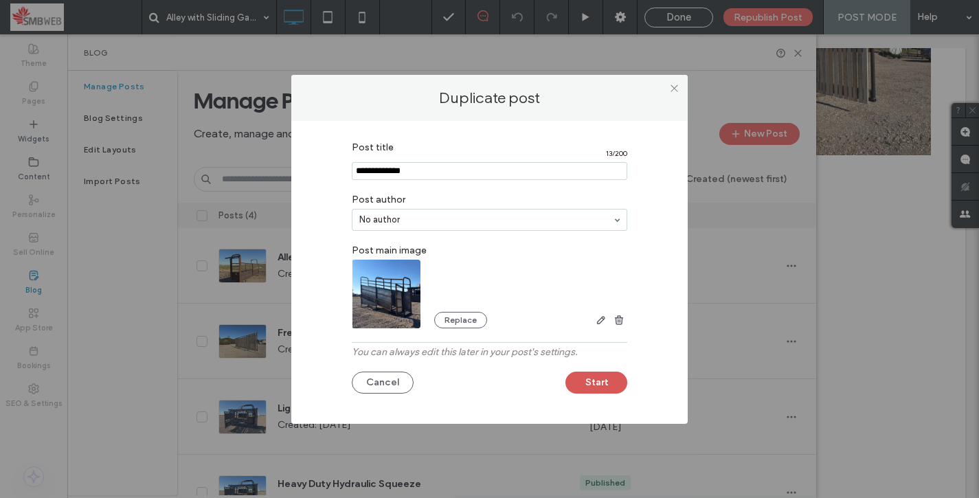
click at [598, 387] on button "Start" at bounding box center [596, 383] width 62 height 22
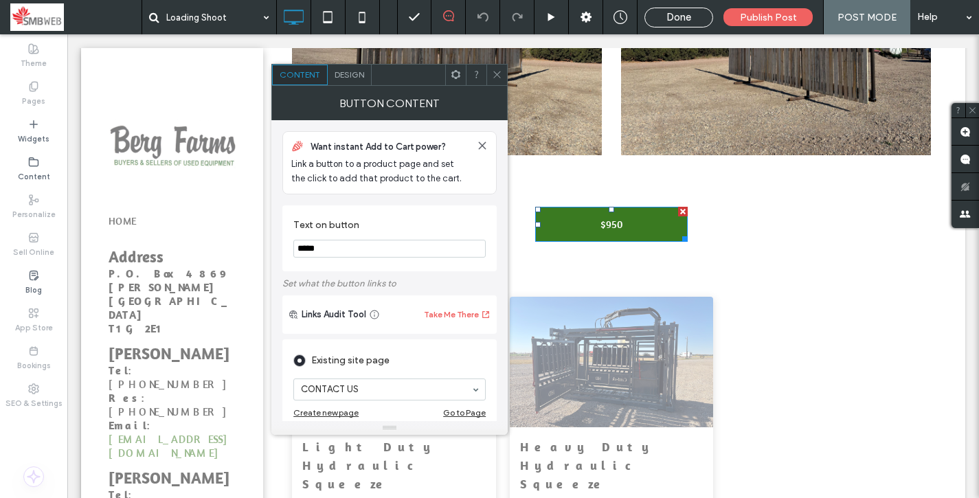
click at [351, 242] on input "*****" at bounding box center [389, 249] width 192 height 18
type input "******"
click at [490, 80] on div at bounding box center [496, 75] width 21 height 21
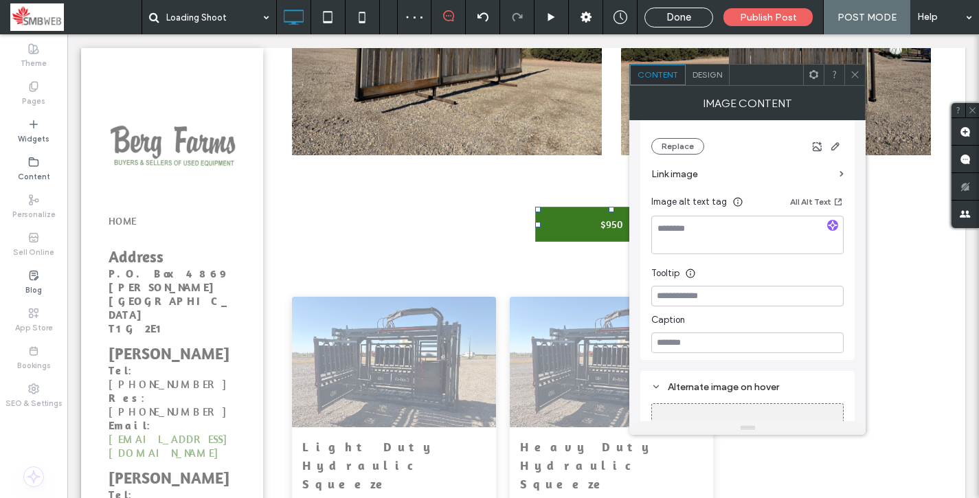
scroll to position [263, 0]
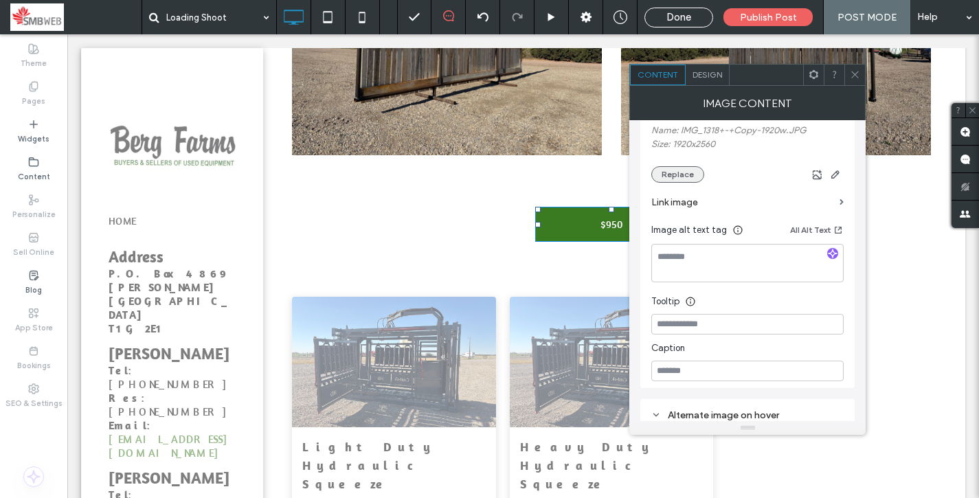
click at [692, 173] on button "Replace" at bounding box center [677, 174] width 53 height 16
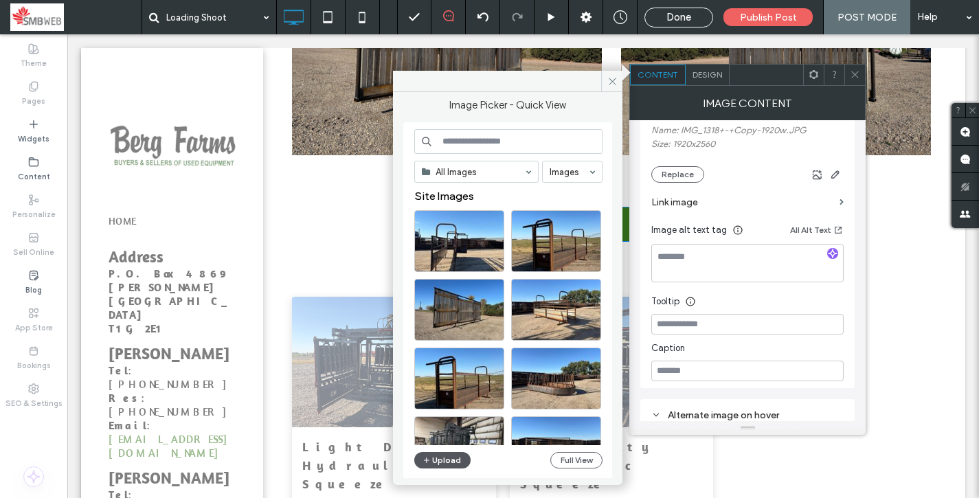
click at [429, 459] on icon "button" at bounding box center [426, 460] width 8 height 11
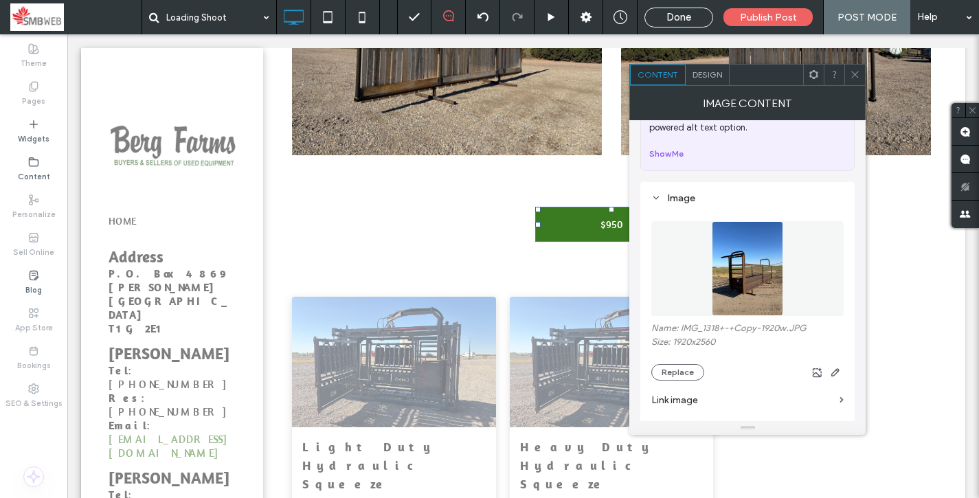
scroll to position [78, 0]
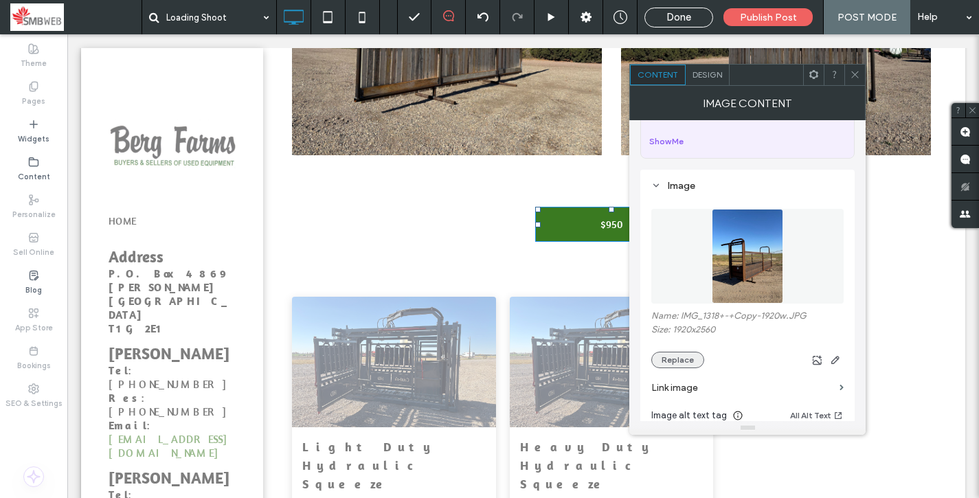
click at [683, 358] on button "Replace" at bounding box center [677, 360] width 53 height 16
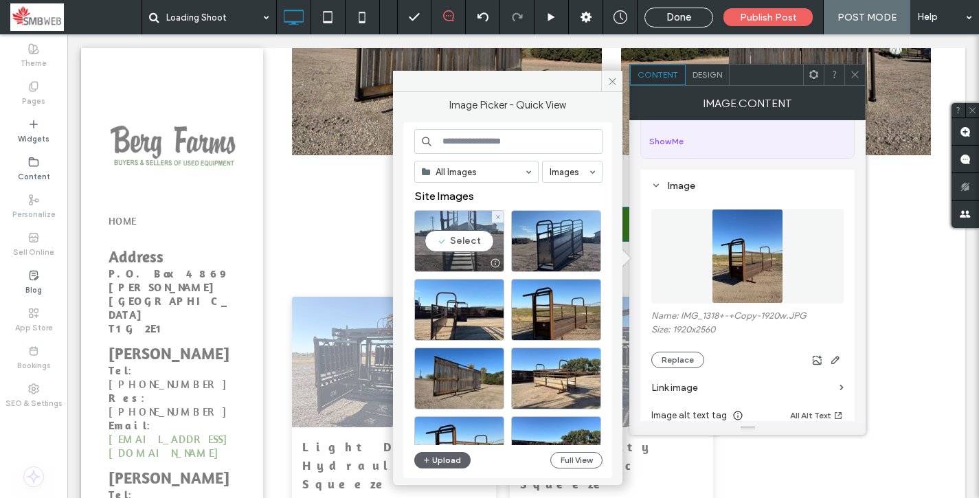
click at [464, 223] on div "Select" at bounding box center [459, 241] width 90 height 62
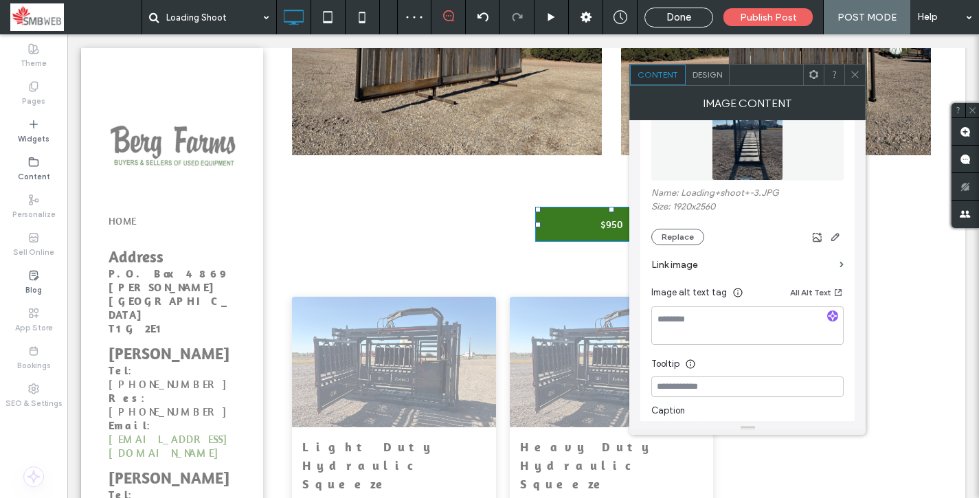
scroll to position [137, 0]
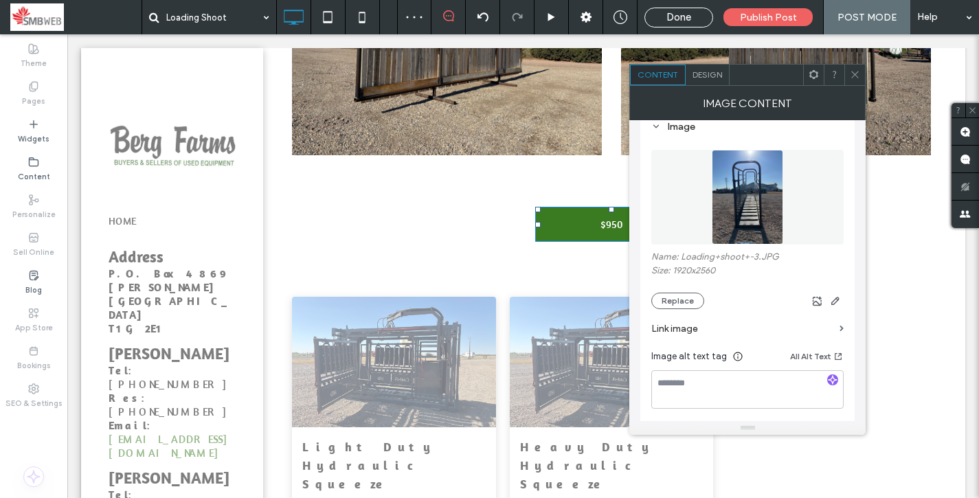
click at [860, 65] on div at bounding box center [854, 75] width 21 height 21
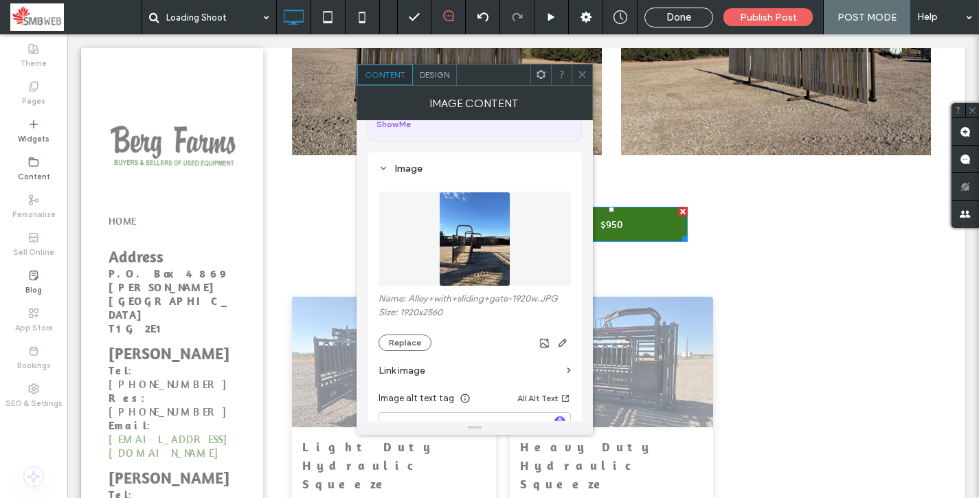
scroll to position [98, 0]
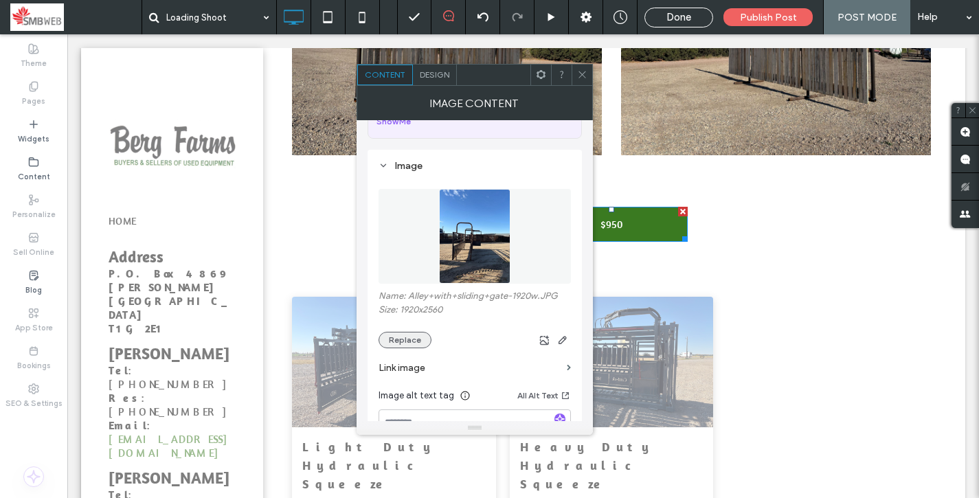
click at [405, 343] on button "Replace" at bounding box center [404, 340] width 53 height 16
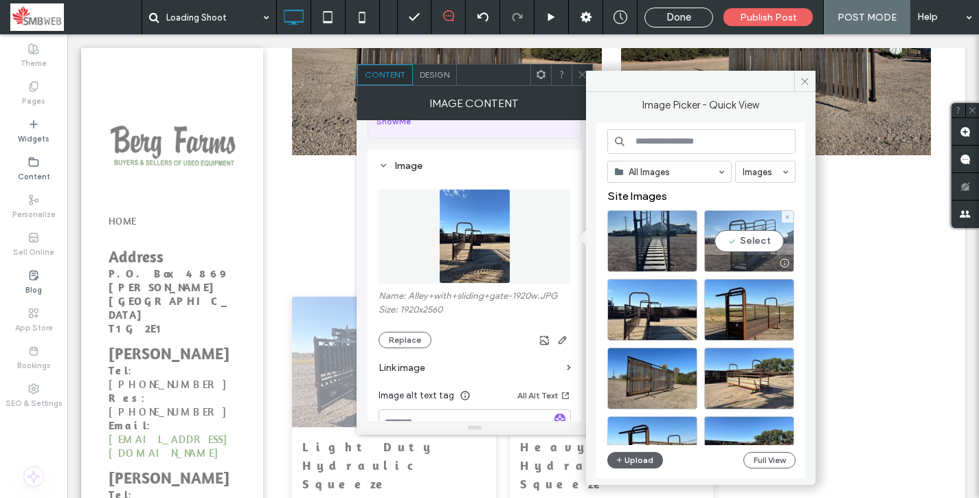
click at [736, 244] on div "Select" at bounding box center [749, 241] width 90 height 62
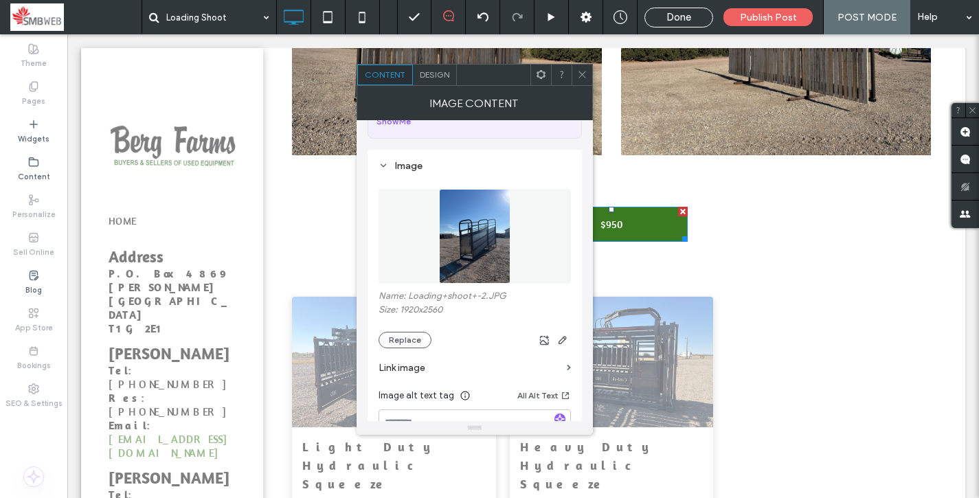
click at [582, 76] on icon at bounding box center [582, 74] width 10 height 10
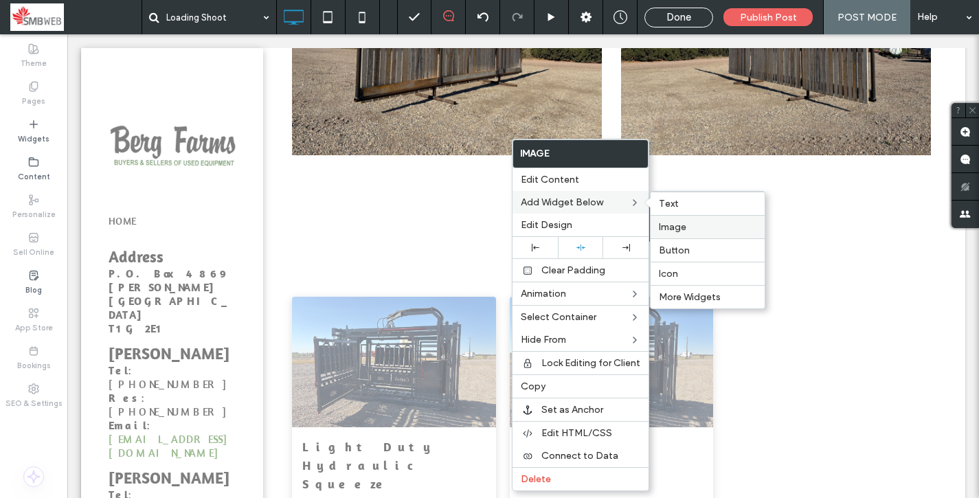
click at [677, 231] on span "Image" at bounding box center [672, 227] width 27 height 12
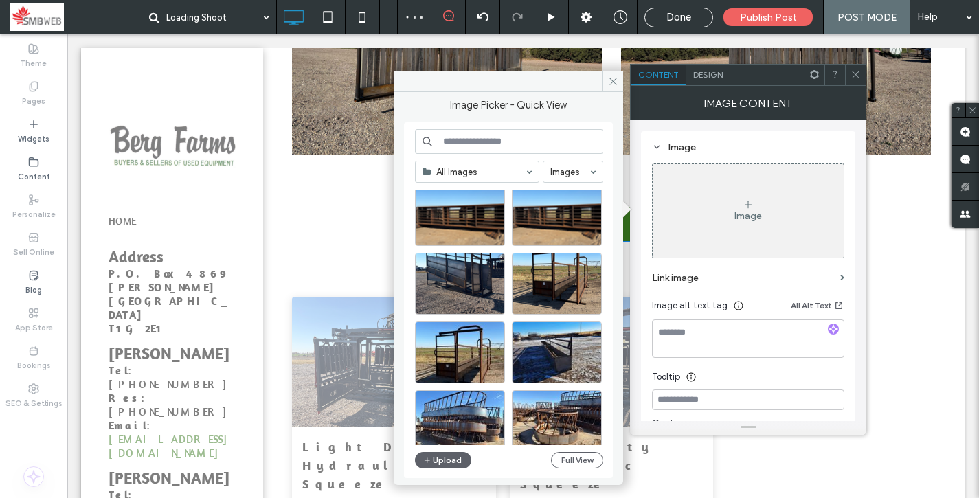
scroll to position [375, 0]
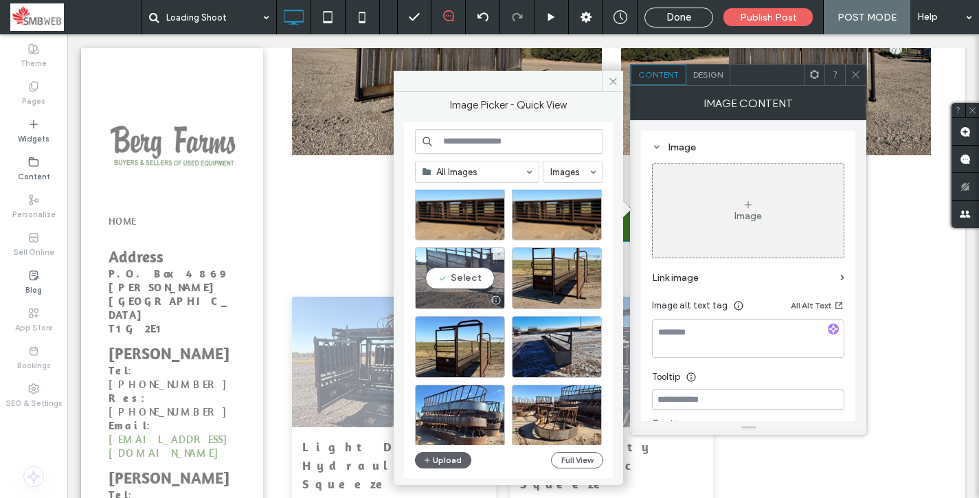
click at [470, 284] on div "Select" at bounding box center [460, 278] width 90 height 62
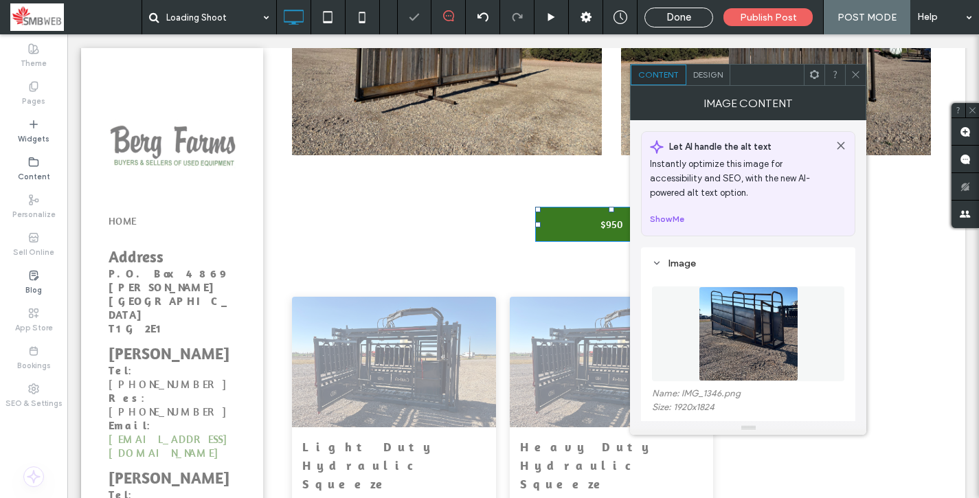
click at [854, 79] on icon at bounding box center [855, 74] width 10 height 10
click at [854, 82] on span at bounding box center [855, 75] width 10 height 21
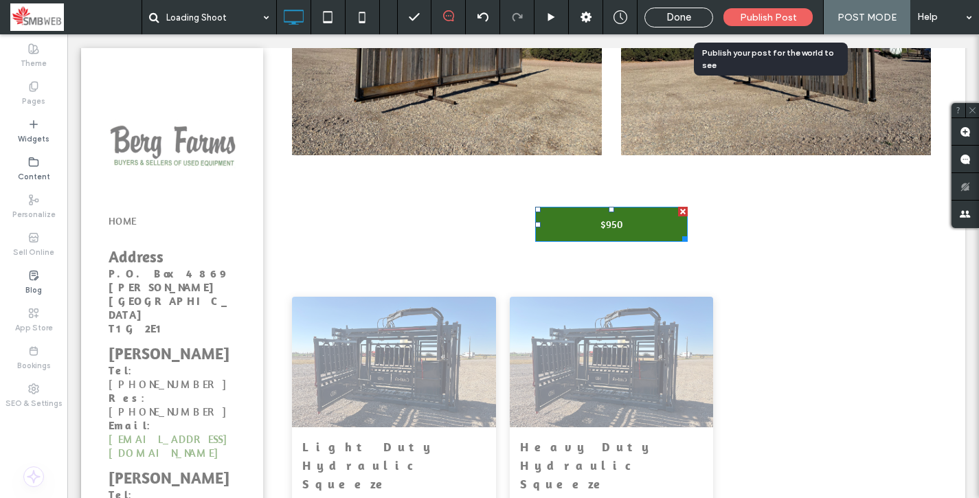
click at [774, 12] on span "Publish Post" at bounding box center [768, 18] width 57 height 12
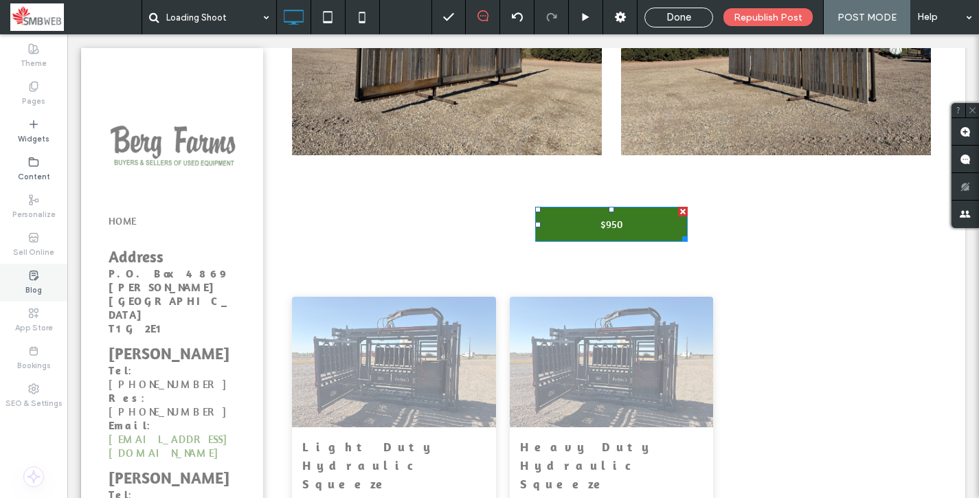
click at [38, 280] on icon at bounding box center [33, 275] width 11 height 11
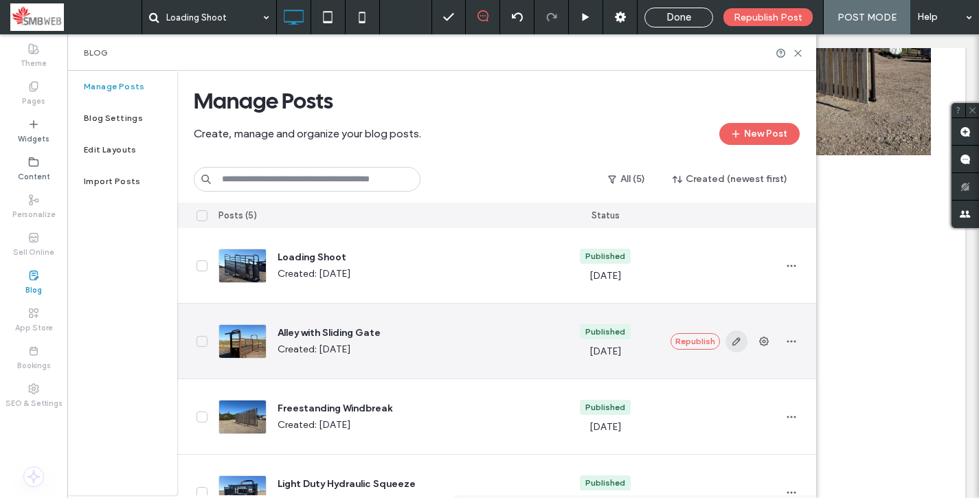
click at [735, 337] on icon "button" at bounding box center [736, 341] width 11 height 11
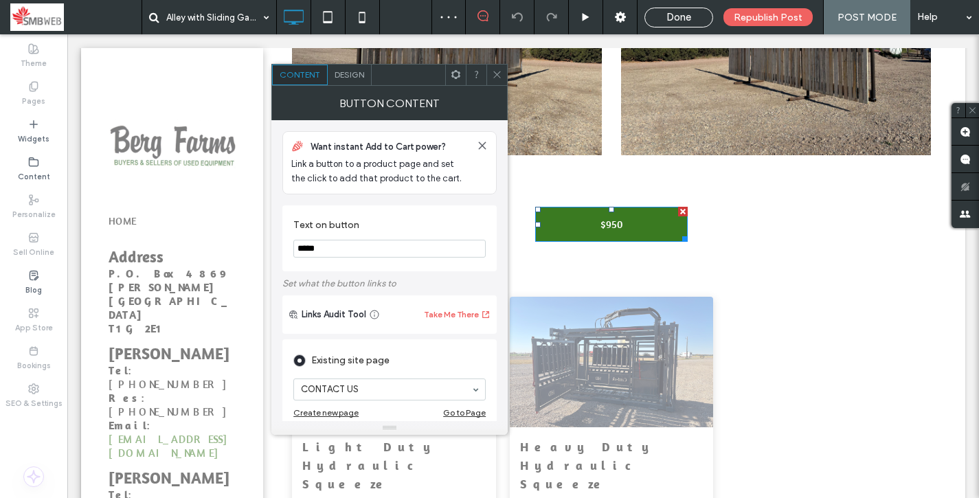
click at [308, 249] on input "*****" at bounding box center [389, 249] width 192 height 18
type input "******"
click at [747, 18] on span "Republish Post" at bounding box center [767, 18] width 69 height 12
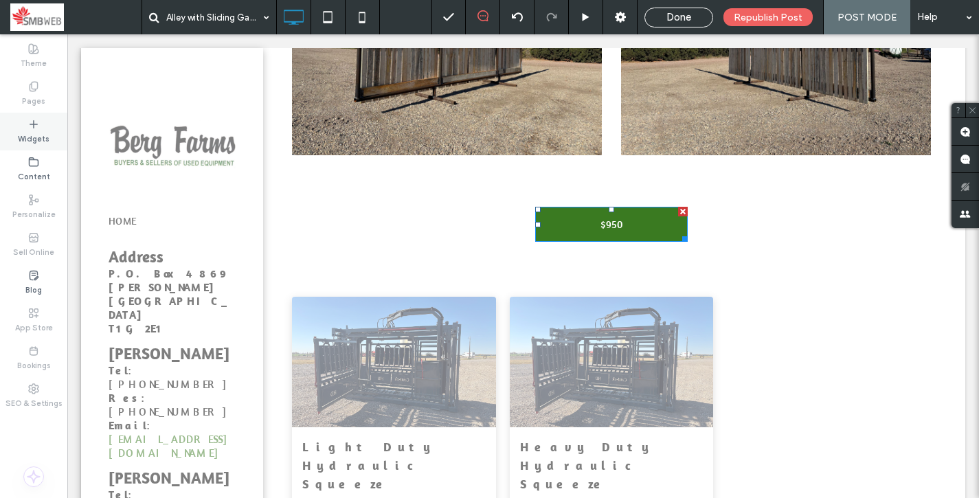
click at [43, 139] on label "Widgets" at bounding box center [34, 137] width 32 height 15
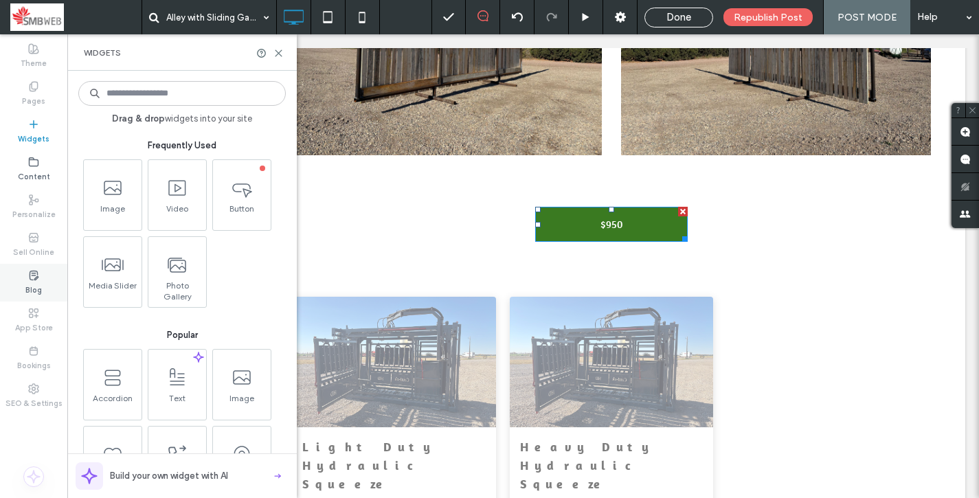
click at [34, 265] on div "Blog" at bounding box center [33, 283] width 67 height 38
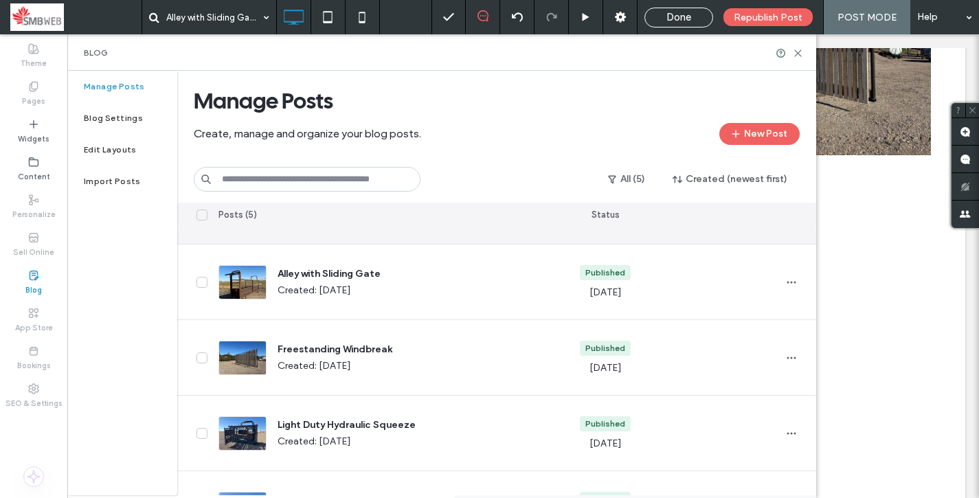
scroll to position [65, 0]
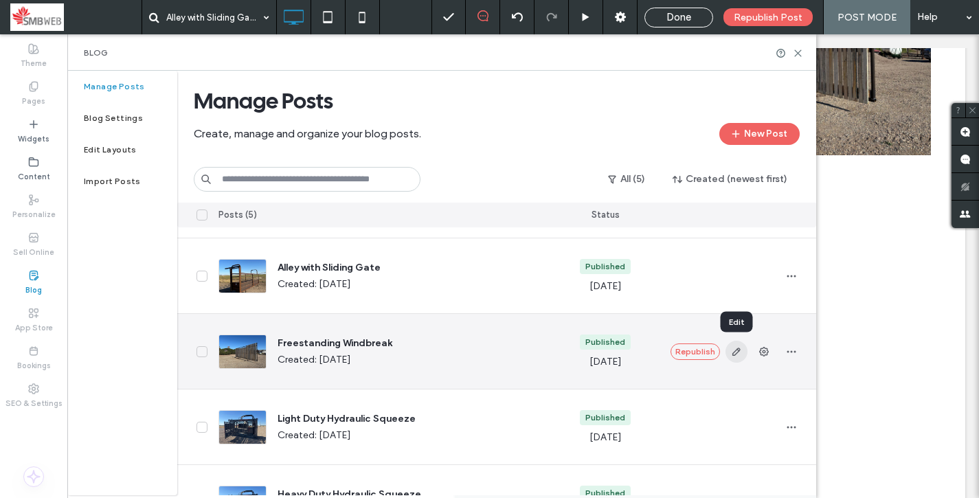
click at [735, 355] on icon "button" at bounding box center [736, 351] width 11 height 11
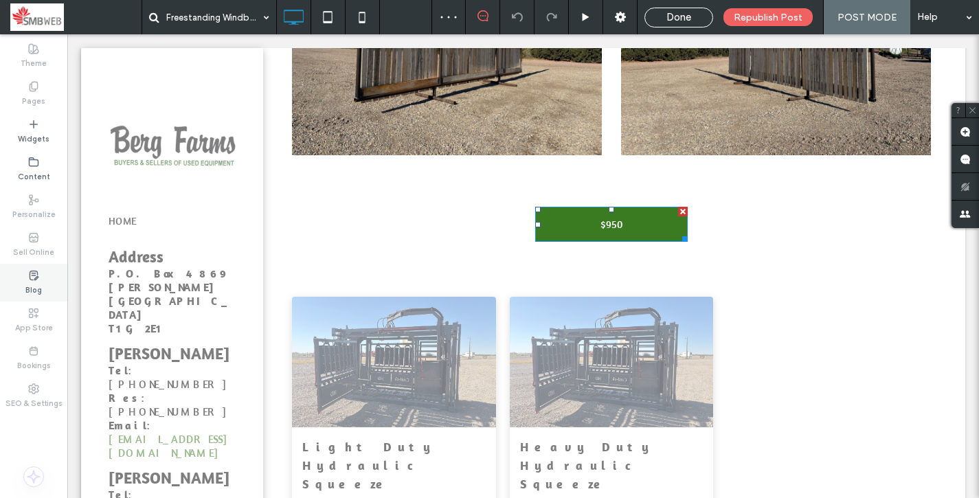
click at [35, 287] on label "Blog" at bounding box center [33, 288] width 16 height 15
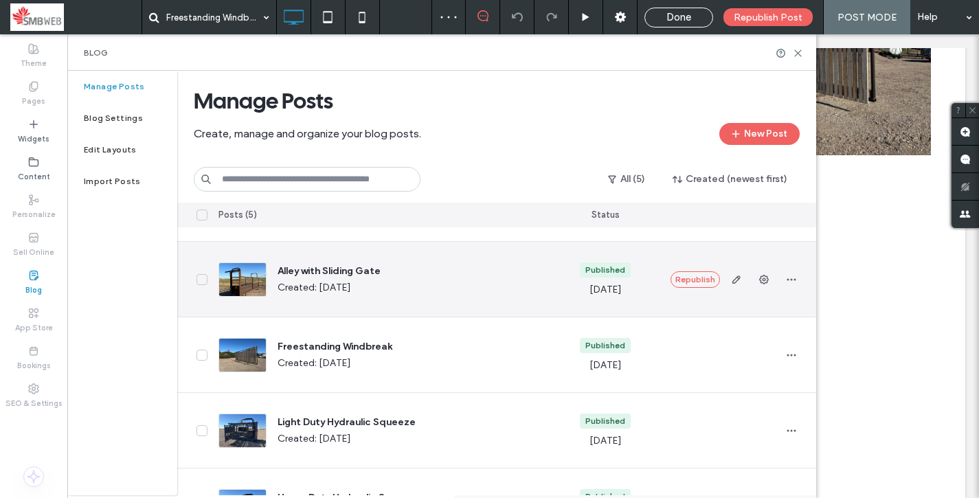
scroll to position [111, 0]
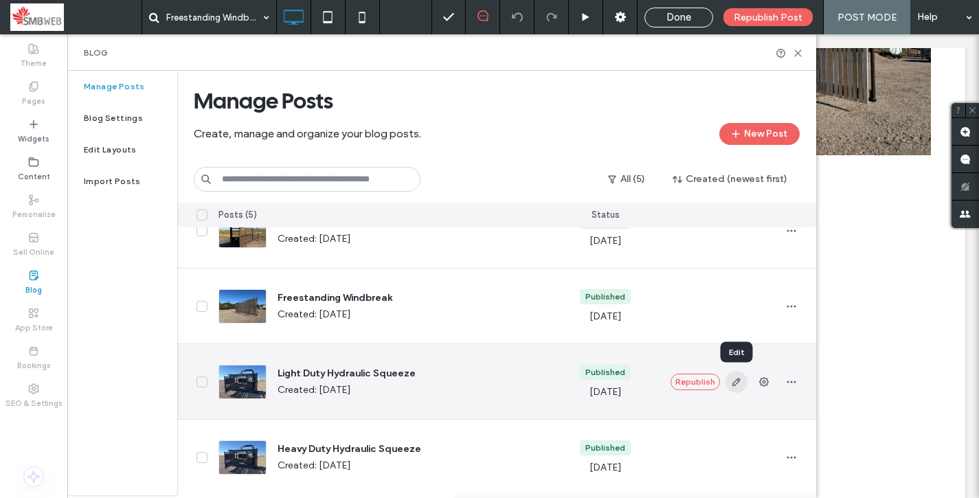
click at [736, 385] on icon "button" at bounding box center [736, 381] width 11 height 11
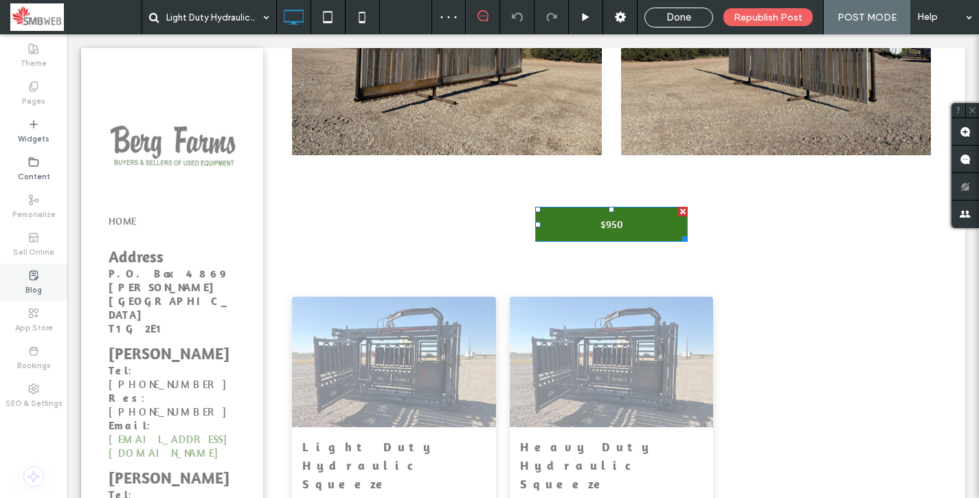
click at [32, 264] on div "Blog" at bounding box center [33, 283] width 67 height 38
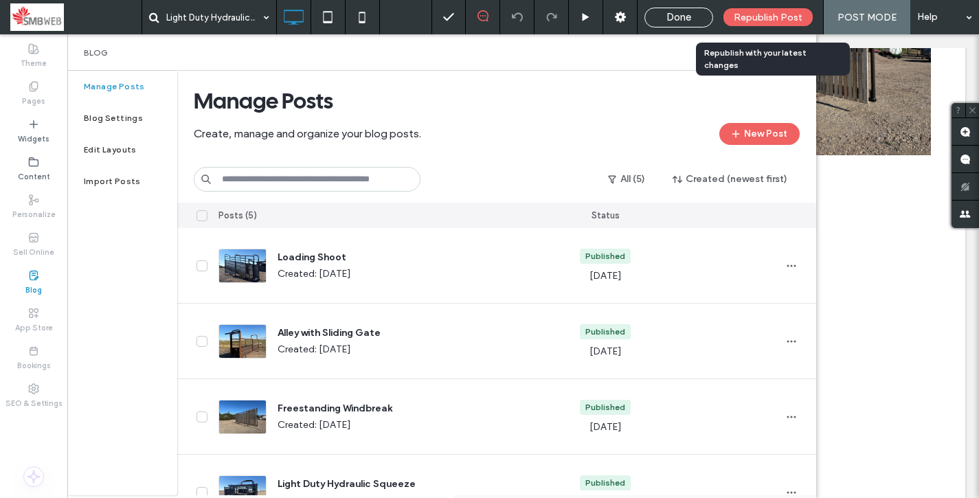
click at [788, 17] on span "Republish Post" at bounding box center [767, 18] width 69 height 12
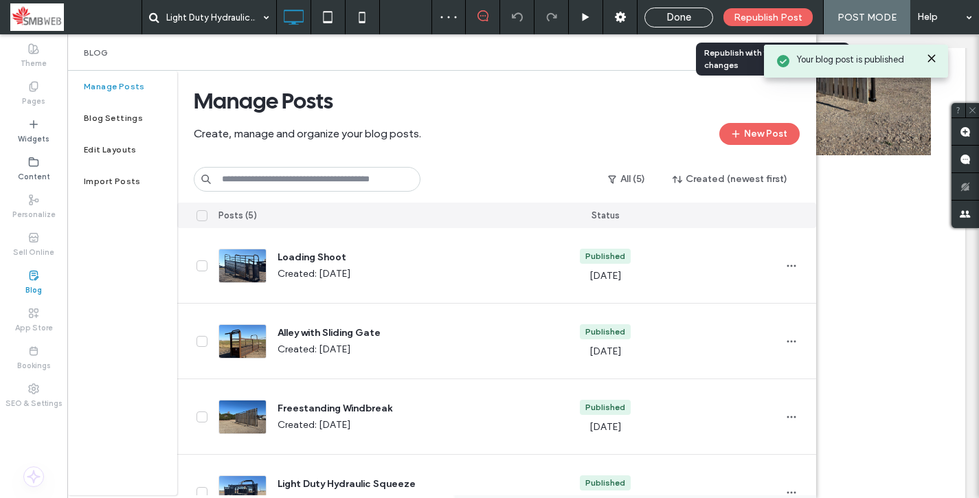
click at [788, 17] on span "Republish Post" at bounding box center [767, 18] width 69 height 12
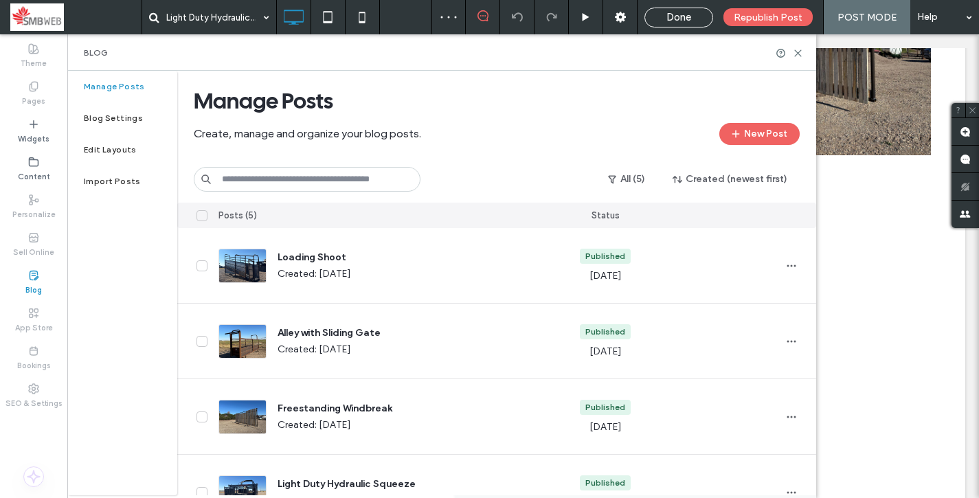
click at [681, 25] on div "Done" at bounding box center [678, 18] width 69 height 20
click at [676, 9] on div "Done" at bounding box center [678, 18] width 69 height 20
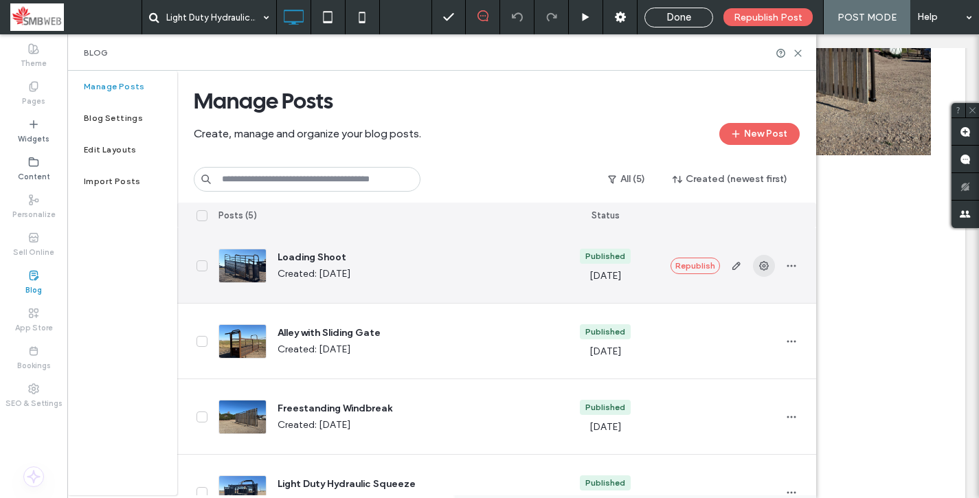
click at [760, 266] on icon "button" at bounding box center [763, 265] width 11 height 11
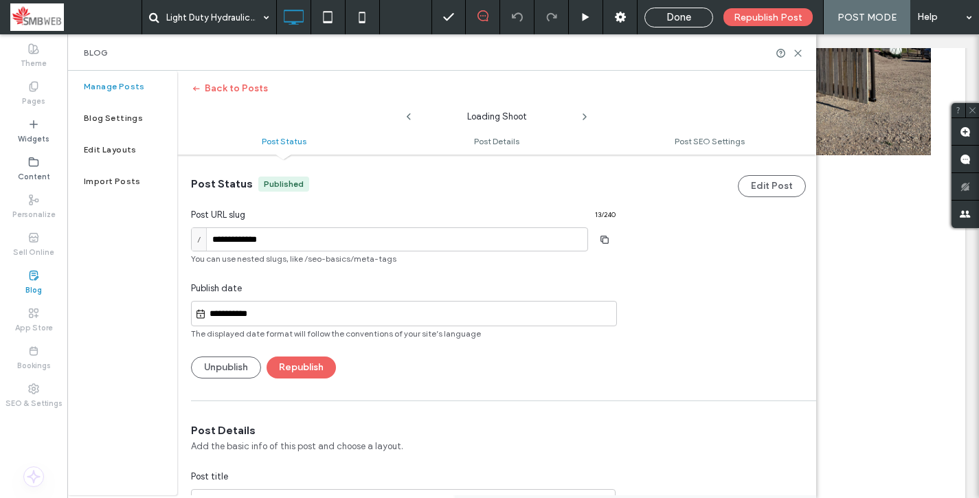
scroll to position [1, 0]
click at [795, 56] on icon at bounding box center [798, 53] width 10 height 10
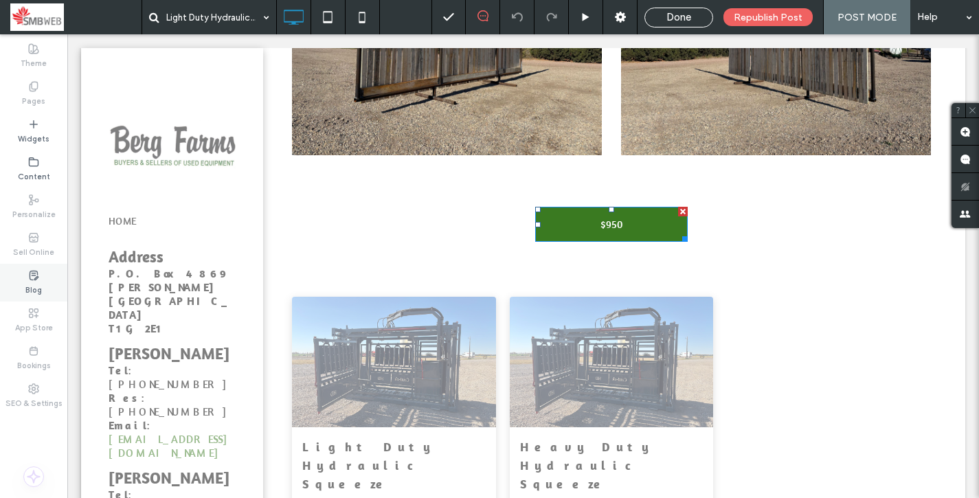
click at [36, 273] on icon at bounding box center [33, 275] width 11 height 11
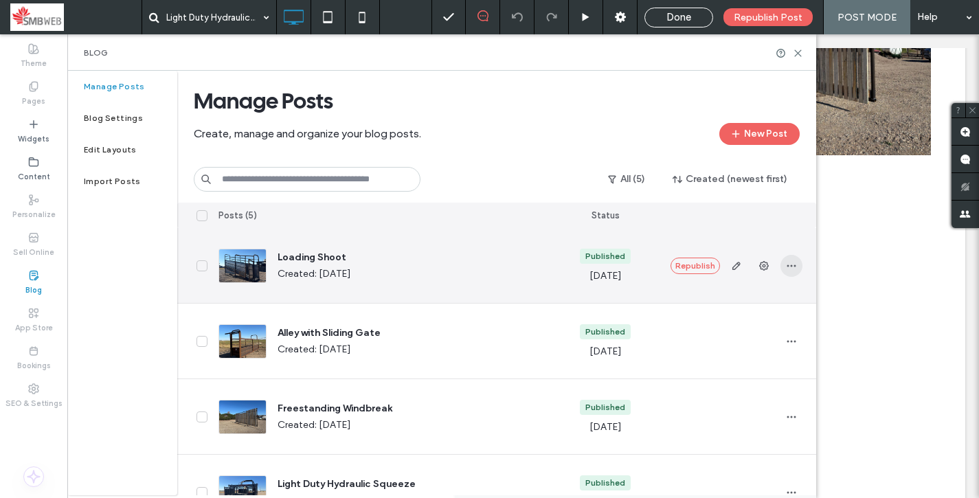
click at [793, 264] on icon "button" at bounding box center [791, 265] width 11 height 11
click at [722, 330] on span "Duplicate" at bounding box center [727, 328] width 40 height 14
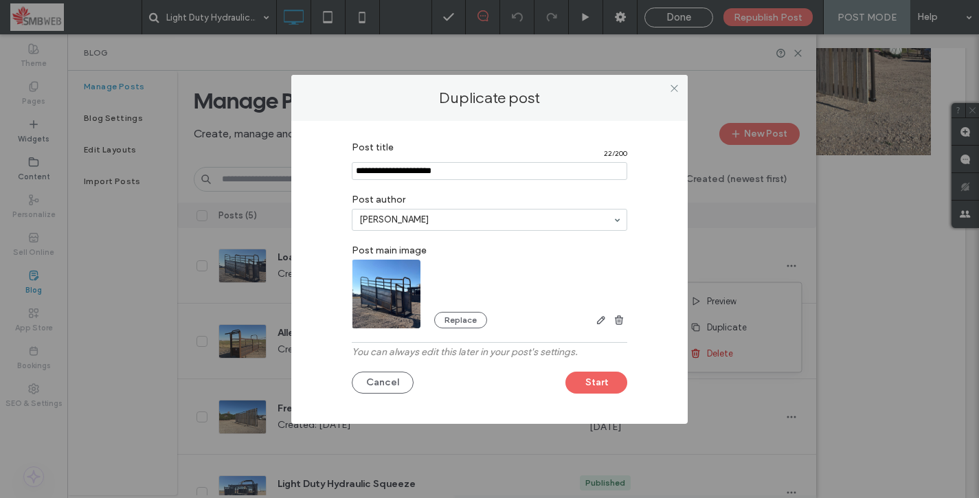
click at [560, 172] on input "Post title" at bounding box center [489, 171] width 275 height 18
paste input "**********"
type input "**********"
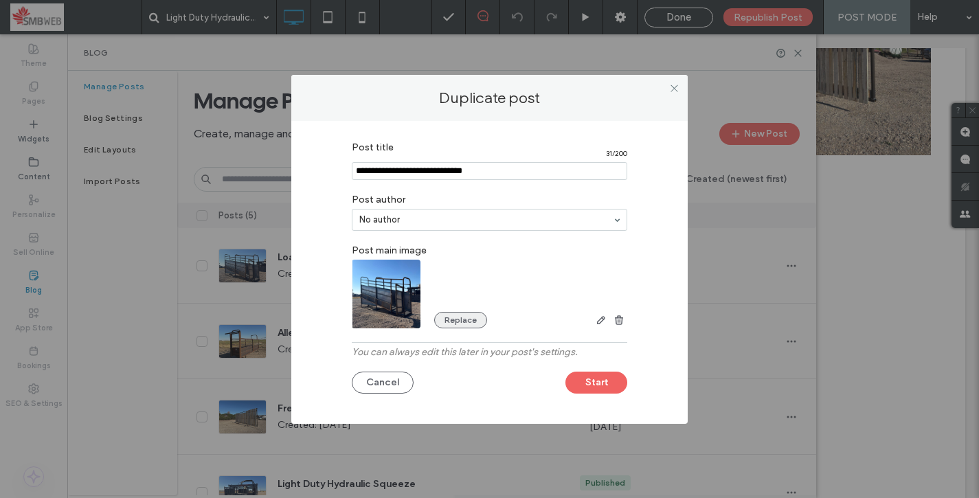
click at [453, 326] on button "Replace" at bounding box center [460, 320] width 53 height 16
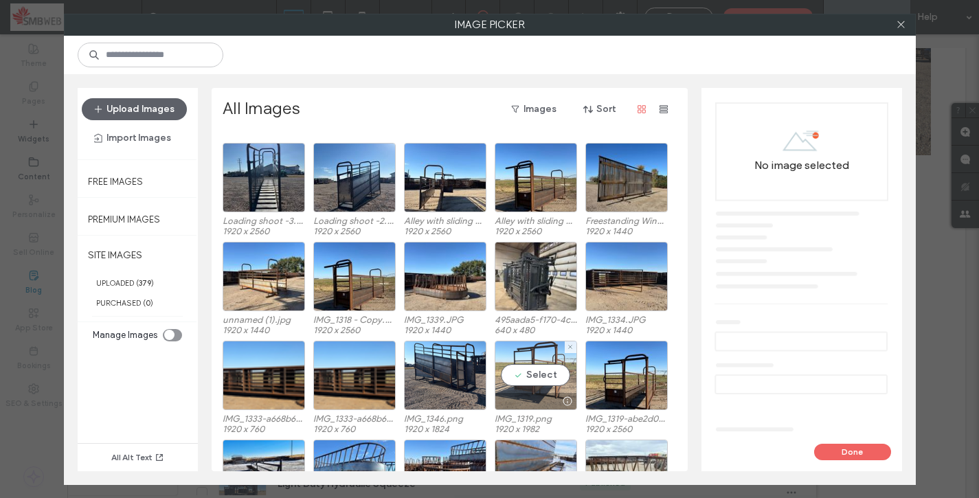
scroll to position [21, 0]
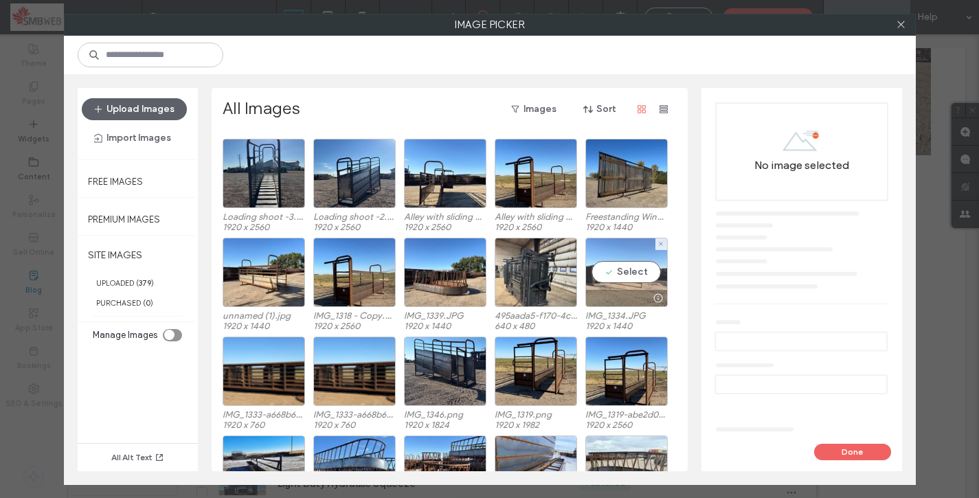
click at [606, 290] on div at bounding box center [626, 298] width 81 height 16
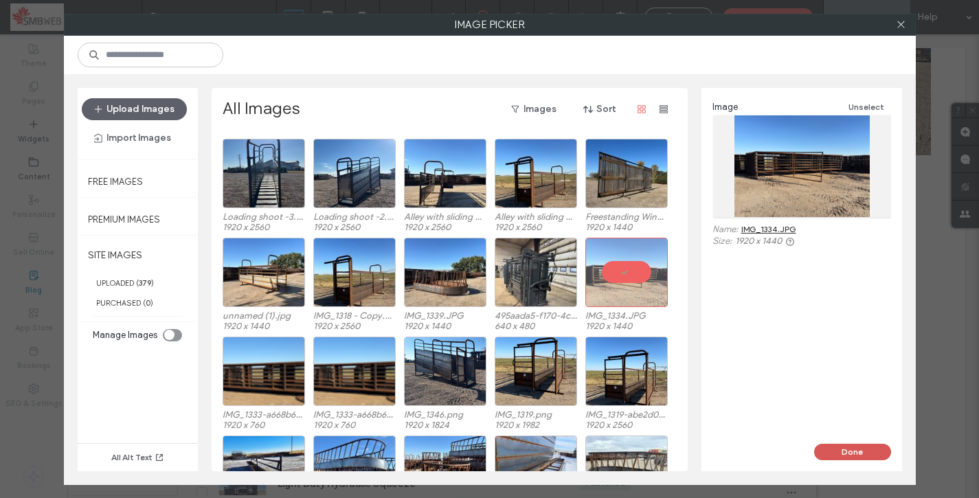
click at [826, 451] on button "Done" at bounding box center [852, 452] width 77 height 16
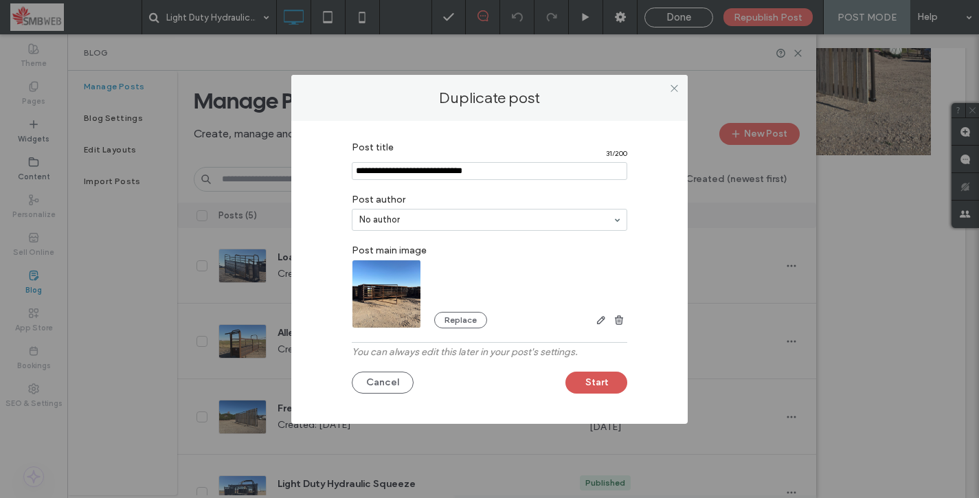
click at [580, 388] on button "Start" at bounding box center [596, 383] width 62 height 22
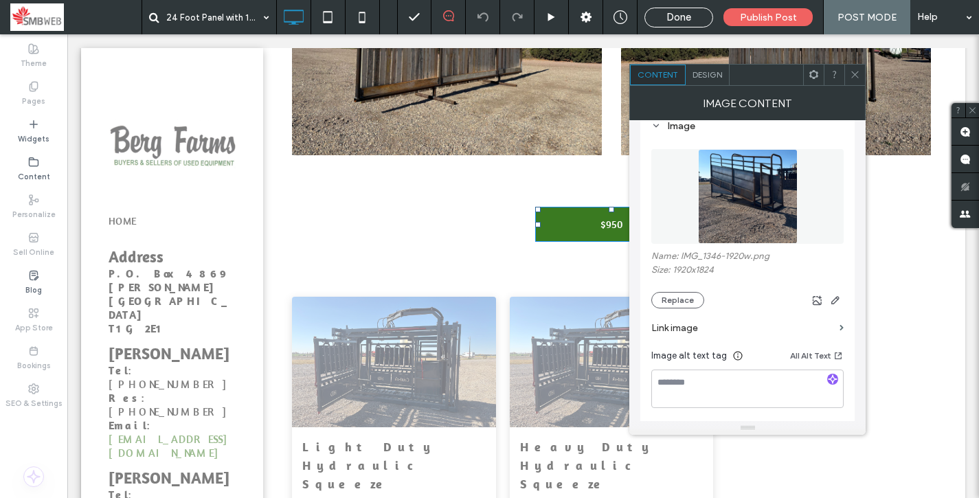
scroll to position [148, 0]
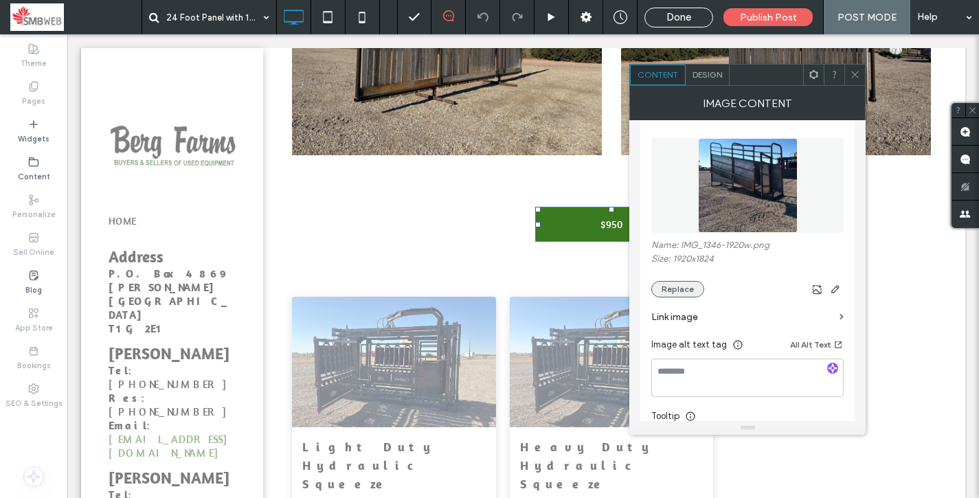
click at [674, 295] on button "Replace" at bounding box center [677, 289] width 53 height 16
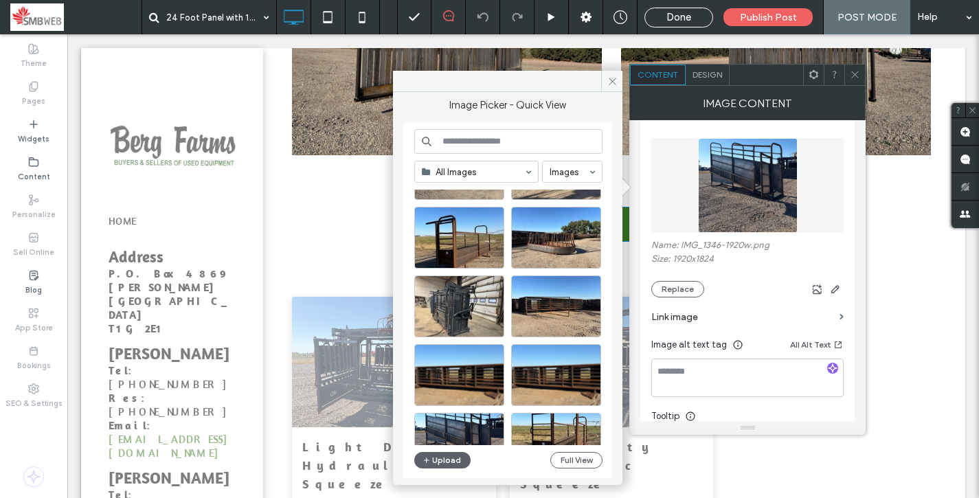
scroll to position [204, 0]
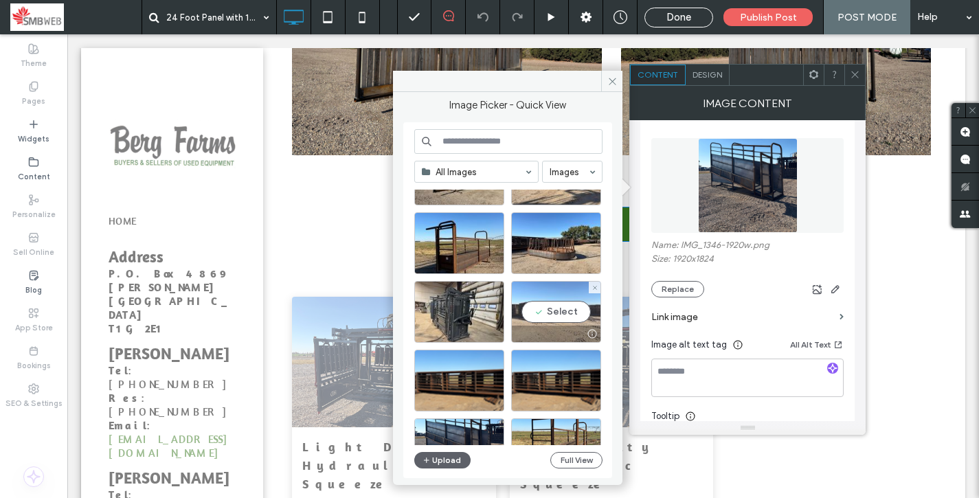
click at [540, 330] on div at bounding box center [556, 334] width 89 height 16
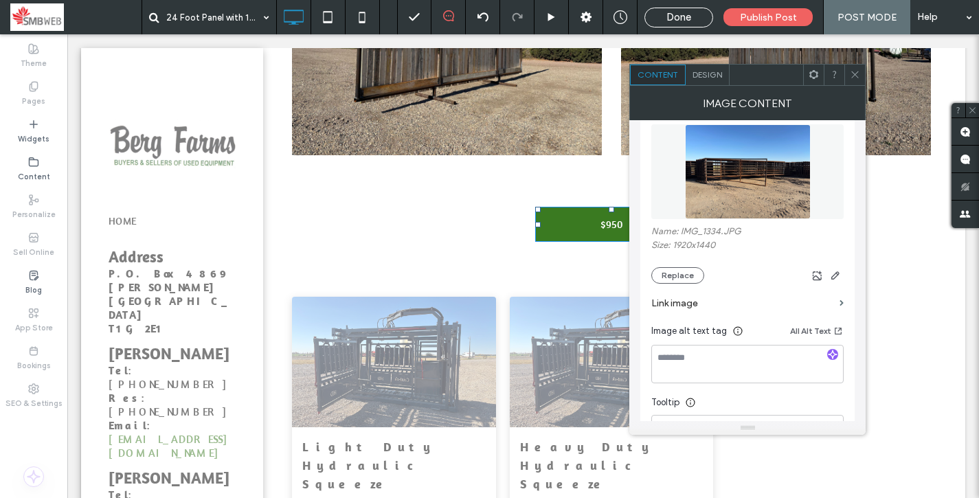
scroll to position [168, 0]
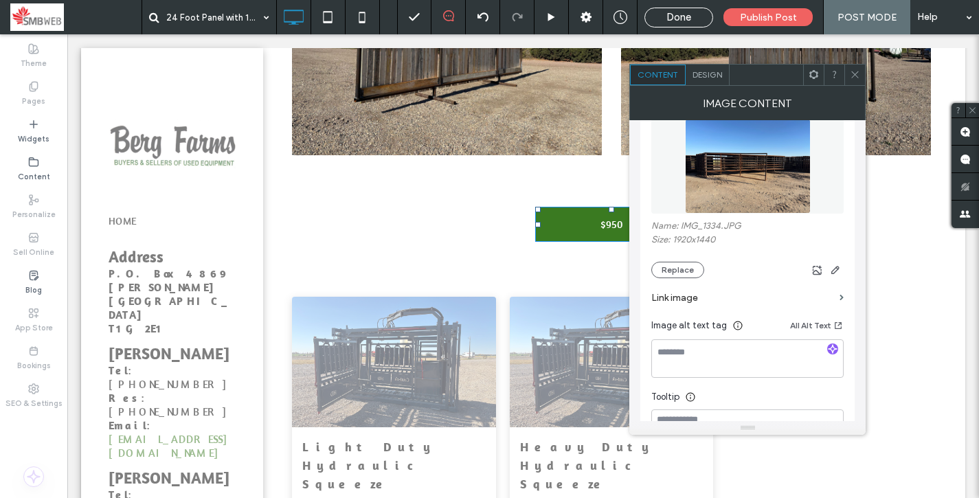
click at [857, 81] on span at bounding box center [855, 75] width 10 height 21
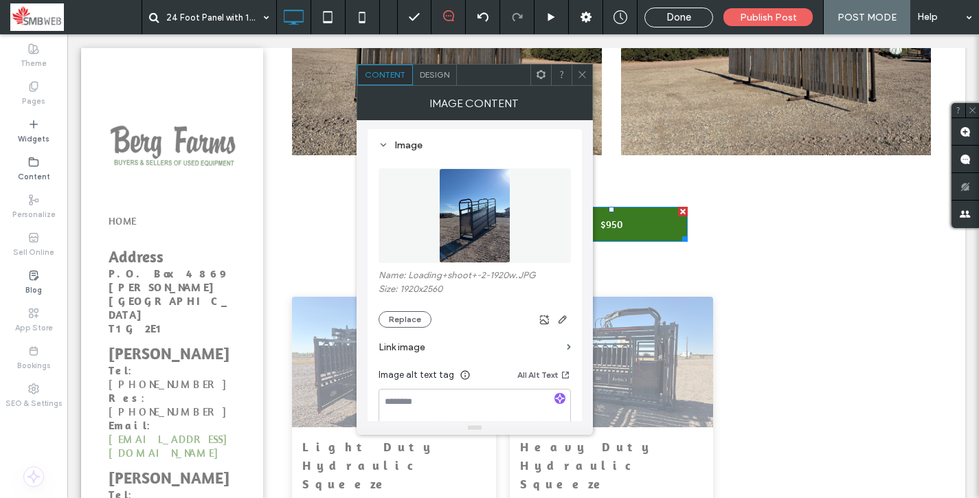
scroll to position [121, 0]
click at [409, 317] on button "Replace" at bounding box center [404, 316] width 53 height 16
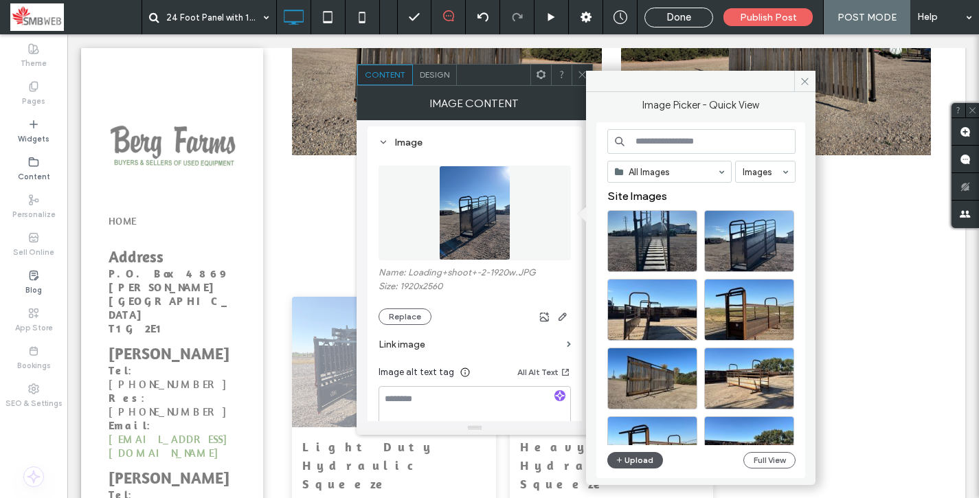
click at [637, 466] on button "Upload" at bounding box center [635, 460] width 56 height 16
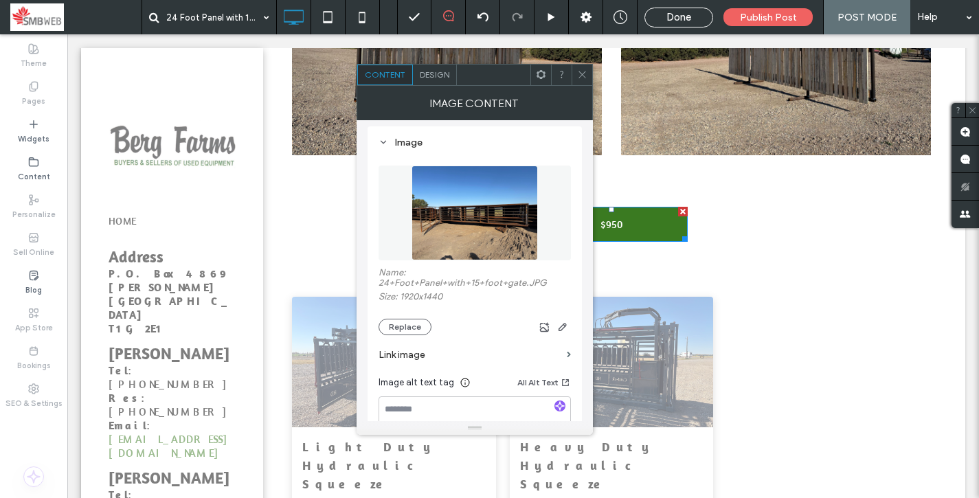
click at [584, 83] on span at bounding box center [582, 75] width 10 height 21
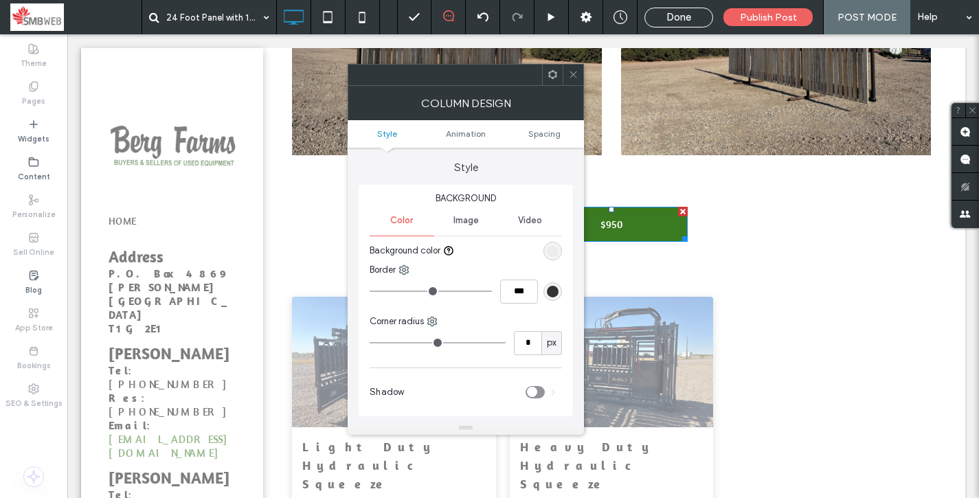
click at [575, 73] on icon at bounding box center [573, 74] width 10 height 10
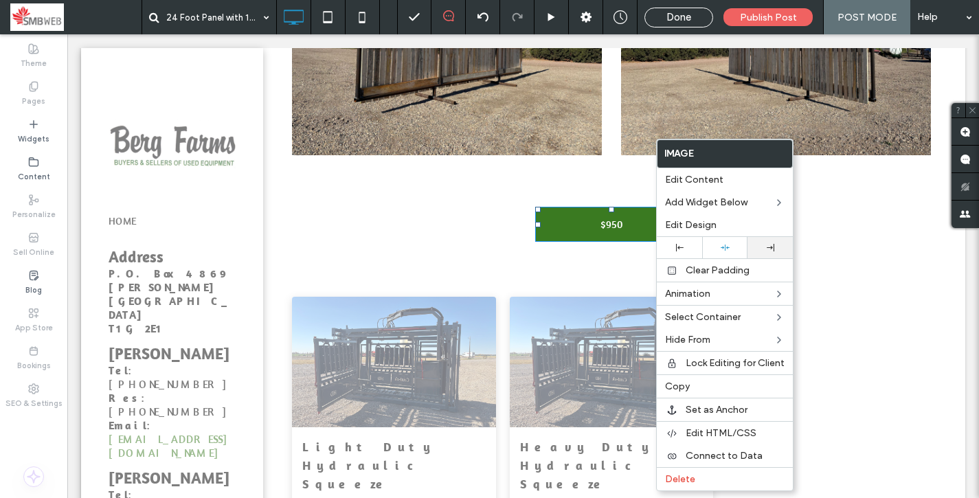
click at [764, 246] on div at bounding box center [770, 248] width 32 height 8
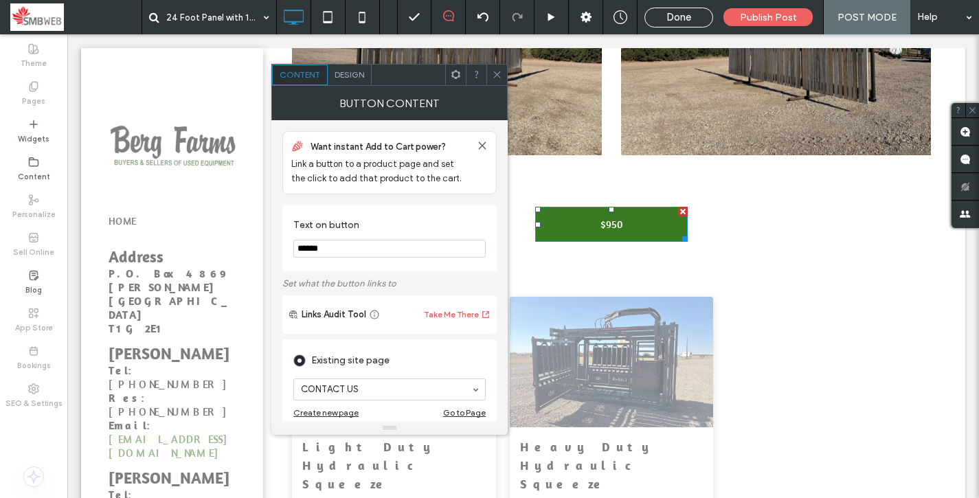
click at [343, 247] on input "******" at bounding box center [389, 249] width 192 height 18
type input "****"
click at [497, 86] on div "Button Content" at bounding box center [389, 103] width 236 height 34
click at [773, 16] on span "Publish Post" at bounding box center [768, 18] width 57 height 12
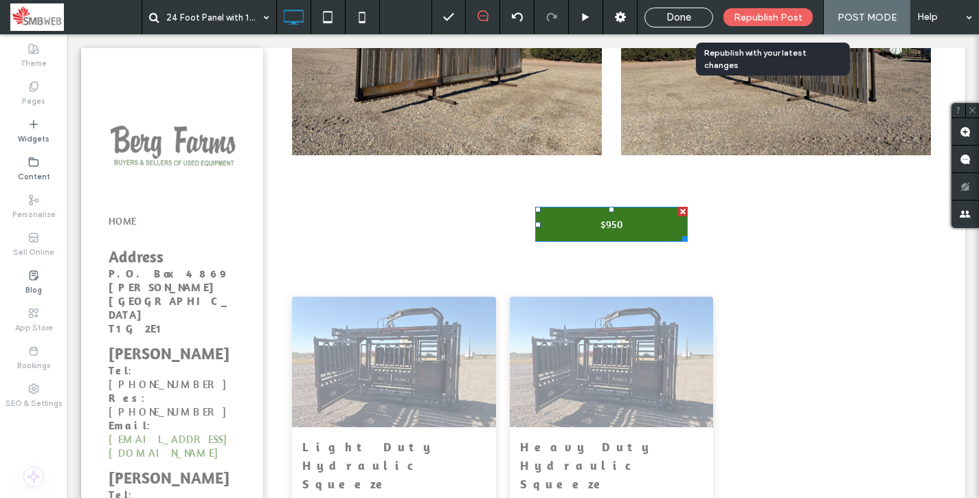
click at [793, 25] on div "Republish Post" at bounding box center [767, 17] width 89 height 18
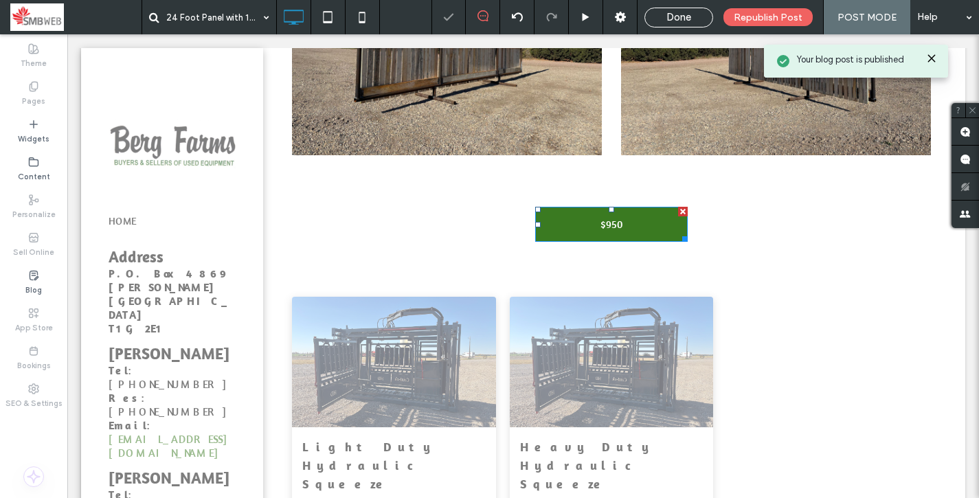
click at [685, 28] on div "Done Republish Post POST MODE Help" at bounding box center [704, 17] width 547 height 34
click at [685, 19] on span "Done" at bounding box center [678, 17] width 25 height 12
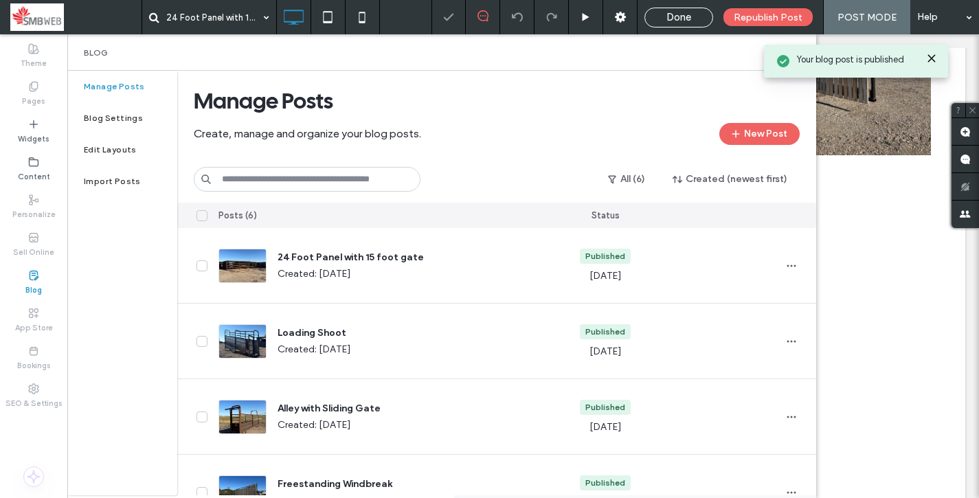
click at [685, 19] on span "Done" at bounding box center [678, 17] width 25 height 12
click at [685, 19] on div at bounding box center [489, 249] width 979 height 498
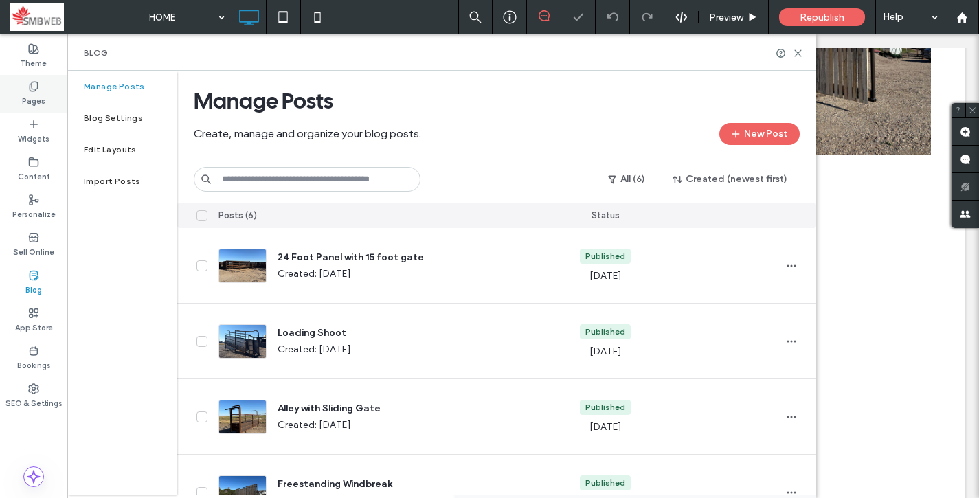
click at [44, 102] on div "Pages" at bounding box center [33, 94] width 67 height 38
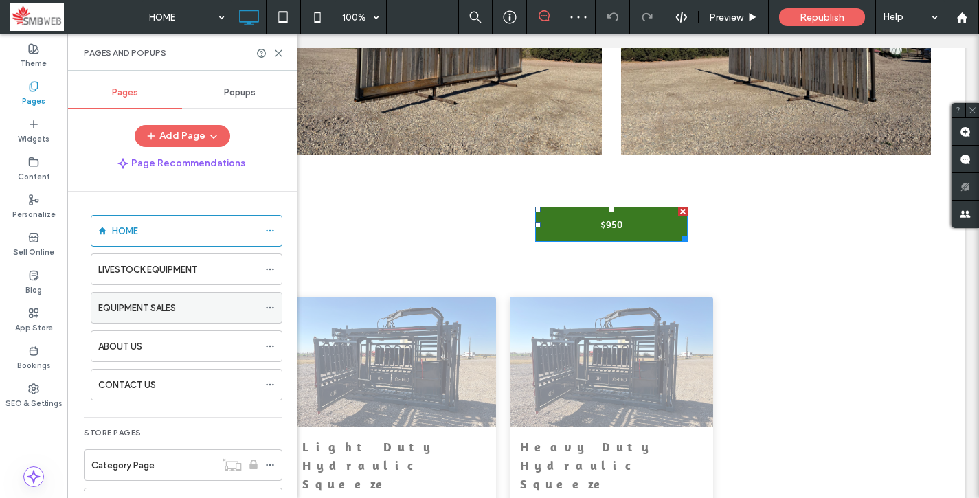
click at [185, 302] on div "EQUIPMENT SALES" at bounding box center [178, 308] width 160 height 14
click at [148, 225] on div "HOME" at bounding box center [185, 231] width 146 height 14
click at [146, 265] on label "LIVESTOCK EQUIPMENT" at bounding box center [147, 270] width 99 height 24
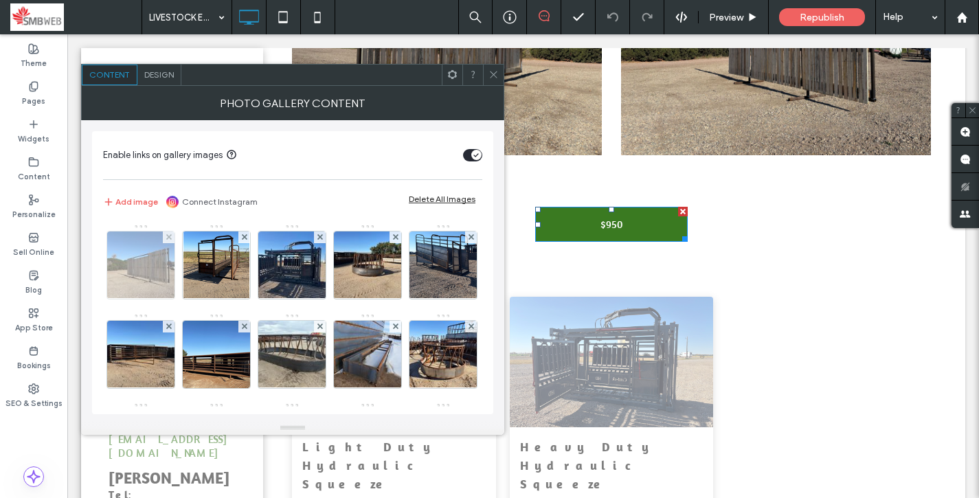
click at [146, 255] on img at bounding box center [141, 264] width 90 height 67
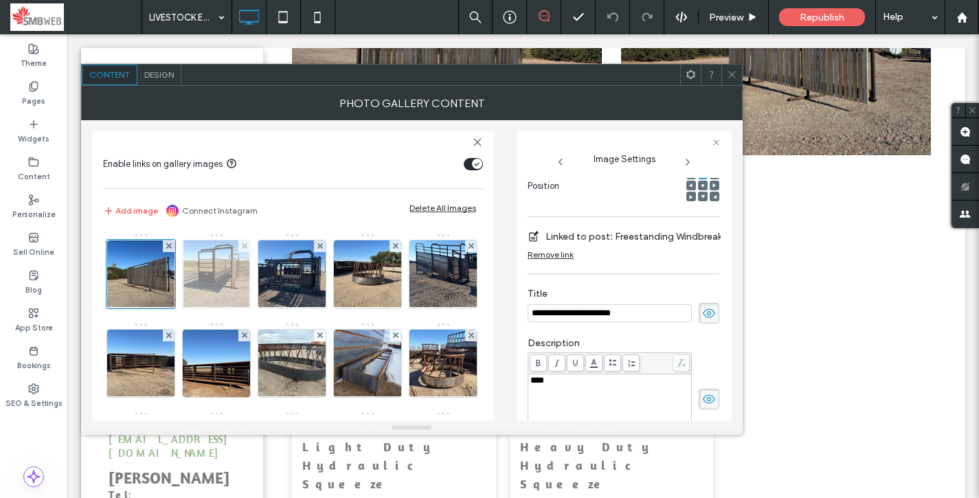
click at [206, 273] on img at bounding box center [215, 273] width 65 height 67
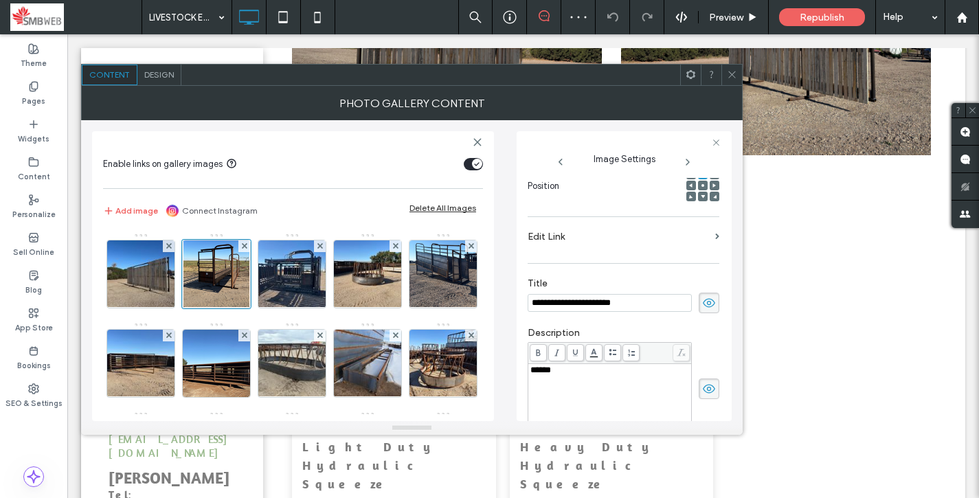
click at [629, 242] on label "Edit Link" at bounding box center [618, 236] width 182 height 25
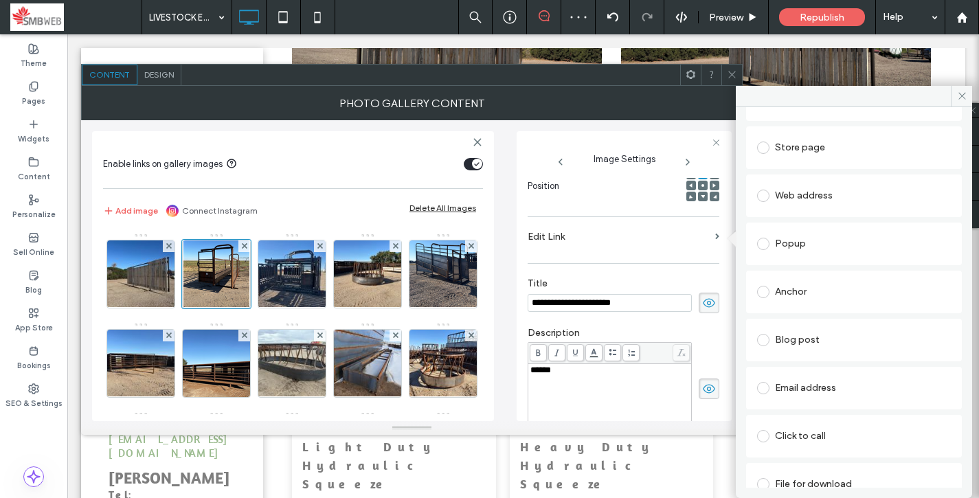
scroll to position [118, 0]
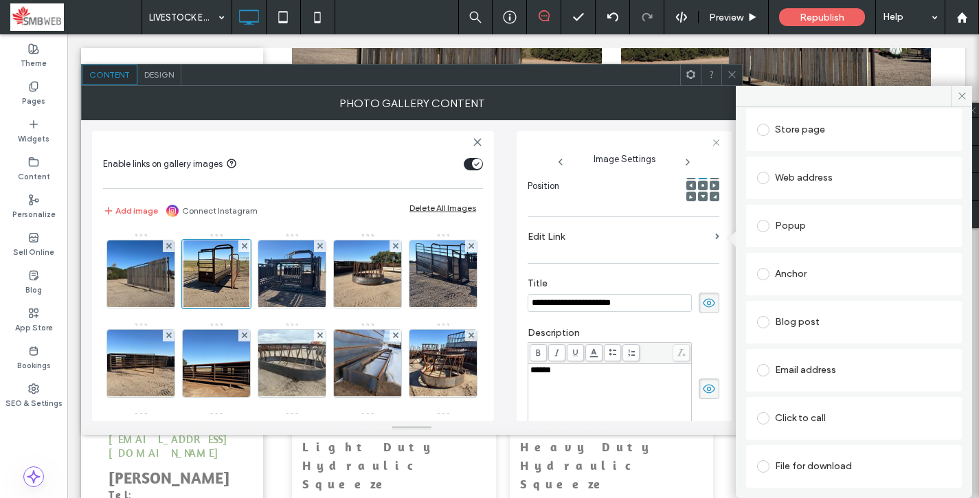
click at [804, 319] on div "Blog post" at bounding box center [854, 322] width 194 height 22
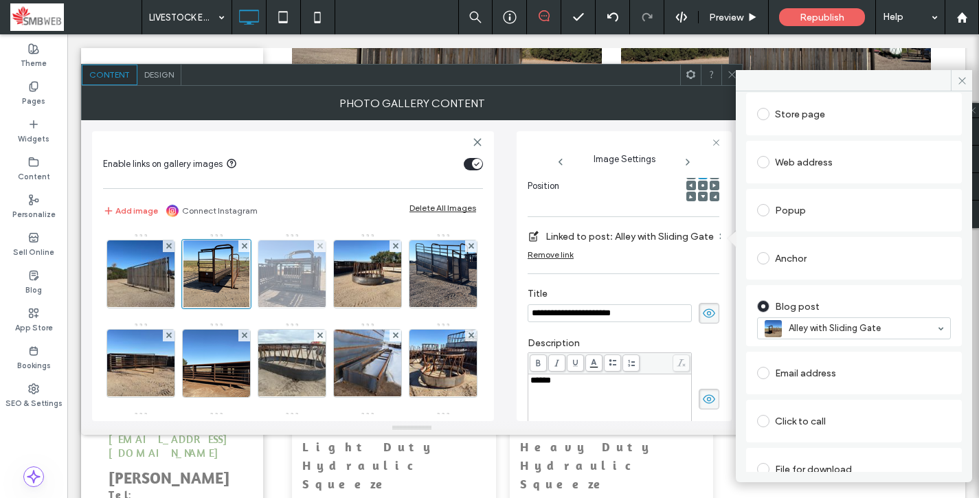
click at [287, 270] on img at bounding box center [292, 273] width 90 height 67
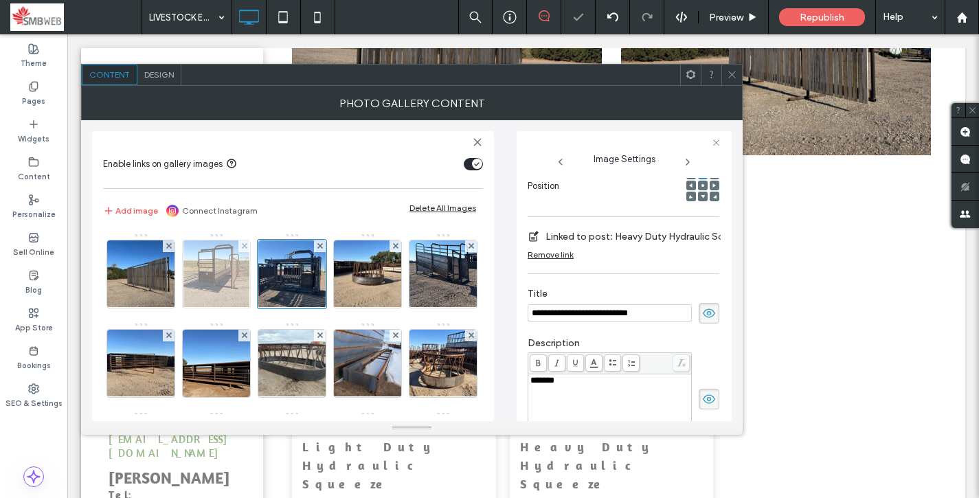
click at [213, 281] on img at bounding box center [215, 273] width 65 height 67
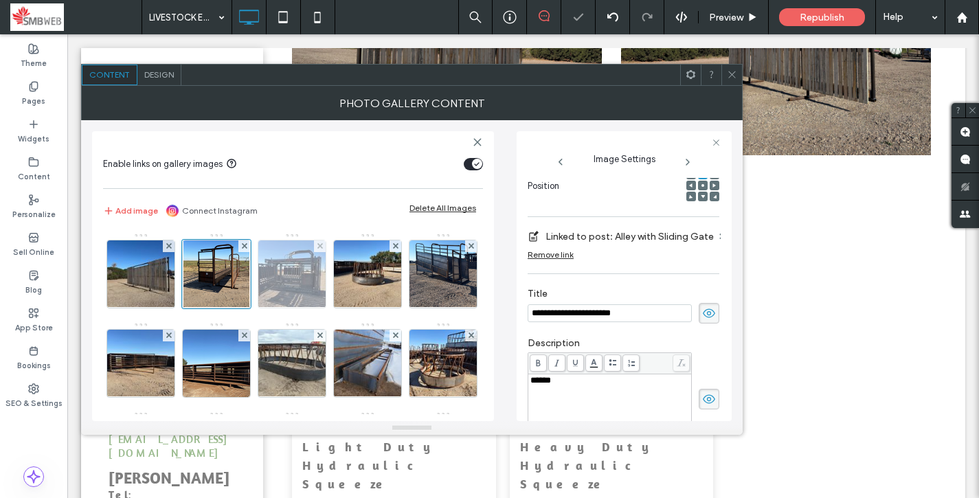
click at [289, 271] on img at bounding box center [292, 273] width 90 height 67
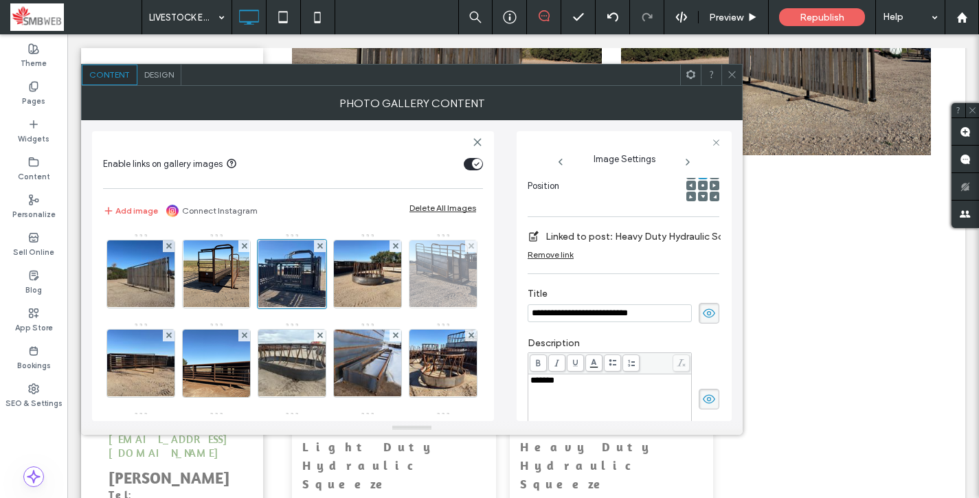
click at [407, 308] on img at bounding box center [442, 273] width 71 height 67
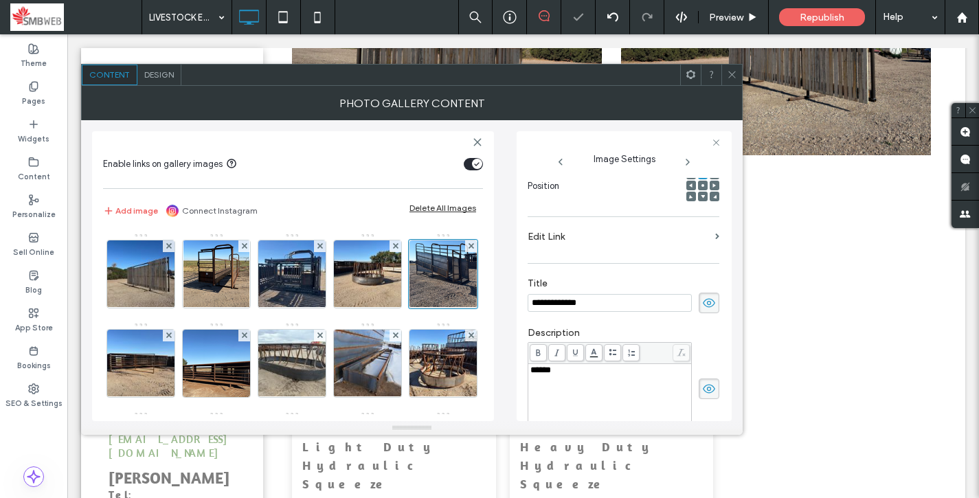
click at [652, 242] on label "Edit Link" at bounding box center [618, 236] width 182 height 25
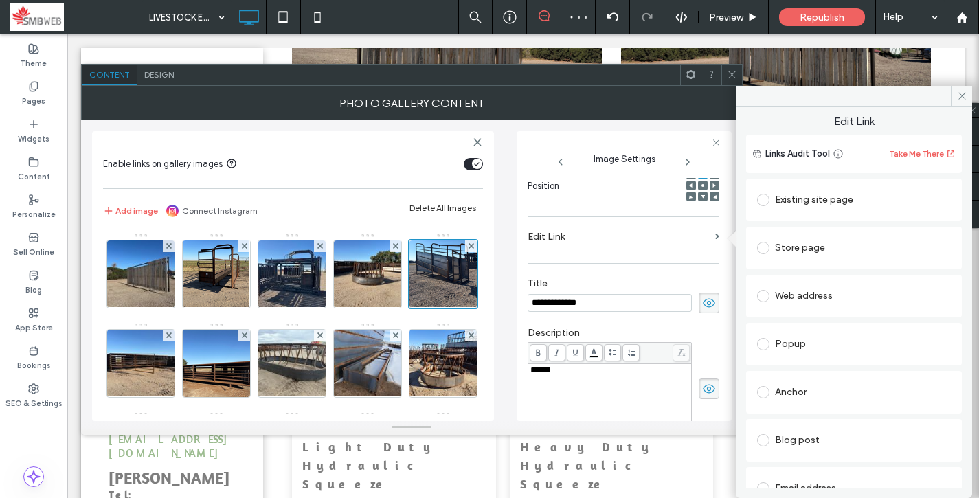
click at [830, 441] on div "Blog post" at bounding box center [854, 440] width 194 height 22
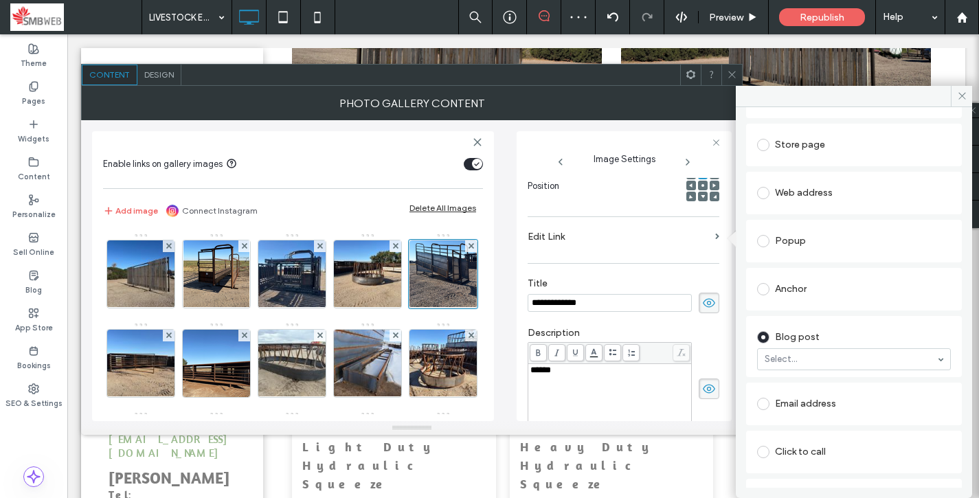
scroll to position [107, 0]
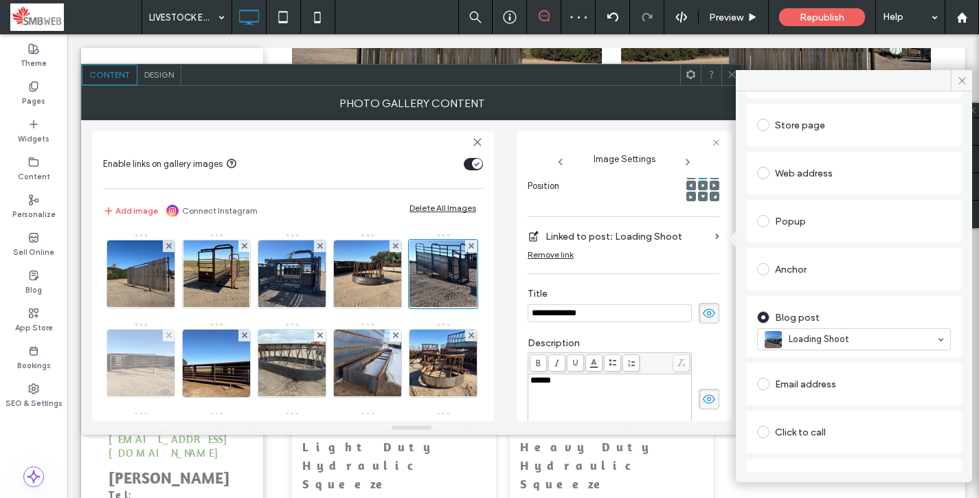
click at [186, 363] on img at bounding box center [141, 363] width 90 height 67
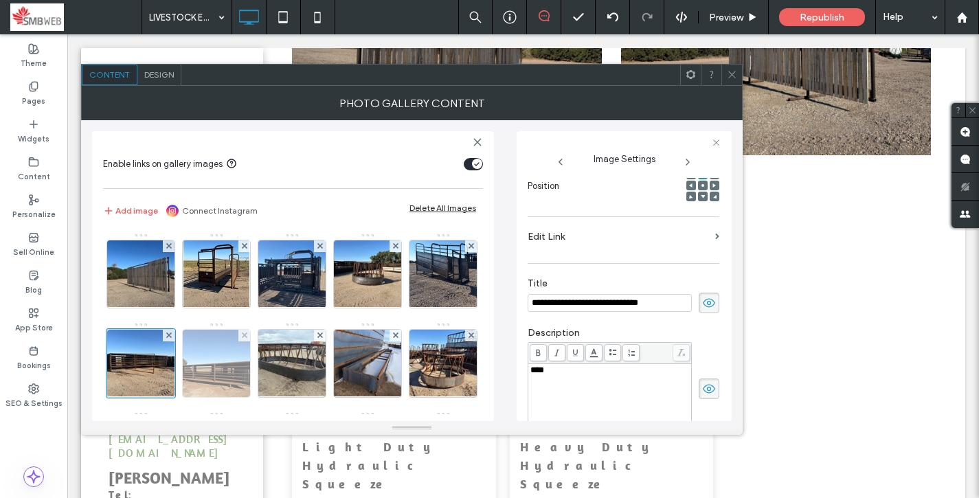
click at [271, 374] on img at bounding box center [216, 363] width 110 height 67
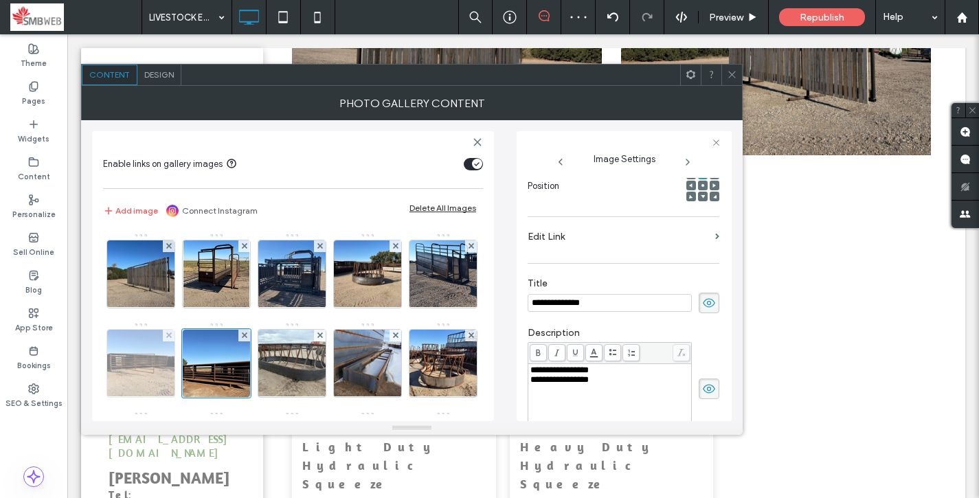
click at [186, 365] on img at bounding box center [141, 363] width 90 height 67
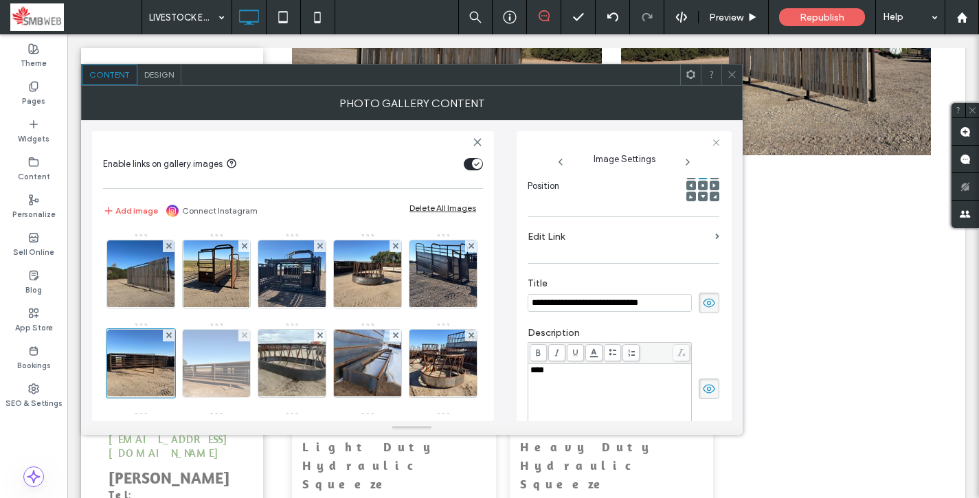
click at [271, 362] on img at bounding box center [216, 363] width 110 height 67
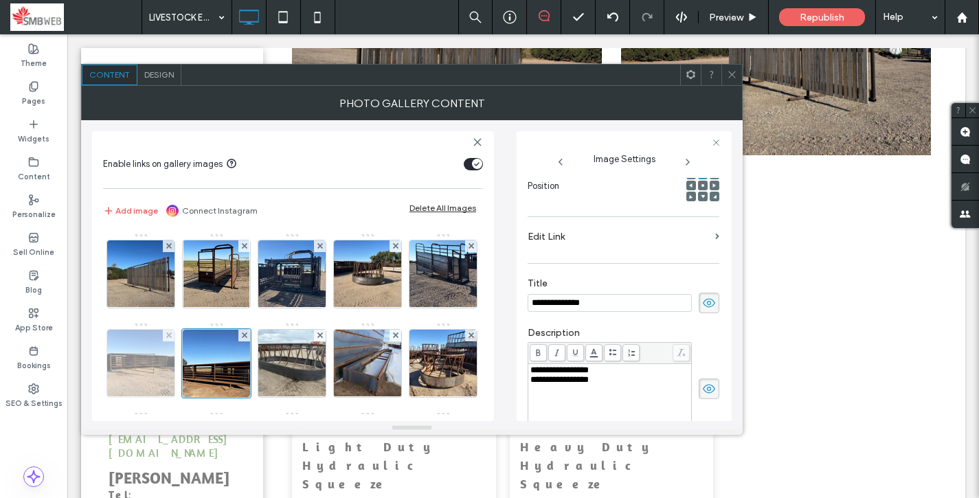
click at [186, 365] on img at bounding box center [141, 363] width 90 height 67
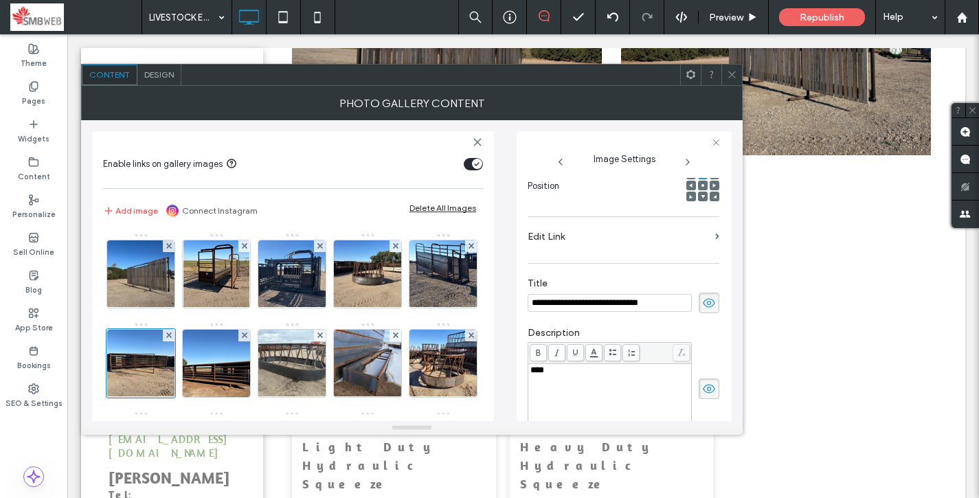
click at [678, 237] on label "Edit Link" at bounding box center [618, 236] width 182 height 25
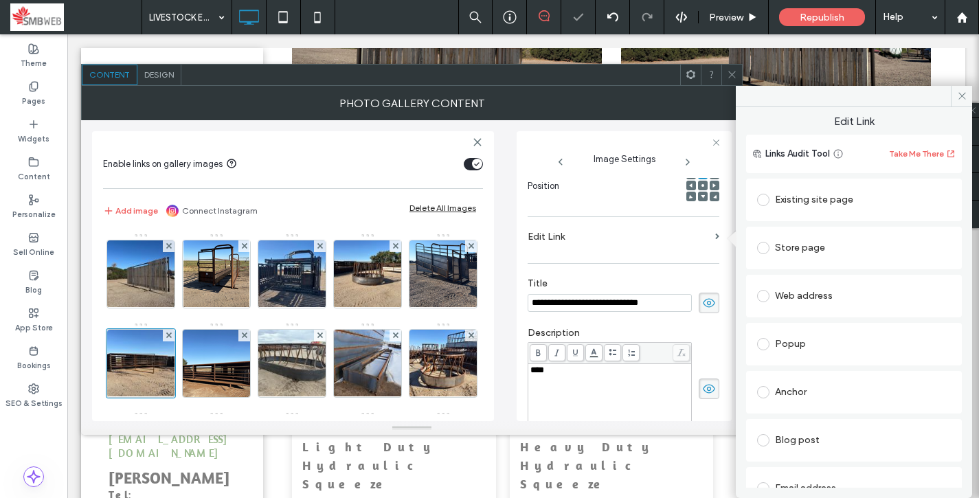
click at [817, 441] on div "Blog post" at bounding box center [854, 440] width 194 height 22
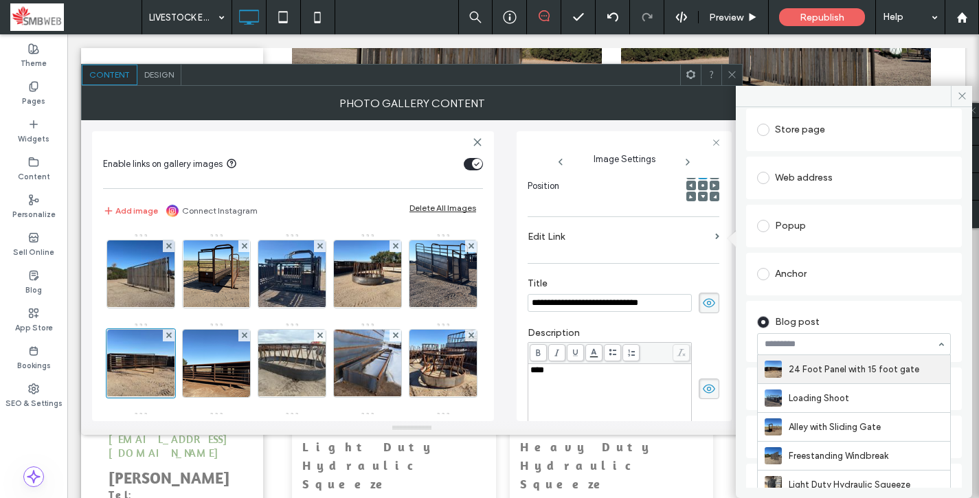
scroll to position [122, 0]
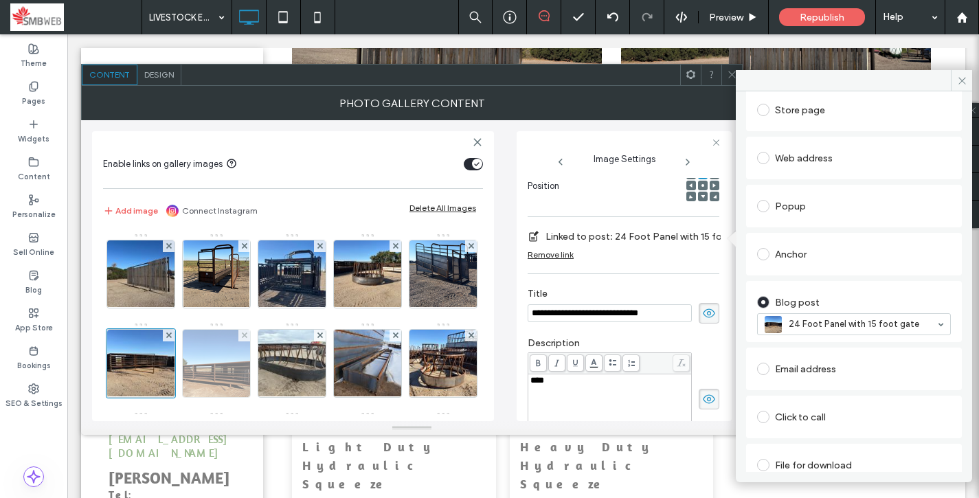
click at [271, 362] on img at bounding box center [216, 363] width 110 height 67
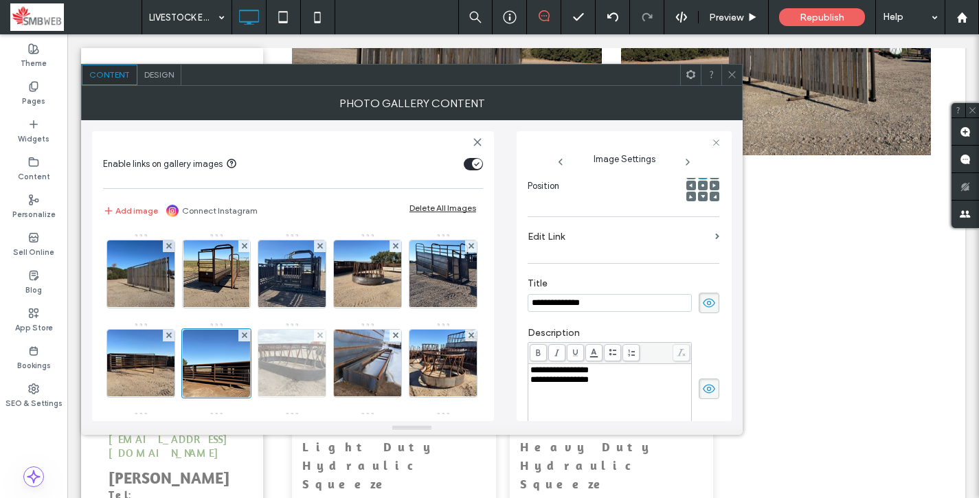
click at [337, 362] on img at bounding box center [292, 363] width 90 height 67
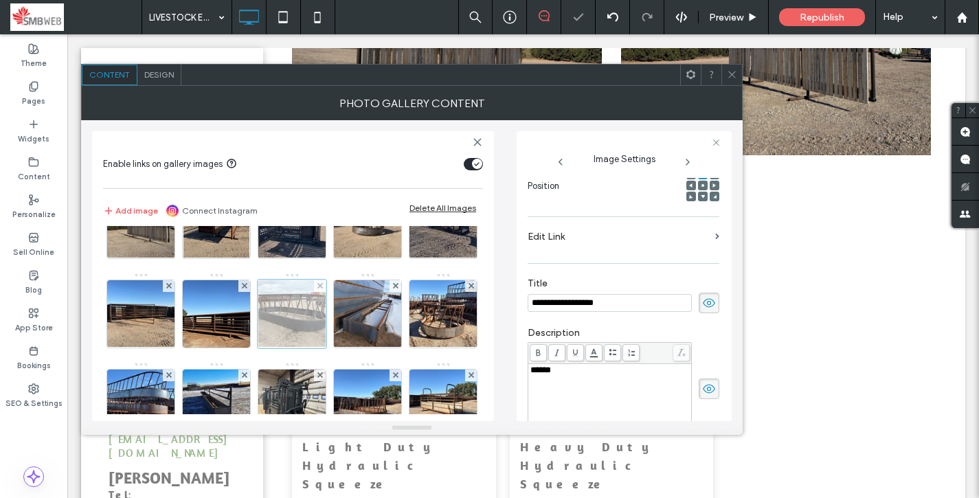
scroll to position [61, 0]
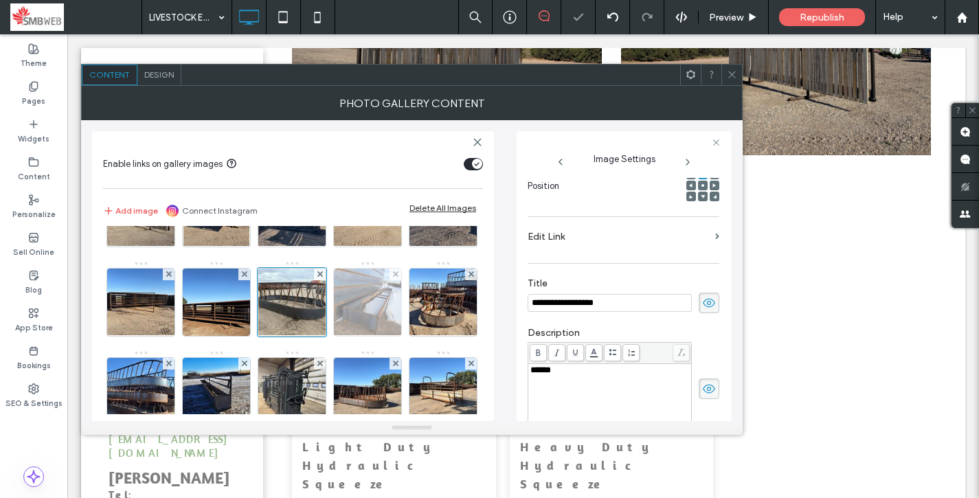
click at [323, 336] on img at bounding box center [368, 302] width 90 height 67
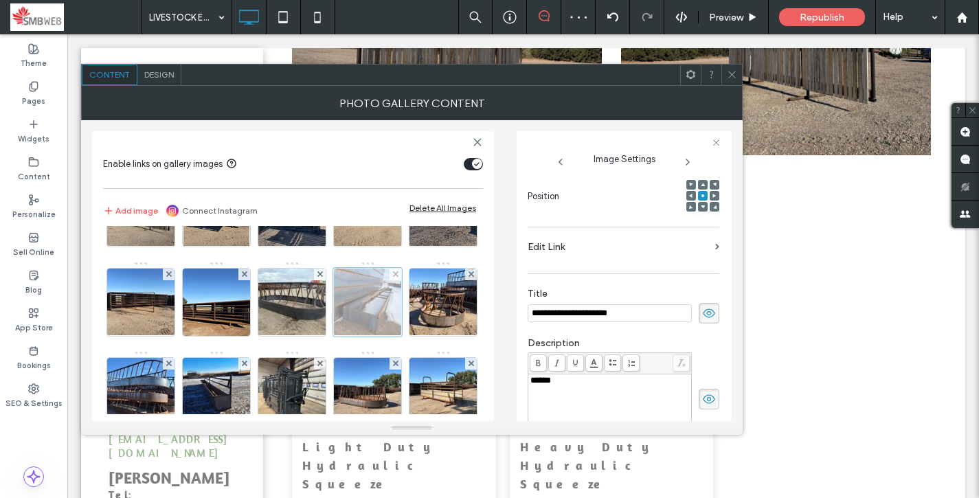
scroll to position [214, 0]
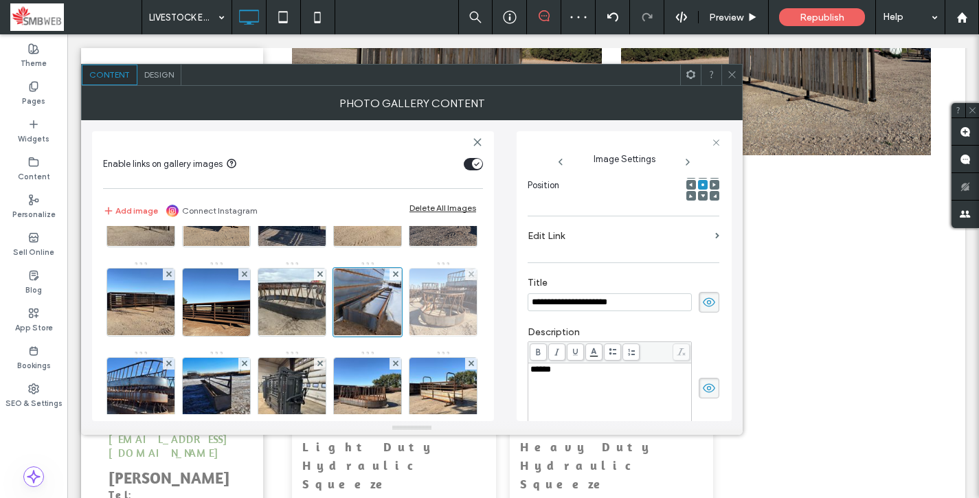
click at [398, 336] on img at bounding box center [443, 302] width 90 height 67
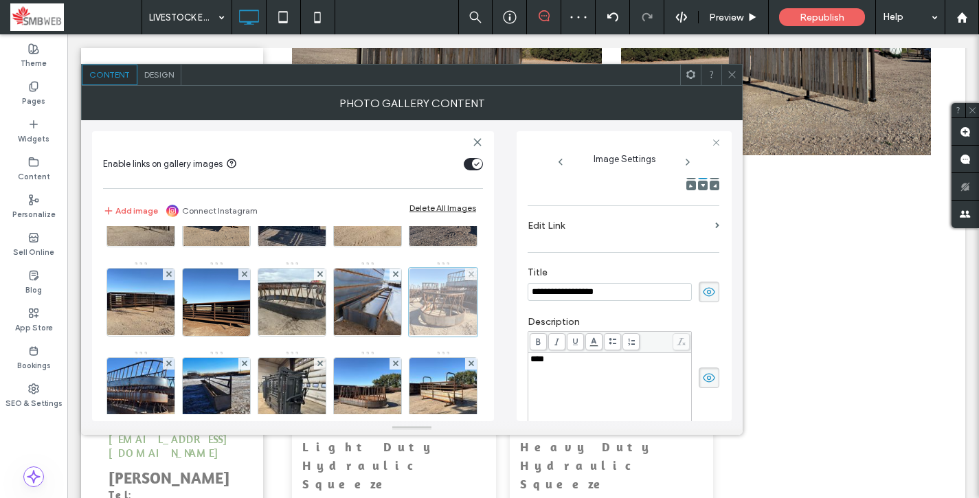
scroll to position [203, 0]
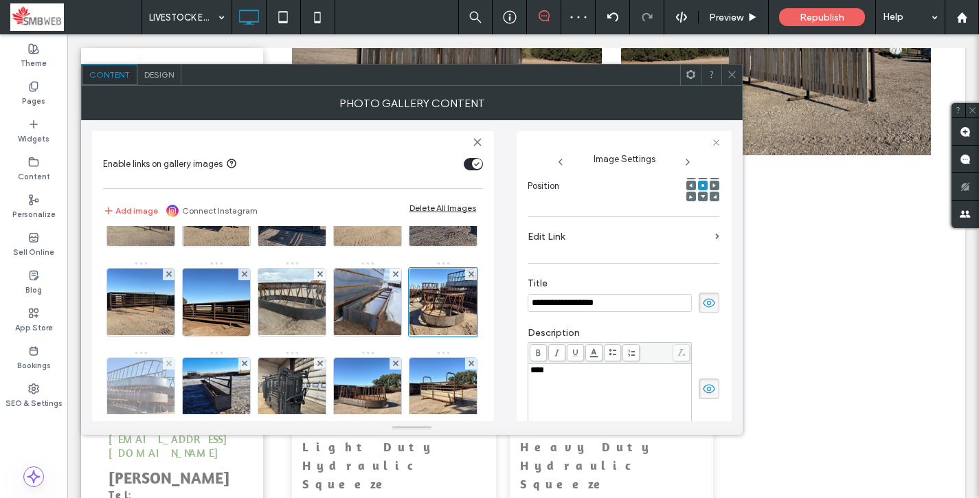
click at [186, 394] on img at bounding box center [141, 391] width 90 height 67
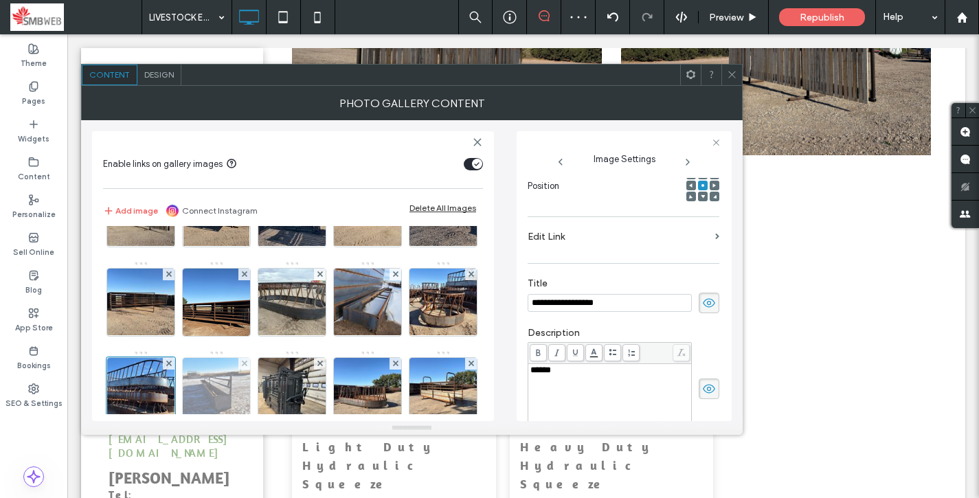
click at [262, 393] on img at bounding box center [217, 391] width 90 height 67
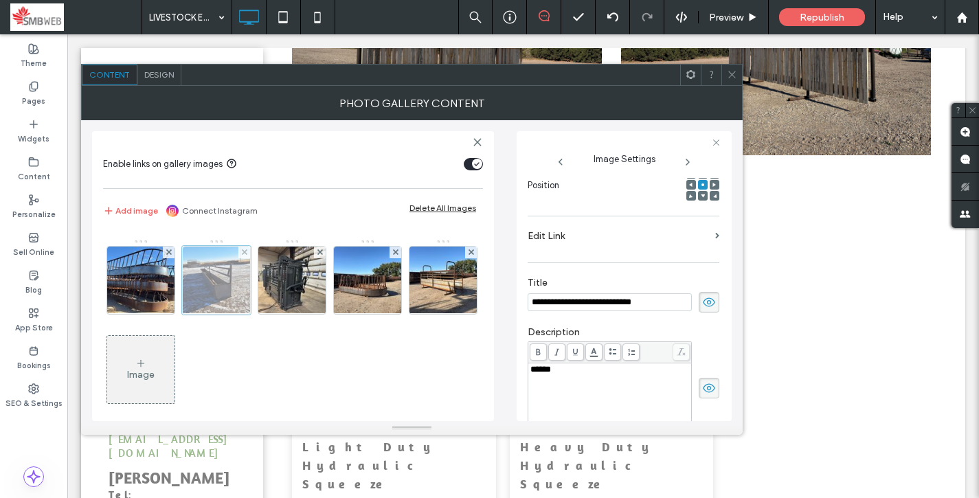
scroll to position [173, 0]
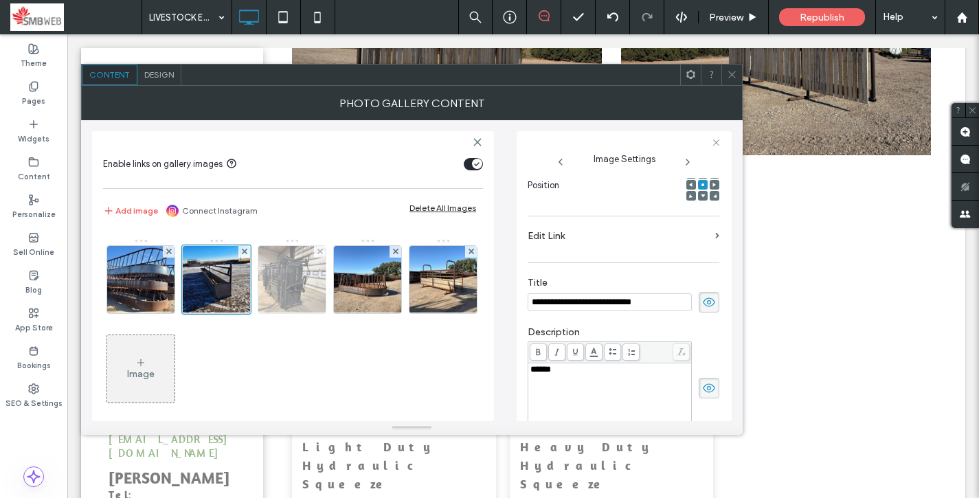
click at [247, 313] on img at bounding box center [292, 279] width 90 height 67
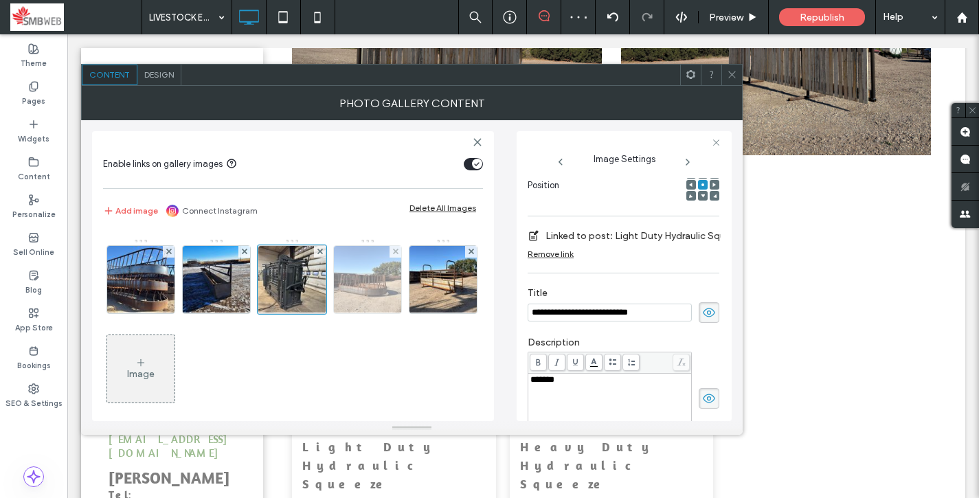
click at [323, 313] on img at bounding box center [368, 279] width 90 height 67
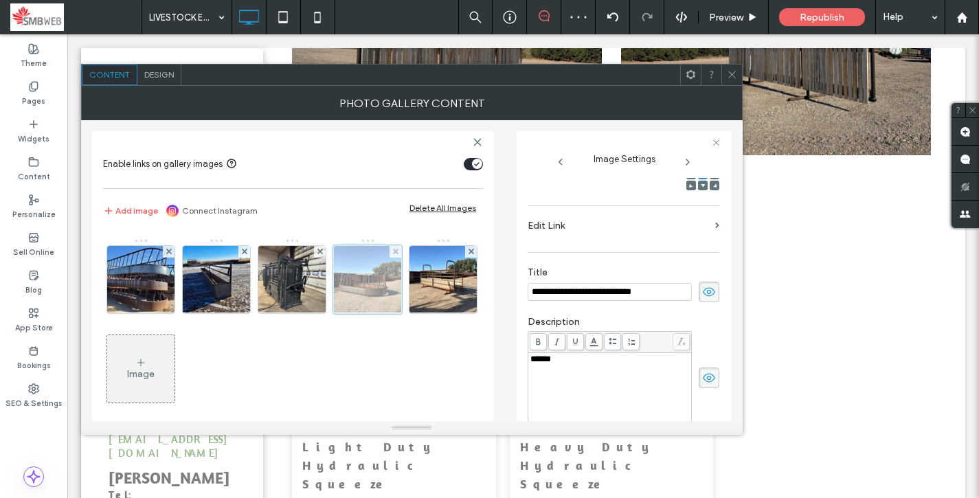
scroll to position [203, 0]
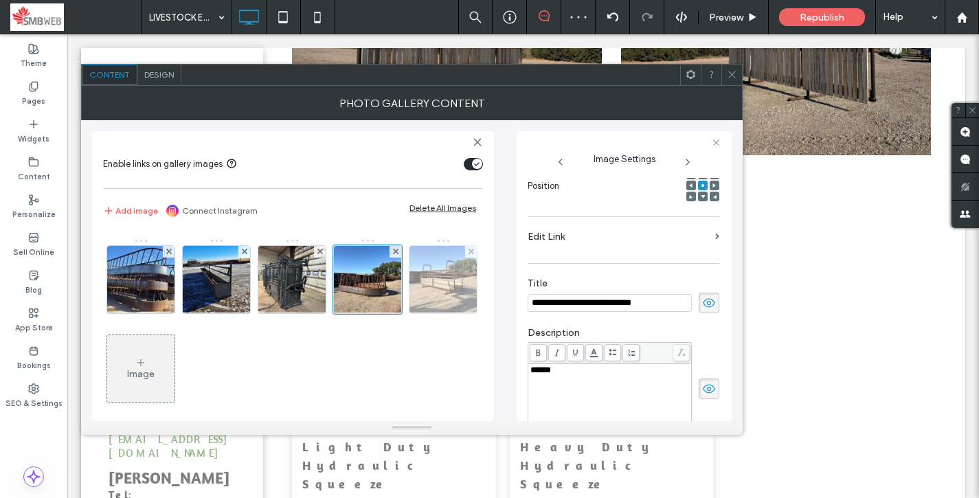
click at [398, 313] on img at bounding box center [443, 279] width 90 height 67
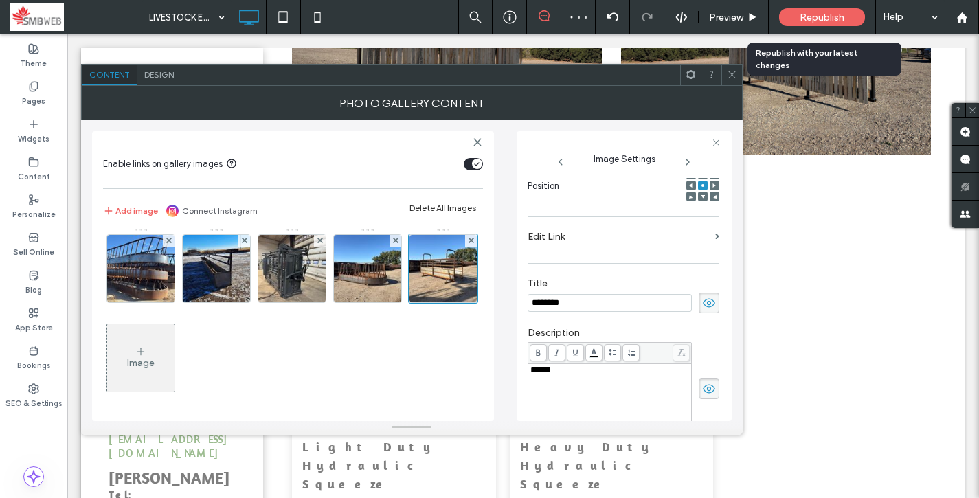
click at [797, 16] on div "Republish" at bounding box center [822, 17] width 86 height 18
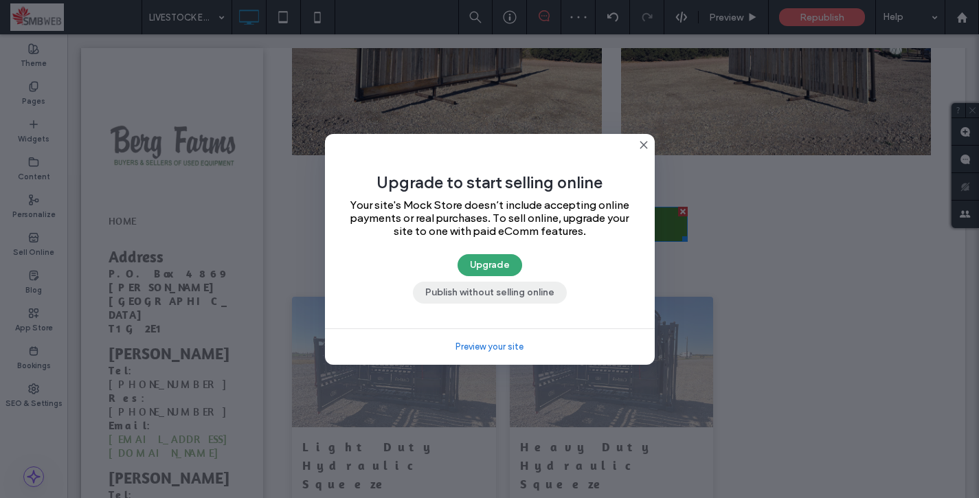
click at [499, 291] on button "Publish without selling online" at bounding box center [490, 293] width 154 height 22
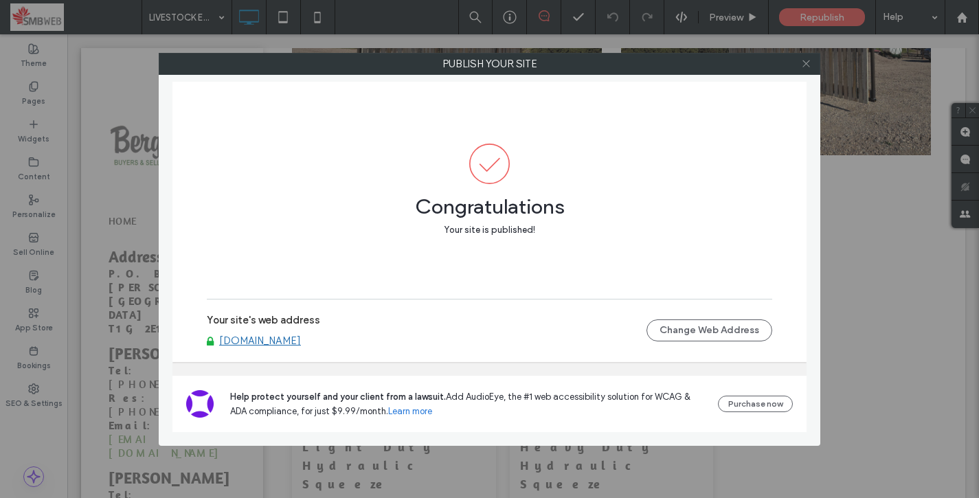
click at [805, 63] on use at bounding box center [805, 63] width 7 height 7
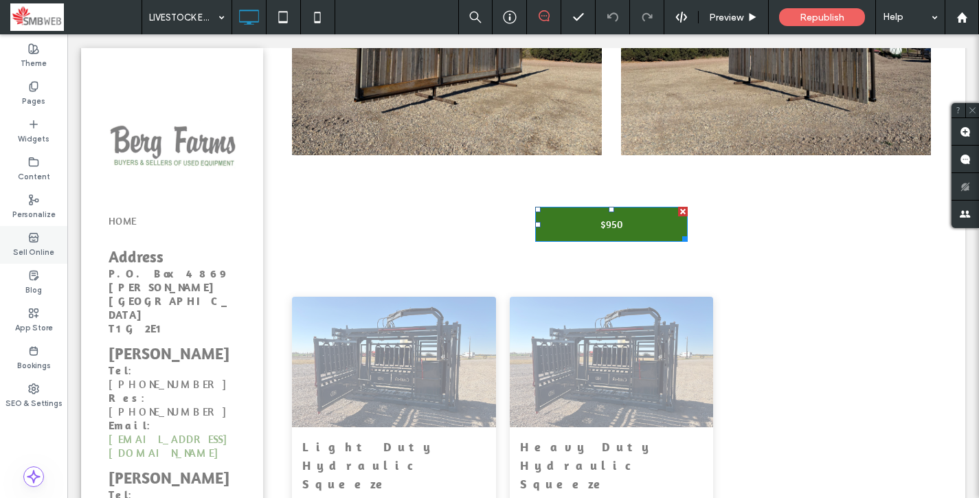
click at [31, 236] on use at bounding box center [33, 237] width 9 height 8
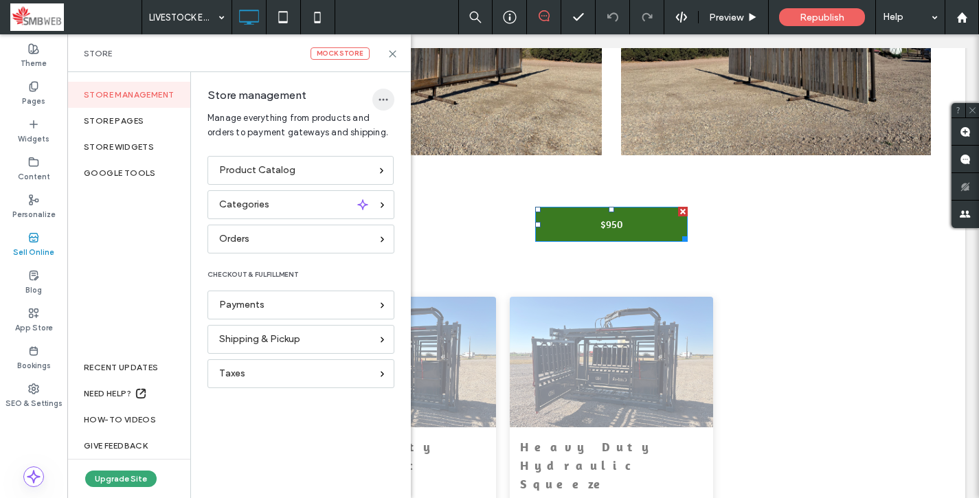
click at [383, 94] on icon "button" at bounding box center [383, 99] width 11 height 11
click at [397, 133] on span at bounding box center [392, 135] width 16 height 15
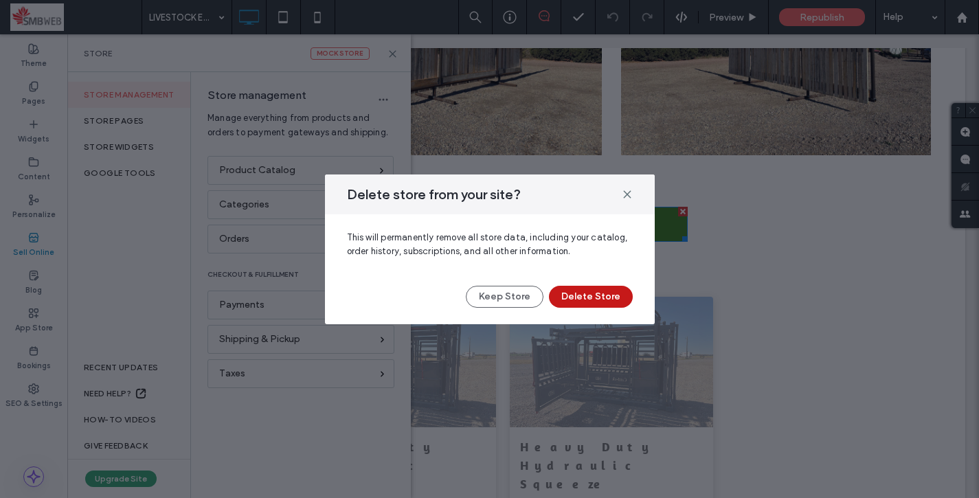
click at [566, 299] on button "Delete Store" at bounding box center [591, 297] width 84 height 22
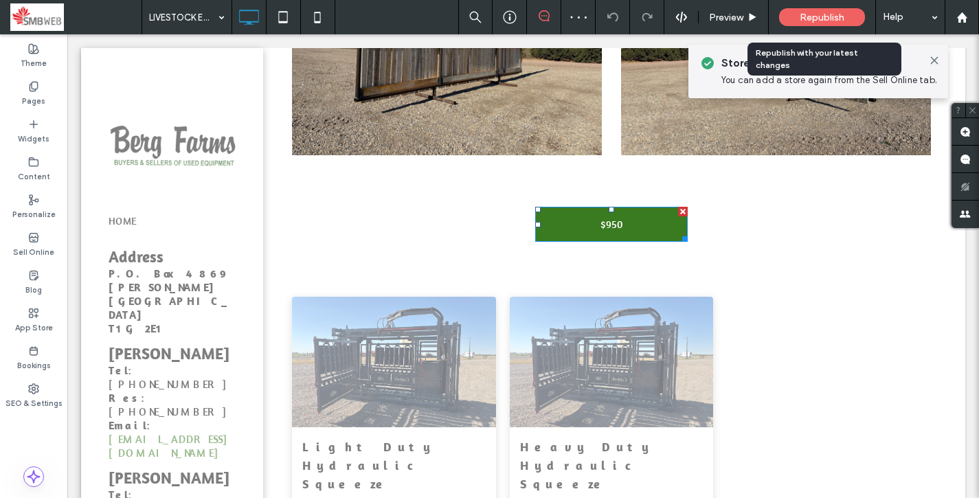
click at [825, 16] on span "Republish" at bounding box center [821, 18] width 45 height 12
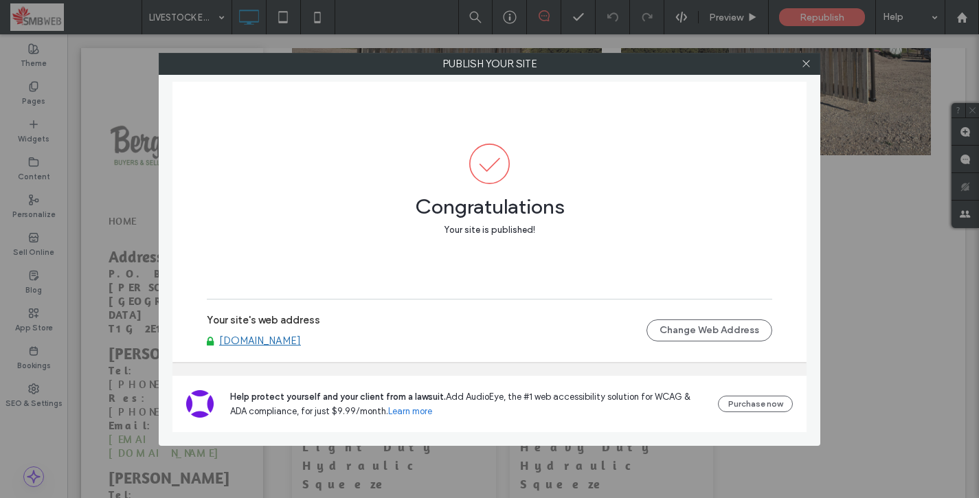
click at [291, 343] on link "[DOMAIN_NAME]" at bounding box center [260, 340] width 82 height 12
click at [802, 65] on icon at bounding box center [806, 63] width 10 height 10
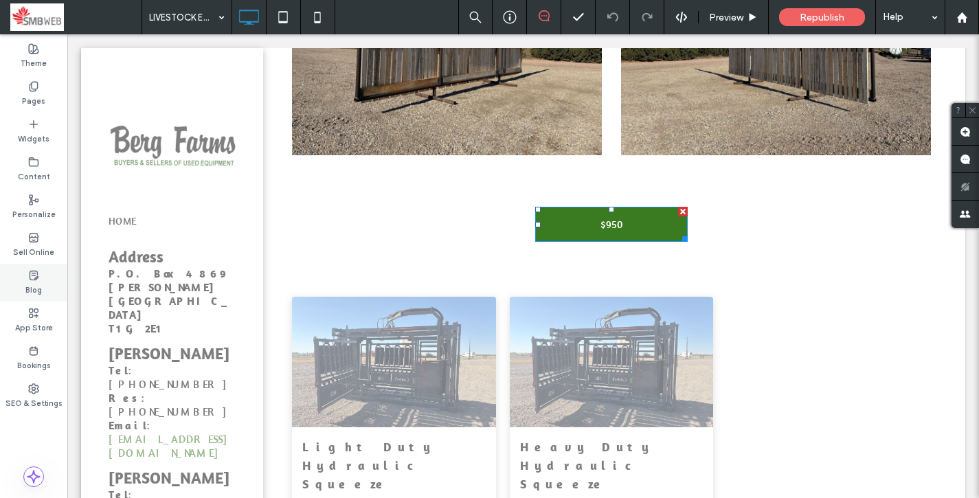
click at [41, 281] on label "Blog" at bounding box center [33, 288] width 16 height 15
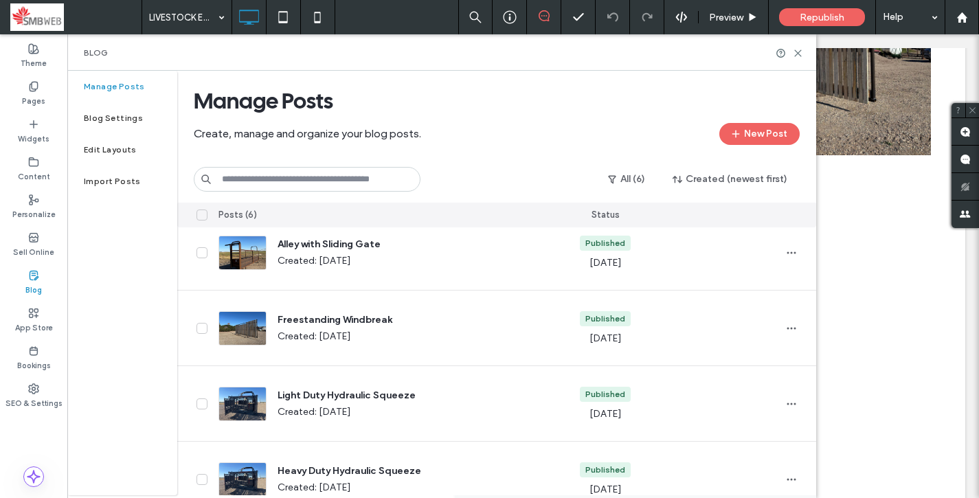
scroll to position [186, 0]
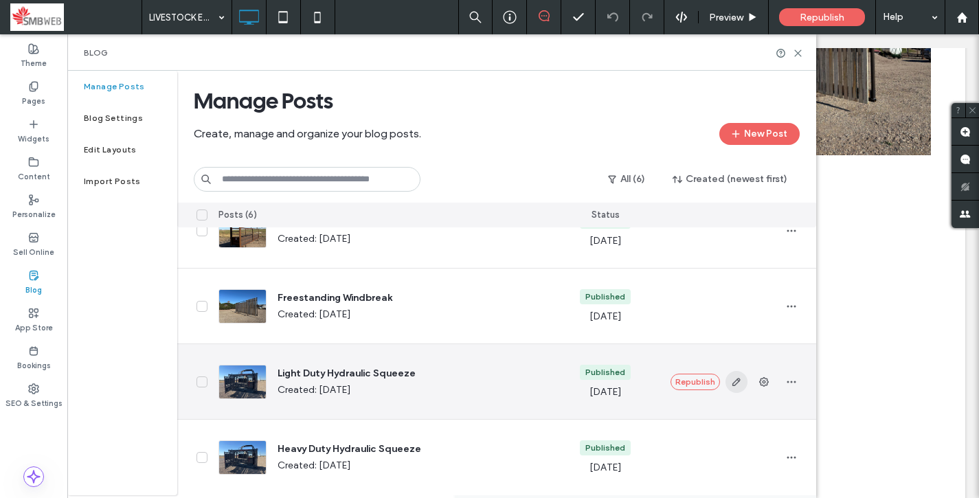
click at [731, 383] on icon "button" at bounding box center [736, 381] width 11 height 11
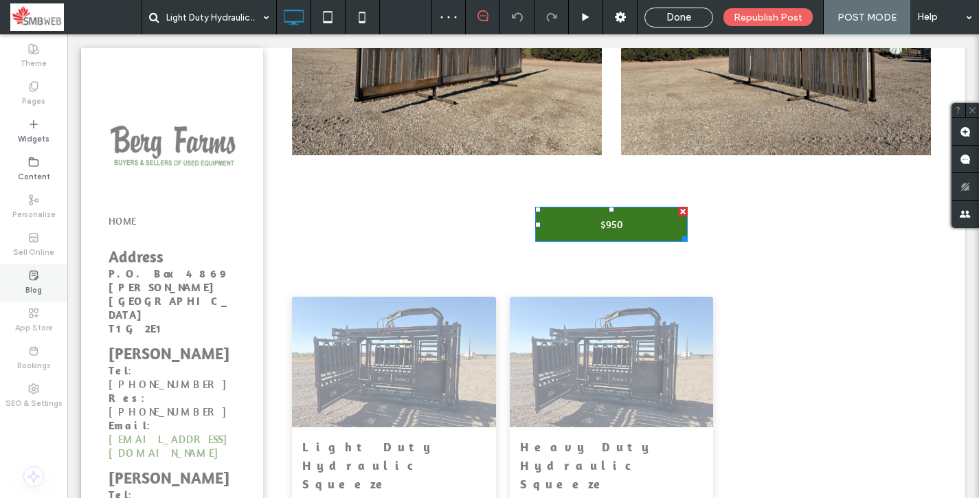
click at [32, 276] on icon at bounding box center [33, 275] width 11 height 11
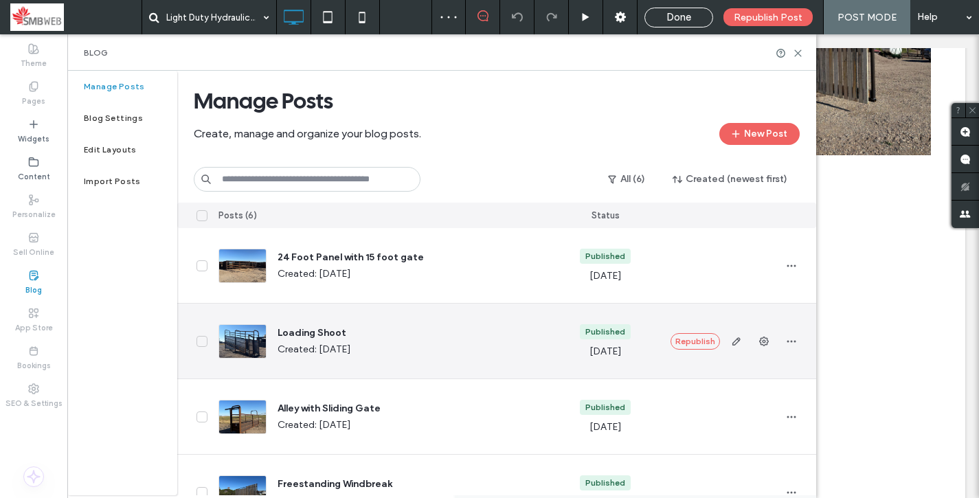
scroll to position [186, 0]
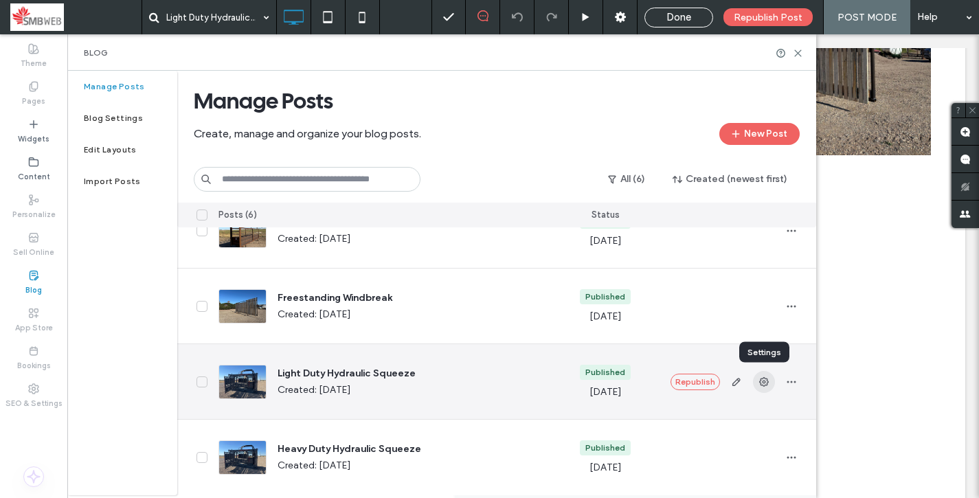
click at [762, 384] on icon "button" at bounding box center [763, 381] width 11 height 11
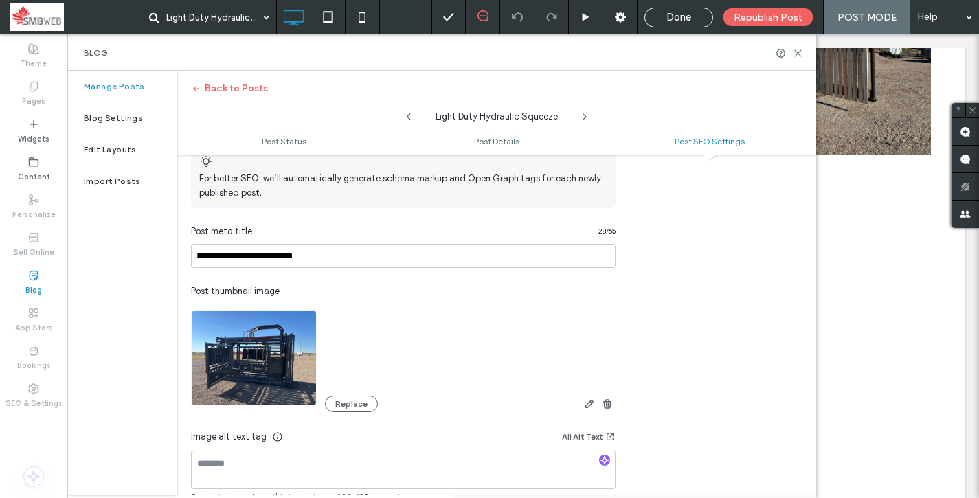
scroll to position [738, 0]
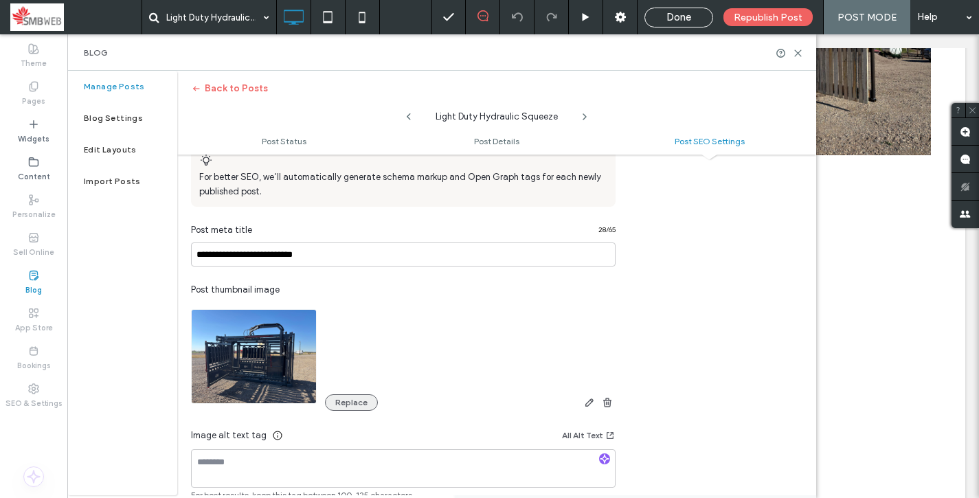
click at [345, 405] on button "Replace" at bounding box center [351, 402] width 53 height 16
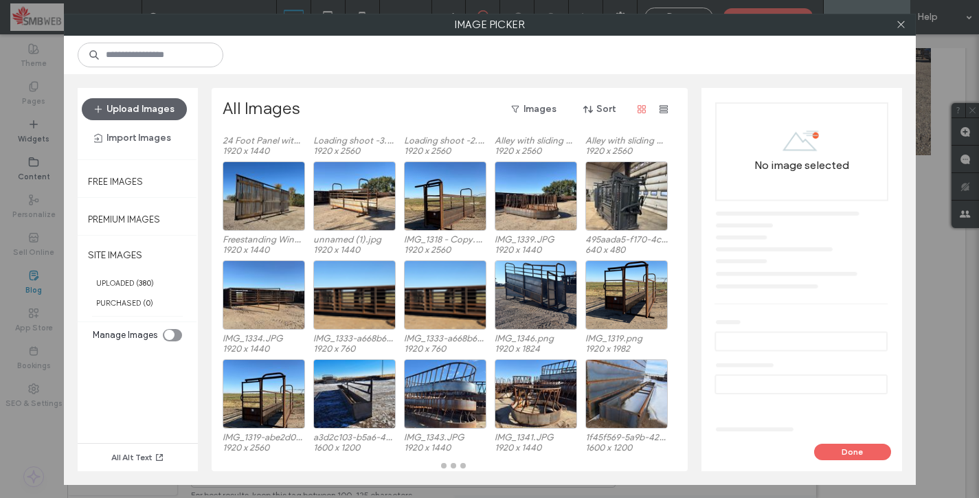
scroll to position [98, 0]
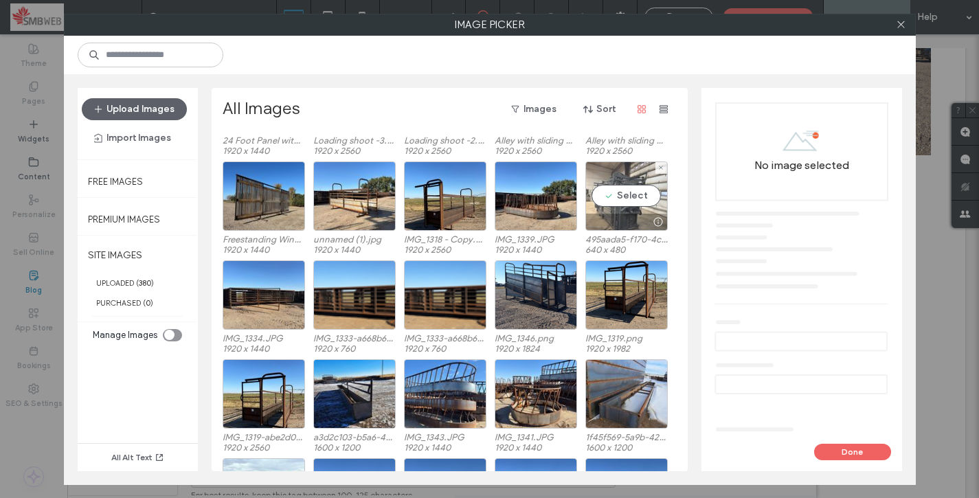
click at [641, 214] on div at bounding box center [626, 222] width 81 height 16
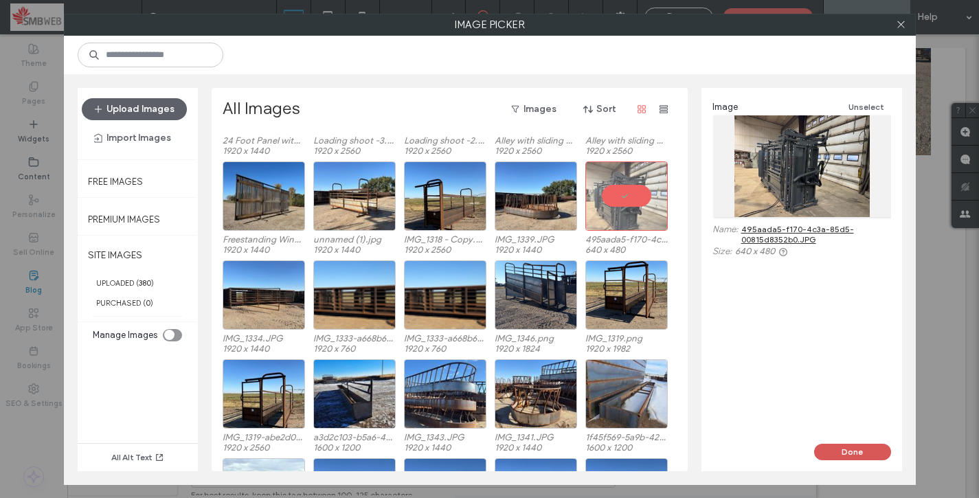
click at [832, 457] on button "Done" at bounding box center [852, 452] width 77 height 16
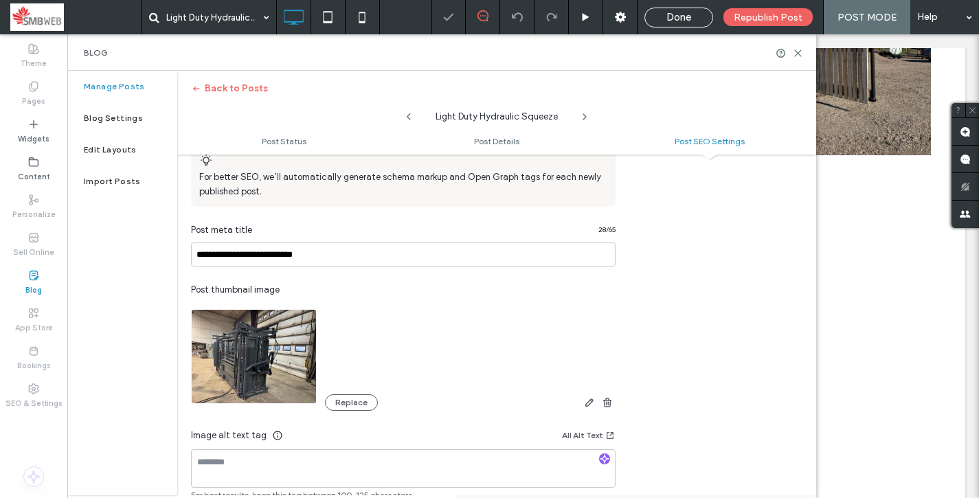
scroll to position [951, 0]
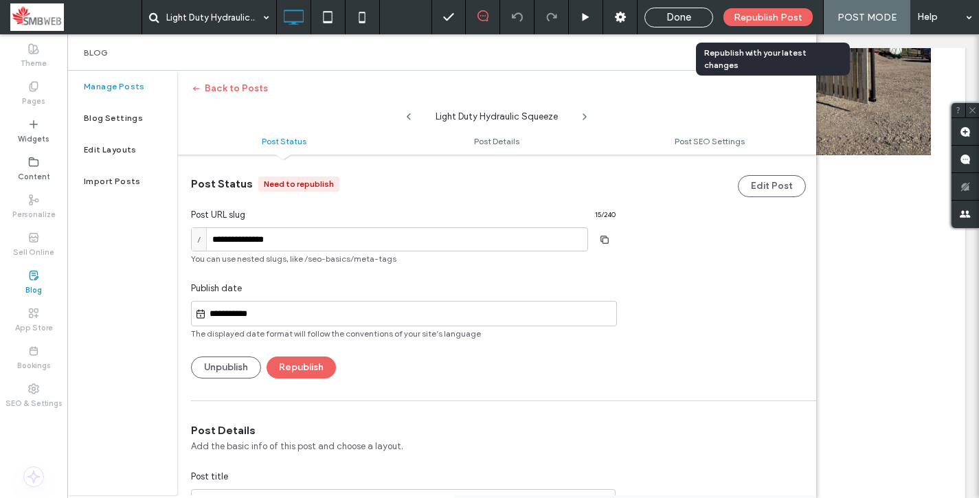
click at [760, 19] on span "Republish Post" at bounding box center [767, 18] width 69 height 12
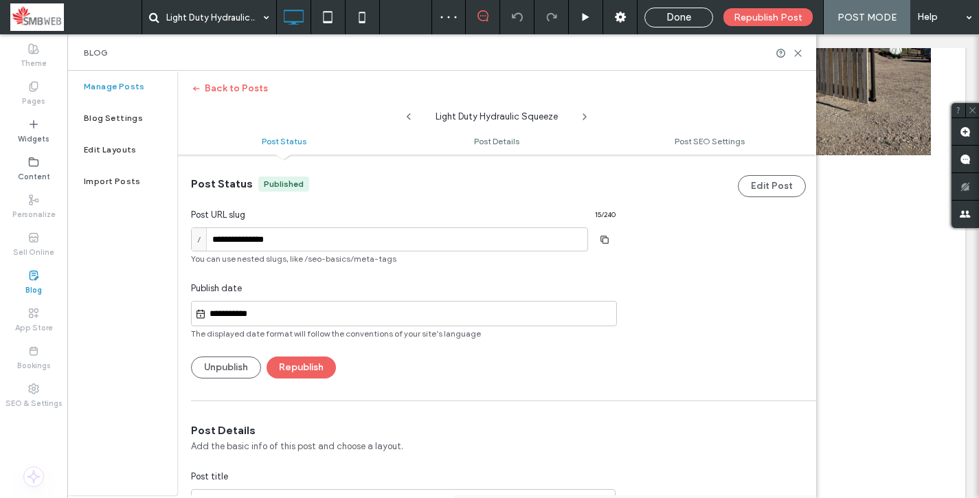
click at [705, 18] on div "Done" at bounding box center [678, 17] width 67 height 12
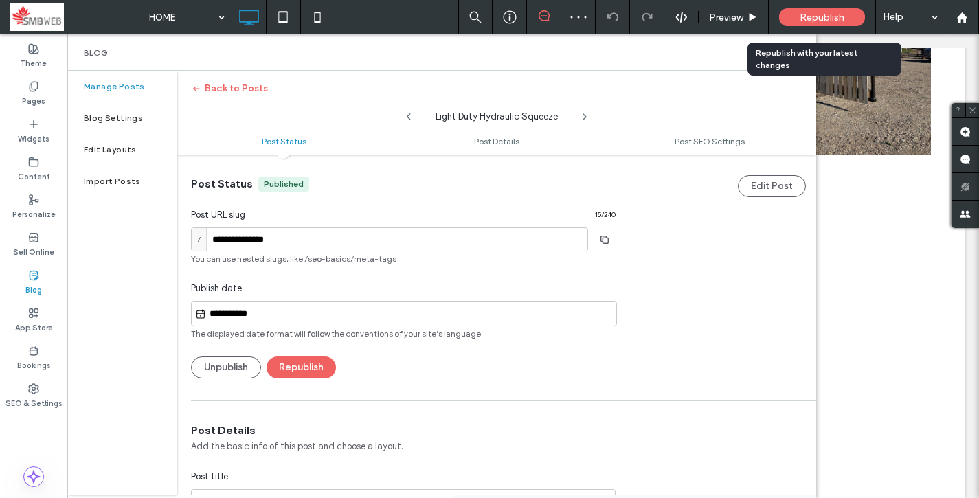
click at [811, 12] on span "Republish" at bounding box center [821, 18] width 45 height 12
